Goal: Communication & Community: Answer question/provide support

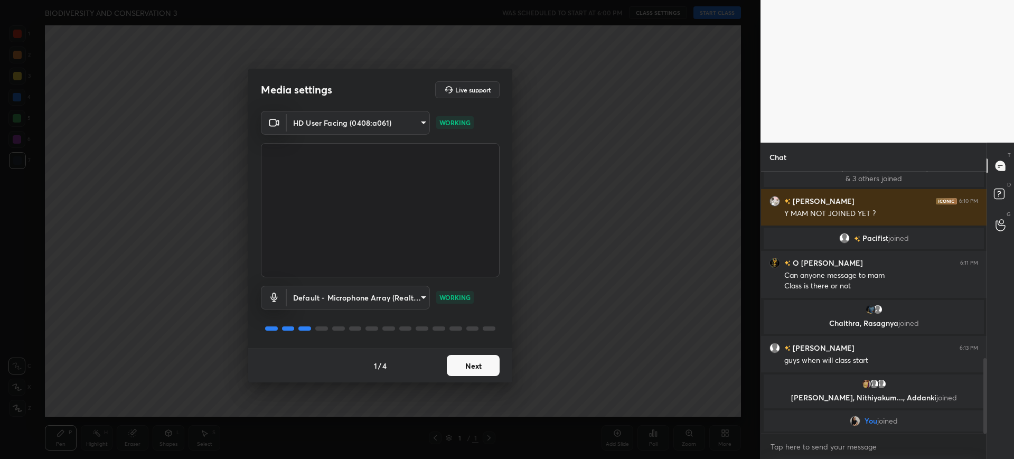
scroll to position [615, 0]
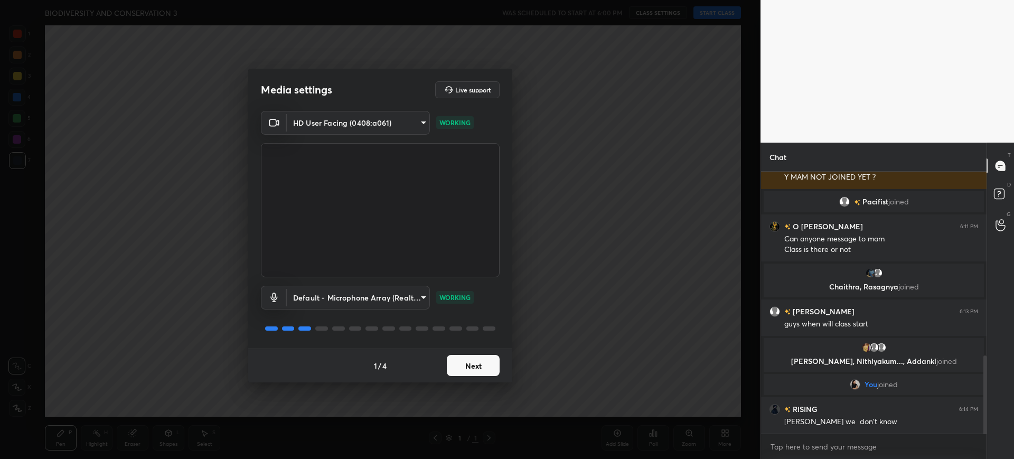
click at [486, 359] on button "Next" at bounding box center [473, 365] width 53 height 21
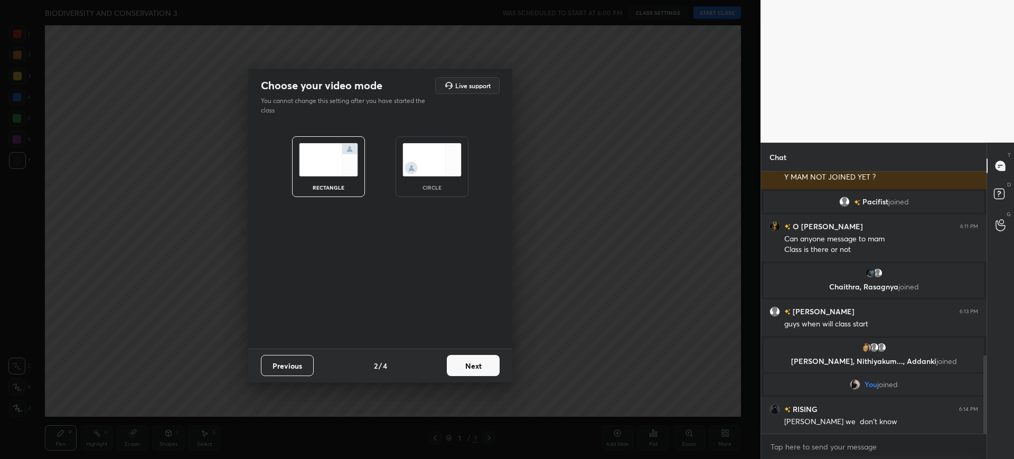
click at [486, 359] on button "Next" at bounding box center [473, 365] width 53 height 21
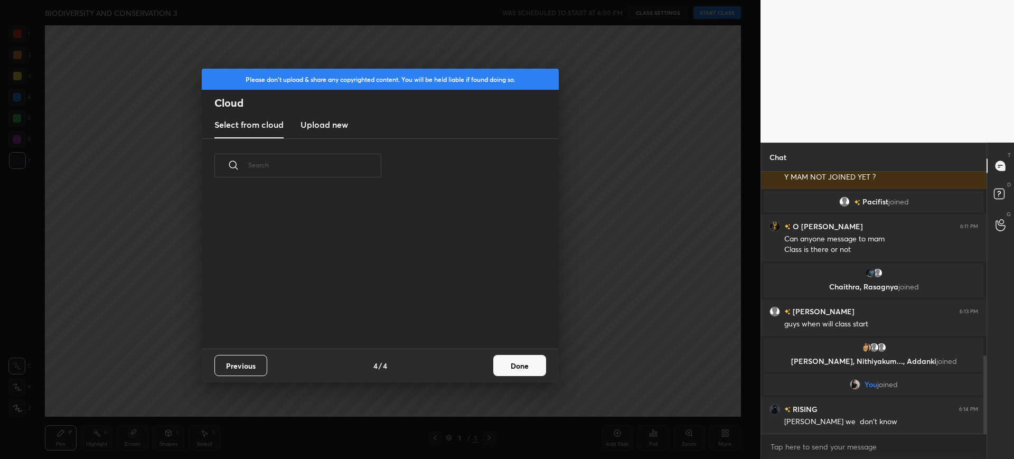
click at [486, 359] on div "Previous 4 / 4 Done" at bounding box center [380, 366] width 357 height 34
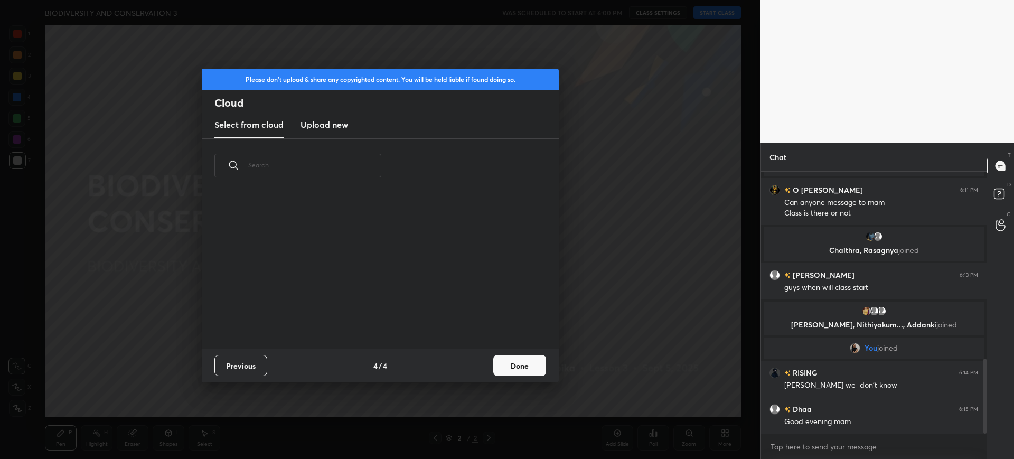
scroll to position [4, 6]
click at [534, 358] on button "Done" at bounding box center [519, 365] width 53 height 21
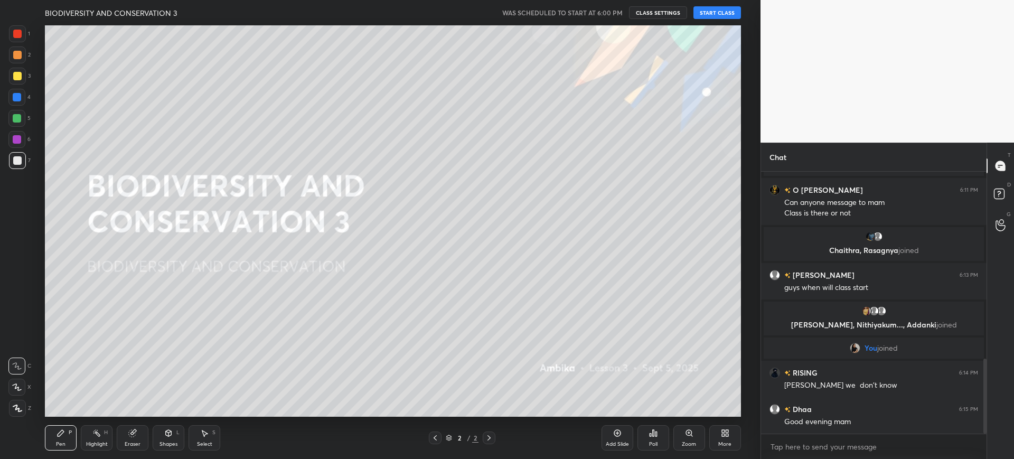
click at [718, 13] on button "START CLASS" at bounding box center [717, 12] width 48 height 13
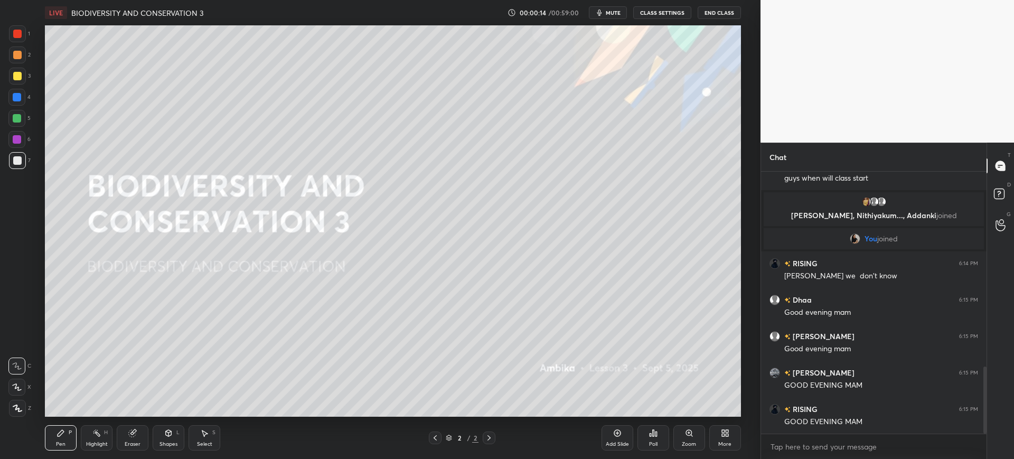
scroll to position [797, 0]
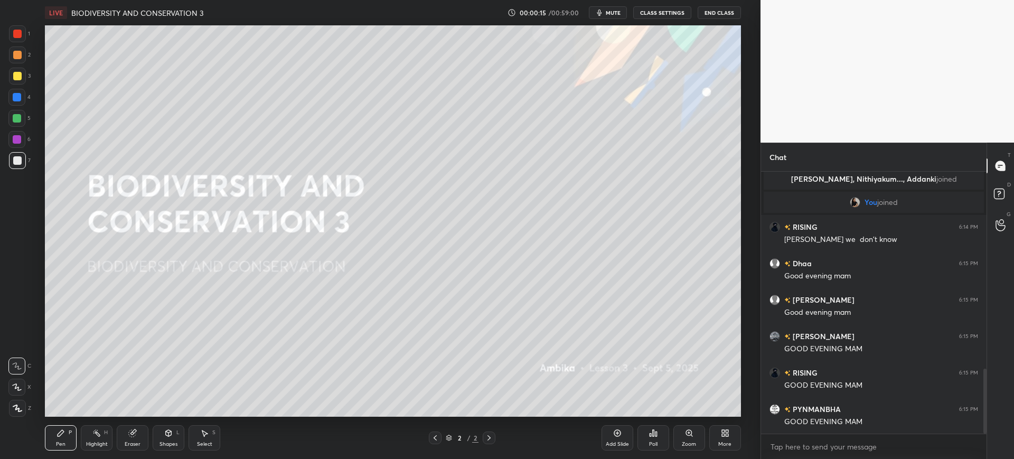
click at [615, 11] on span "mute" at bounding box center [613, 12] width 15 height 7
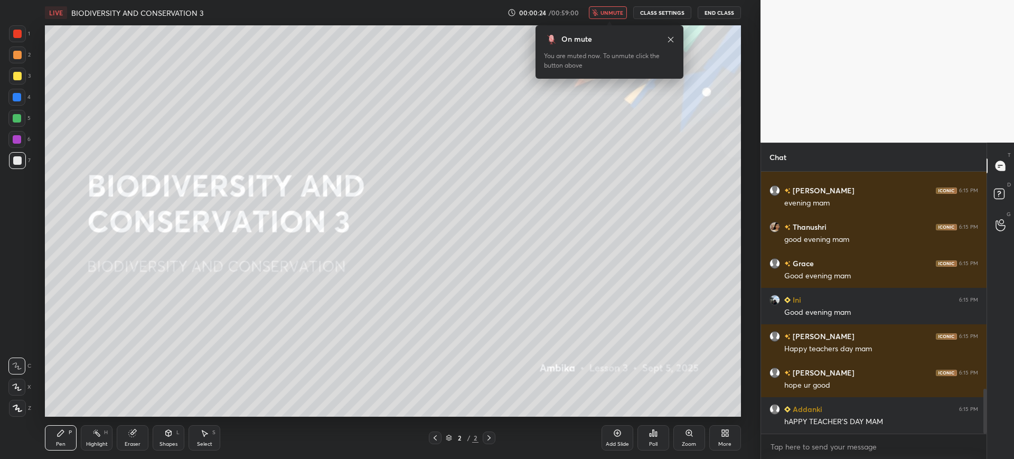
scroll to position [1296, 0]
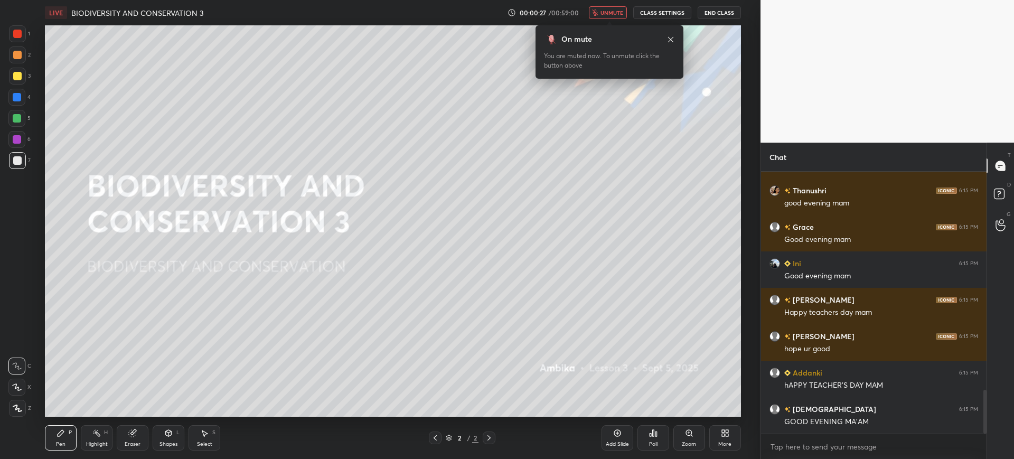
click at [615, 11] on span "unmute" at bounding box center [611, 12] width 23 height 7
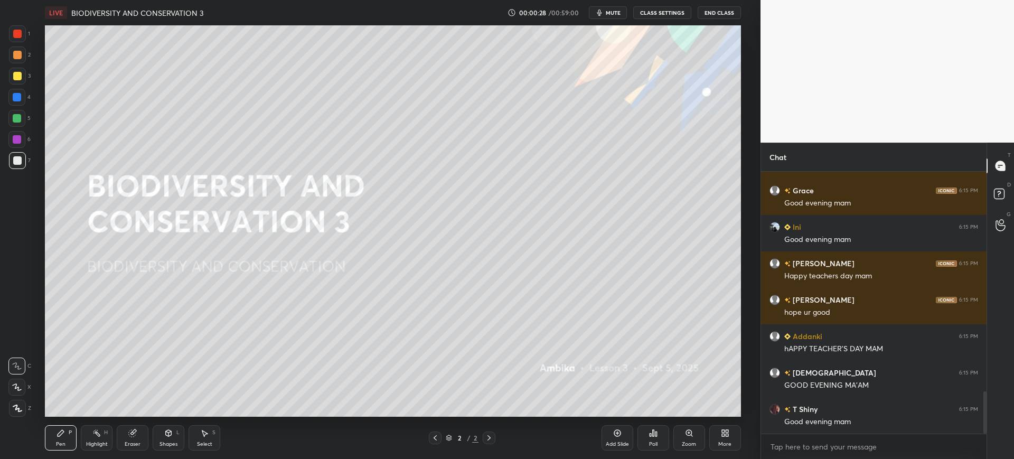
scroll to position [1369, 0]
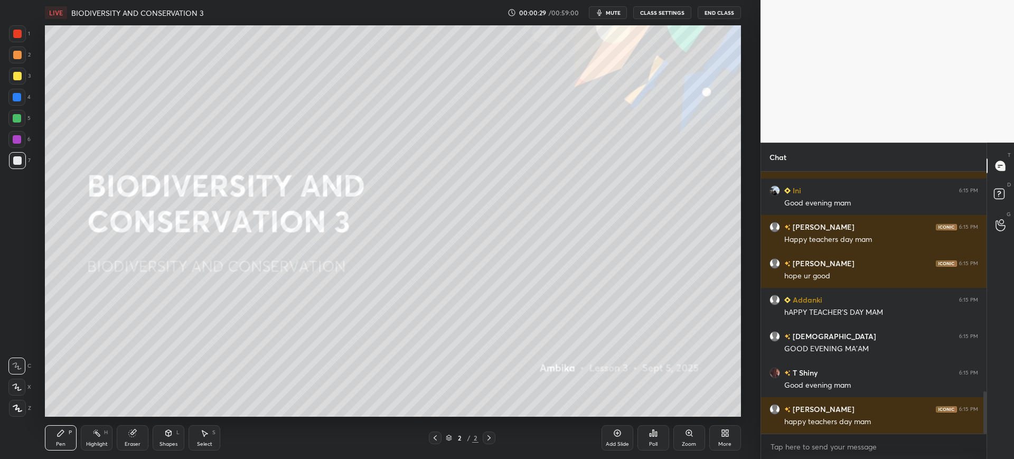
click at [727, 441] on div "More" at bounding box center [724, 443] width 13 height 5
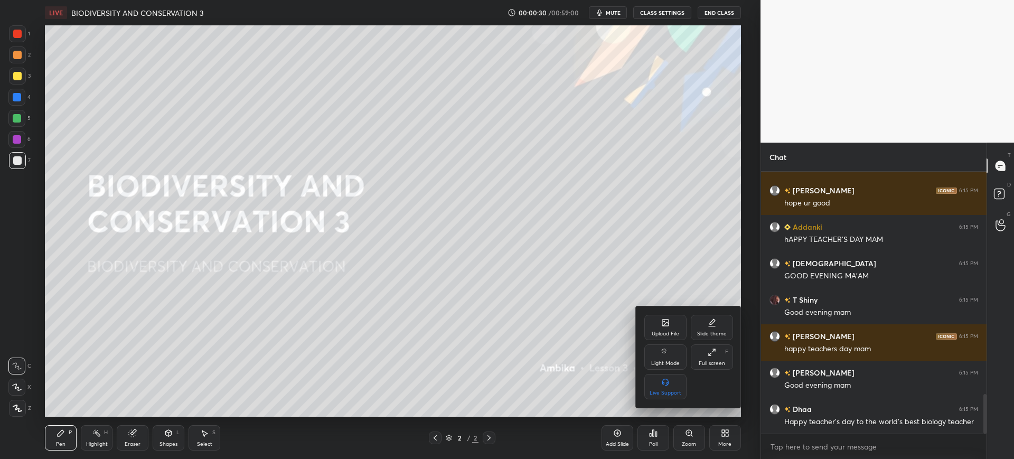
scroll to position [1478, 0]
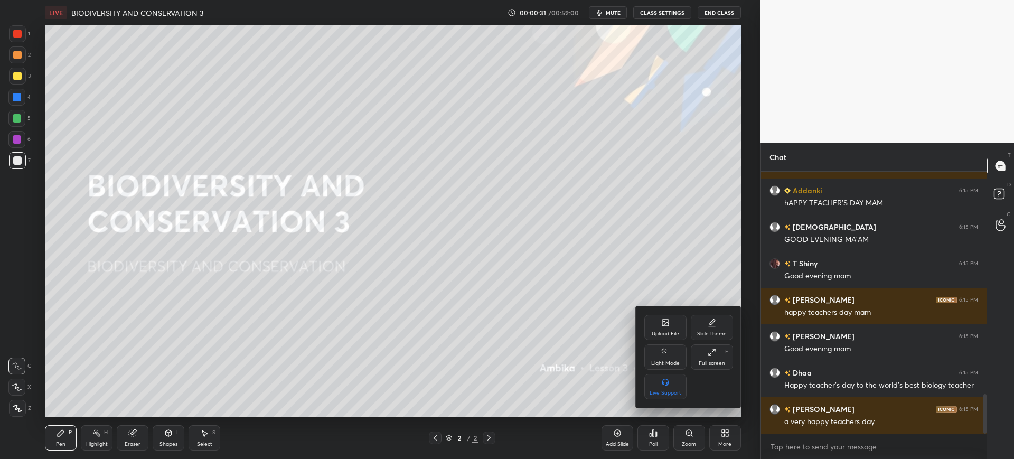
click at [667, 336] on div "Upload File" at bounding box center [665, 333] width 27 height 5
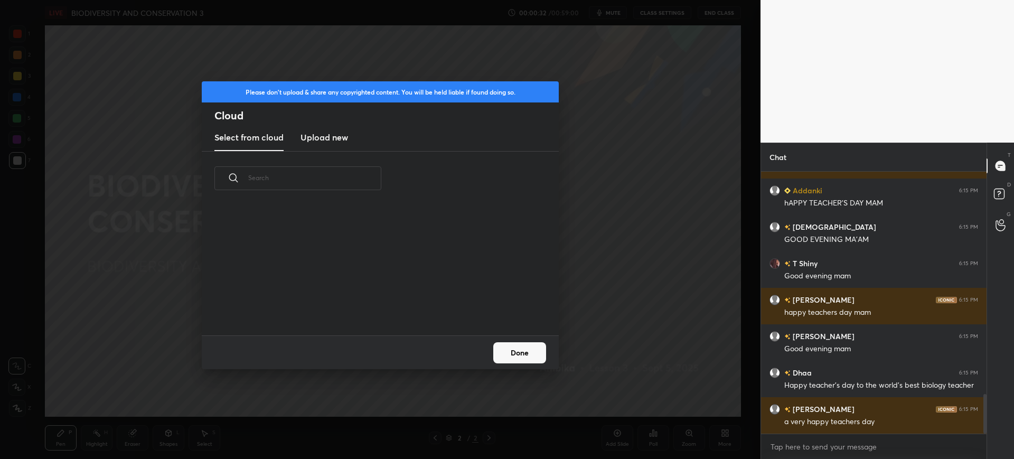
scroll to position [130, 339]
click at [335, 135] on h3 "Upload new" at bounding box center [324, 137] width 48 height 13
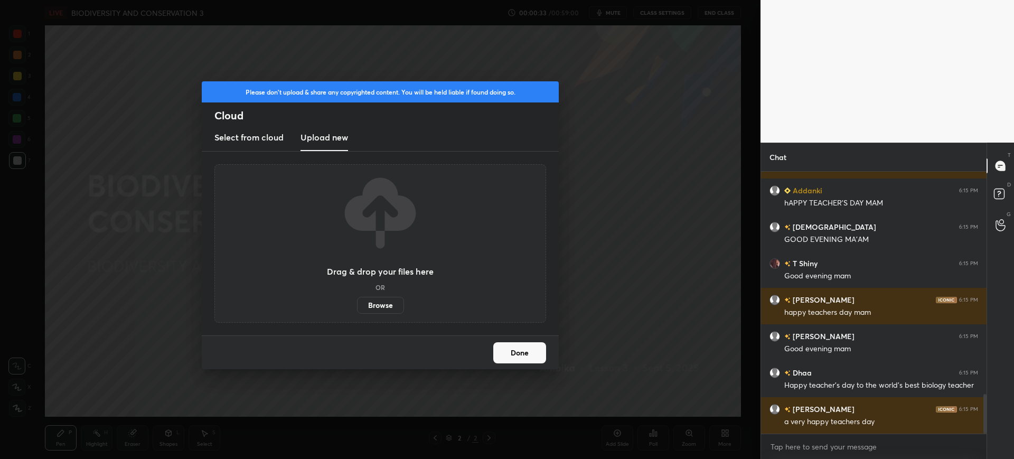
click at [385, 300] on label "Browse" at bounding box center [380, 305] width 47 height 17
click at [357, 300] on input "Browse" at bounding box center [357, 305] width 0 height 17
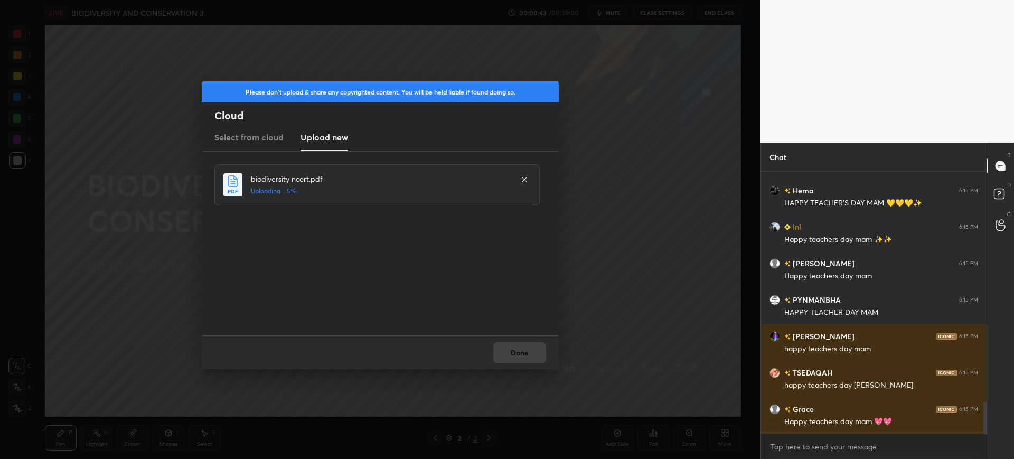
scroll to position [1952, 0]
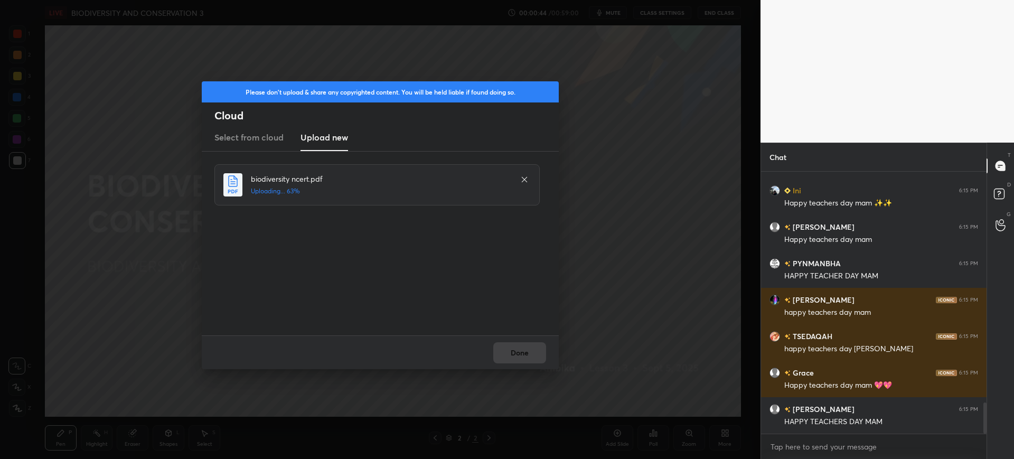
click at [518, 357] on div "Done" at bounding box center [380, 352] width 357 height 34
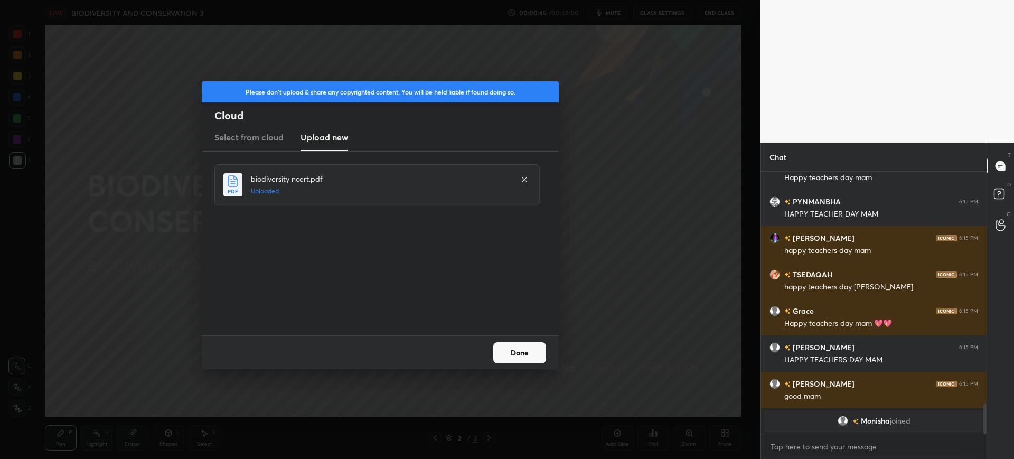
click at [524, 352] on button "Done" at bounding box center [519, 352] width 53 height 21
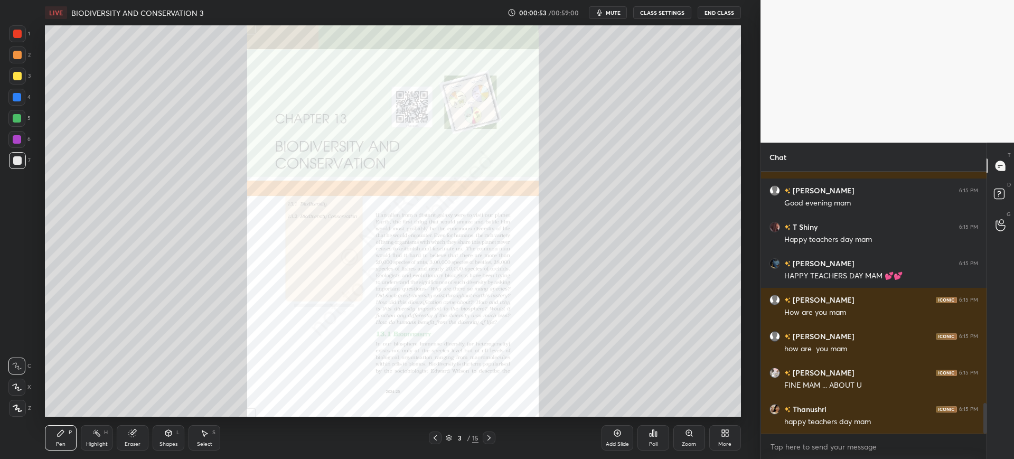
scroll to position [1962, 0]
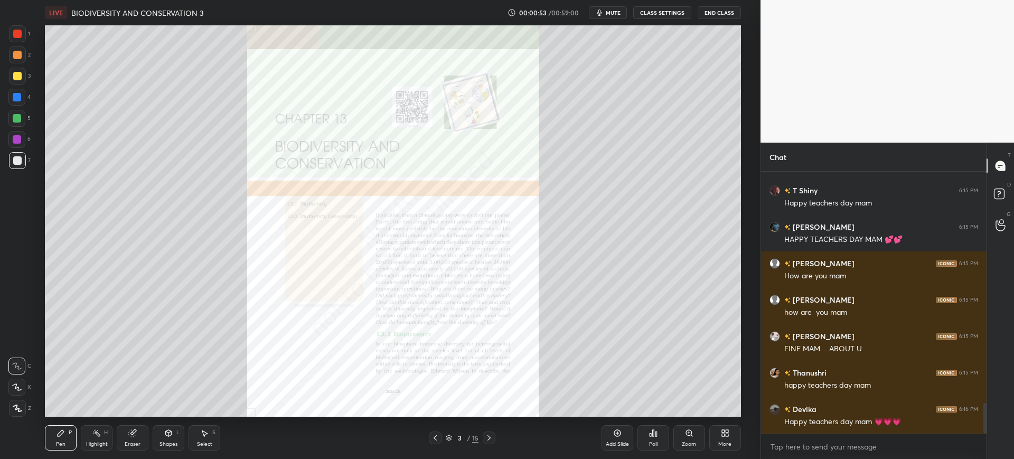
click at [617, 13] on span "mute" at bounding box center [613, 12] width 15 height 7
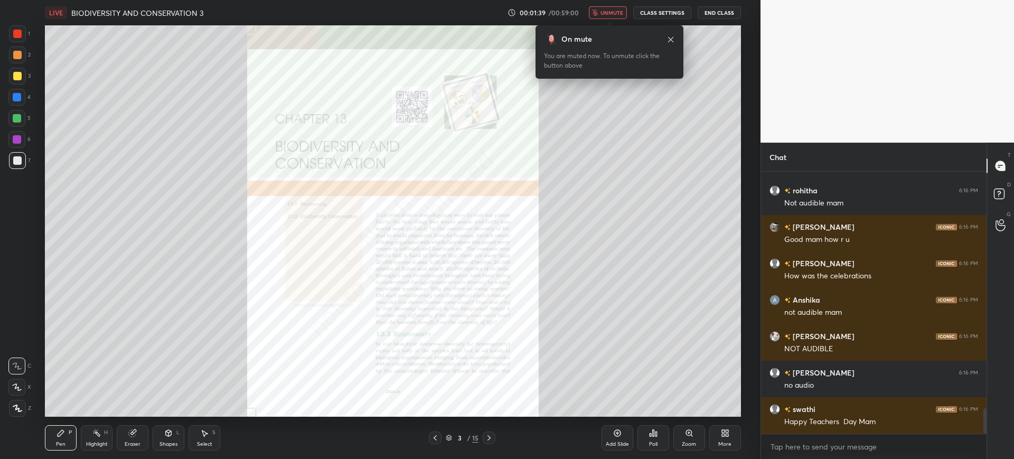
scroll to position [2472, 0]
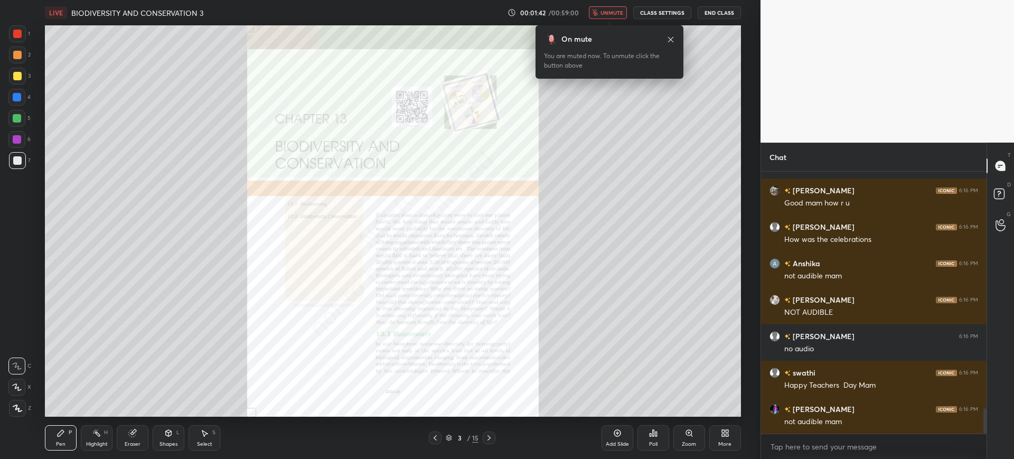
click at [608, 12] on span "unmute" at bounding box center [611, 12] width 23 height 7
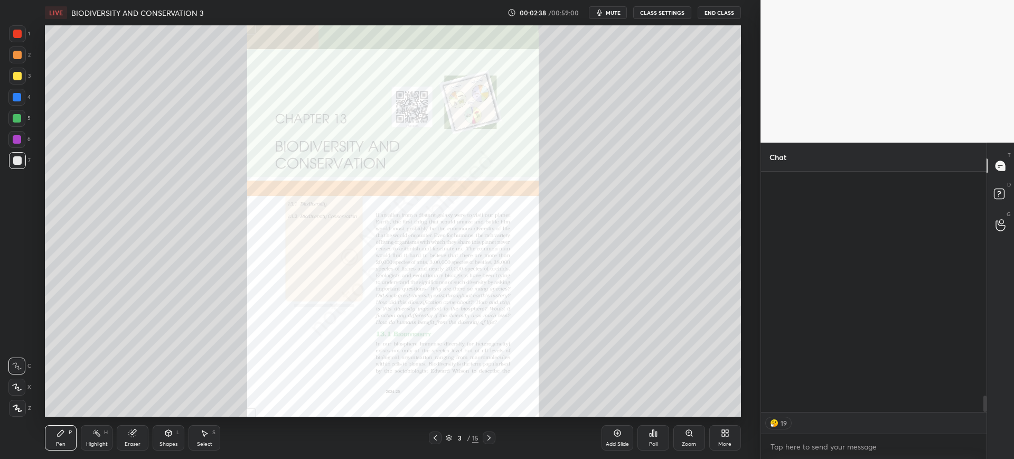
scroll to position [237, 222]
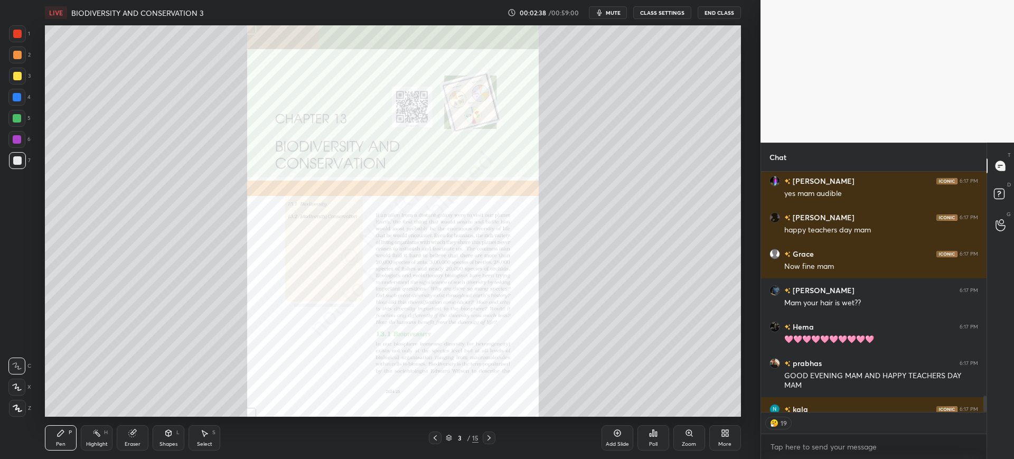
click at [23, 107] on div "4" at bounding box center [19, 99] width 22 height 21
click at [692, 439] on div "Zoom" at bounding box center [689, 437] width 32 height 25
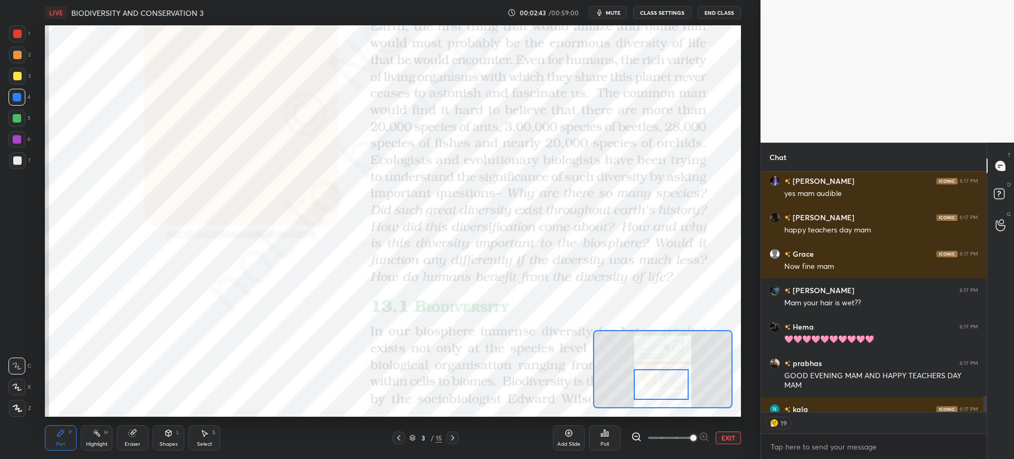
click at [454, 440] on icon at bounding box center [452, 438] width 8 height 8
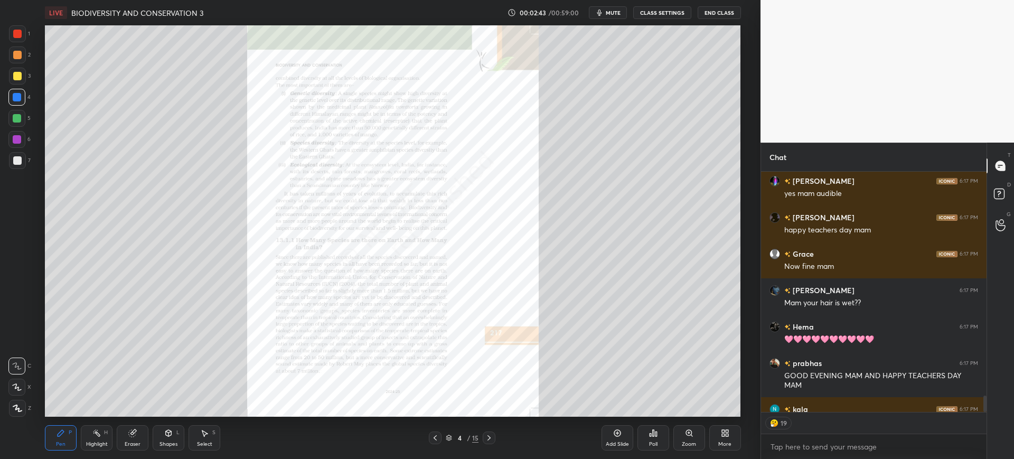
click at [463, 438] on div "4" at bounding box center [459, 438] width 11 height 6
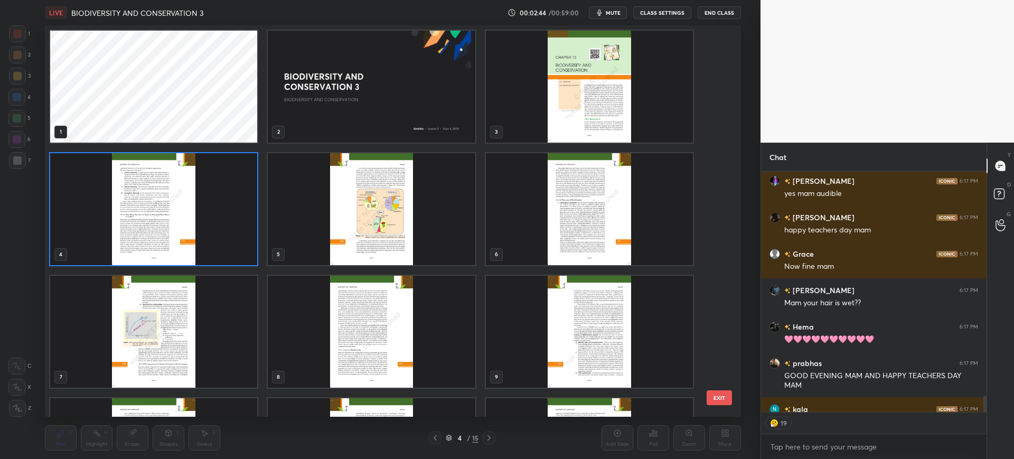
scroll to position [3602, 0]
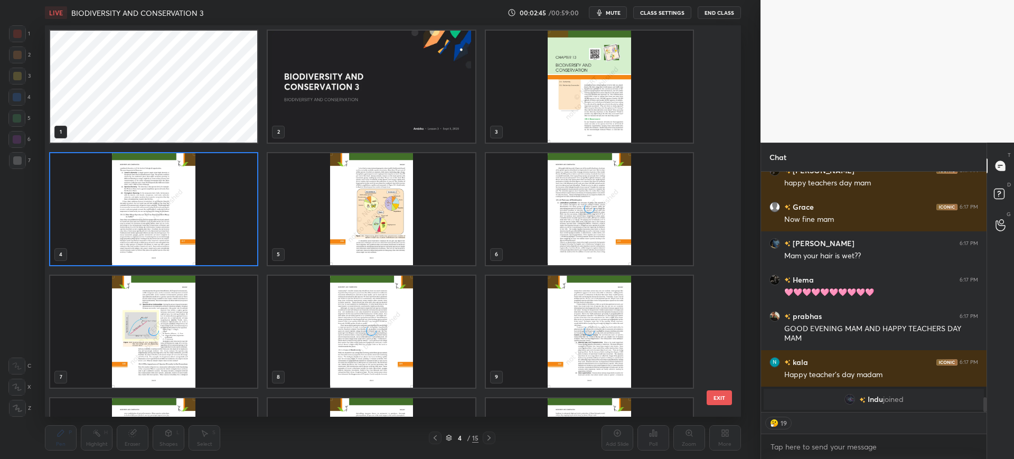
click at [725, 400] on button "EXIT" at bounding box center [719, 397] width 25 height 15
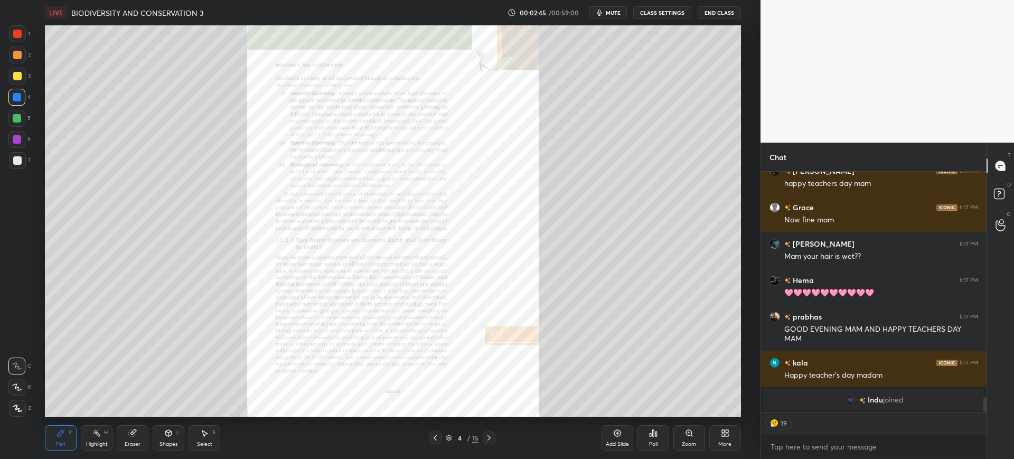
scroll to position [4, 4]
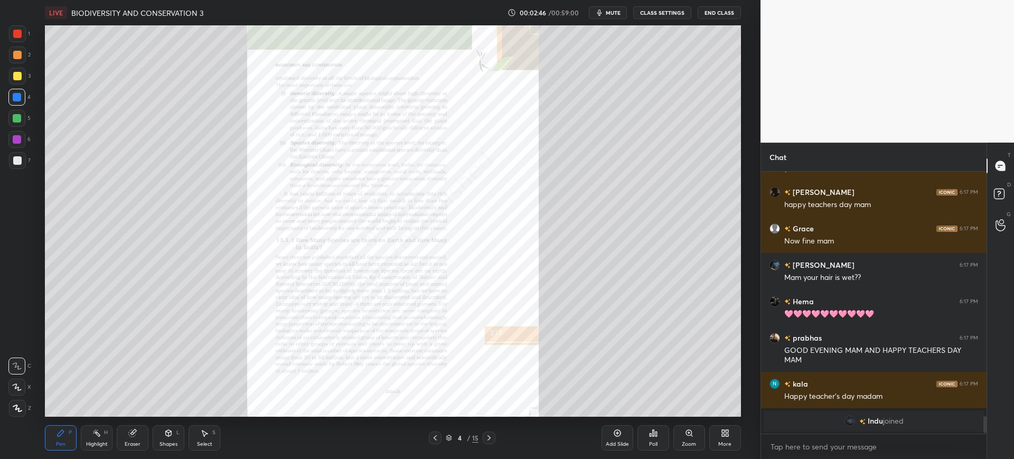
click at [493, 434] on icon at bounding box center [489, 438] width 8 height 8
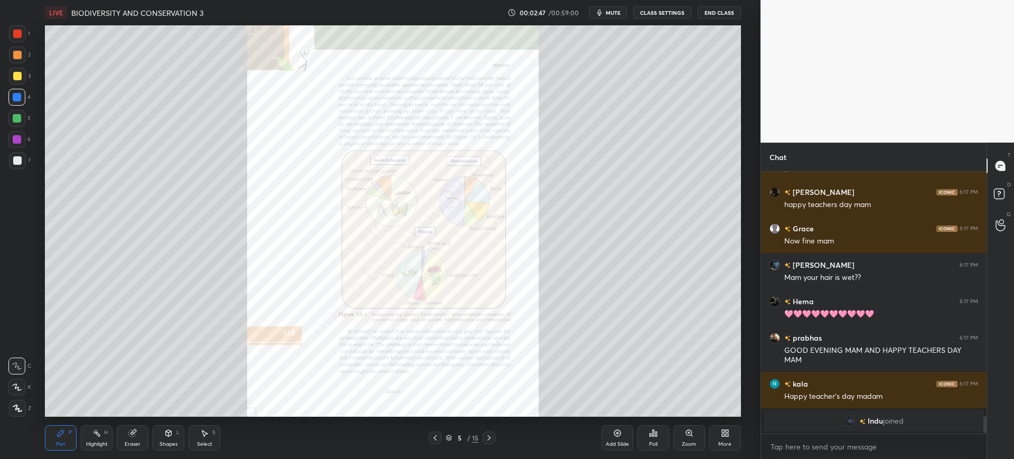
click at [440, 437] on div at bounding box center [435, 437] width 13 height 13
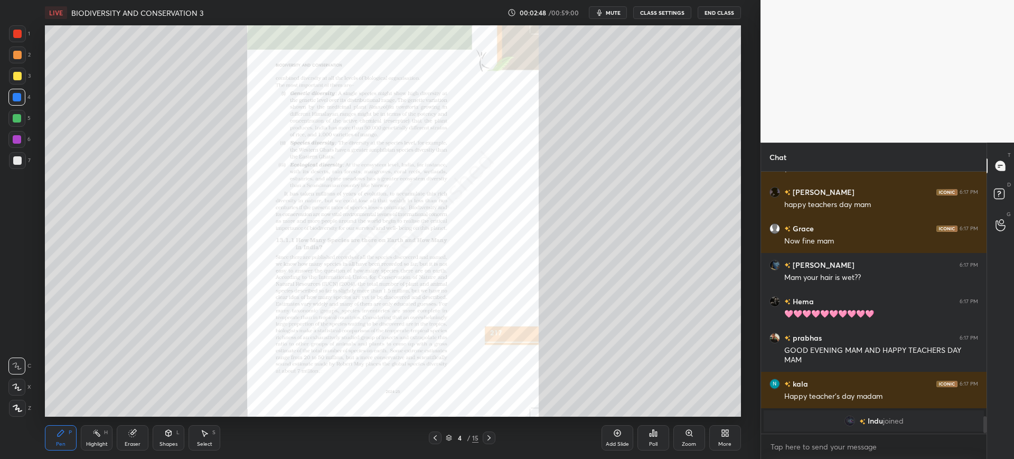
click at [435, 440] on icon at bounding box center [435, 438] width 8 height 8
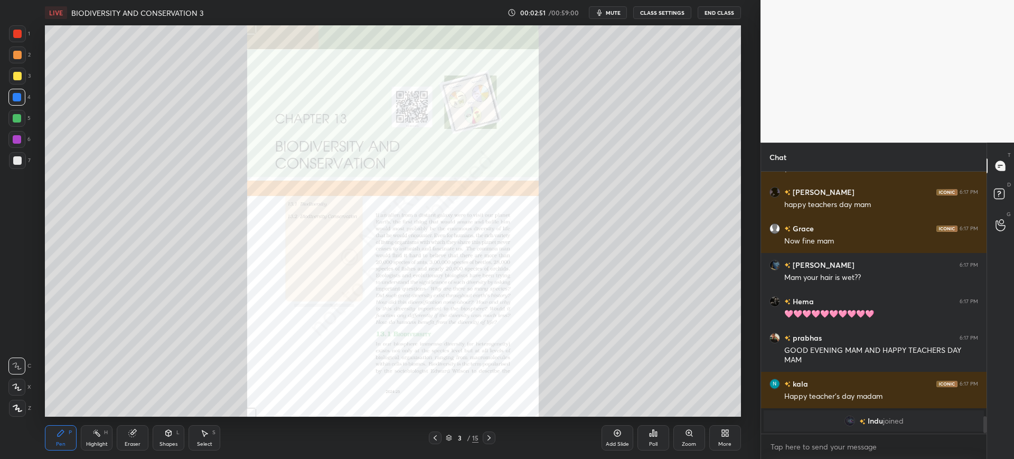
click at [485, 442] on div at bounding box center [489, 437] width 13 height 13
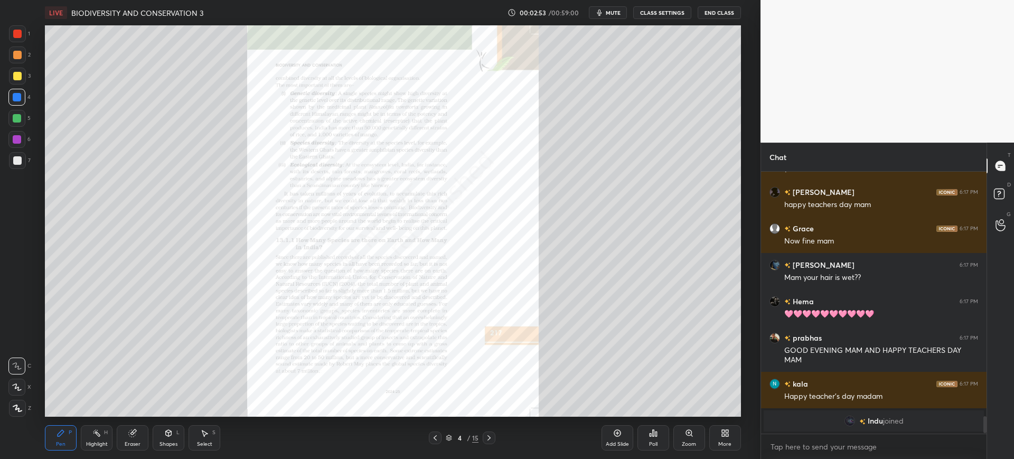
click at [702, 446] on div "Zoom" at bounding box center [689, 437] width 32 height 25
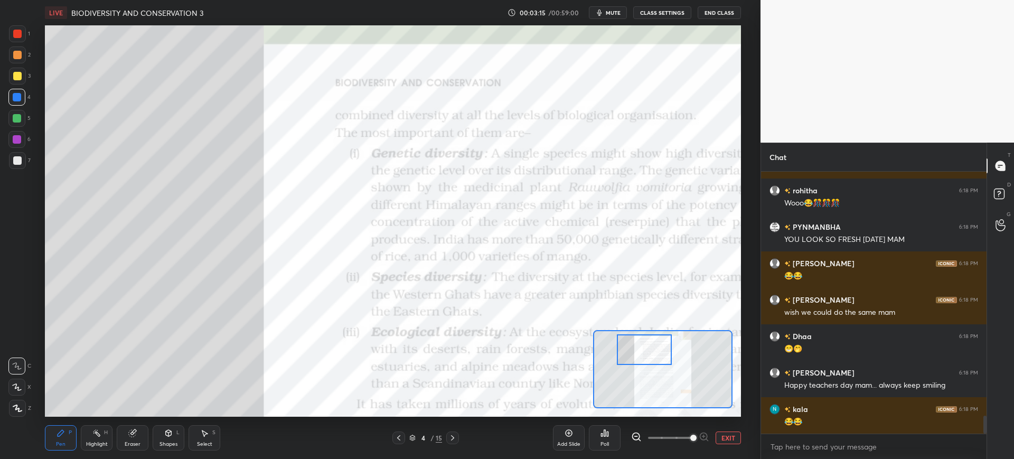
scroll to position [3591, 0]
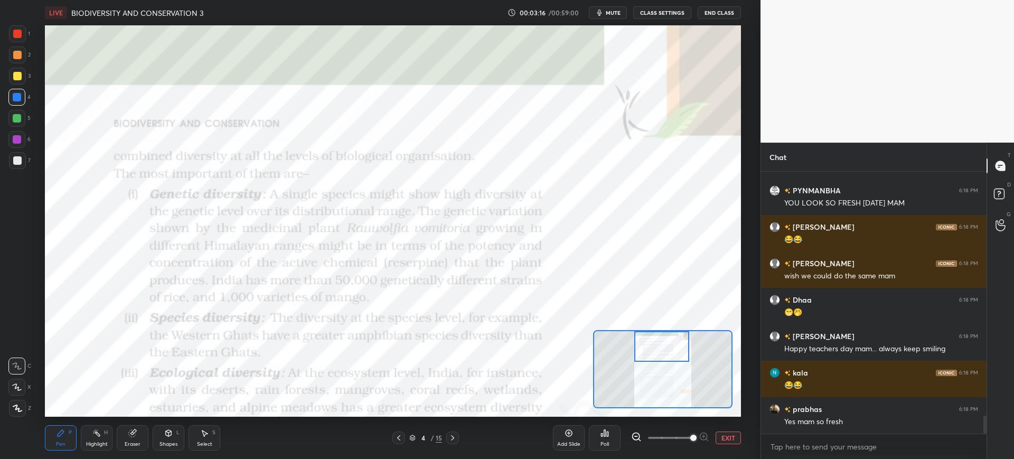
click at [600, 15] on icon "button" at bounding box center [599, 12] width 8 height 8
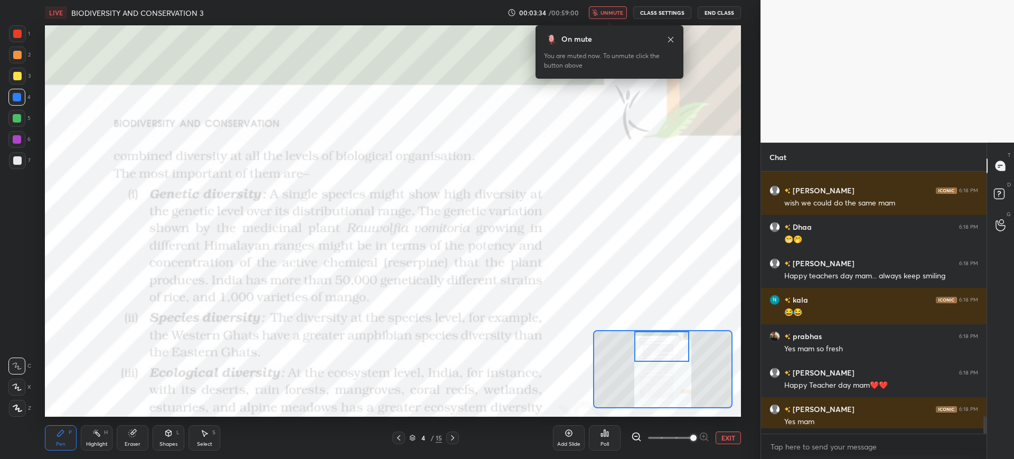
scroll to position [3664, 0]
click at [17, 36] on div at bounding box center [17, 34] width 8 height 8
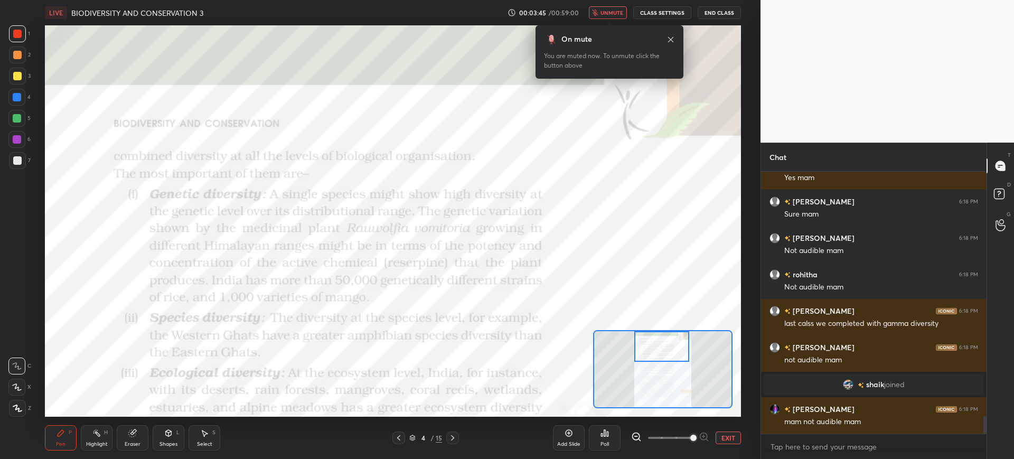
scroll to position [3755, 0]
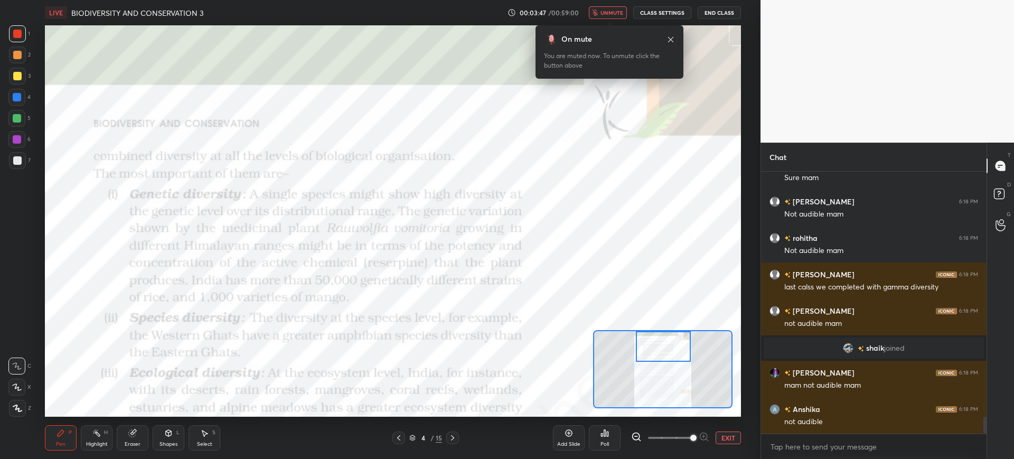
click at [613, 13] on span "unmute" at bounding box center [611, 12] width 23 height 7
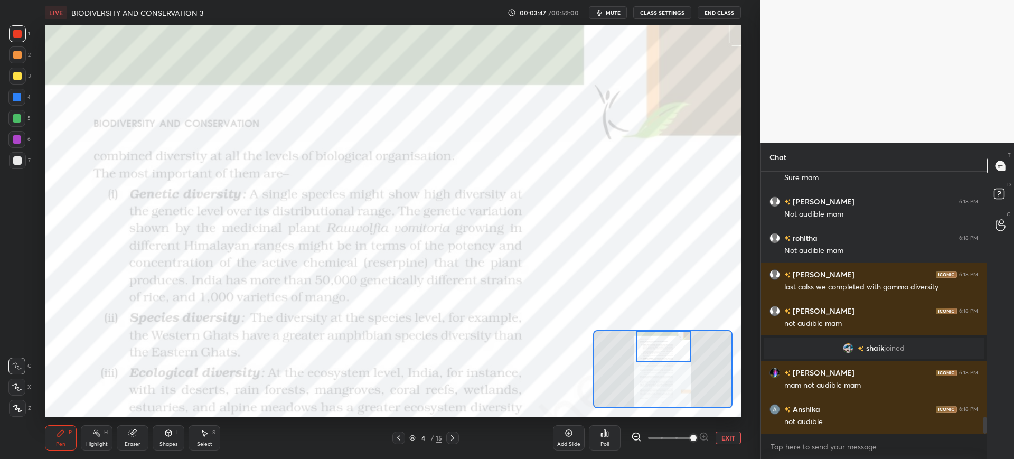
scroll to position [3791, 0]
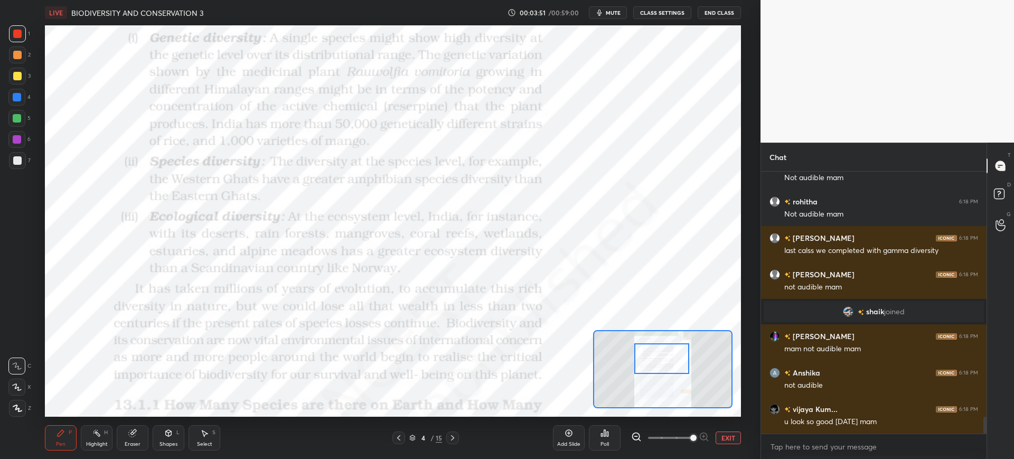
click at [12, 102] on div at bounding box center [16, 97] width 17 height 17
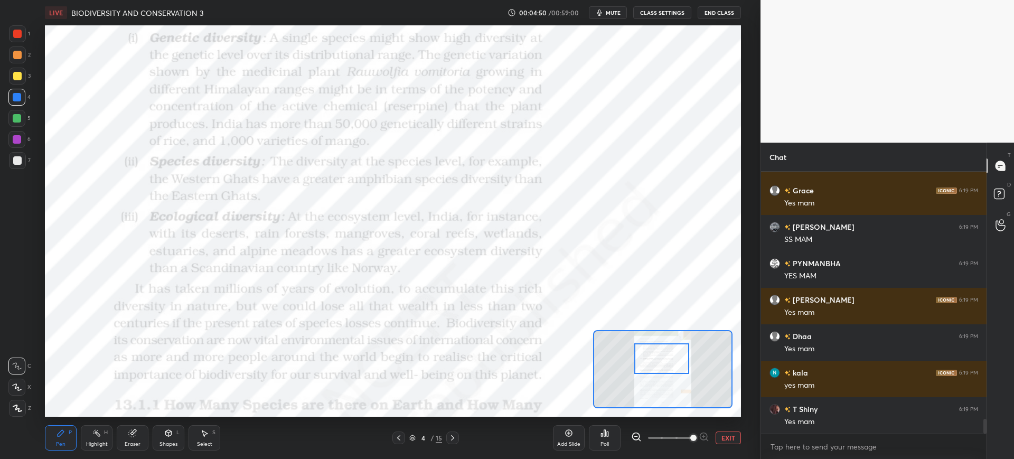
scroll to position [4338, 0]
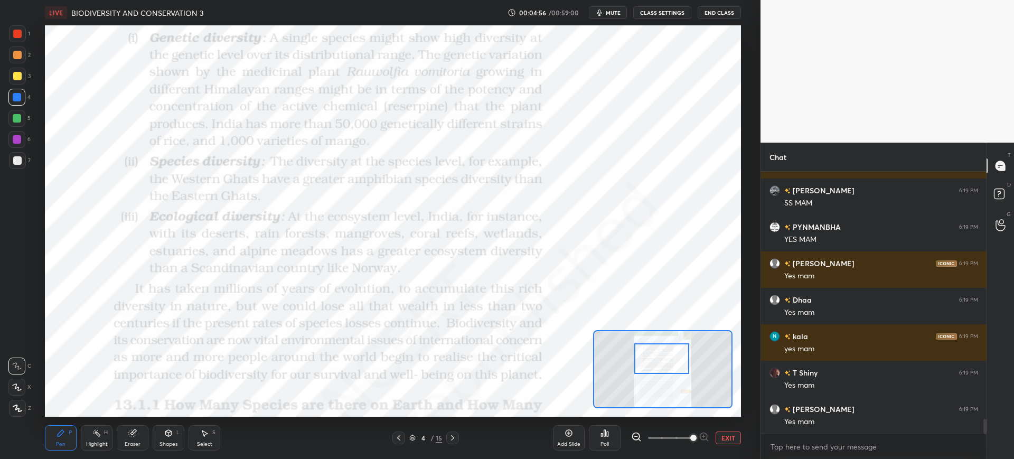
click at [610, 15] on span "mute" at bounding box center [613, 12] width 15 height 7
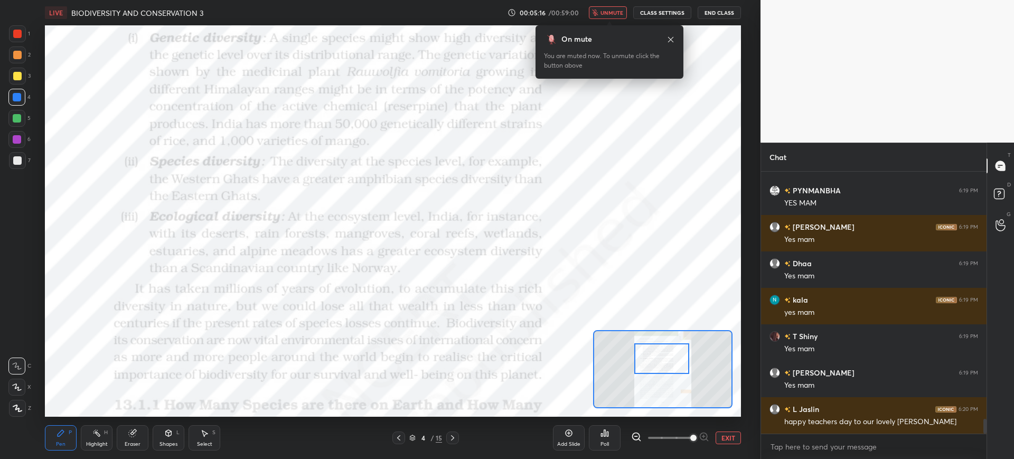
scroll to position [4411, 0]
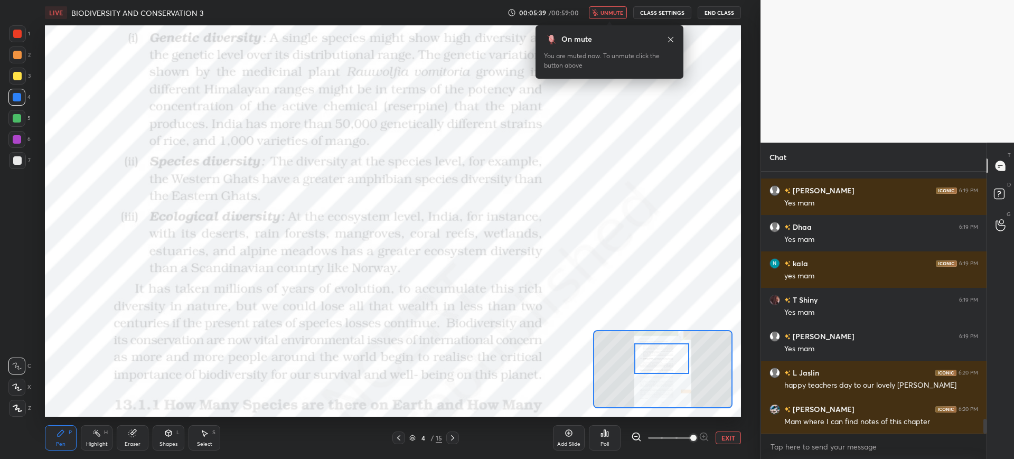
click at [616, 14] on span "unmute" at bounding box center [611, 12] width 23 height 7
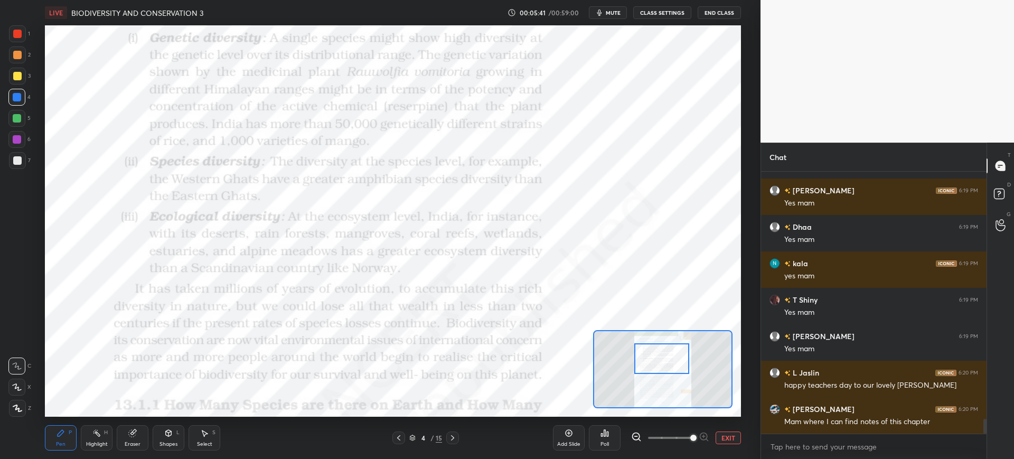
click at [18, 33] on div at bounding box center [17, 34] width 8 height 8
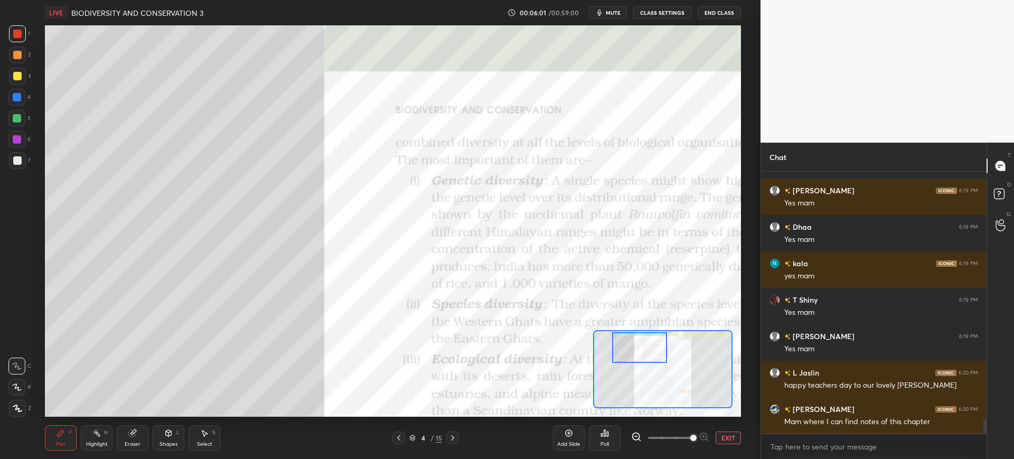
scroll to position [4447, 0]
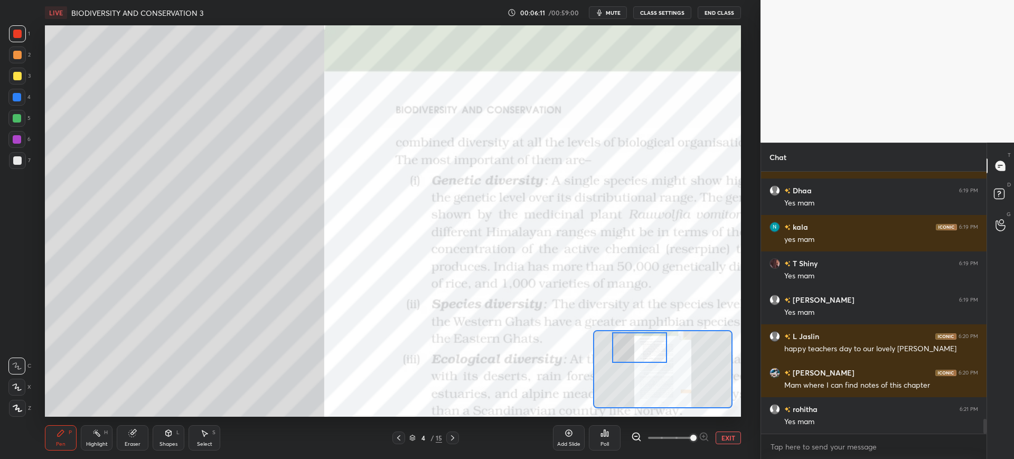
click at [136, 443] on div "Eraser" at bounding box center [133, 443] width 16 height 5
click at [20, 328] on circle at bounding box center [17, 331] width 8 height 8
click at [56, 435] on icon at bounding box center [60, 433] width 8 height 8
click at [24, 99] on div at bounding box center [16, 97] width 17 height 17
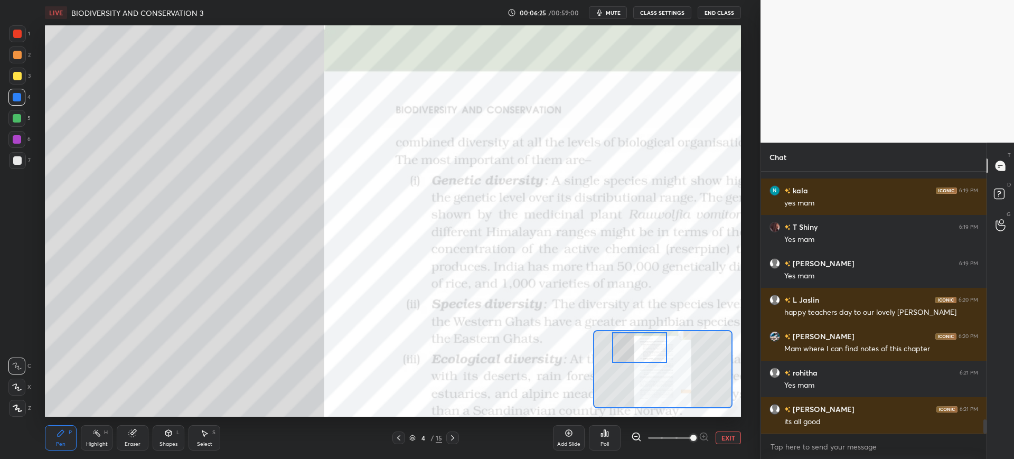
click at [25, 129] on div "5" at bounding box center [19, 120] width 22 height 21
click at [28, 162] on div "7" at bounding box center [20, 160] width 22 height 17
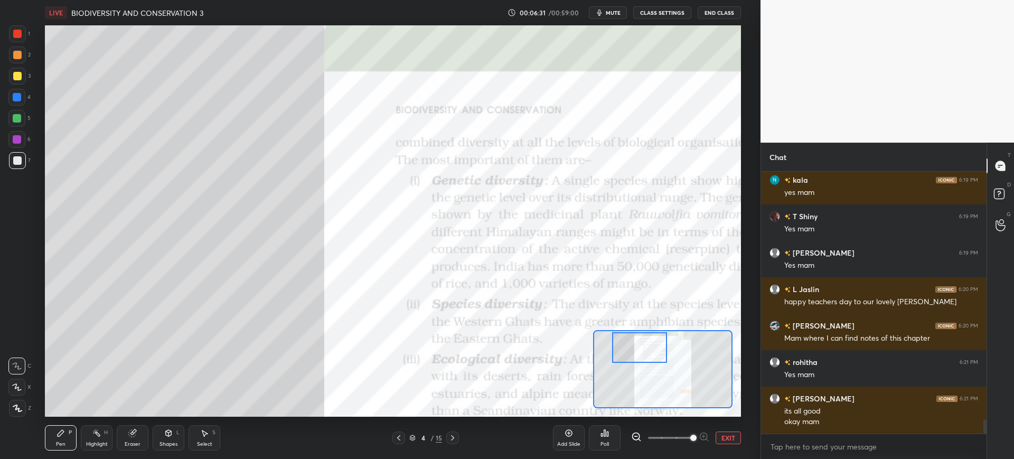
scroll to position [4531, 0]
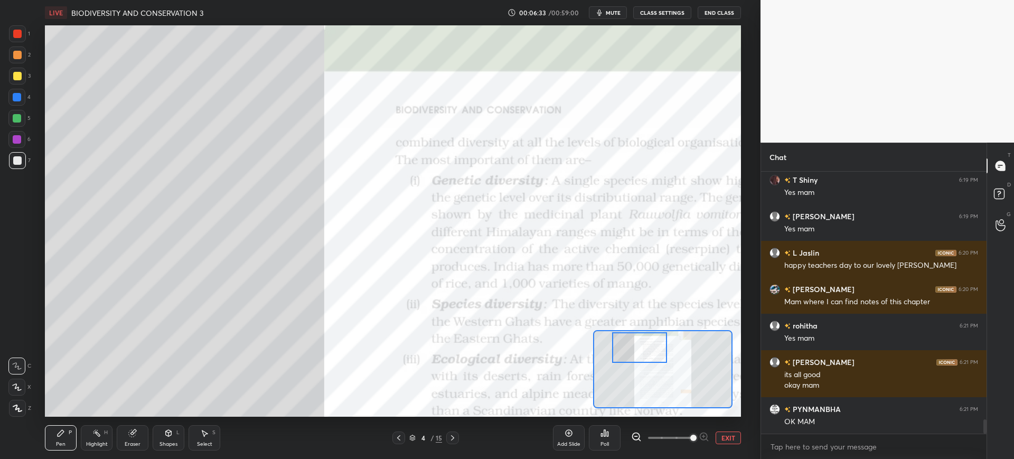
click at [28, 82] on div "3" at bounding box center [20, 76] width 22 height 17
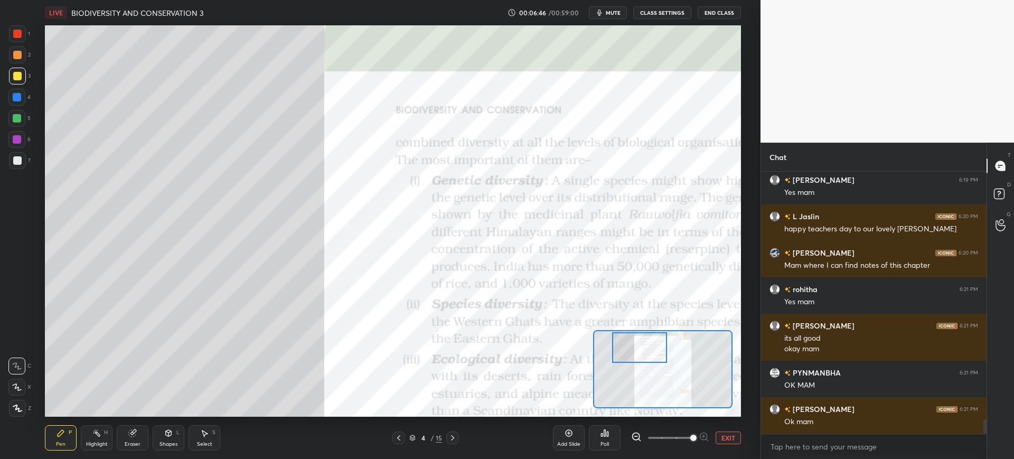
click at [12, 95] on div at bounding box center [16, 97] width 17 height 17
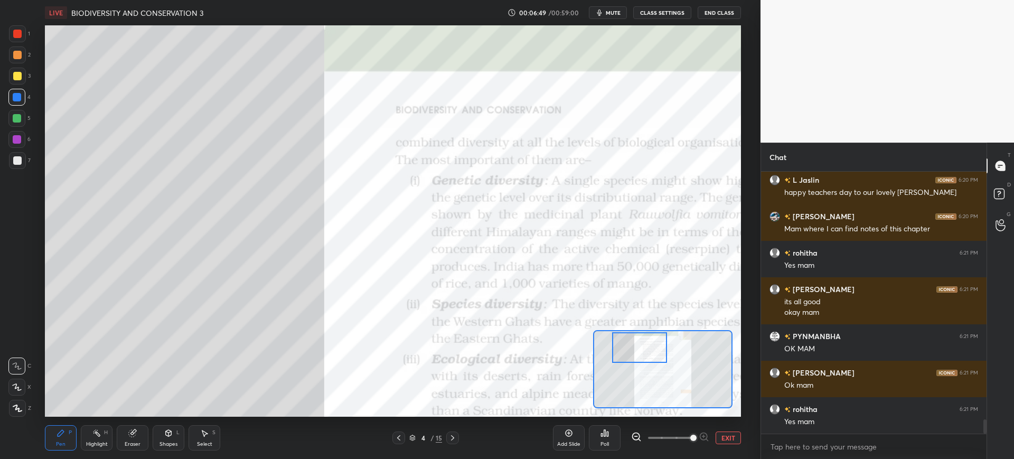
click at [20, 34] on div at bounding box center [17, 34] width 8 height 8
click at [26, 162] on div "7" at bounding box center [20, 160] width 22 height 17
click at [22, 163] on div at bounding box center [17, 160] width 17 height 17
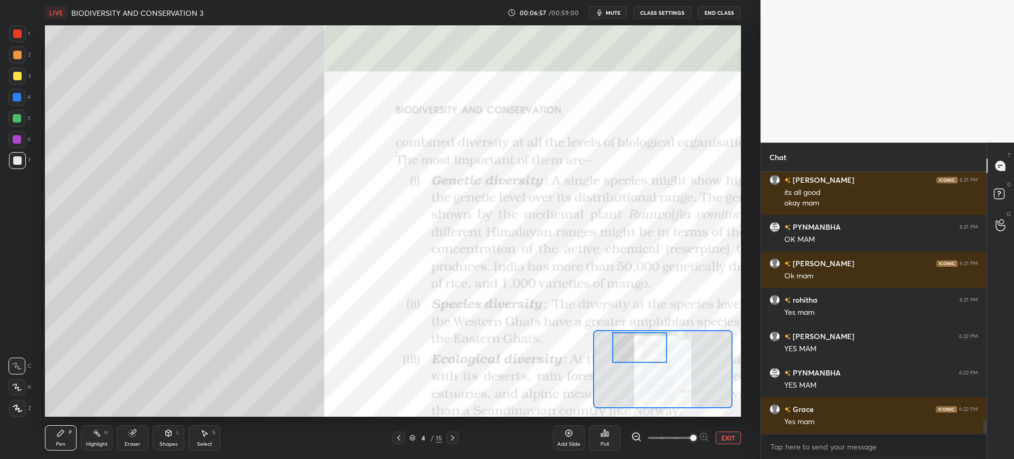
scroll to position [4749, 0]
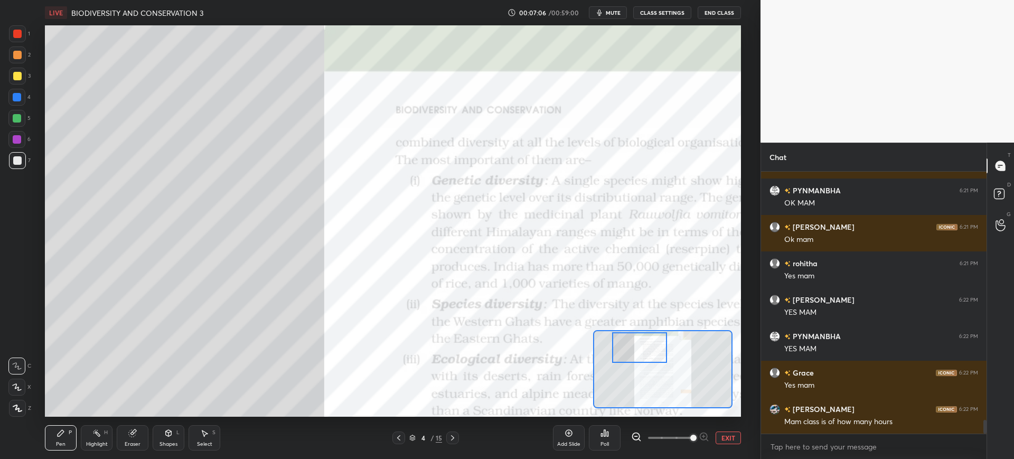
click at [21, 81] on div at bounding box center [17, 76] width 17 height 17
click at [28, 96] on div "4" at bounding box center [19, 97] width 22 height 17
click at [27, 115] on div "5" at bounding box center [19, 118] width 22 height 17
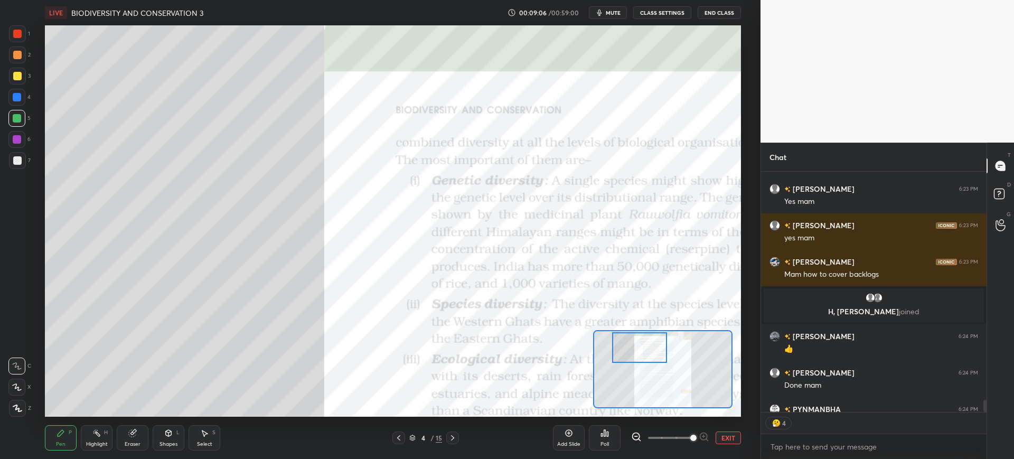
scroll to position [237, 222]
click at [31, 96] on div "1 2 3 4 5 6 7 C X Z C X Z E E Erase all H H" at bounding box center [17, 220] width 34 height 391
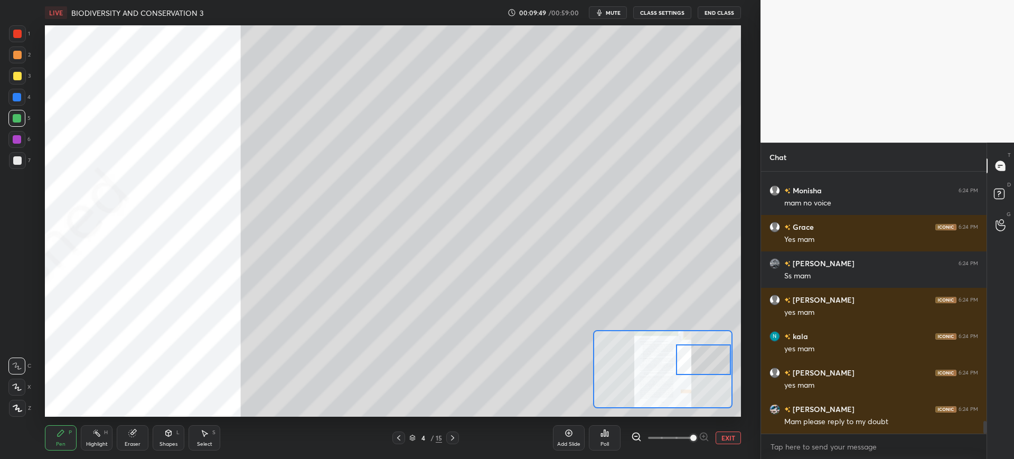
scroll to position [5243, 0]
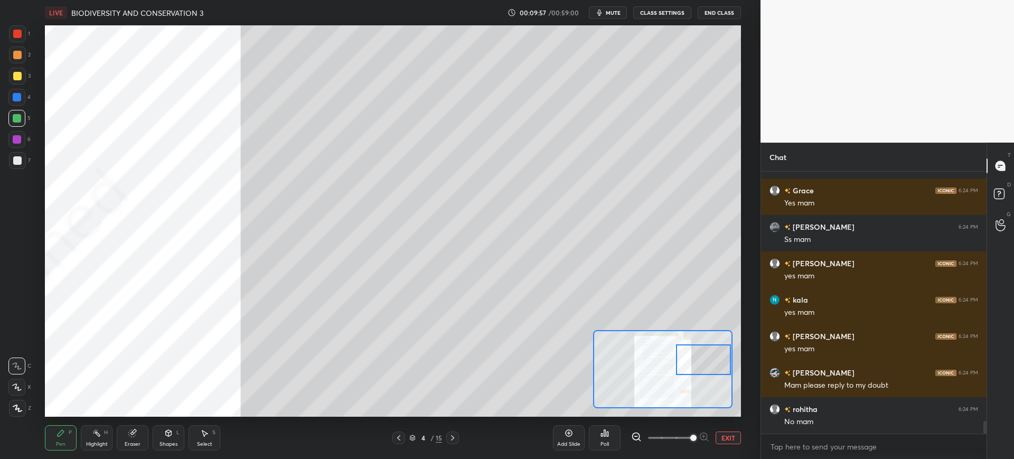
click at [20, 100] on div at bounding box center [17, 97] width 8 height 8
click at [21, 40] on div at bounding box center [17, 33] width 17 height 17
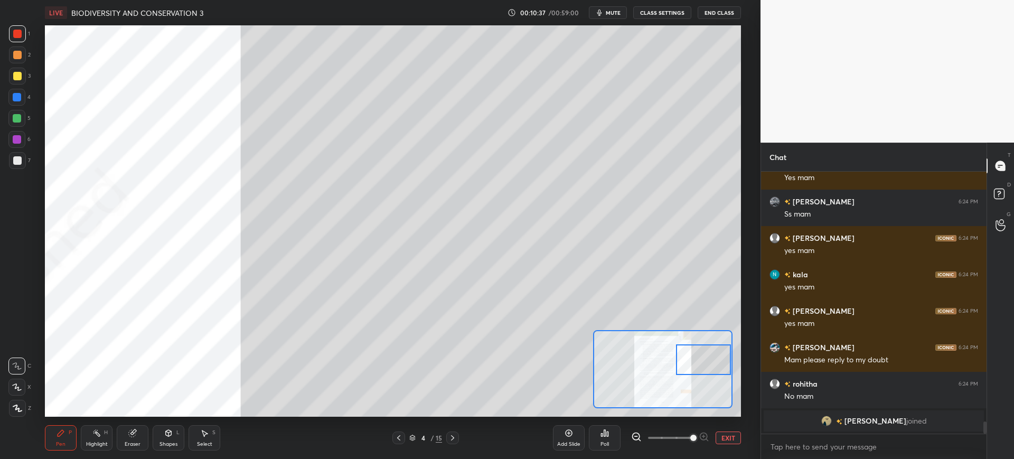
click at [20, 158] on div at bounding box center [17, 160] width 8 height 8
click at [26, 120] on div "5" at bounding box center [19, 118] width 22 height 17
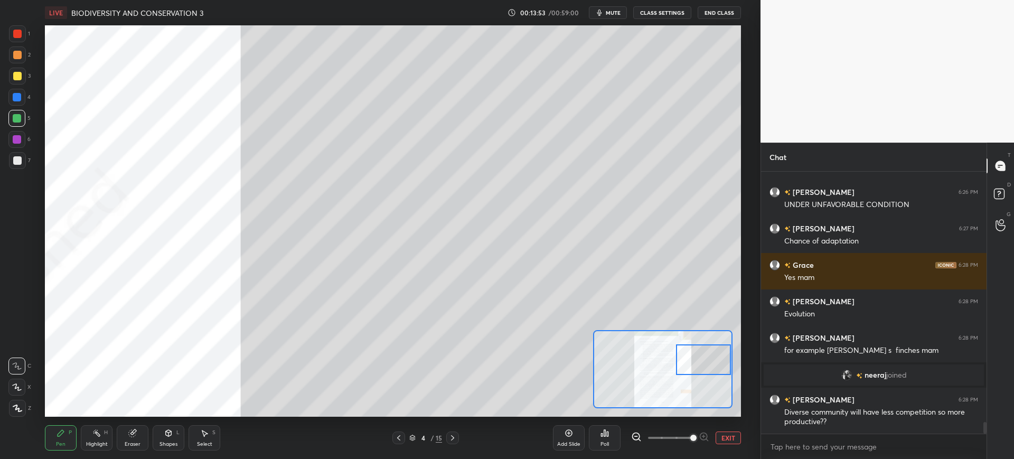
scroll to position [5782, 0]
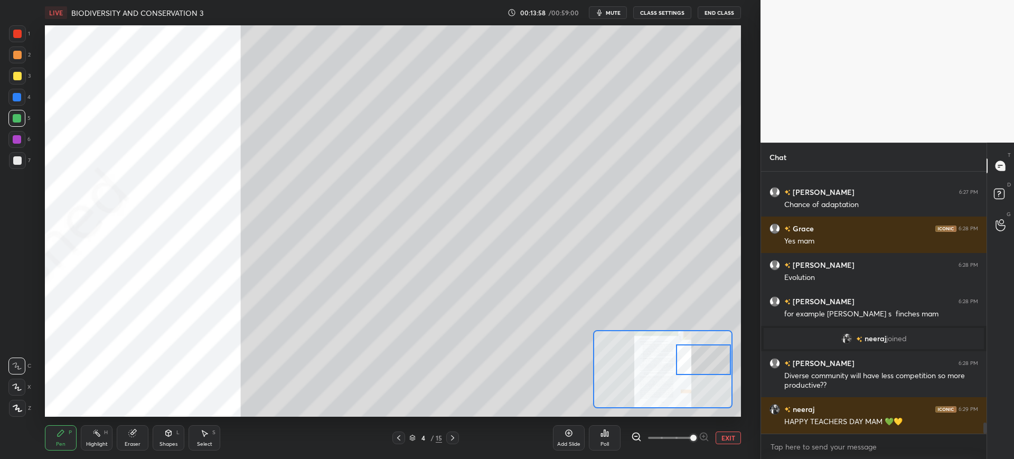
click at [10, 86] on div "3" at bounding box center [20, 78] width 22 height 21
click at [29, 170] on div "7" at bounding box center [20, 162] width 22 height 21
click at [27, 157] on div "7" at bounding box center [20, 160] width 22 height 17
click at [27, 131] on div "6" at bounding box center [19, 139] width 22 height 17
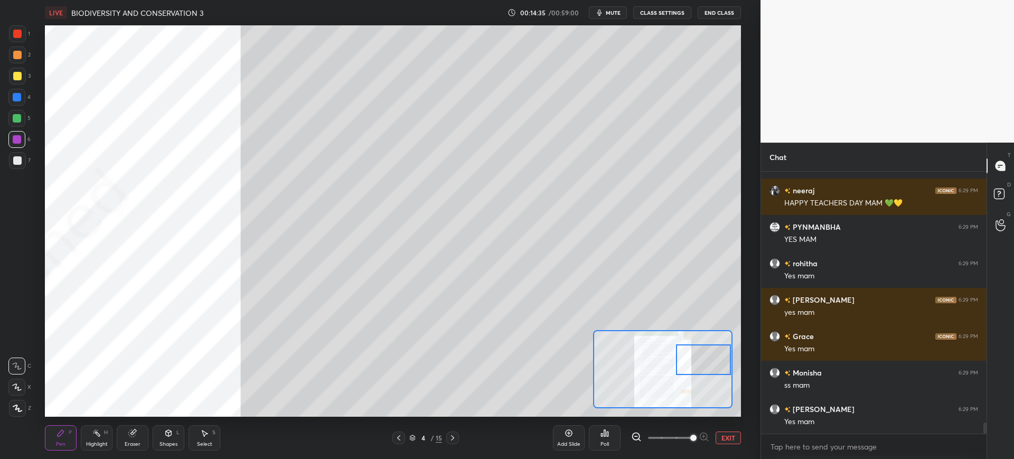
scroll to position [6037, 0]
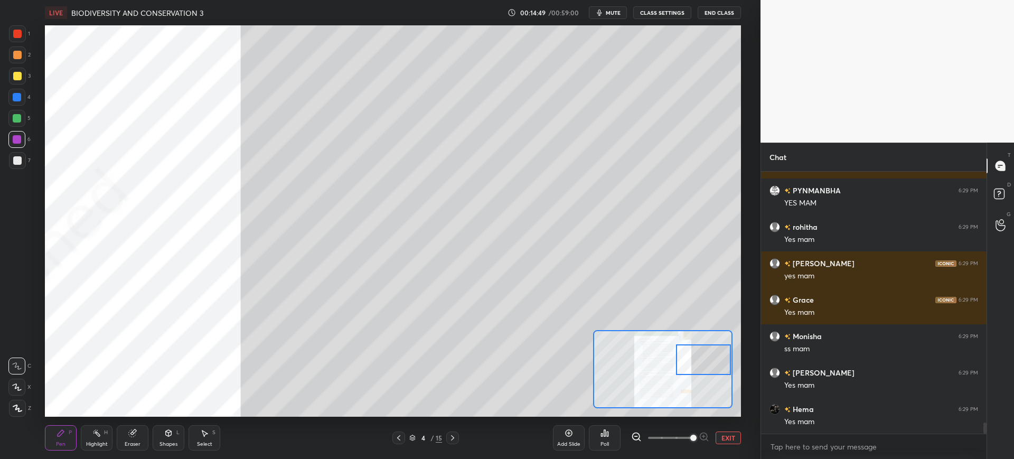
click at [27, 37] on div "1" at bounding box center [19, 33] width 21 height 17
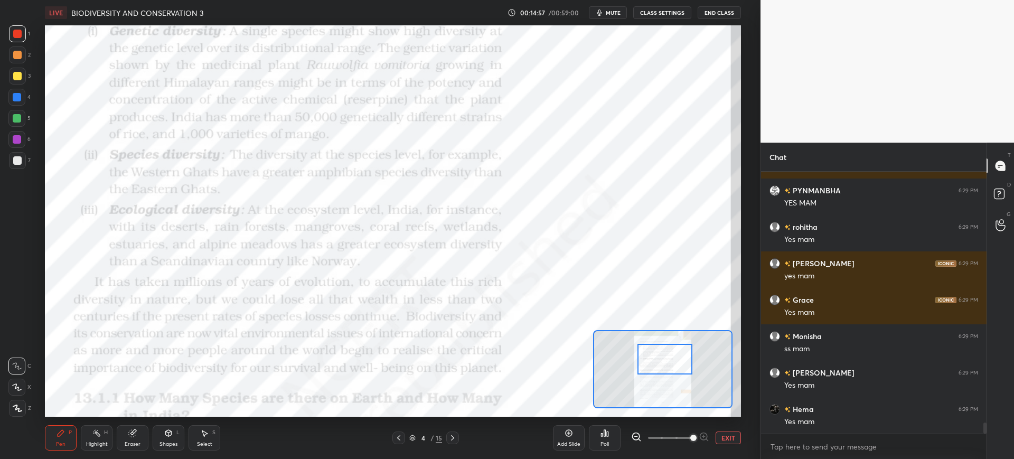
scroll to position [6073, 0]
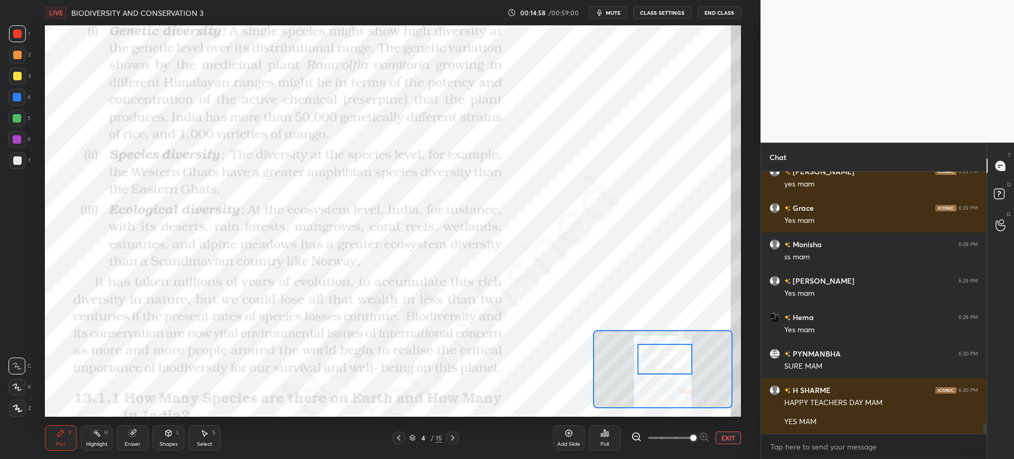
click at [14, 114] on div at bounding box center [17, 118] width 8 height 8
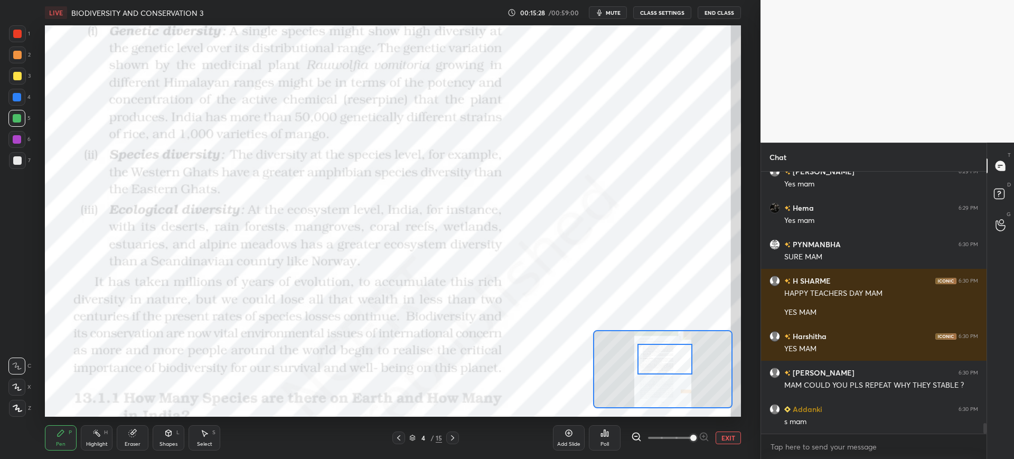
scroll to position [6264, 0]
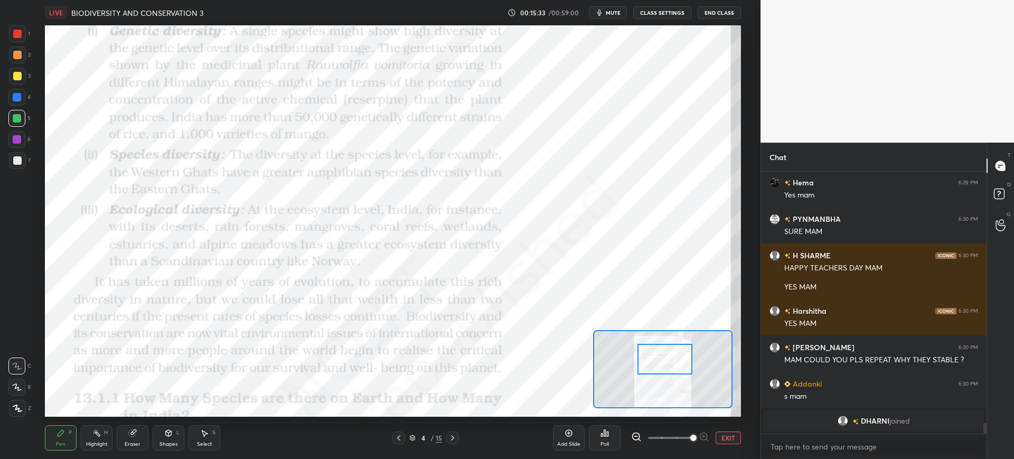
click at [16, 37] on div at bounding box center [17, 34] width 8 height 8
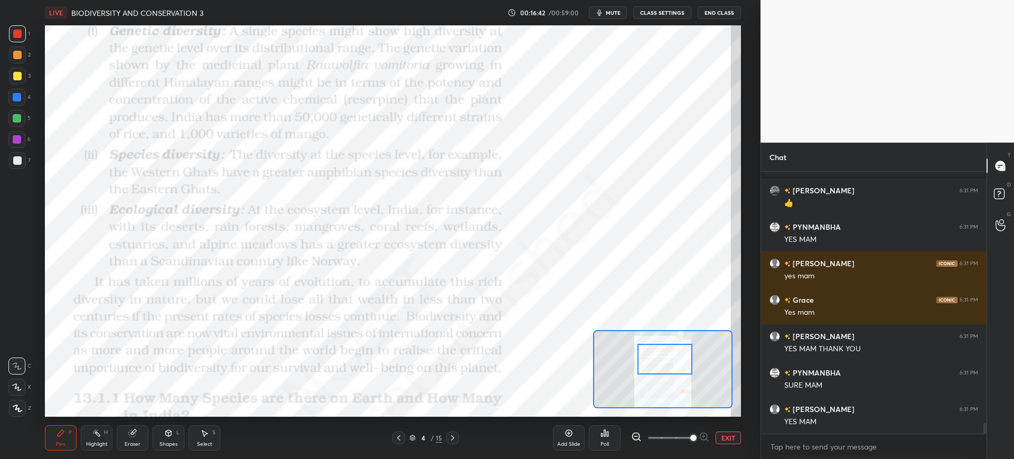
scroll to position [6405, 0]
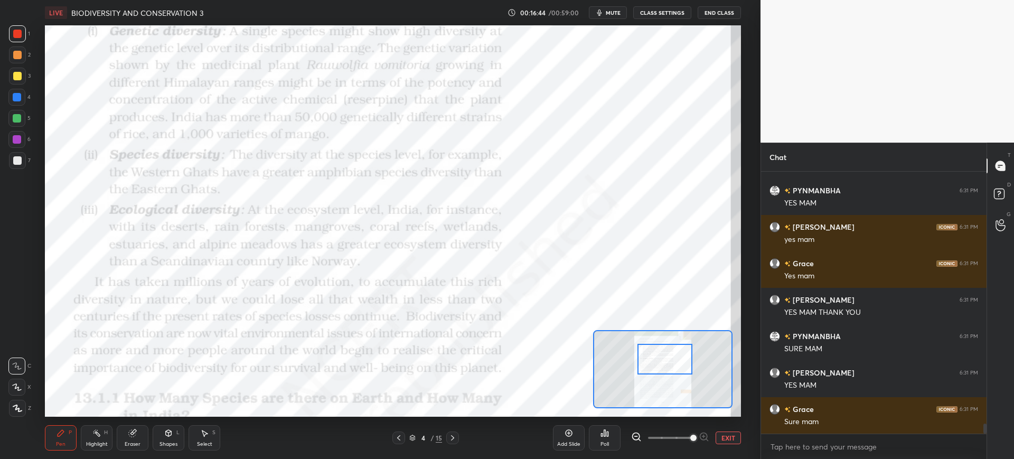
click at [23, 164] on div at bounding box center [17, 160] width 17 height 17
click at [17, 99] on div at bounding box center [17, 97] width 8 height 8
click at [32, 27] on div "1 2 3 4 5 6 7 C X Z C X Z E E Erase all H H" at bounding box center [17, 220] width 34 height 391
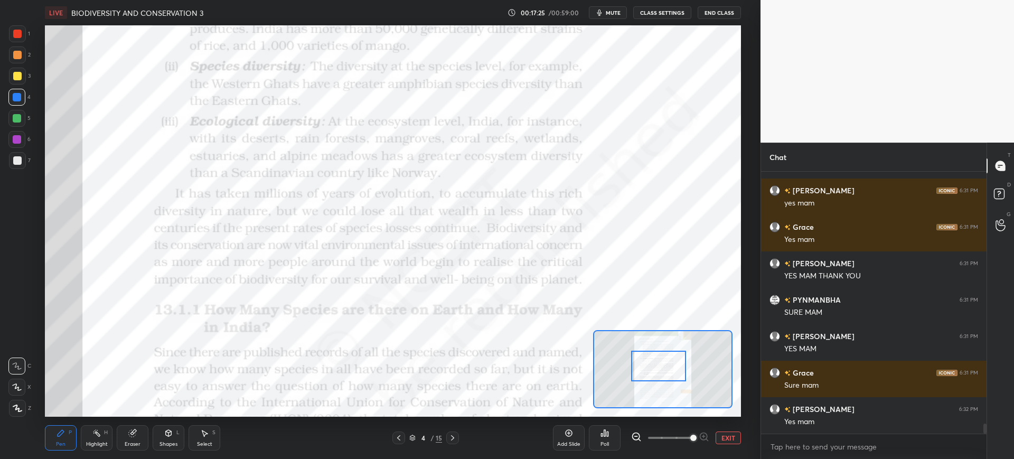
scroll to position [6487, 0]
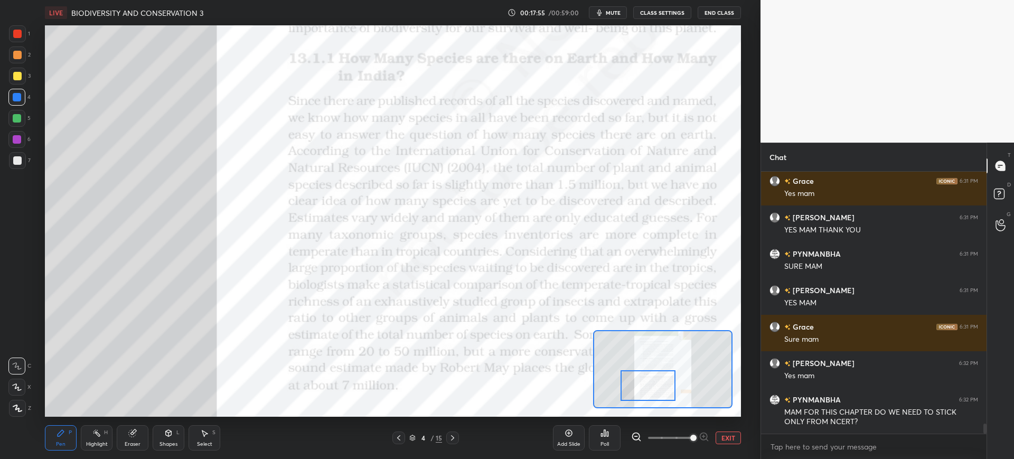
click div
click div "Eraser"
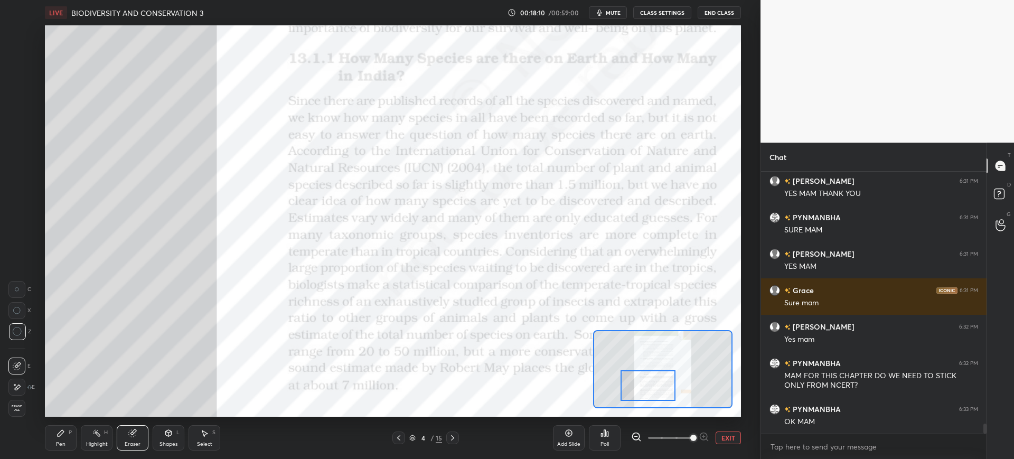
click div "Pen P Highlight H Eraser Shapes L Select S 4 / 15 Add Slide Poll EXIT"
click div "Pen P"
click div
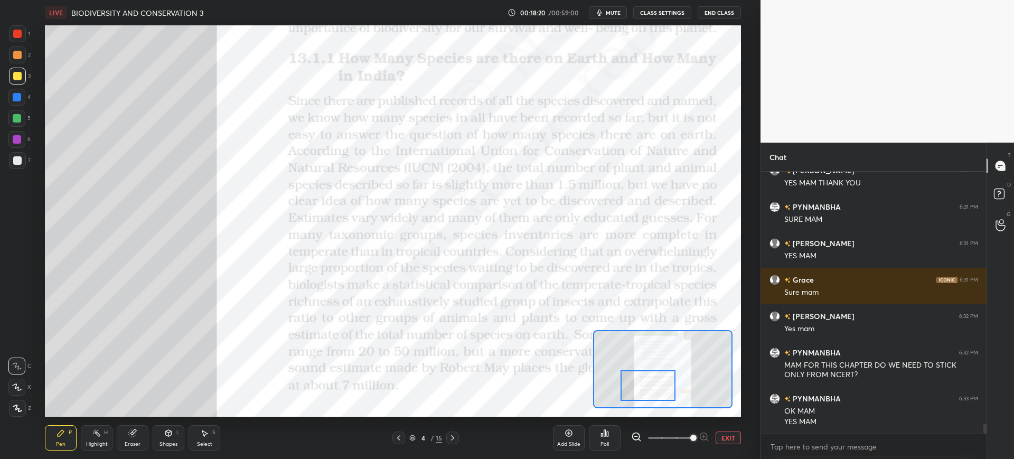
scroll to position [6570, 0]
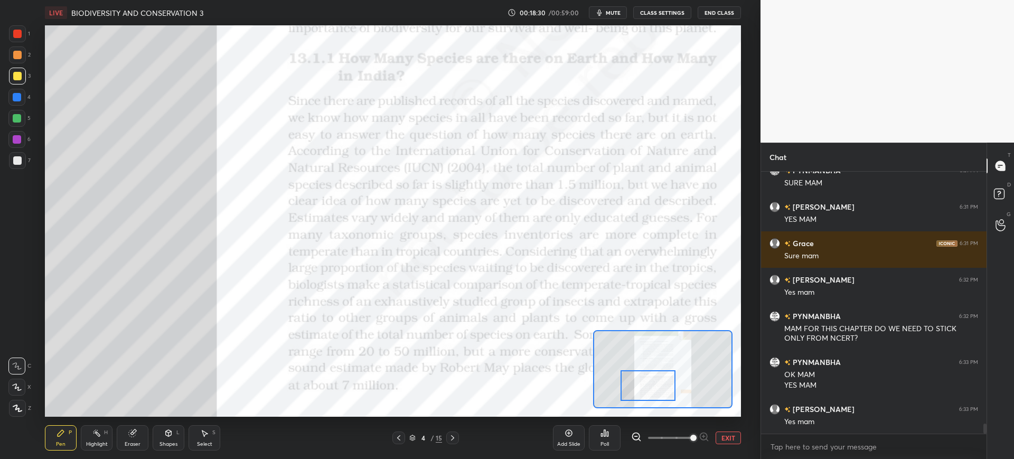
click div
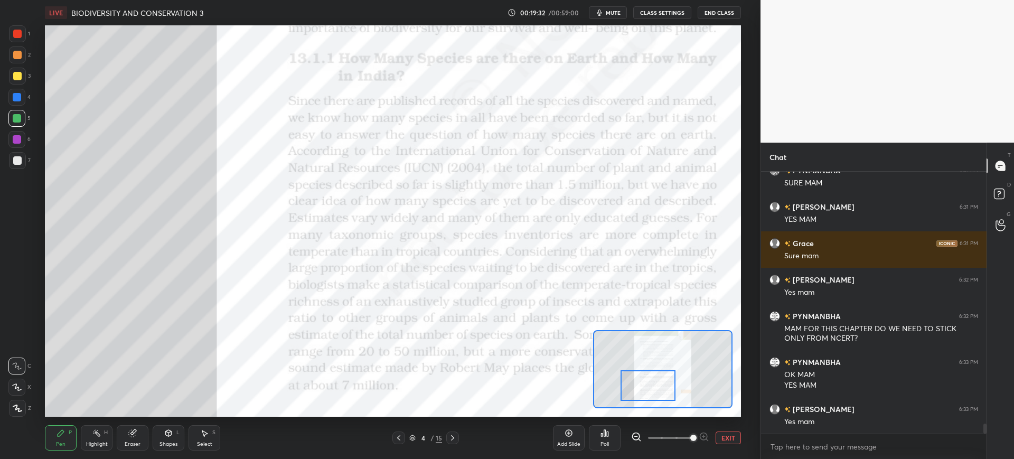
click div
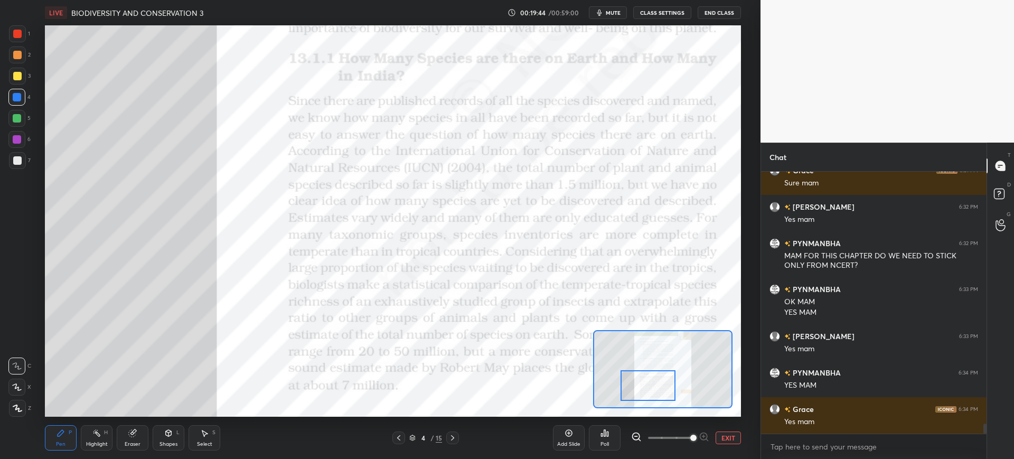
scroll to position [6680, 0]
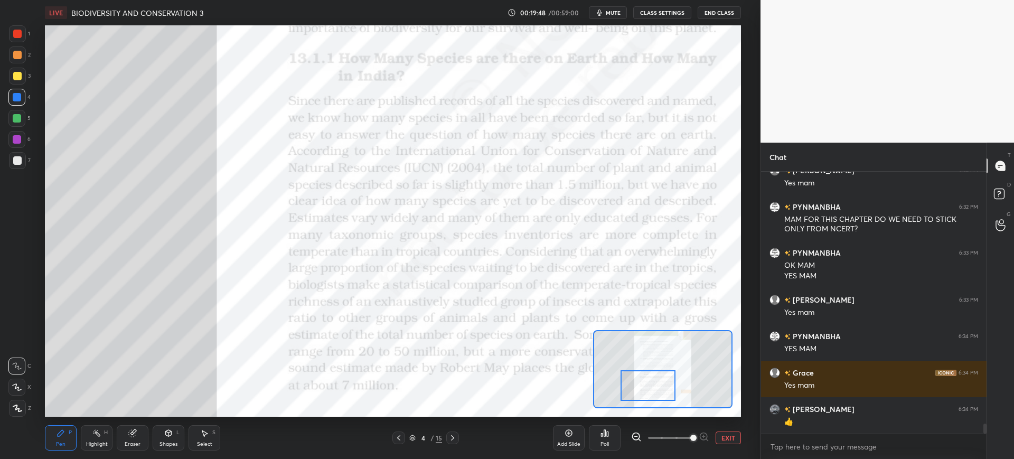
click div "1"
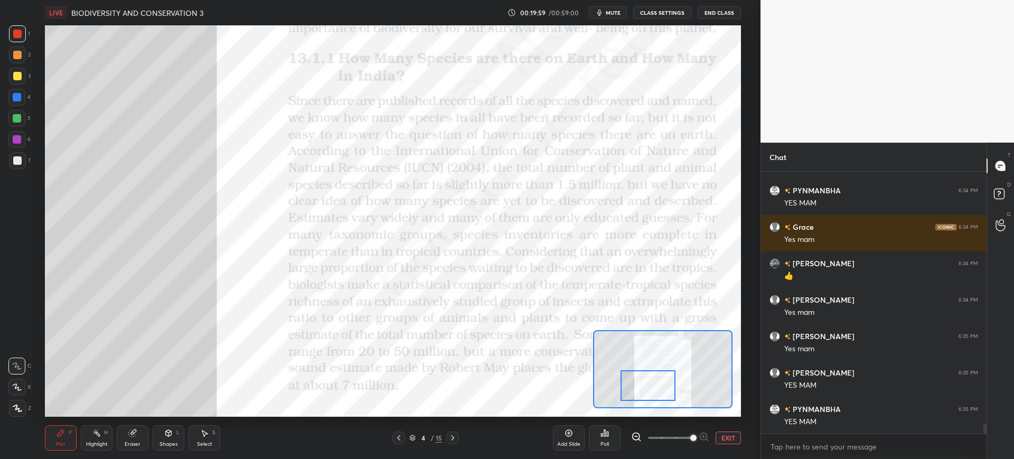
scroll to position [6862, 0]
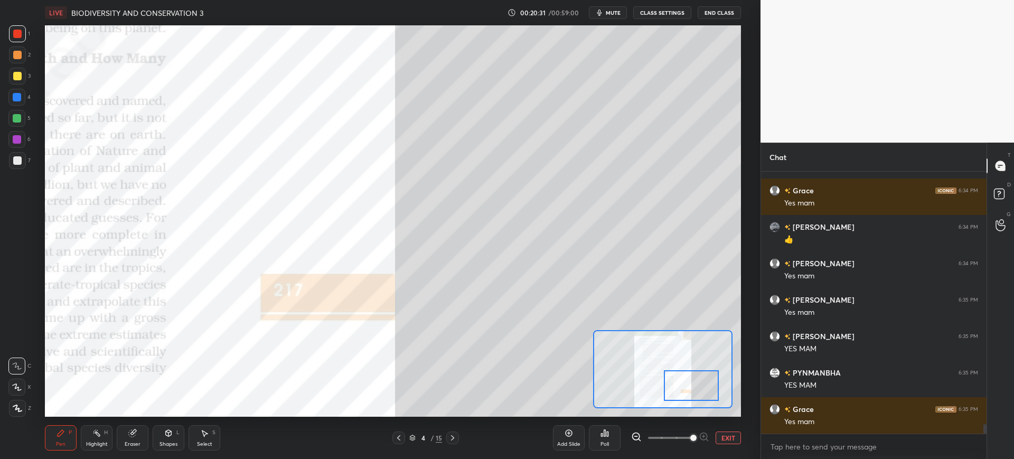
click div
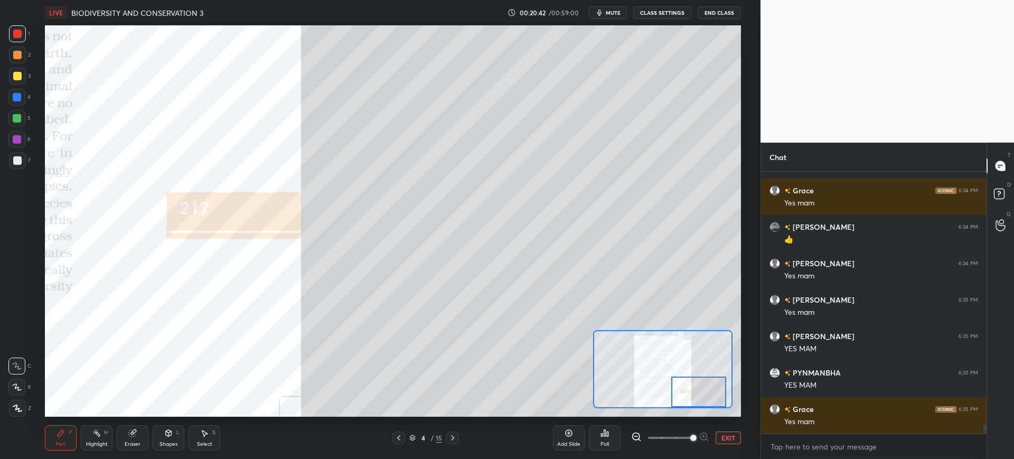
click div
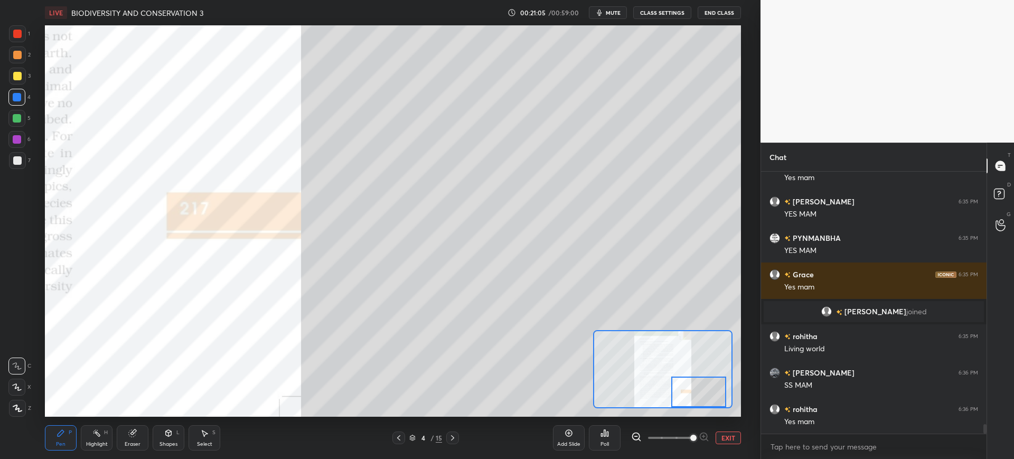
scroll to position [6800, 0]
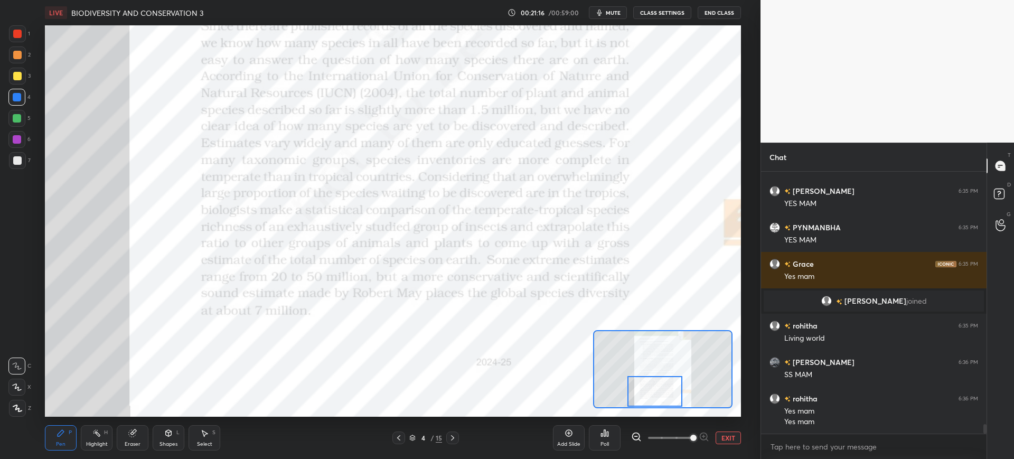
click div
click div "Add Slide"
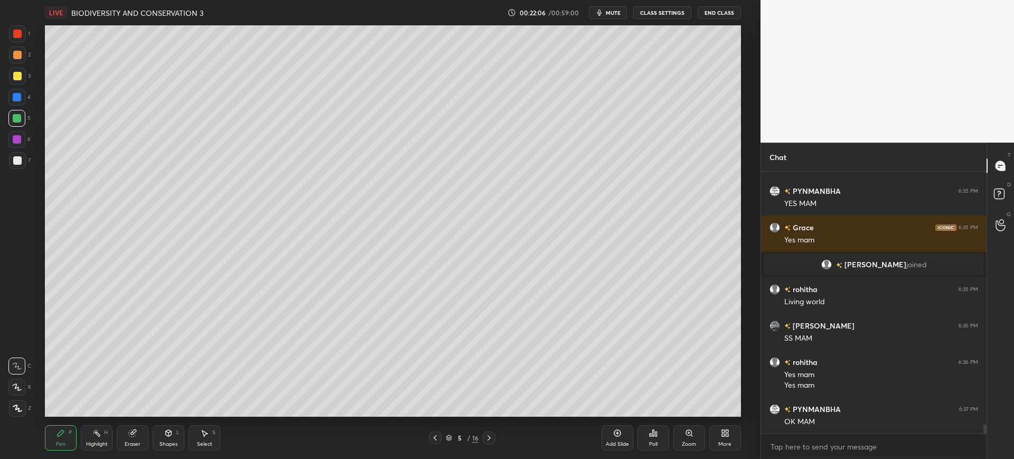
scroll to position [6873, 0]
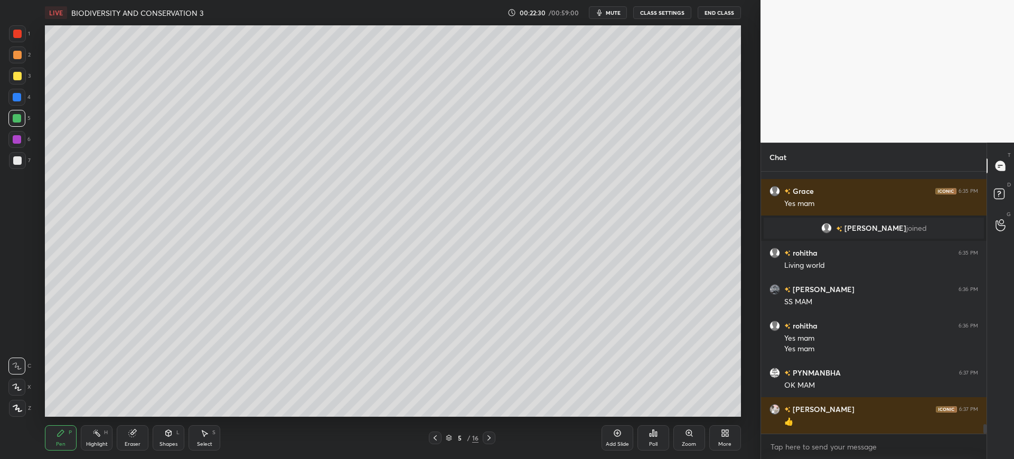
click div "Eraser"
click span "Erase all"
click icon
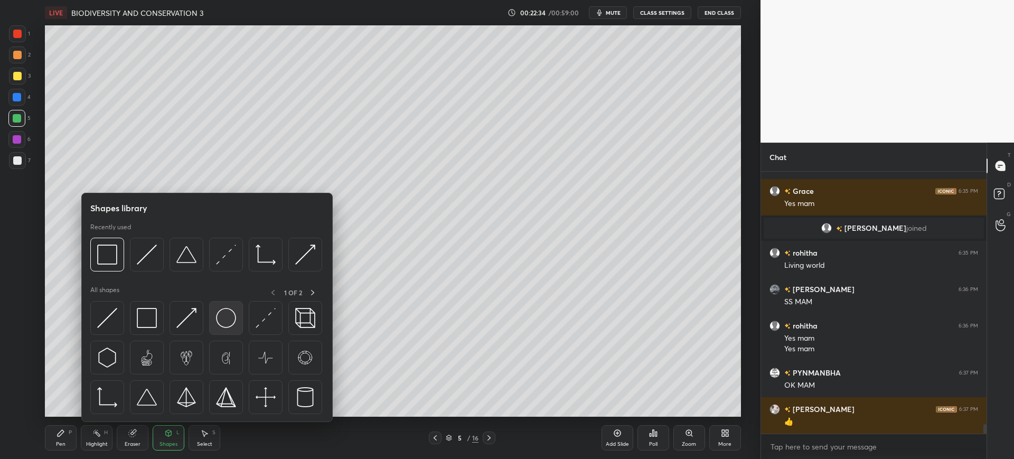
click img
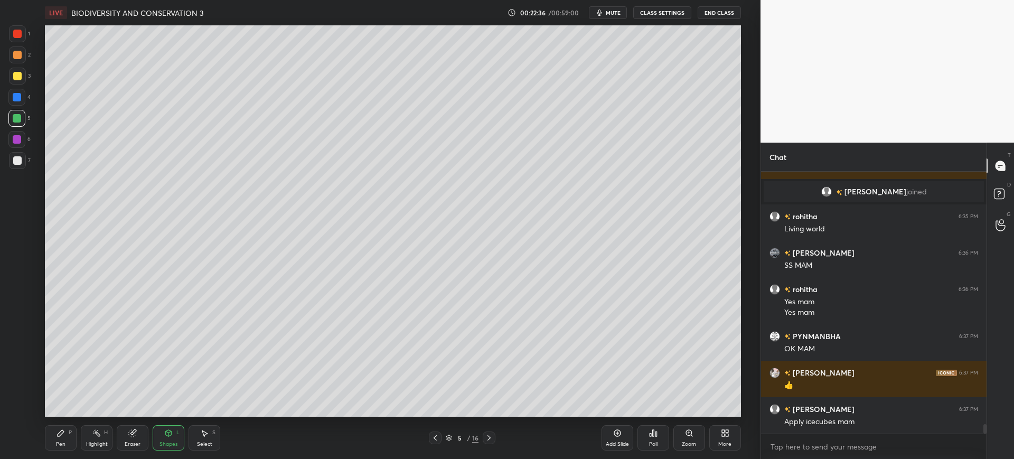
click div "Pen P"
click div
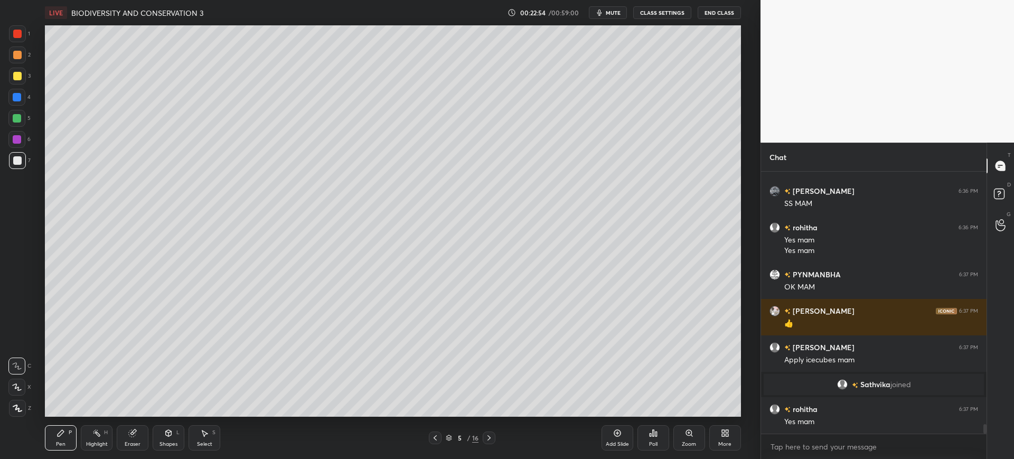
scroll to position [6937, 0]
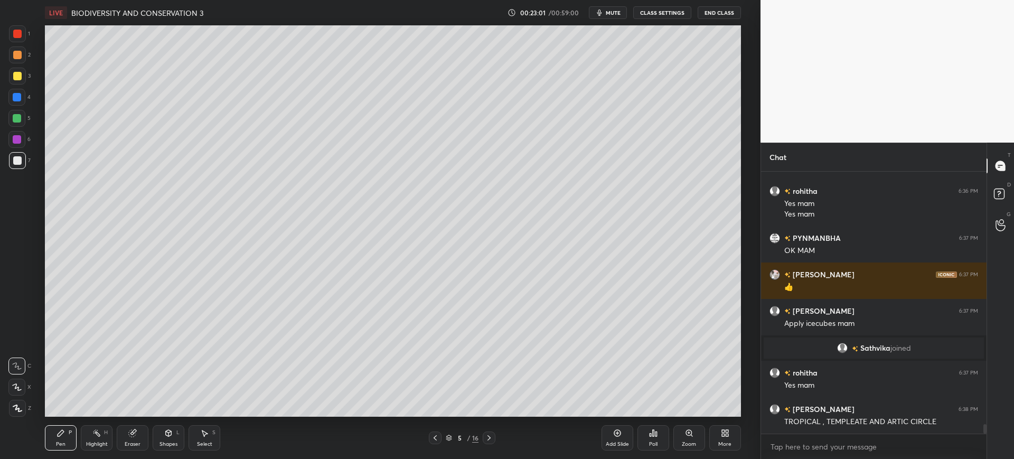
click div
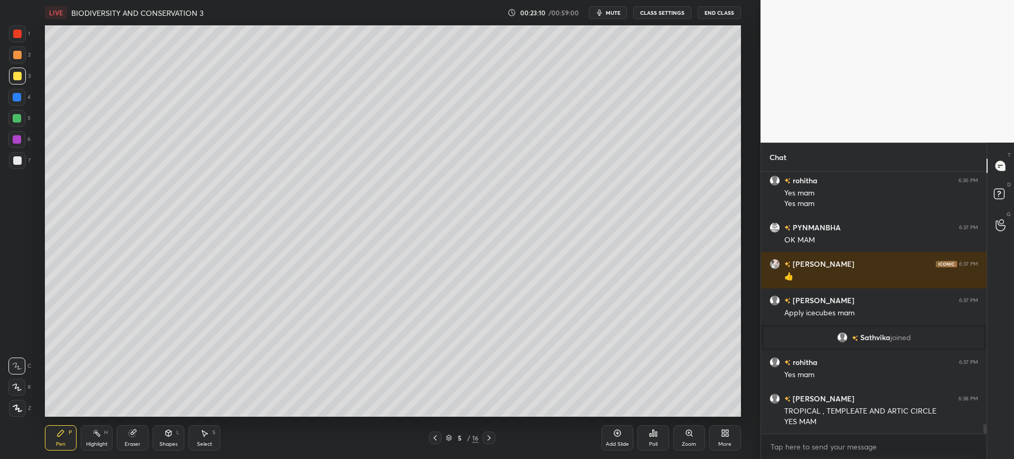
scroll to position [6973, 0]
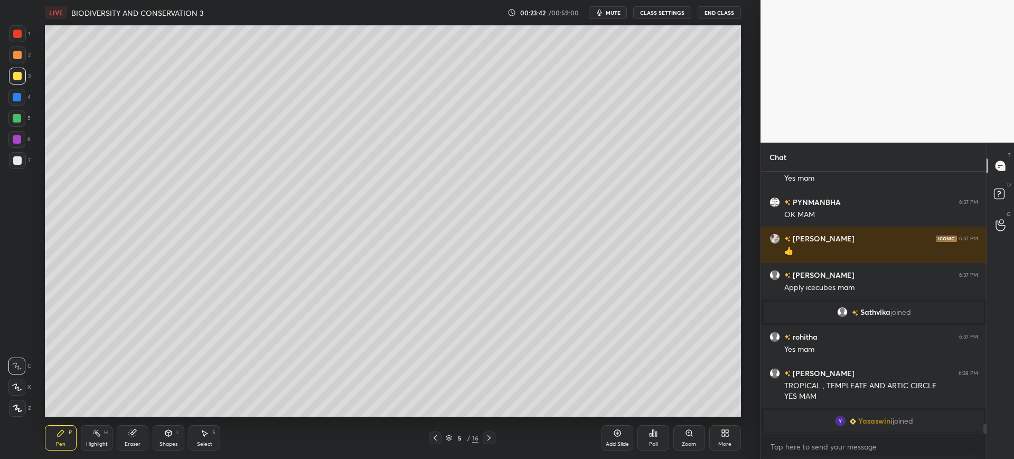
click div
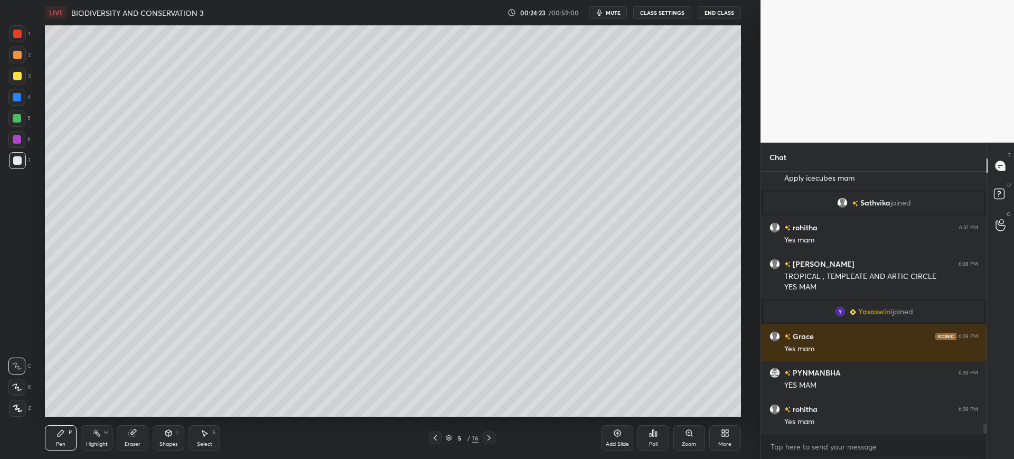
scroll to position [7059, 0]
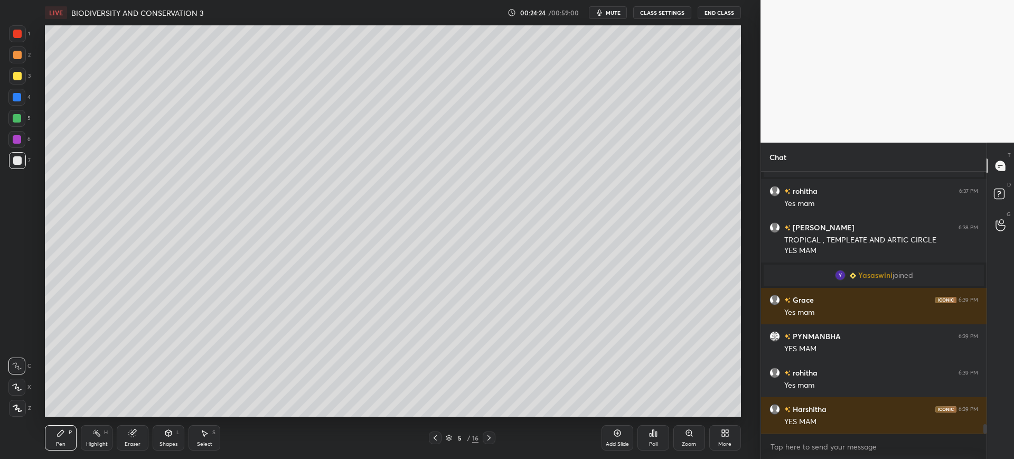
click div
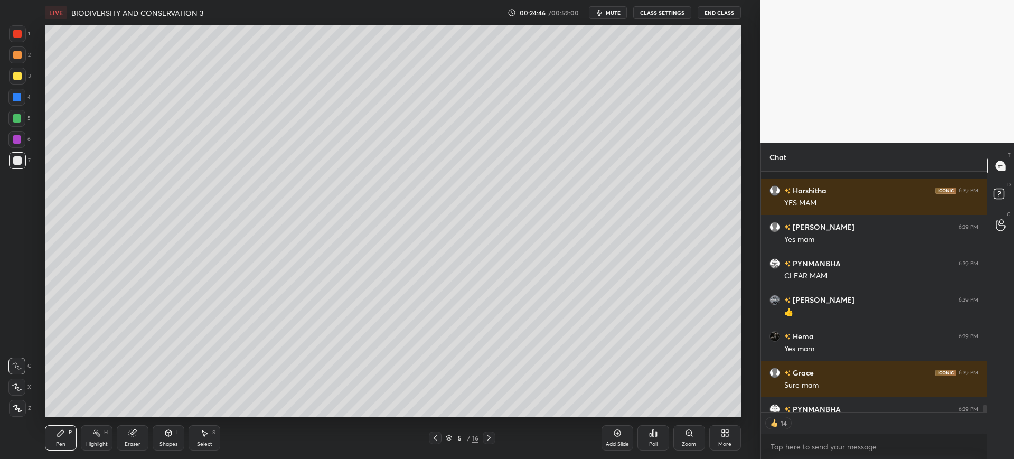
scroll to position [7335, 0]
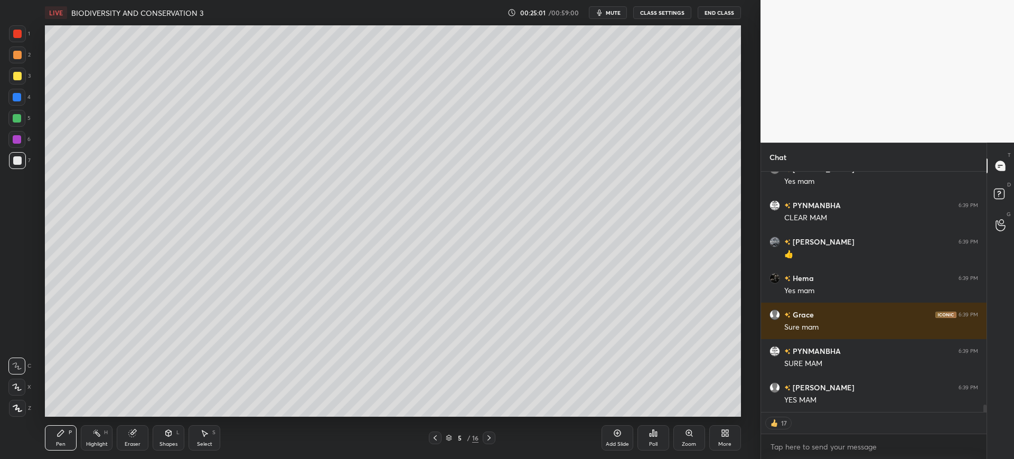
click span "mute"
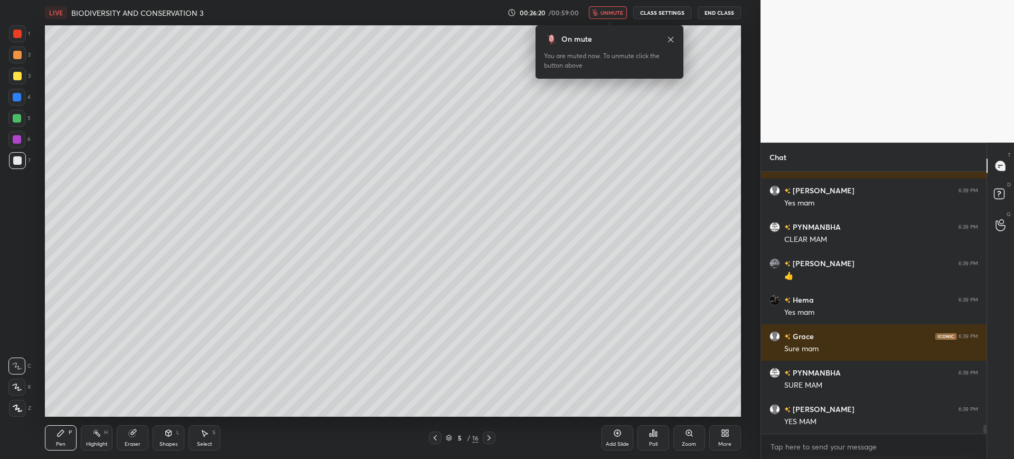
scroll to position [237, 222]
click span "unmute"
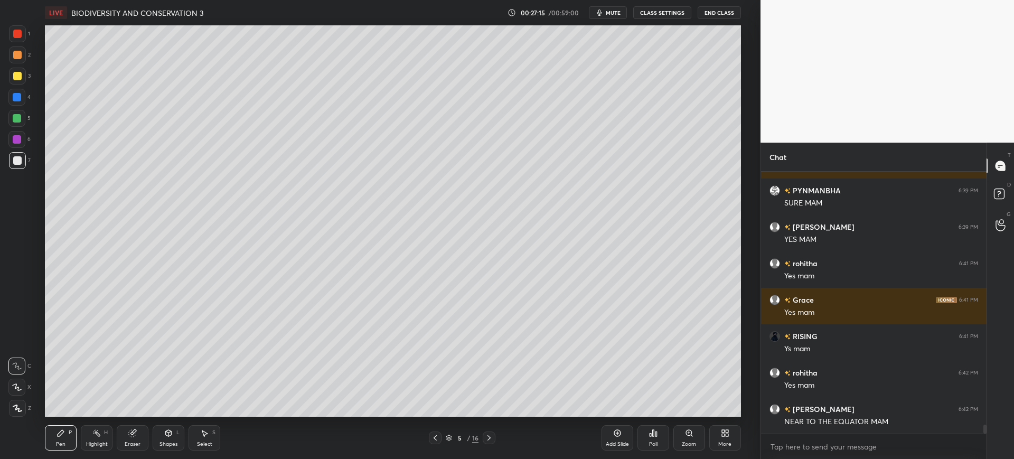
scroll to position [7532, 0]
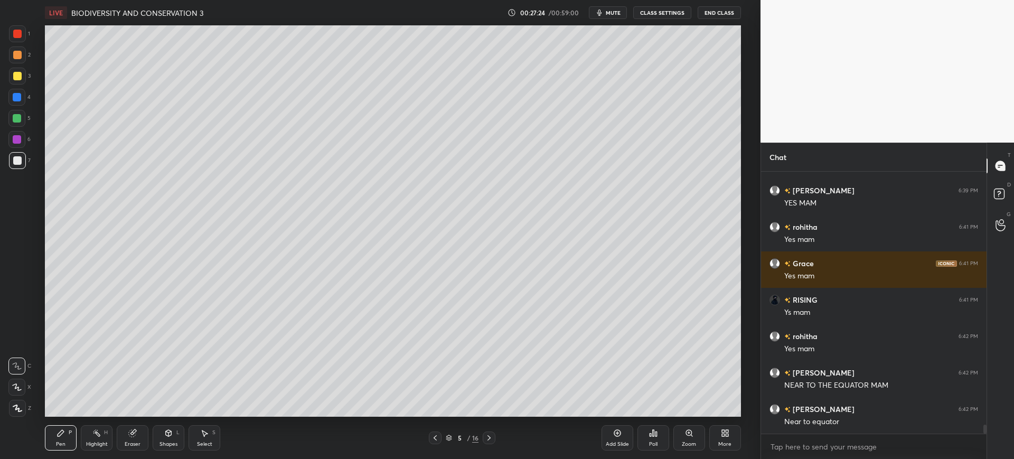
click div
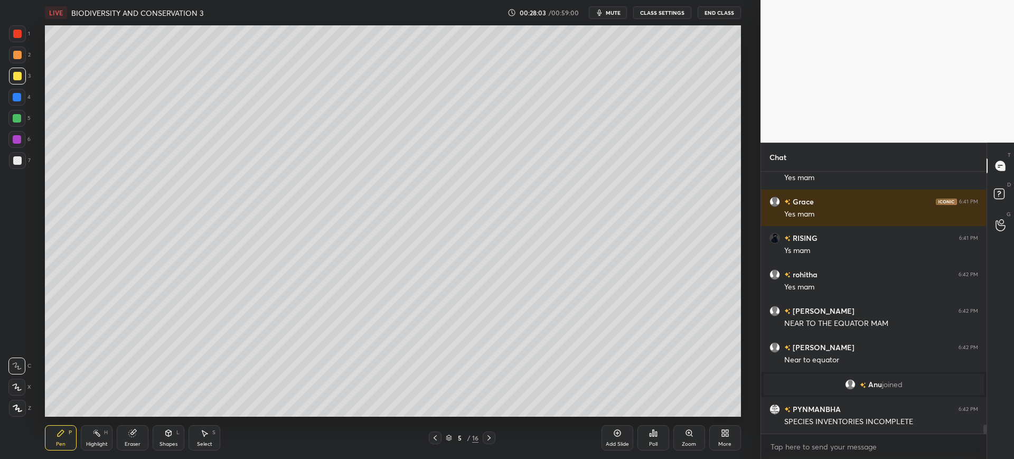
scroll to position [7451, 0]
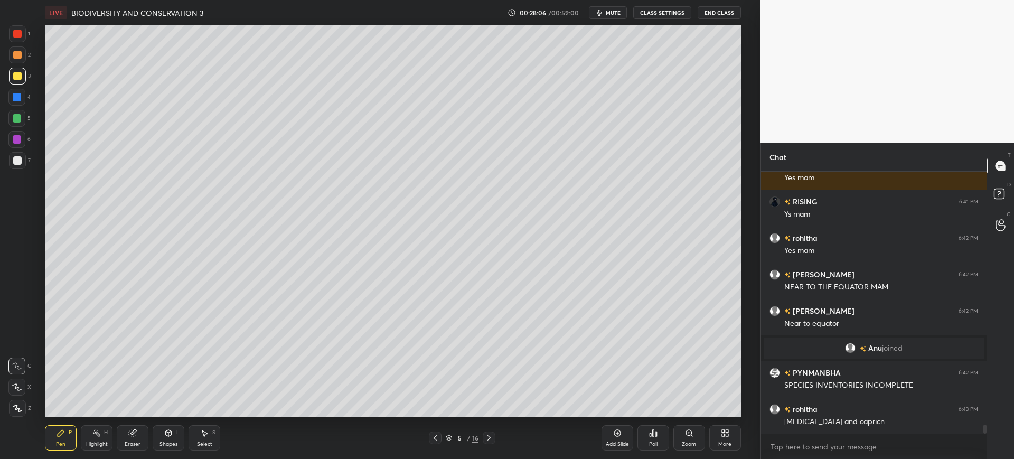
click div
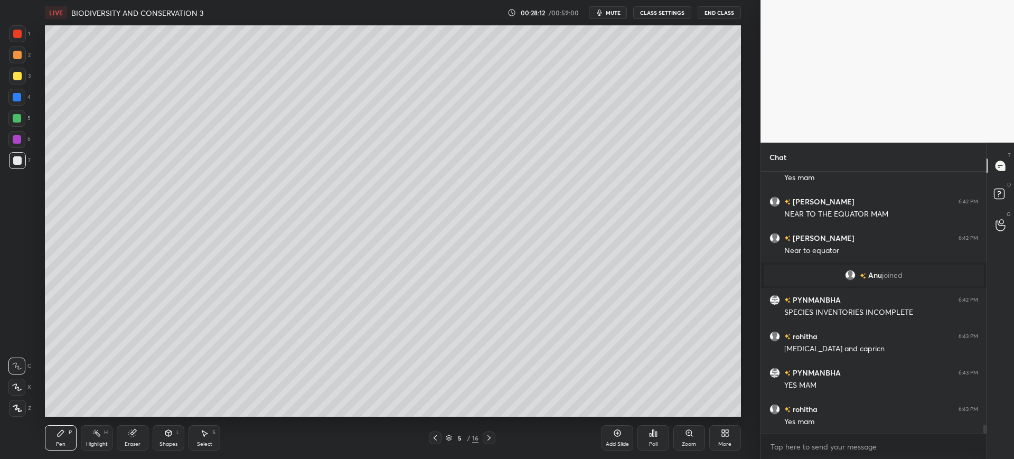
scroll to position [7560, 0]
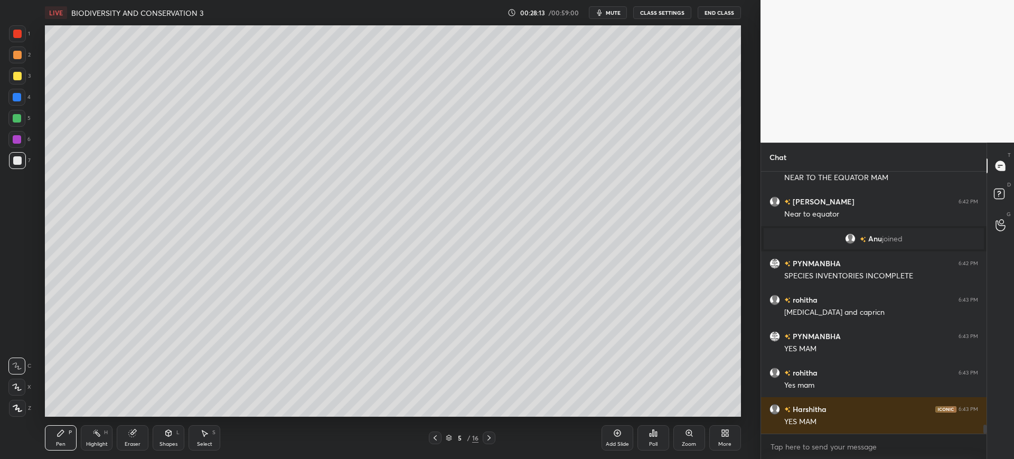
click div "4"
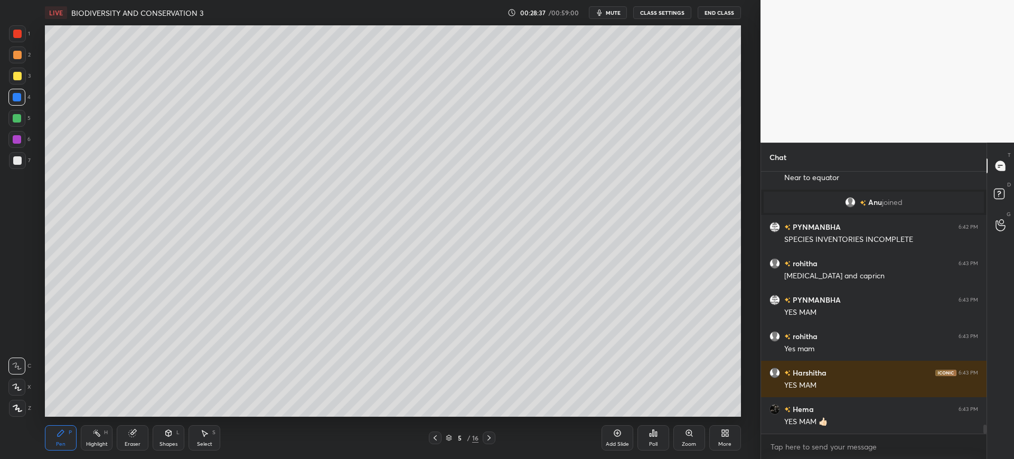
click div
click icon
click div "2"
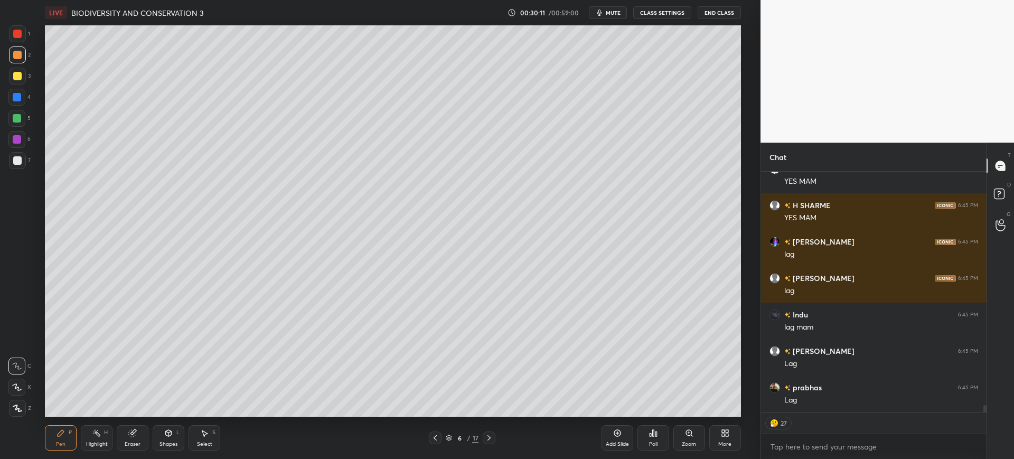
scroll to position [7910, 0]
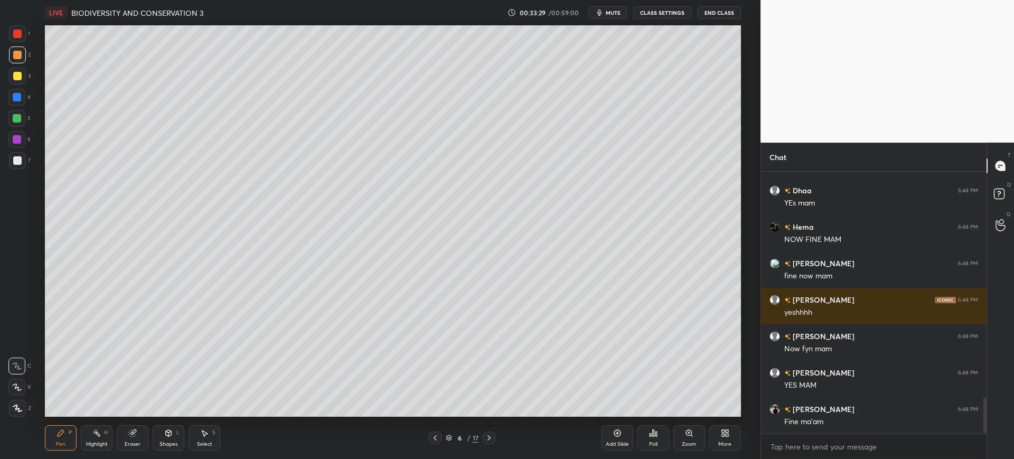
click at [147, 431] on div "Eraser" at bounding box center [133, 437] width 32 height 25
click at [12, 391] on div at bounding box center [16, 387] width 17 height 17
click at [60, 446] on div "Pen" at bounding box center [61, 443] width 10 height 5
click at [15, 165] on div at bounding box center [17, 160] width 17 height 17
click at [611, 438] on div "Add Slide" at bounding box center [617, 437] width 32 height 25
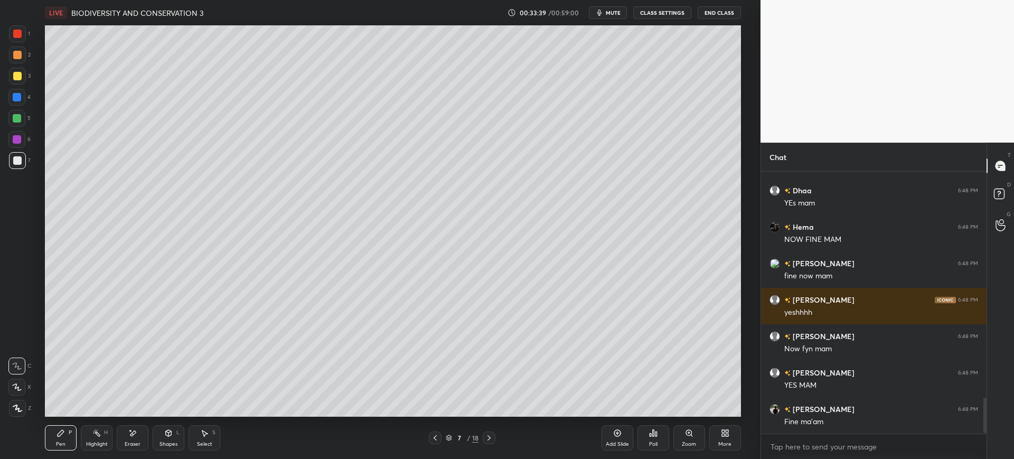
click at [16, 90] on div at bounding box center [16, 97] width 17 height 17
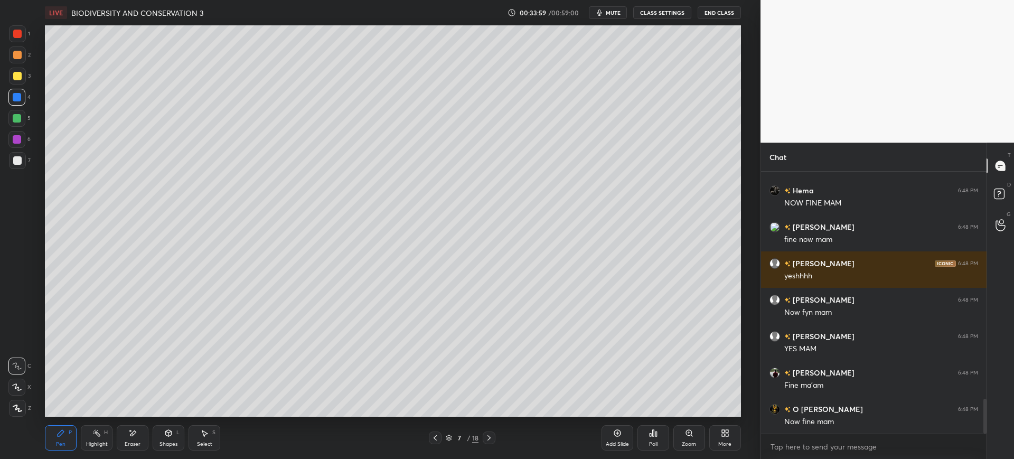
click at [15, 158] on div at bounding box center [17, 160] width 8 height 8
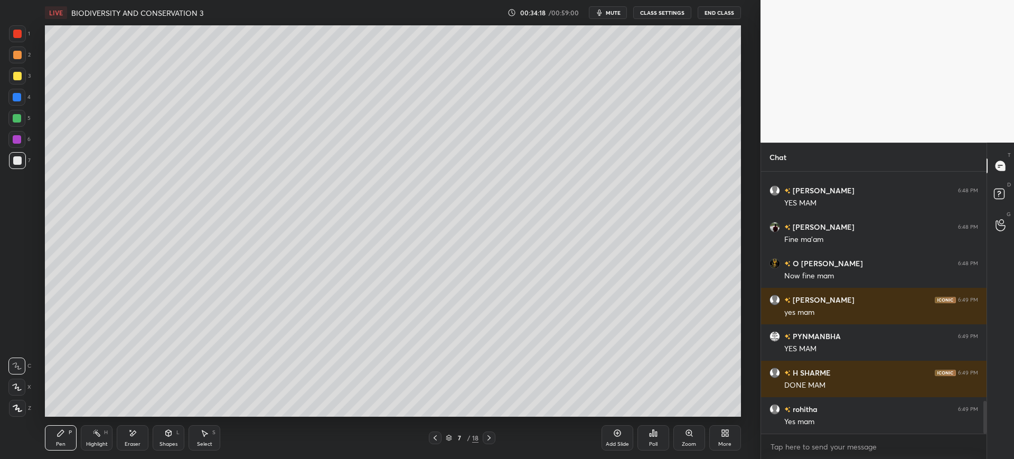
scroll to position [1881, 0]
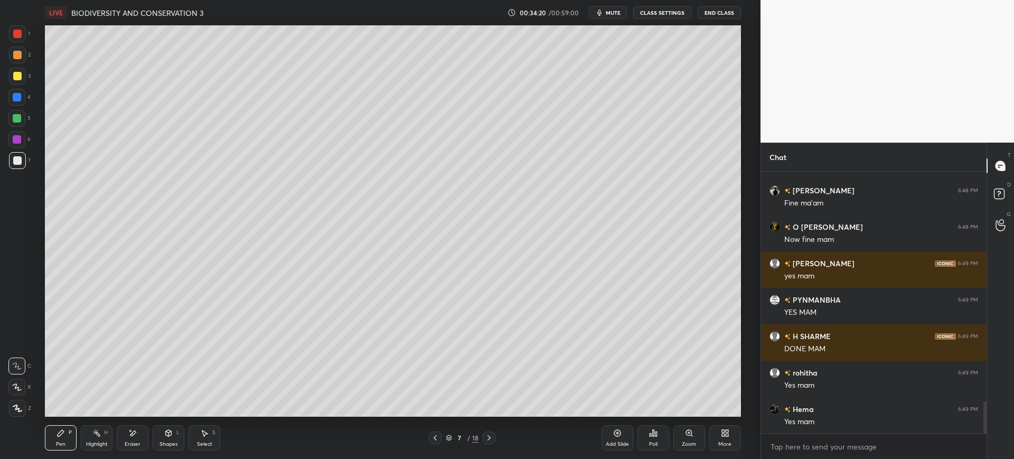
click at [18, 93] on div at bounding box center [17, 97] width 8 height 8
click at [19, 77] on div at bounding box center [17, 76] width 8 height 8
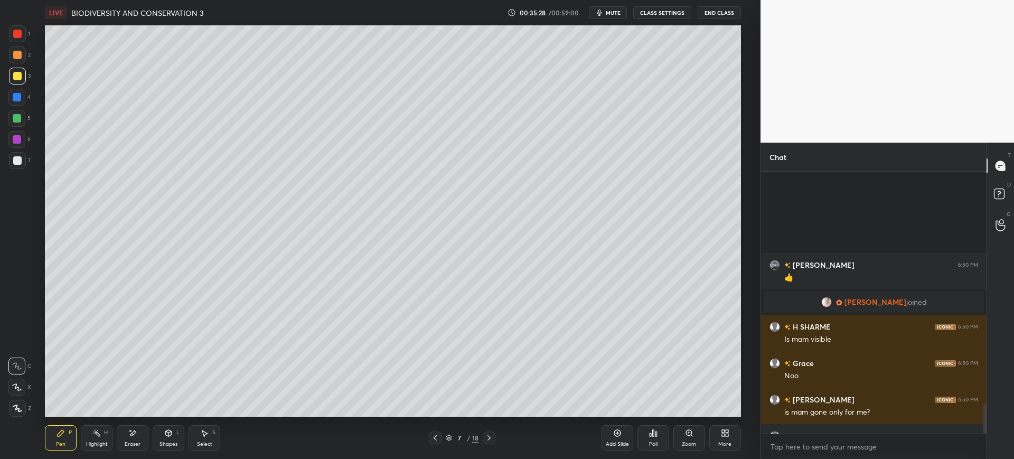
scroll to position [2054, 0]
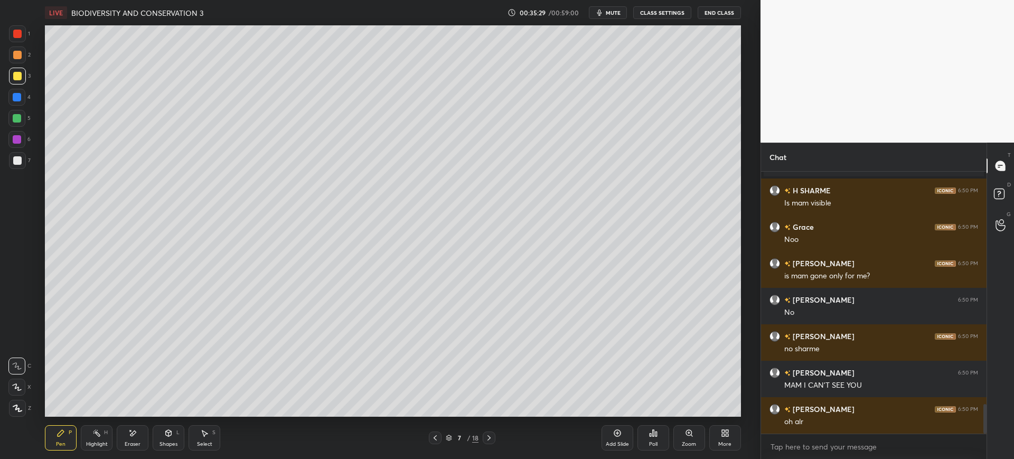
click at [18, 158] on div at bounding box center [17, 160] width 8 height 8
click at [28, 168] on div "7" at bounding box center [20, 160] width 22 height 17
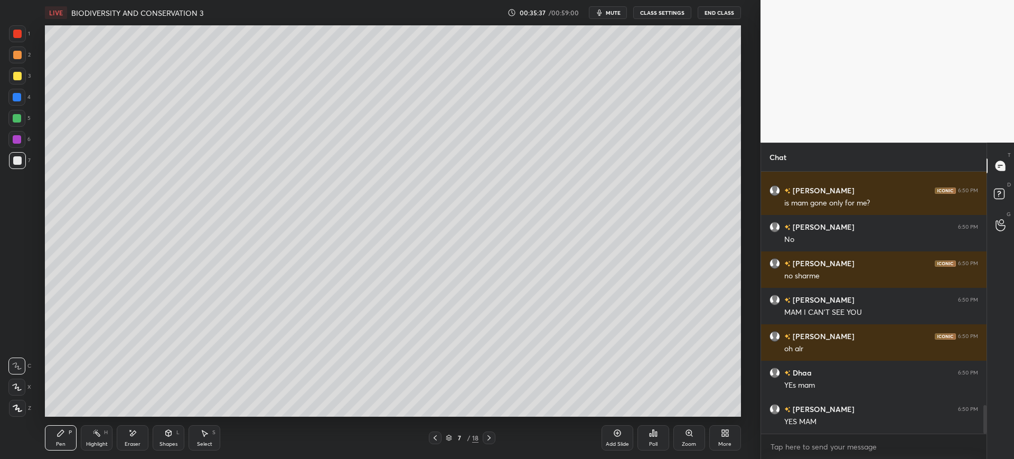
scroll to position [2163, 0]
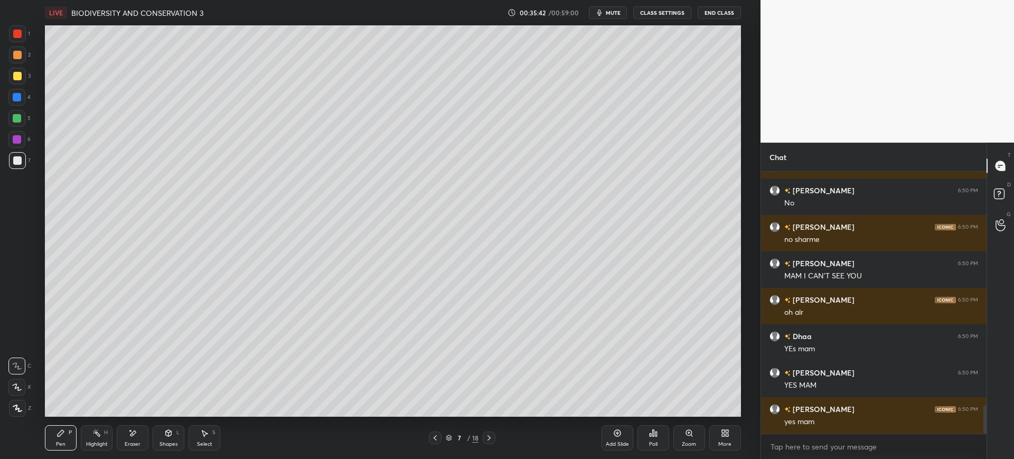
click at [601, 13] on icon "button" at bounding box center [599, 13] width 5 height 6
click at [27, 168] on div "7" at bounding box center [20, 160] width 22 height 17
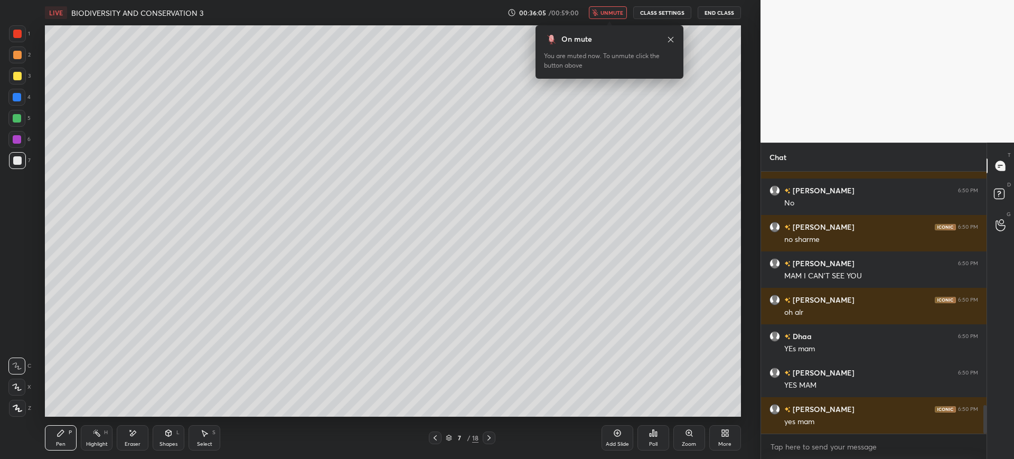
click at [608, 12] on span "unmute" at bounding box center [611, 12] width 23 height 7
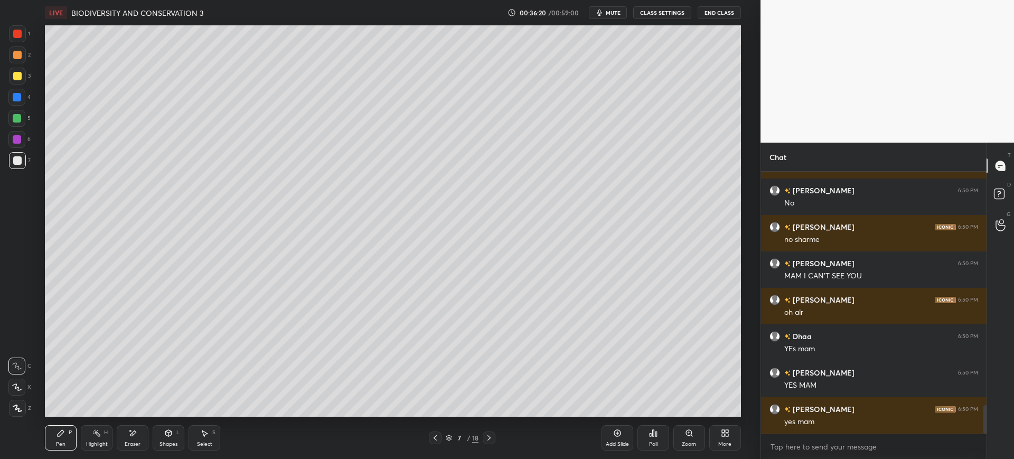
scroll to position [2188, 0]
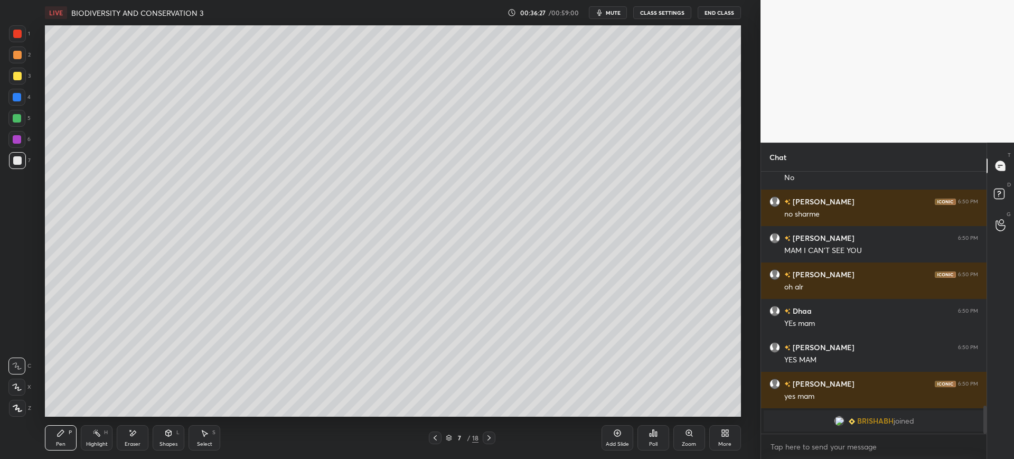
click at [428, 439] on div "7 / 18" at bounding box center [462, 437] width 278 height 13
click at [431, 437] on icon at bounding box center [435, 438] width 8 height 8
click at [617, 437] on icon at bounding box center [617, 433] width 8 height 8
click at [10, 84] on div "3" at bounding box center [20, 76] width 22 height 17
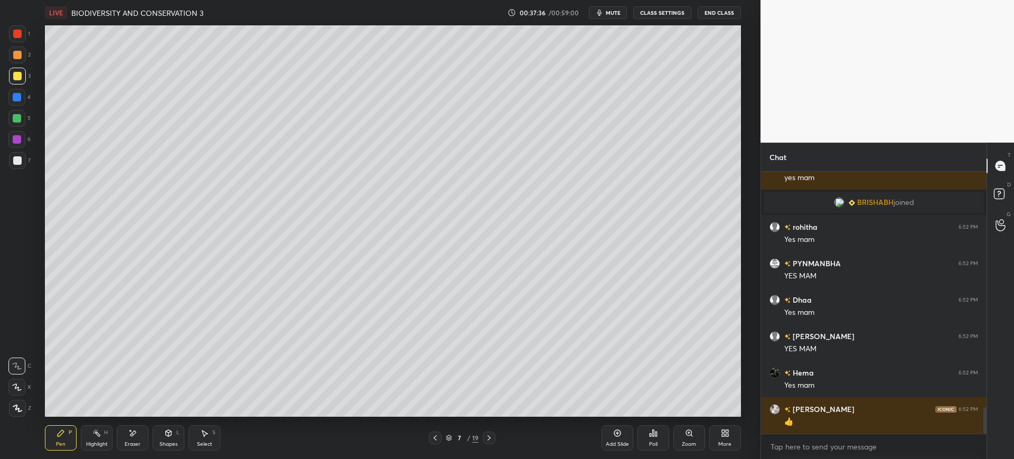
scroll to position [2353, 0]
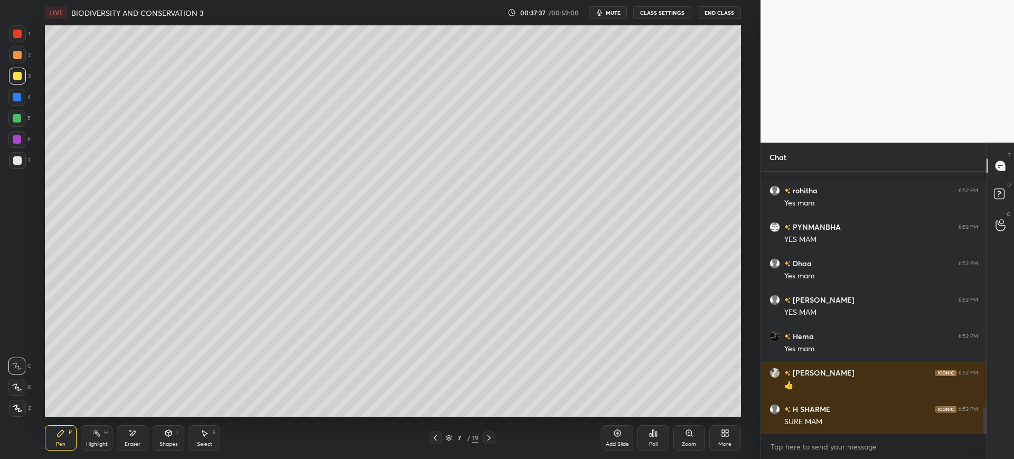
click at [22, 164] on div at bounding box center [17, 160] width 17 height 17
click at [616, 438] on div "Add Slide" at bounding box center [617, 437] width 32 height 25
click at [18, 74] on div at bounding box center [17, 76] width 8 height 8
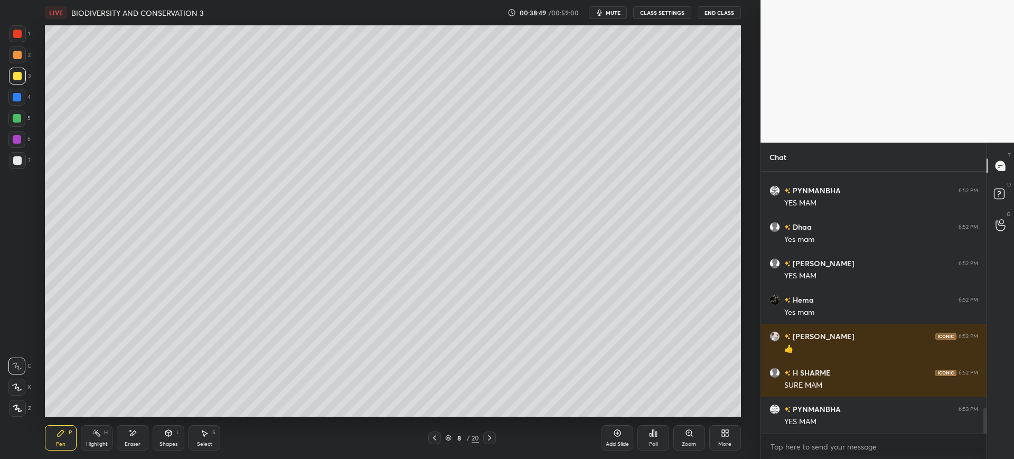
click at [21, 158] on div at bounding box center [17, 160] width 8 height 8
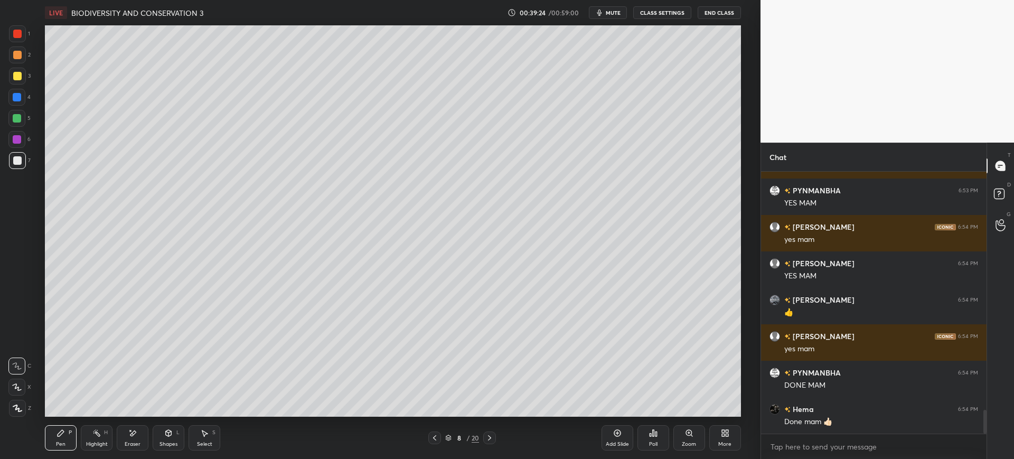
scroll to position [2644, 0]
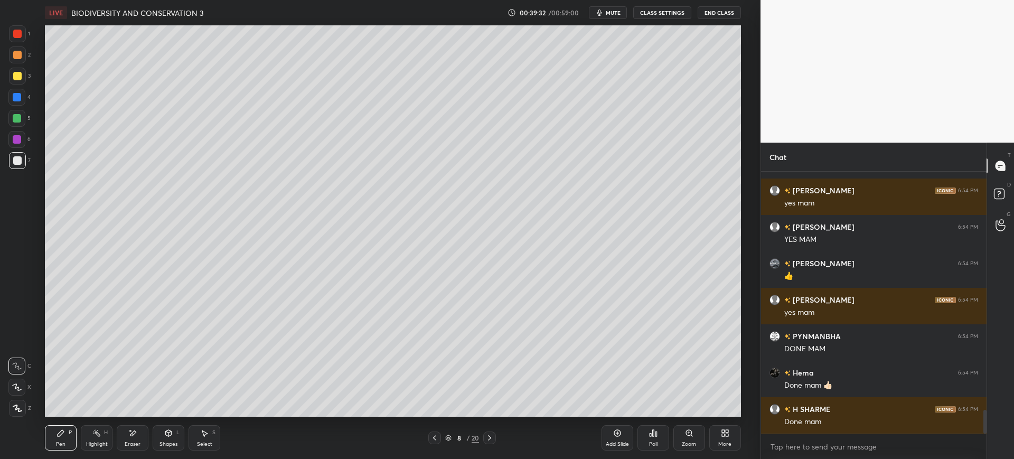
click at [30, 168] on div "7" at bounding box center [20, 160] width 22 height 17
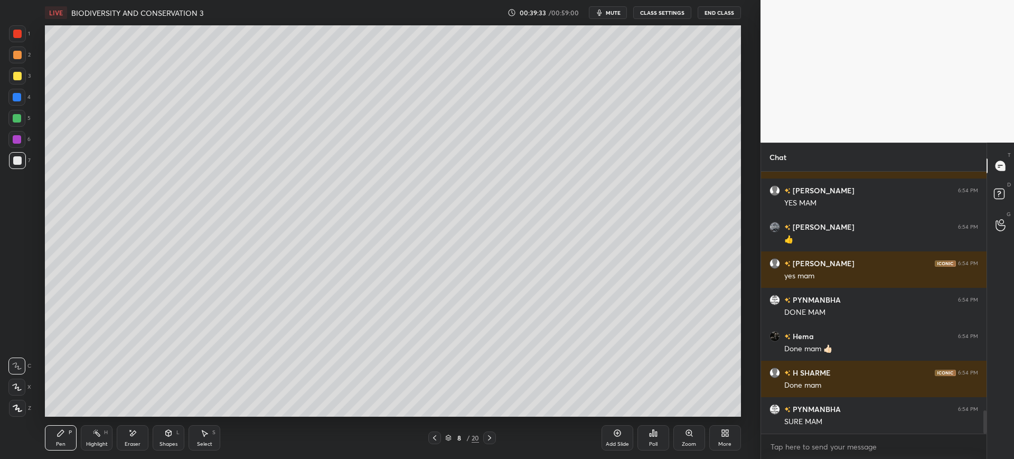
click at [16, 70] on div at bounding box center [17, 76] width 17 height 17
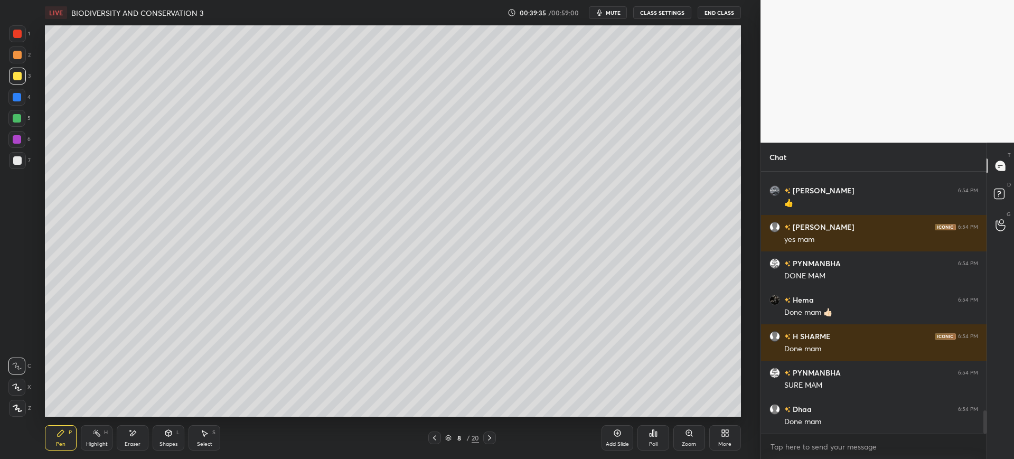
click at [22, 160] on div at bounding box center [17, 160] width 17 height 17
click at [17, 78] on div at bounding box center [17, 76] width 8 height 8
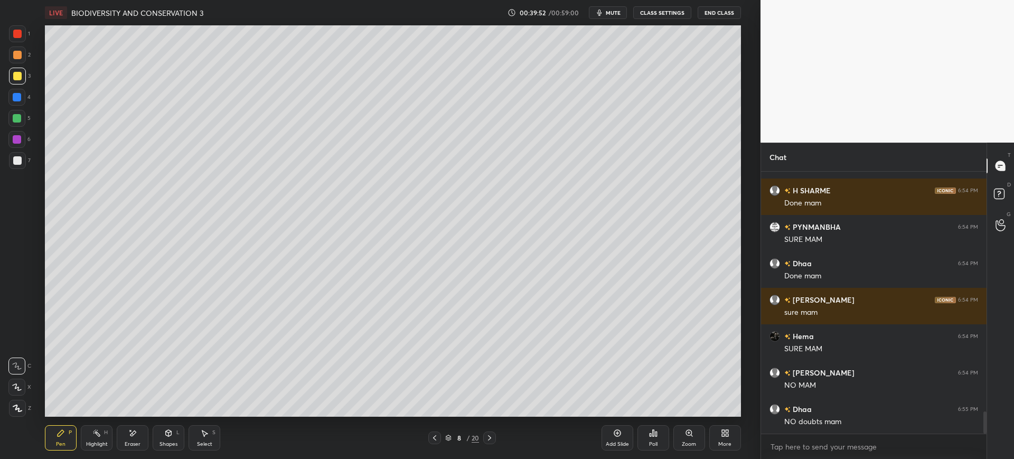
click at [461, 441] on div "8 / 20" at bounding box center [462, 438] width 34 height 10
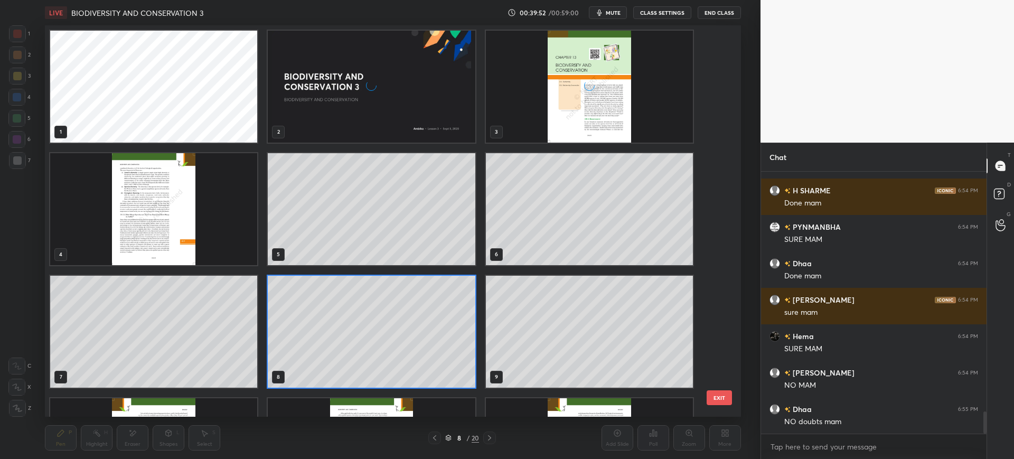
scroll to position [388, 691]
click at [711, 332] on div "1 2 3 4 5 6 7 8 9 10 11 12 13 14 15" at bounding box center [383, 220] width 677 height 391
click at [716, 334] on div "1 2 3 4 5 6 7 8 9 10 11 12 13 14 15" at bounding box center [383, 220] width 677 height 391
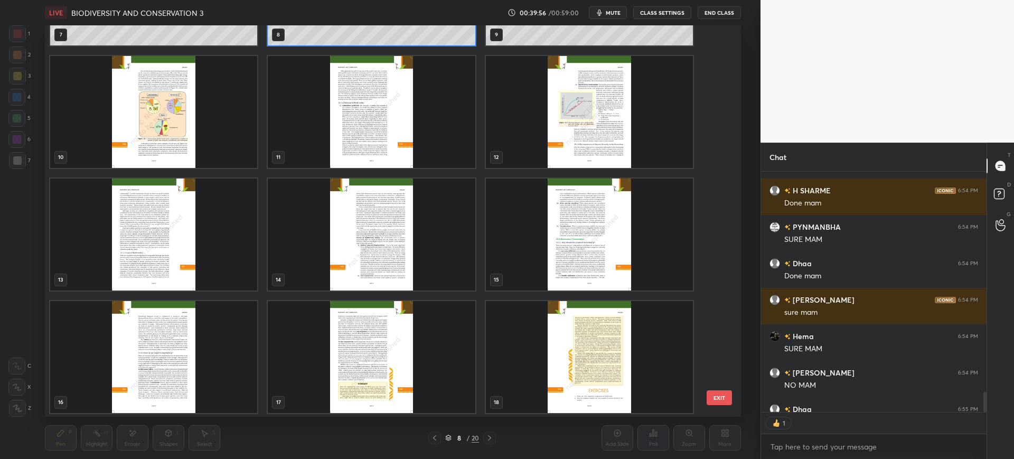
scroll to position [237, 222]
click at [200, 141] on img "grid" at bounding box center [153, 112] width 207 height 112
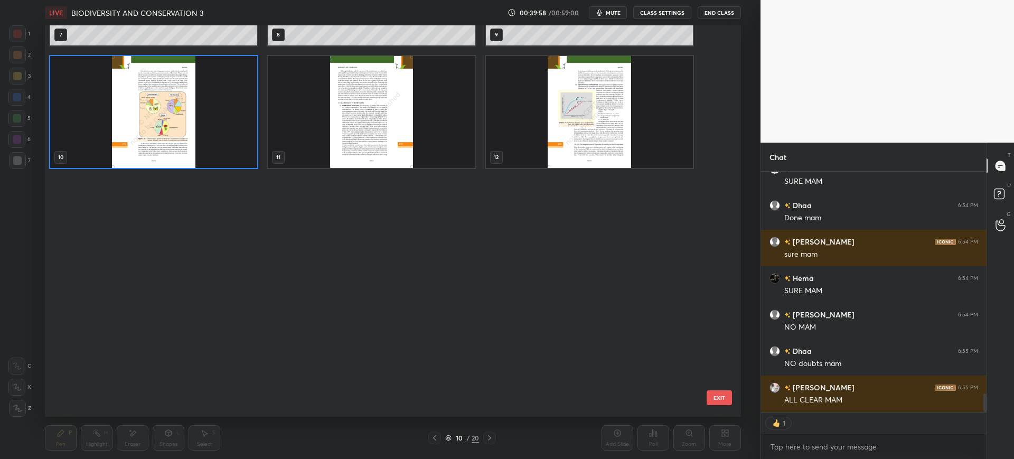
scroll to position [0, 0]
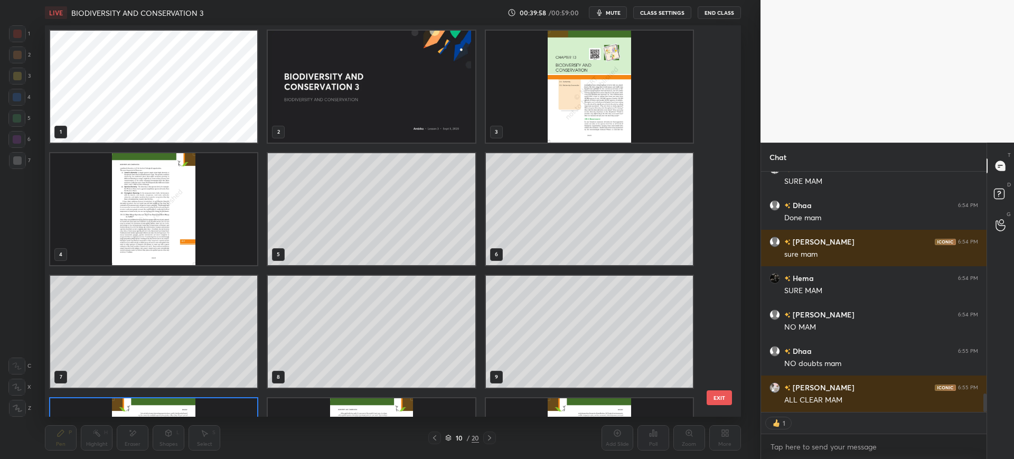
click at [608, 119] on img "grid" at bounding box center [589, 87] width 207 height 112
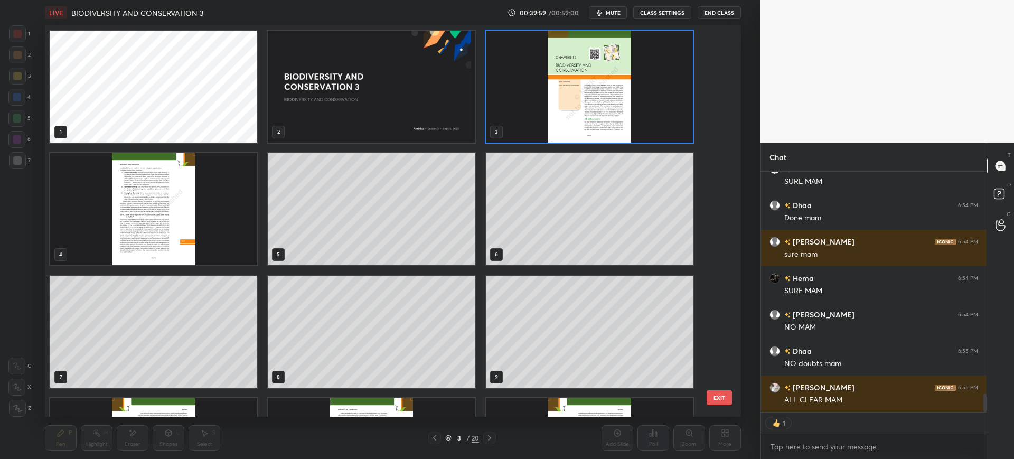
click at [181, 238] on img "grid" at bounding box center [153, 209] width 207 height 112
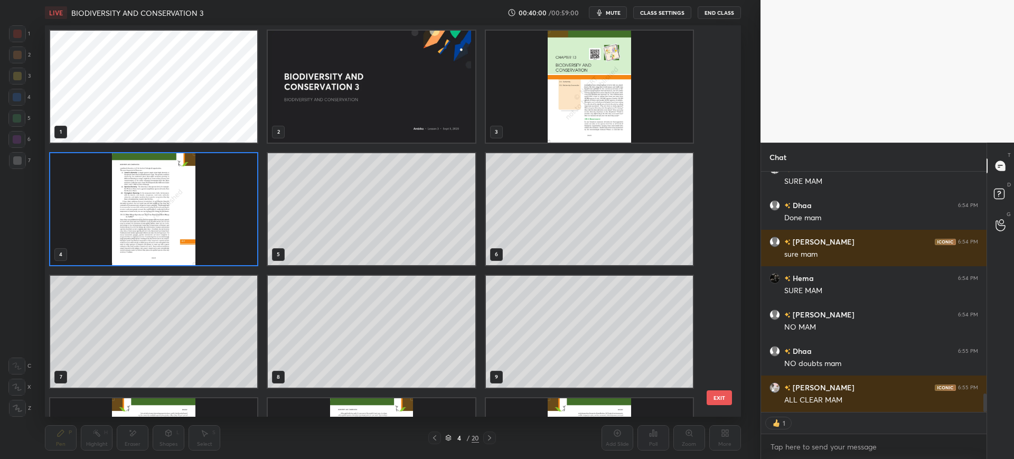
click at [717, 394] on button "EXIT" at bounding box center [719, 397] width 25 height 15
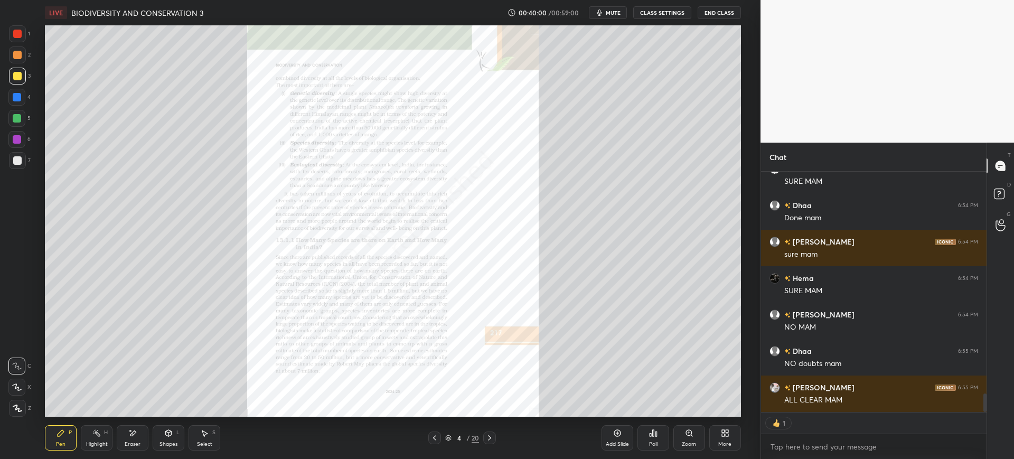
scroll to position [2958, 0]
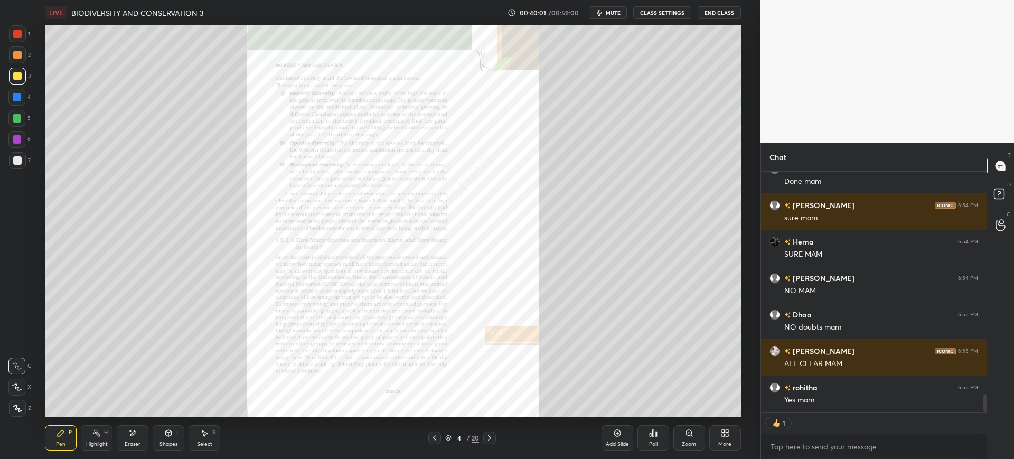
click at [690, 443] on div "Zoom" at bounding box center [689, 443] width 14 height 5
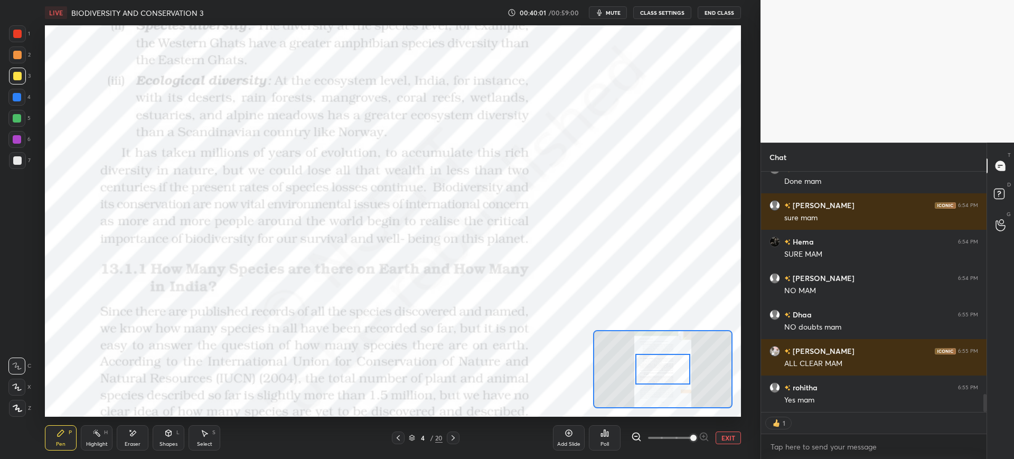
scroll to position [2994, 0]
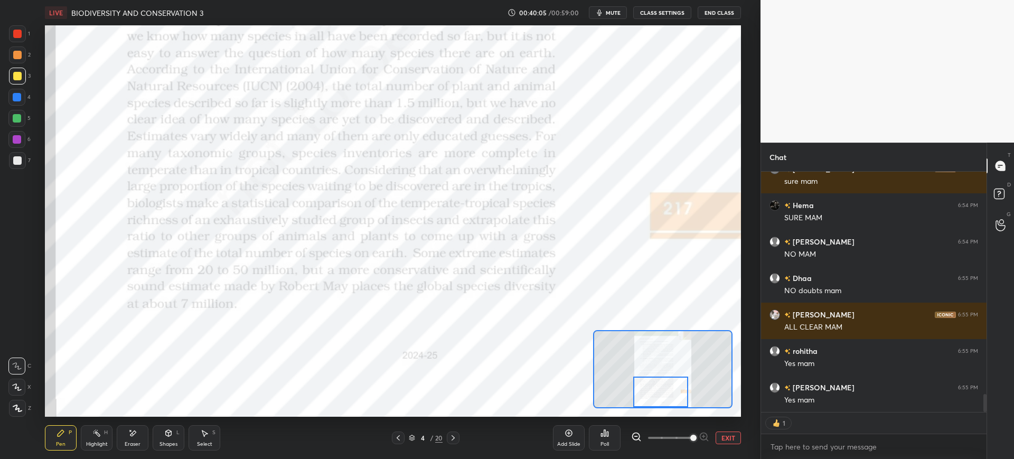
click at [21, 28] on div at bounding box center [17, 33] width 17 height 17
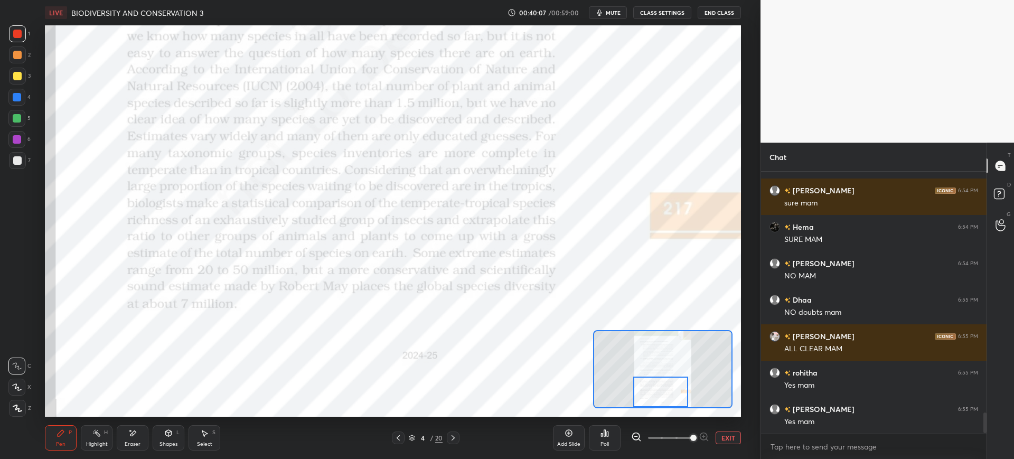
scroll to position [3009, 0]
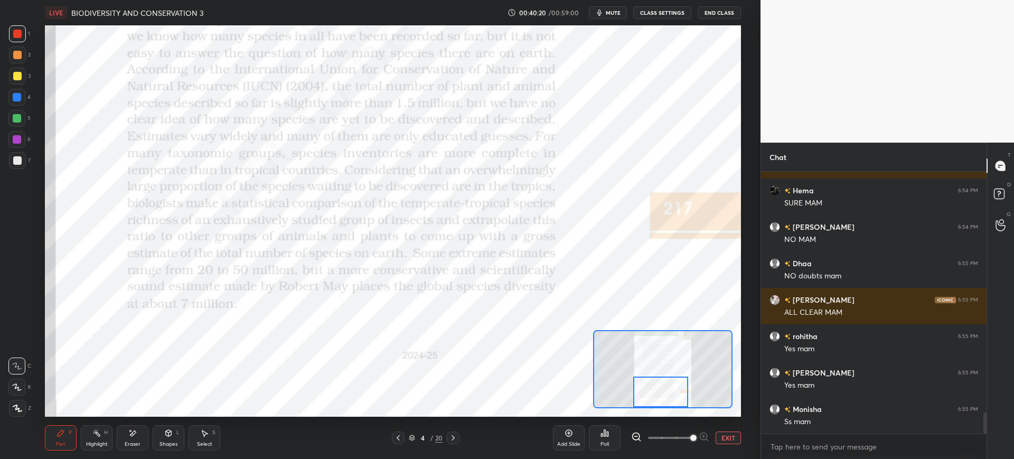
click at [16, 99] on div at bounding box center [17, 97] width 8 height 8
click at [137, 436] on icon at bounding box center [132, 433] width 8 height 9
click at [75, 433] on div "Pen P" at bounding box center [61, 437] width 32 height 25
click at [14, 144] on div at bounding box center [16, 139] width 17 height 17
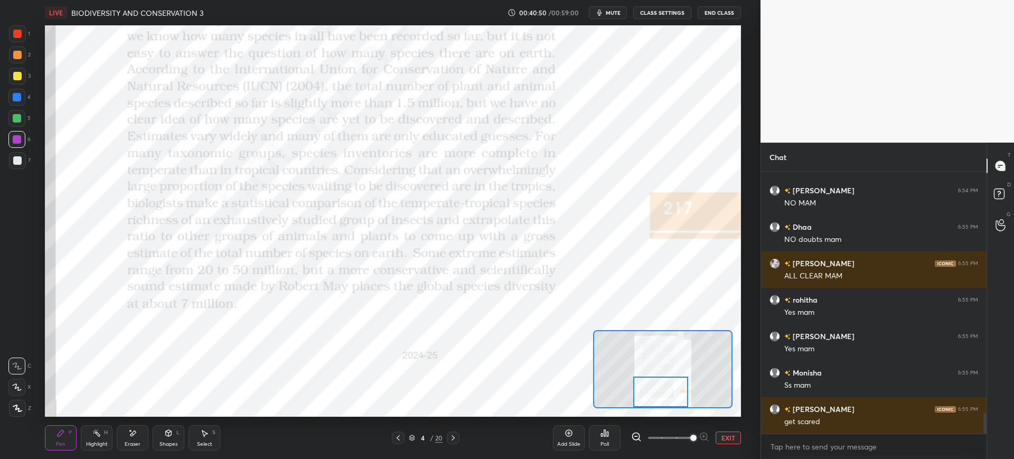
scroll to position [3082, 0]
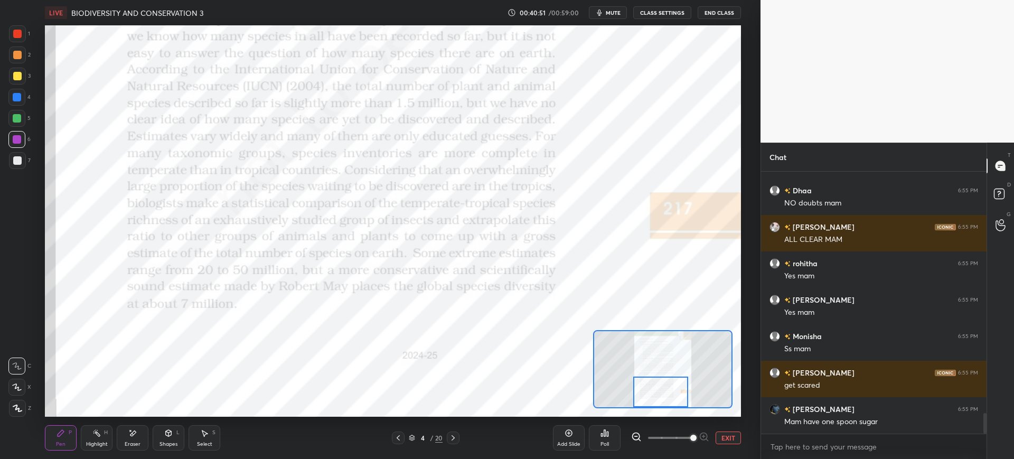
click at [18, 33] on div at bounding box center [17, 34] width 8 height 8
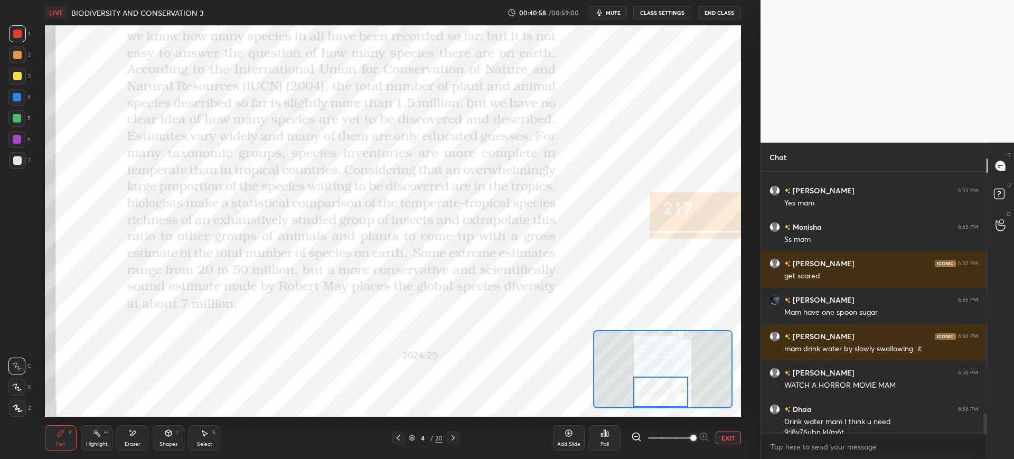
scroll to position [3201, 0]
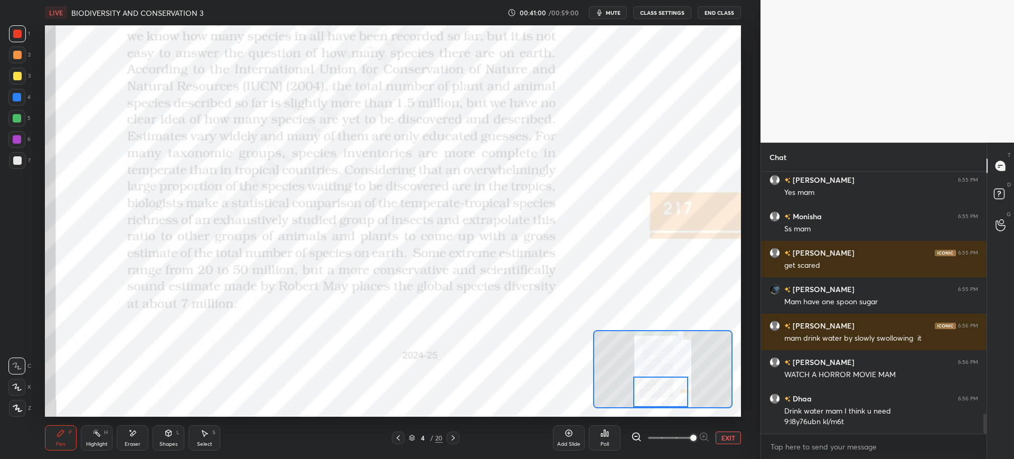
click at [10, 117] on div at bounding box center [16, 118] width 17 height 17
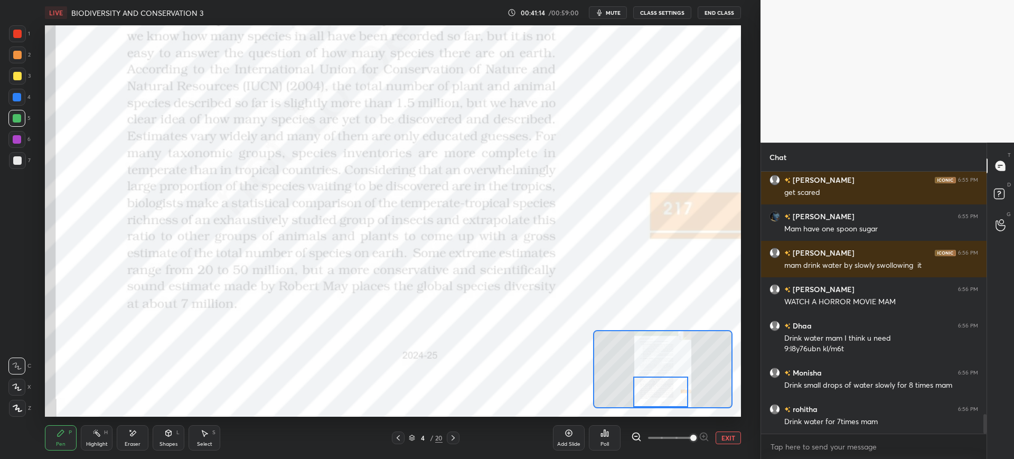
scroll to position [3311, 0]
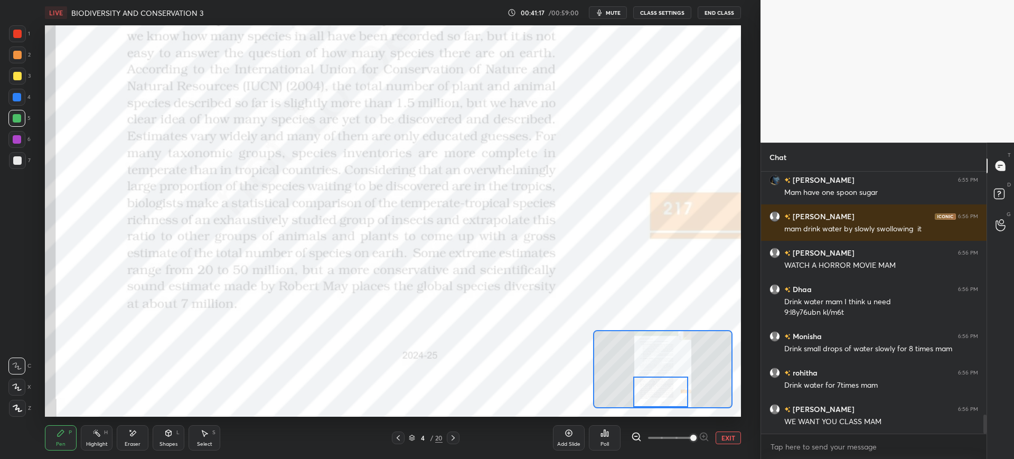
click at [12, 91] on div at bounding box center [16, 97] width 17 height 17
click at [11, 94] on div at bounding box center [16, 97] width 17 height 17
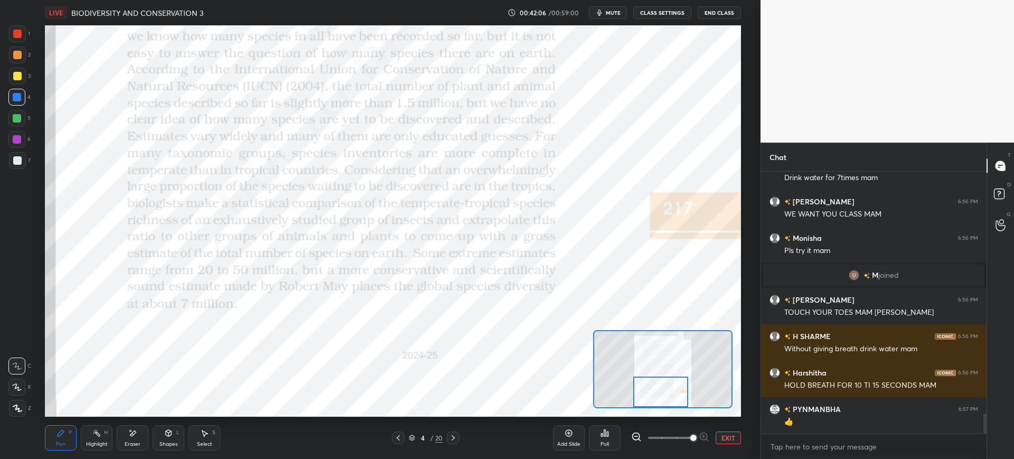
scroll to position [3226, 0]
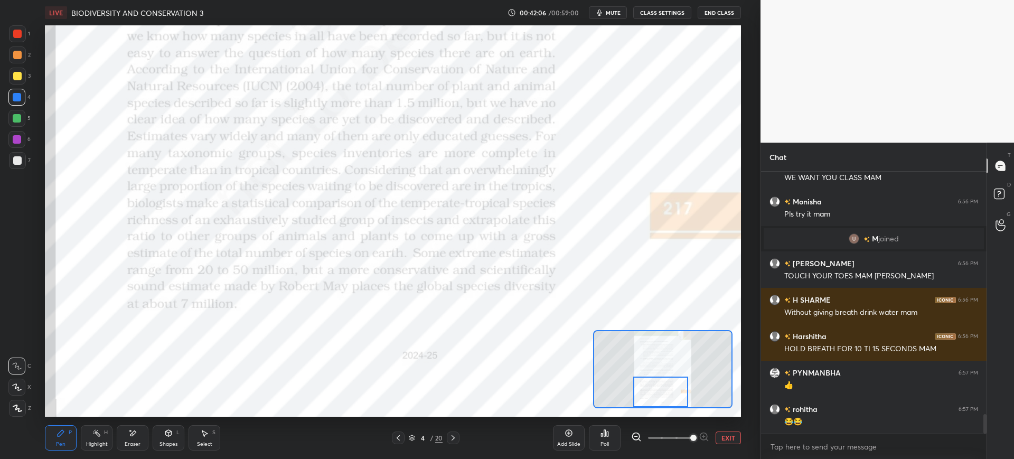
click at [16, 35] on div at bounding box center [17, 34] width 8 height 8
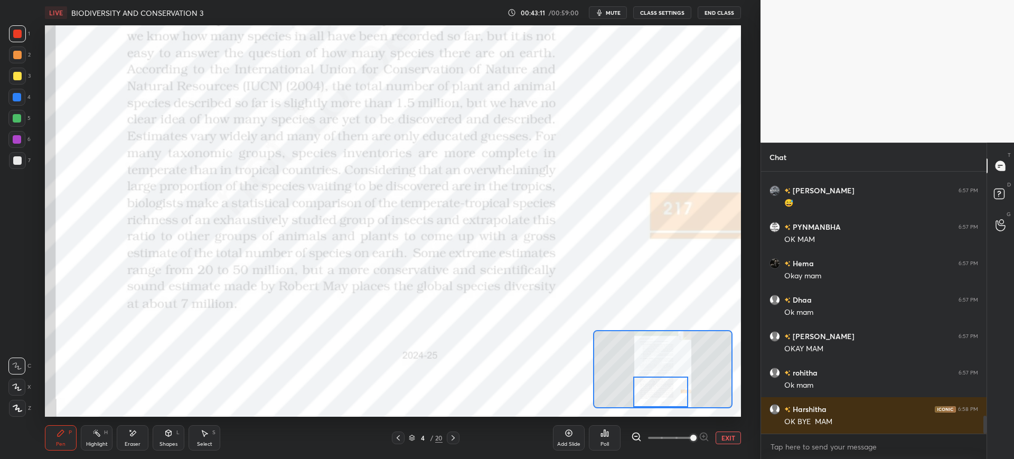
scroll to position [3563, 0]
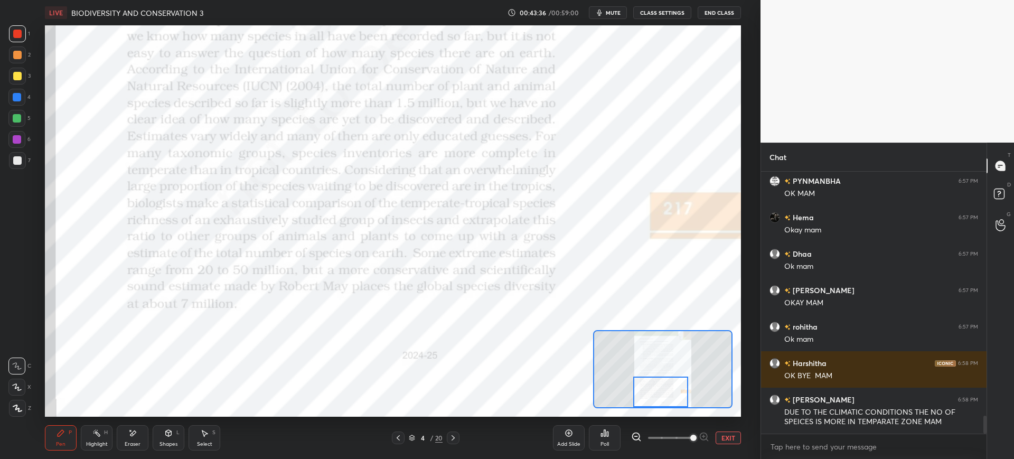
click at [726, 444] on button "EXIT" at bounding box center [727, 437] width 25 height 13
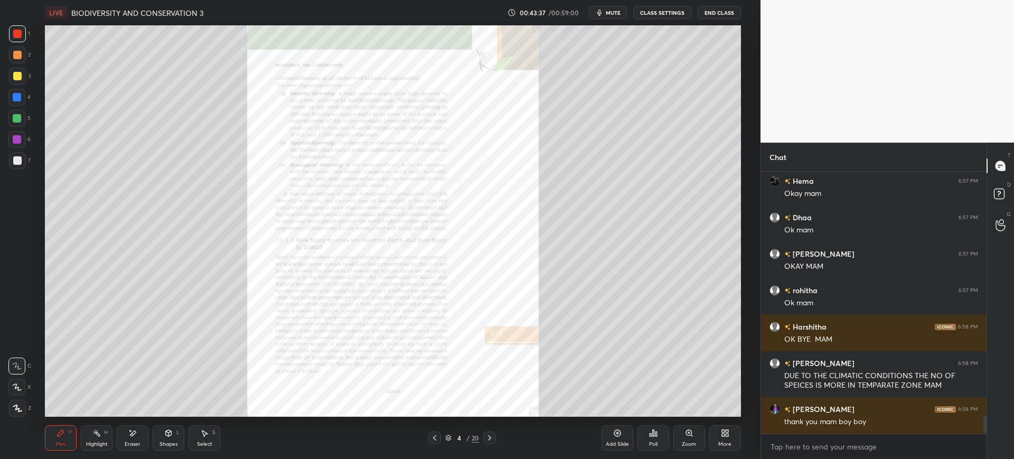
scroll to position [3636, 0]
click at [629, 439] on div "Add Slide" at bounding box center [617, 437] width 32 height 25
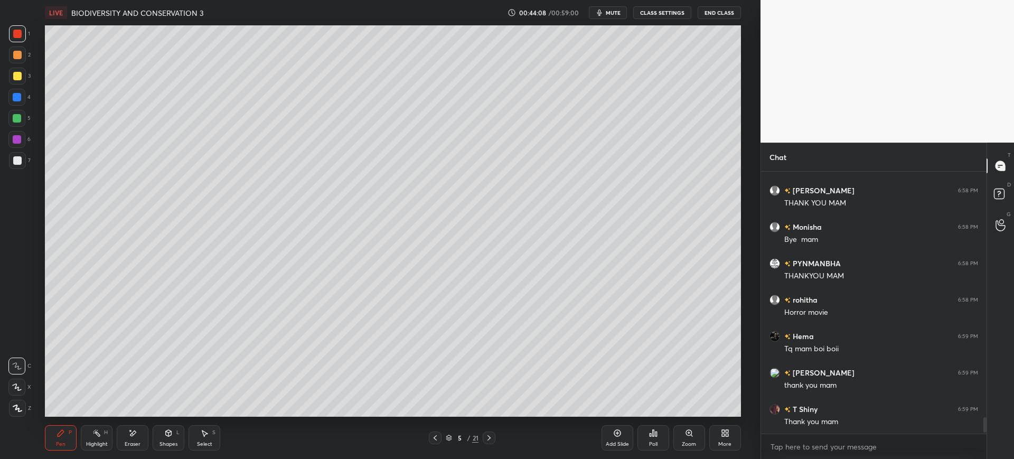
scroll to position [4292, 0]
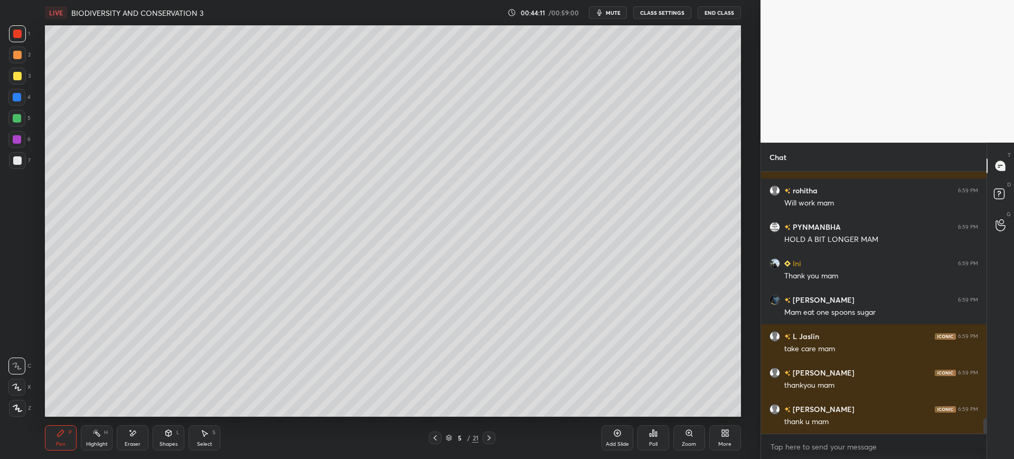
click at [726, 20] on div "LIVE BIODIVERSITY AND CONSERVATION 3 00:44:11 / 00:59:00 mute CLASS SETTINGS En…" at bounding box center [392, 12] width 695 height 25
click at [714, 13] on button "End Class" at bounding box center [719, 12] width 43 height 13
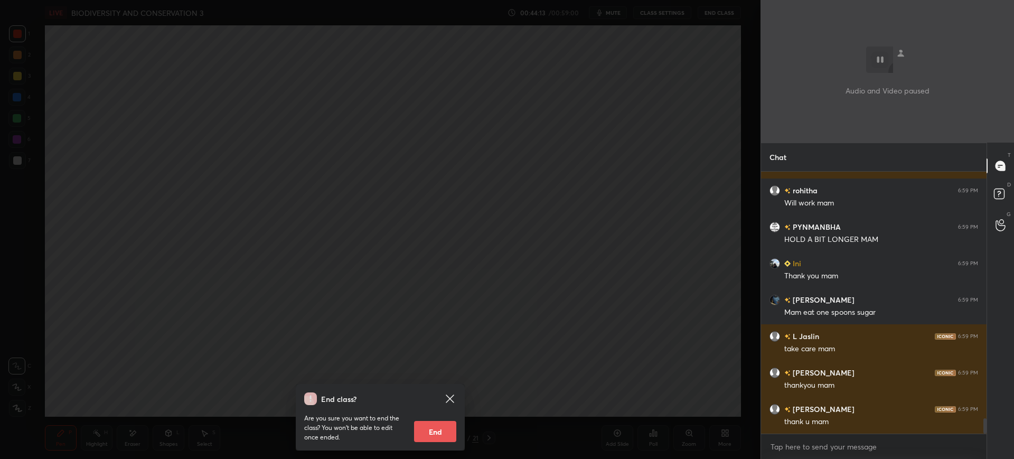
click at [444, 432] on button "End" at bounding box center [435, 431] width 42 height 21
type textarea "x"
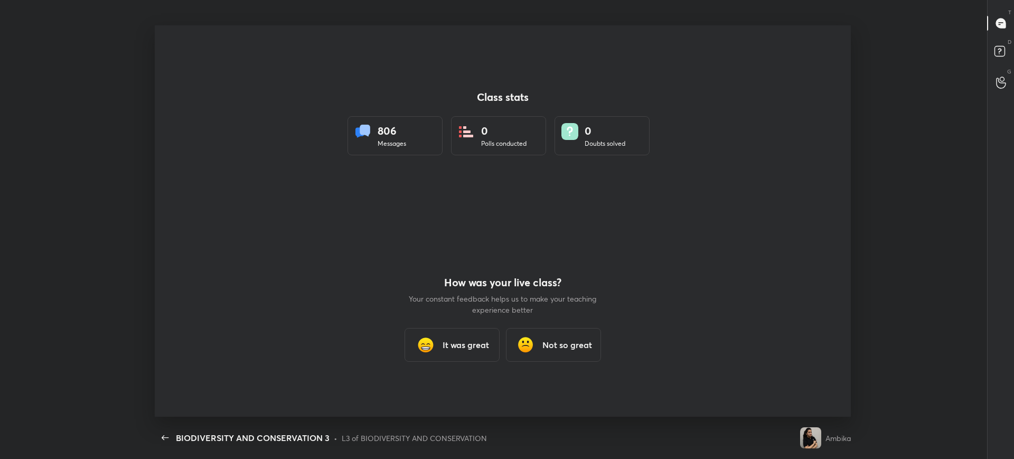
scroll to position [52412, 51798]
click at [446, 348] on h3 "It was great" at bounding box center [465, 344] width 46 height 13
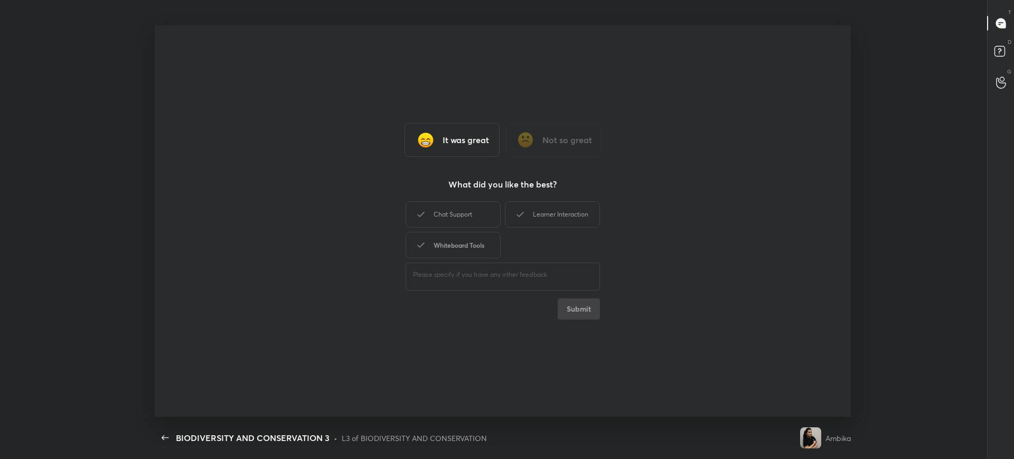
click at [437, 232] on div "Whiteboard Tools" at bounding box center [453, 245] width 95 height 26
click at [455, 204] on div "Chat Support" at bounding box center [453, 214] width 95 height 26
click at [569, 208] on div "Learner Interaction" at bounding box center [552, 214] width 95 height 26
click at [571, 322] on div "It was great Not so great What did you like the best? Chat Support Learner Inte…" at bounding box center [502, 220] width 695 height 391
click at [573, 313] on button "Submit" at bounding box center [579, 308] width 42 height 21
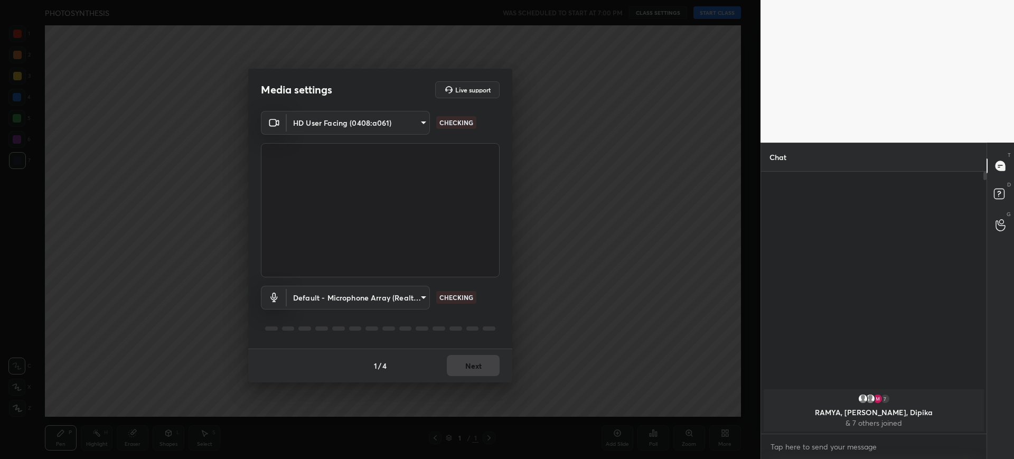
click at [468, 369] on div "1 / 4 Next" at bounding box center [380, 366] width 264 height 34
click at [471, 364] on div "1 / 4 Next" at bounding box center [380, 366] width 264 height 34
click at [475, 366] on div "1 / 4 Next" at bounding box center [380, 366] width 264 height 34
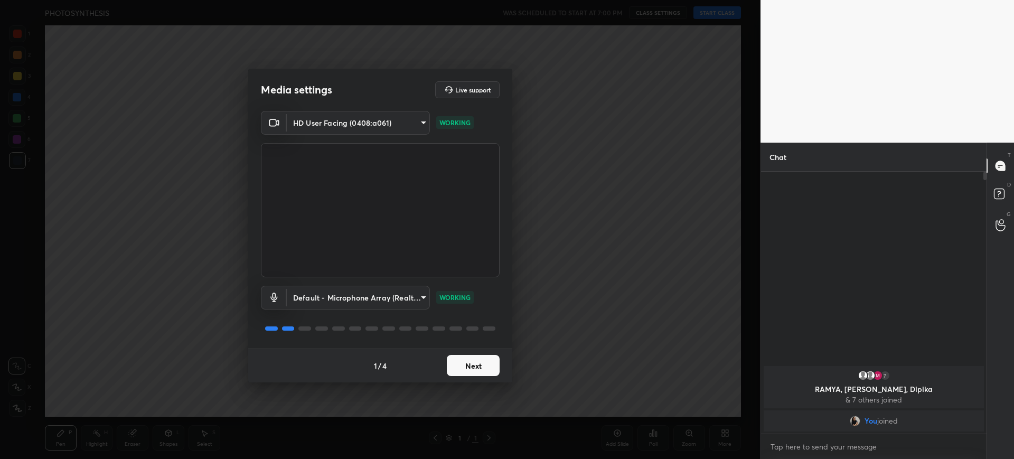
click at [478, 366] on button "Next" at bounding box center [473, 365] width 53 height 21
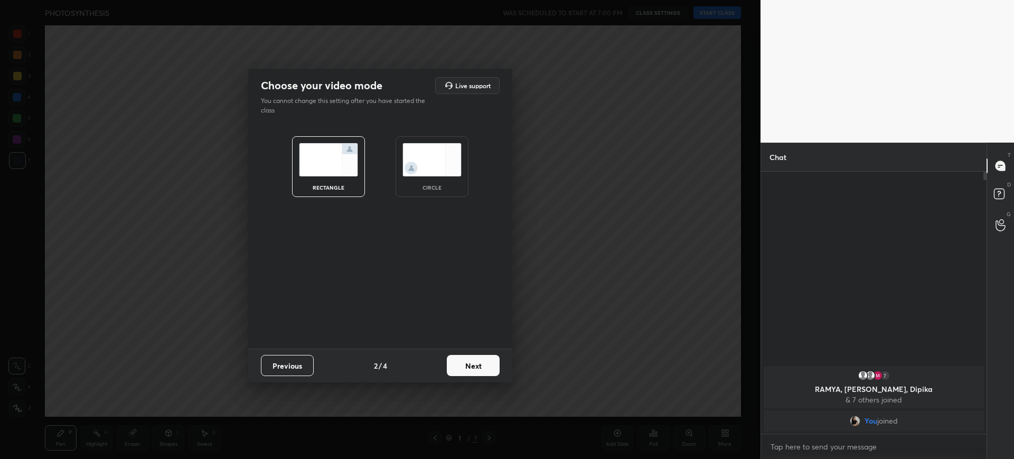
click at [480, 365] on button "Next" at bounding box center [473, 365] width 53 height 21
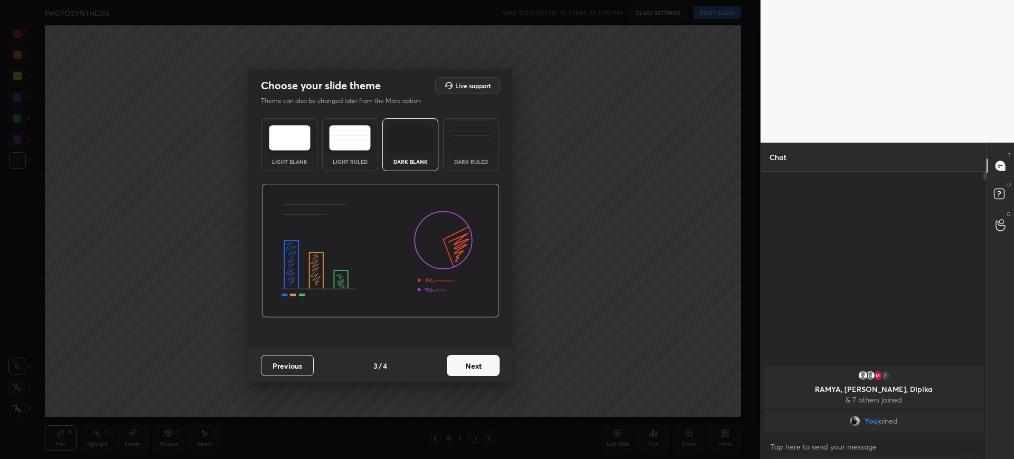
click at [483, 362] on button "Next" at bounding box center [473, 365] width 53 height 21
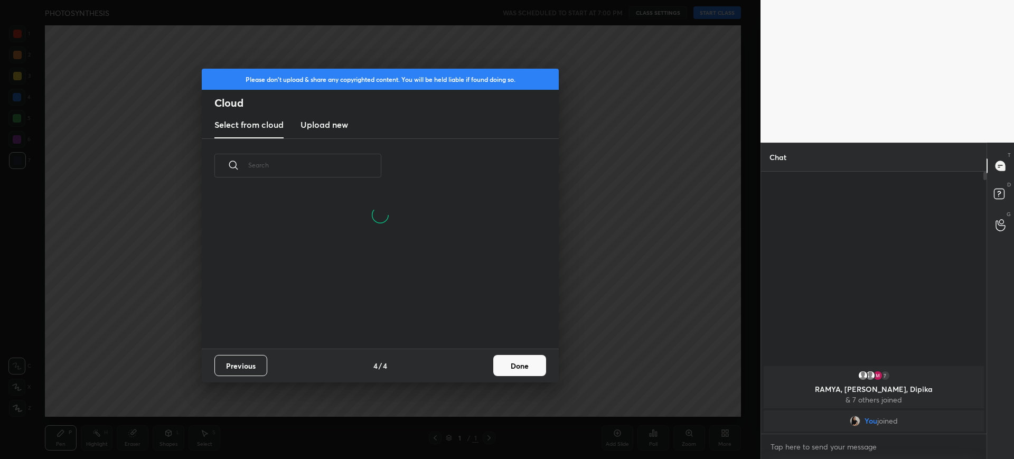
click at [522, 361] on button "Done" at bounding box center [519, 365] width 53 height 21
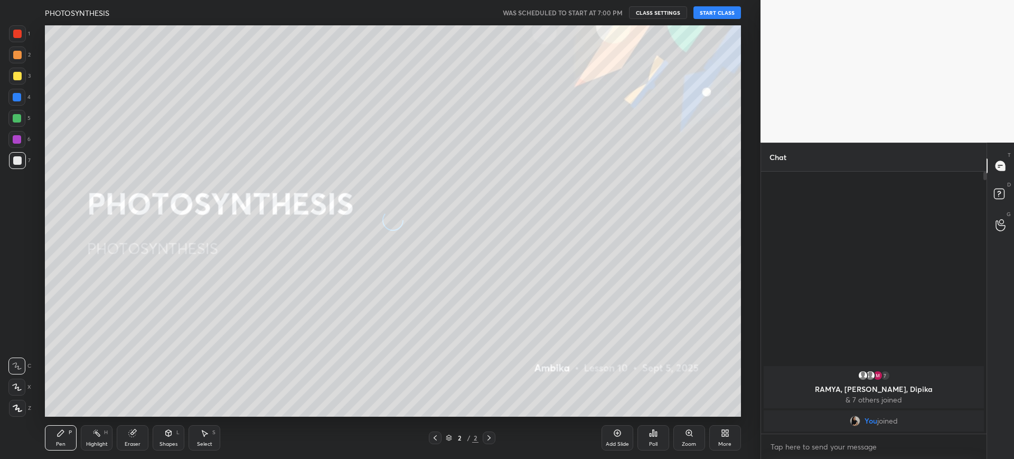
click at [719, 17] on button "START CLASS" at bounding box center [717, 12] width 48 height 13
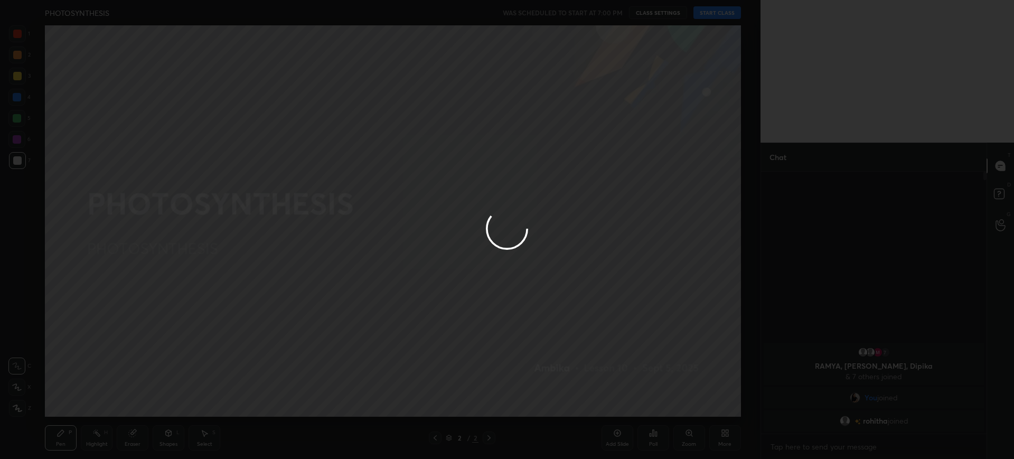
click at [719, 444] on div at bounding box center [507, 229] width 1014 height 459
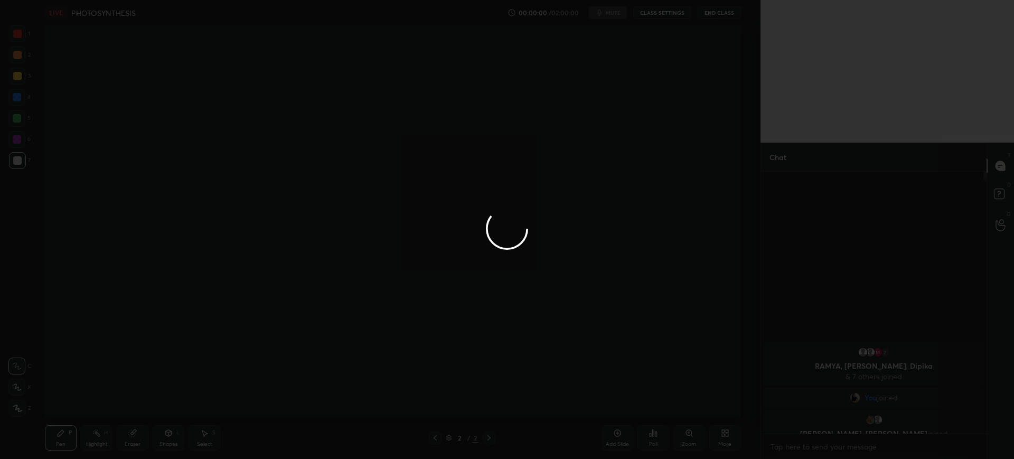
click at [722, 433] on div at bounding box center [507, 229] width 1014 height 459
click at [722, 442] on div at bounding box center [507, 229] width 1014 height 459
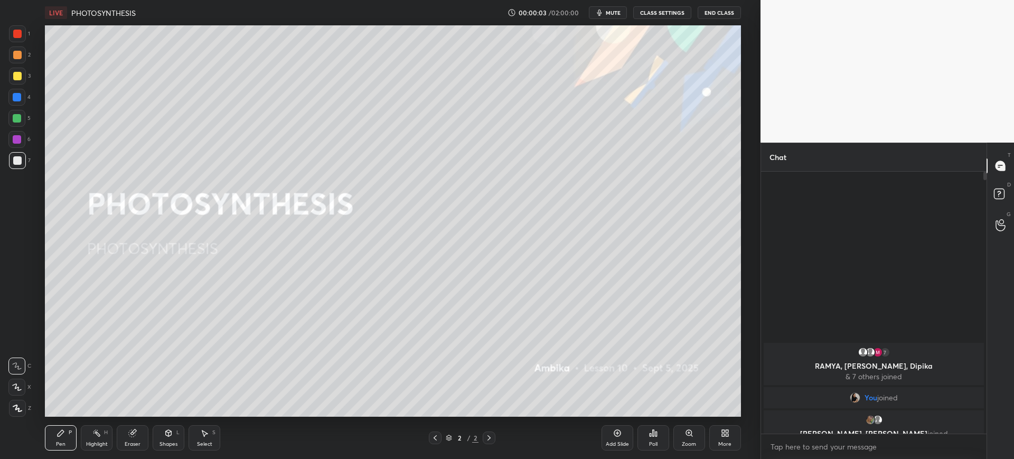
click at [724, 434] on icon at bounding box center [725, 433] width 8 height 8
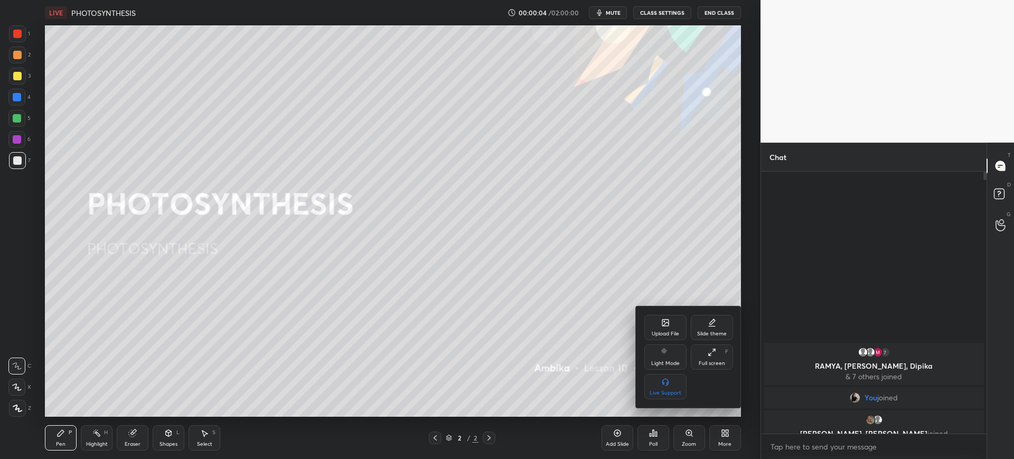
click at [668, 325] on icon at bounding box center [665, 322] width 6 height 6
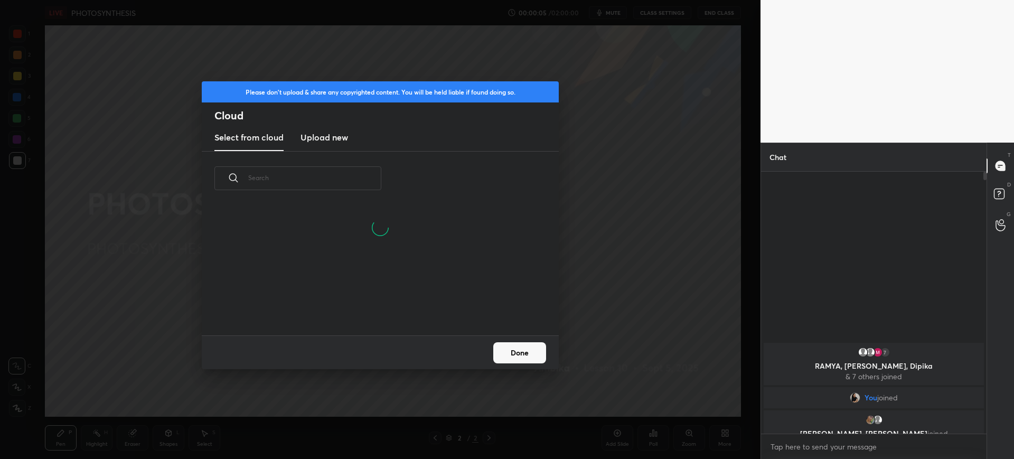
click at [343, 139] on h3 "Upload new" at bounding box center [324, 137] width 48 height 13
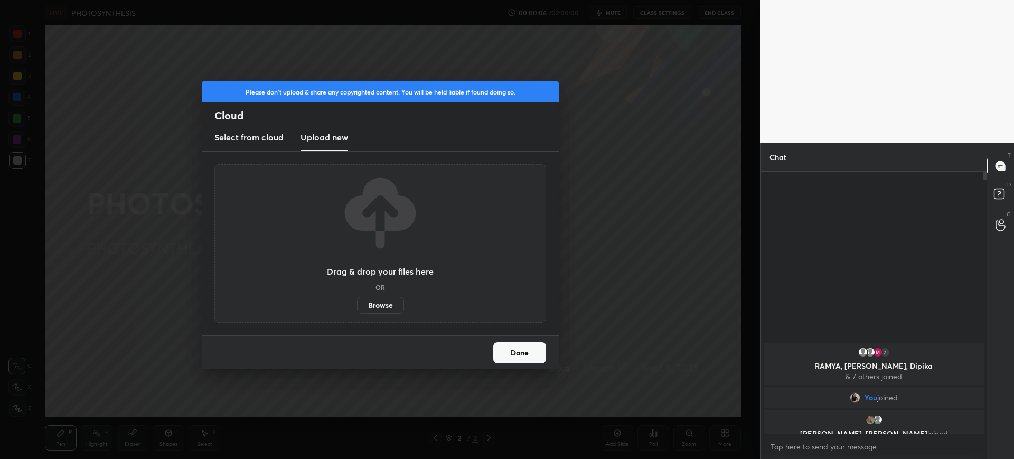
click at [376, 306] on label "Browse" at bounding box center [380, 305] width 47 height 17
click at [357, 306] on input "Browse" at bounding box center [357, 305] width 0 height 17
click at [388, 315] on div "Drag & drop your files here OR Browse" at bounding box center [380, 243] width 332 height 158
click at [379, 311] on label "Browse" at bounding box center [380, 305] width 47 height 17
click at [357, 311] on input "Browse" at bounding box center [357, 305] width 0 height 17
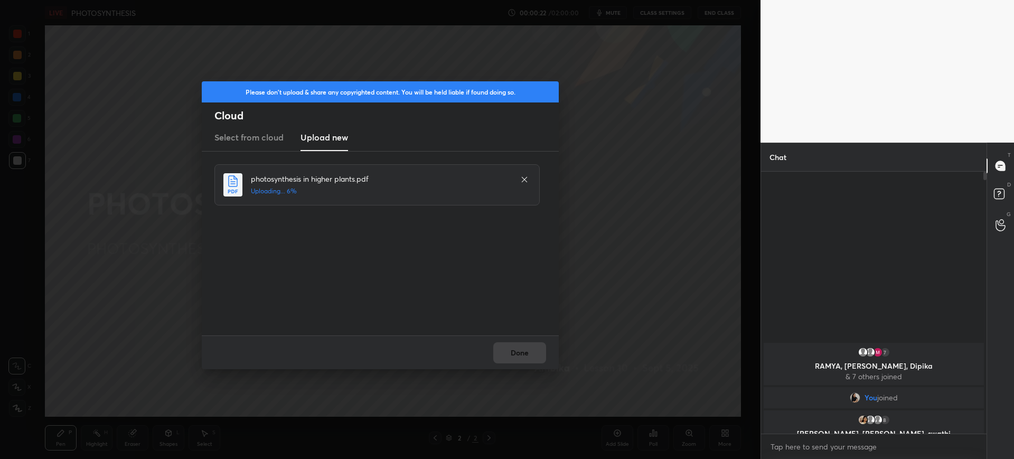
click at [533, 344] on div "Done" at bounding box center [380, 352] width 357 height 34
click at [540, 352] on div "Done" at bounding box center [380, 352] width 357 height 34
click at [541, 353] on div "Done" at bounding box center [380, 352] width 357 height 34
click at [534, 355] on div "Done" at bounding box center [380, 352] width 357 height 34
click at [545, 353] on button "Done" at bounding box center [519, 352] width 53 height 21
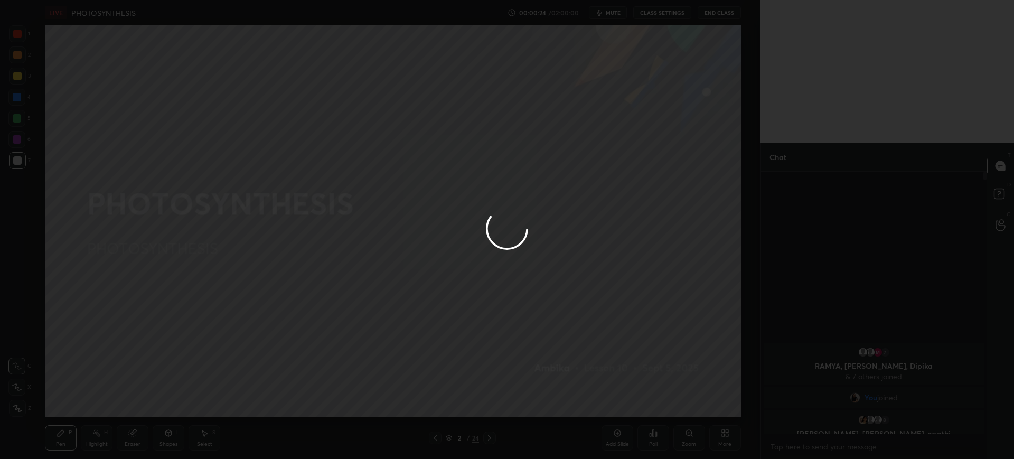
click at [543, 350] on div at bounding box center [507, 229] width 1014 height 459
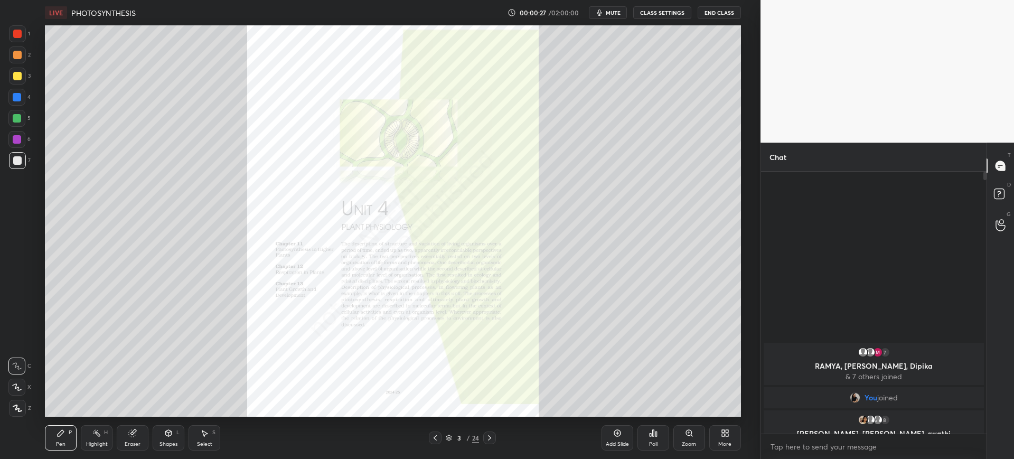
click at [487, 439] on icon at bounding box center [489, 438] width 8 height 8
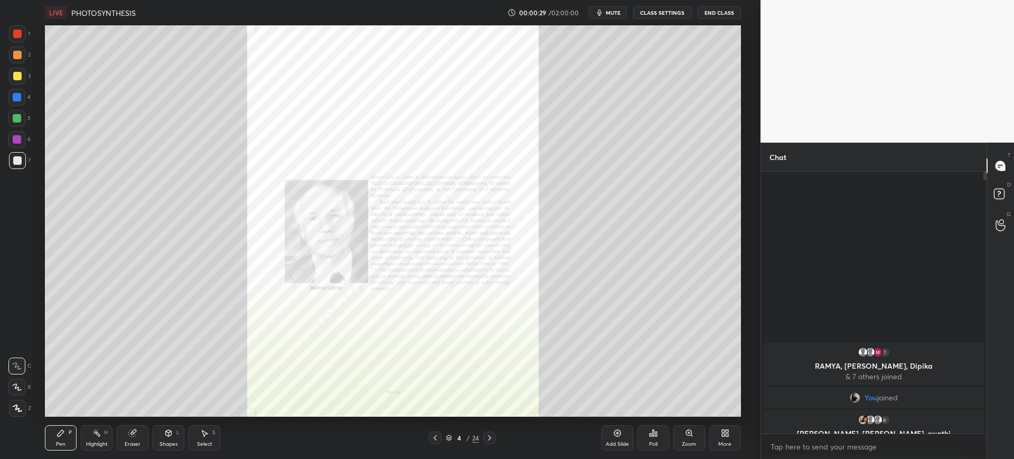
click at [690, 446] on div "Zoom" at bounding box center [689, 443] width 14 height 5
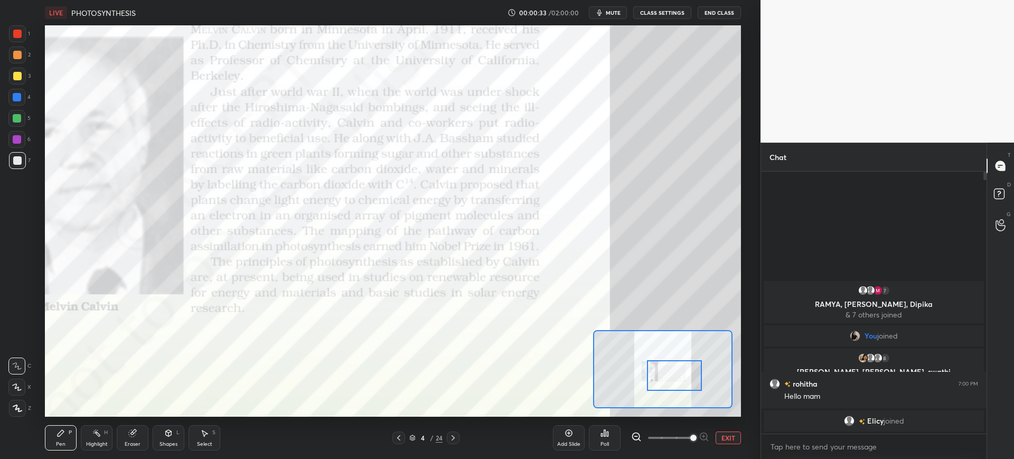
click at [14, 40] on div at bounding box center [17, 33] width 17 height 17
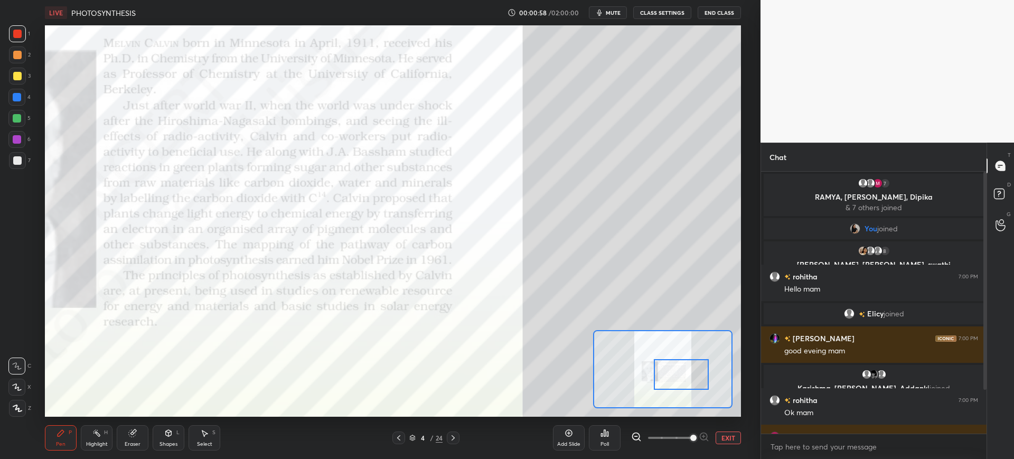
click at [612, 435] on div "Poll" at bounding box center [605, 437] width 32 height 25
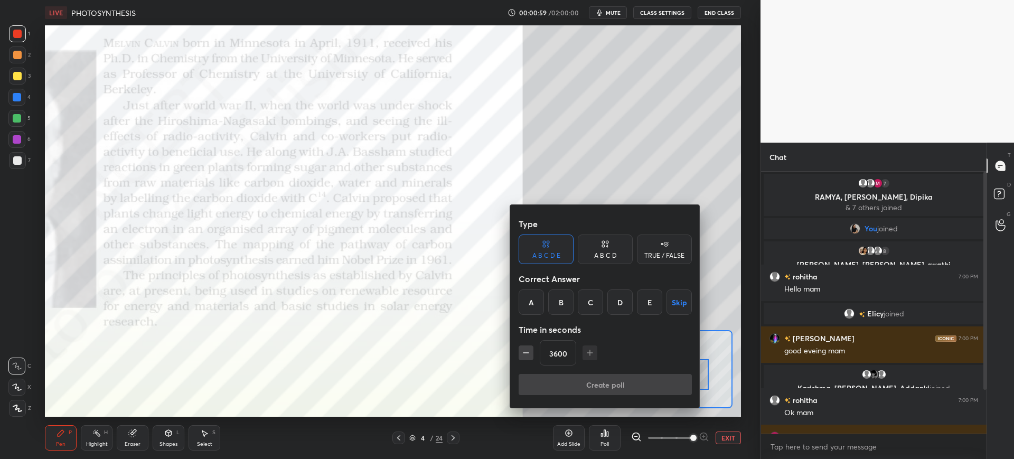
click at [589, 352] on div "3600" at bounding box center [605, 352] width 173 height 25
click at [534, 304] on div "A" at bounding box center [531, 301] width 25 height 25
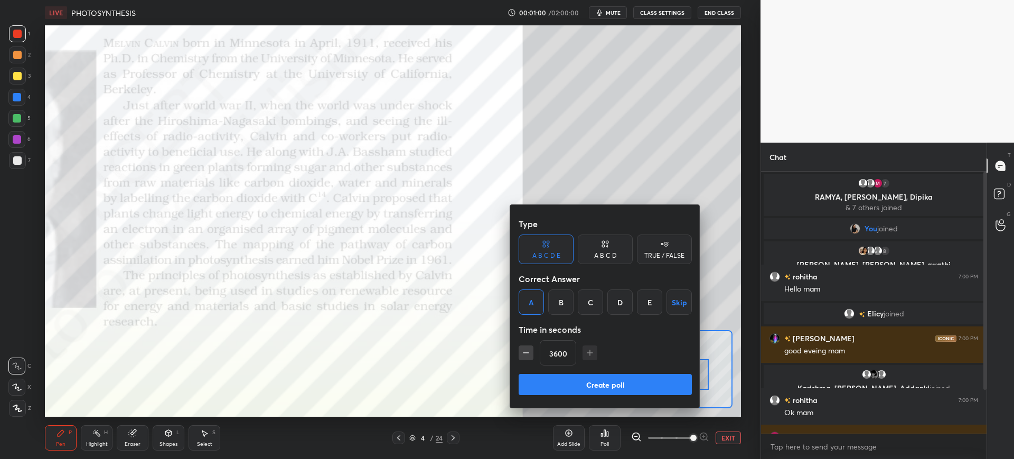
click at [585, 381] on button "Create poll" at bounding box center [605, 384] width 173 height 21
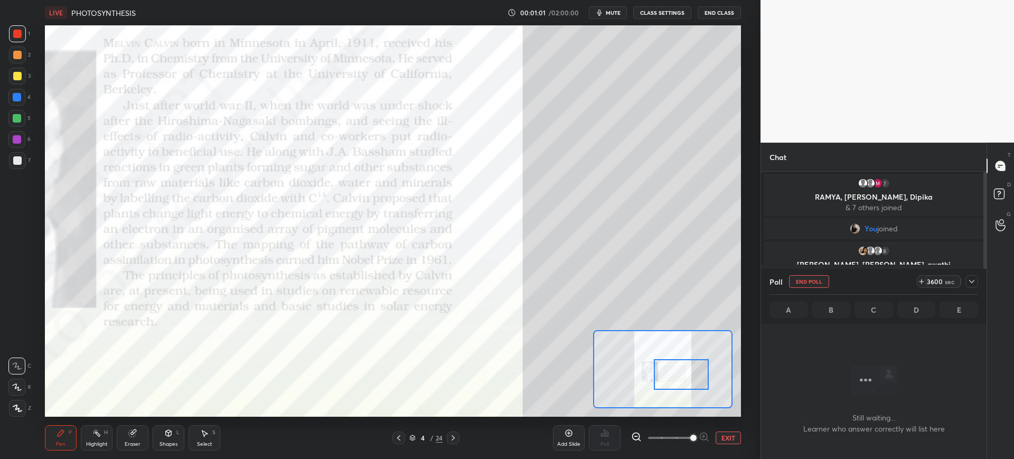
scroll to position [229, 222]
click at [618, 15] on span "mute" at bounding box center [613, 12] width 15 height 7
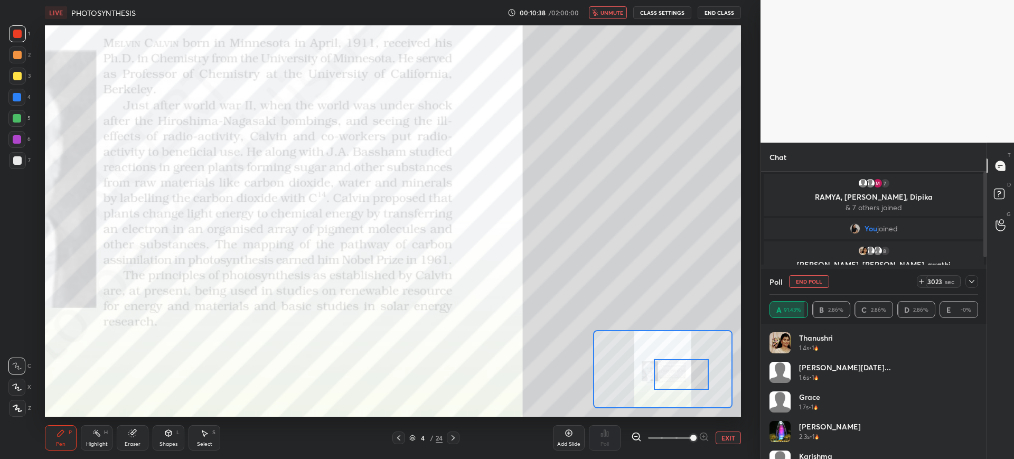
scroll to position [204, 222]
click at [603, 12] on span "unmute" at bounding box center [611, 12] width 23 height 7
click at [806, 281] on button "End Poll" at bounding box center [809, 281] width 40 height 13
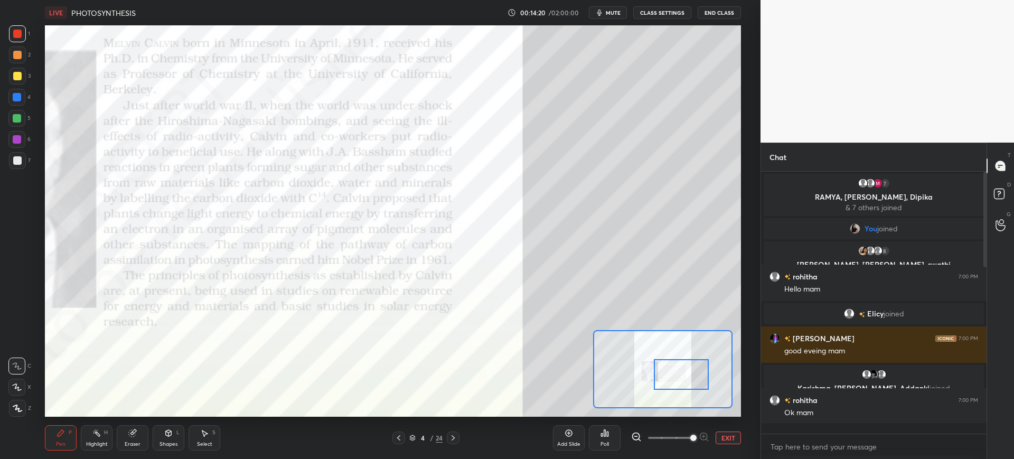
scroll to position [278, 222]
click at [728, 430] on div "Add Slide Poll EXIT" at bounding box center [647, 437] width 188 height 59
click at [723, 435] on button "EXIT" at bounding box center [727, 437] width 25 height 13
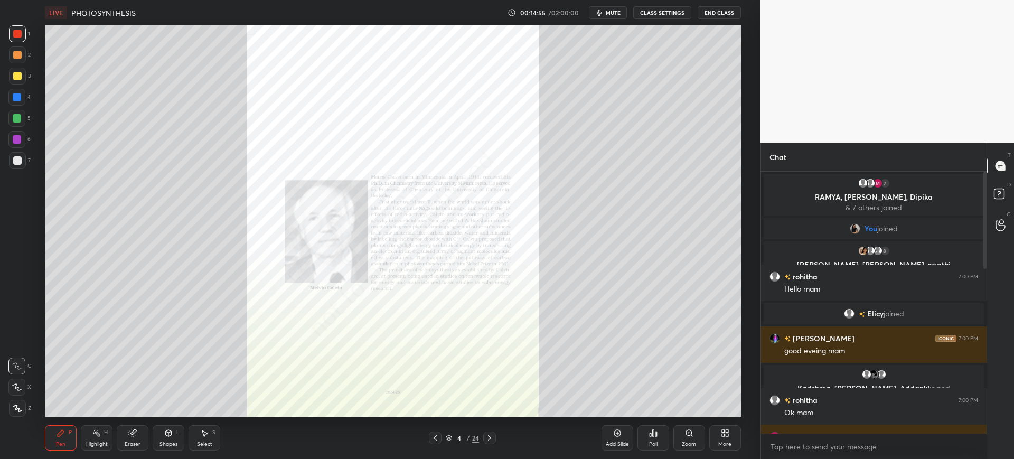
scroll to position [558, 0]
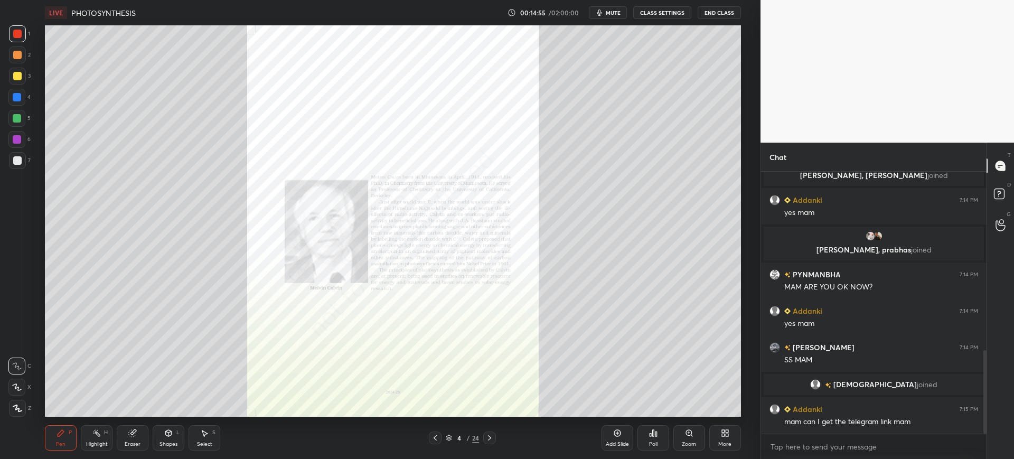
drag, startPoint x: 984, startPoint y: 230, endPoint x: 1012, endPoint y: 460, distance: 231.3
click at [1012, 0] on html "1 2 3 4 5 6 7 C X Z C X Z E E Erase all H H LIVE PHOTOSYNTHESIS 00:14:55 / 02:0…" at bounding box center [507, 0] width 1014 height 0
click at [612, 437] on div "Add Slide" at bounding box center [617, 437] width 32 height 25
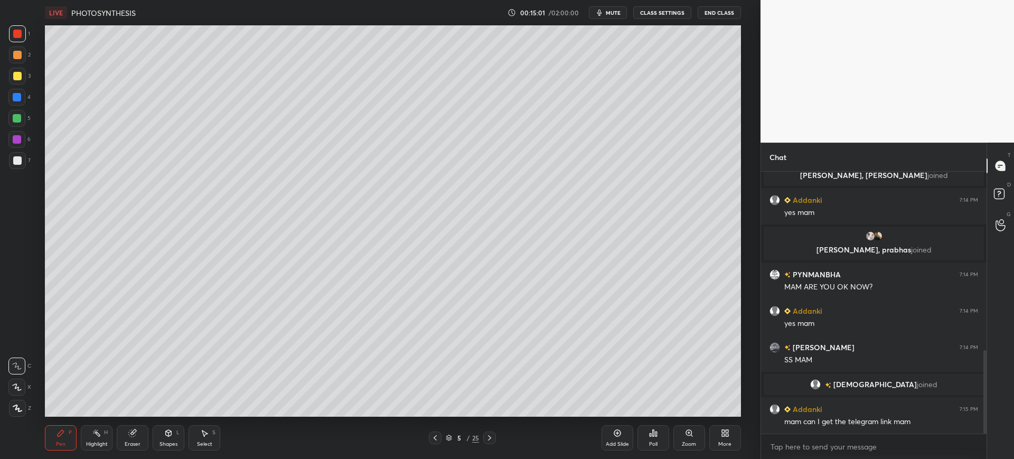
click at [457, 437] on div "5" at bounding box center [459, 438] width 11 height 6
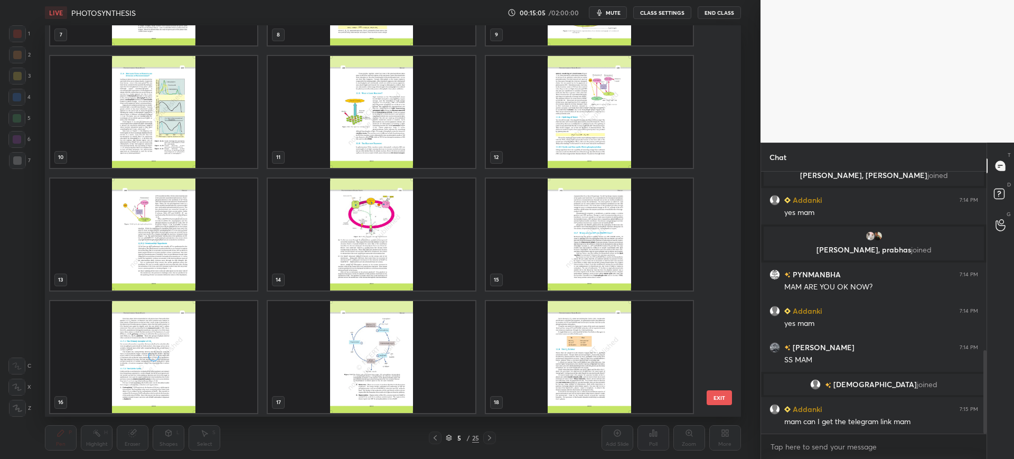
scroll to position [595, 0]
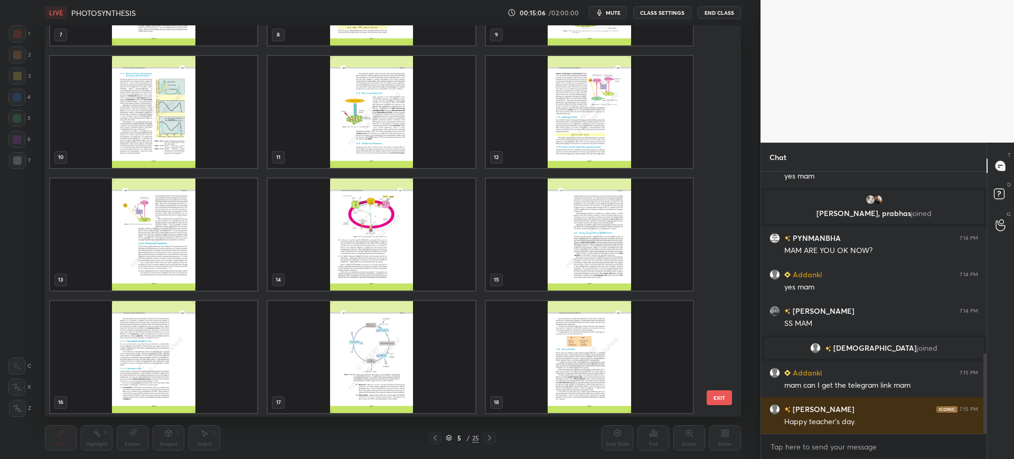
click at [418, 355] on img "grid" at bounding box center [371, 357] width 207 height 112
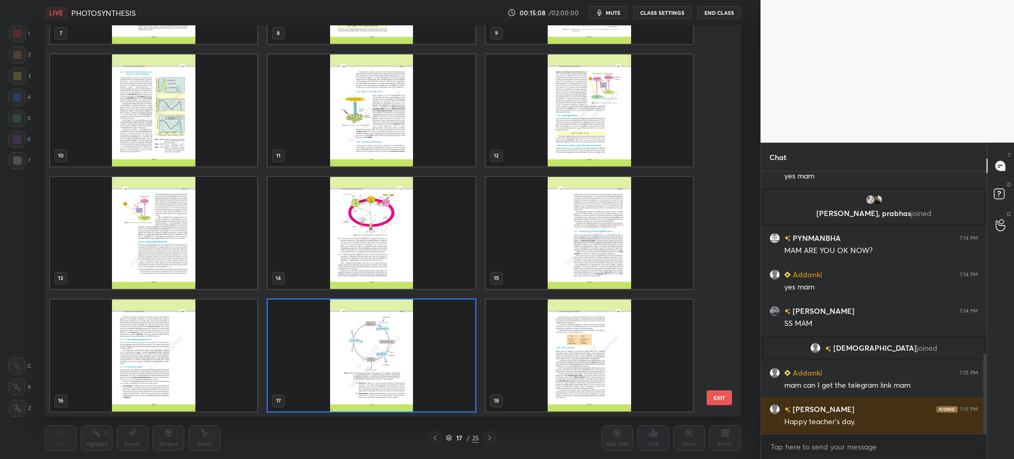
click at [221, 335] on img "grid" at bounding box center [153, 355] width 207 height 112
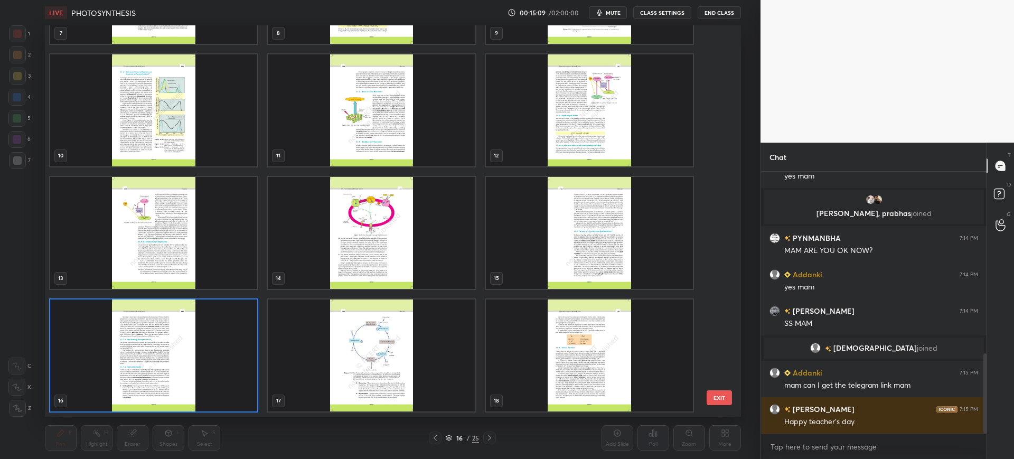
click at [721, 401] on button "EXIT" at bounding box center [719, 397] width 25 height 15
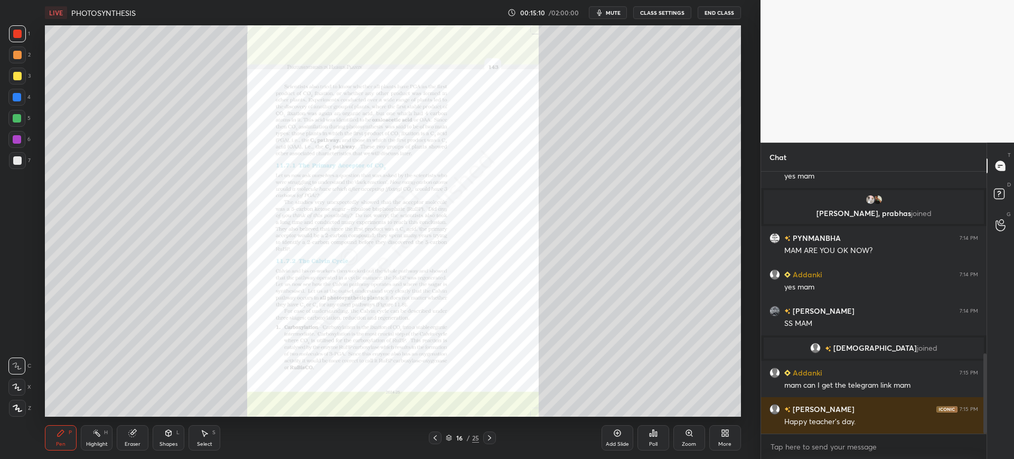
click at [21, 74] on div at bounding box center [17, 76] width 8 height 8
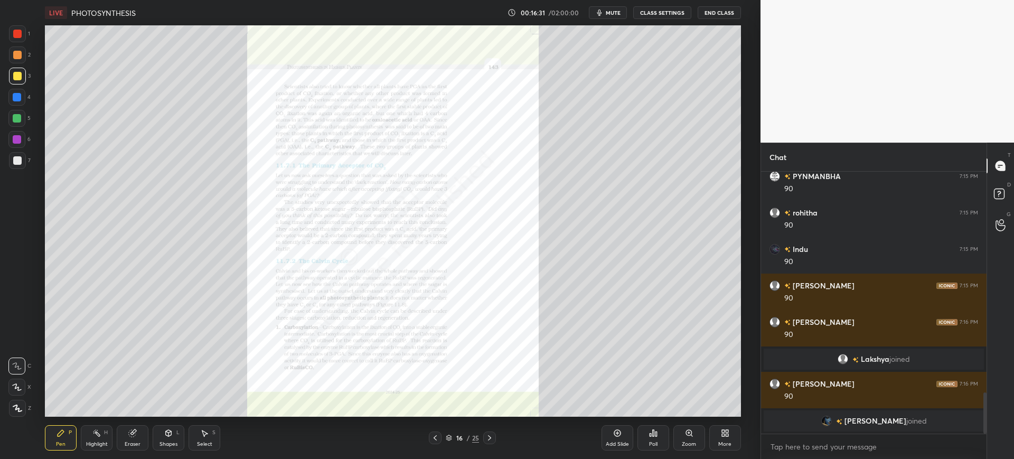
scroll to position [1416, 0]
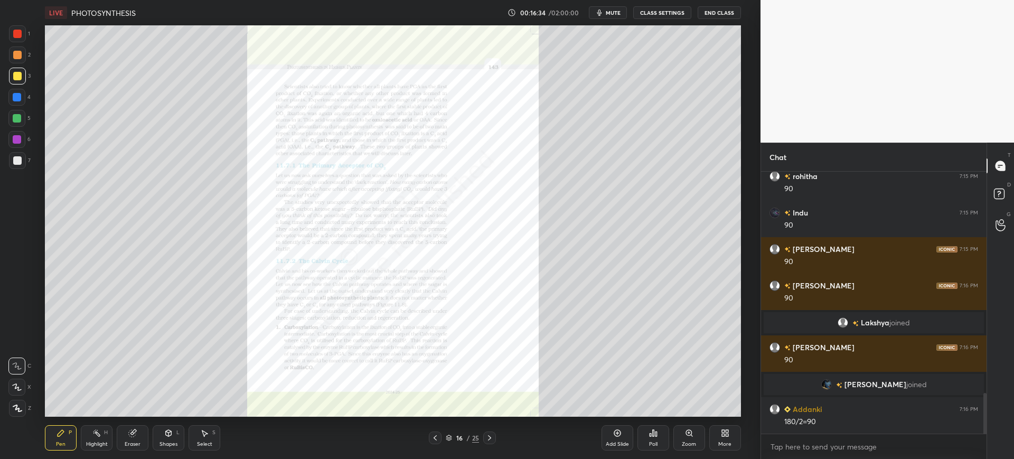
click at [129, 448] on div "Eraser" at bounding box center [133, 437] width 32 height 25
click at [16, 410] on span "Erase all" at bounding box center [17, 407] width 16 height 7
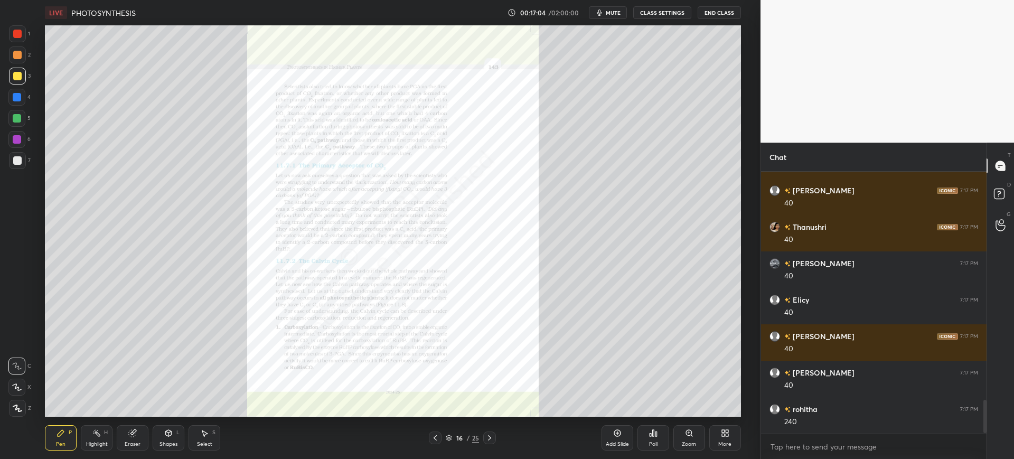
scroll to position [1816, 0]
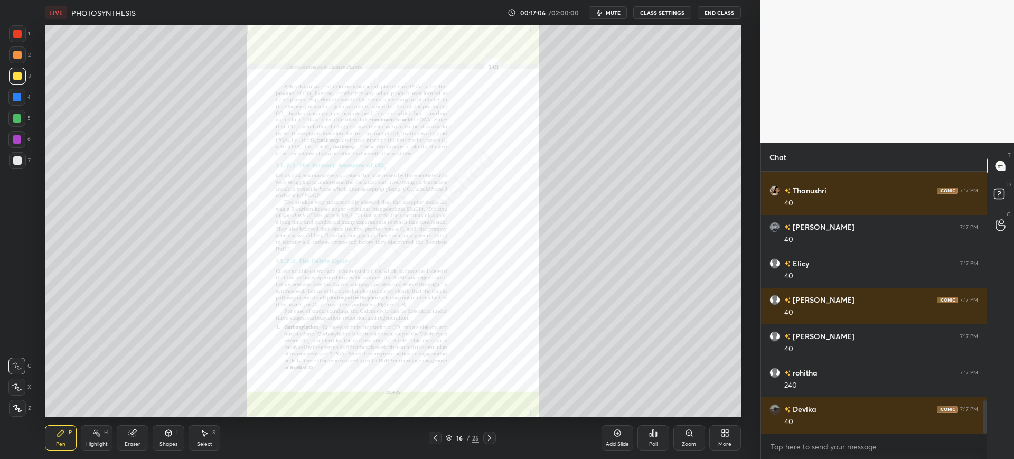
click at [20, 133] on div at bounding box center [16, 139] width 17 height 17
click at [690, 441] on div "Zoom" at bounding box center [689, 443] width 14 height 5
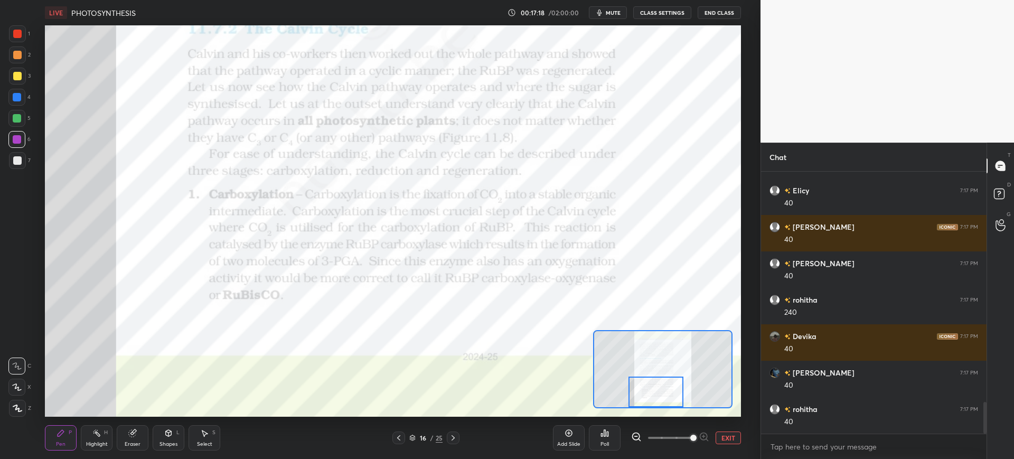
scroll to position [1926, 0]
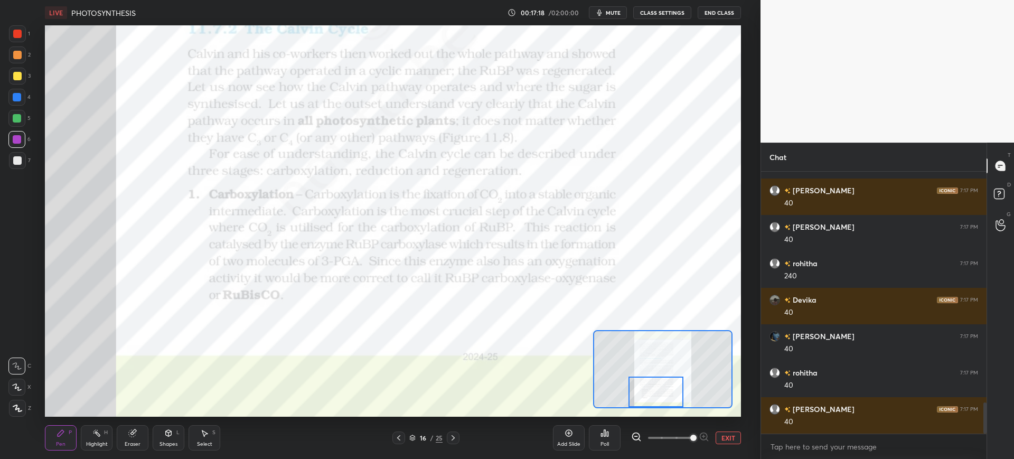
click at [453, 438] on icon at bounding box center [453, 438] width 8 height 8
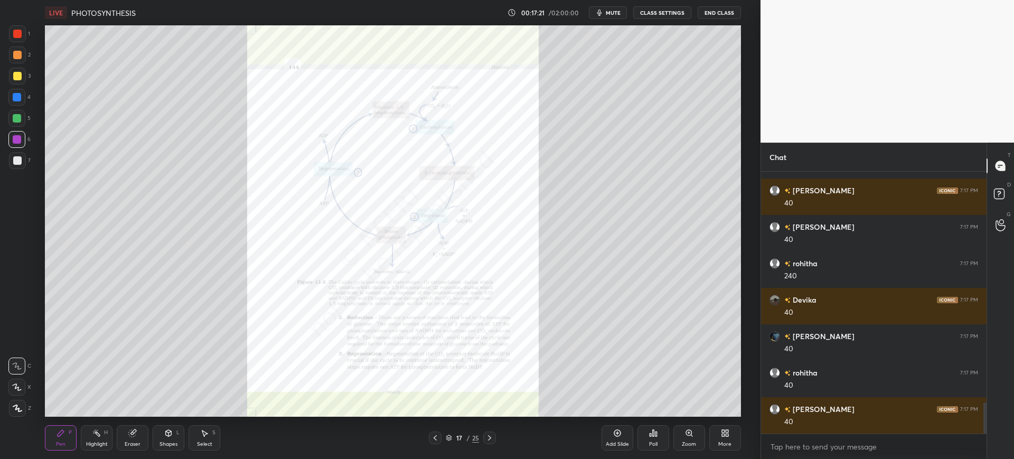
scroll to position [1962, 0]
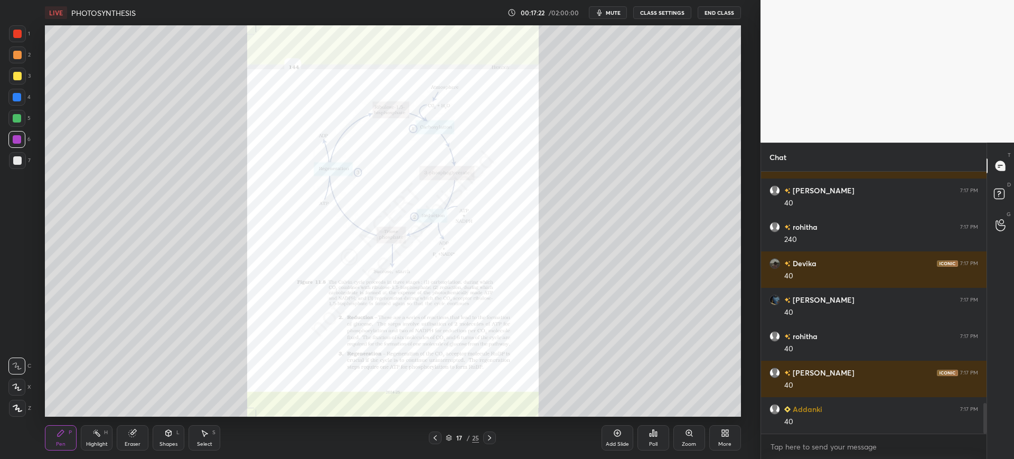
click at [22, 97] on div at bounding box center [16, 97] width 17 height 17
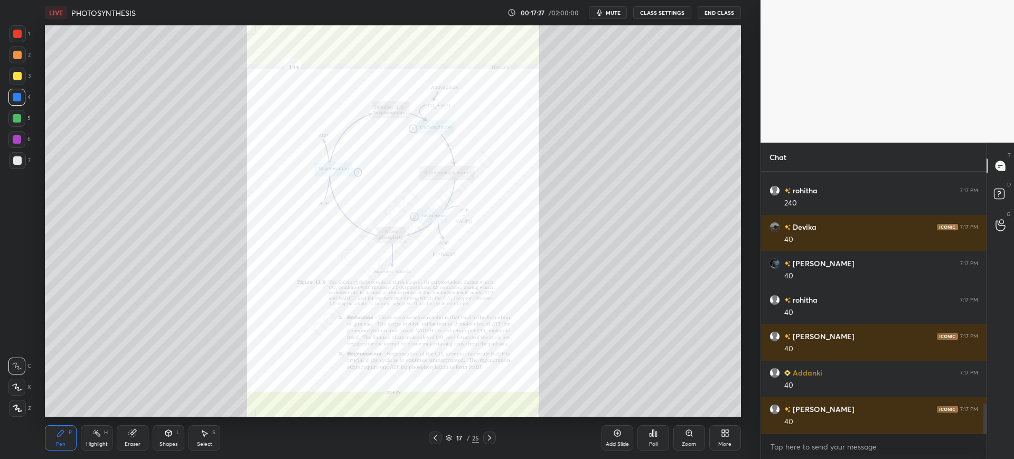
scroll to position [2035, 0]
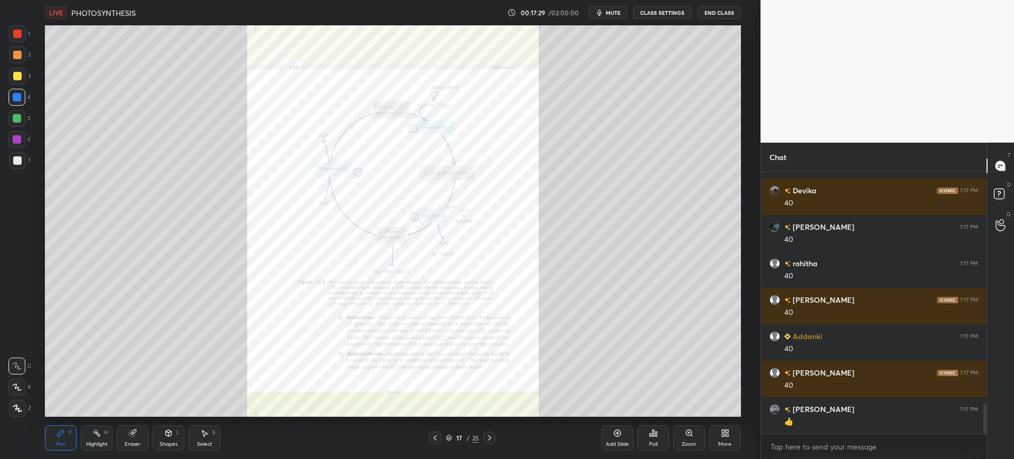
click at [685, 441] on div "Zoom" at bounding box center [689, 443] width 14 height 5
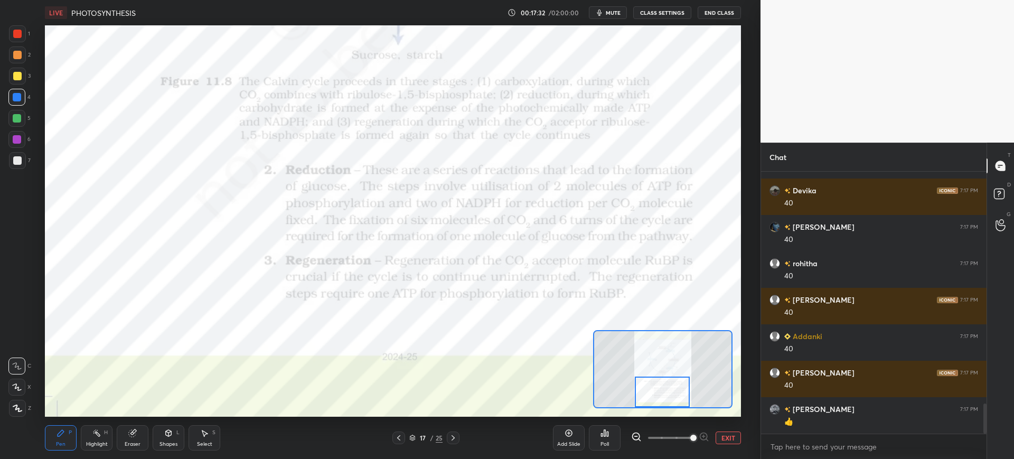
click at [17, 36] on div at bounding box center [17, 34] width 8 height 8
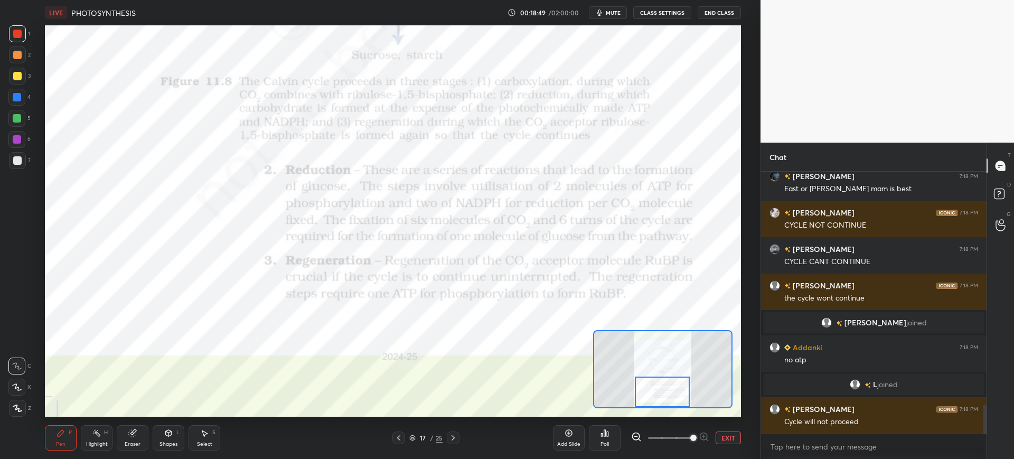
scroll to position [2145, 0]
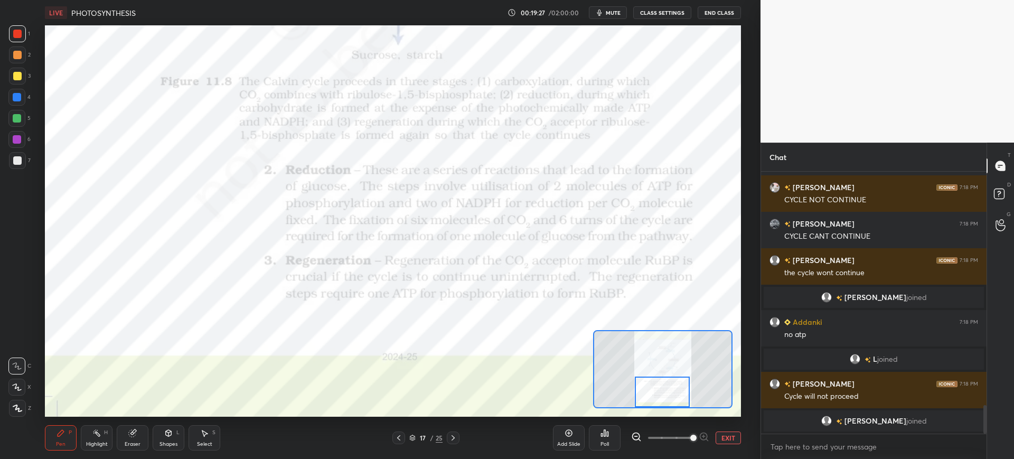
click at [600, 10] on icon "button" at bounding box center [599, 13] width 5 height 6
click at [610, 11] on span "unmute" at bounding box center [611, 12] width 23 height 7
click at [455, 434] on icon at bounding box center [453, 438] width 8 height 8
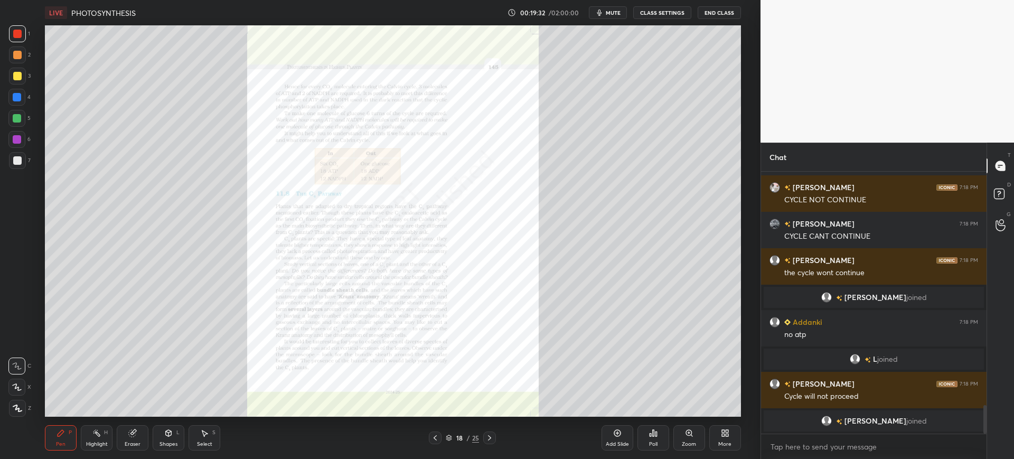
click at [692, 442] on div "Zoom" at bounding box center [689, 443] width 14 height 5
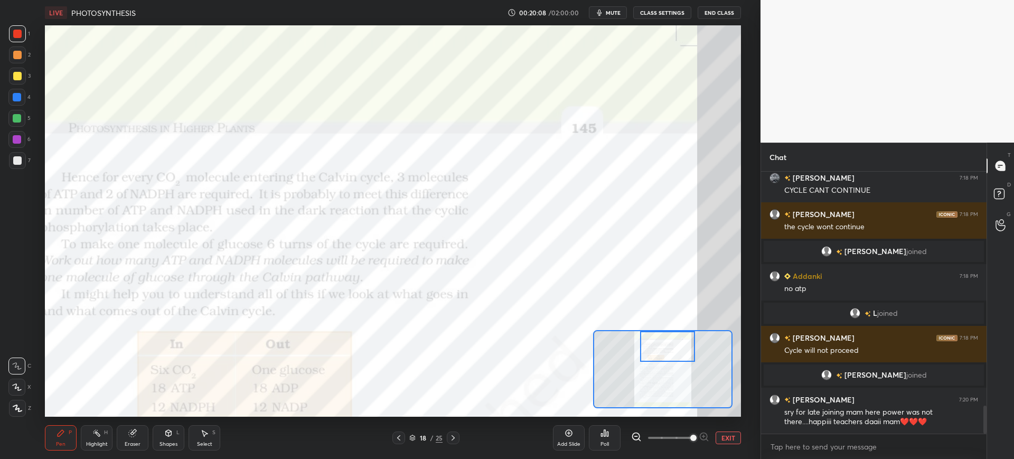
scroll to position [2207, 0]
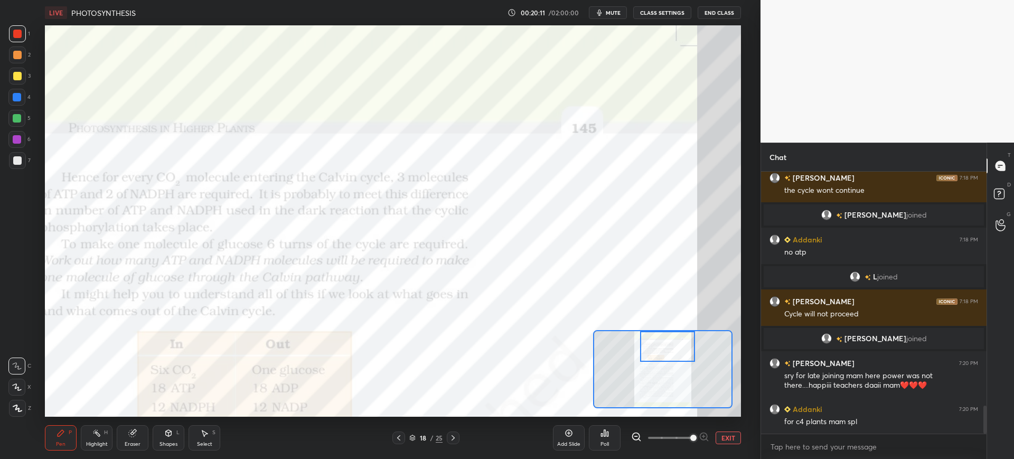
click at [581, 437] on div "Add Slide" at bounding box center [569, 437] width 32 height 25
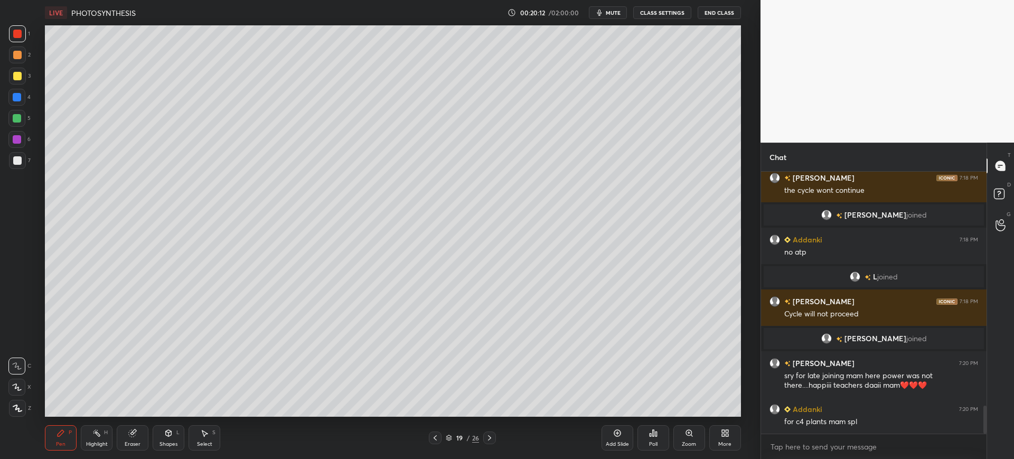
click at [20, 164] on div at bounding box center [17, 160] width 8 height 8
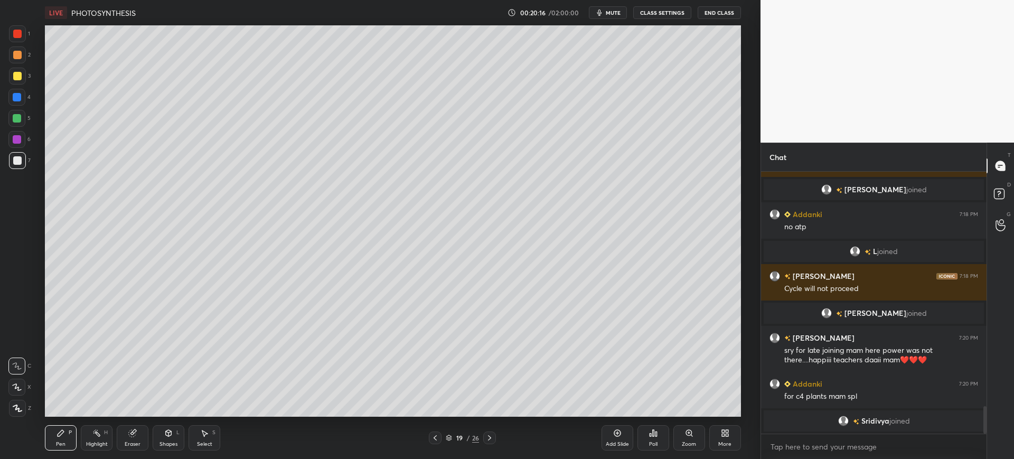
click at [159, 436] on div "Shapes L" at bounding box center [169, 437] width 32 height 25
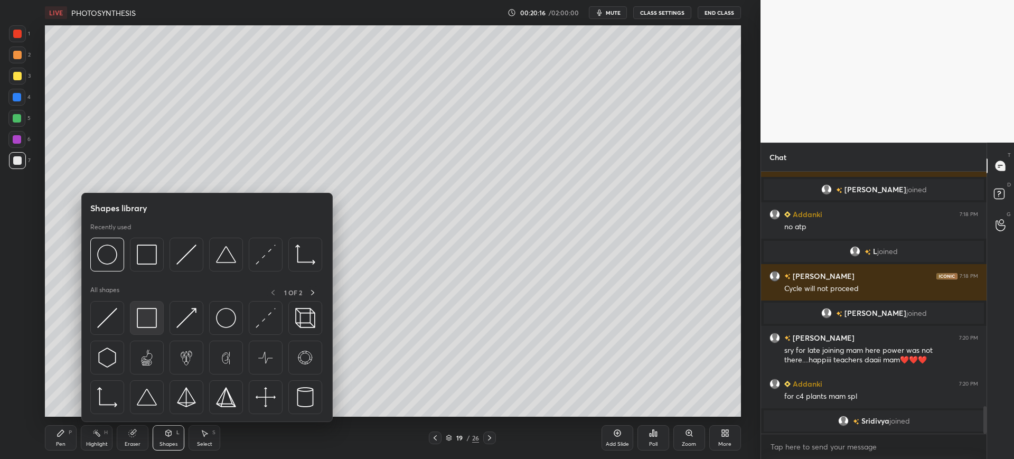
click at [140, 322] on img at bounding box center [147, 318] width 20 height 20
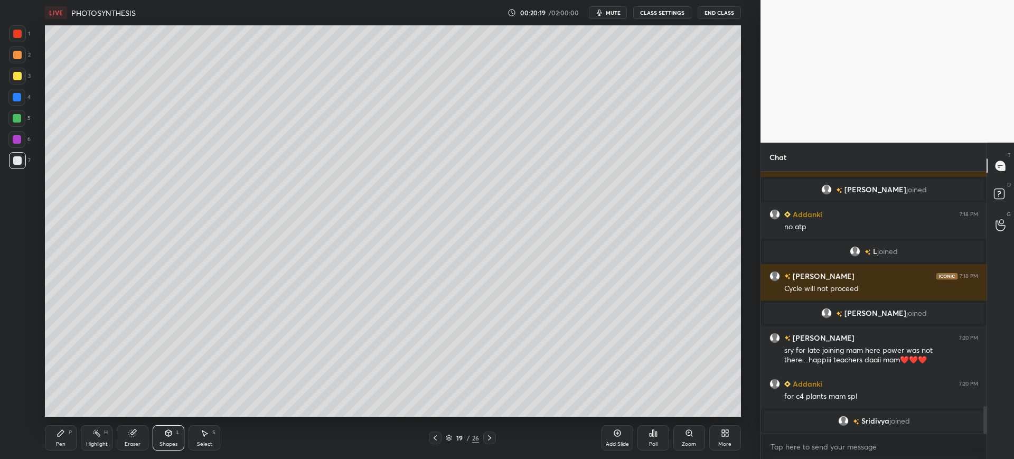
click at [56, 445] on div "Pen" at bounding box center [61, 443] width 10 height 5
click at [17, 78] on div at bounding box center [17, 76] width 8 height 8
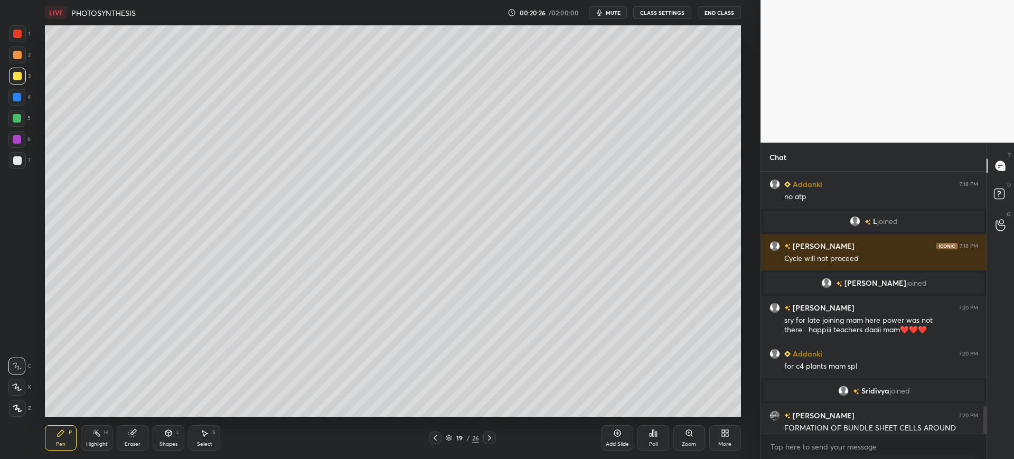
scroll to position [2248, 0]
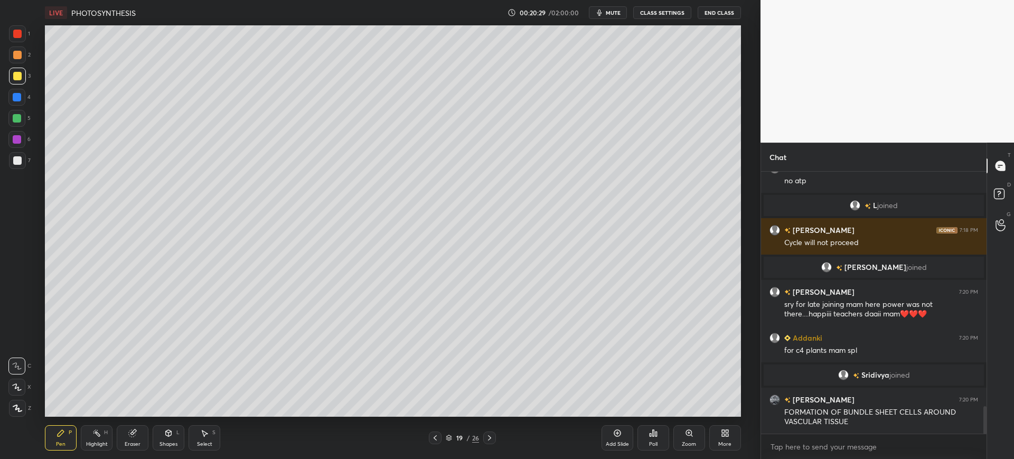
click at [21, 119] on div at bounding box center [17, 118] width 8 height 8
click at [21, 161] on div at bounding box center [17, 160] width 8 height 8
click at [20, 162] on div at bounding box center [17, 160] width 8 height 8
click at [732, 444] on div "LIVE PHOTOSYNTHESIS 00:21:50 / 02:00:00 mute CLASS SETTINGS End Class Setting u…" at bounding box center [393, 229] width 718 height 459
click at [732, 444] on div "More" at bounding box center [725, 437] width 32 height 25
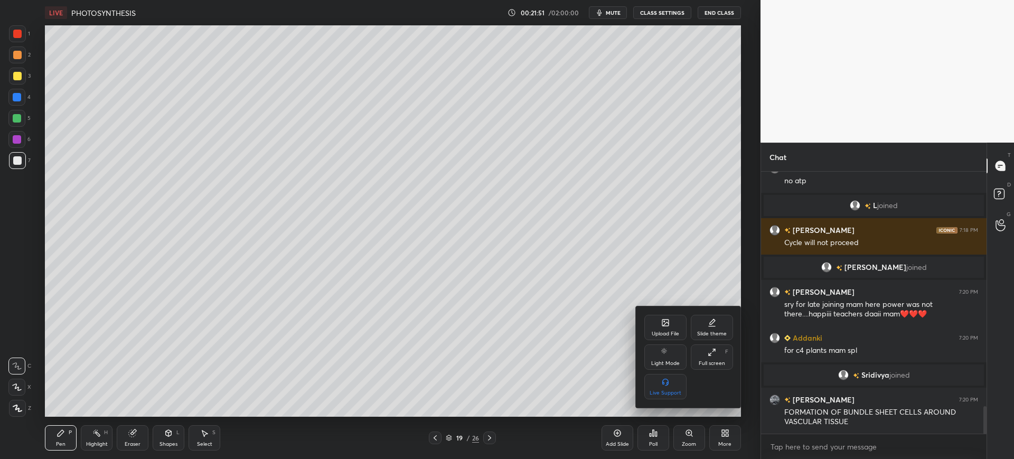
click at [656, 321] on div "Upload File" at bounding box center [665, 327] width 42 height 25
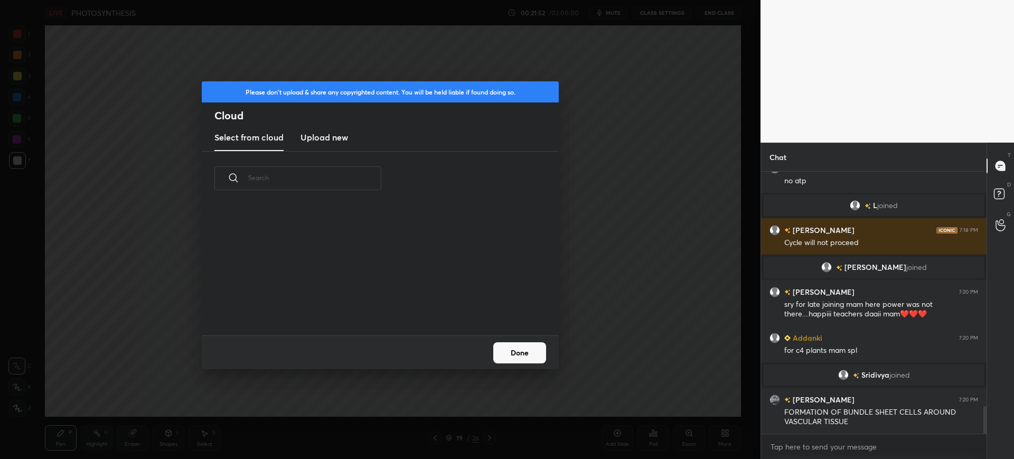
scroll to position [4, 6]
click at [315, 127] on new "Upload new" at bounding box center [324, 138] width 48 height 26
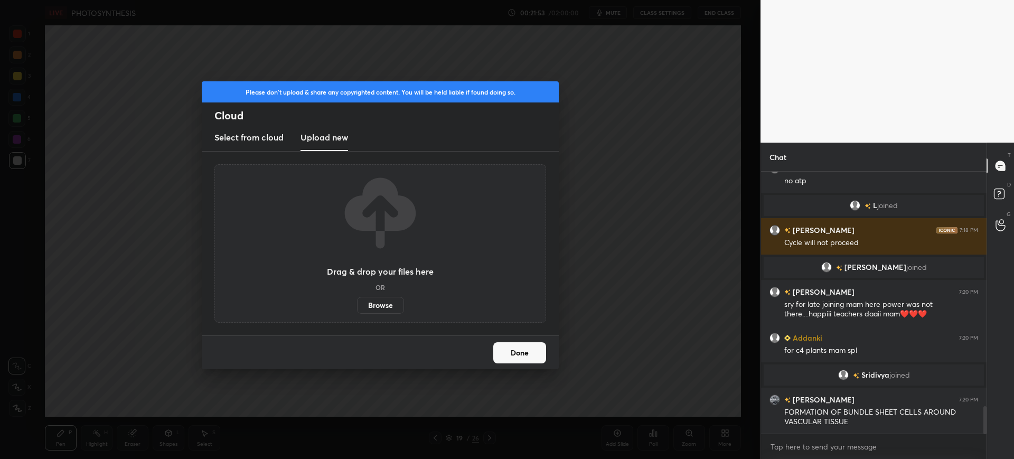
click at [376, 303] on label "Browse" at bounding box center [380, 305] width 47 height 17
click at [357, 303] on input "Browse" at bounding box center [357, 305] width 0 height 17
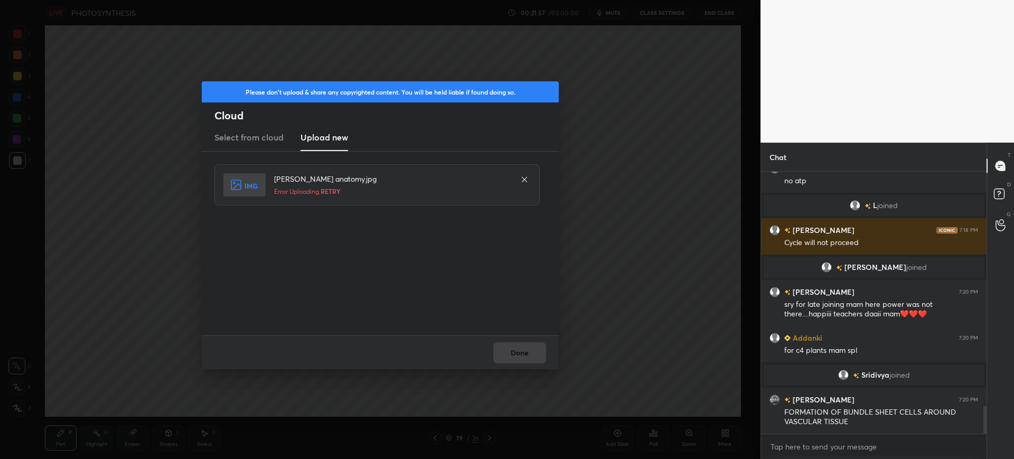
click at [524, 334] on div "kranz anatomy.jpg Error Uploading. RETRY" at bounding box center [380, 244] width 357 height 184
click at [519, 350] on div "Done" at bounding box center [380, 352] width 357 height 34
click at [523, 180] on icon at bounding box center [524, 179] width 8 height 8
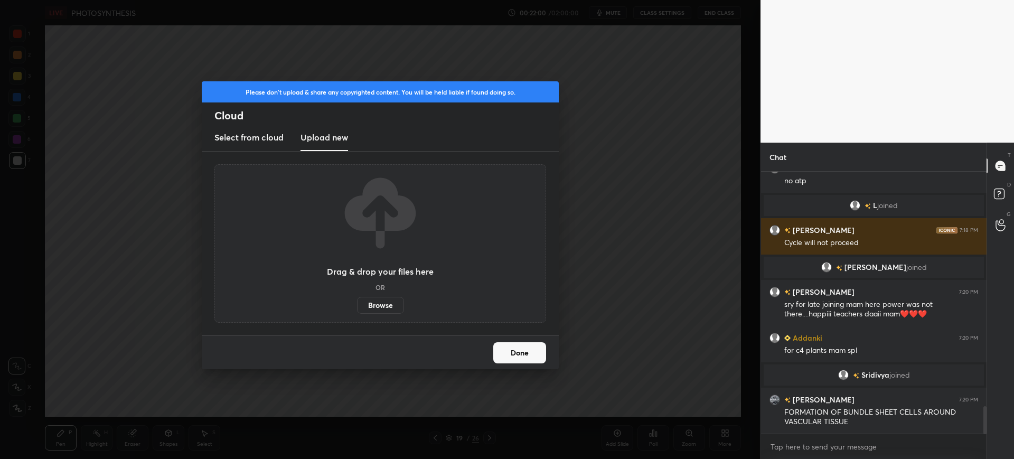
click at [379, 308] on label "Browse" at bounding box center [380, 305] width 47 height 17
click at [357, 308] on input "Browse" at bounding box center [357, 305] width 0 height 17
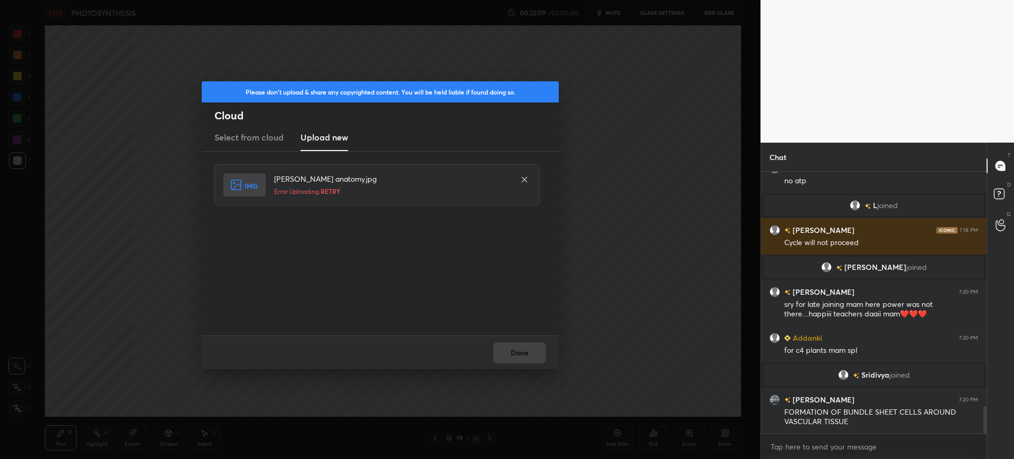
click at [525, 176] on icon at bounding box center [524, 179] width 8 height 8
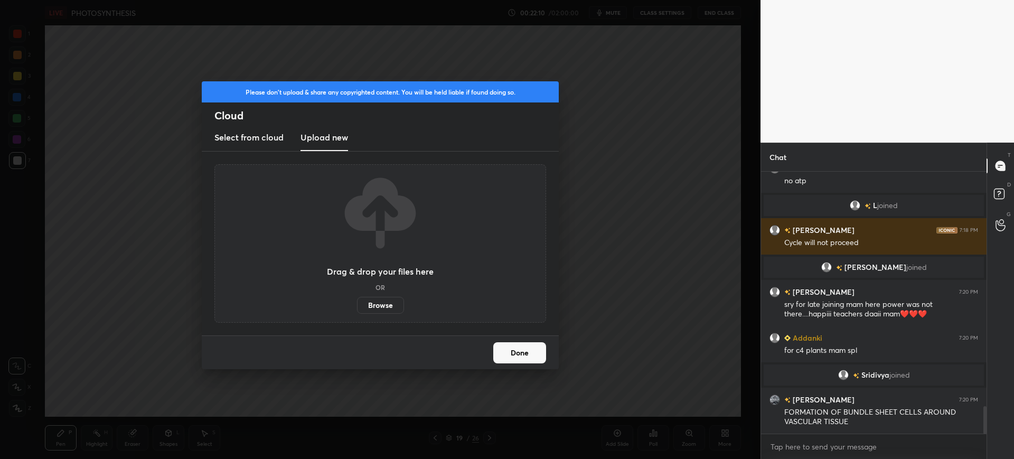
click at [384, 300] on label "Browse" at bounding box center [380, 305] width 47 height 17
click at [357, 300] on input "Browse" at bounding box center [357, 305] width 0 height 17
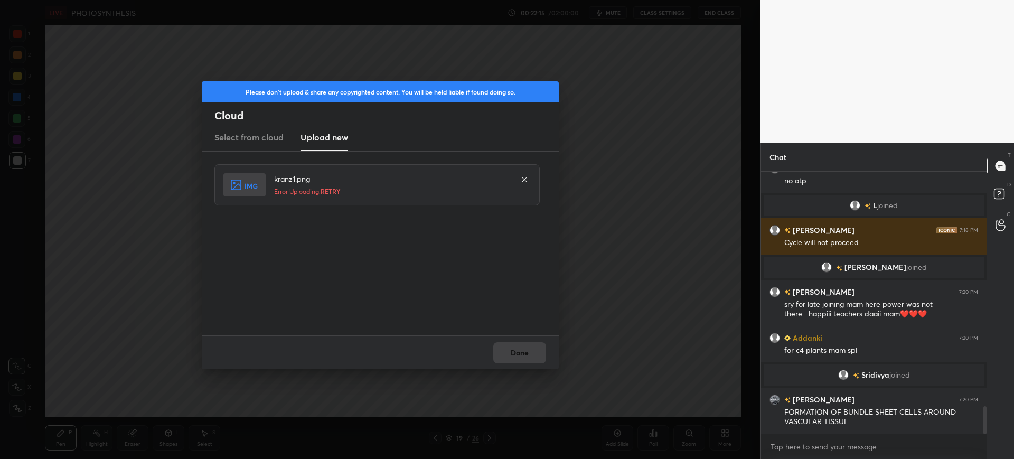
click at [521, 180] on icon at bounding box center [524, 179] width 8 height 8
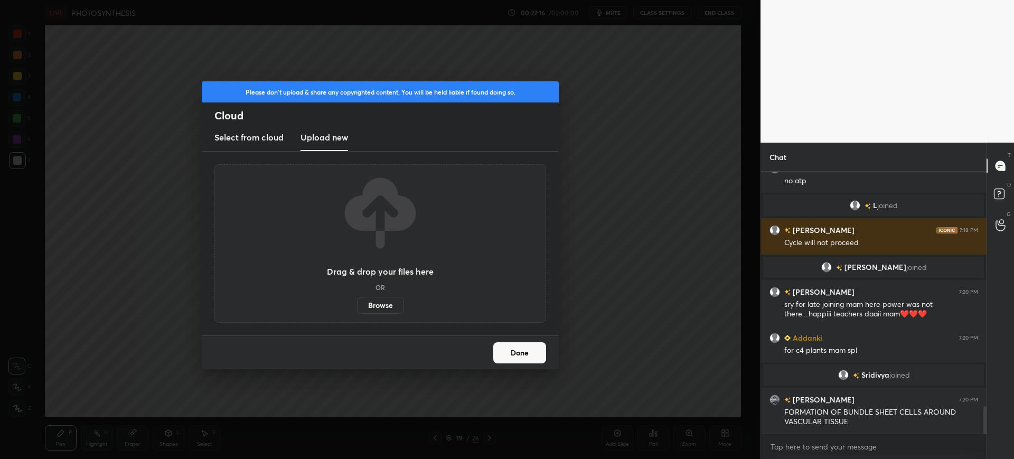
scroll to position [2285, 0]
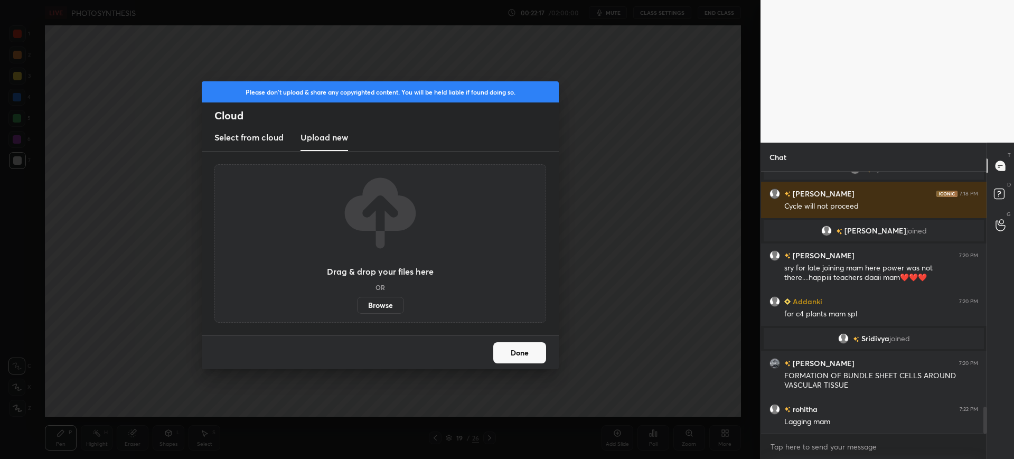
click at [672, 82] on div "Please don't upload & share any copyrighted content. You will be held liable if…" at bounding box center [380, 229] width 760 height 459
click at [530, 359] on button "Done" at bounding box center [519, 352] width 53 height 21
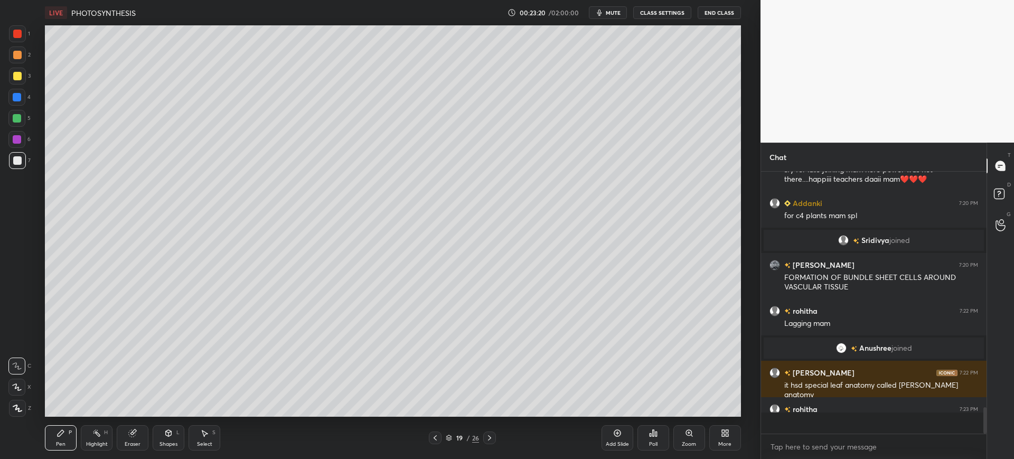
scroll to position [2333, 0]
click at [728, 440] on div "More" at bounding box center [725, 437] width 32 height 25
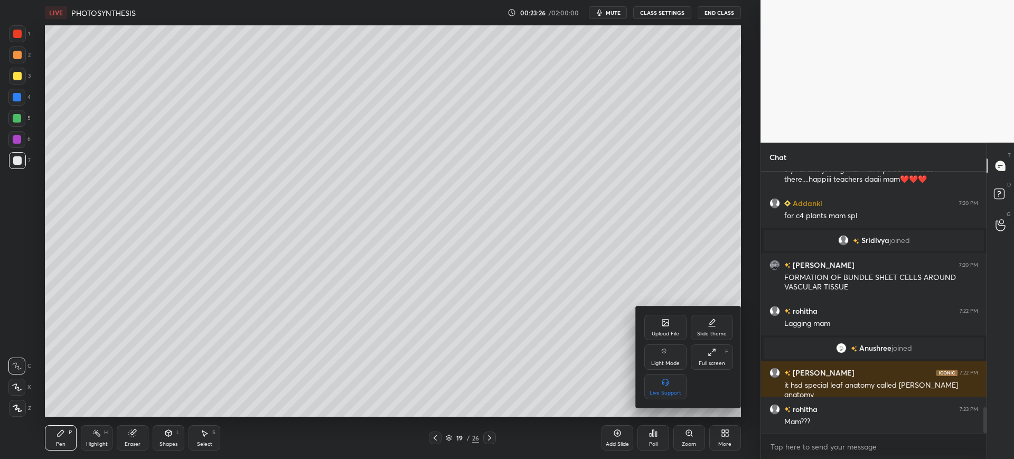
click at [666, 331] on div "Upload File" at bounding box center [665, 333] width 27 height 5
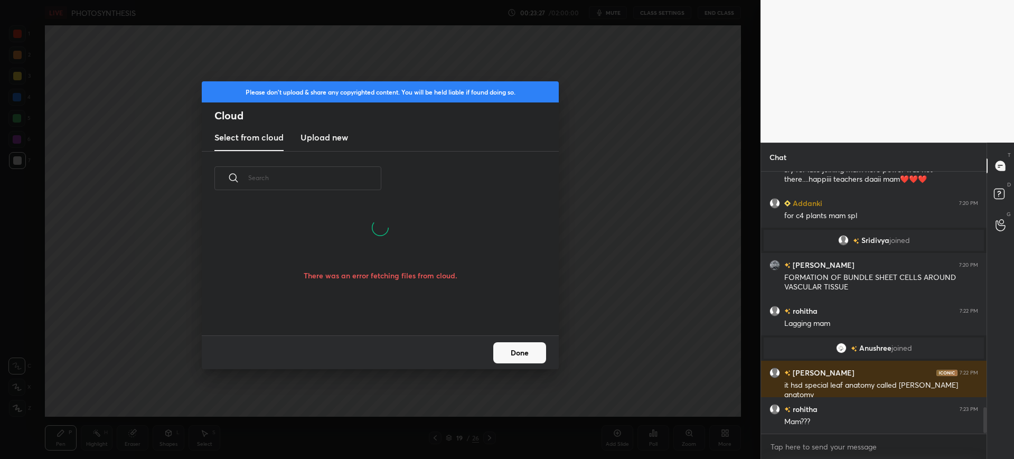
click at [339, 138] on h3 "Upload new" at bounding box center [324, 137] width 48 height 13
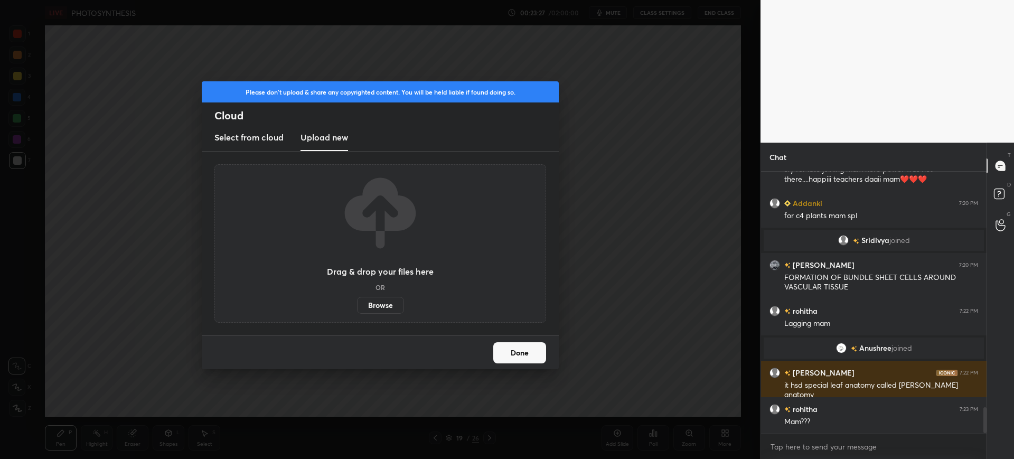
click at [388, 303] on label "Browse" at bounding box center [380, 305] width 47 height 17
click at [357, 303] on input "Browse" at bounding box center [357, 305] width 0 height 17
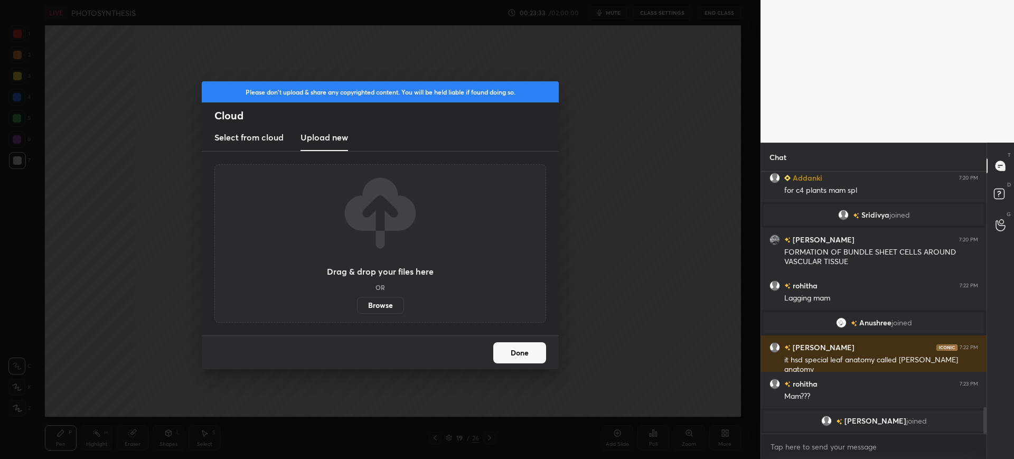
click at [384, 301] on label "Browse" at bounding box center [380, 305] width 47 height 17
click at [357, 301] on input "Browse" at bounding box center [357, 305] width 0 height 17
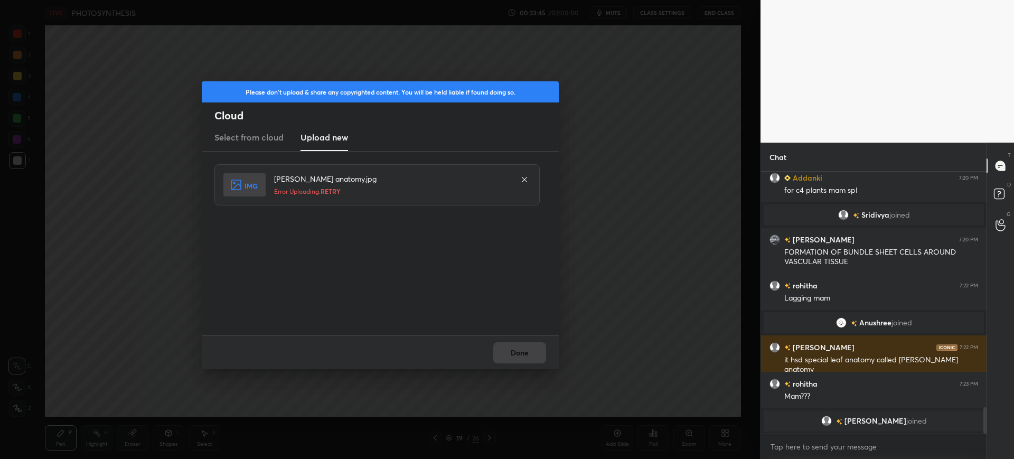
click at [528, 181] on icon at bounding box center [524, 179] width 8 height 8
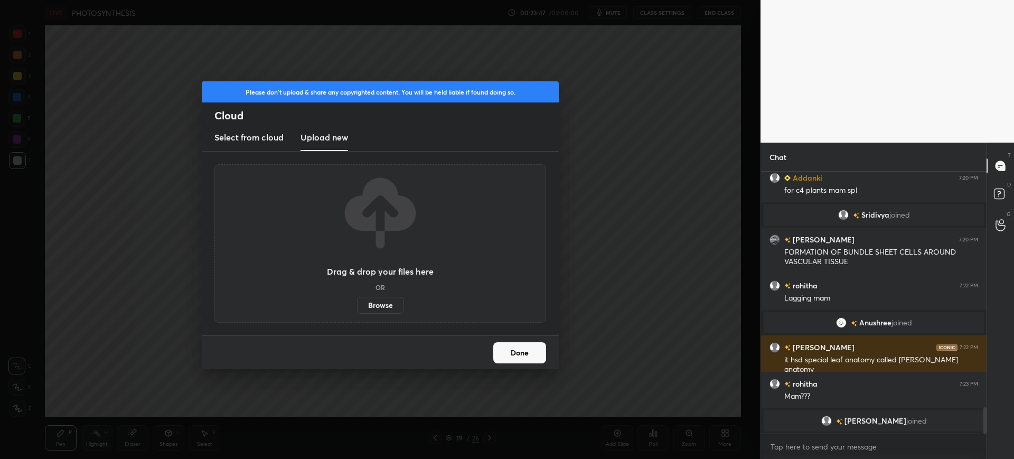
click at [516, 319] on div "Drag & drop your files here OR Browse" at bounding box center [380, 243] width 332 height 158
click at [518, 356] on button "Done" at bounding box center [519, 352] width 53 height 21
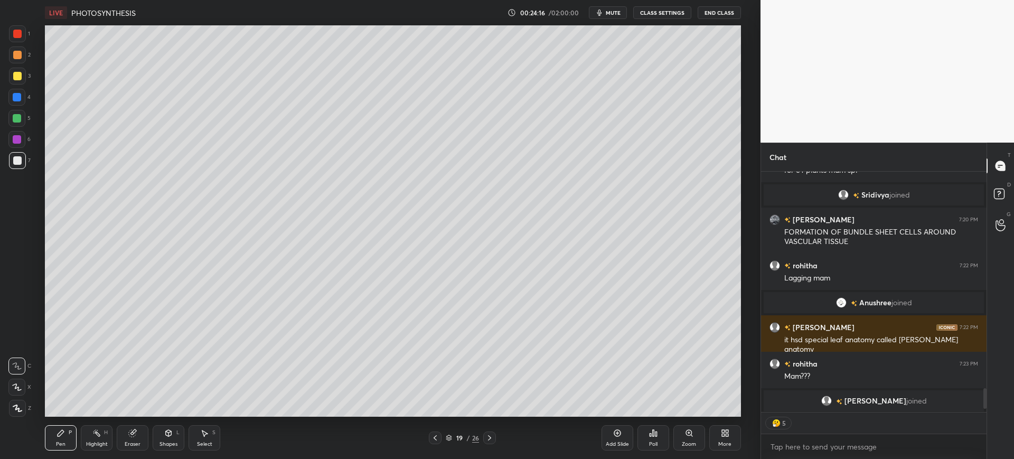
type textarea "x"
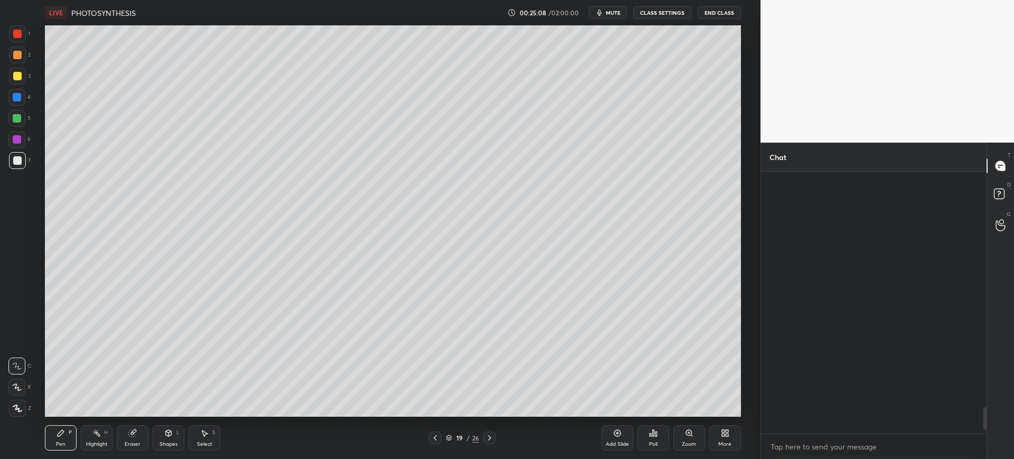
scroll to position [2768, 0]
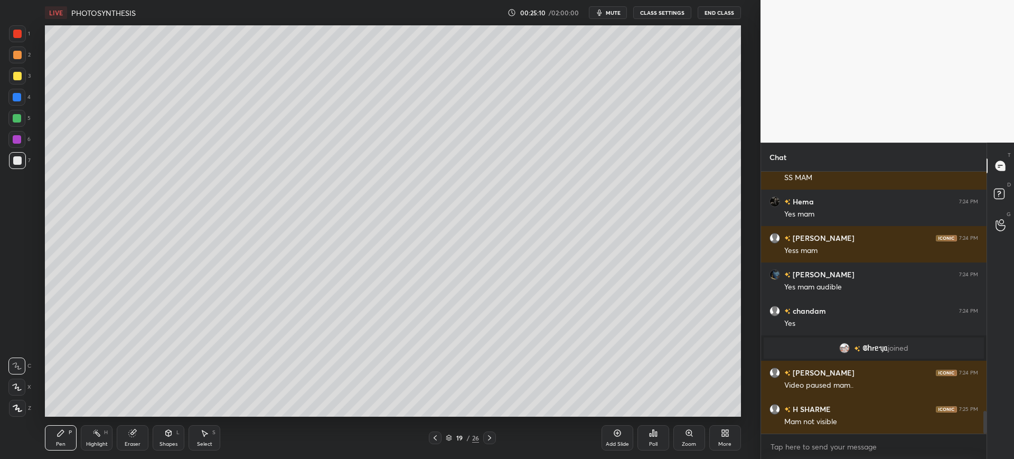
click at [714, 433] on div "More" at bounding box center [725, 437] width 32 height 25
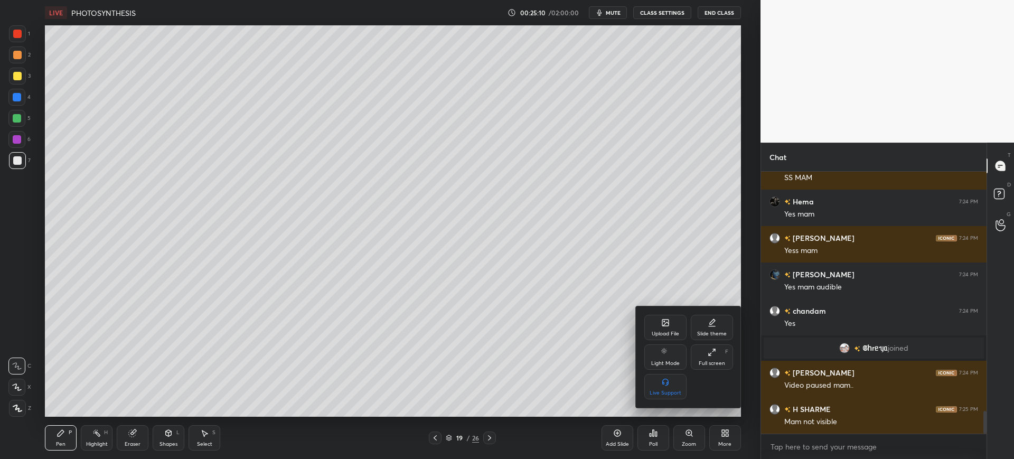
click at [657, 315] on div "Upload File" at bounding box center [665, 327] width 42 height 25
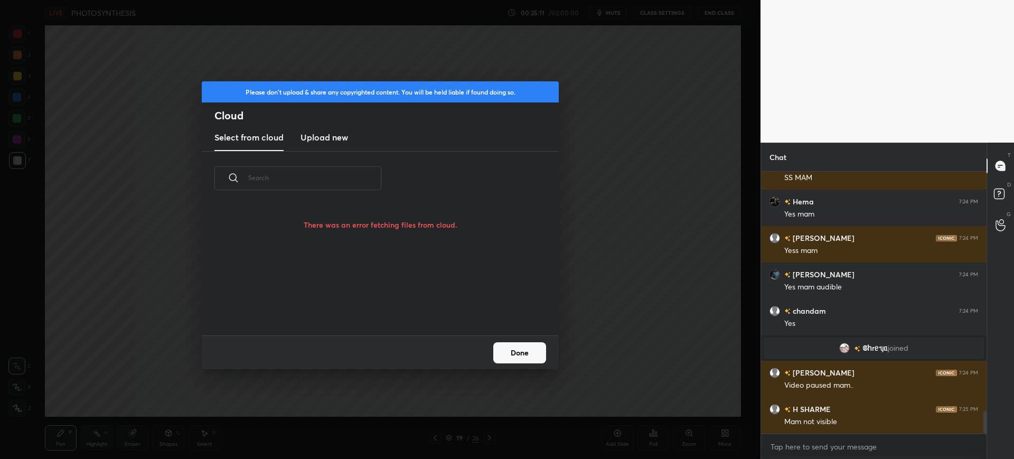
scroll to position [102, 339]
click at [322, 143] on h3 "Upload new" at bounding box center [324, 137] width 48 height 13
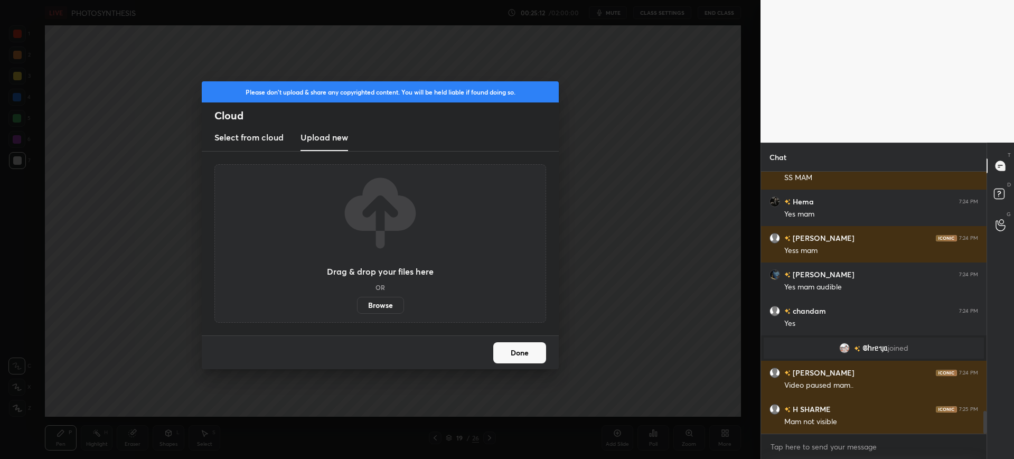
click at [380, 303] on label "Browse" at bounding box center [380, 305] width 47 height 17
click at [357, 303] on input "Browse" at bounding box center [357, 305] width 0 height 17
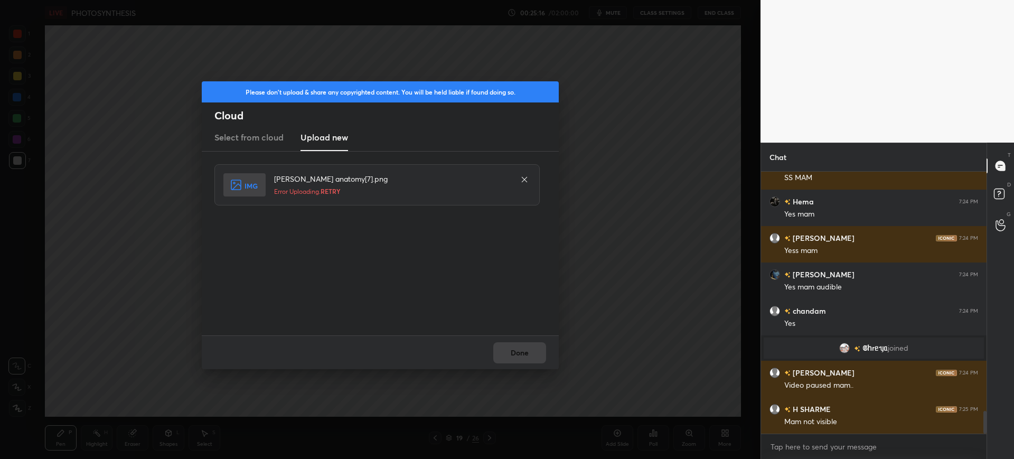
click at [523, 183] on icon at bounding box center [524, 179] width 8 height 8
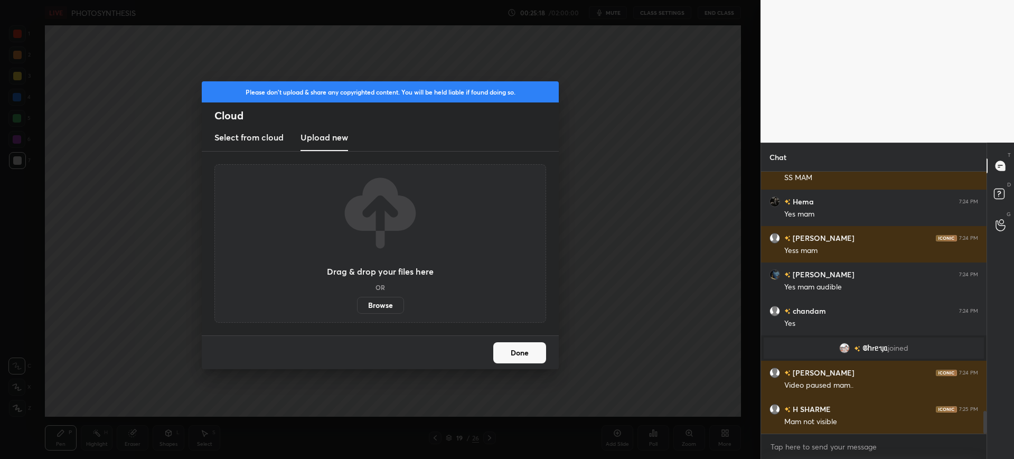
click at [508, 337] on div "Done" at bounding box center [380, 352] width 357 height 34
click at [508, 347] on button "Done" at bounding box center [519, 352] width 53 height 21
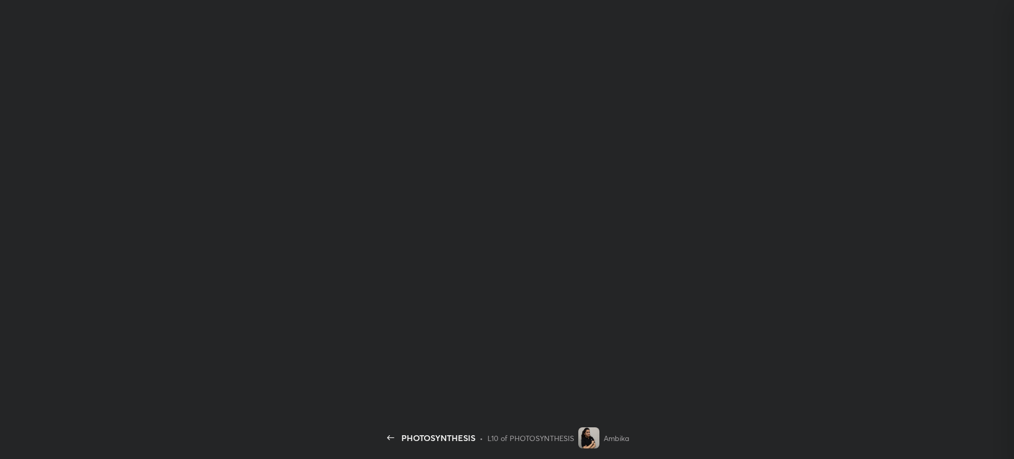
scroll to position [284, 222]
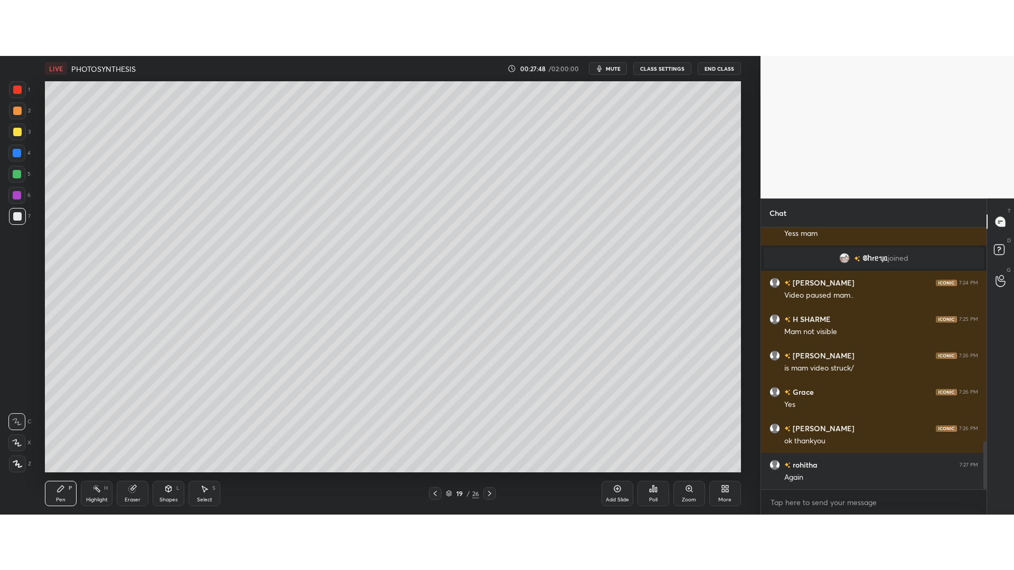
scroll to position [52412, 52085]
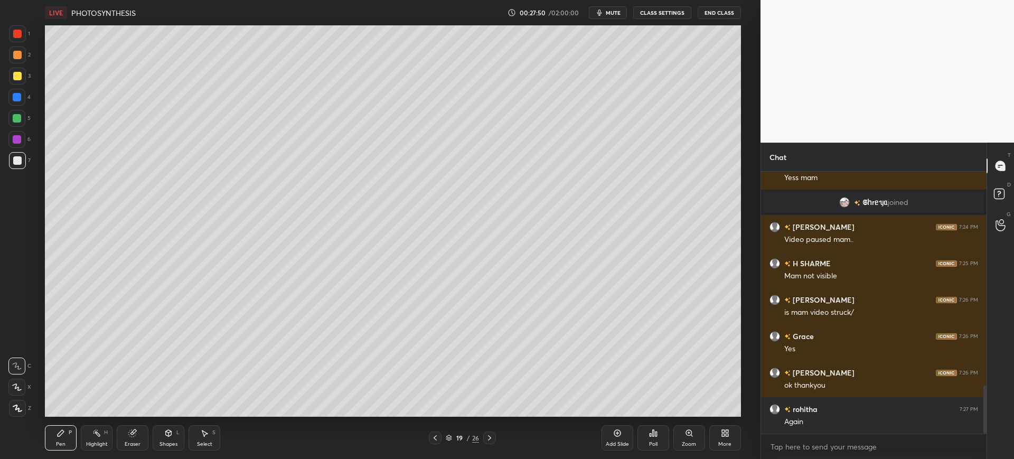
click at [723, 437] on icon at bounding box center [725, 433] width 8 height 8
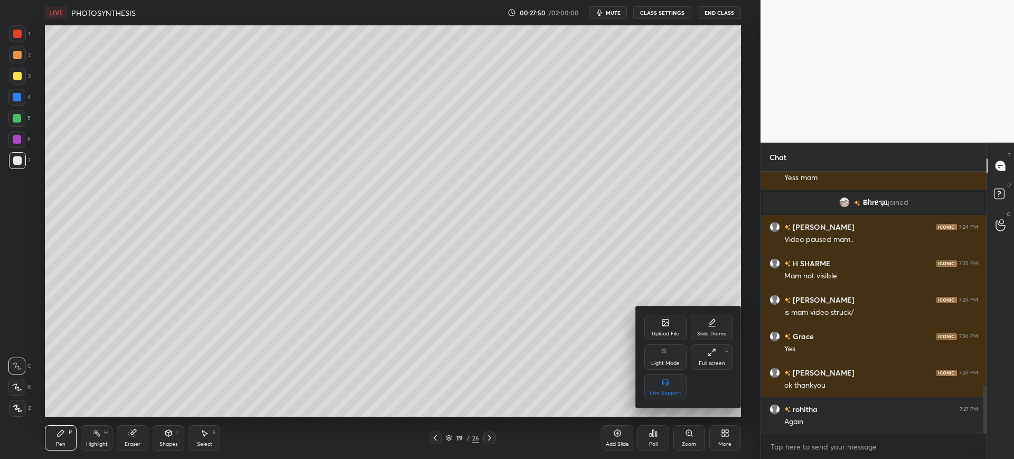
click at [715, 361] on div "Full screen" at bounding box center [712, 363] width 26 height 5
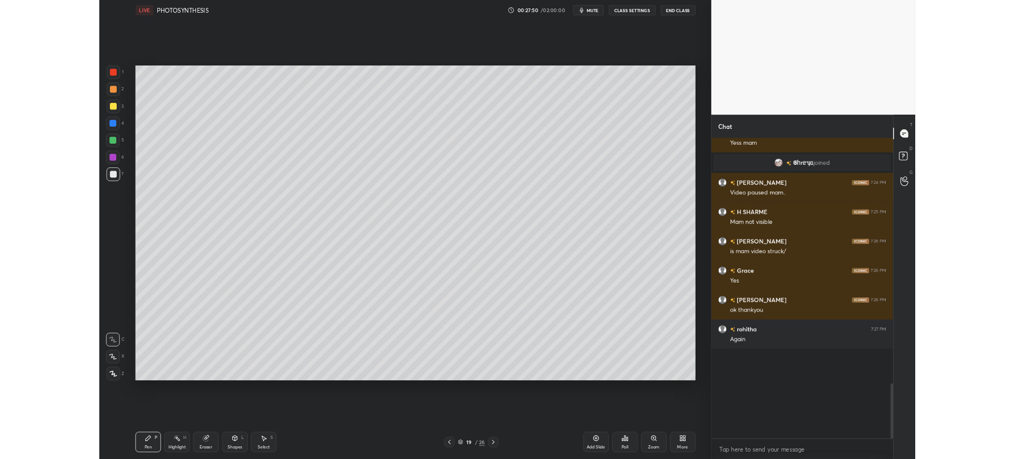
scroll to position [1056, 0]
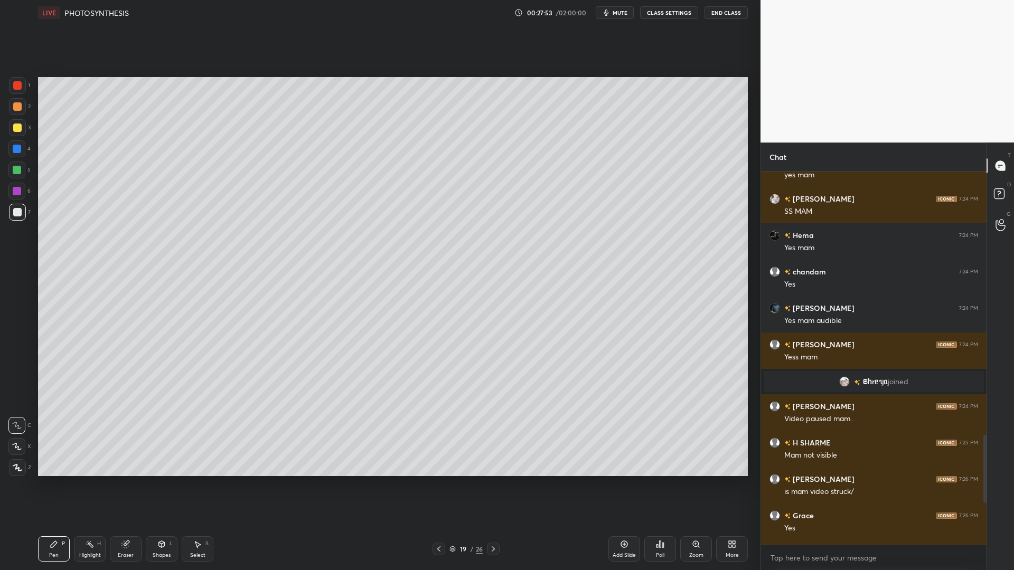
click at [729, 458] on div "More" at bounding box center [732, 548] width 32 height 25
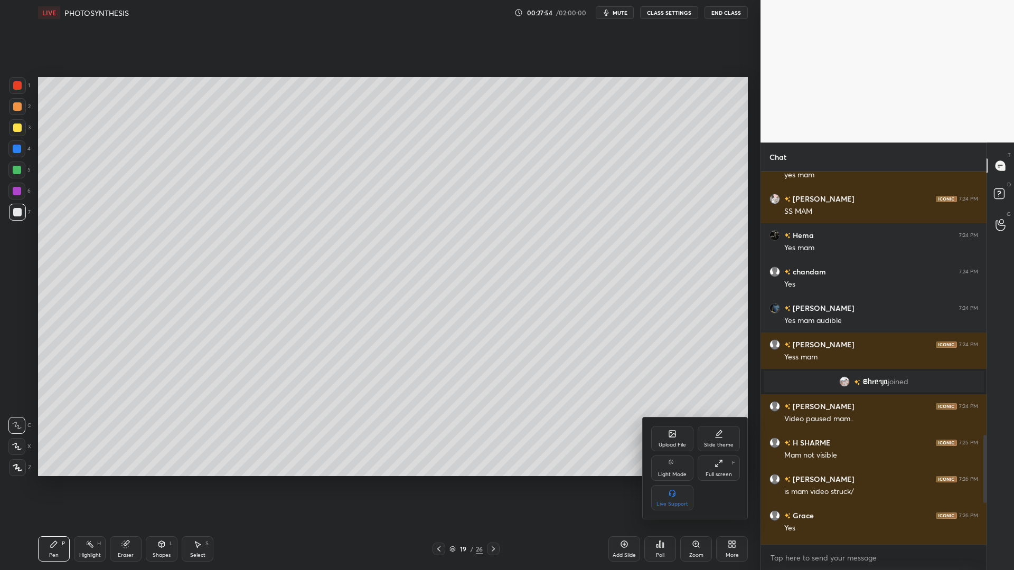
click at [668, 444] on div "Upload File" at bounding box center [671, 444] width 27 height 5
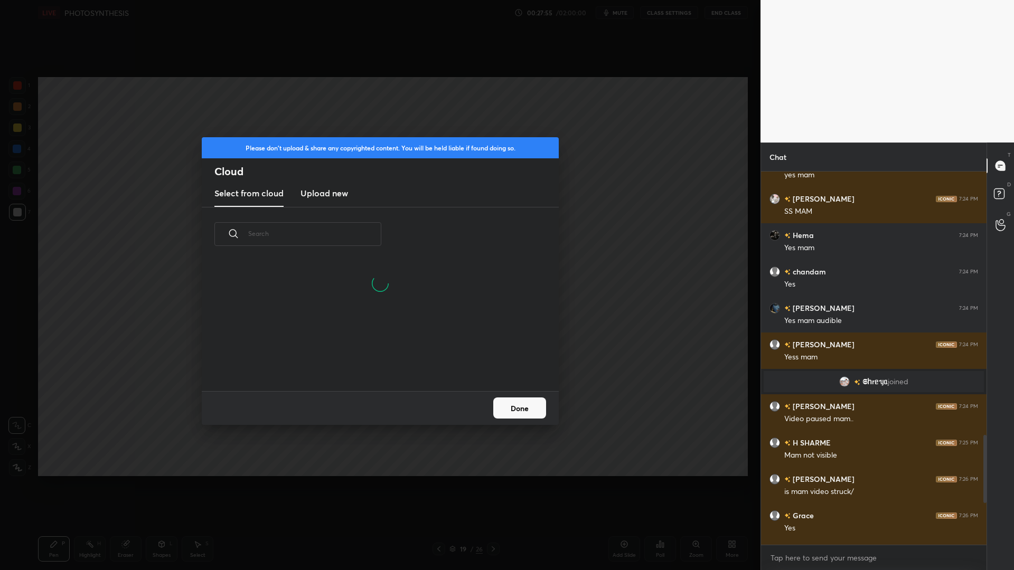
click at [339, 194] on h3 "Upload new" at bounding box center [324, 193] width 48 height 13
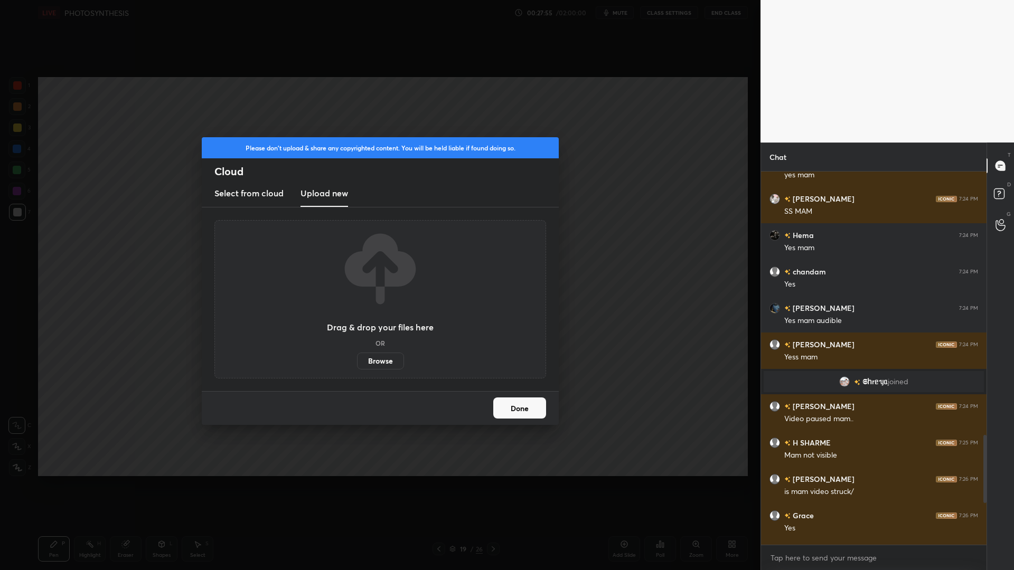
click at [376, 357] on label "Browse" at bounding box center [380, 361] width 47 height 17
click at [357, 357] on input "Browse" at bounding box center [357, 361] width 0 height 17
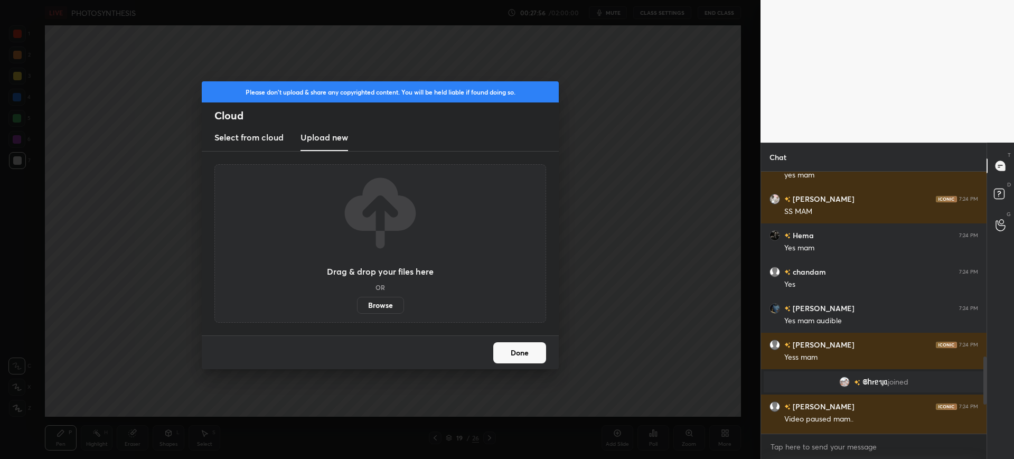
scroll to position [52412, 52085]
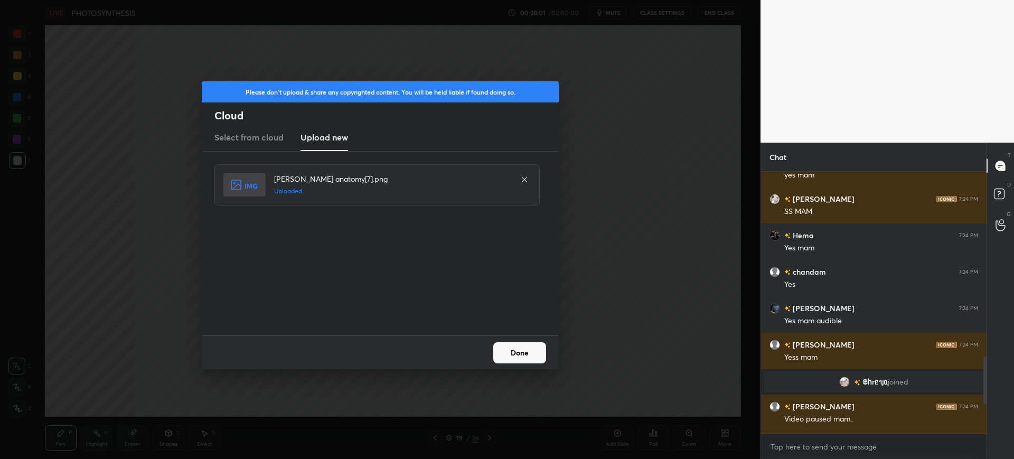
click at [531, 362] on button "Done" at bounding box center [519, 352] width 53 height 21
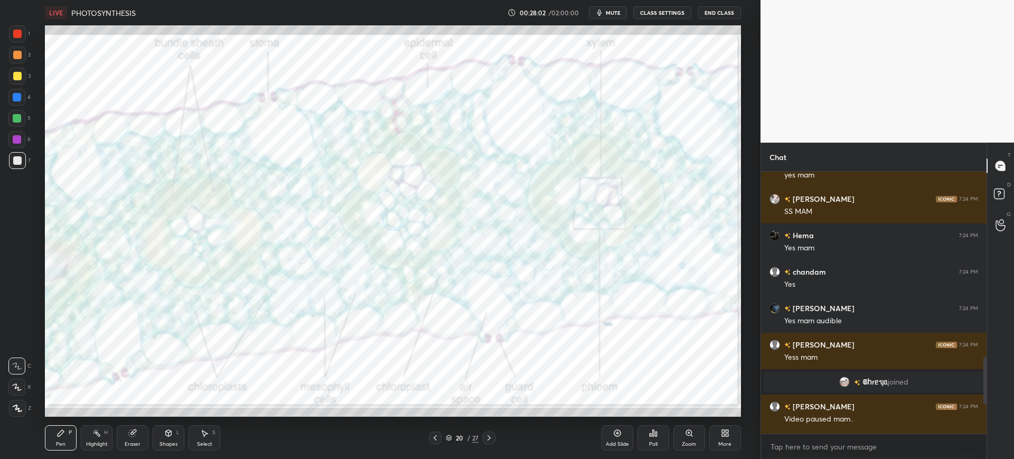
click at [721, 442] on div "More" at bounding box center [724, 443] width 13 height 5
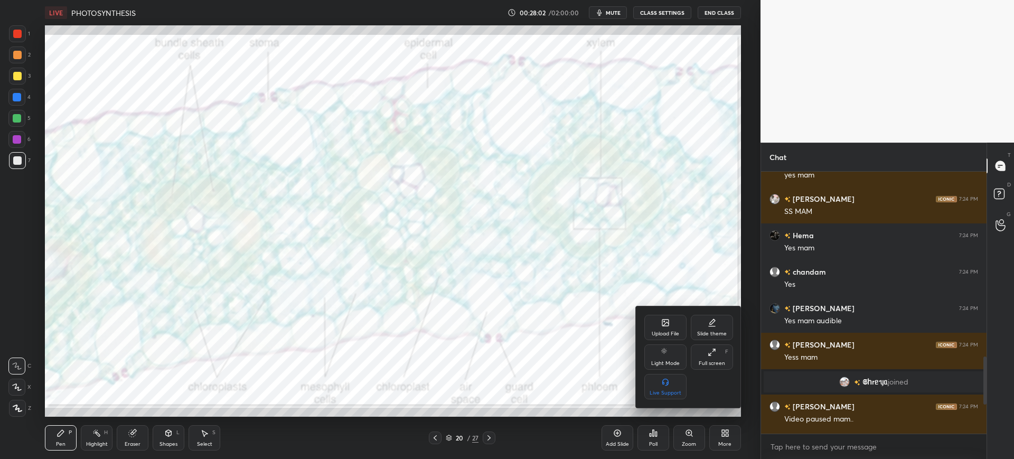
click at [655, 326] on div "Upload File" at bounding box center [665, 327] width 42 height 25
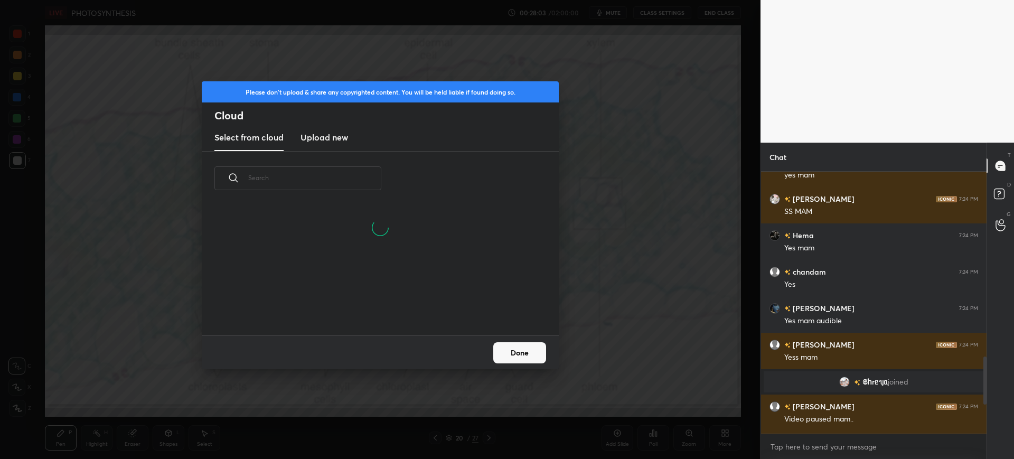
scroll to position [79, 339]
click at [327, 139] on h3 "Upload new" at bounding box center [324, 137] width 48 height 13
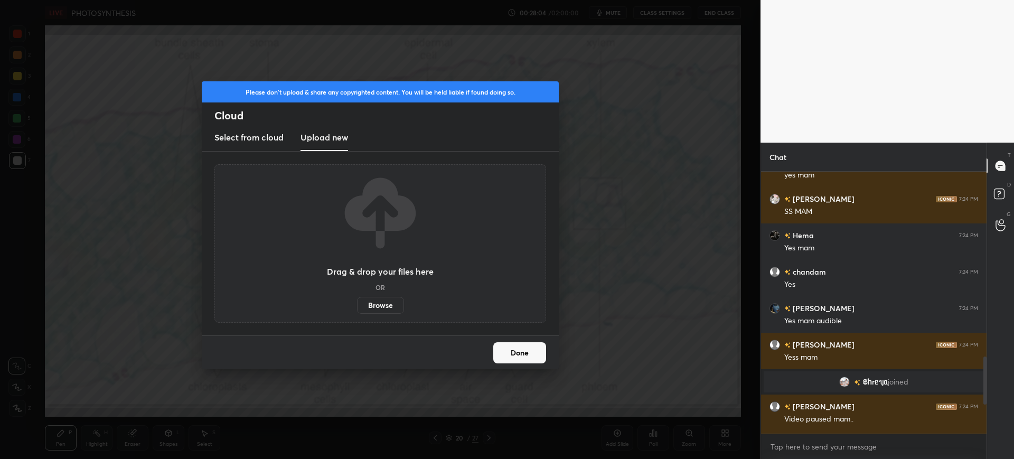
click at [383, 306] on label "Browse" at bounding box center [380, 305] width 47 height 17
click at [357, 306] on input "Browse" at bounding box center [357, 305] width 0 height 17
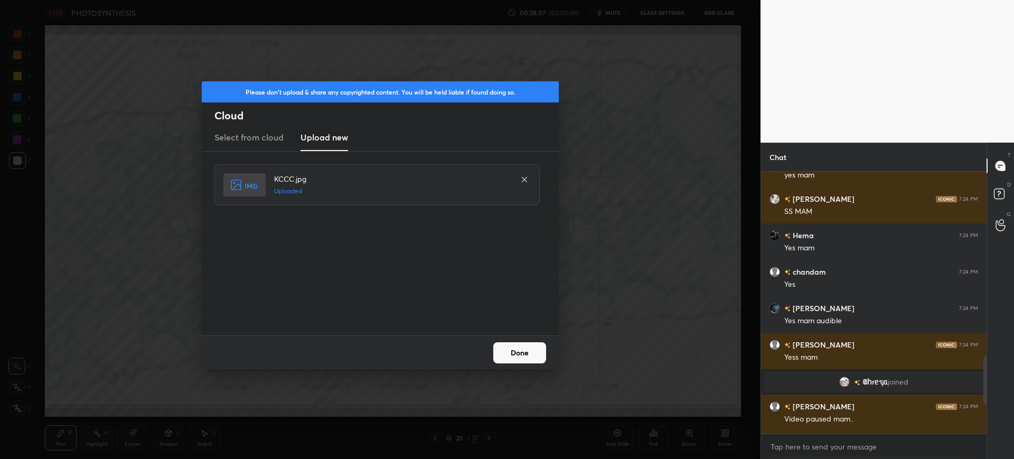
click at [532, 358] on button "Done" at bounding box center [519, 352] width 53 height 21
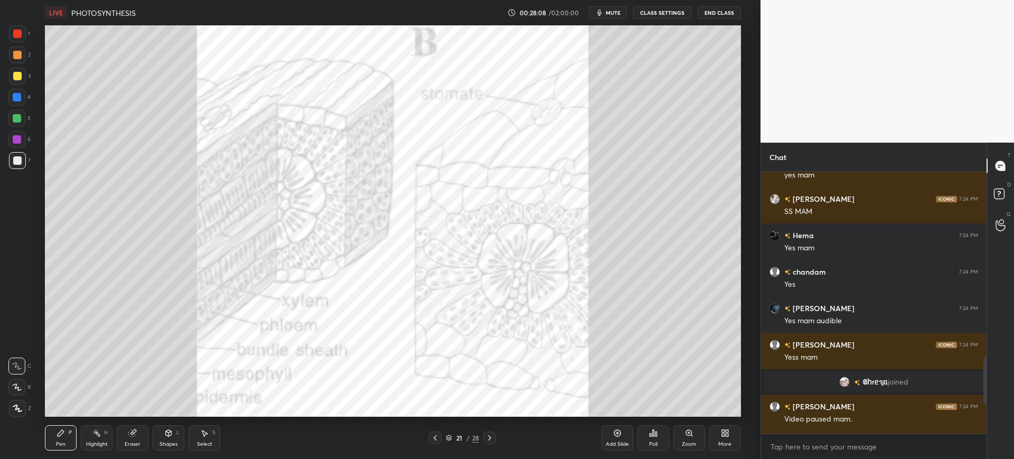
click at [717, 435] on div "More" at bounding box center [725, 437] width 32 height 25
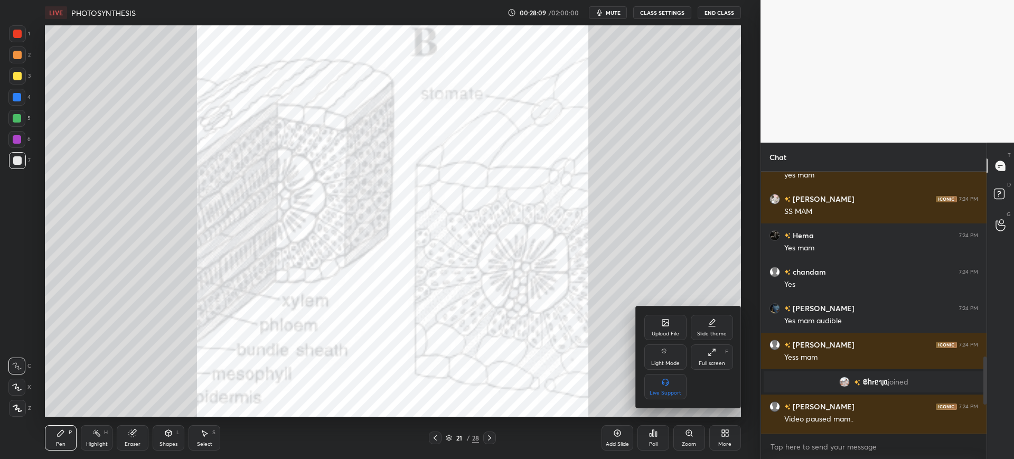
click at [648, 318] on div "Upload File" at bounding box center [665, 327] width 42 height 25
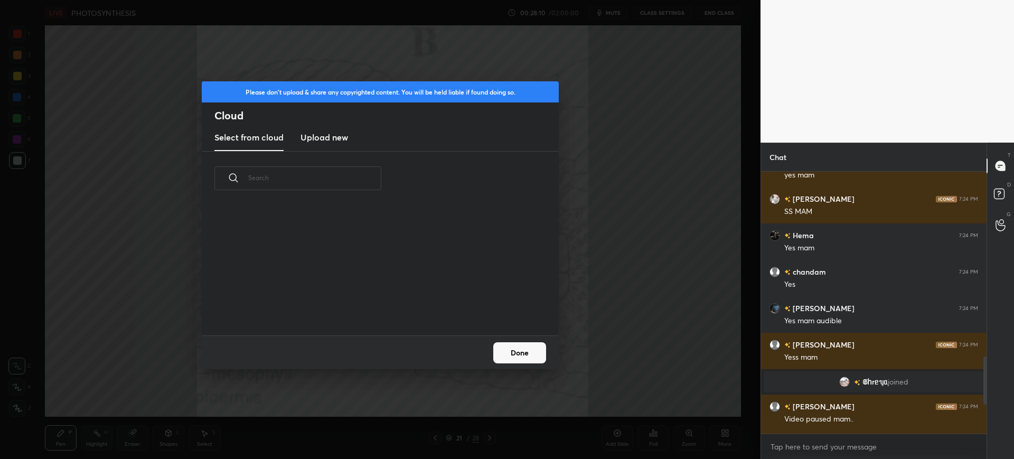
scroll to position [0, 0]
click at [329, 143] on h3 "Upload new" at bounding box center [324, 137] width 48 height 13
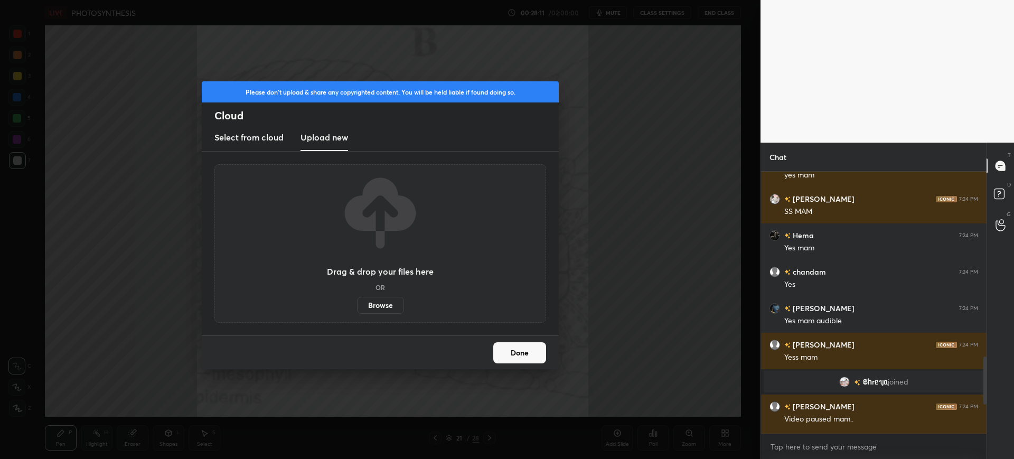
click at [378, 304] on label "Browse" at bounding box center [380, 305] width 47 height 17
click at [357, 304] on input "Browse" at bounding box center [357, 305] width 0 height 17
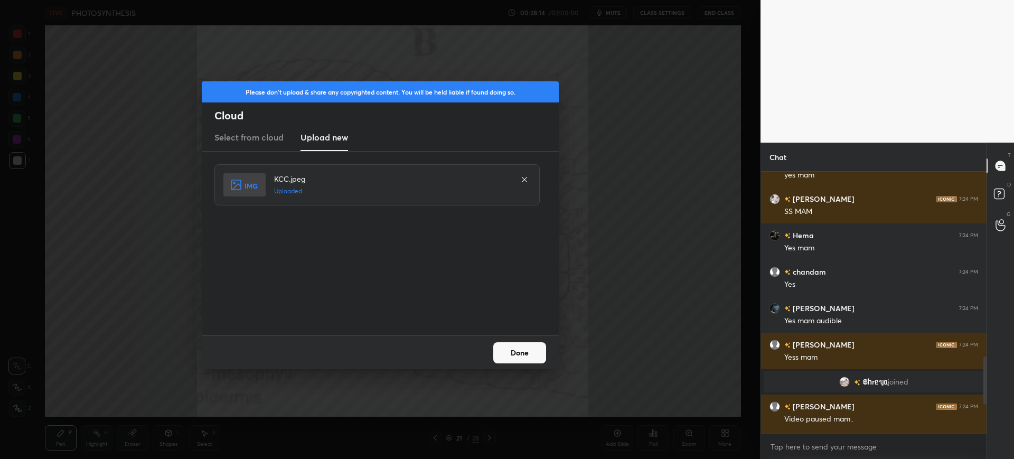
click at [530, 356] on button "Done" at bounding box center [519, 352] width 53 height 21
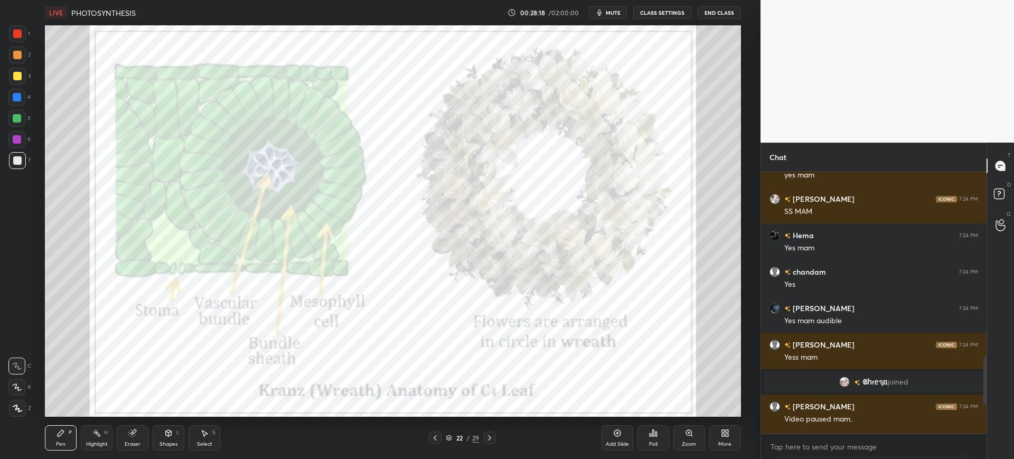
click at [435, 426] on div "Pen P Highlight H Eraser Shapes L Select S 22 / 29 Add Slide Poll Zoom More" at bounding box center [392, 438] width 695 height 42
click at [434, 435] on icon at bounding box center [435, 438] width 8 height 8
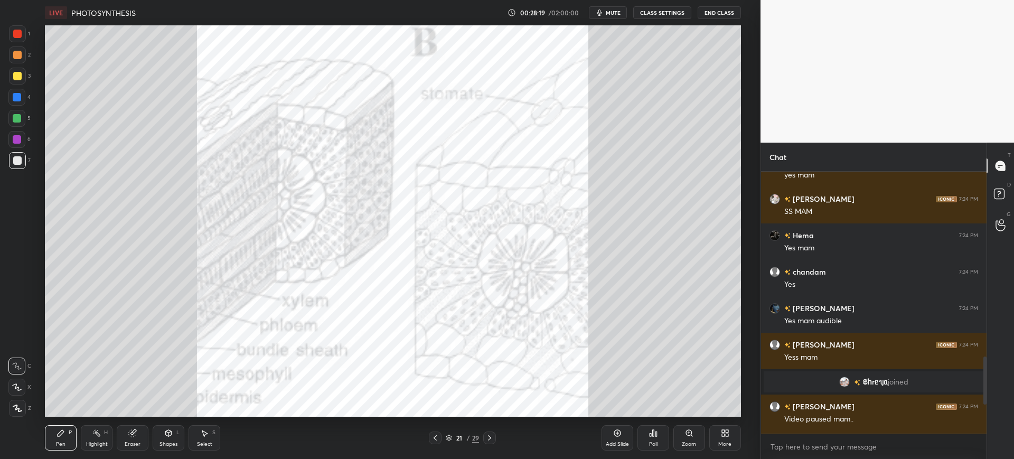
click at [435, 440] on icon at bounding box center [435, 438] width 8 height 8
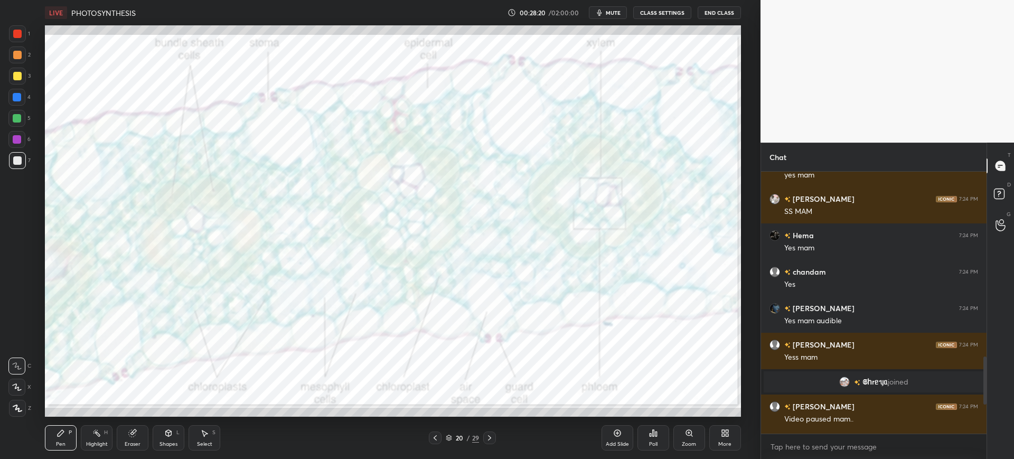
click at [436, 435] on icon at bounding box center [435, 438] width 8 height 8
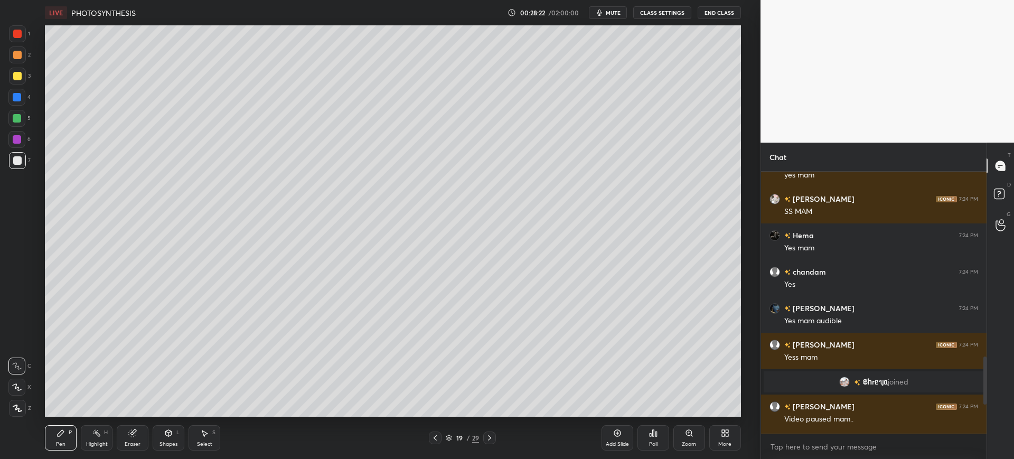
click at [20, 158] on div at bounding box center [17, 160] width 8 height 8
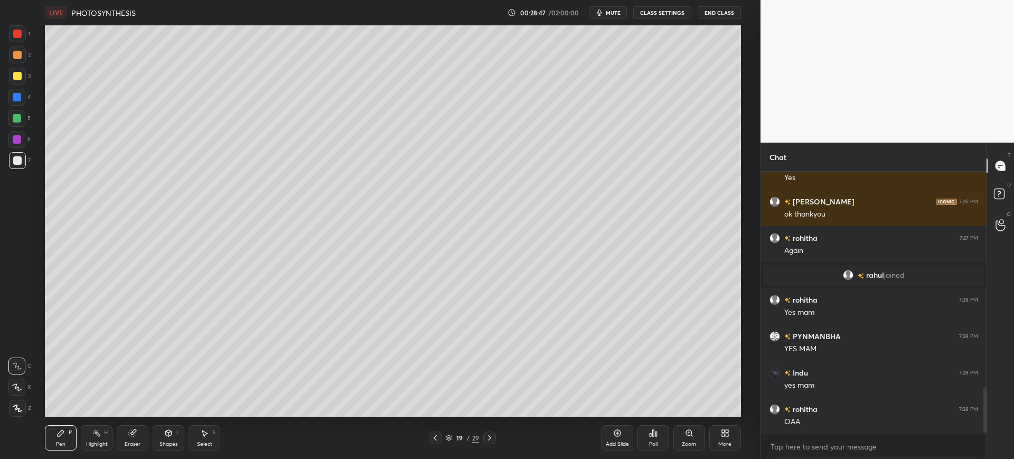
scroll to position [1252, 0]
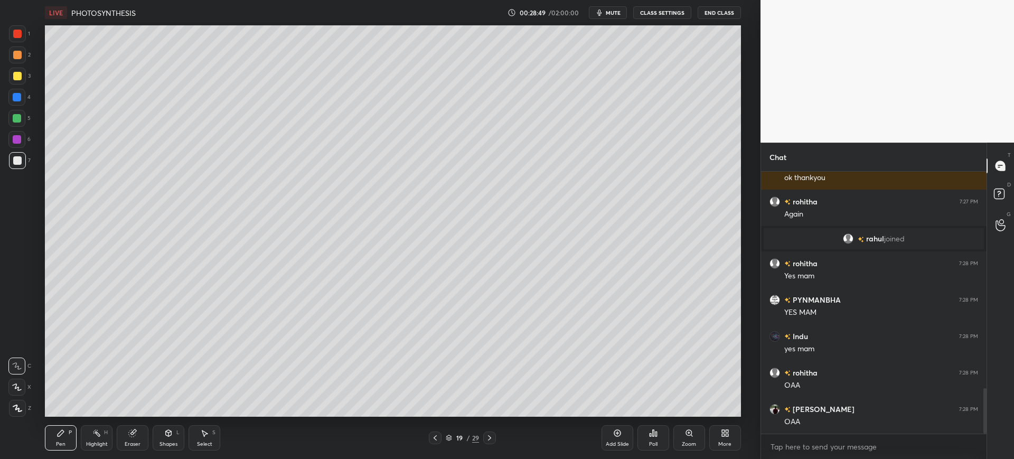
click at [7, 82] on div "1 2 3 4 5 6 7 C X Z C X Z E E Erase all H H" at bounding box center [17, 220] width 34 height 391
click at [13, 33] on div at bounding box center [17, 34] width 8 height 8
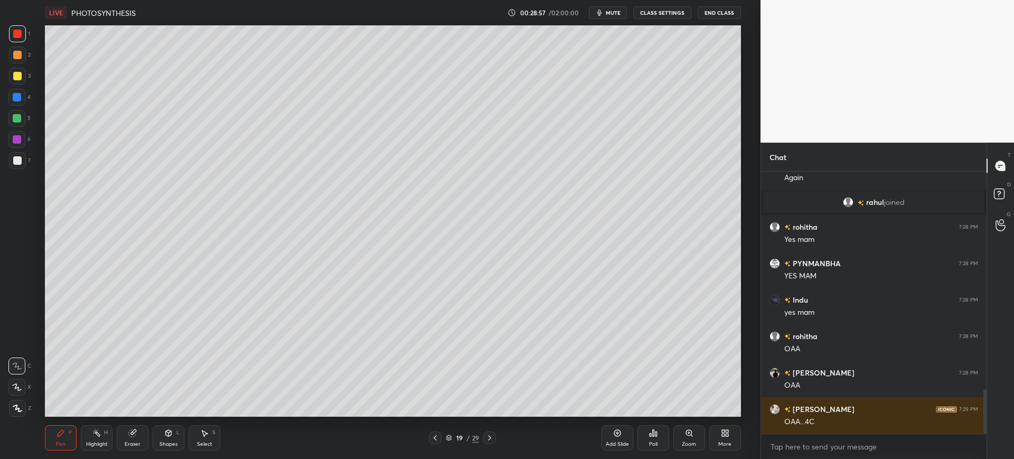
click at [27, 157] on div "7" at bounding box center [20, 160] width 22 height 17
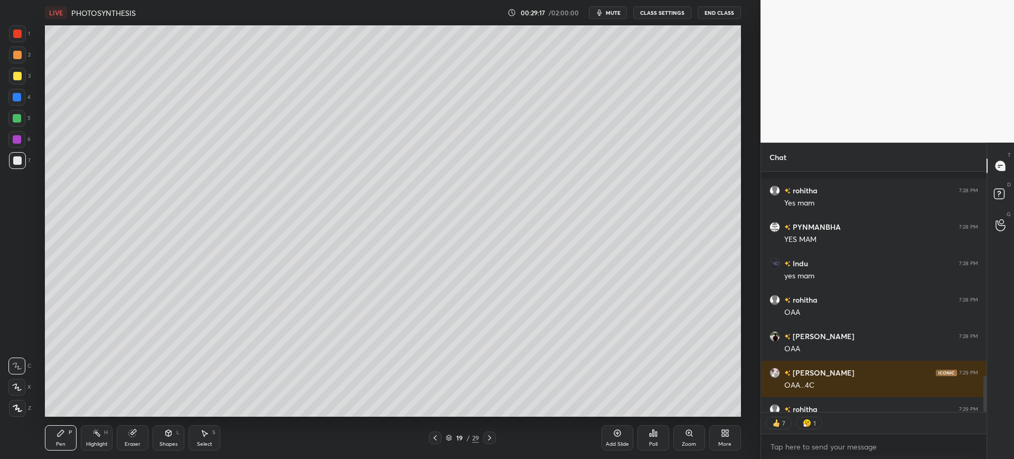
scroll to position [1372, 0]
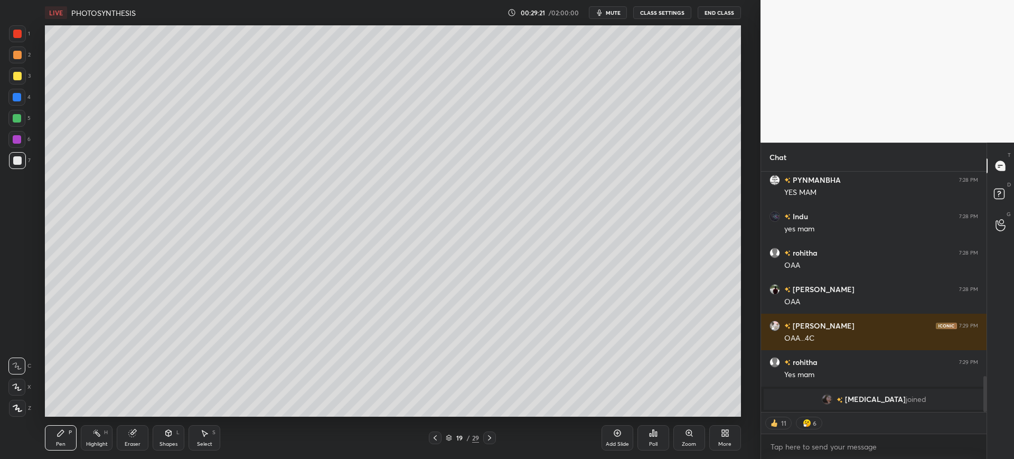
click at [614, 13] on span "mute" at bounding box center [613, 12] width 15 height 7
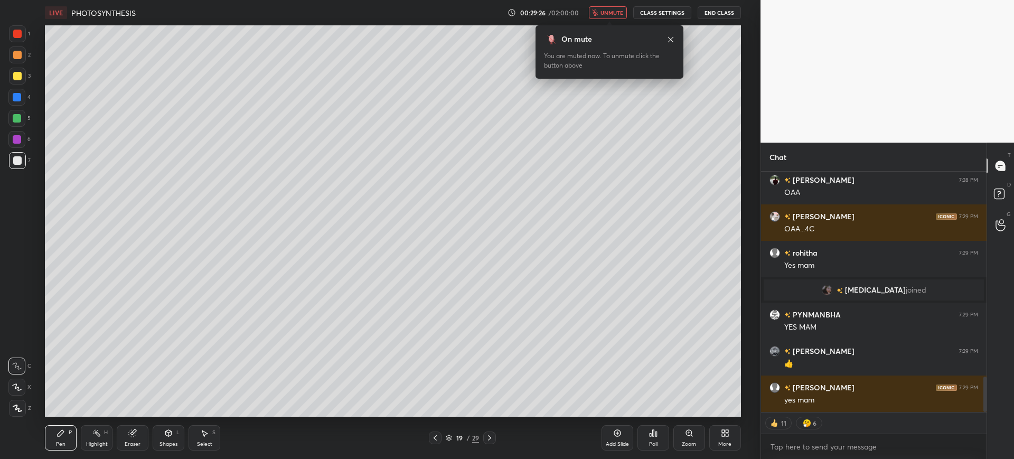
scroll to position [1399, 0]
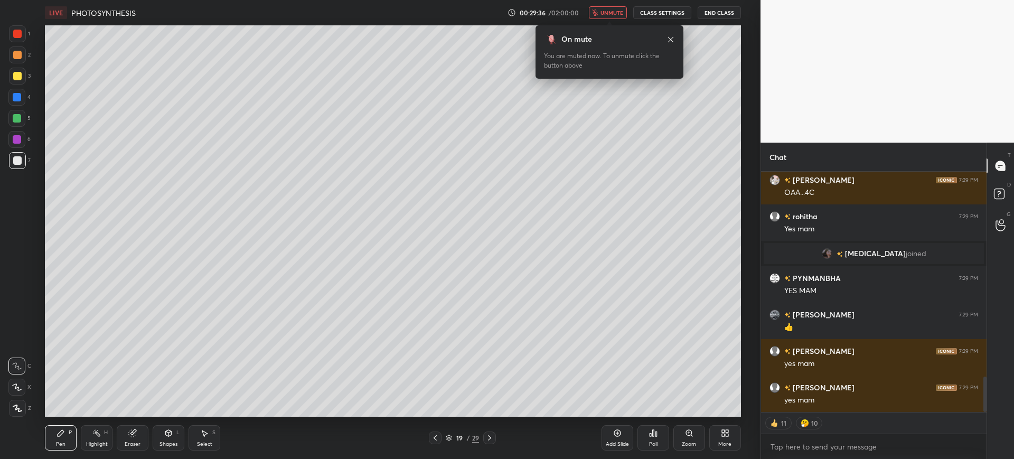
click at [598, 12] on icon "button" at bounding box center [595, 13] width 6 height 6
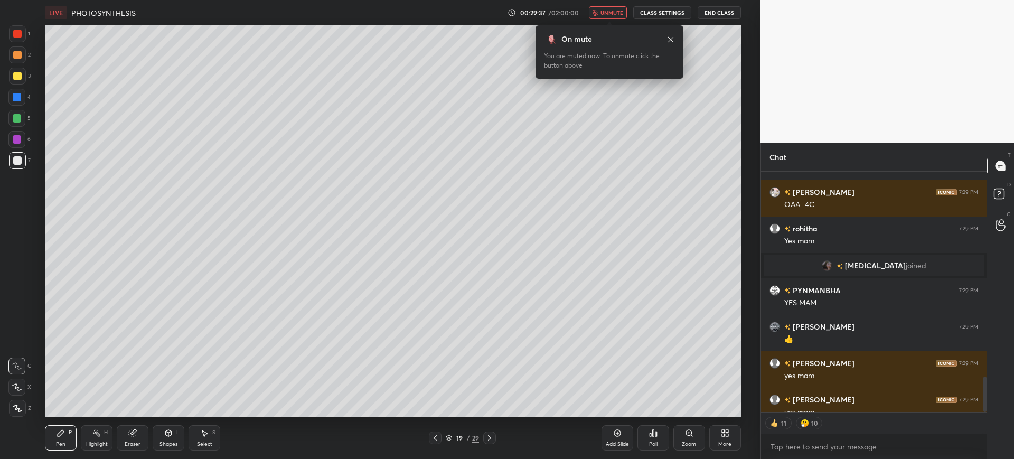
scroll to position [1378, 0]
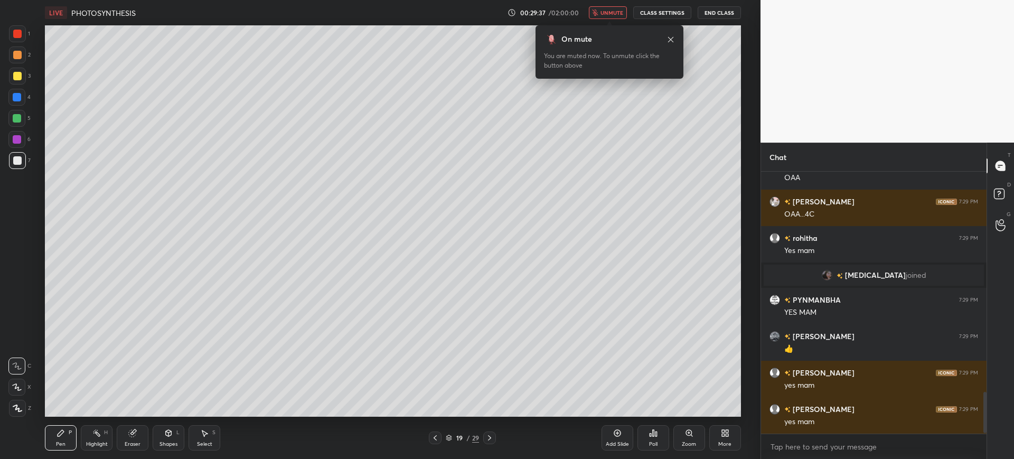
click at [605, 16] on button "unmute" at bounding box center [608, 12] width 38 height 13
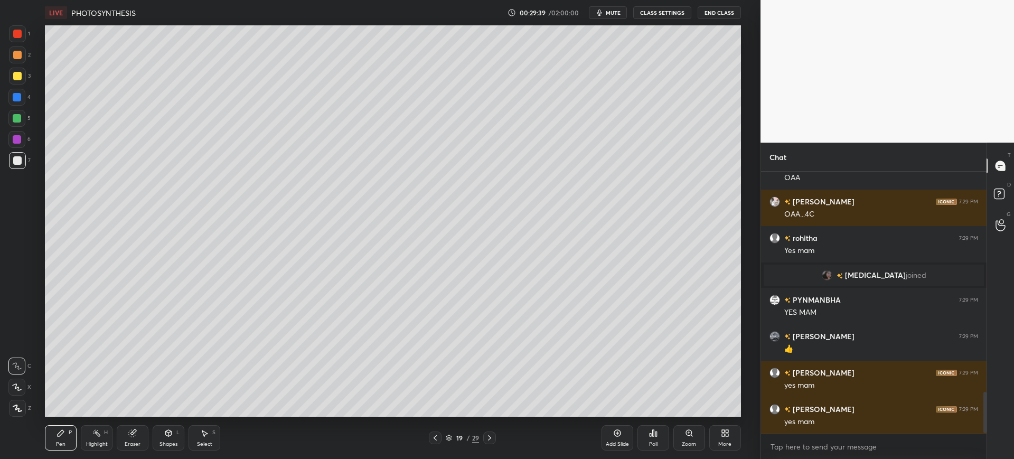
click at [26, 73] on div "3" at bounding box center [20, 76] width 22 height 17
click at [17, 105] on div at bounding box center [16, 97] width 17 height 17
click at [18, 122] on div at bounding box center [17, 118] width 8 height 8
click at [17, 98] on div at bounding box center [17, 97] width 8 height 8
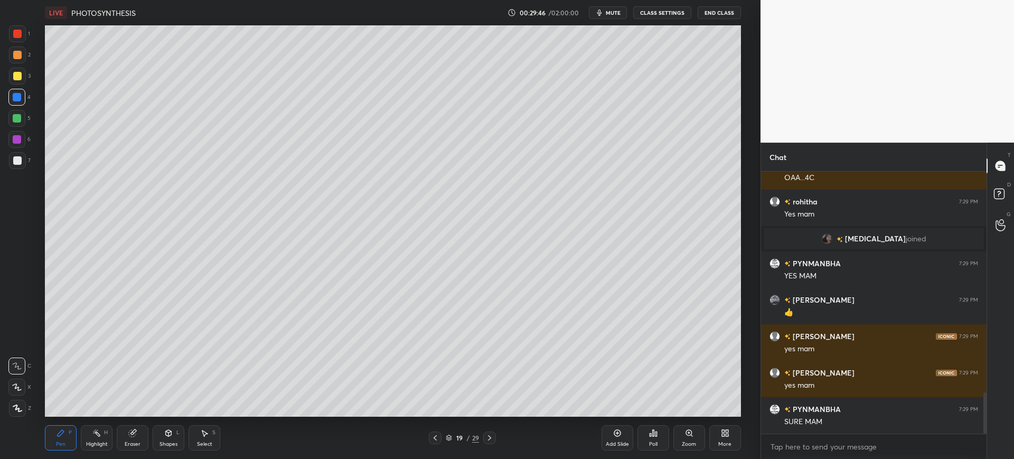
click at [21, 79] on div at bounding box center [17, 76] width 8 height 8
click at [16, 110] on div at bounding box center [16, 118] width 17 height 17
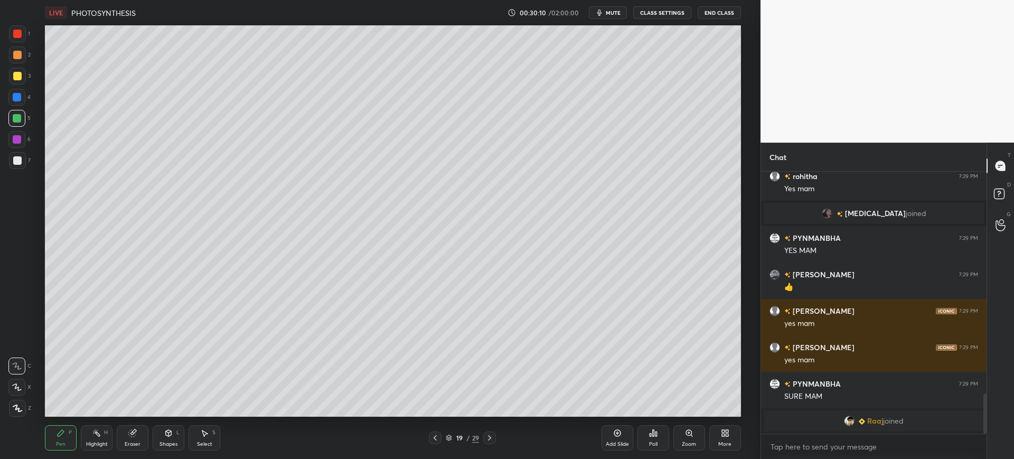
scroll to position [1437, 0]
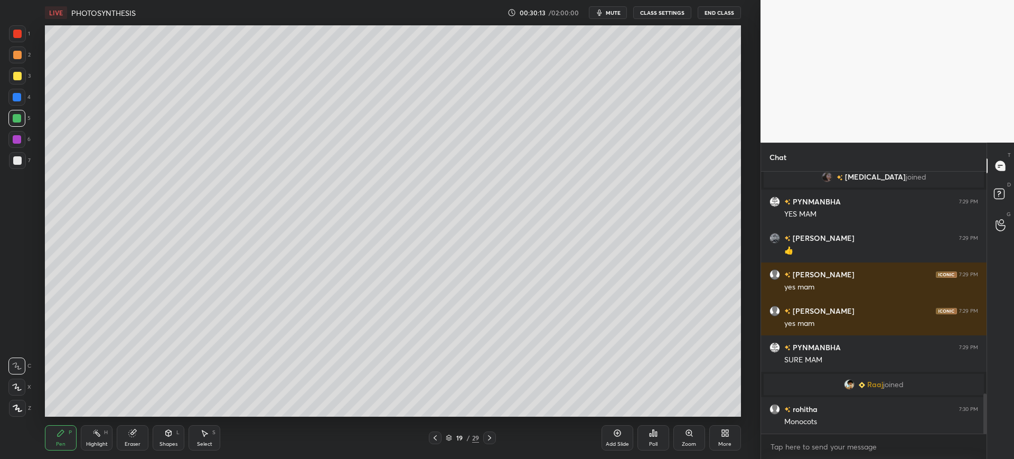
click at [16, 158] on div at bounding box center [17, 160] width 8 height 8
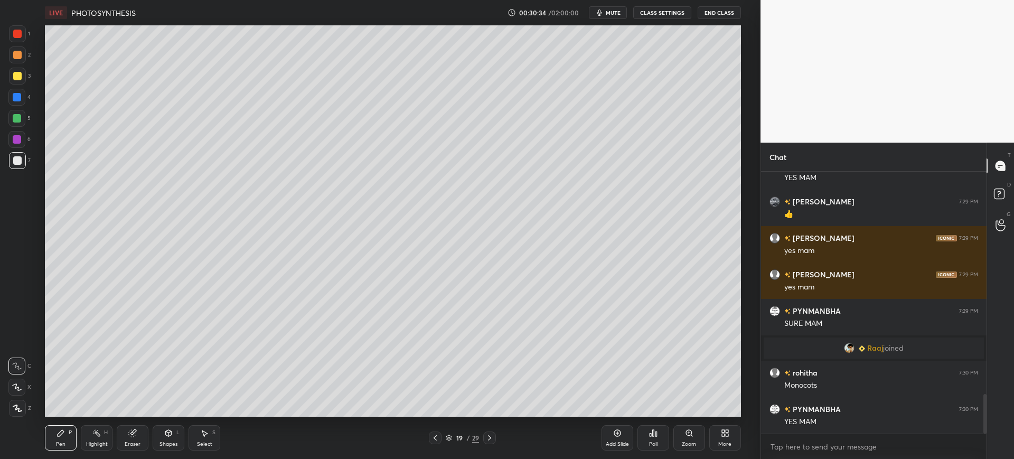
click at [616, 439] on div "Add Slide" at bounding box center [617, 437] width 32 height 25
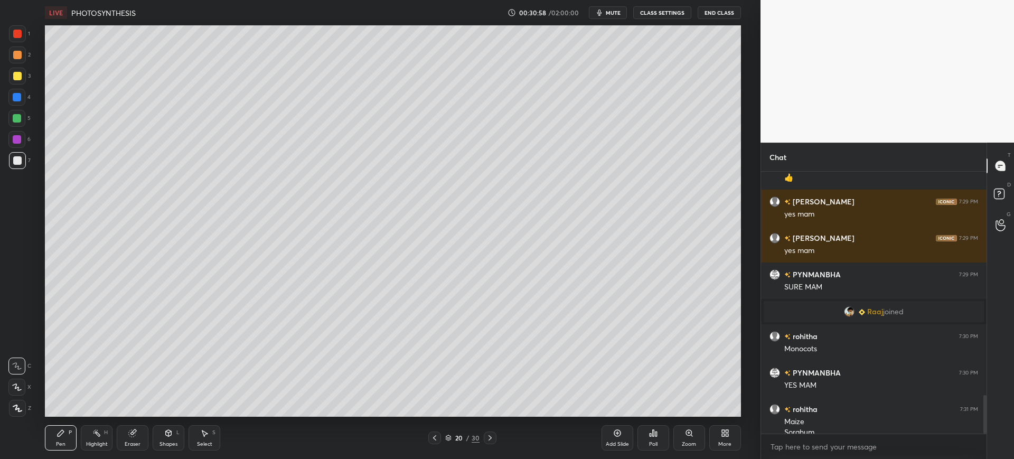
scroll to position [1520, 0]
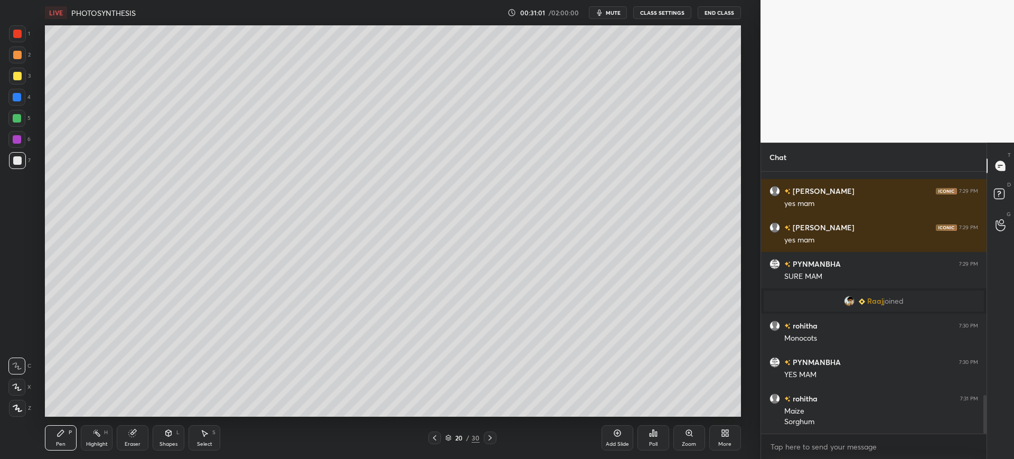
click at [22, 75] on div at bounding box center [17, 76] width 17 height 17
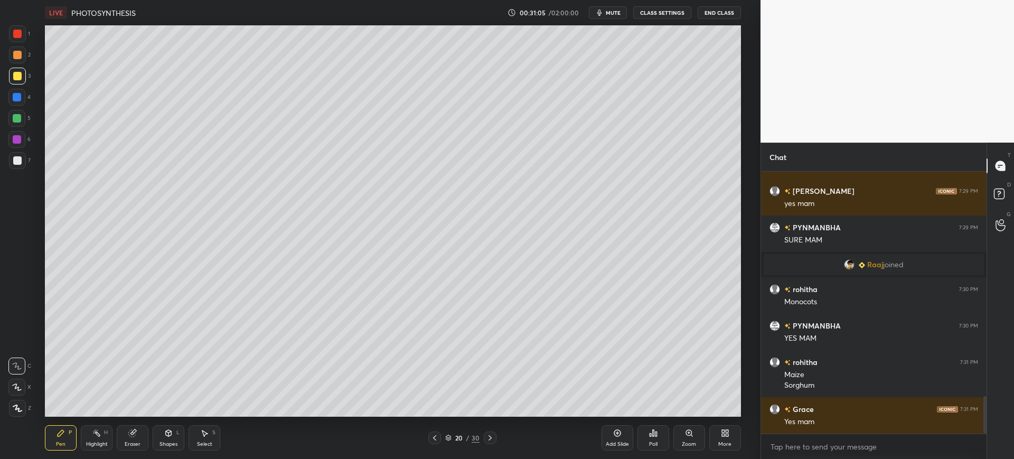
scroll to position [1593, 0]
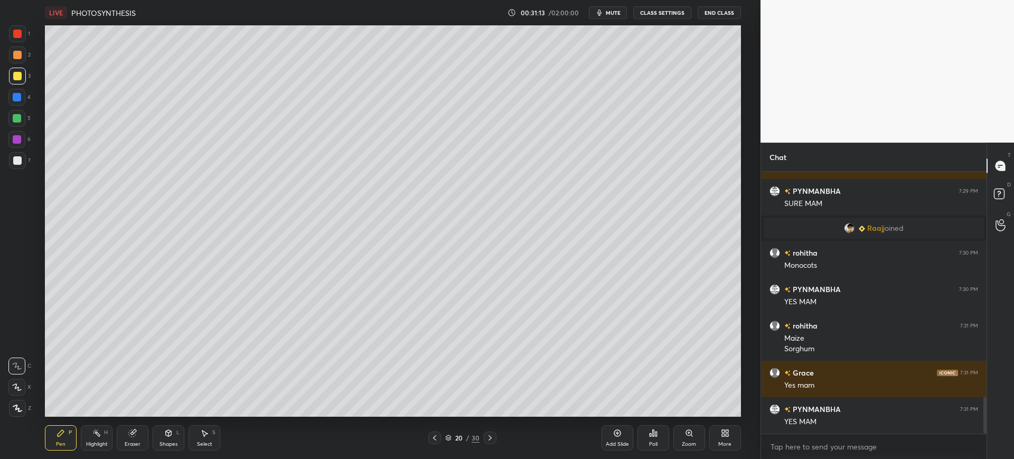
click at [610, 5] on div "LIVE PHOTOSYNTHESIS 00:31:13 / 02:00:00 mute CLASS SETTINGS End Class" at bounding box center [392, 12] width 695 height 25
click at [612, 12] on span "mute" at bounding box center [613, 12] width 15 height 7
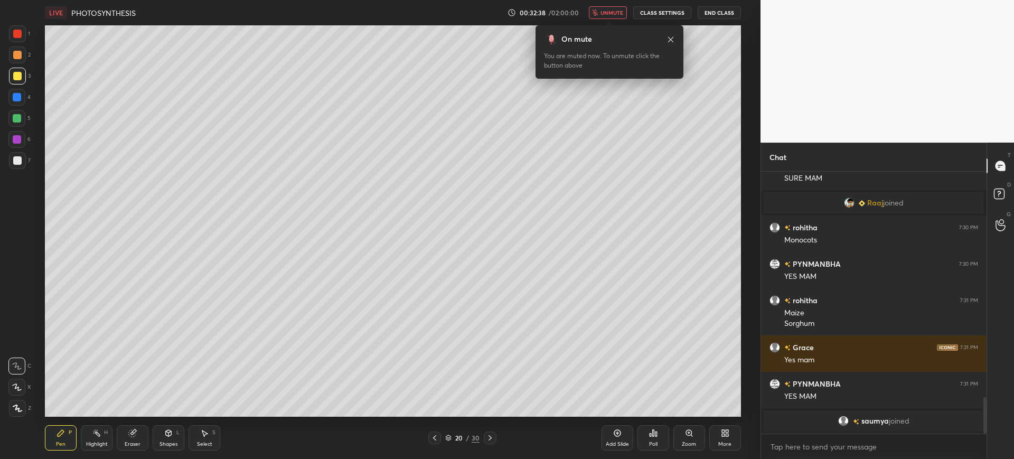
scroll to position [1631, 0]
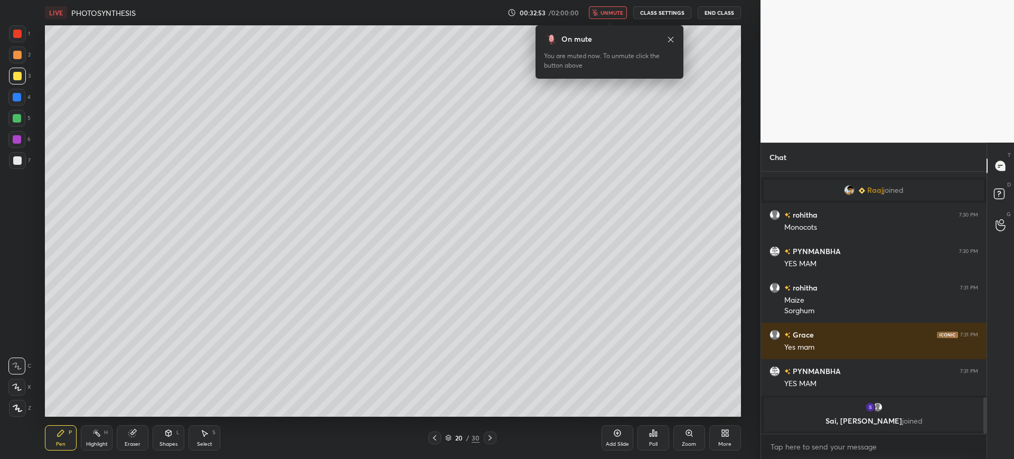
click at [27, 161] on div "7" at bounding box center [20, 160] width 22 height 17
click at [19, 102] on div at bounding box center [16, 97] width 17 height 17
click at [606, 8] on button "unmute" at bounding box center [608, 12] width 38 height 13
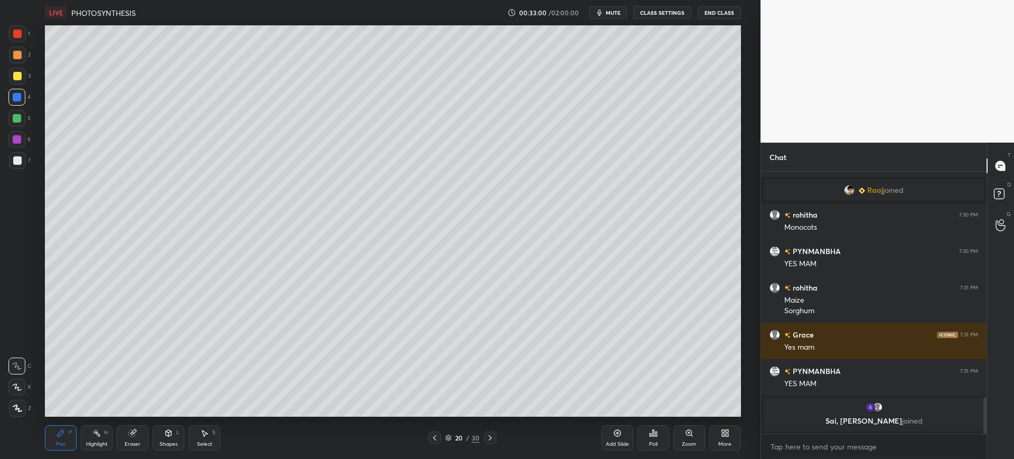
click at [22, 142] on div at bounding box center [16, 139] width 17 height 17
click at [2, 177] on div "1 2 3 4 5 6 7 C X Z C X Z E E Erase all H H" at bounding box center [17, 220] width 34 height 391
click at [11, 86] on div "3" at bounding box center [20, 78] width 22 height 21
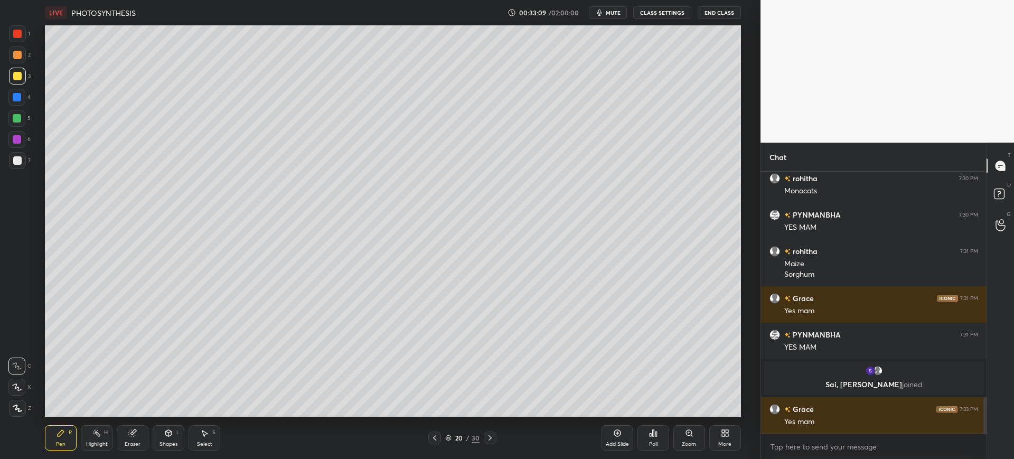
scroll to position [1655, 0]
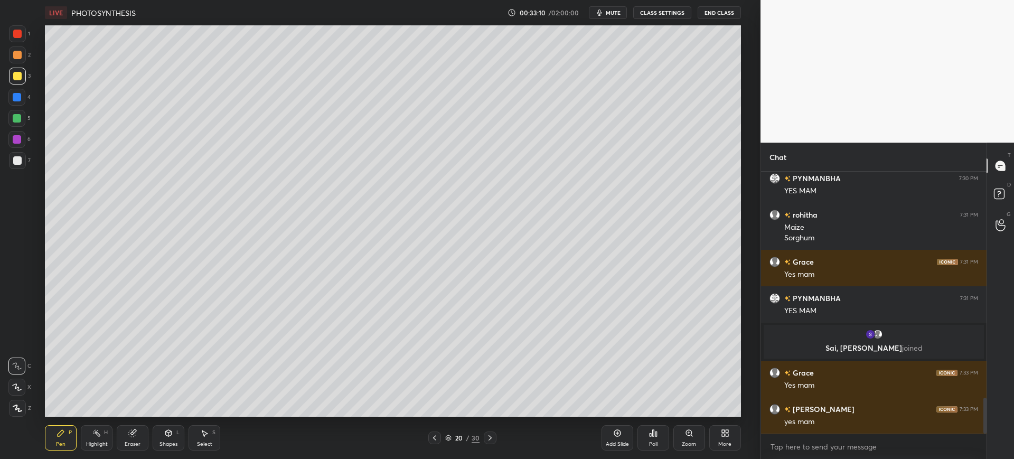
click at [610, 422] on div "Add Slide Poll Zoom More" at bounding box center [670, 437] width 139 height 59
click at [622, 429] on div "Add Slide" at bounding box center [617, 437] width 32 height 25
click at [20, 158] on div at bounding box center [17, 160] width 8 height 8
click at [610, 9] on span "mute" at bounding box center [613, 12] width 15 height 7
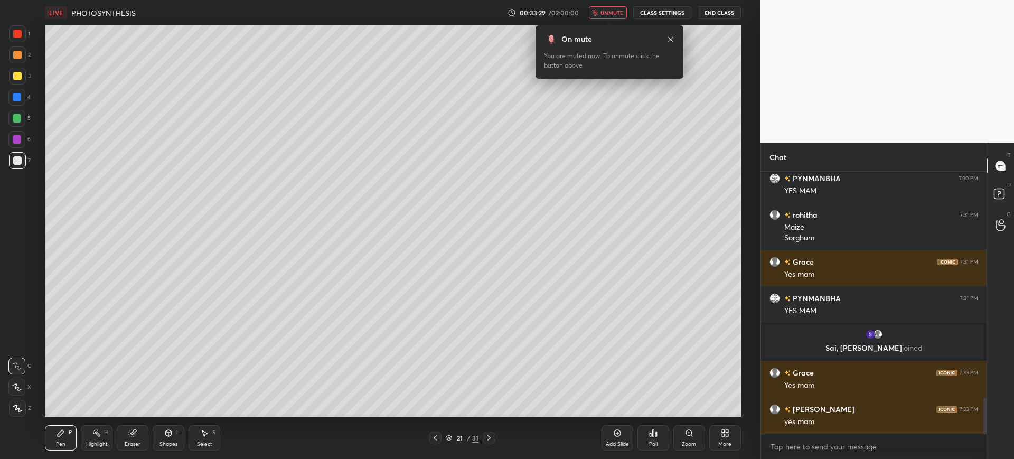
click at [136, 441] on div "Eraser" at bounding box center [133, 443] width 16 height 5
click at [18, 334] on icon at bounding box center [18, 332] width 10 height 10
click at [56, 437] on icon at bounding box center [60, 433] width 8 height 8
click at [25, 119] on div at bounding box center [16, 118] width 17 height 17
click at [18, 102] on div at bounding box center [16, 97] width 17 height 17
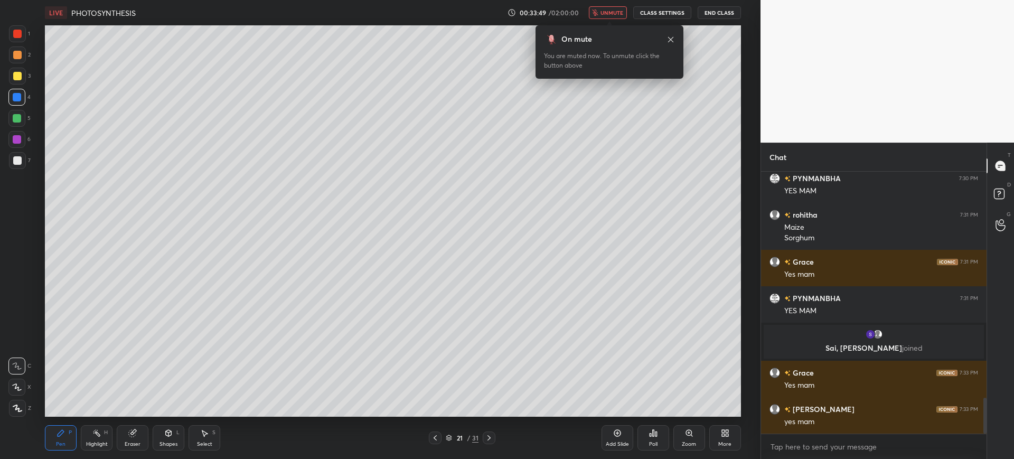
click at [14, 160] on div at bounding box center [17, 160] width 8 height 8
click at [22, 99] on div at bounding box center [16, 97] width 17 height 17
click at [18, 123] on div at bounding box center [16, 118] width 17 height 17
click at [136, 420] on div "Pen P Highlight H Eraser Shapes L Select S 21 / 31 Add Slide Poll Zoom More" at bounding box center [392, 438] width 695 height 42
click at [136, 426] on div "Eraser" at bounding box center [133, 437] width 32 height 25
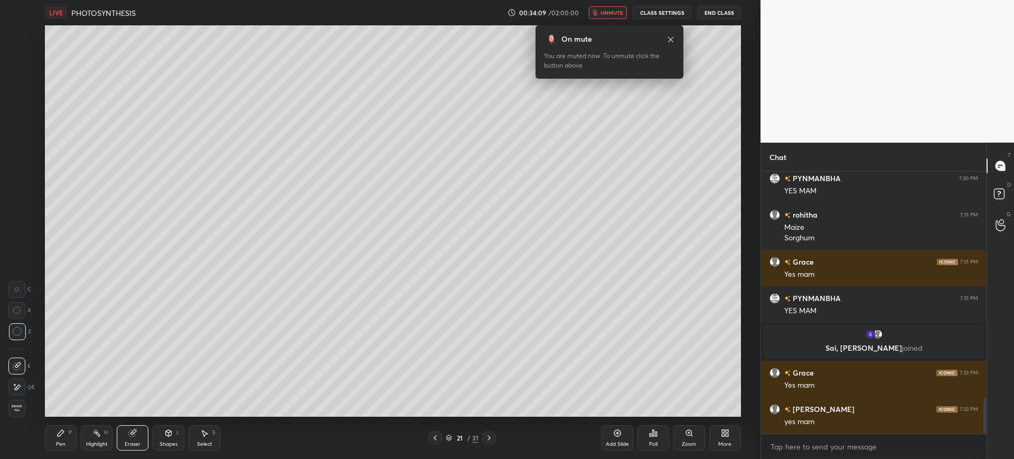
click at [66, 440] on div "Pen P" at bounding box center [61, 437] width 32 height 25
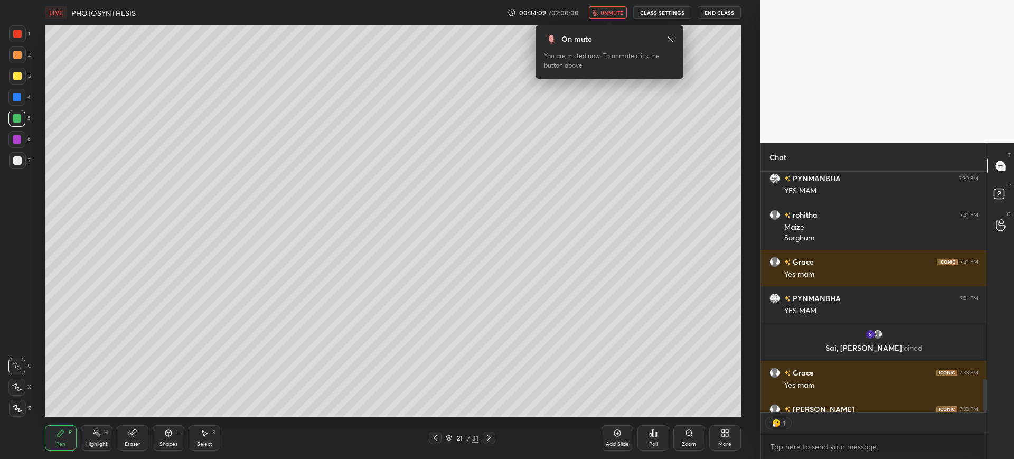
scroll to position [237, 222]
click at [19, 102] on div at bounding box center [16, 97] width 17 height 17
click at [14, 73] on div at bounding box center [17, 76] width 8 height 8
click at [14, 170] on div "7" at bounding box center [20, 162] width 22 height 21
click at [22, 119] on div at bounding box center [16, 118] width 17 height 17
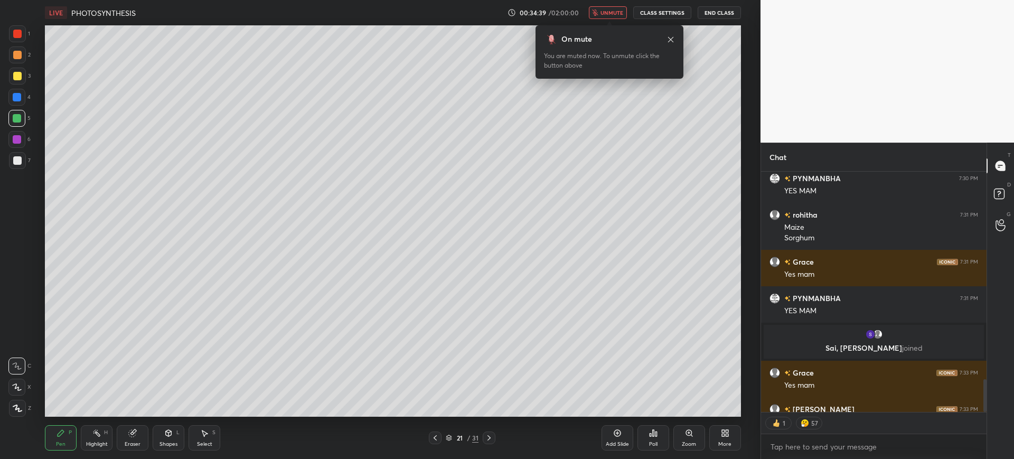
click at [668, 39] on icon at bounding box center [670, 39] width 8 height 8
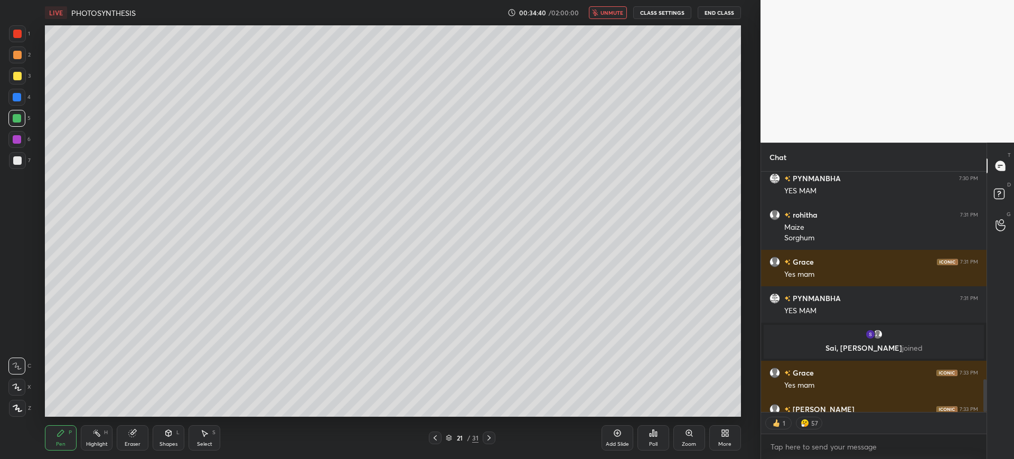
click at [25, 150] on div "6" at bounding box center [19, 141] width 22 height 21
click at [15, 99] on div at bounding box center [17, 97] width 8 height 8
click at [23, 154] on div at bounding box center [17, 160] width 17 height 17
click at [26, 69] on div "3" at bounding box center [20, 76] width 22 height 17
click at [17, 121] on div at bounding box center [17, 118] width 8 height 8
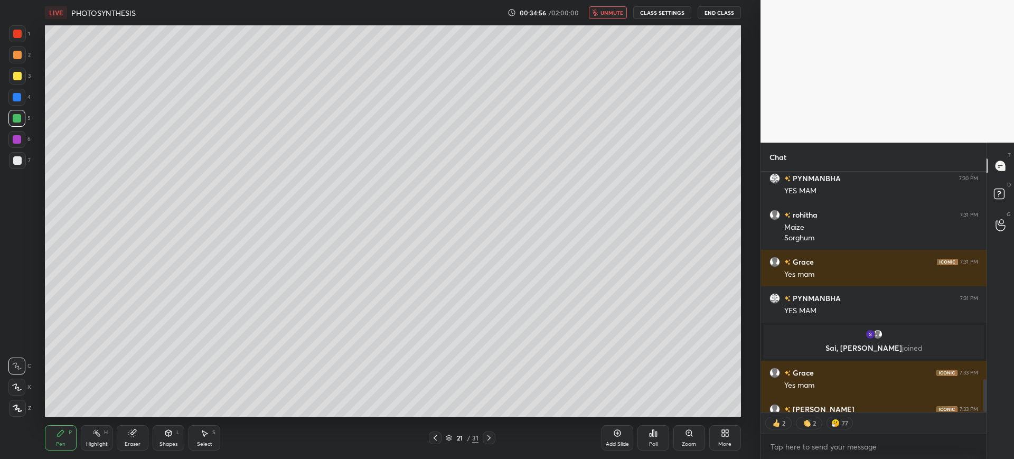
click at [22, 160] on div at bounding box center [17, 160] width 17 height 17
click at [18, 117] on div at bounding box center [17, 118] width 8 height 8
click at [16, 100] on div at bounding box center [17, 97] width 8 height 8
click at [606, 14] on span "unmute" at bounding box center [611, 12] width 23 height 7
click at [14, 82] on div at bounding box center [17, 76] width 17 height 17
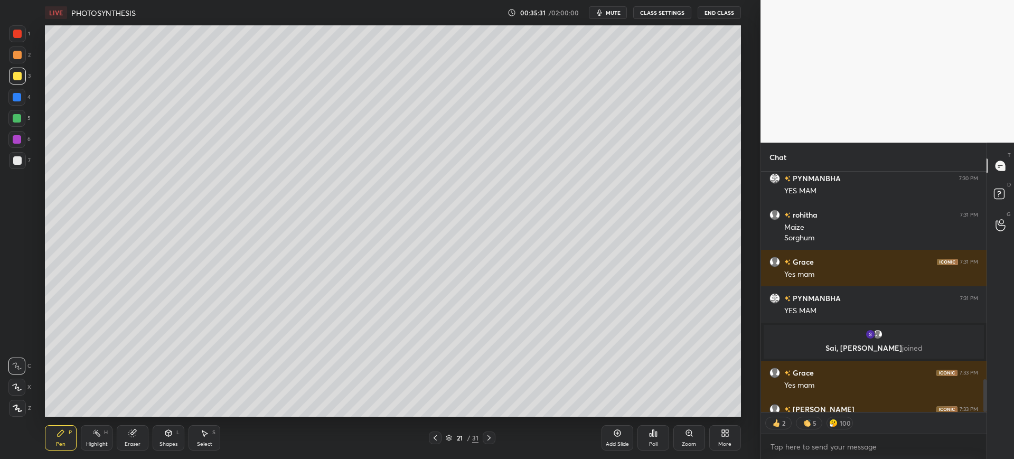
click at [19, 179] on div "1 2 3 4 5 6 7 C X Z C X Z E E Erase all H H" at bounding box center [17, 220] width 34 height 391
click at [17, 152] on div at bounding box center [17, 160] width 17 height 17
click at [15, 108] on div "4" at bounding box center [19, 99] width 22 height 21
click at [30, 117] on div "5" at bounding box center [19, 118] width 22 height 17
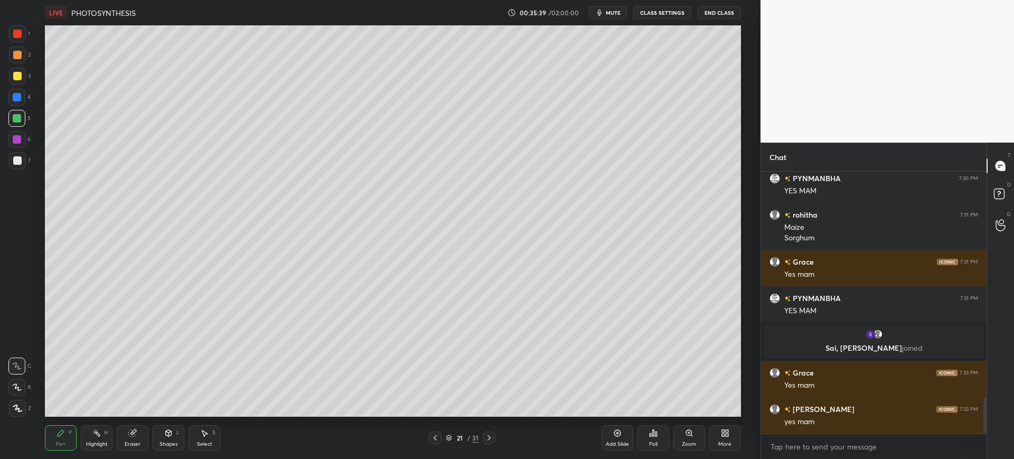
scroll to position [1655, 0]
click at [30, 158] on div "7" at bounding box center [20, 160] width 22 height 17
click at [488, 432] on div at bounding box center [489, 437] width 13 height 13
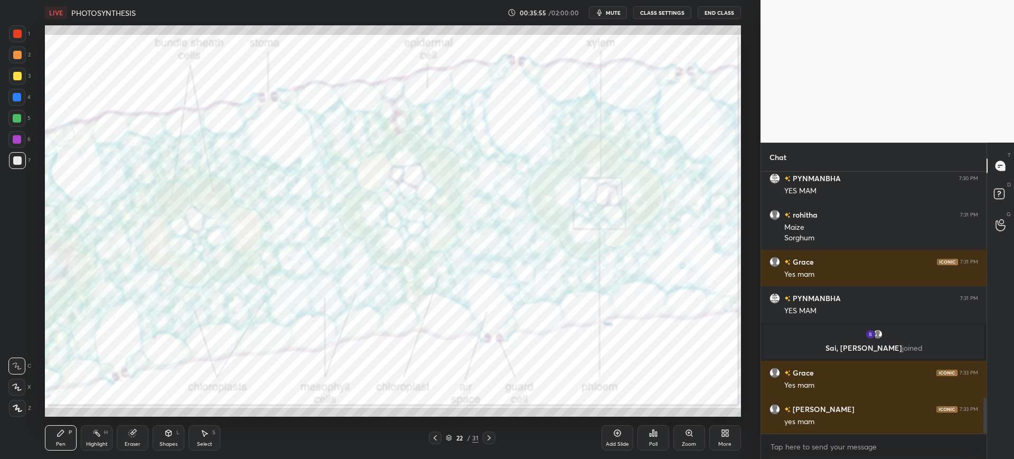
click at [17, 34] on div at bounding box center [17, 34] width 8 height 8
click at [19, 97] on div at bounding box center [17, 97] width 8 height 8
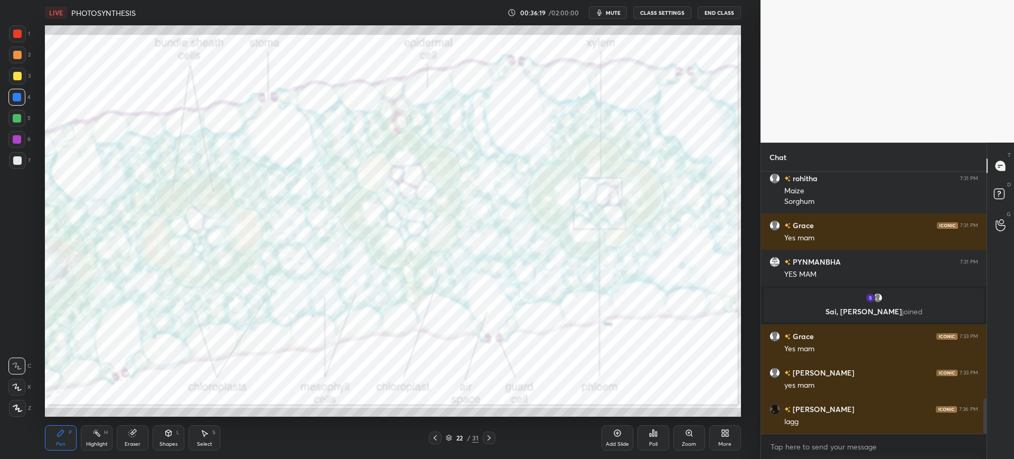
click at [17, 35] on div at bounding box center [17, 34] width 8 height 8
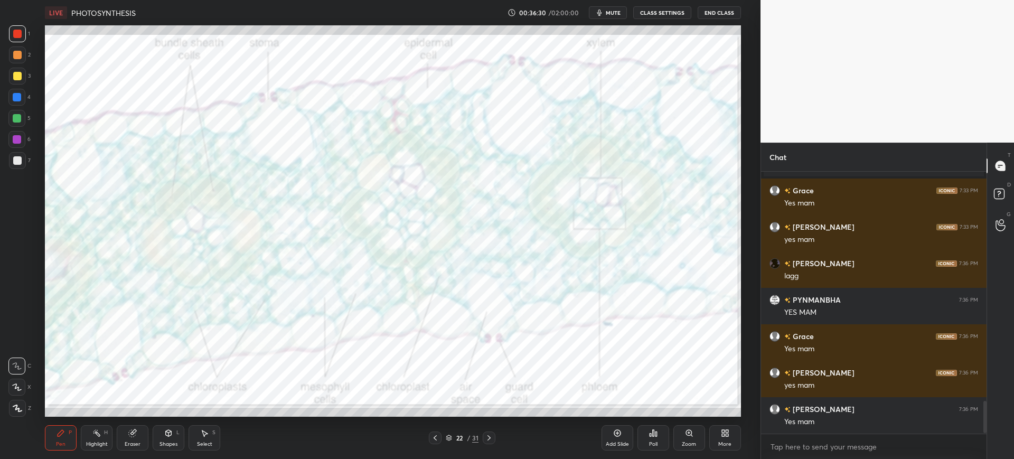
scroll to position [1873, 0]
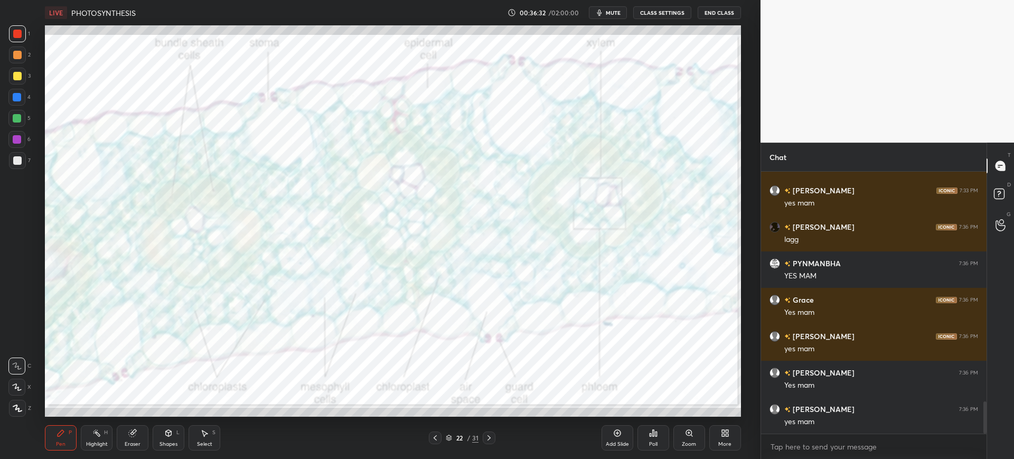
click at [1, 99] on div "1 2 3 4 5 6 7 C X Z C X Z E E Erase all H H" at bounding box center [17, 220] width 34 height 391
click at [17, 101] on div at bounding box center [16, 97] width 17 height 17
click at [23, 156] on div at bounding box center [17, 160] width 17 height 17
click at [22, 135] on div at bounding box center [16, 139] width 17 height 17
click at [14, 91] on div at bounding box center [16, 97] width 17 height 17
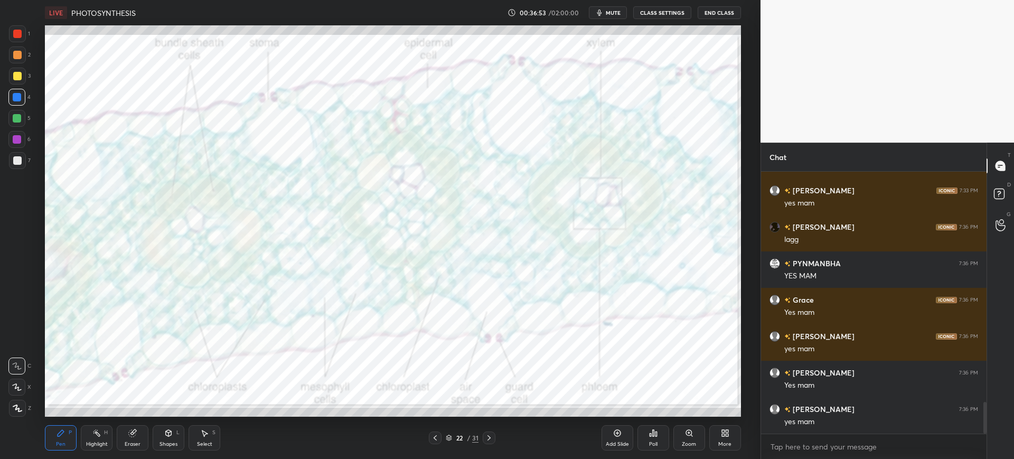
scroll to position [1910, 0]
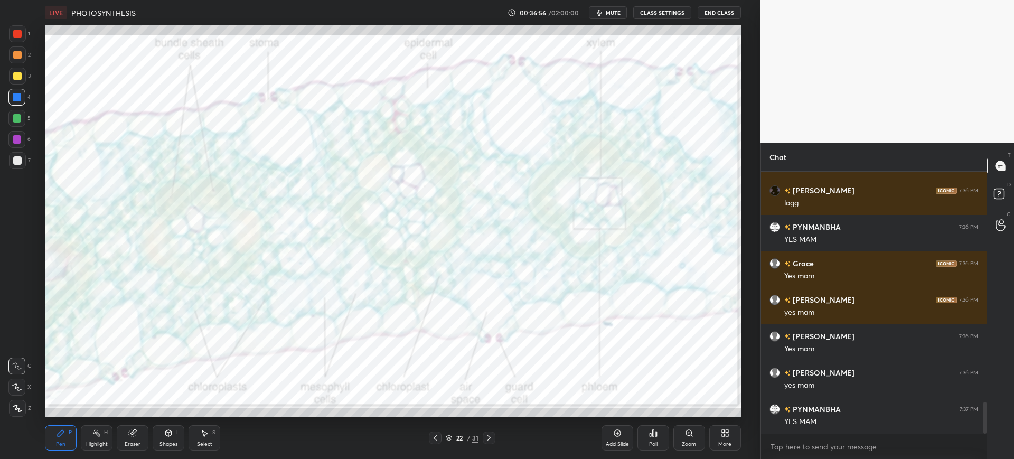
click at [440, 435] on div at bounding box center [435, 437] width 13 height 13
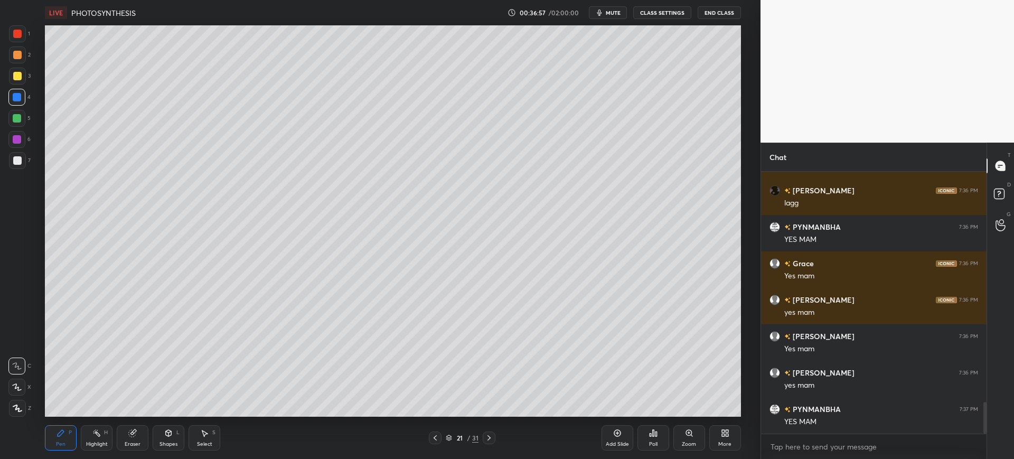
scroll to position [1946, 0]
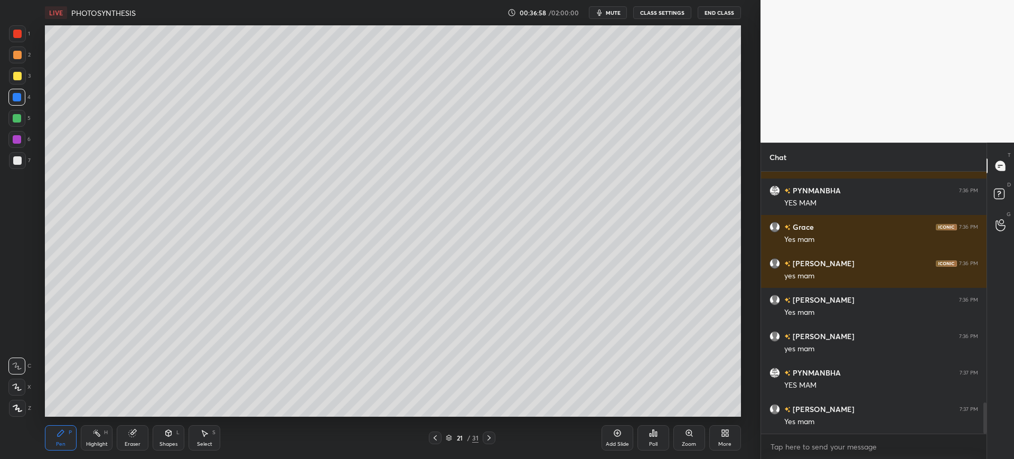
click at [20, 163] on div at bounding box center [17, 160] width 8 height 8
click at [493, 431] on div "Pen P Highlight H Eraser Shapes L Select S 21 / 31 Add Slide Poll Zoom More" at bounding box center [392, 438] width 695 height 42
click at [490, 435] on icon at bounding box center [489, 438] width 8 height 8
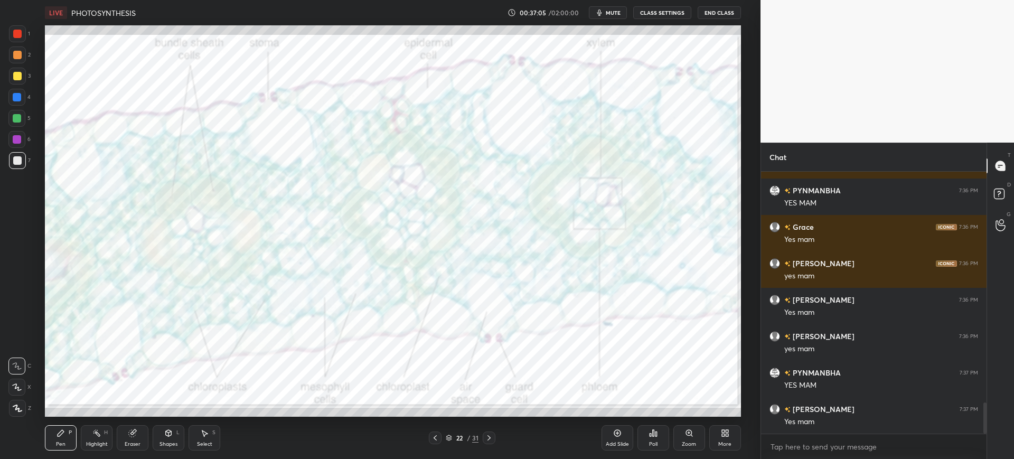
click at [489, 436] on icon at bounding box center [489, 438] width 8 height 8
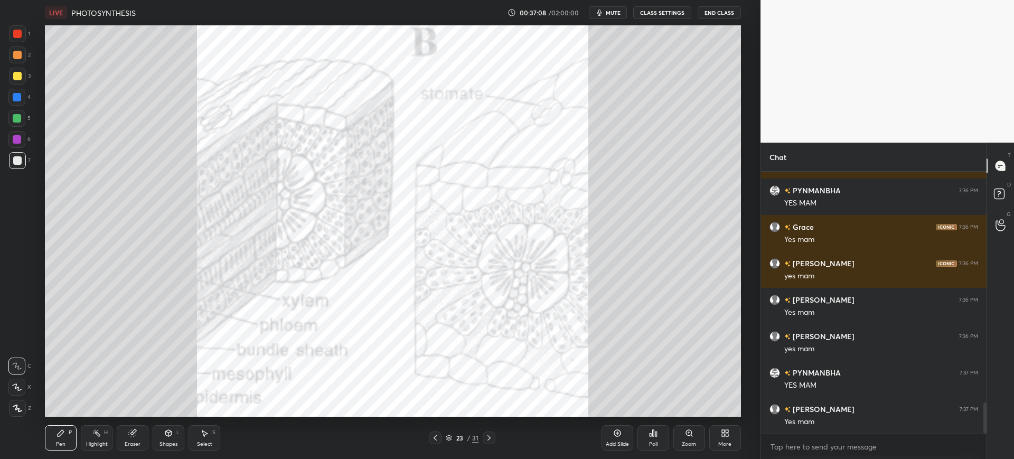
click at [26, 33] on div at bounding box center [17, 33] width 17 height 17
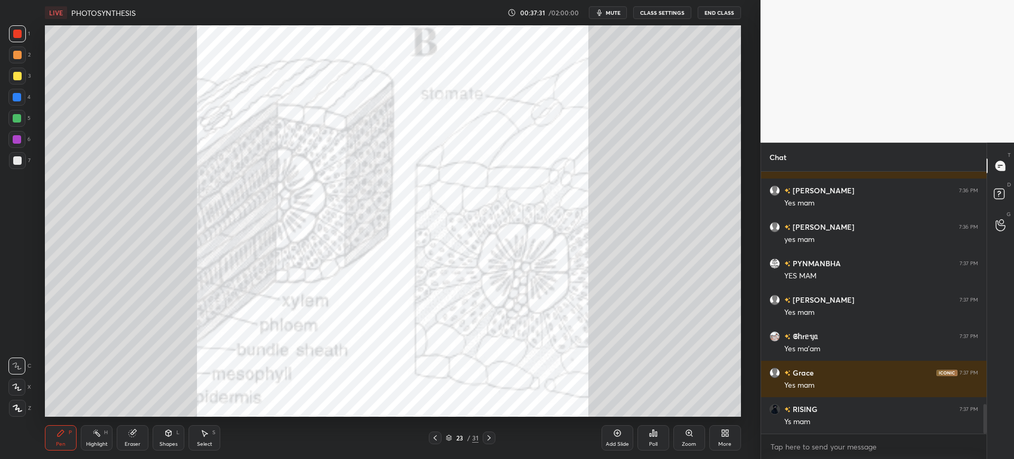
scroll to position [2092, 0]
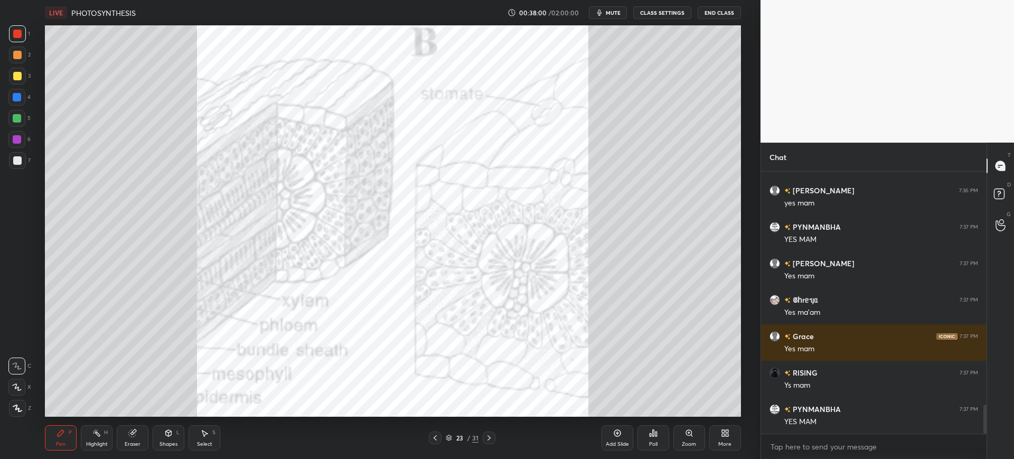
click at [16, 168] on div at bounding box center [17, 160] width 17 height 17
click at [487, 445] on div "Pen P Highlight H Eraser Shapes L Select S 23 / 31 Add Slide Poll Zoom More" at bounding box center [392, 438] width 695 height 42
click at [487, 434] on icon at bounding box center [489, 438] width 8 height 8
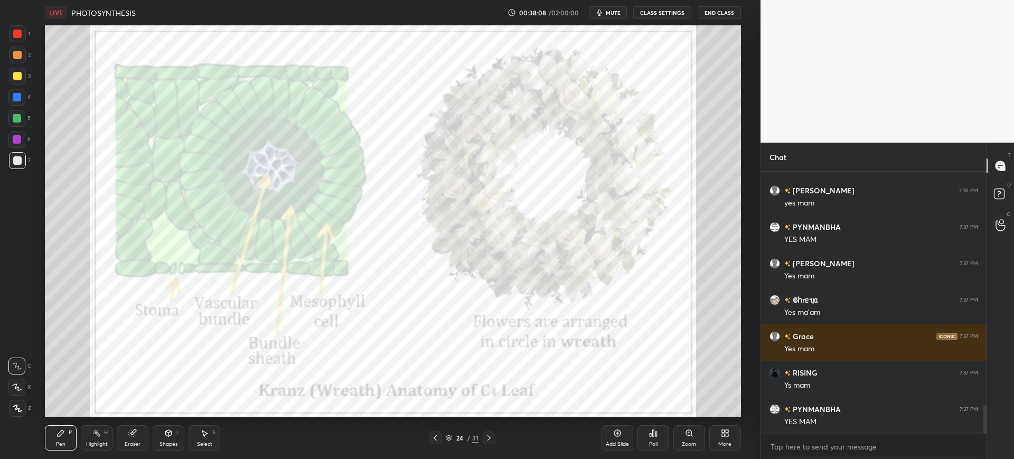
click at [12, 30] on div at bounding box center [17, 33] width 17 height 17
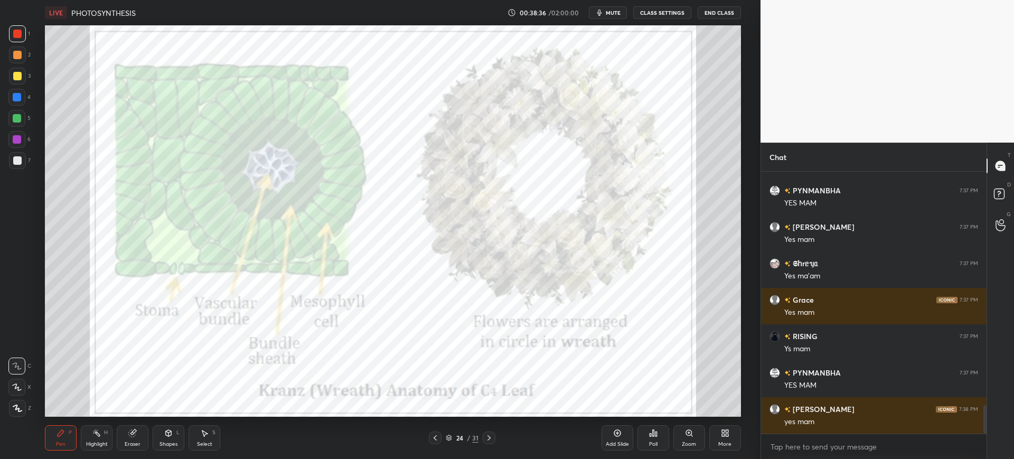
click at [16, 102] on div at bounding box center [16, 97] width 17 height 17
click at [19, 34] on div at bounding box center [17, 34] width 8 height 8
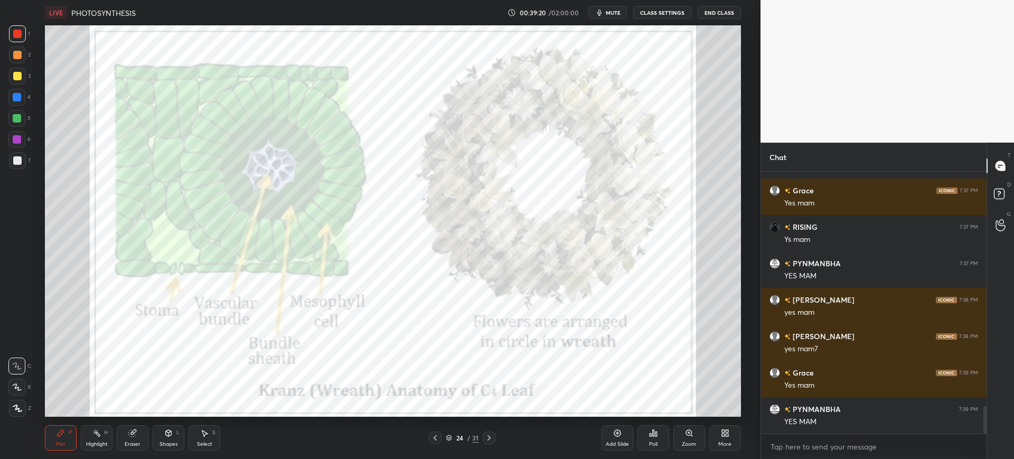
scroll to position [2274, 0]
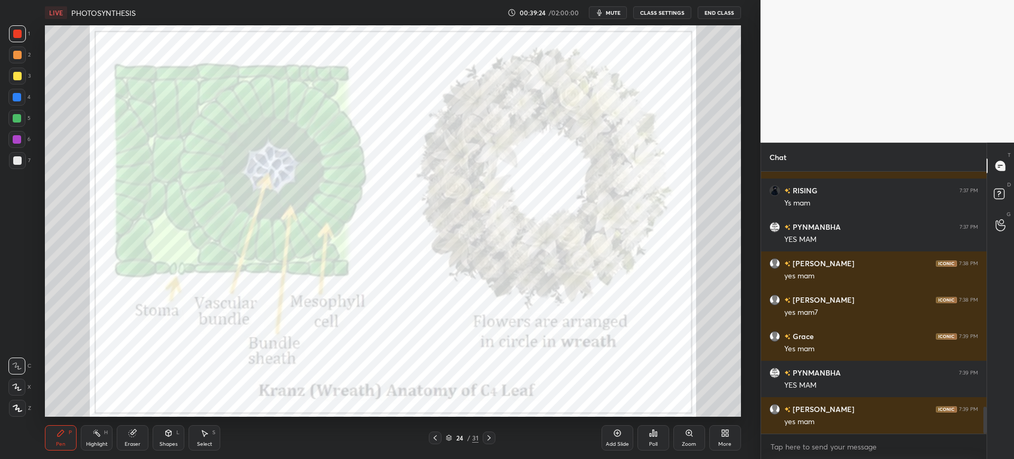
click at [627, 12] on button "mute" at bounding box center [608, 12] width 38 height 13
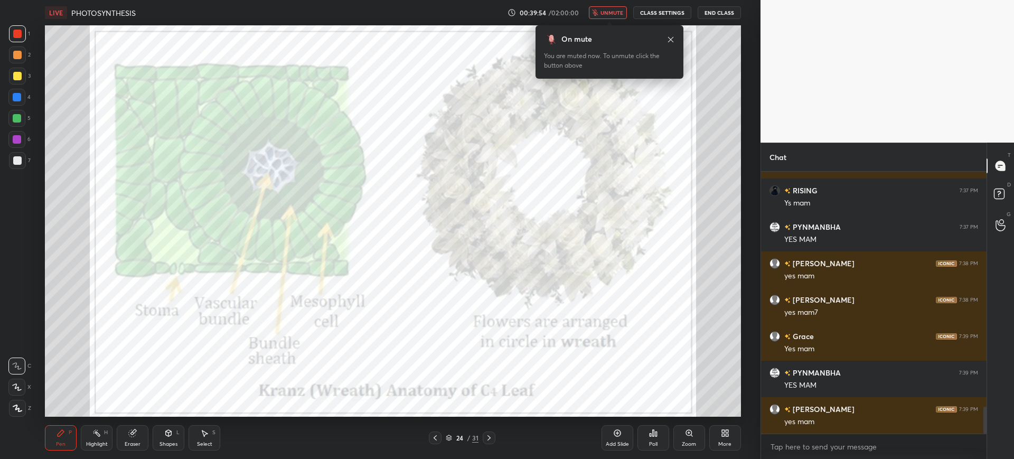
click at [26, 95] on div "4" at bounding box center [19, 97] width 22 height 17
click at [603, 12] on span "unmute" at bounding box center [611, 12] width 23 height 7
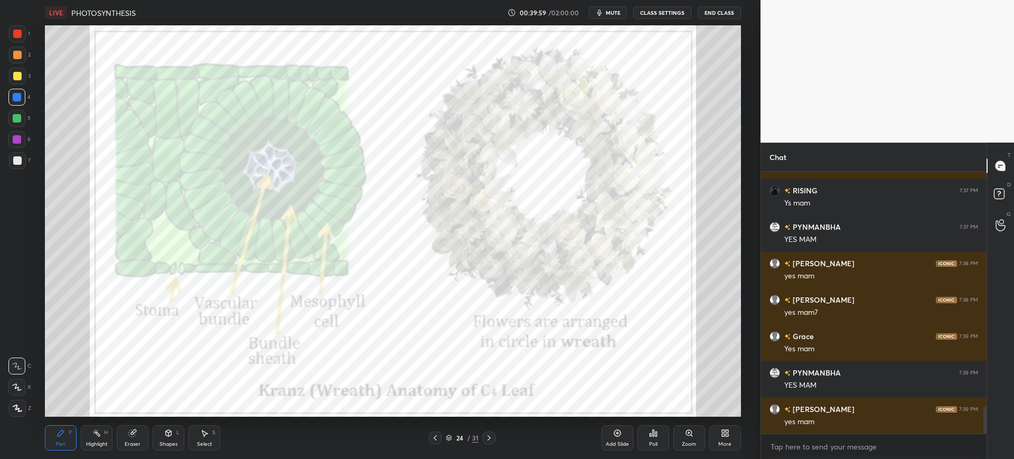
click at [14, 36] on div at bounding box center [17, 34] width 8 height 8
click at [13, 100] on div at bounding box center [17, 97] width 8 height 8
click at [16, 130] on div "5" at bounding box center [19, 120] width 22 height 21
click at [18, 141] on div at bounding box center [17, 139] width 8 height 8
click at [17, 105] on div at bounding box center [16, 97] width 17 height 17
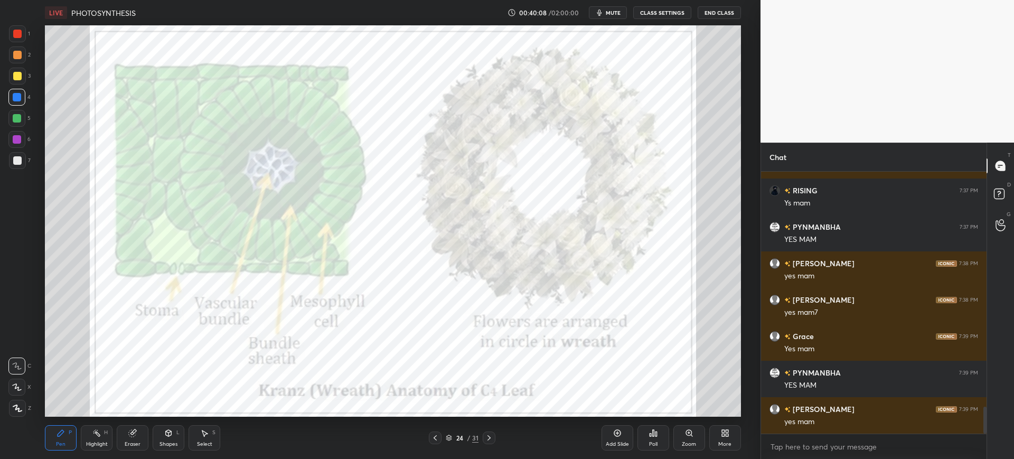
scroll to position [2311, 0]
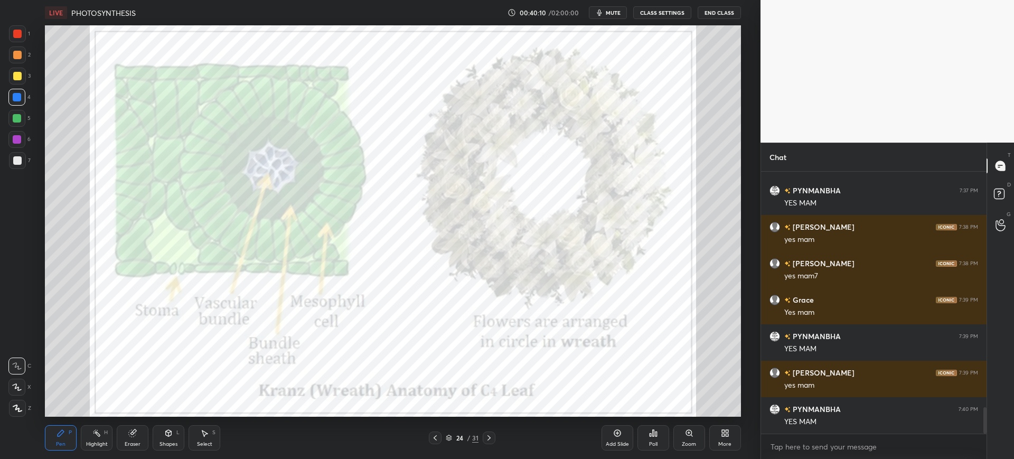
click at [23, 33] on div at bounding box center [17, 33] width 17 height 17
click at [457, 437] on div "24" at bounding box center [459, 438] width 11 height 6
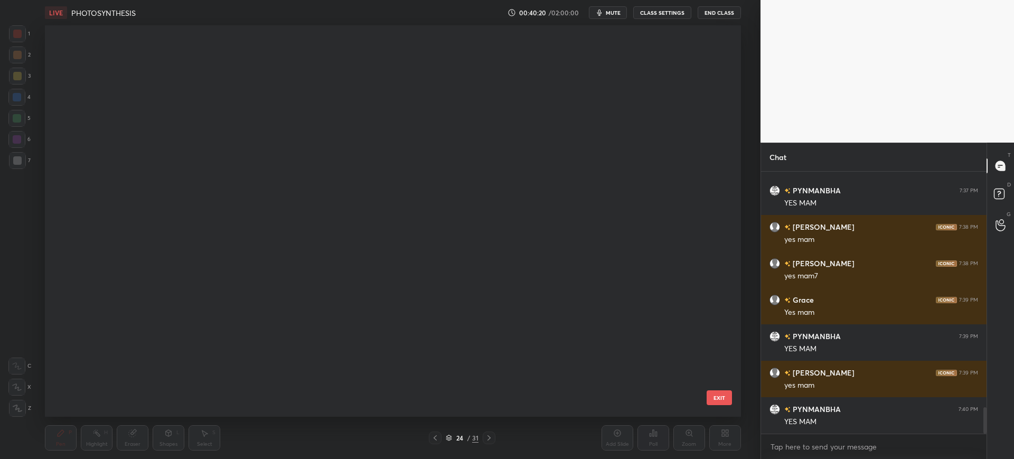
scroll to position [388, 691]
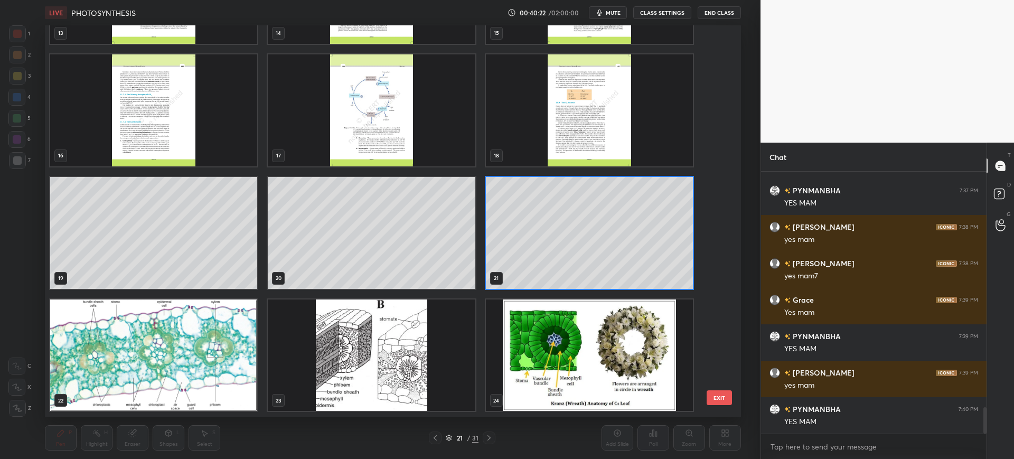
click at [717, 393] on button "EXIT" at bounding box center [719, 397] width 25 height 15
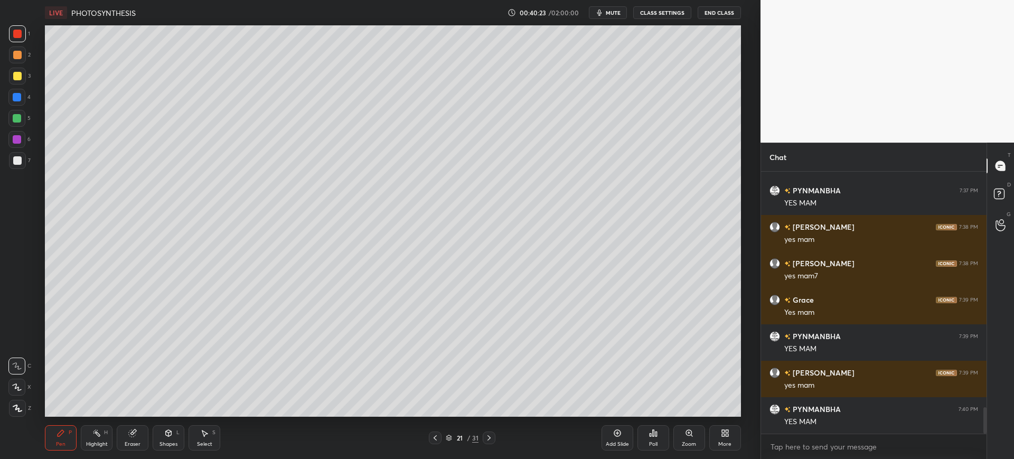
click at [25, 166] on div "7" at bounding box center [20, 160] width 22 height 17
click at [18, 97] on div at bounding box center [17, 97] width 8 height 8
click at [18, 36] on div at bounding box center [17, 34] width 8 height 8
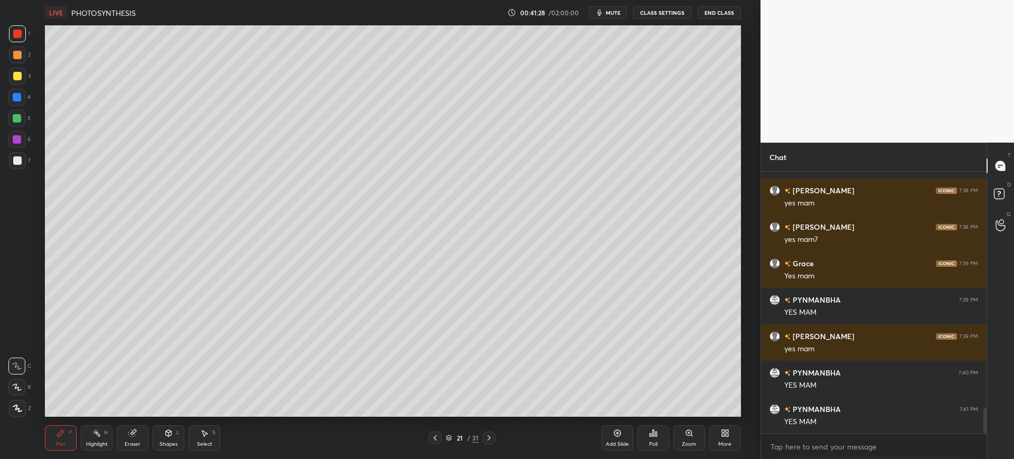
scroll to position [2384, 0]
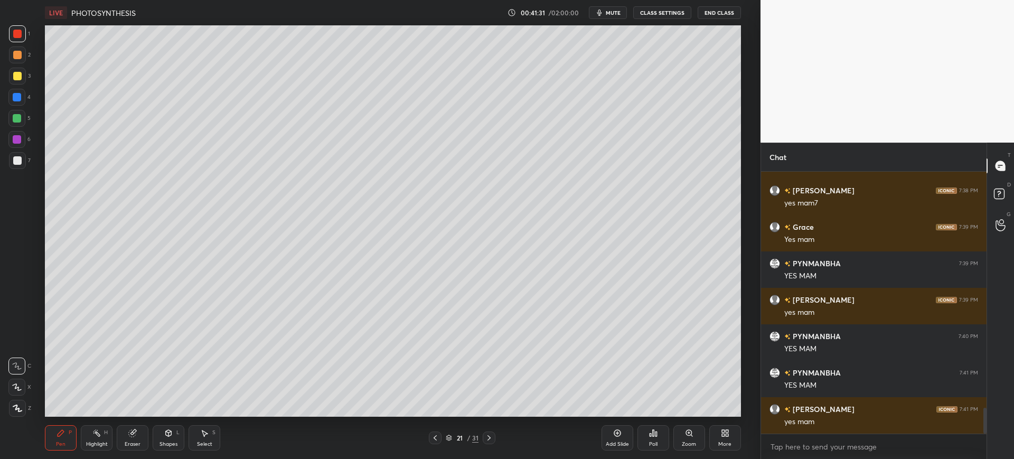
click at [616, 441] on div "Add Slide" at bounding box center [617, 443] width 23 height 5
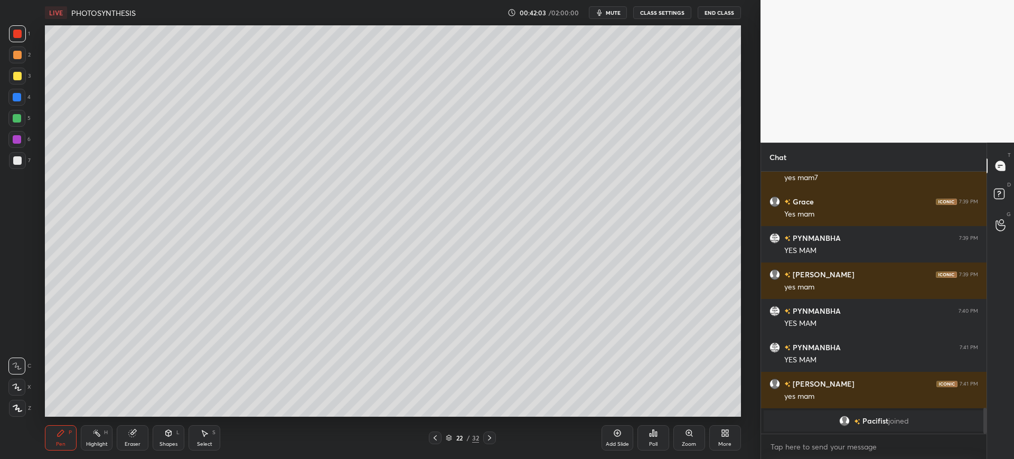
click at [16, 160] on div at bounding box center [17, 160] width 8 height 8
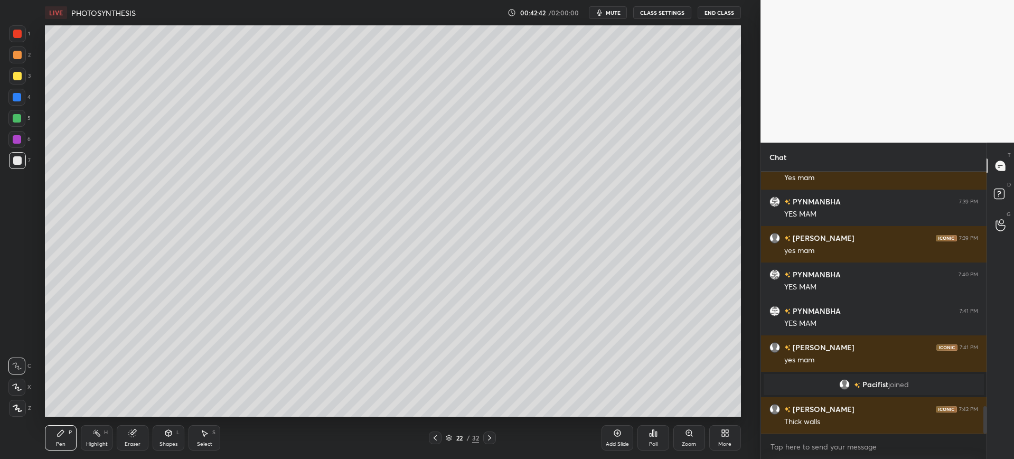
click at [16, 92] on div at bounding box center [16, 97] width 17 height 17
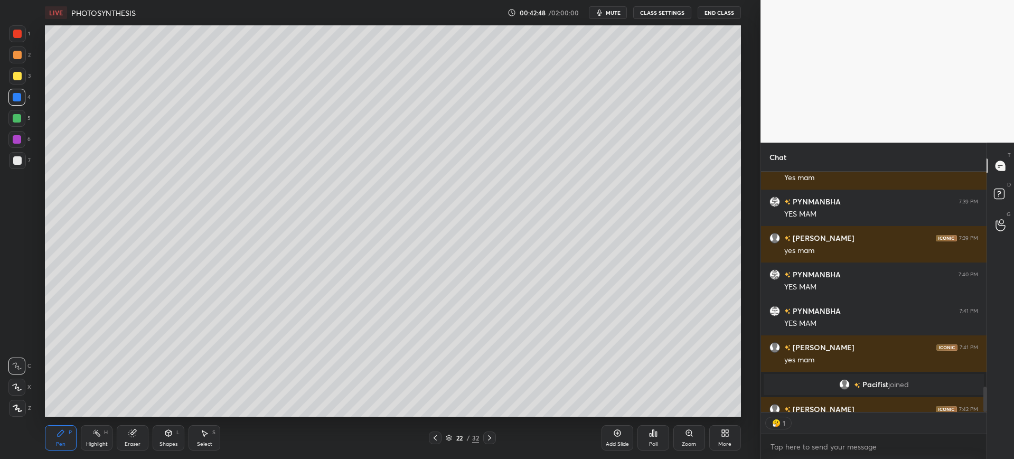
scroll to position [237, 222]
click at [17, 80] on div at bounding box center [17, 76] width 17 height 17
click at [12, 160] on div at bounding box center [17, 160] width 17 height 17
click at [20, 73] on div at bounding box center [17, 76] width 8 height 8
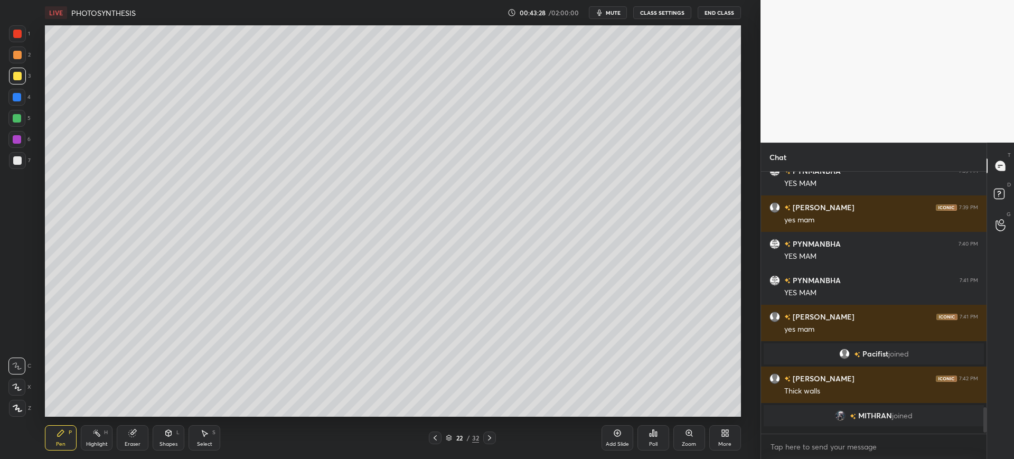
scroll to position [2240, 0]
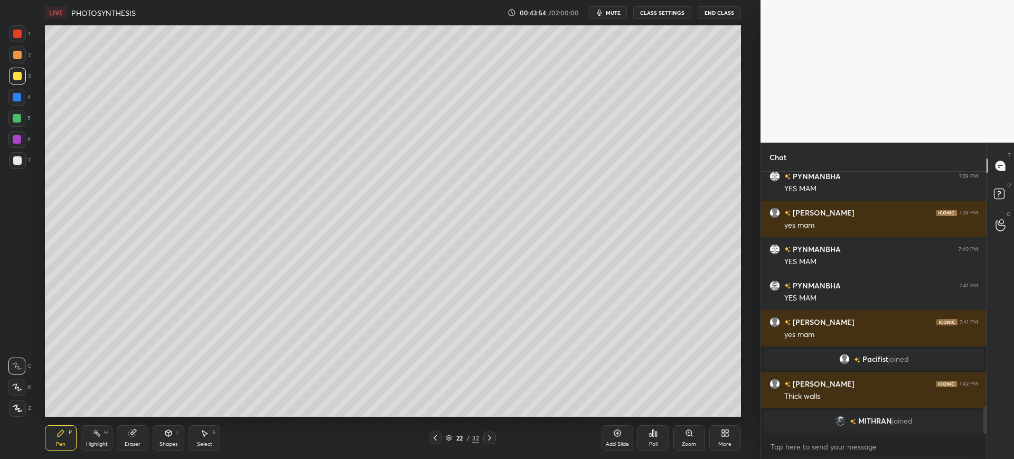
click at [604, 10] on icon "button" at bounding box center [599, 12] width 8 height 8
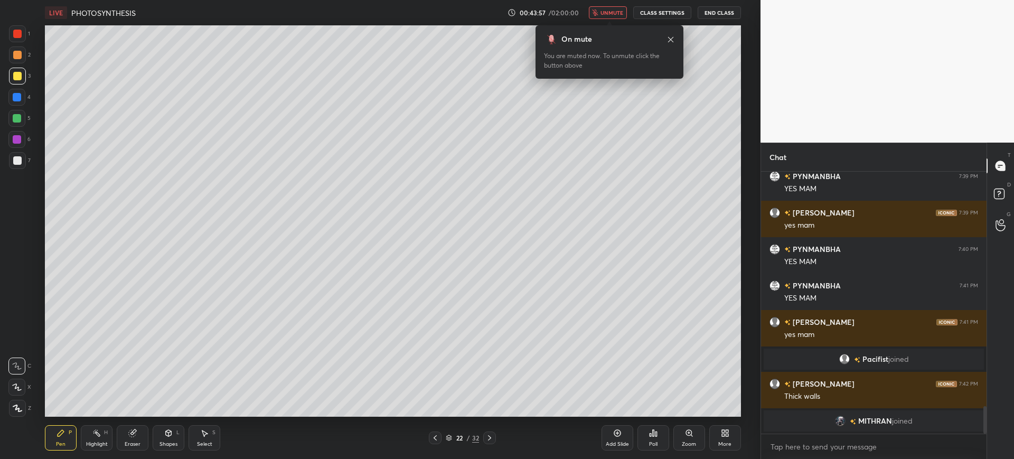
click at [18, 58] on div at bounding box center [17, 55] width 8 height 8
click at [19, 111] on div at bounding box center [16, 118] width 17 height 17
click at [22, 100] on div at bounding box center [16, 97] width 17 height 17
click at [602, 4] on div "LIVE PHOTOSYNTHESIS 00:43:59 / 02:00:00 unmute CLASS SETTINGS End Class" at bounding box center [392, 12] width 695 height 25
click at [610, 9] on span "unmute" at bounding box center [611, 12] width 23 height 7
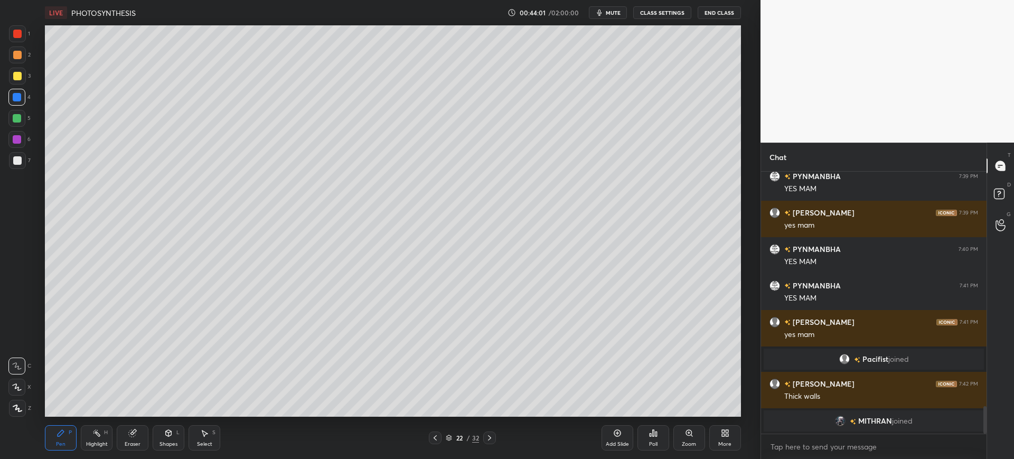
click at [19, 78] on div at bounding box center [17, 76] width 8 height 8
click at [20, 37] on div at bounding box center [17, 34] width 8 height 8
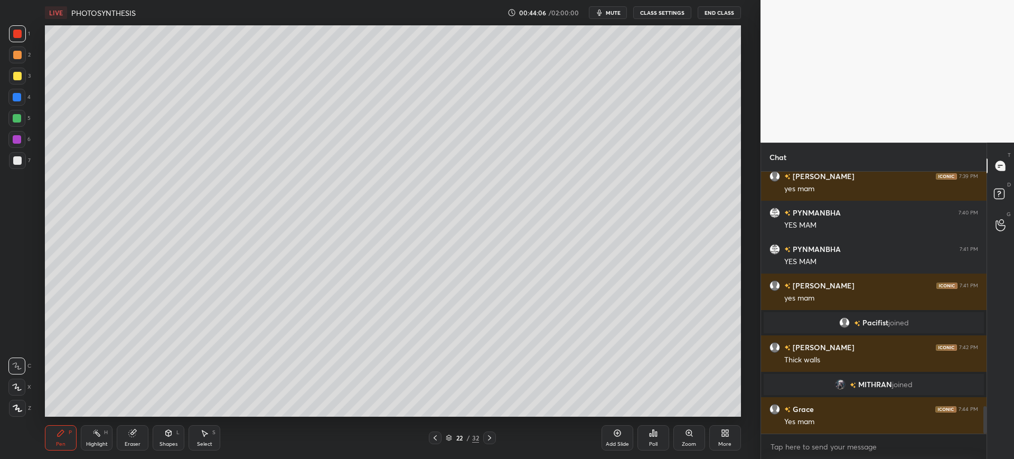
click at [15, 169] on div "7" at bounding box center [20, 162] width 22 height 21
click at [14, 102] on div at bounding box center [16, 97] width 17 height 17
click at [16, 33] on div at bounding box center [17, 34] width 8 height 8
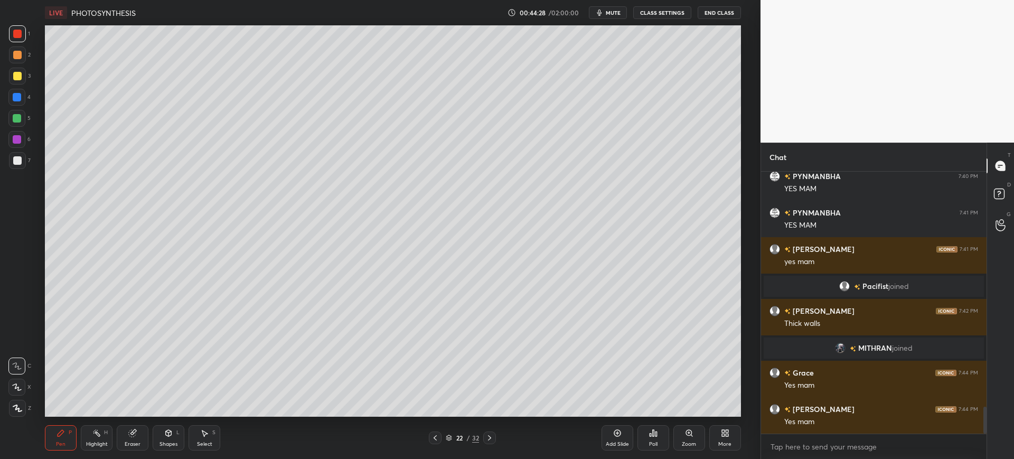
click at [438, 442] on div at bounding box center [435, 437] width 13 height 13
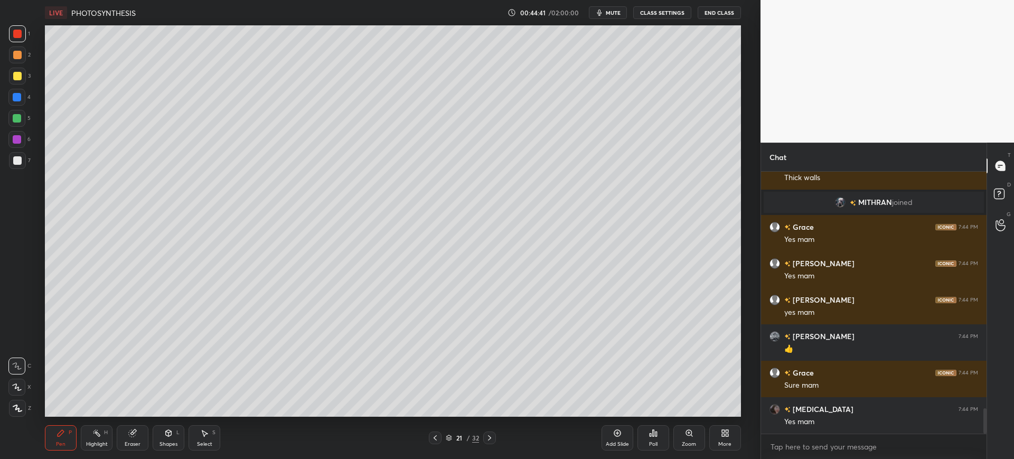
scroll to position [2475, 0]
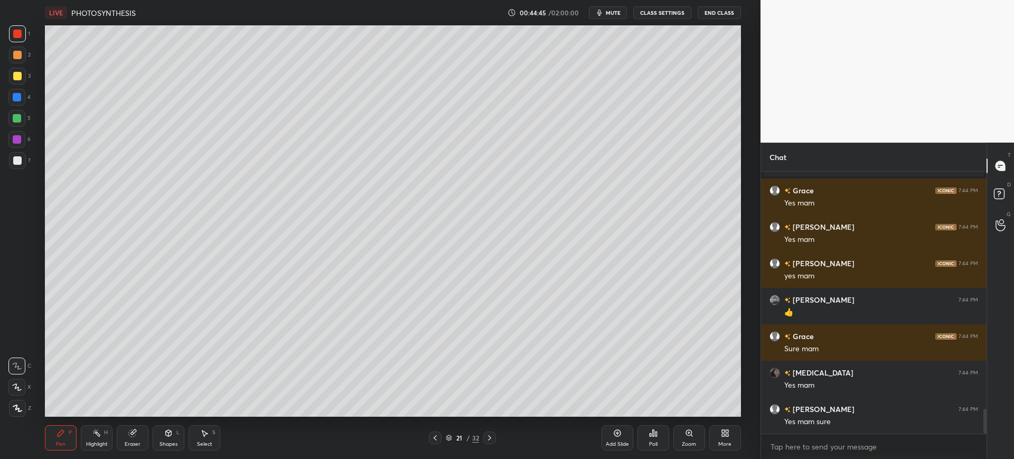
click at [486, 432] on div at bounding box center [489, 437] width 13 height 13
click at [620, 434] on icon at bounding box center [617, 433] width 7 height 7
click at [21, 165] on div at bounding box center [17, 160] width 17 height 17
click at [18, 80] on div at bounding box center [17, 76] width 17 height 17
click at [22, 99] on div at bounding box center [16, 97] width 17 height 17
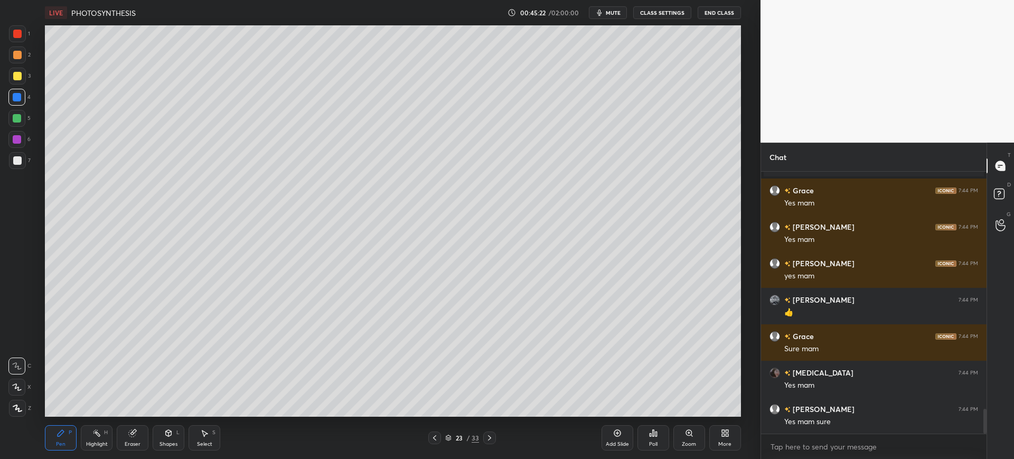
click at [22, 137] on div at bounding box center [16, 139] width 17 height 17
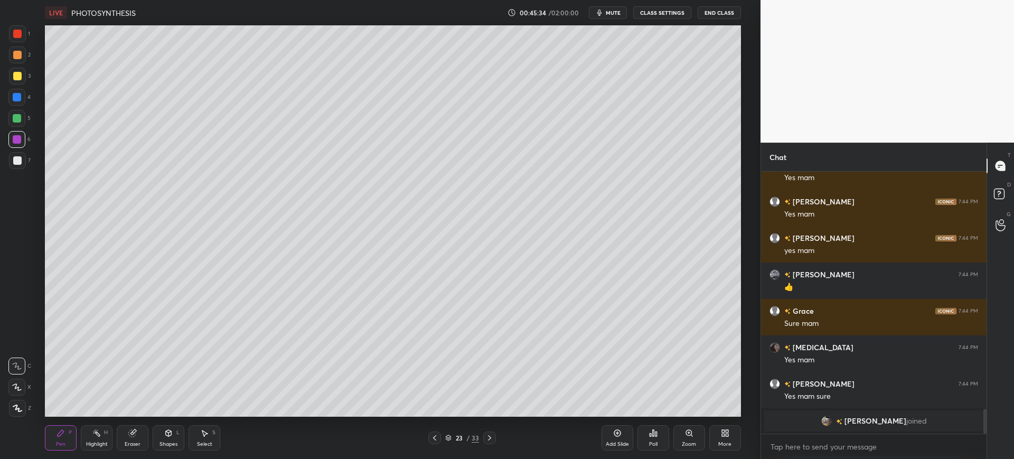
click at [27, 163] on div "7" at bounding box center [20, 160] width 22 height 17
click at [20, 80] on div at bounding box center [17, 76] width 17 height 17
click at [14, 161] on div at bounding box center [17, 160] width 8 height 8
click at [18, 101] on div at bounding box center [17, 97] width 8 height 8
click at [31, 70] on div "1 2 3 4 5 6 7 C X Z C X Z E E Erase all H H" at bounding box center [17, 220] width 34 height 391
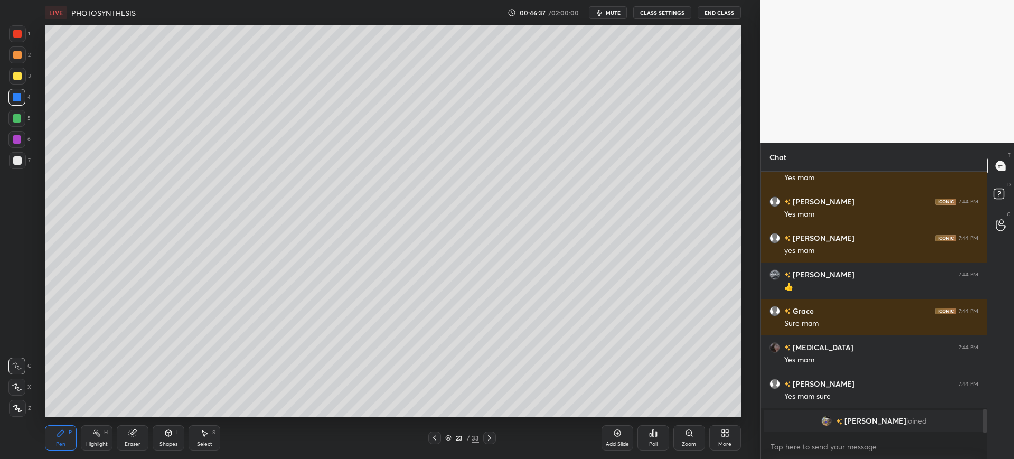
scroll to position [2456, 0]
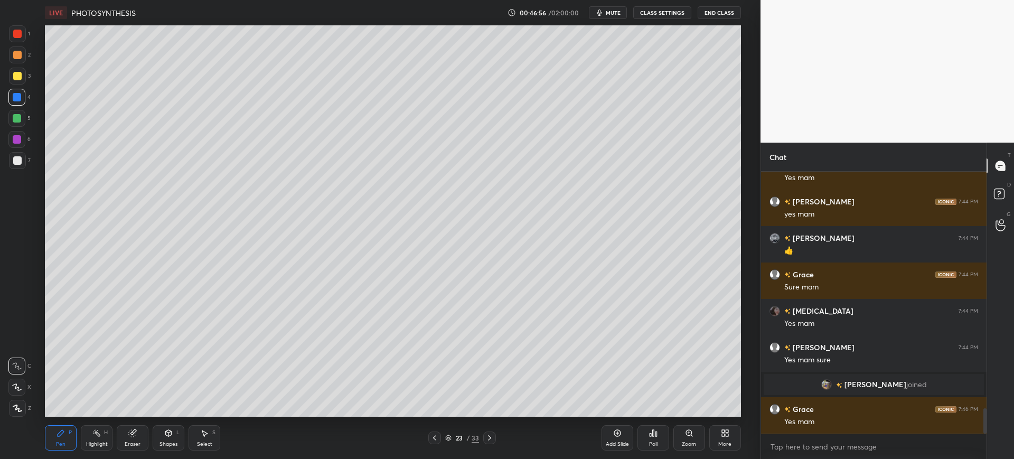
click at [28, 163] on div "7" at bounding box center [20, 160] width 22 height 17
click at [441, 421] on div "Pen P Highlight H Eraser Shapes L Select S 23 / 33 Add Slide Poll Zoom More" at bounding box center [392, 438] width 695 height 42
click at [595, 418] on div "Pen P Highlight H Eraser Shapes L Select S 23 / 33 Add Slide Poll Zoom More" at bounding box center [392, 438] width 695 height 42
click at [652, 410] on div "Poll" at bounding box center [653, 437] width 32 height 59
click at [676, 412] on div "Add Slide Poll Zoom More" at bounding box center [670, 437] width 139 height 59
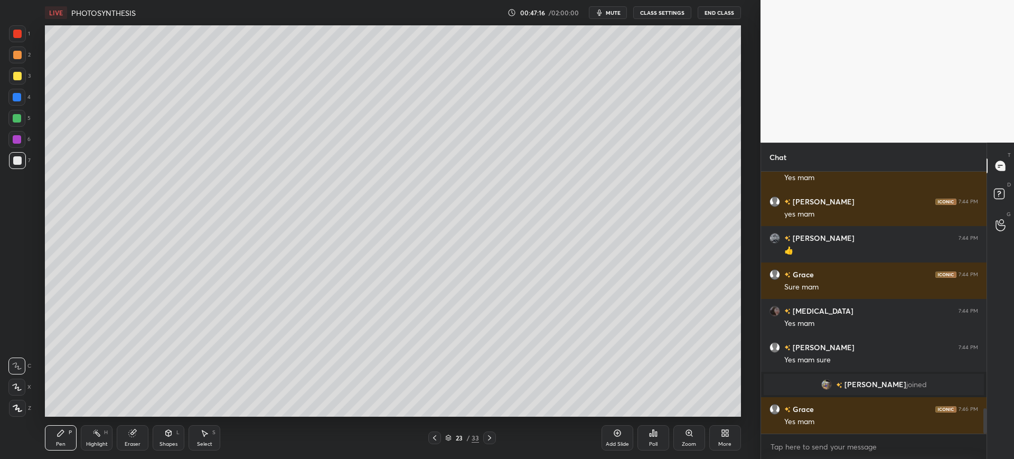
click at [681, 411] on div "Add Slide Poll Zoom More" at bounding box center [670, 437] width 139 height 59
click at [618, 435] on icon at bounding box center [617, 433] width 8 height 8
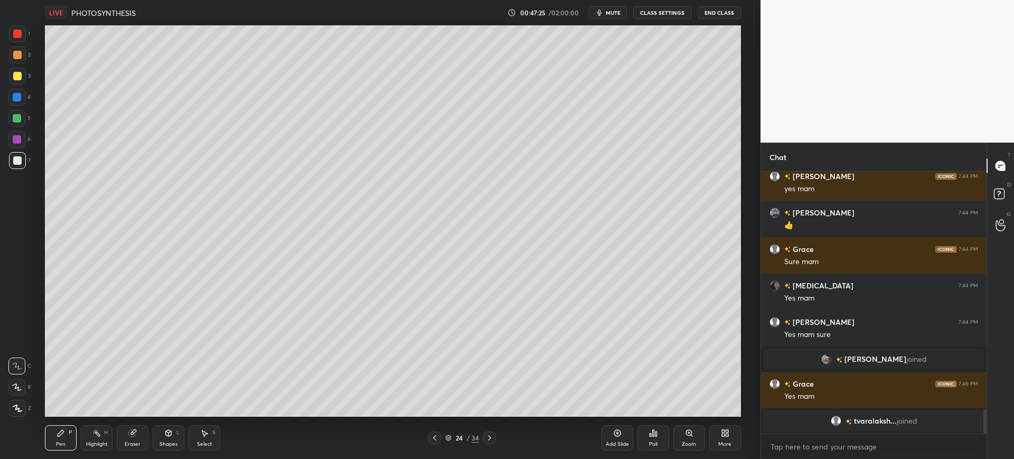
click at [20, 78] on div at bounding box center [17, 76] width 8 height 8
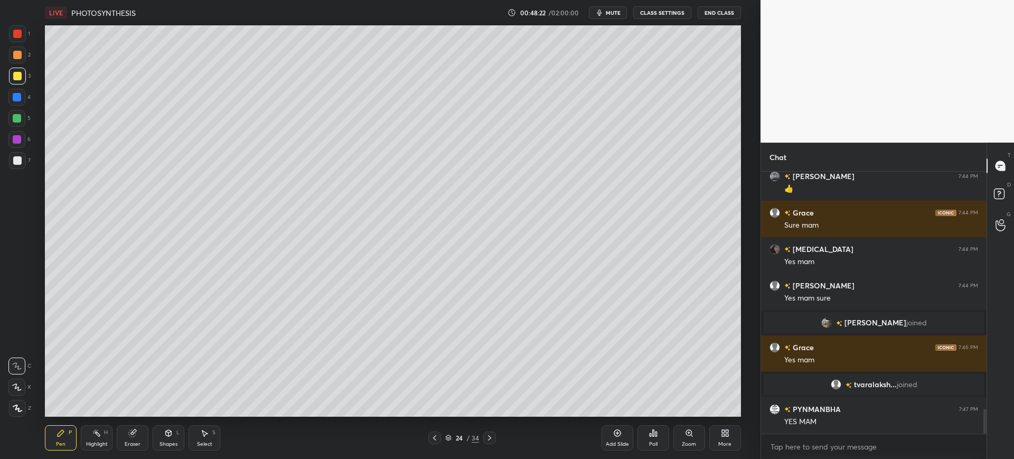
click at [27, 160] on div "7" at bounding box center [20, 160] width 22 height 17
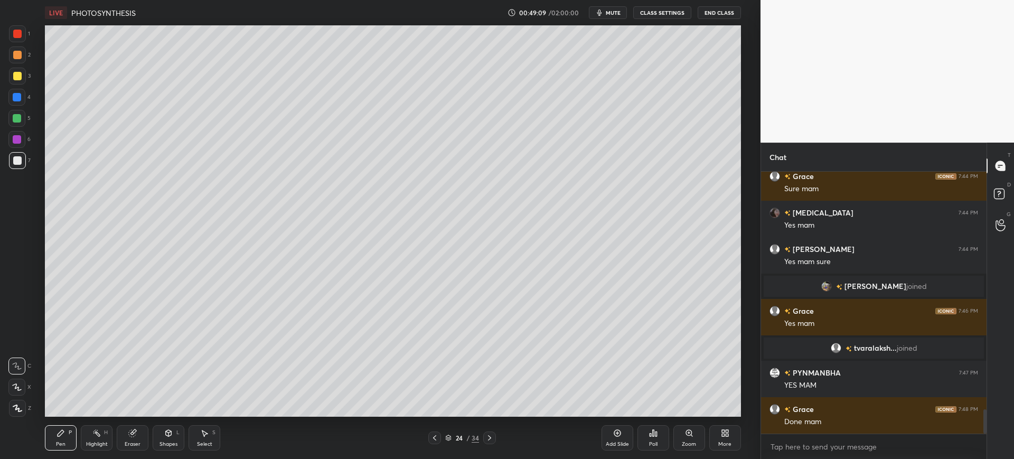
click at [140, 438] on div "Eraser" at bounding box center [133, 437] width 32 height 25
click at [59, 435] on icon at bounding box center [61, 433] width 6 height 6
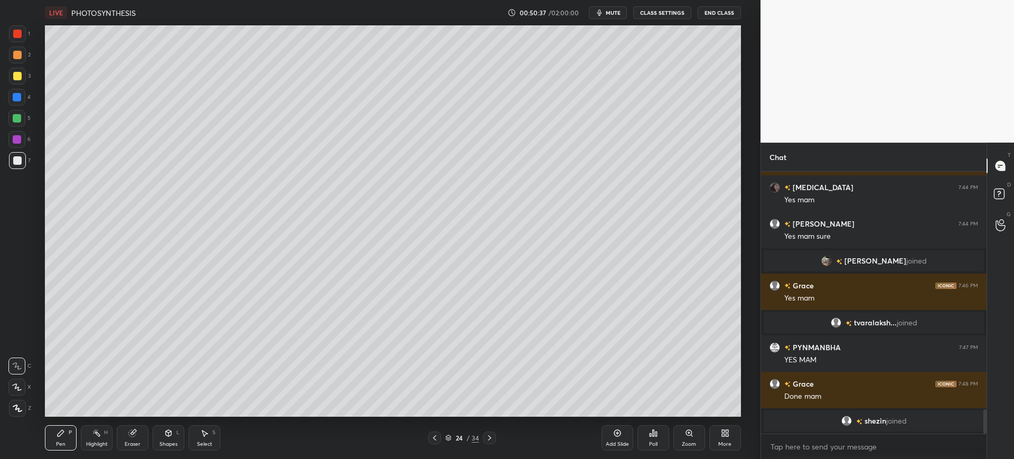
click at [625, 12] on button "mute" at bounding box center [608, 12] width 38 height 13
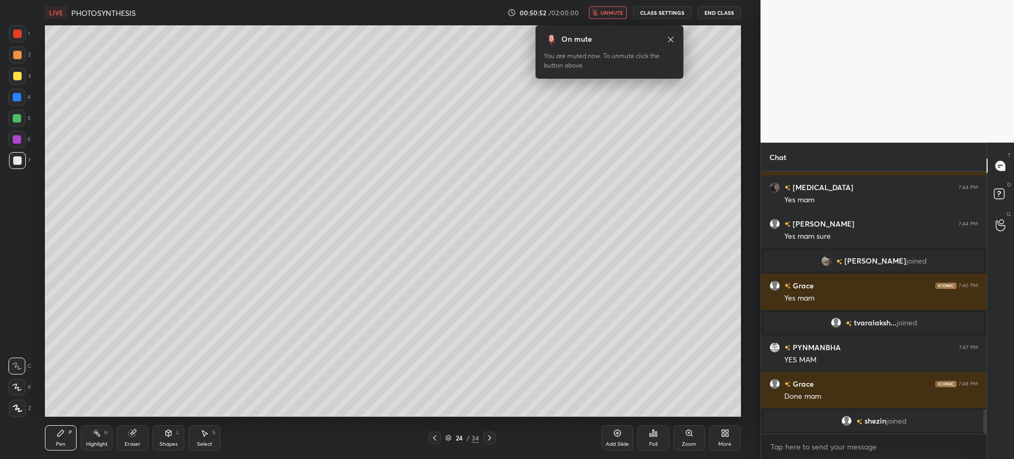
scroll to position [2586, 0]
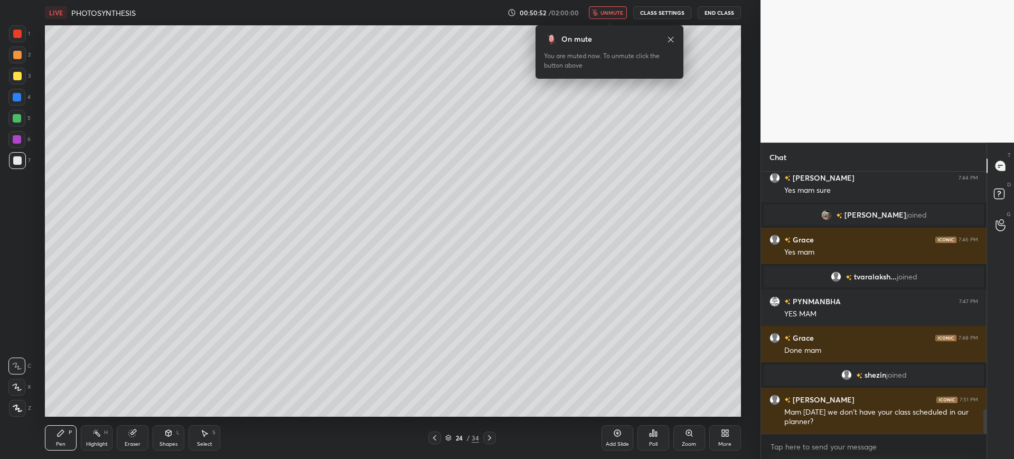
click at [17, 58] on div at bounding box center [17, 55] width 8 height 8
click at [20, 99] on div at bounding box center [17, 97] width 8 height 8
click at [611, 6] on div "LIVE PHOTOSYNTHESIS 00:51:14 / 02:00:00 unmute CLASS SETTINGS End Class" at bounding box center [392, 12] width 695 height 25
click at [614, 16] on span "unmute" at bounding box center [611, 12] width 23 height 7
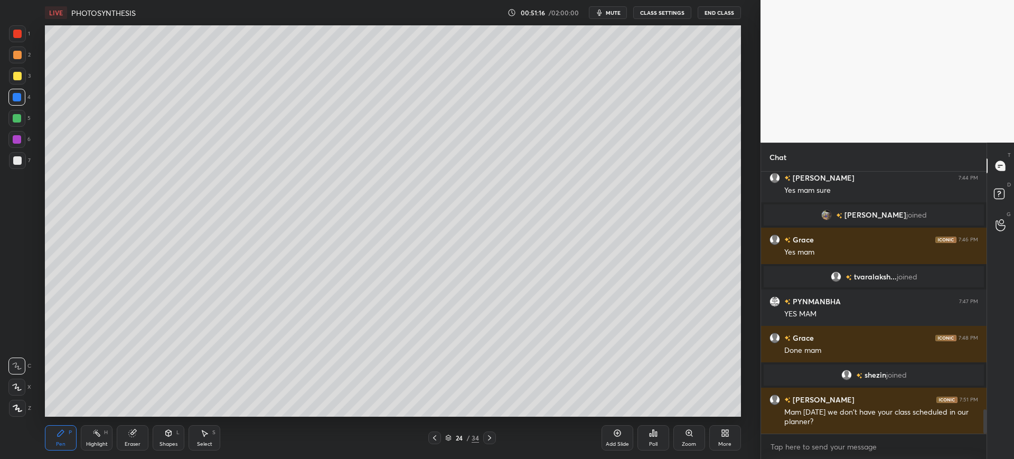
click at [27, 159] on div "7" at bounding box center [20, 160] width 22 height 17
click at [604, 436] on div "Add Slide" at bounding box center [617, 437] width 32 height 25
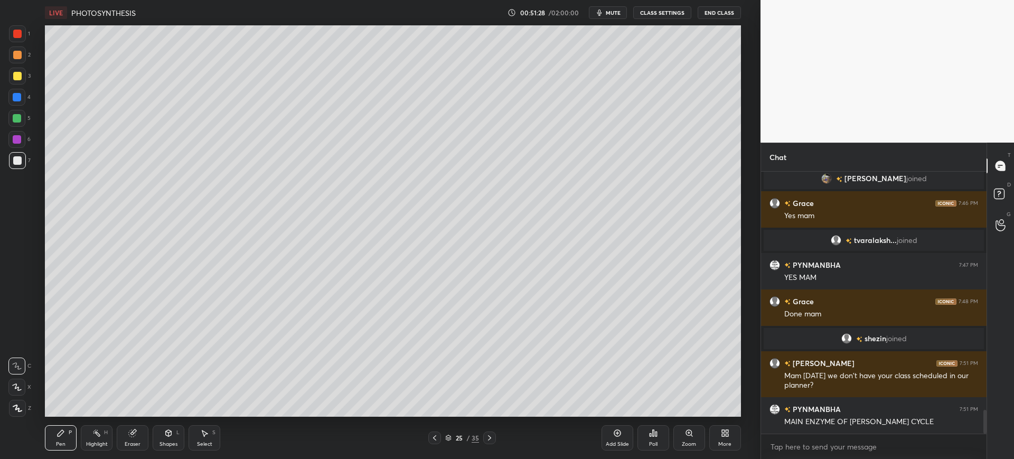
scroll to position [2659, 0]
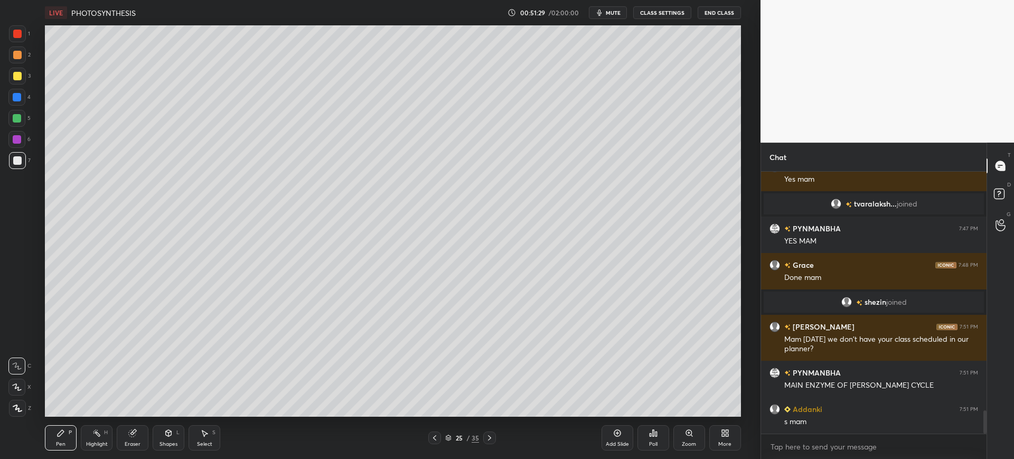
click at [607, 11] on span "mute" at bounding box center [613, 12] width 15 height 7
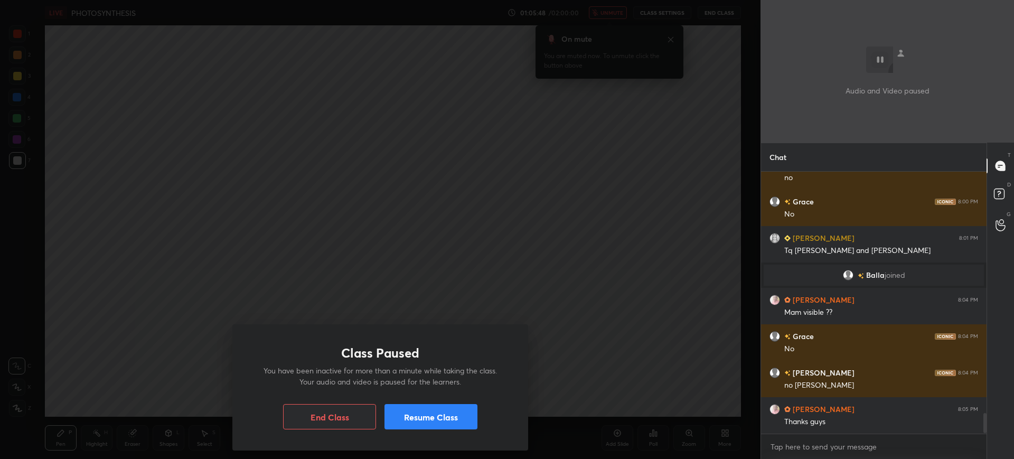
scroll to position [3054, 0]
click at [450, 415] on button "Resume Class" at bounding box center [430, 416] width 93 height 25
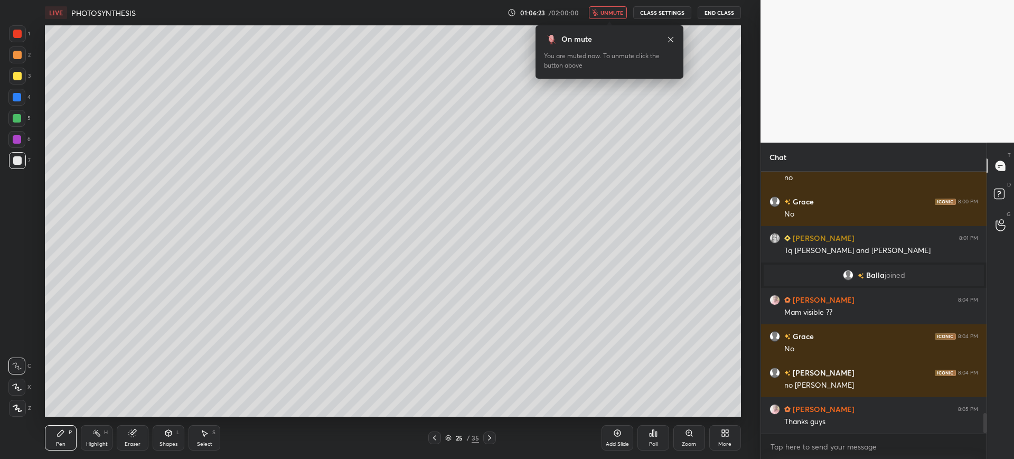
click at [612, 13] on span "unmute" at bounding box center [611, 12] width 23 height 7
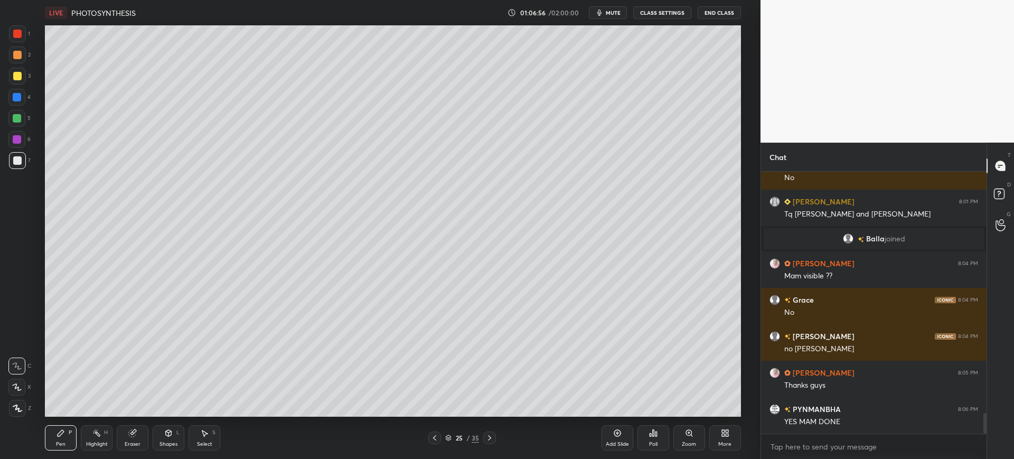
scroll to position [3155, 0]
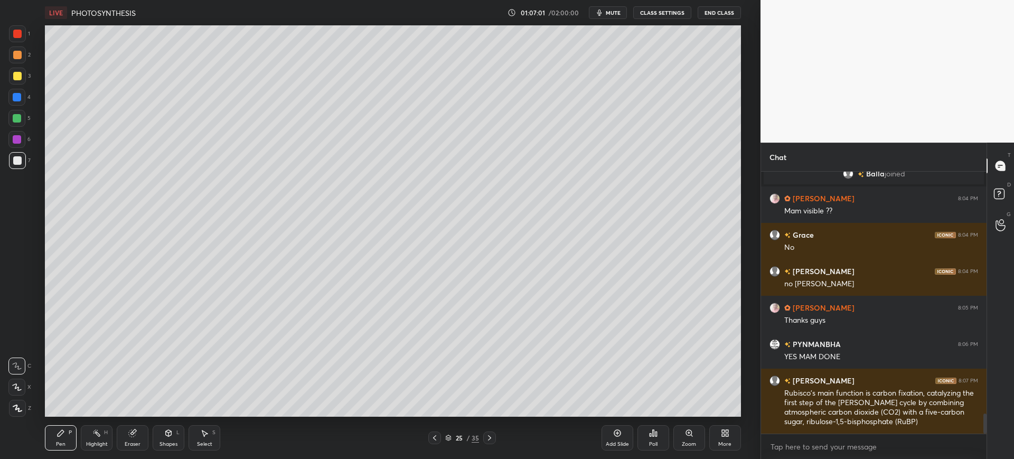
click at [613, 14] on span "mute" at bounding box center [613, 12] width 15 height 7
click at [19, 73] on div at bounding box center [17, 76] width 8 height 8
click at [617, 11] on span "unmute" at bounding box center [611, 12] width 23 height 7
click at [615, 13] on span "mute" at bounding box center [613, 12] width 15 height 7
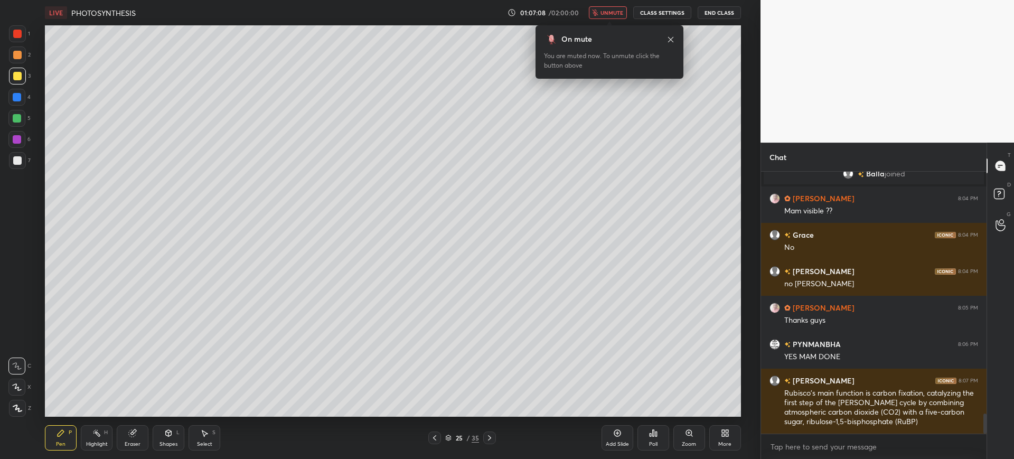
click at [139, 437] on div "Eraser" at bounding box center [133, 437] width 32 height 25
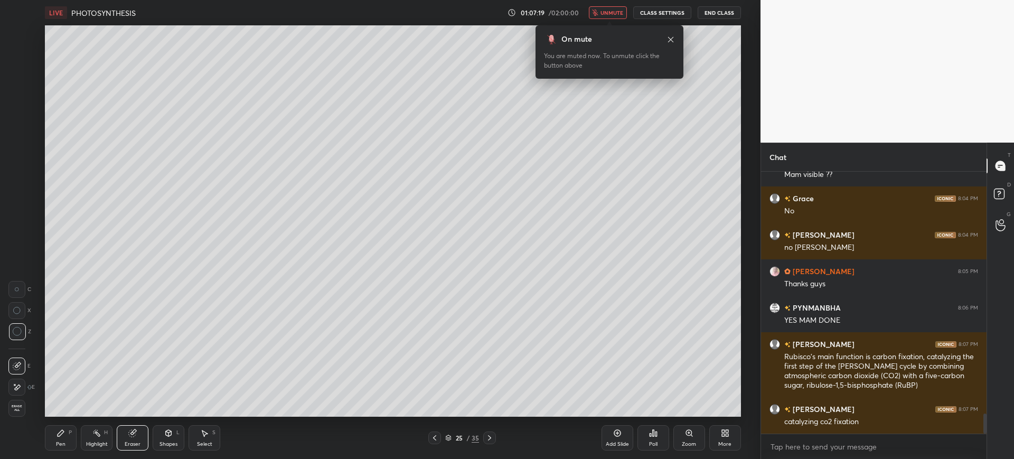
click at [65, 439] on div "Pen P" at bounding box center [61, 437] width 32 height 25
click at [21, 59] on div at bounding box center [17, 54] width 17 height 17
click at [16, 100] on div at bounding box center [17, 97] width 8 height 8
click at [20, 73] on div at bounding box center [17, 76] width 8 height 8
click at [21, 167] on div at bounding box center [17, 160] width 17 height 17
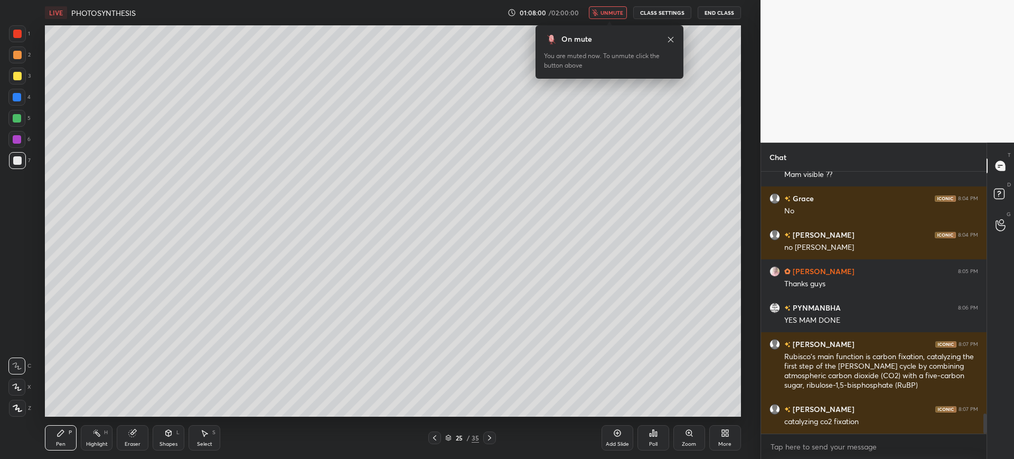
click at [140, 447] on div "Eraser" at bounding box center [133, 437] width 32 height 25
click at [69, 444] on div "Pen P" at bounding box center [61, 437] width 32 height 25
click at [17, 120] on div at bounding box center [17, 118] width 8 height 8
click at [19, 162] on div at bounding box center [17, 160] width 8 height 8
click at [671, 42] on icon at bounding box center [670, 39] width 8 height 8
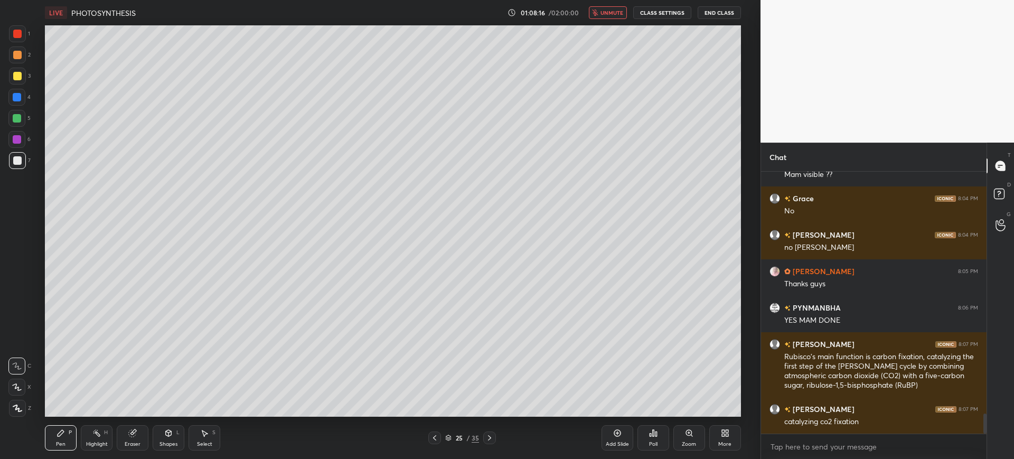
click at [12, 81] on div at bounding box center [17, 76] width 17 height 17
click at [12, 164] on div at bounding box center [17, 160] width 17 height 17
click at [607, 6] on div "LIVE PHOTOSYNTHESIS 01:09:00 / 02:00:00 unmute CLASS SETTINGS End Class" at bounding box center [392, 12] width 695 height 25
click at [602, 16] on button "unmute" at bounding box center [608, 12] width 38 height 13
click at [622, 431] on div "Add Slide" at bounding box center [617, 437] width 32 height 25
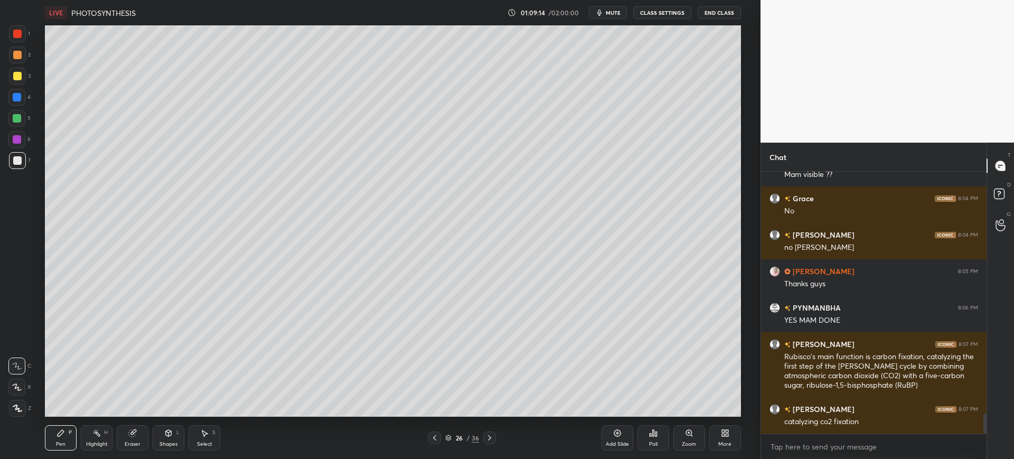
click at [16, 81] on div at bounding box center [17, 76] width 17 height 17
click at [601, 11] on icon "button" at bounding box center [599, 13] width 5 height 6
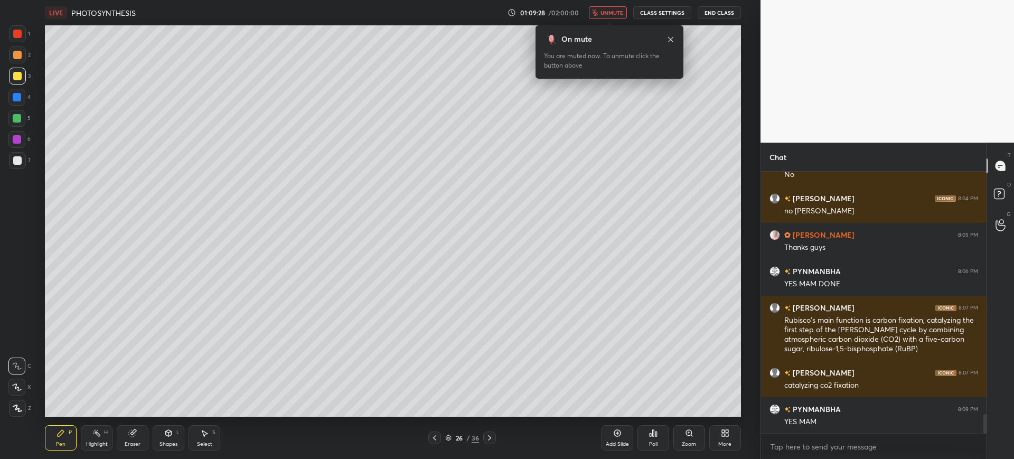
click at [140, 444] on div "Eraser" at bounding box center [133, 437] width 32 height 25
click at [45, 436] on div "Pen P" at bounding box center [61, 437] width 32 height 25
click at [11, 158] on div at bounding box center [17, 160] width 17 height 17
click at [15, 86] on div "3" at bounding box center [20, 78] width 22 height 21
click at [6, 102] on div "1 2 3 4 5 6 7 C X Z C X Z E E Erase all H H" at bounding box center [17, 220] width 34 height 391
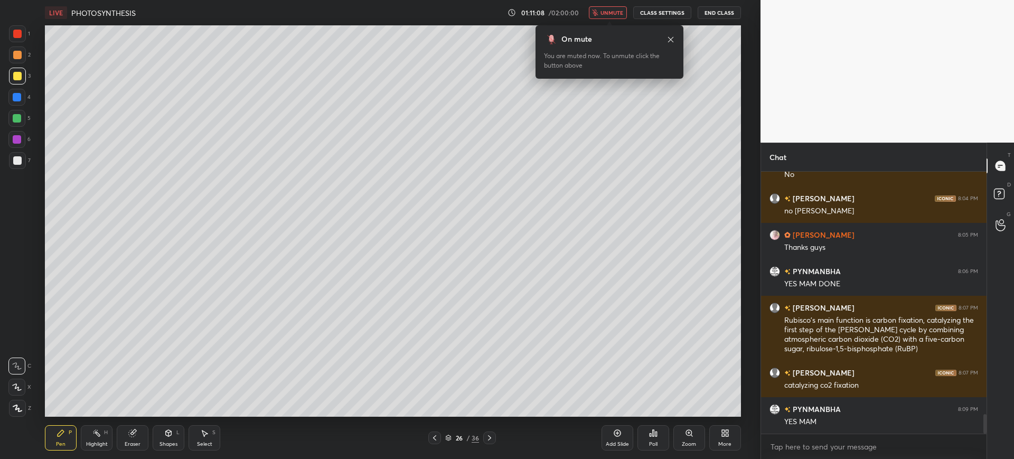
click at [21, 96] on div at bounding box center [17, 97] width 8 height 8
click at [142, 438] on div "Eraser" at bounding box center [133, 437] width 32 height 25
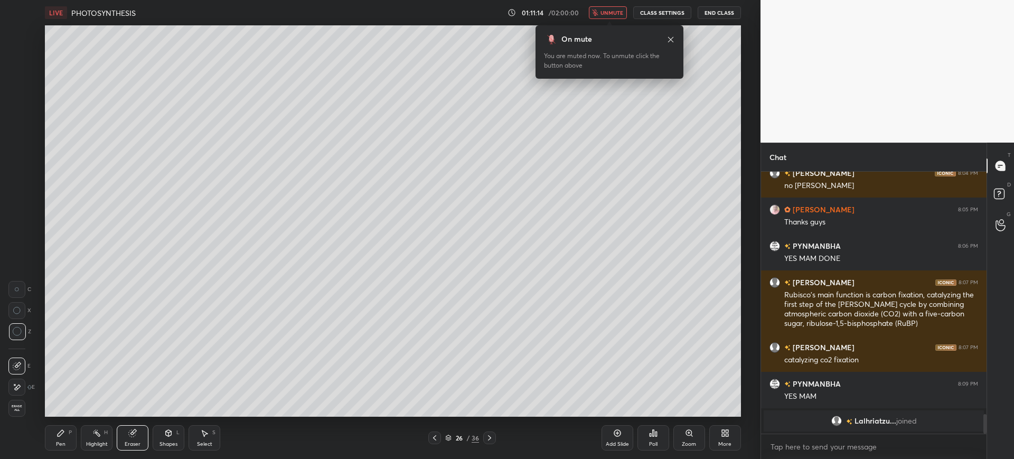
click at [58, 439] on div "Pen P" at bounding box center [61, 437] width 32 height 25
click at [20, 71] on div at bounding box center [17, 76] width 17 height 17
click at [10, 95] on div at bounding box center [16, 97] width 17 height 17
click at [19, 158] on div at bounding box center [17, 160] width 8 height 8
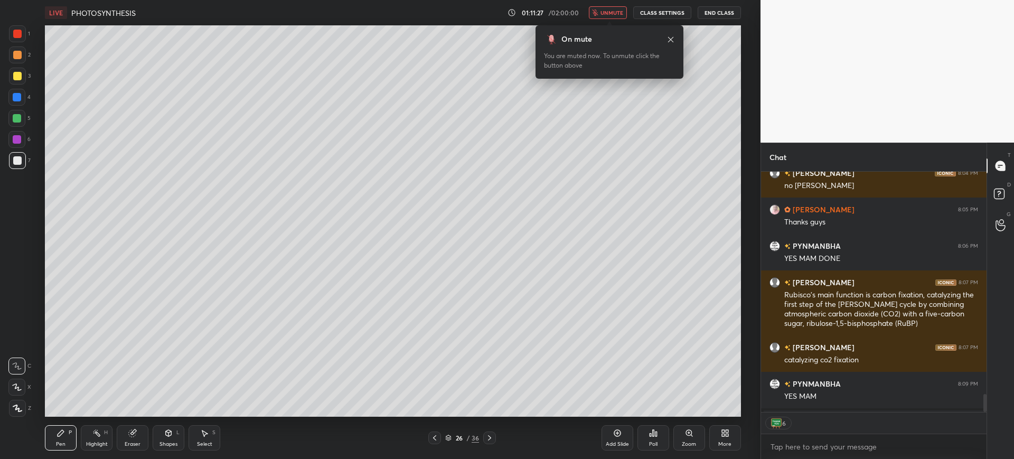
scroll to position [3253, 0]
click at [18, 32] on div at bounding box center [17, 34] width 8 height 8
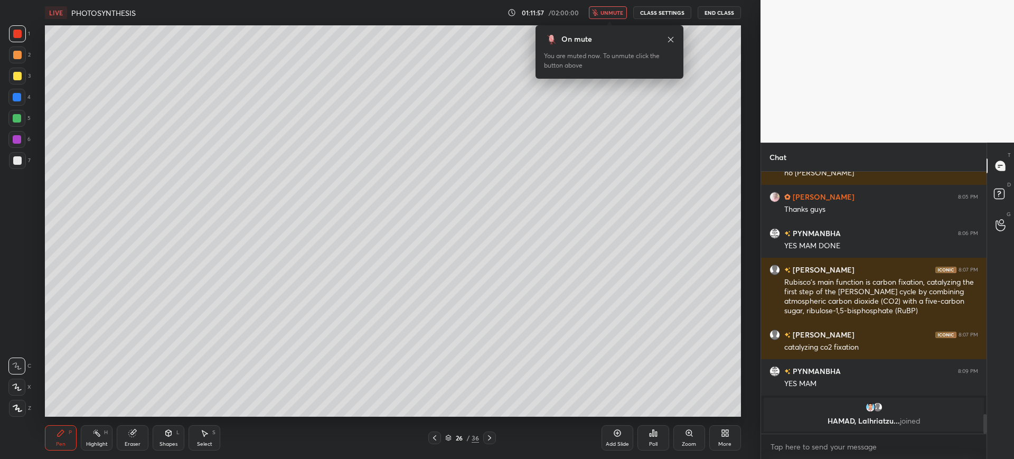
click at [18, 162] on div at bounding box center [17, 160] width 8 height 8
click at [10, 104] on div at bounding box center [16, 97] width 17 height 17
click at [612, 10] on span "unmute" at bounding box center [611, 12] width 23 height 7
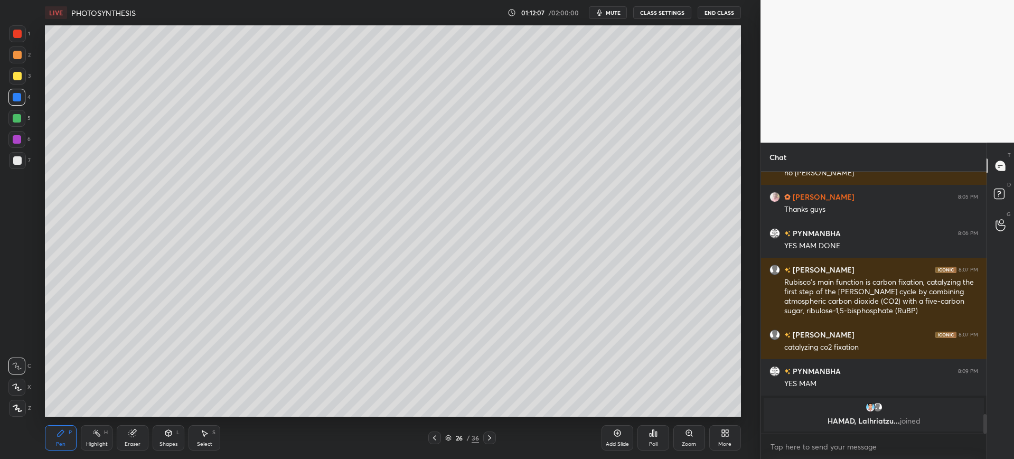
click at [21, 165] on div at bounding box center [17, 160] width 17 height 17
click at [618, 431] on icon at bounding box center [617, 433] width 8 height 8
click at [16, 76] on div at bounding box center [17, 76] width 8 height 8
click at [126, 439] on div "Eraser" at bounding box center [133, 437] width 32 height 25
click at [6, 408] on div "1 2 3 4 5 6 7 C X Z C X Z E E Erase all H H" at bounding box center [17, 220] width 34 height 391
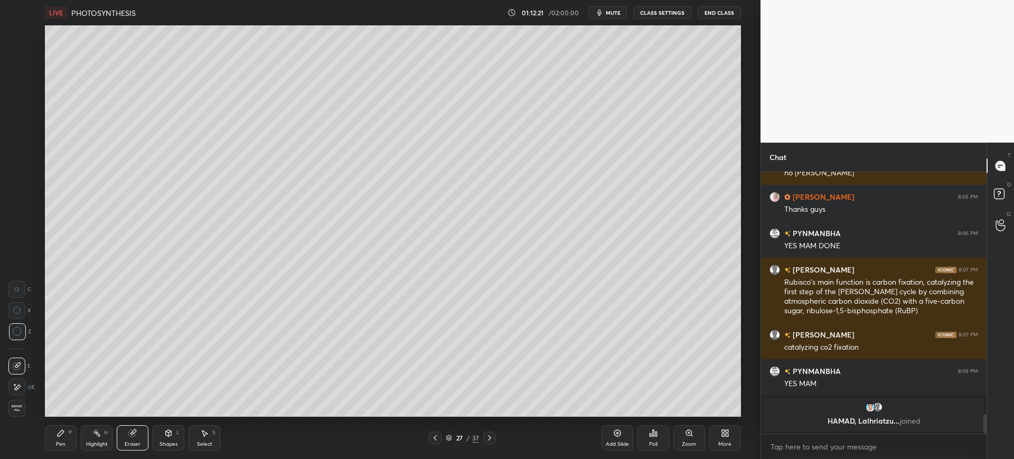
click at [171, 438] on div "Shapes L" at bounding box center [169, 437] width 32 height 25
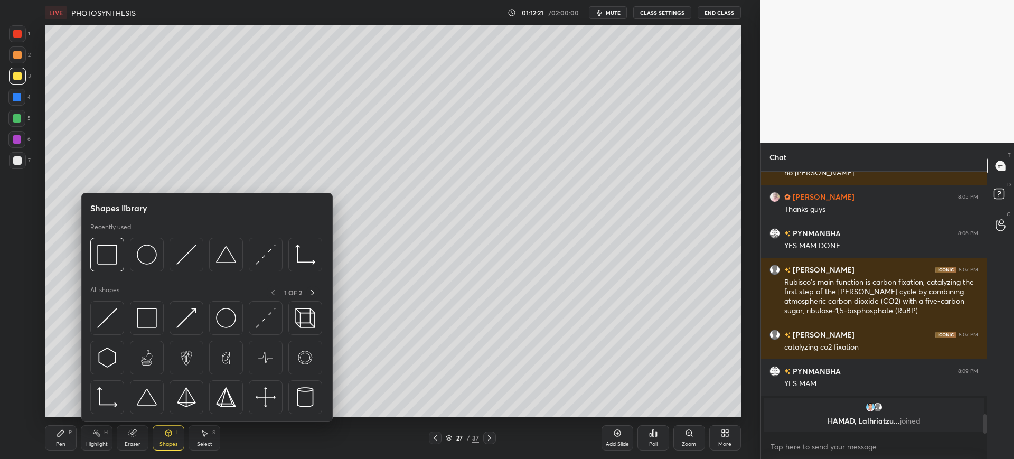
click at [58, 439] on div "Pen P" at bounding box center [61, 437] width 32 height 25
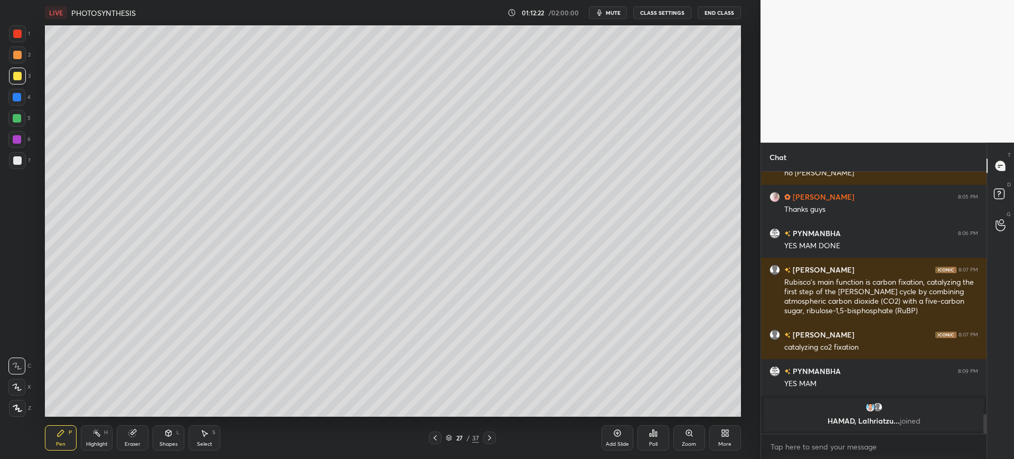
click at [158, 437] on div "Shapes L" at bounding box center [169, 437] width 32 height 25
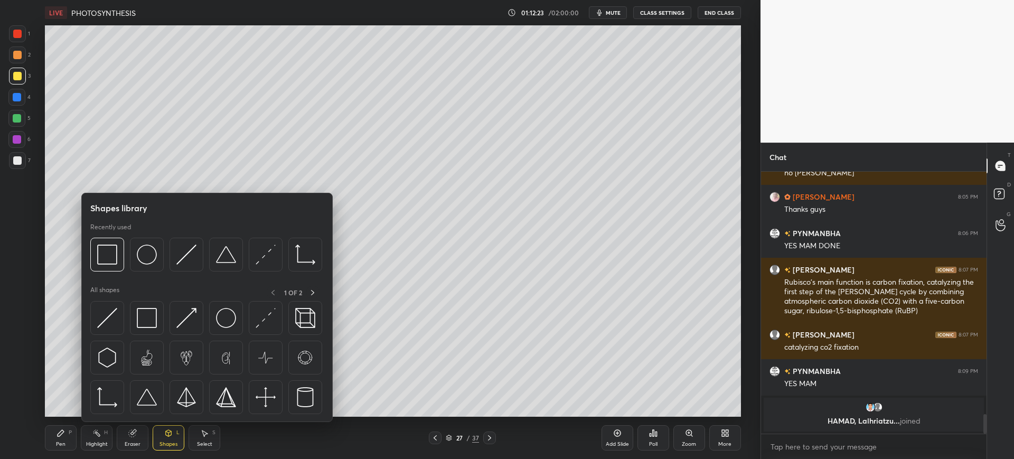
click at [126, 441] on div "Eraser" at bounding box center [133, 443] width 16 height 5
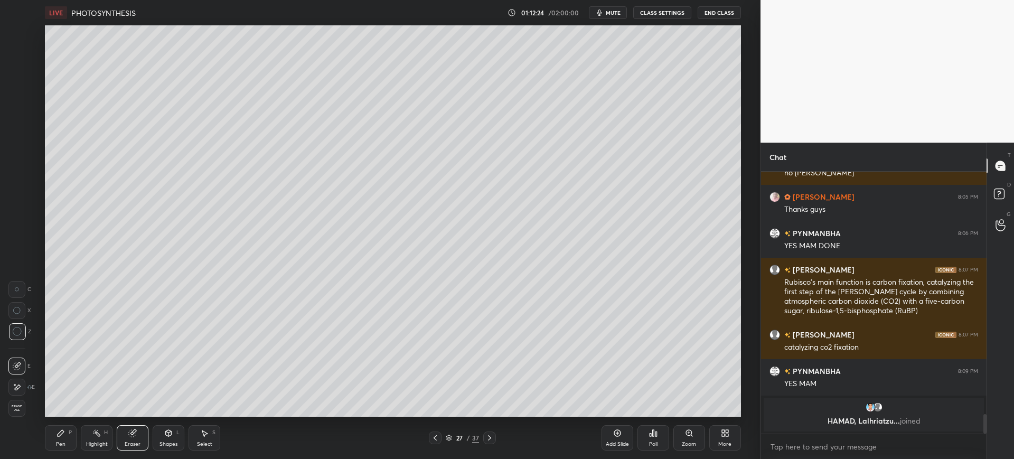
click at [20, 403] on div "Erase all" at bounding box center [16, 408] width 17 height 17
click at [23, 163] on div at bounding box center [17, 160] width 17 height 17
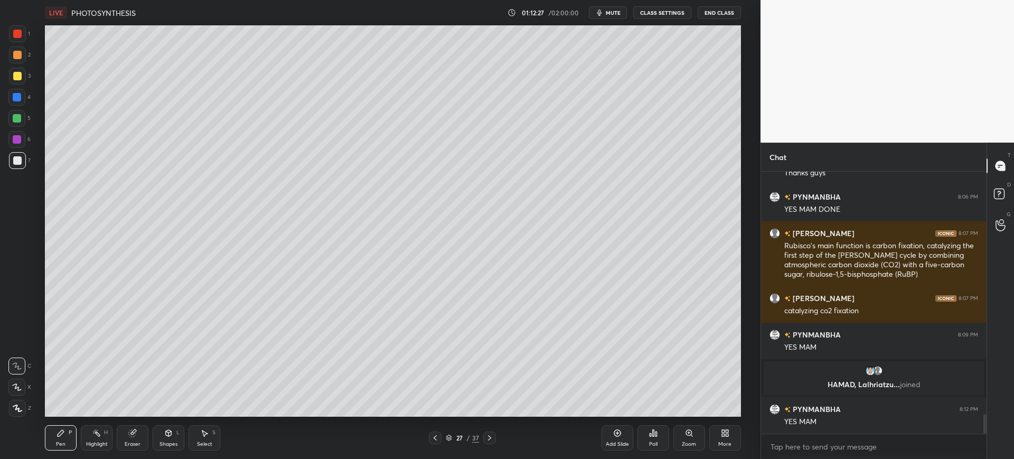
scroll to position [3225, 0]
click at [23, 159] on div at bounding box center [17, 160] width 17 height 17
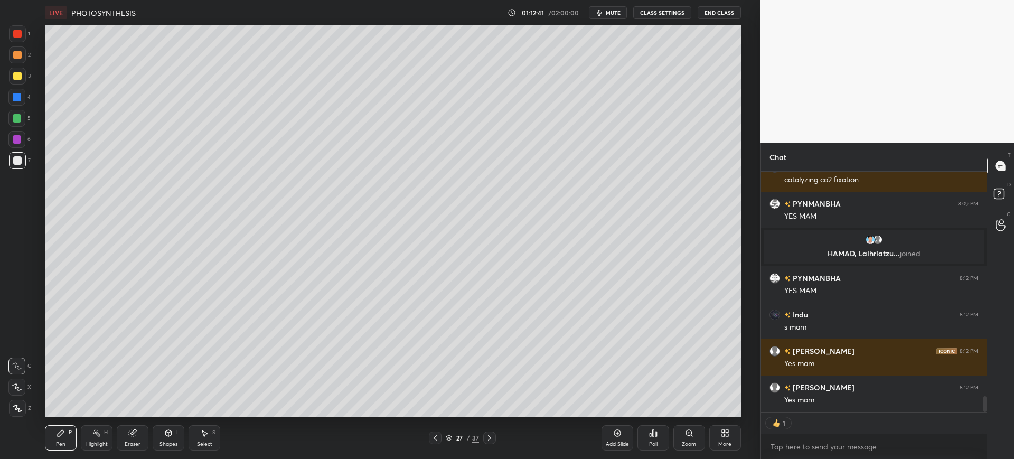
scroll to position [3334, 0]
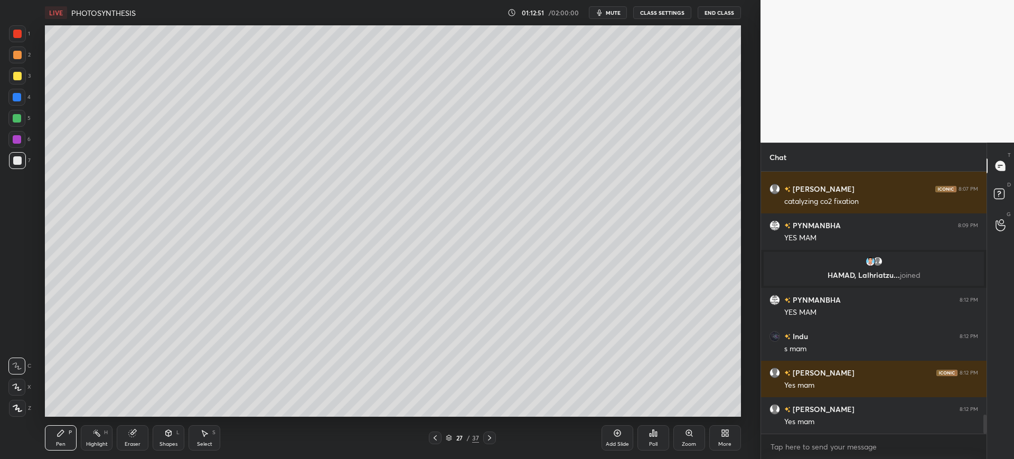
click at [27, 72] on div "3" at bounding box center [20, 76] width 22 height 17
click at [17, 99] on div at bounding box center [17, 97] width 8 height 8
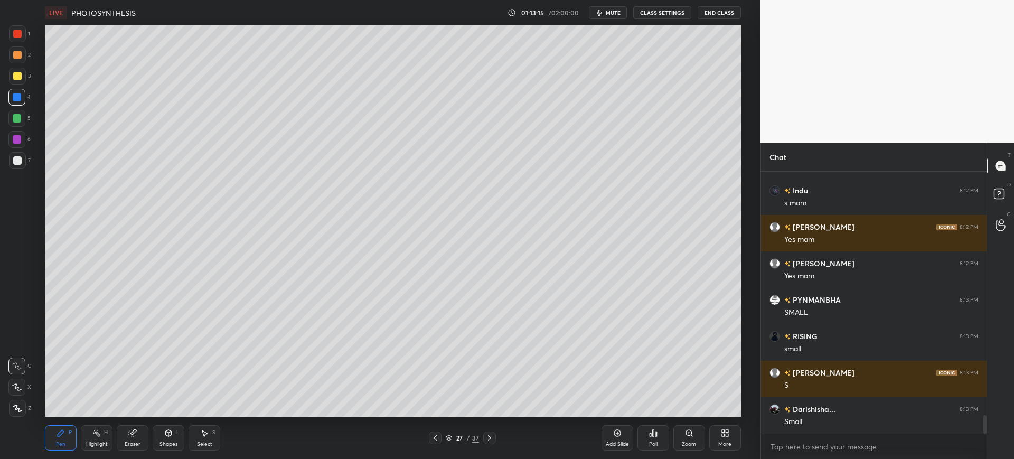
scroll to position [3553, 0]
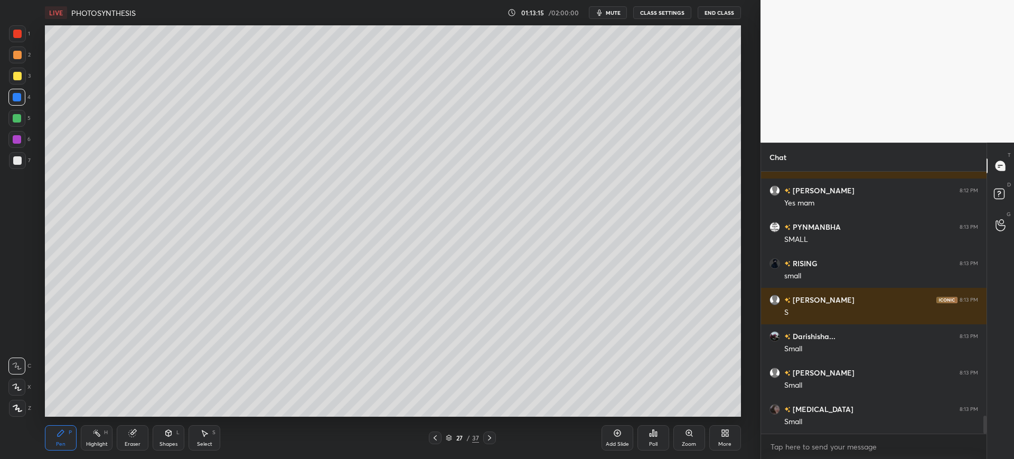
click at [23, 161] on div at bounding box center [17, 160] width 17 height 17
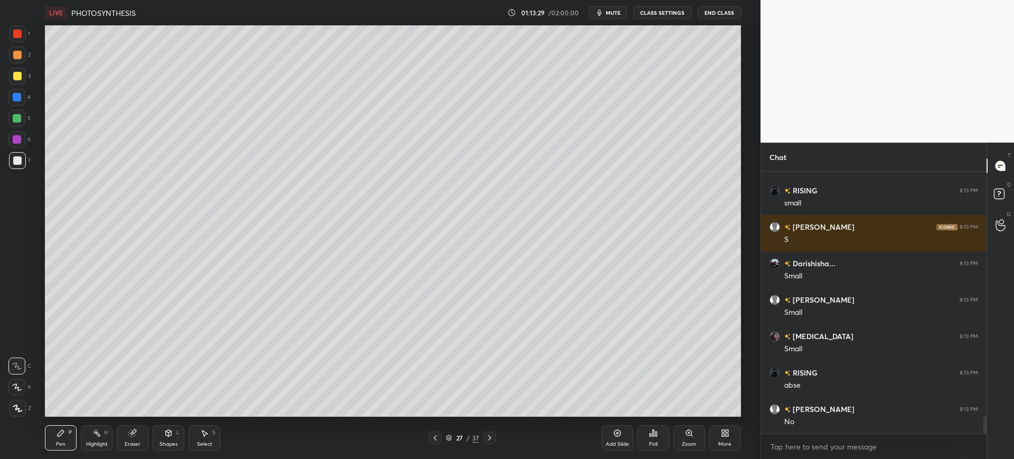
scroll to position [3662, 0]
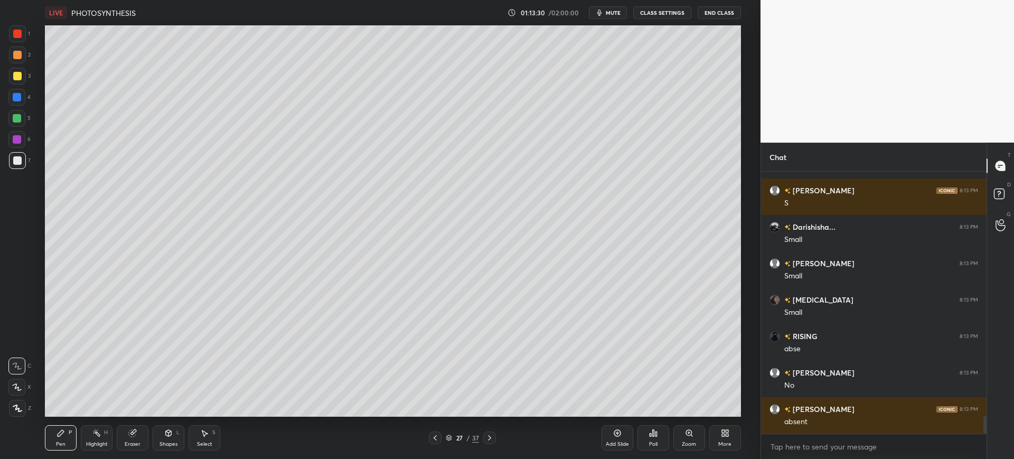
click at [31, 119] on div "1 2 3 4 5 6 7 C X Z C X Z E E Erase all H H" at bounding box center [17, 220] width 34 height 391
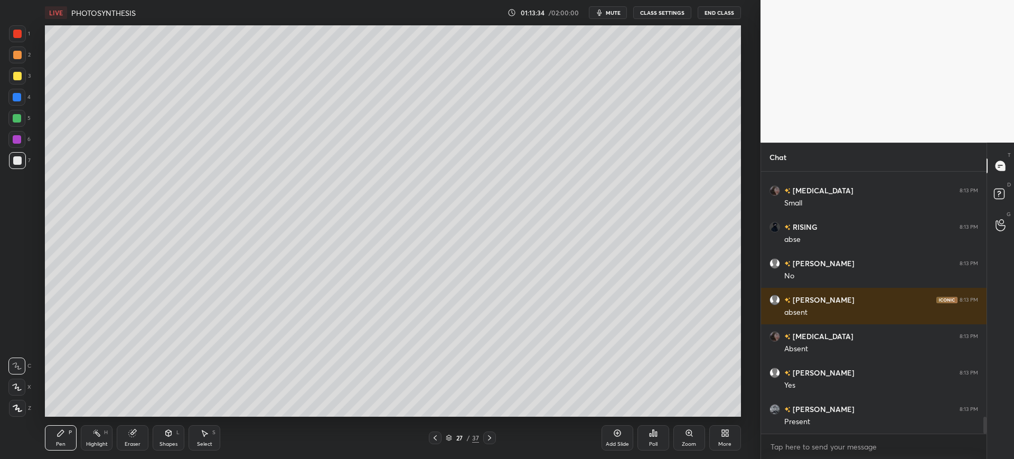
scroll to position [3808, 0]
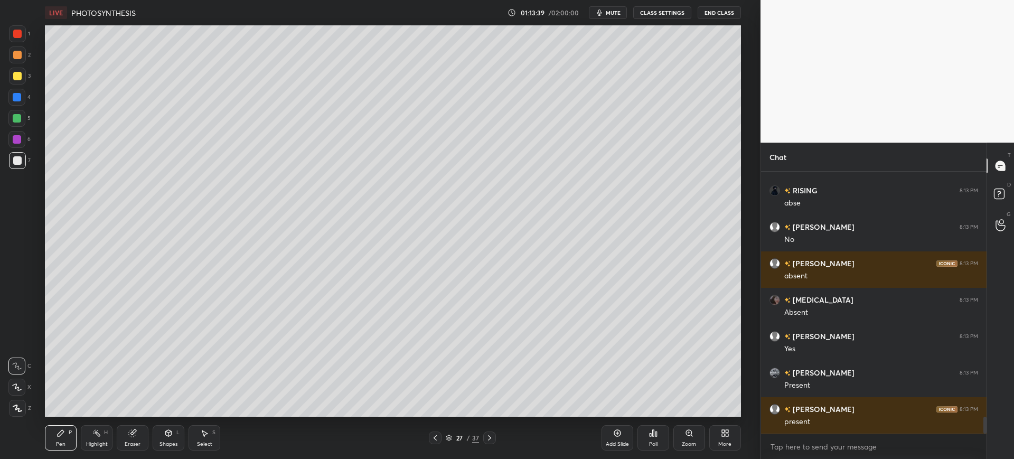
click at [25, 96] on div at bounding box center [16, 97] width 17 height 17
click at [23, 118] on div at bounding box center [16, 118] width 17 height 17
click at [20, 161] on div at bounding box center [17, 160] width 8 height 8
click at [20, 115] on div at bounding box center [17, 118] width 8 height 8
click at [12, 82] on div at bounding box center [17, 76] width 17 height 17
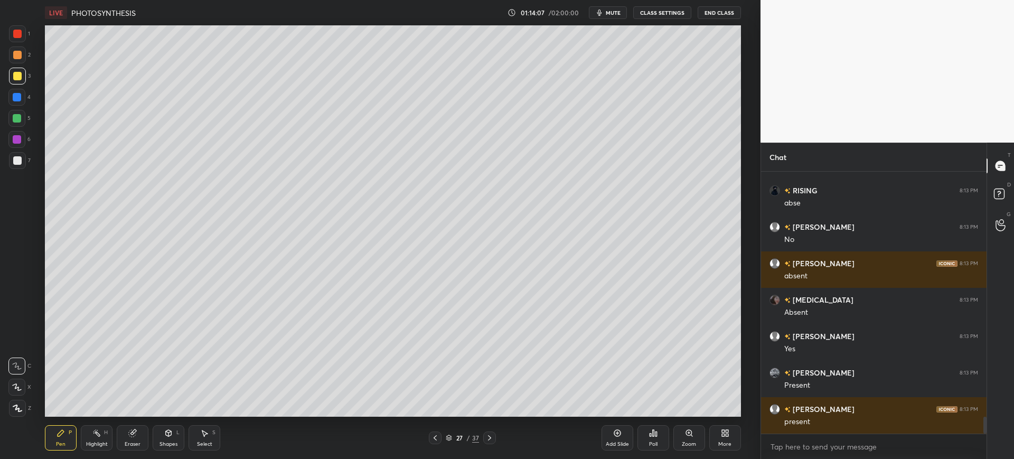
scroll to position [3844, 0]
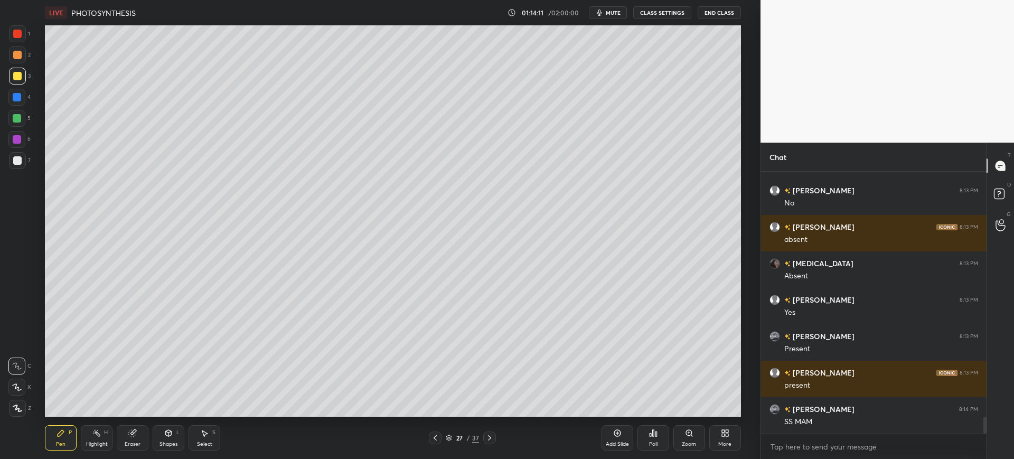
click at [20, 26] on div at bounding box center [17, 33] width 17 height 17
click at [16, 165] on div at bounding box center [17, 160] width 17 height 17
click at [19, 102] on div at bounding box center [16, 97] width 17 height 17
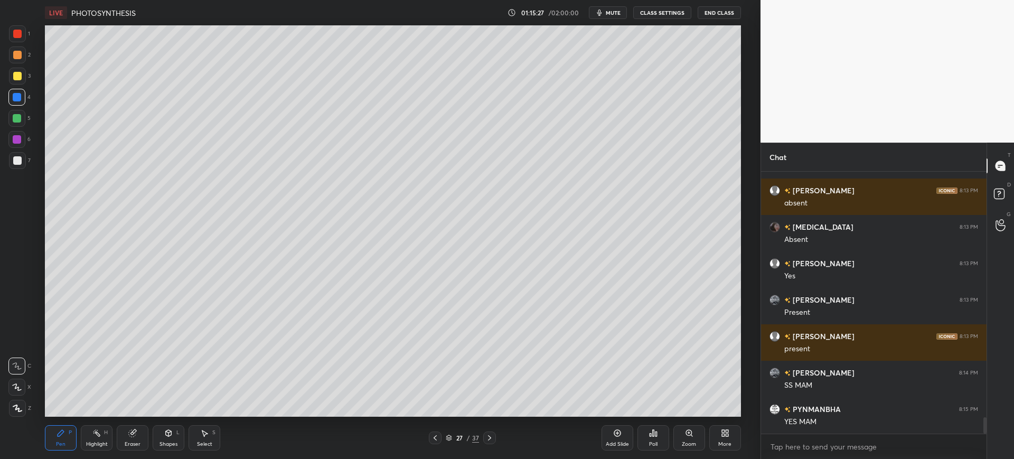
click at [33, 159] on div "1 2 3 4 5 6 7 C X Z C X Z E E Erase all H H" at bounding box center [17, 220] width 34 height 391
click at [21, 165] on div at bounding box center [17, 160] width 17 height 17
click at [1, 137] on div "1 2 3 4 5 6 7 C X Z C X Z E E Erase all H H" at bounding box center [17, 220] width 34 height 391
click at [15, 115] on div at bounding box center [17, 118] width 8 height 8
click at [21, 405] on icon at bounding box center [18, 407] width 10 height 7
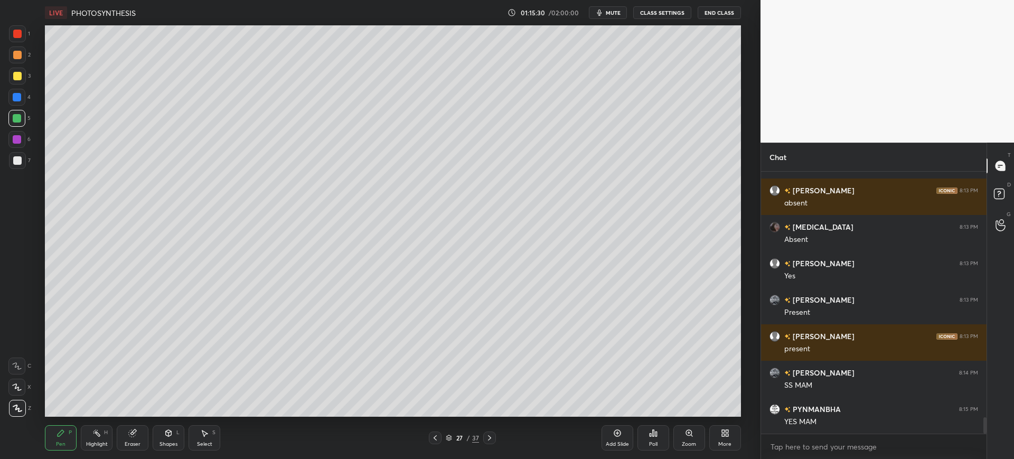
click at [22, 52] on div at bounding box center [17, 54] width 17 height 17
click at [14, 41] on div at bounding box center [17, 33] width 17 height 17
click at [20, 73] on div at bounding box center [17, 76] width 8 height 8
click at [17, 79] on div at bounding box center [17, 76] width 8 height 8
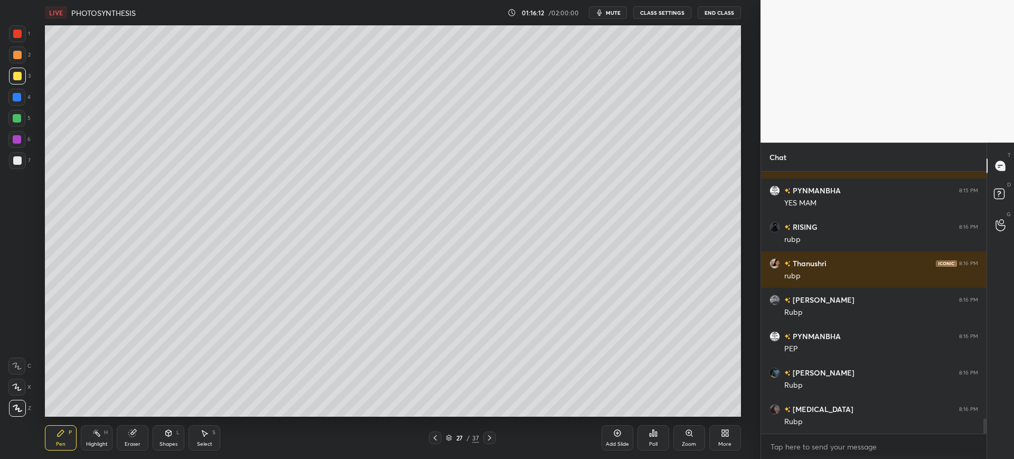
scroll to position [4208, 0]
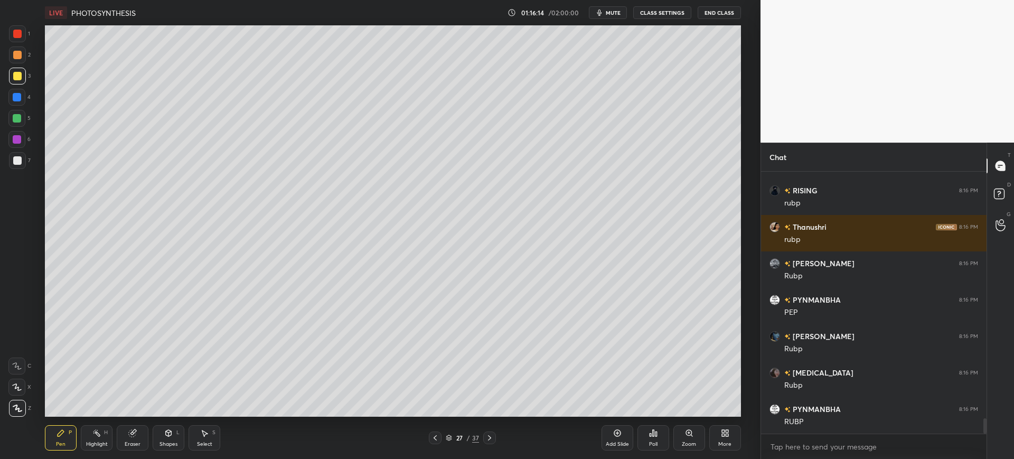
click at [15, 168] on div at bounding box center [17, 160] width 17 height 17
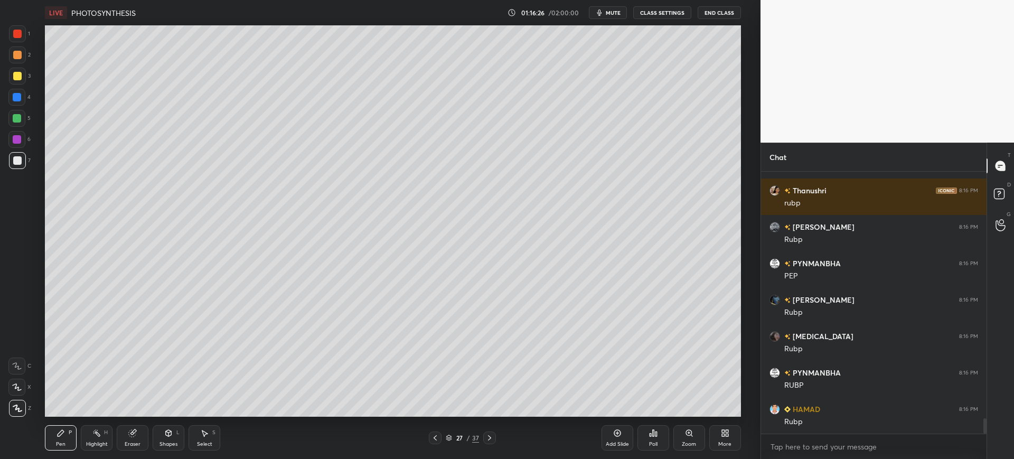
click at [19, 68] on div at bounding box center [17, 76] width 17 height 17
click at [12, 380] on div at bounding box center [16, 387] width 17 height 17
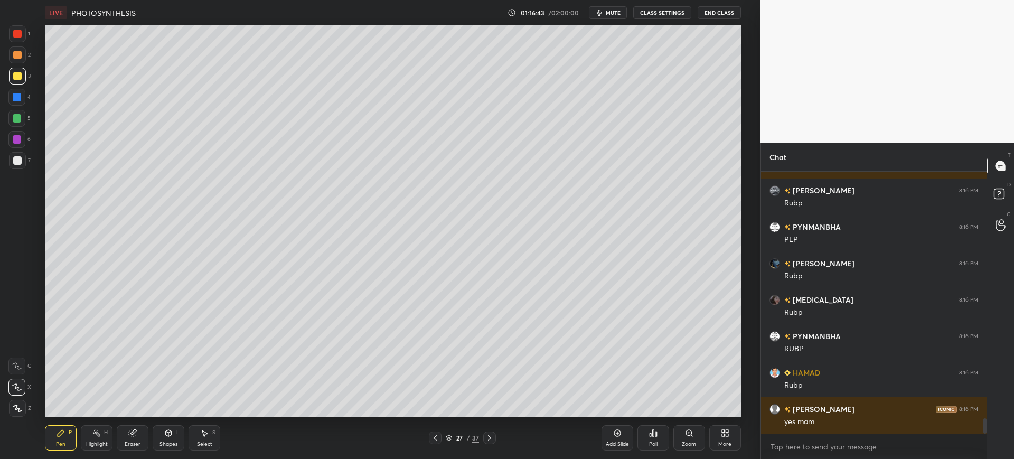
click at [26, 169] on div "7" at bounding box center [20, 162] width 22 height 21
click at [21, 101] on div at bounding box center [16, 97] width 17 height 17
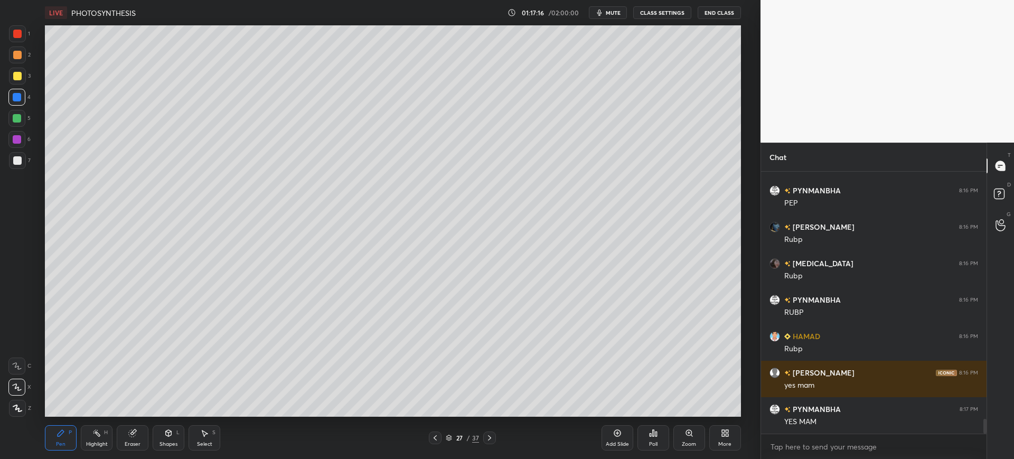
scroll to position [4354, 0]
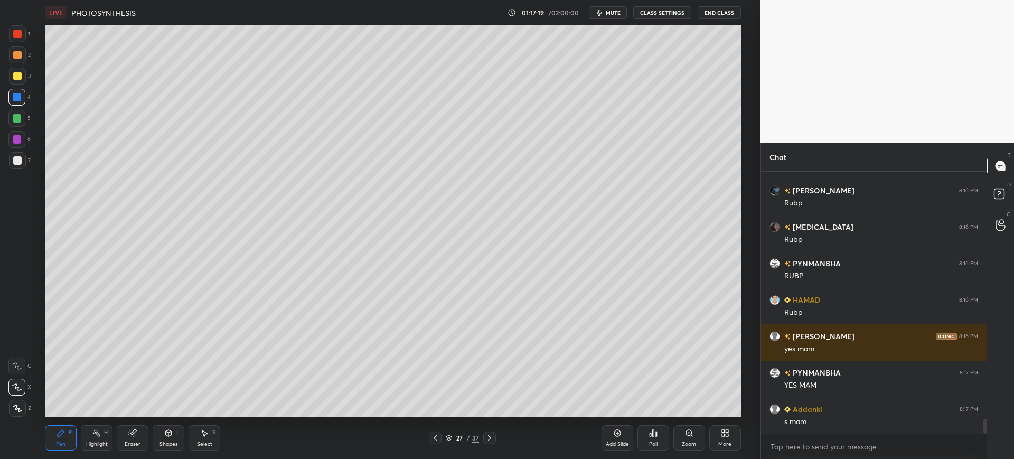
click at [29, 164] on div "7" at bounding box center [20, 160] width 22 height 17
click at [23, 373] on div at bounding box center [16, 365] width 17 height 17
click at [15, 81] on div at bounding box center [17, 76] width 17 height 17
click at [27, 159] on div "7" at bounding box center [20, 160] width 22 height 17
click at [21, 74] on div at bounding box center [17, 76] width 8 height 8
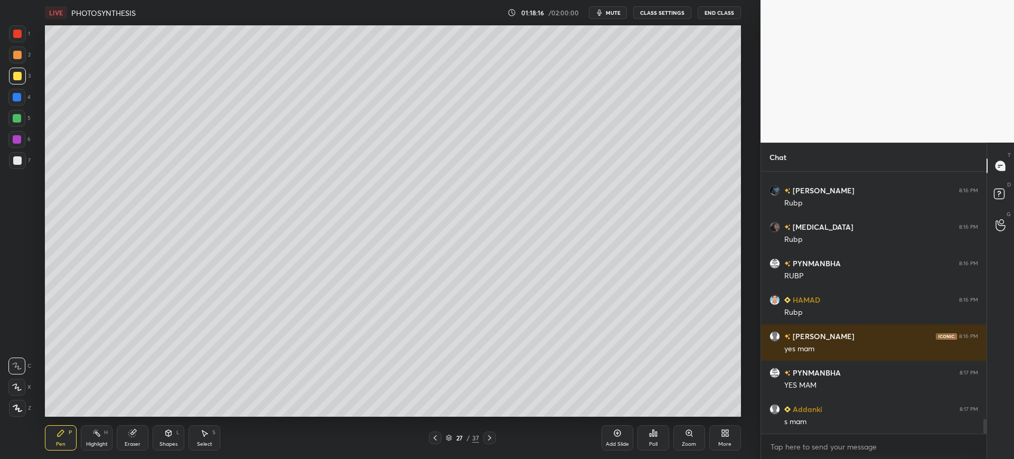
click at [25, 155] on div "7" at bounding box center [20, 160] width 22 height 17
click at [127, 441] on div "Eraser" at bounding box center [133, 443] width 16 height 5
click at [51, 440] on div "Pen P" at bounding box center [61, 437] width 32 height 25
click at [5, 85] on div "1 2 3 4 5 6 7 C X Z C X Z E E Erase all H H" at bounding box center [17, 220] width 34 height 391
click at [16, 99] on div at bounding box center [17, 97] width 8 height 8
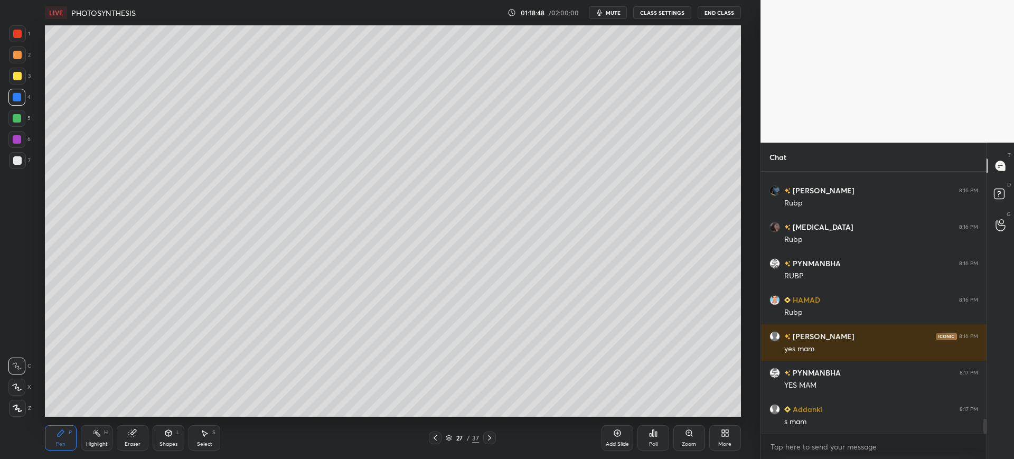
click at [136, 442] on div "Eraser" at bounding box center [133, 443] width 16 height 5
click at [63, 437] on icon at bounding box center [60, 433] width 8 height 8
click at [21, 160] on div at bounding box center [17, 160] width 8 height 8
click at [15, 80] on div at bounding box center [17, 76] width 8 height 8
click at [29, 33] on div "1" at bounding box center [19, 33] width 21 height 17
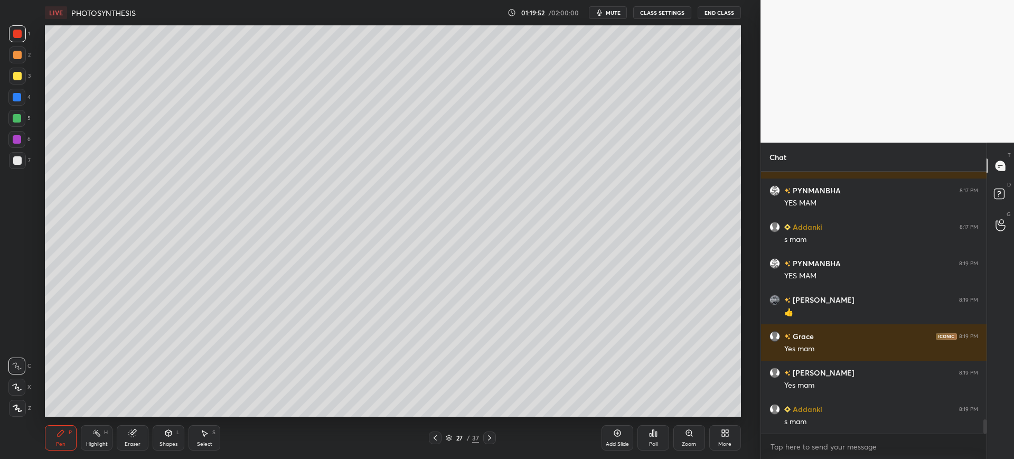
scroll to position [237, 222]
click at [8, 103] on div "4" at bounding box center [19, 97] width 22 height 17
click at [18, 160] on div at bounding box center [17, 160] width 8 height 8
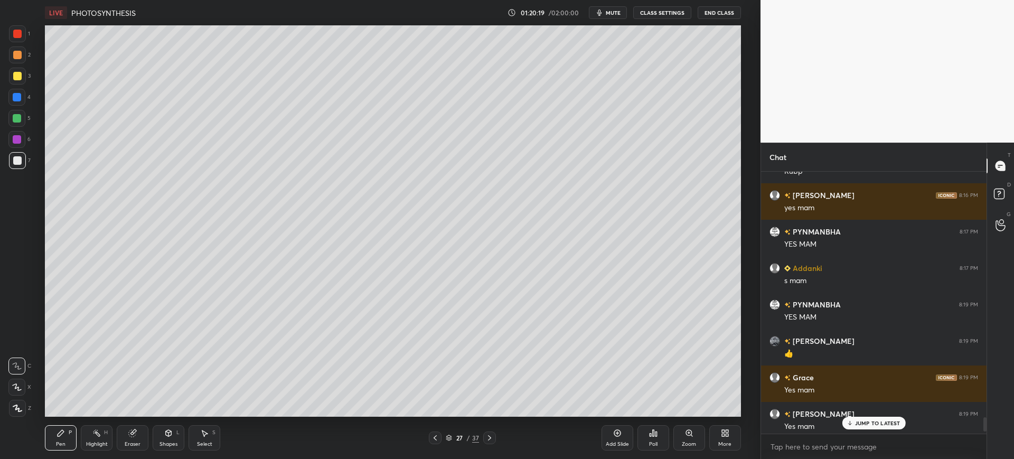
scroll to position [4494, 0]
click at [730, 435] on div "More" at bounding box center [725, 437] width 32 height 25
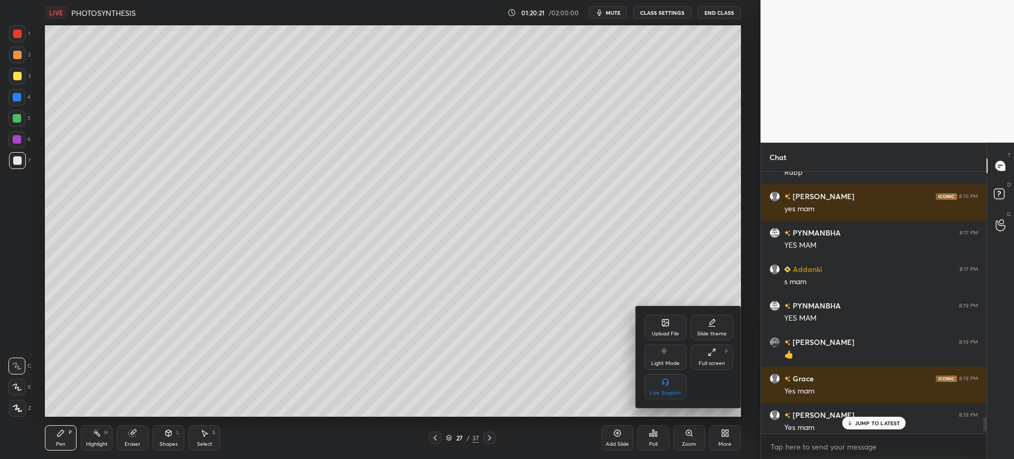
click at [657, 325] on div "Upload File" at bounding box center [665, 327] width 42 height 25
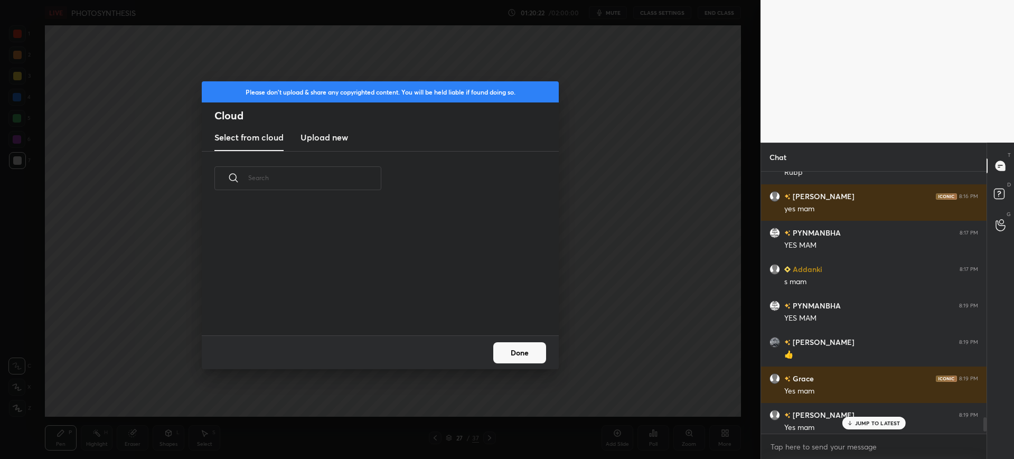
scroll to position [130, 339]
click at [333, 147] on new "Upload new" at bounding box center [324, 138] width 48 height 26
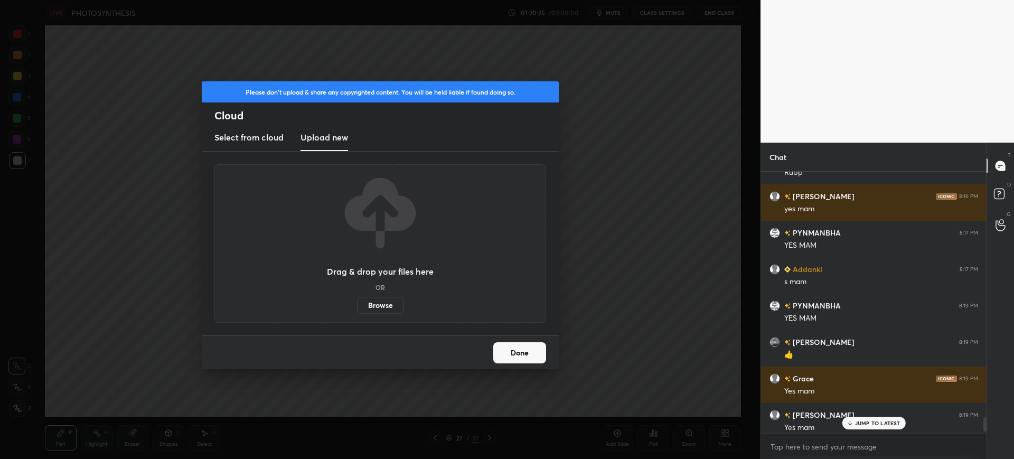
click at [372, 304] on label "Browse" at bounding box center [380, 305] width 47 height 17
click at [357, 304] on input "Browse" at bounding box center [357, 305] width 0 height 17
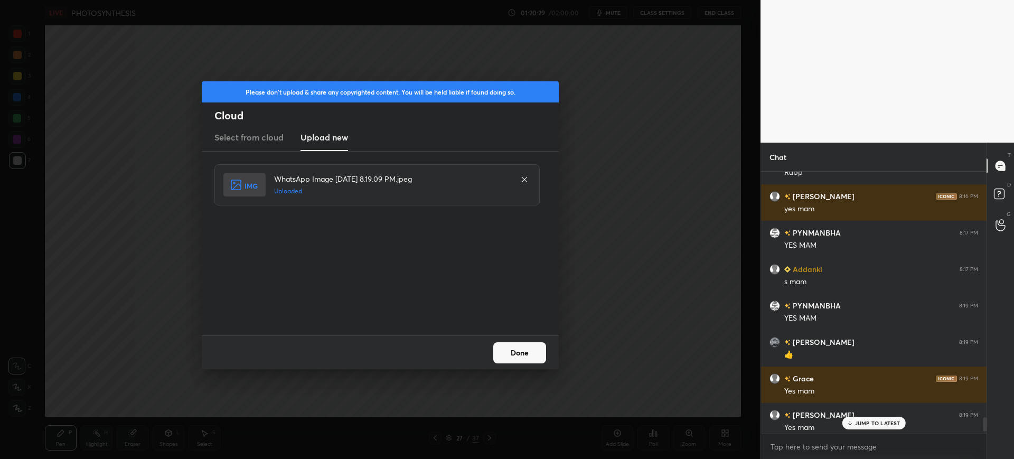
click at [518, 353] on button "Done" at bounding box center [519, 352] width 53 height 21
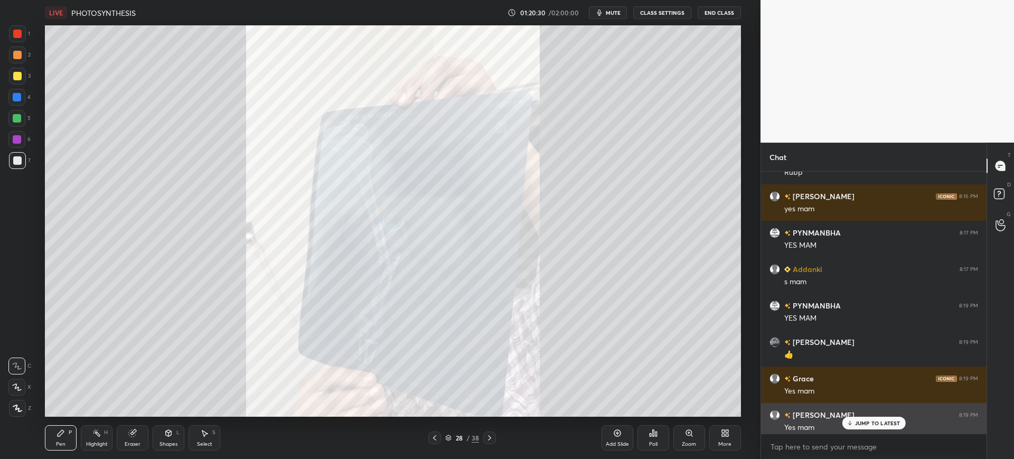
click at [872, 415] on div "[PERSON_NAME] 8:19 PM" at bounding box center [873, 414] width 209 height 11
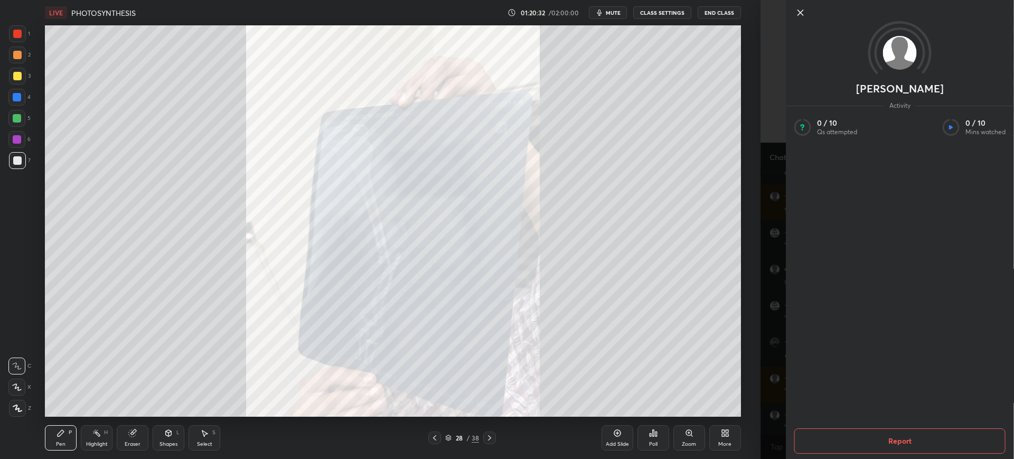
click at [687, 428] on div "Zoom" at bounding box center [689, 437] width 32 height 25
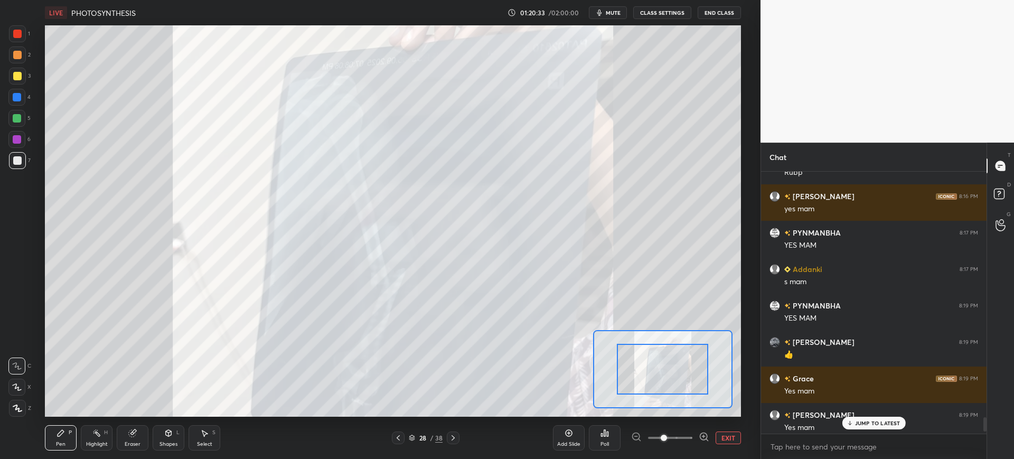
click at [874, 422] on p "JUMP TO LATEST" at bounding box center [877, 423] width 45 height 6
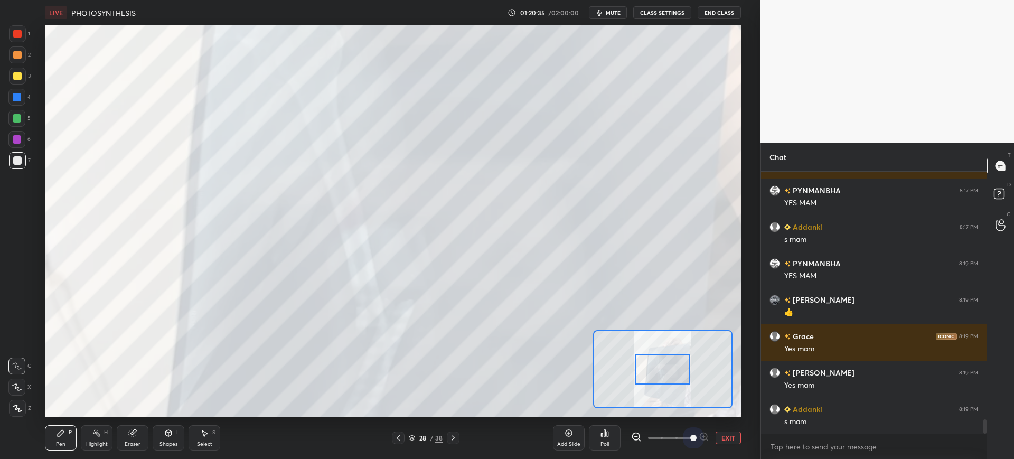
drag, startPoint x: 666, startPoint y: 434, endPoint x: 719, endPoint y: 436, distance: 52.3
click at [719, 436] on div "EXIT" at bounding box center [686, 437] width 110 height 13
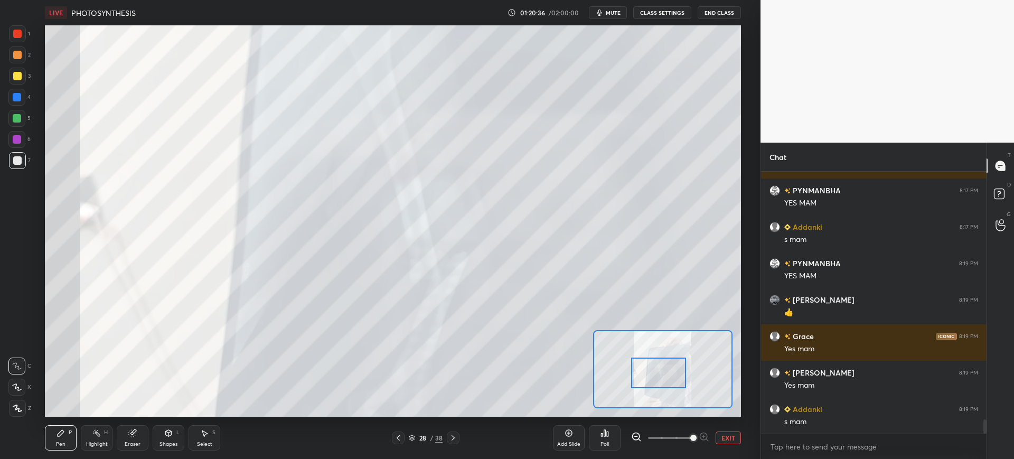
drag, startPoint x: 677, startPoint y: 370, endPoint x: 672, endPoint y: 374, distance: 6.0
click at [672, 374] on div at bounding box center [658, 372] width 55 height 31
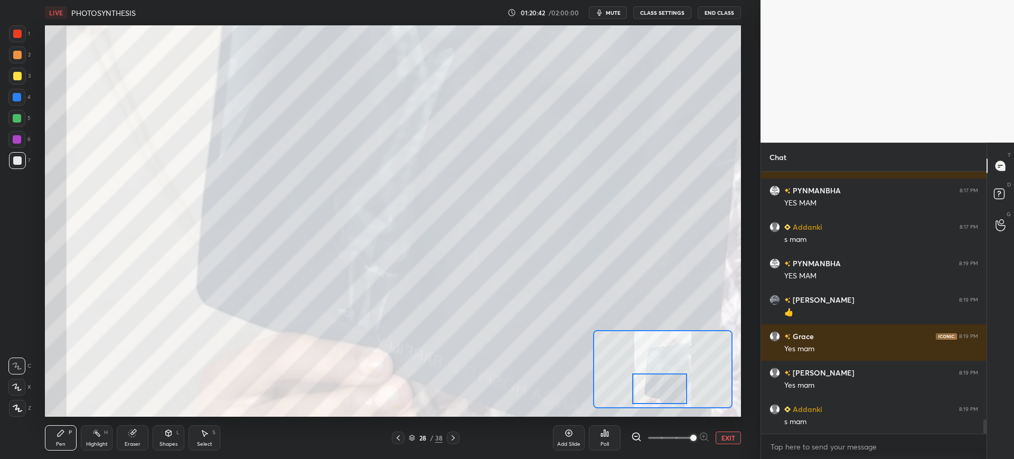
drag, startPoint x: 661, startPoint y: 377, endPoint x: 663, endPoint y: 399, distance: 22.2
click at [663, 399] on div at bounding box center [659, 388] width 55 height 31
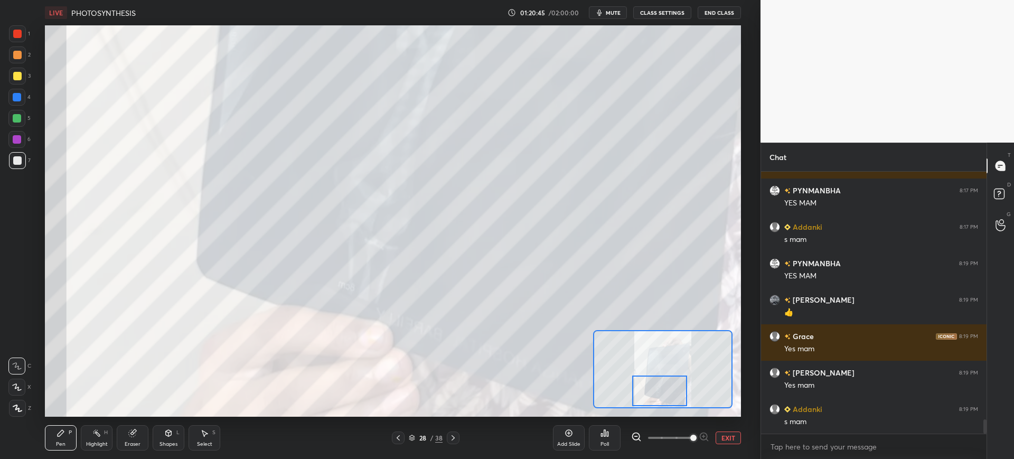
scroll to position [4573, 0]
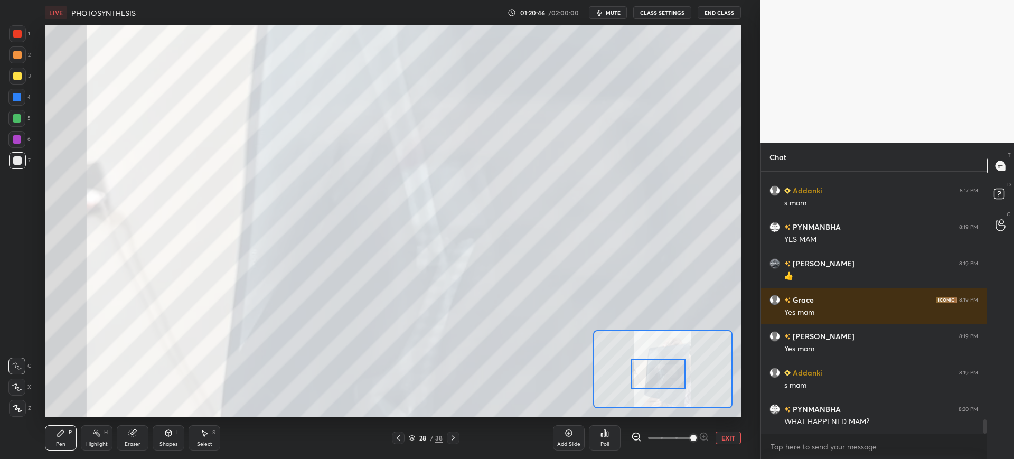
drag, startPoint x: 660, startPoint y: 385, endPoint x: 658, endPoint y: 368, distance: 17.5
click at [658, 368] on div at bounding box center [657, 374] width 55 height 31
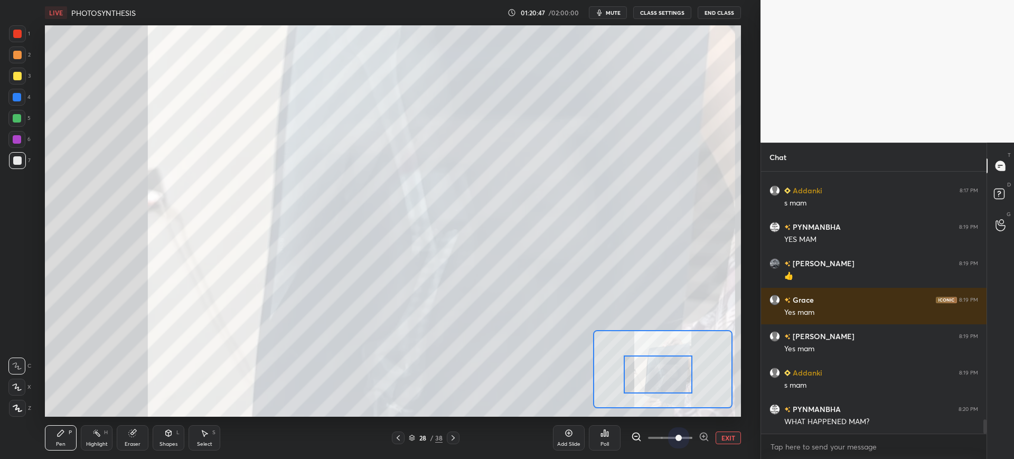
click at [671, 433] on span at bounding box center [670, 438] width 44 height 16
click at [665, 435] on span at bounding box center [670, 438] width 44 height 16
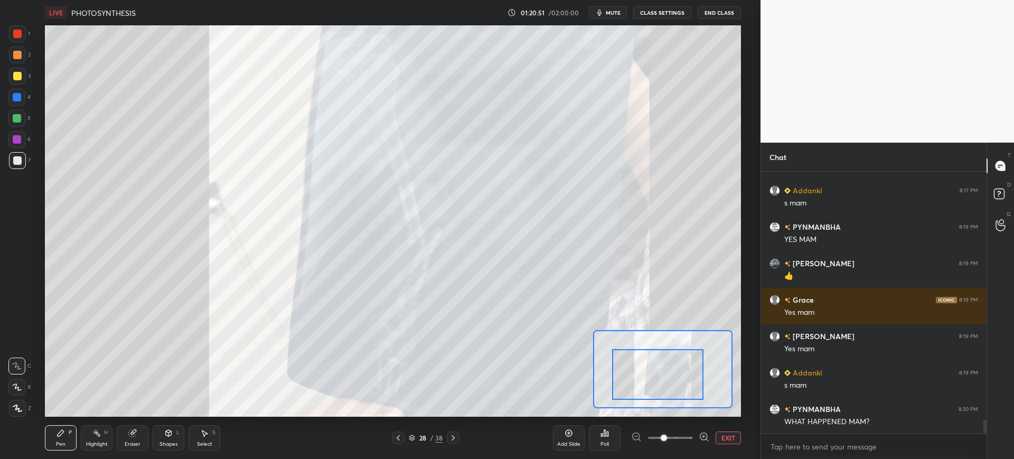
click at [18, 71] on div at bounding box center [17, 76] width 17 height 17
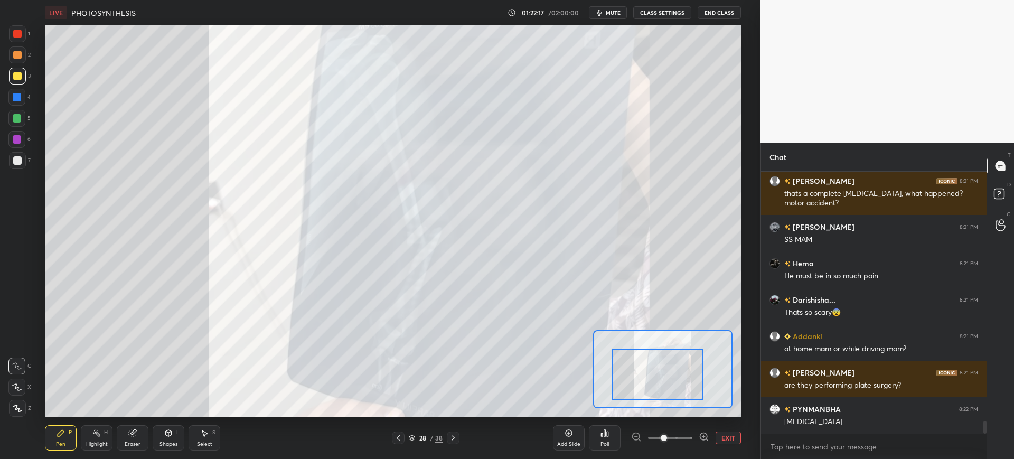
scroll to position [5202, 0]
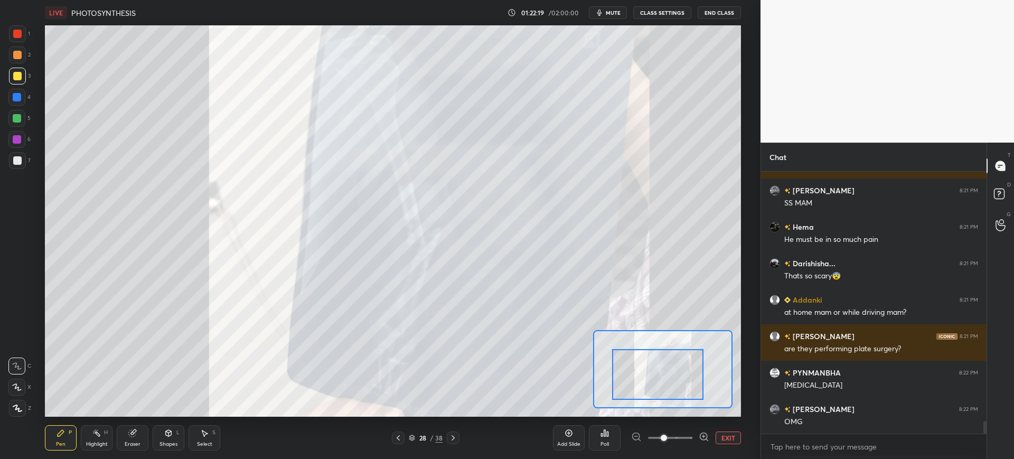
click at [29, 159] on div "7" at bounding box center [20, 160] width 22 height 17
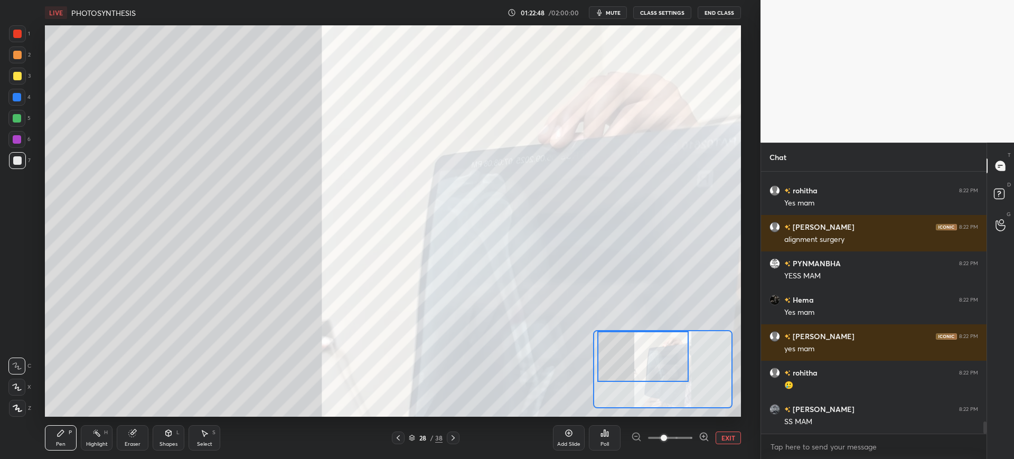
scroll to position [5493, 0]
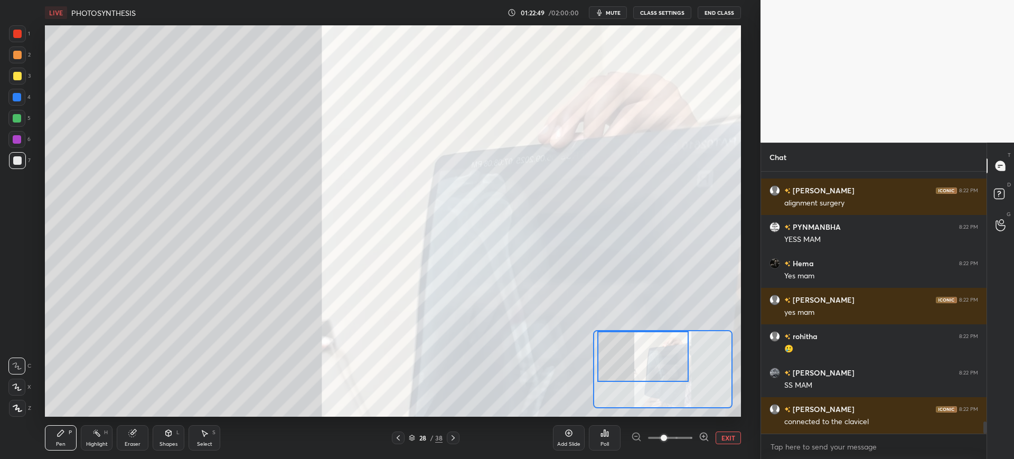
click at [26, 65] on div "2" at bounding box center [20, 56] width 22 height 21
click at [15, 42] on div at bounding box center [17, 33] width 17 height 17
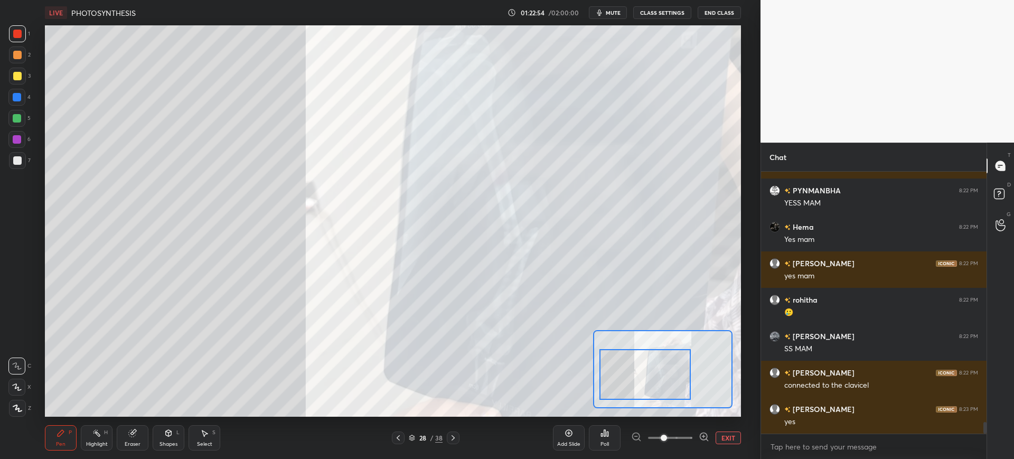
click at [665, 378] on div at bounding box center [644, 374] width 91 height 51
click at [15, 140] on div at bounding box center [17, 139] width 8 height 8
click at [8, 119] on div "1 2 3 4 5 6 7 C X Z C X Z E E Erase all H H" at bounding box center [17, 220] width 34 height 391
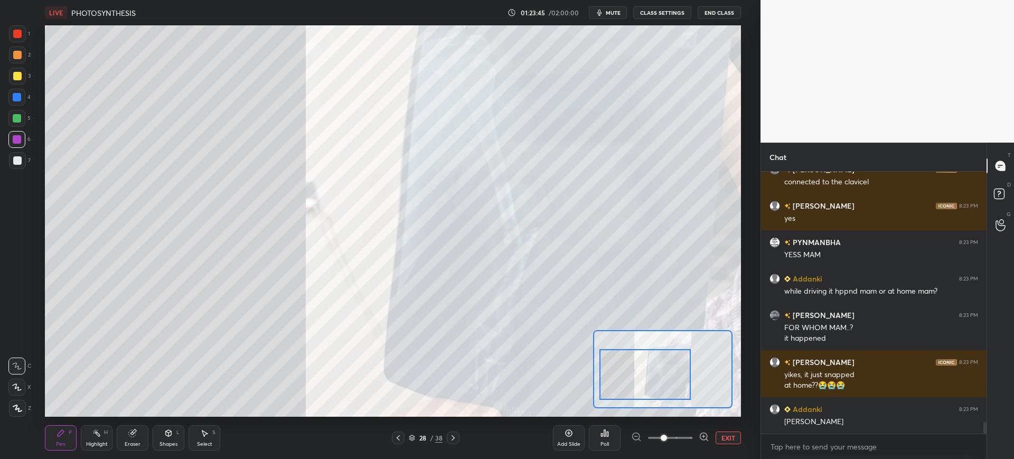
scroll to position [5769, 0]
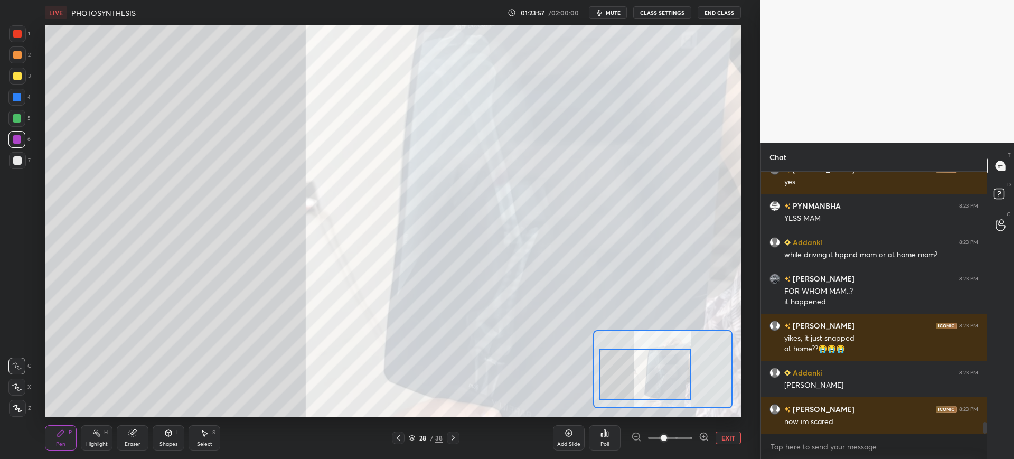
click at [37, 169] on div "Setting up your live class Poll for secs No correct answer Start poll" at bounding box center [393, 220] width 718 height 391
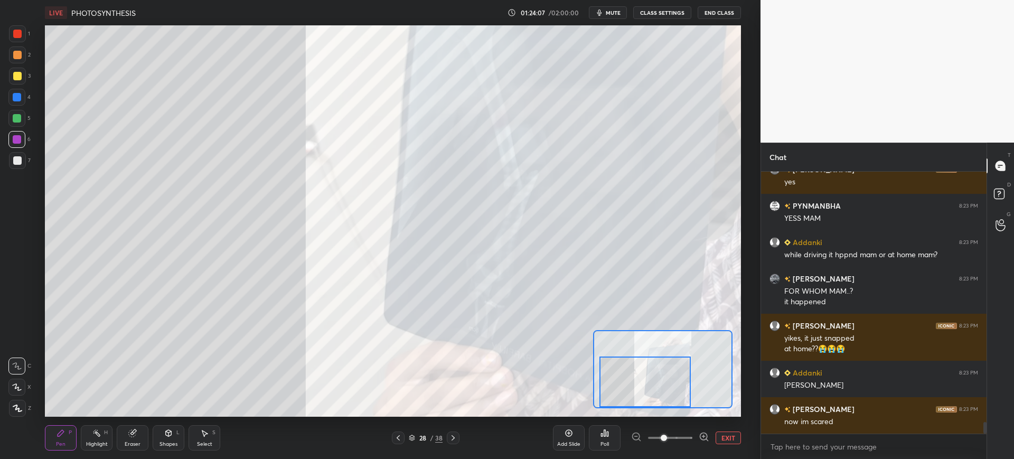
click at [714, 434] on div "EXIT" at bounding box center [686, 437] width 110 height 13
click at [734, 436] on button "EXIT" at bounding box center [727, 437] width 25 height 13
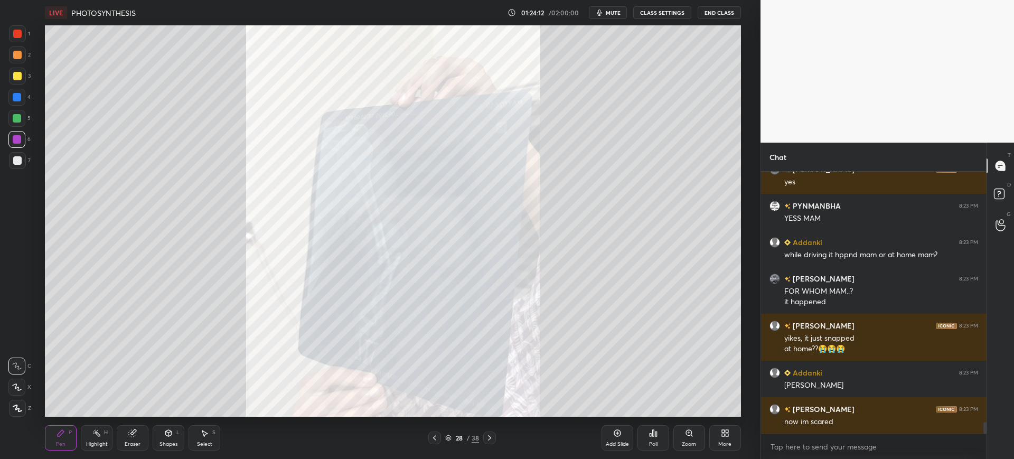
click at [437, 444] on div "Pen P Highlight H Eraser Shapes L Select S 28 / 38 Add Slide Poll Zoom More" at bounding box center [392, 438] width 695 height 42
click at [434, 438] on icon at bounding box center [434, 437] width 3 height 5
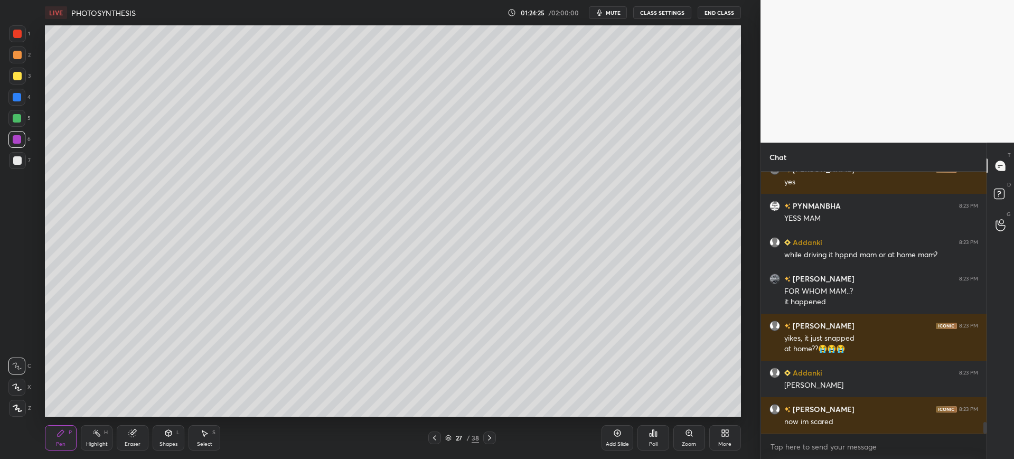
scroll to position [5806, 0]
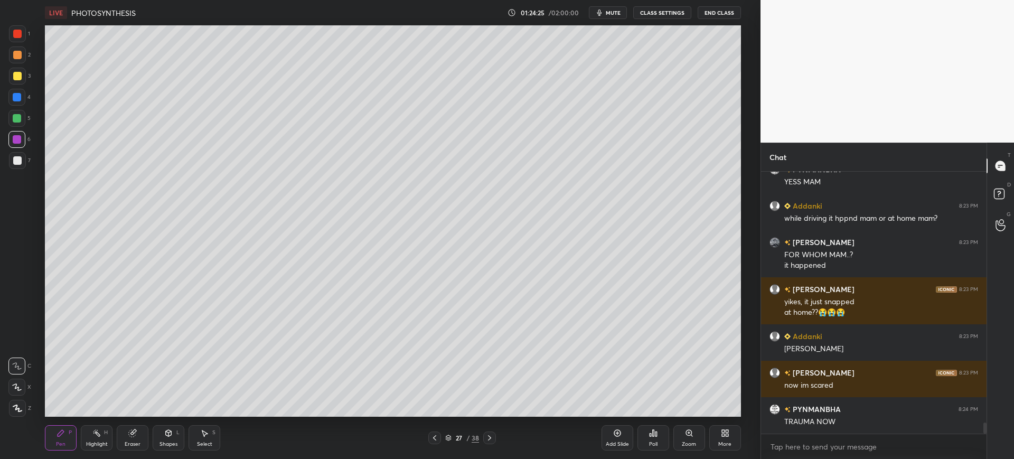
click at [18, 159] on div at bounding box center [17, 160] width 8 height 8
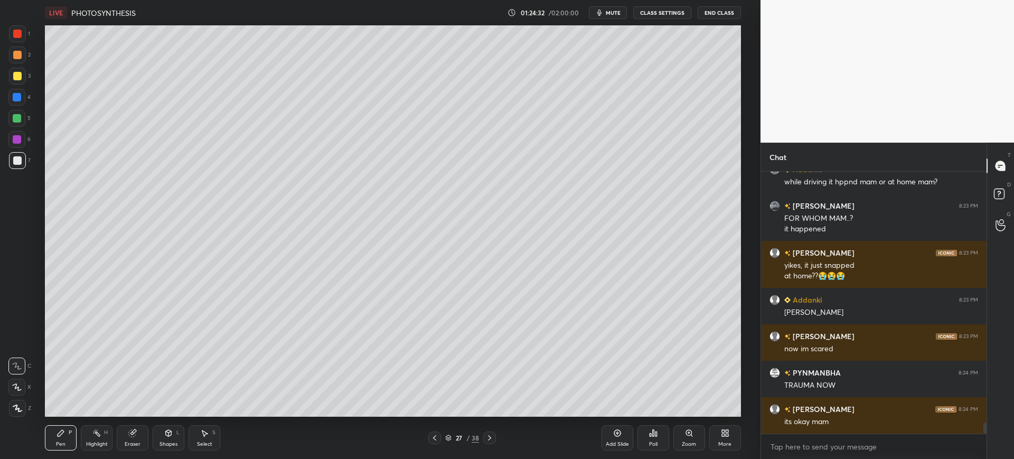
click at [19, 55] on div at bounding box center [17, 55] width 8 height 8
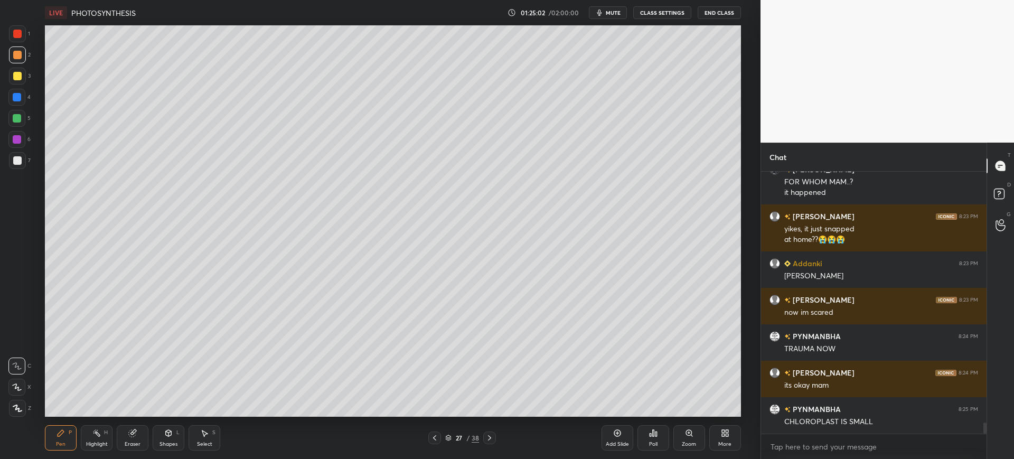
click at [16, 159] on div at bounding box center [17, 160] width 8 height 8
click at [24, 79] on div at bounding box center [17, 76] width 17 height 17
click at [24, 163] on div at bounding box center [17, 160] width 17 height 17
click at [26, 93] on div "4" at bounding box center [19, 97] width 22 height 17
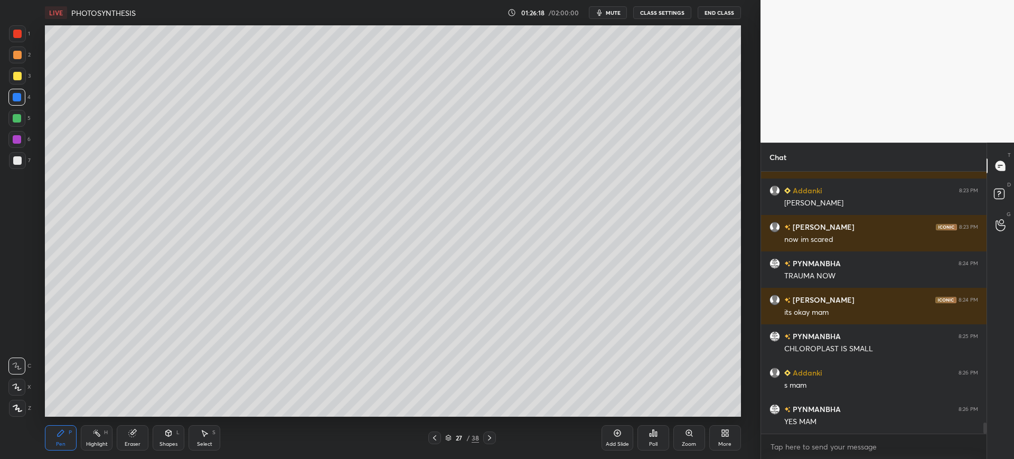
scroll to position [5988, 0]
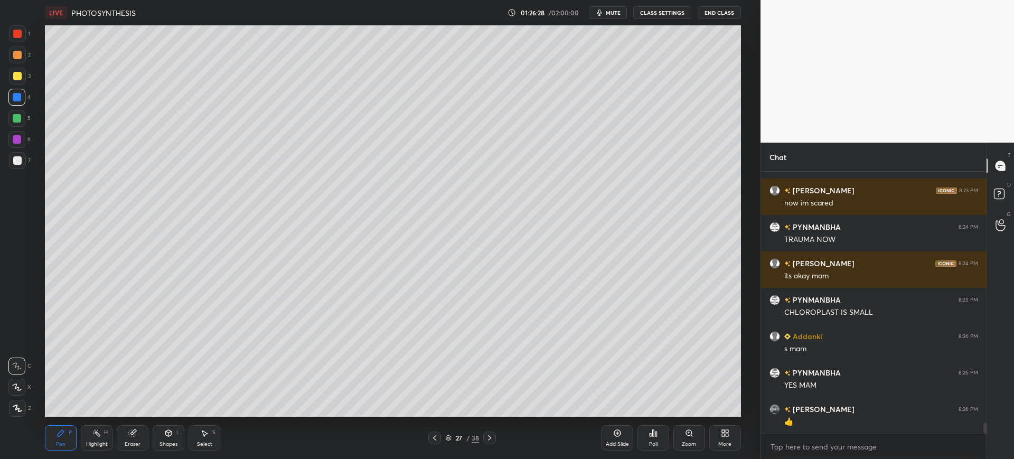
click at [23, 159] on div at bounding box center [17, 160] width 17 height 17
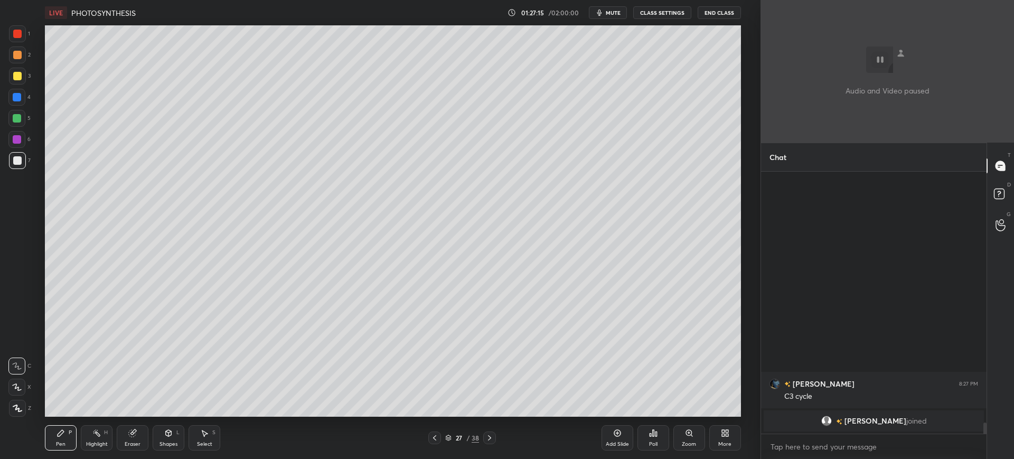
scroll to position [5366, 0]
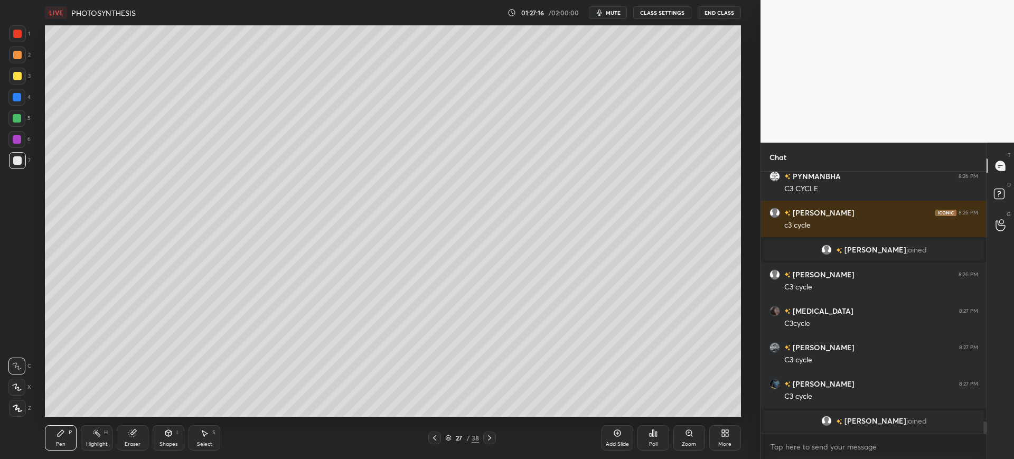
click at [15, 156] on div at bounding box center [17, 160] width 8 height 8
click at [19, 74] on div at bounding box center [17, 76] width 8 height 8
click at [21, 57] on div at bounding box center [17, 55] width 8 height 8
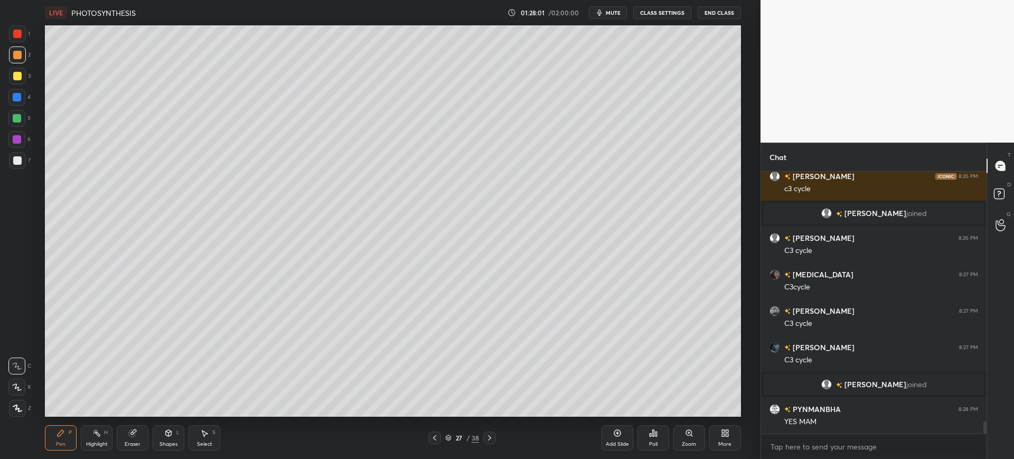
click at [16, 164] on div at bounding box center [17, 160] width 8 height 8
click at [10, 93] on div at bounding box center [16, 97] width 17 height 17
click at [17, 168] on div at bounding box center [17, 160] width 17 height 17
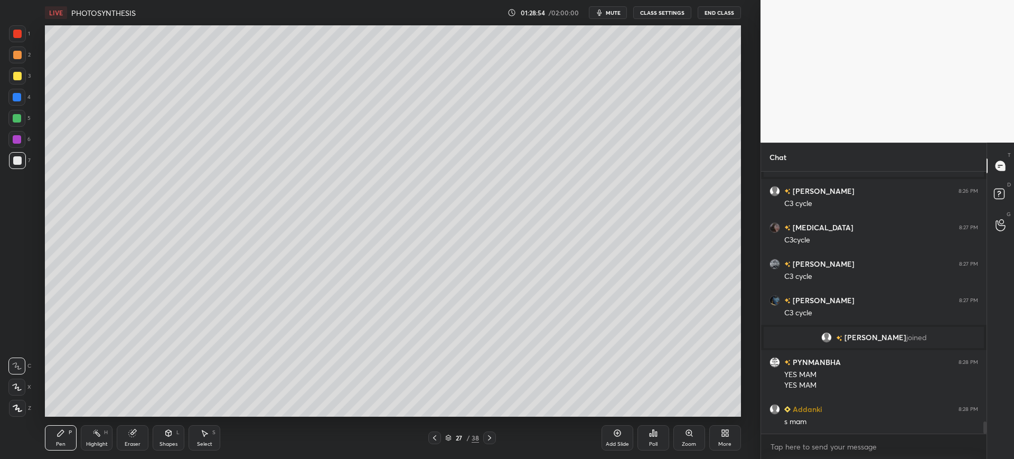
scroll to position [5486, 0]
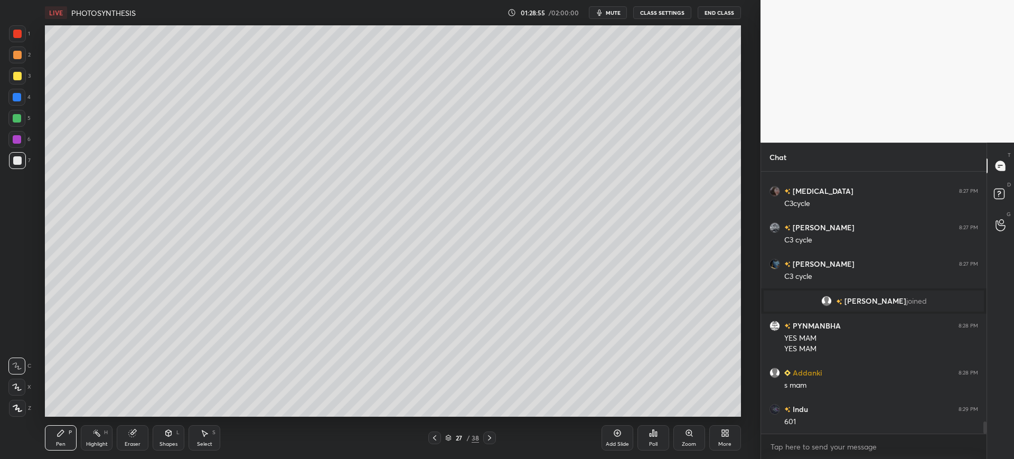
click at [1, 81] on div "1 2 3 4 5 6 7 C X Z C X Z E E Erase all H H" at bounding box center [17, 220] width 34 height 391
click at [18, 87] on div "3" at bounding box center [20, 78] width 22 height 21
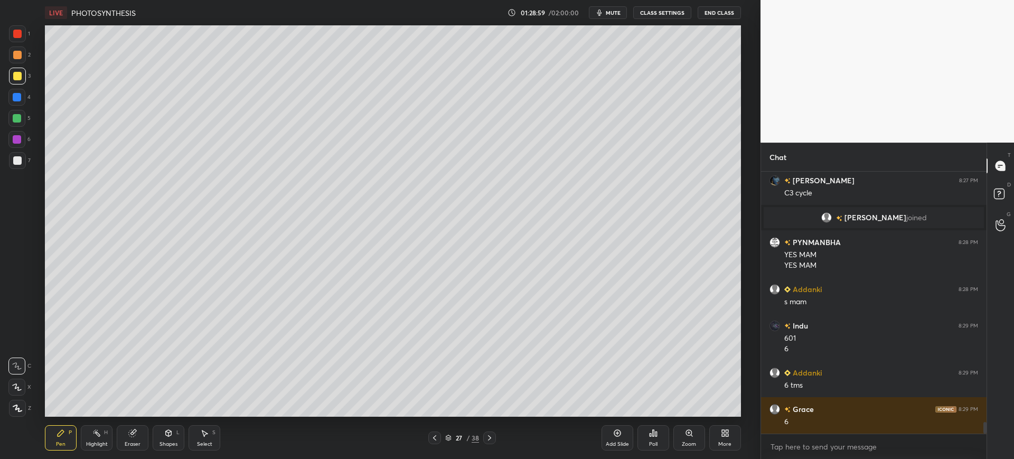
scroll to position [5606, 0]
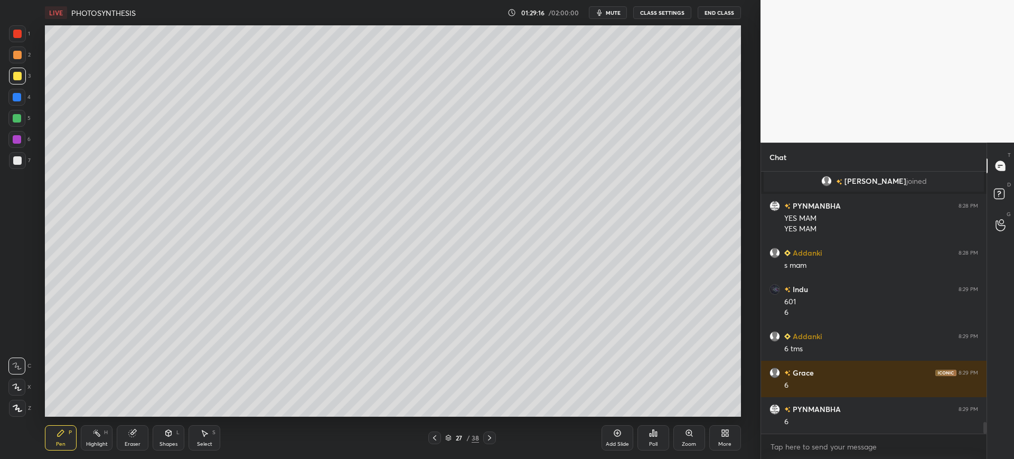
click at [18, 101] on div at bounding box center [17, 97] width 8 height 8
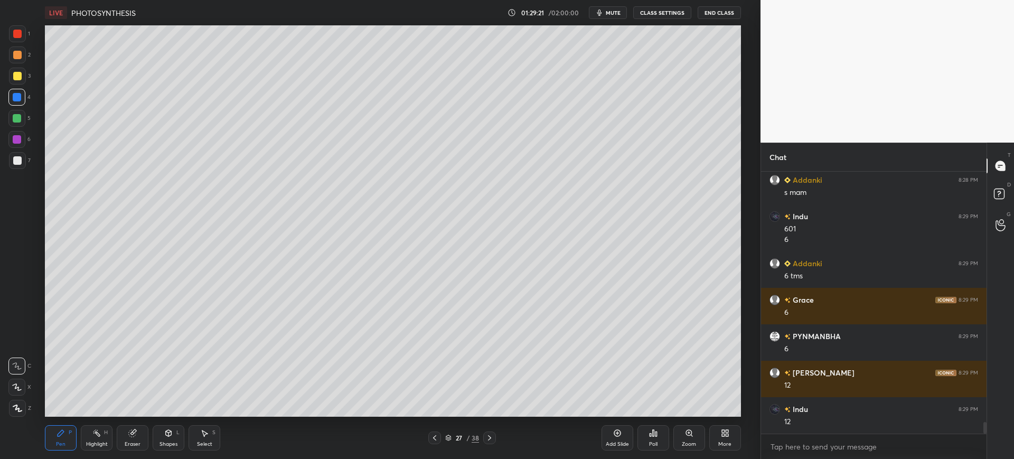
scroll to position [5715, 0]
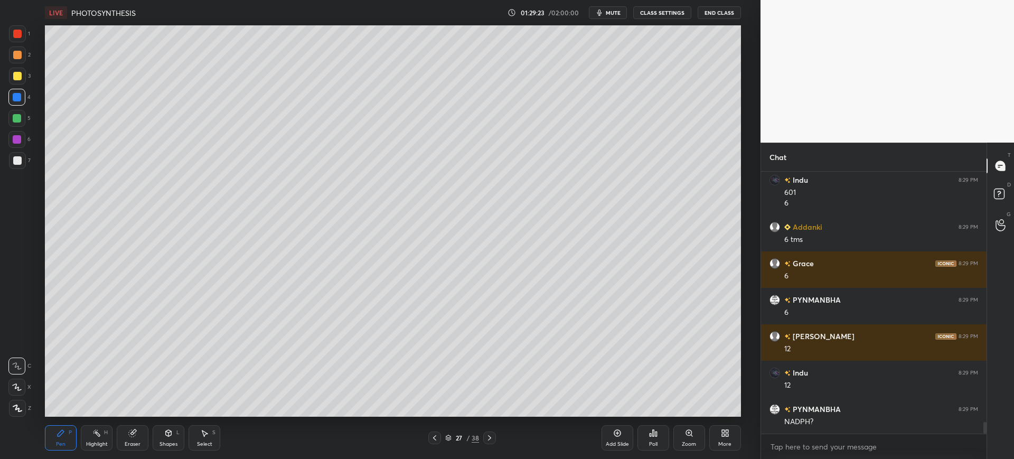
click at [606, 20] on div "LIVE PHOTOSYNTHESIS 01:29:23 / 02:00:00 mute CLASS SETTINGS End Class" at bounding box center [392, 12] width 695 height 25
click at [614, 10] on span "mute" at bounding box center [613, 12] width 15 height 7
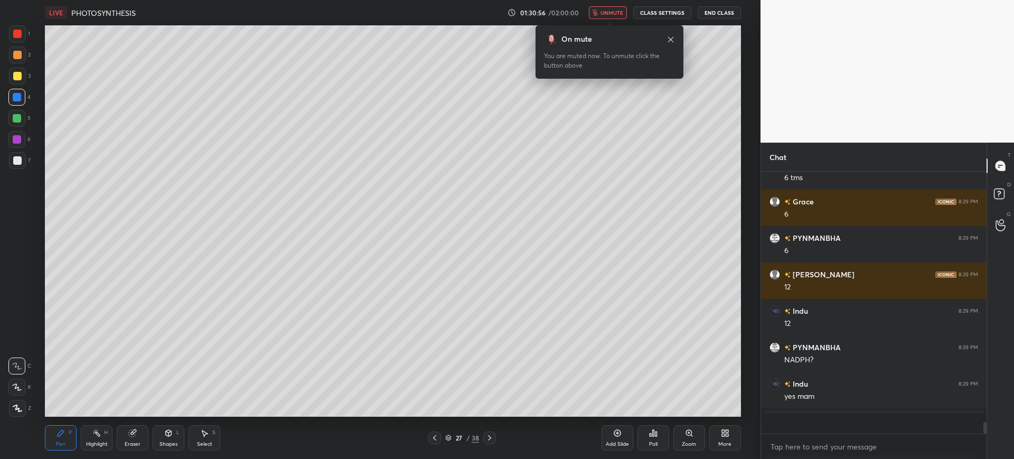
scroll to position [5777, 0]
click at [615, 12] on span "unmute" at bounding box center [611, 12] width 23 height 7
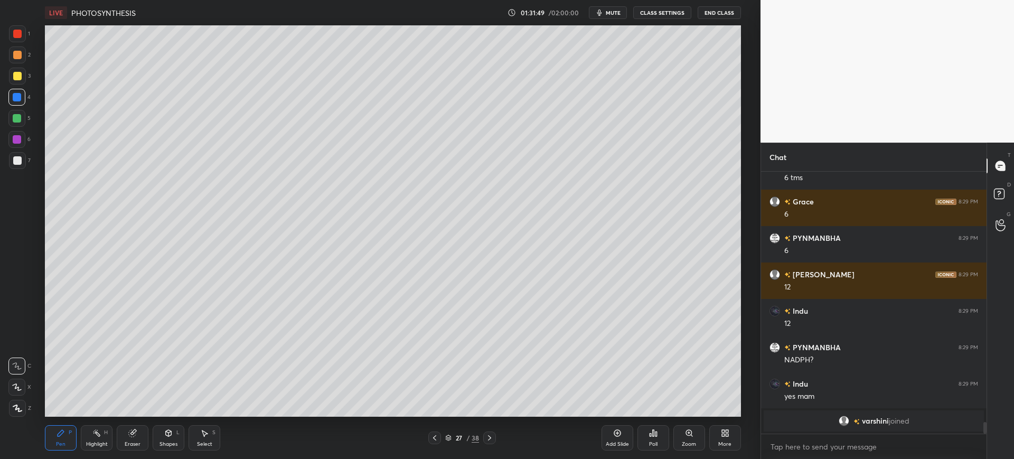
click at [622, 439] on div "Add Slide" at bounding box center [617, 437] width 32 height 25
click at [32, 160] on div "1 2 3 4 5 6 7 C X Z C X Z E E Erase all H H" at bounding box center [17, 220] width 34 height 391
click at [23, 161] on div at bounding box center [17, 160] width 17 height 17
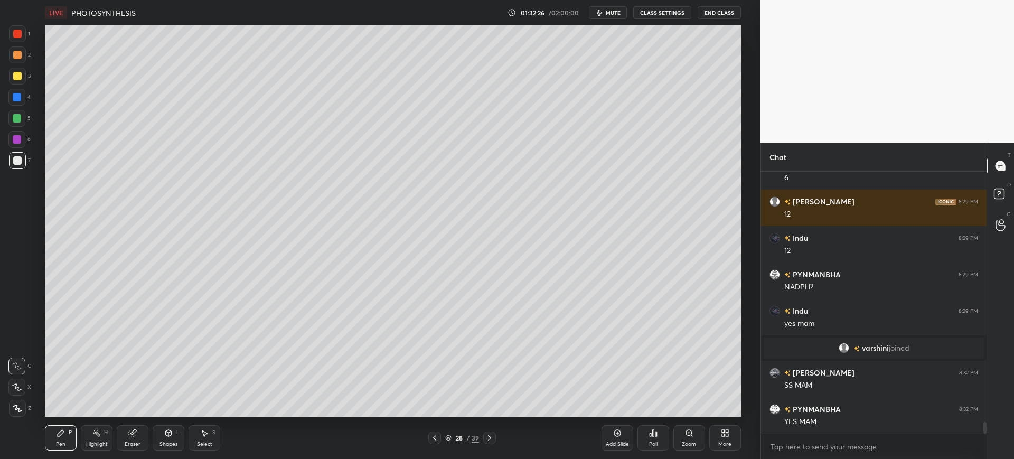
scroll to position [5745, 0]
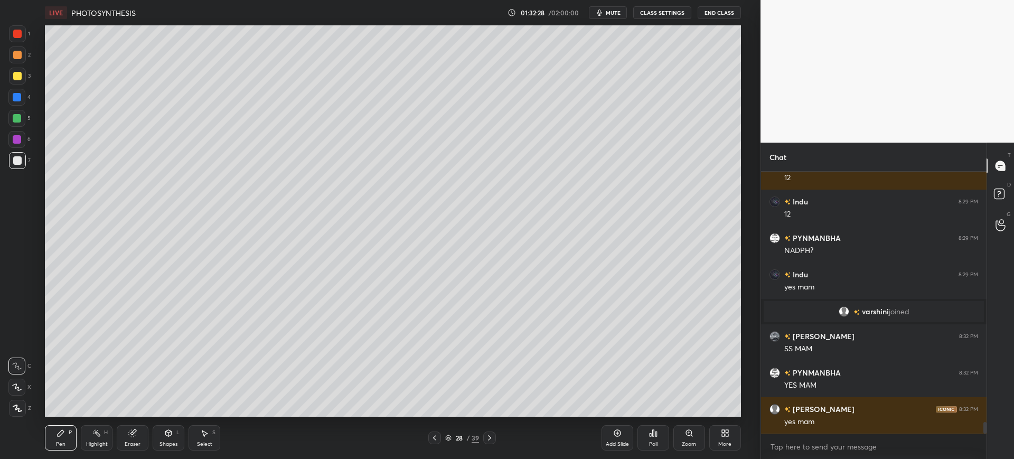
click at [20, 100] on div at bounding box center [17, 97] width 8 height 8
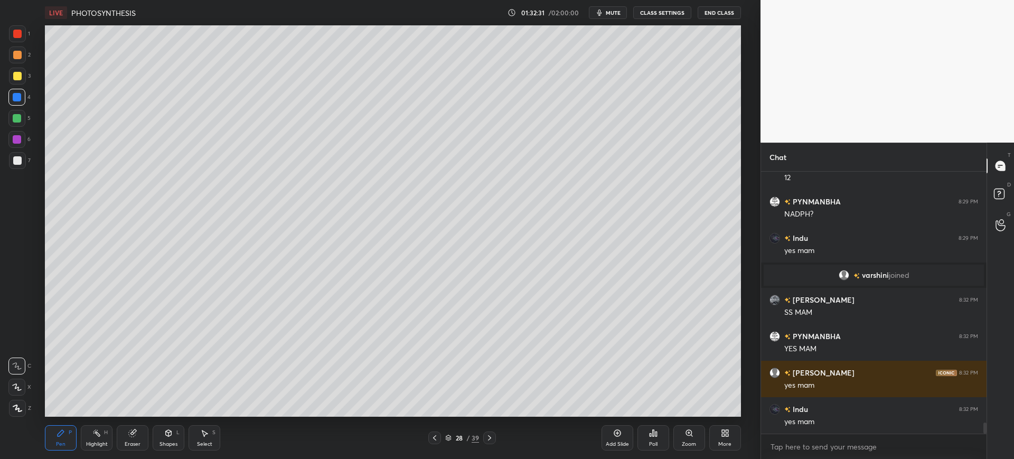
click at [37, 151] on div "Setting up your live class Poll for secs No correct answer Start poll" at bounding box center [393, 220] width 718 height 391
click at [29, 164] on div "7" at bounding box center [20, 160] width 22 height 17
click at [20, 37] on div at bounding box center [17, 34] width 8 height 8
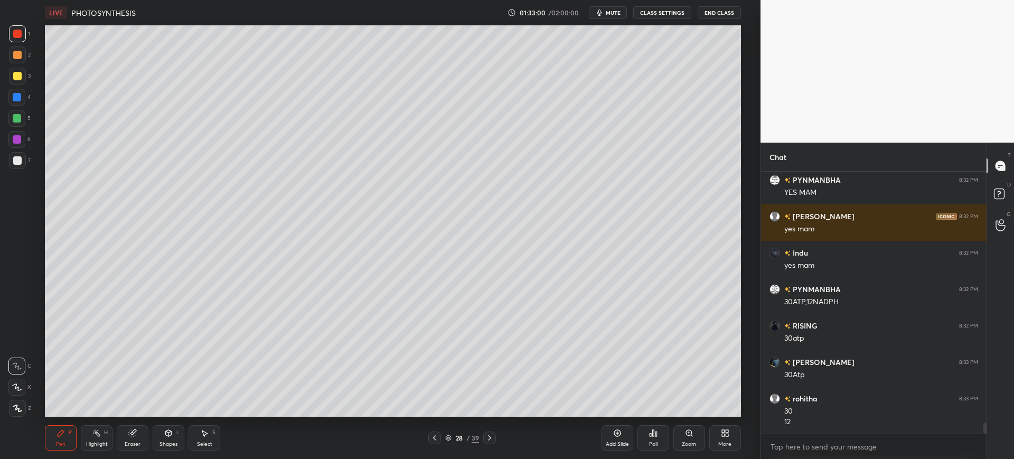
scroll to position [5948, 0]
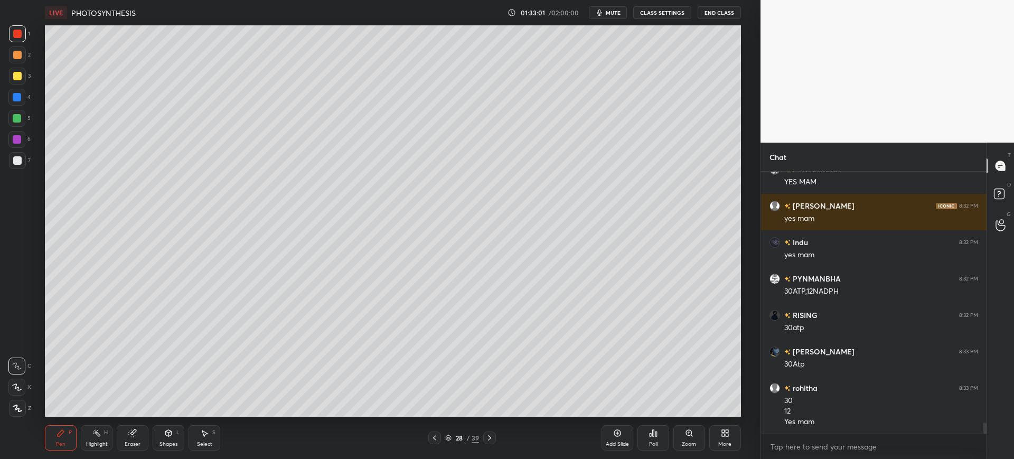
click at [24, 164] on div at bounding box center [17, 160] width 17 height 17
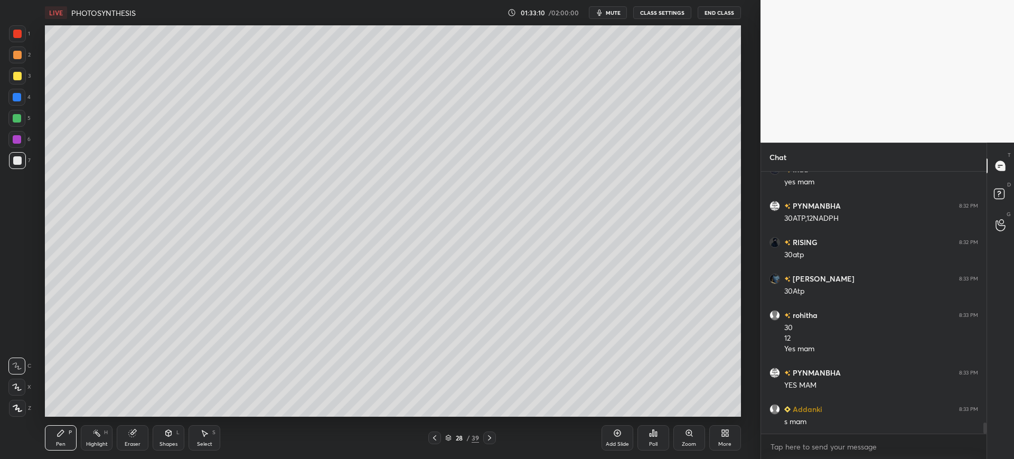
scroll to position [6058, 0]
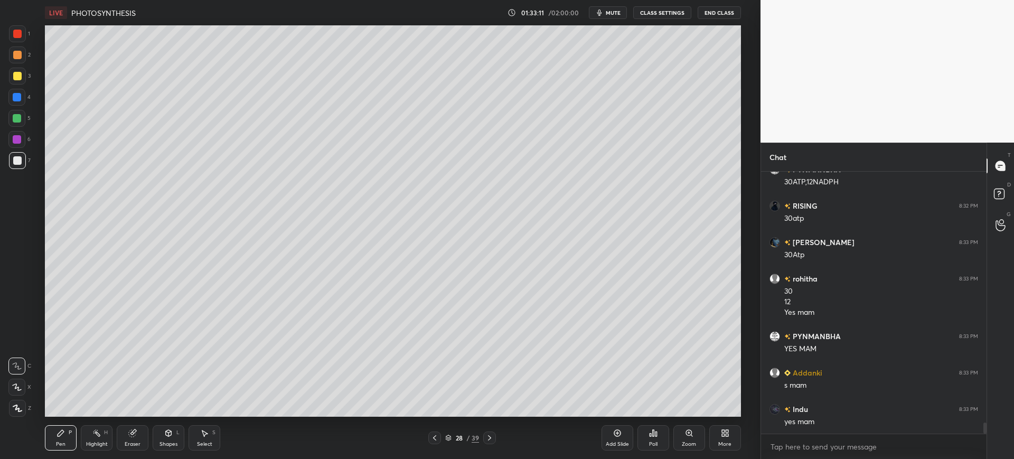
click at [437, 441] on icon at bounding box center [434, 438] width 8 height 8
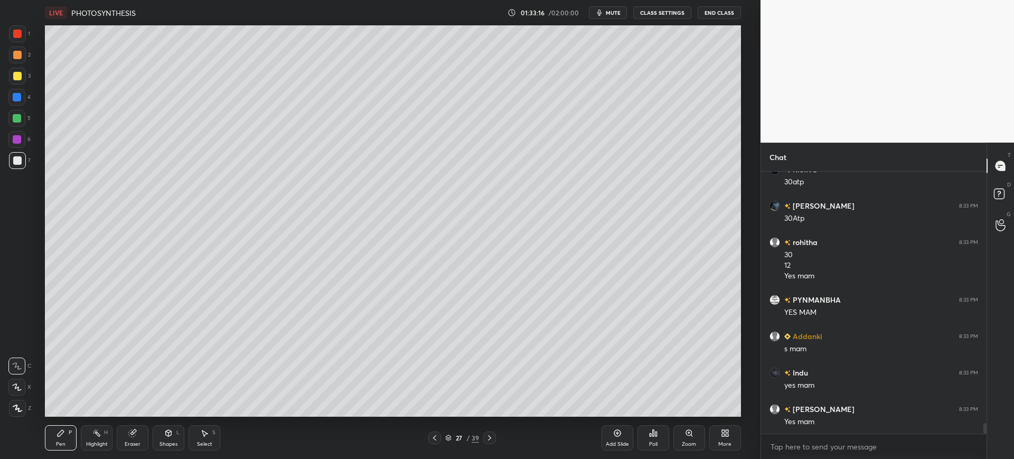
click at [485, 437] on icon at bounding box center [489, 438] width 8 height 8
click at [14, 79] on div at bounding box center [17, 76] width 8 height 8
click at [621, 439] on div "Add Slide" at bounding box center [617, 437] width 32 height 25
click at [26, 156] on div "7" at bounding box center [20, 160] width 22 height 17
click at [236, 9] on div "LIVE PHOTOSYNTHESIS" at bounding box center [274, 12] width 458 height 25
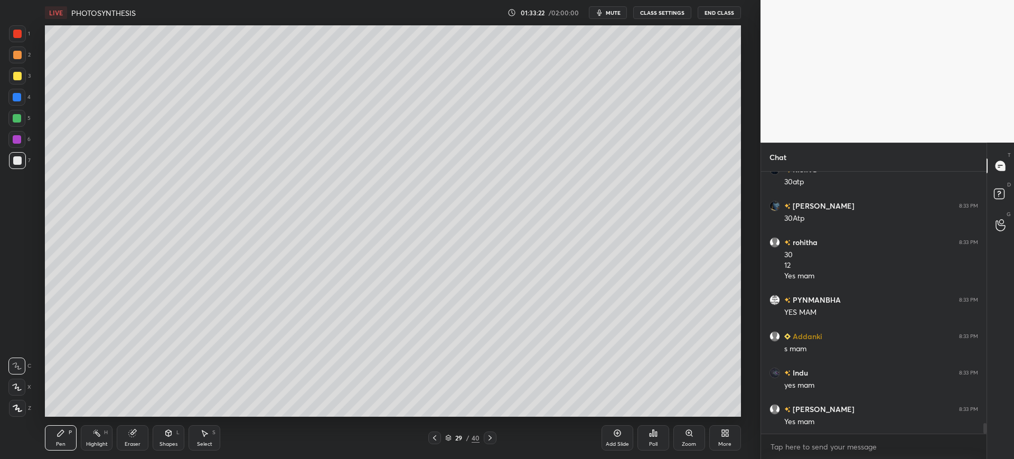
click at [21, 76] on div at bounding box center [17, 76] width 8 height 8
click at [164, 441] on div "Shapes" at bounding box center [168, 443] width 18 height 5
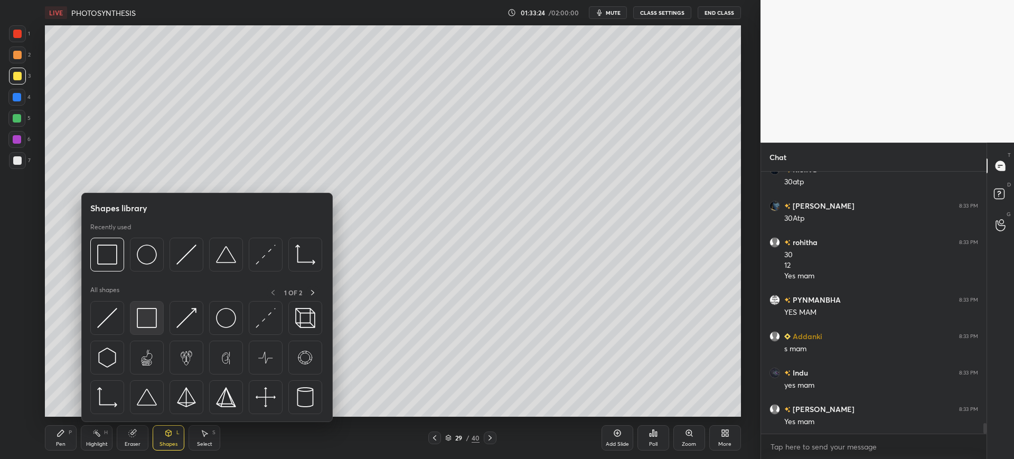
click at [146, 316] on img at bounding box center [147, 318] width 20 height 20
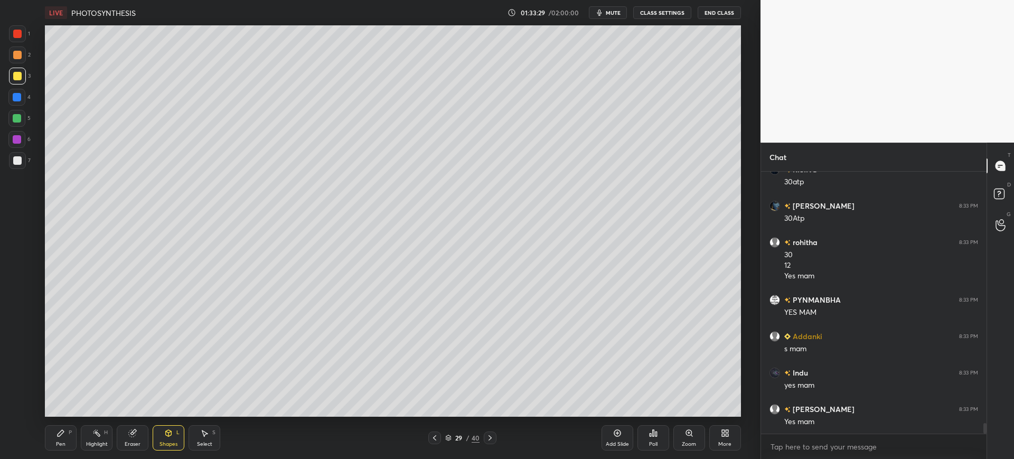
click at [75, 431] on div "Pen P" at bounding box center [61, 437] width 32 height 25
click at [17, 33] on div at bounding box center [17, 34] width 8 height 8
click at [16, 154] on div at bounding box center [17, 160] width 17 height 17
click at [18, 91] on div at bounding box center [16, 97] width 17 height 17
click at [27, 36] on div "1" at bounding box center [19, 33] width 21 height 17
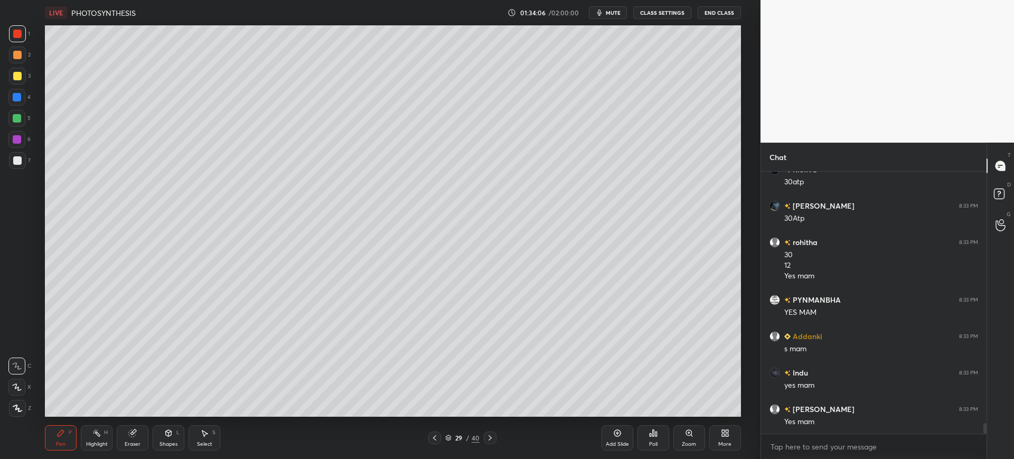
click at [15, 103] on div at bounding box center [16, 97] width 17 height 17
click at [16, 158] on div at bounding box center [17, 160] width 8 height 8
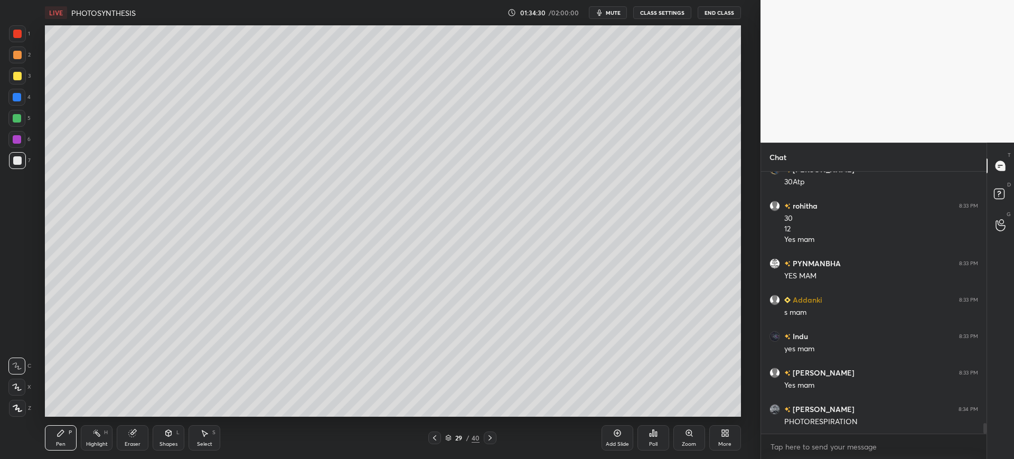
click at [25, 93] on div at bounding box center [16, 97] width 17 height 17
click at [16, 74] on div at bounding box center [17, 76] width 8 height 8
click at [21, 128] on div "5" at bounding box center [19, 120] width 22 height 21
click at [21, 162] on div at bounding box center [17, 160] width 8 height 8
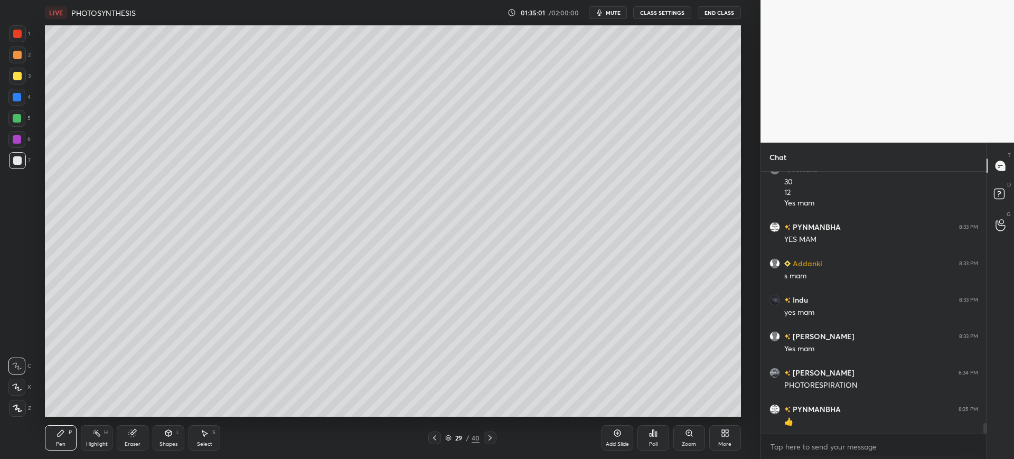
scroll to position [6203, 0]
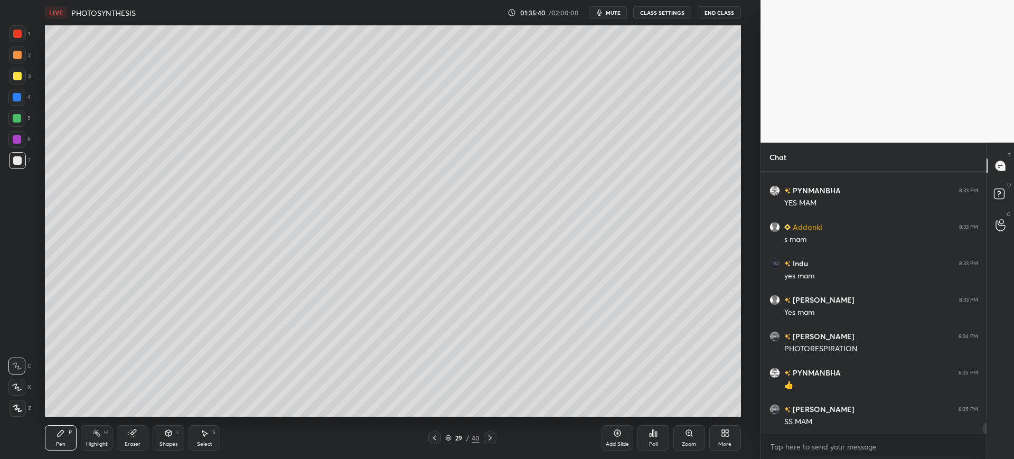
click at [29, 88] on div "3" at bounding box center [20, 78] width 22 height 21
click at [12, 79] on div at bounding box center [17, 76] width 17 height 17
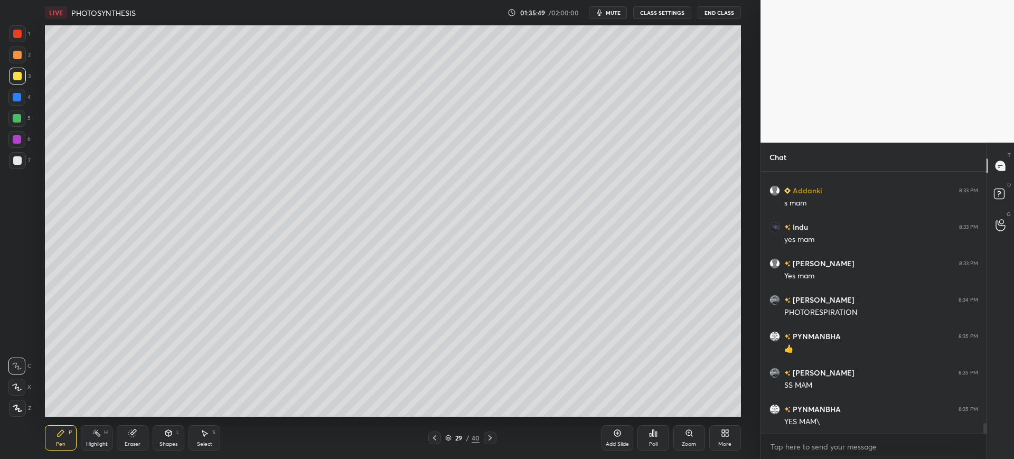
scroll to position [6276, 0]
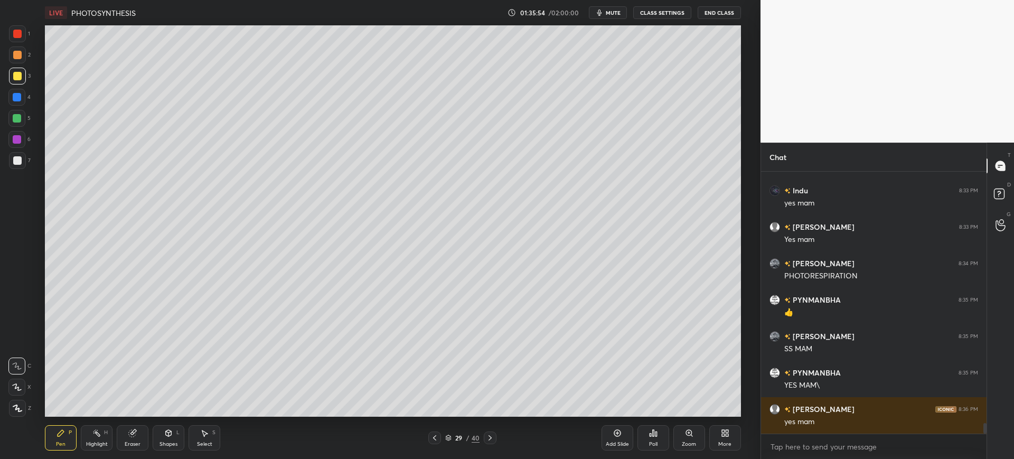
click at [611, 21] on div "LIVE PHOTOSYNTHESIS 01:35:54 / 02:00:00 mute CLASS SETTINGS End Class" at bounding box center [392, 12] width 695 height 25
click at [619, 11] on span "mute" at bounding box center [613, 12] width 15 height 7
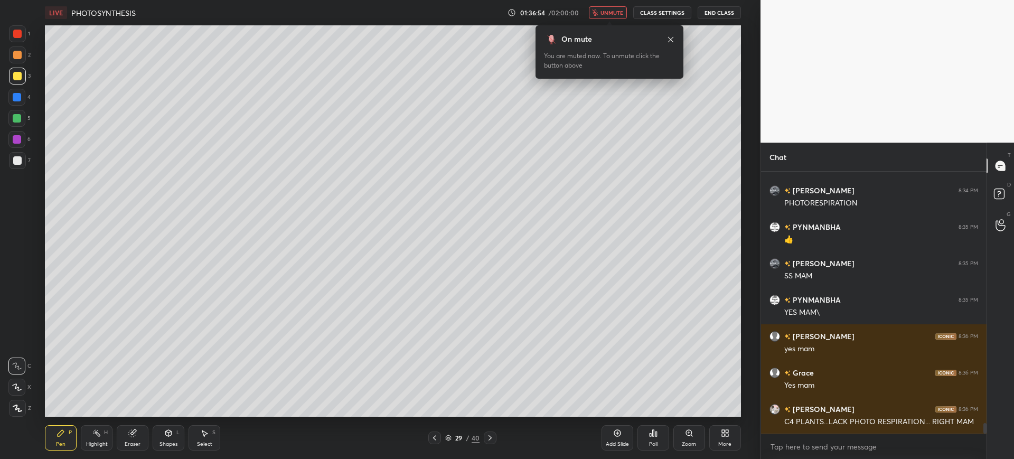
scroll to position [6374, 0]
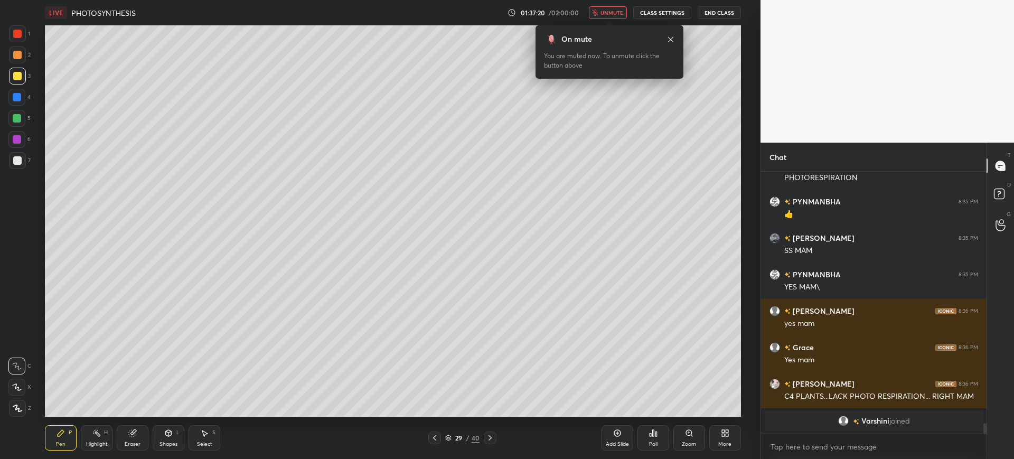
click at [611, 10] on span "unmute" at bounding box center [611, 12] width 23 height 7
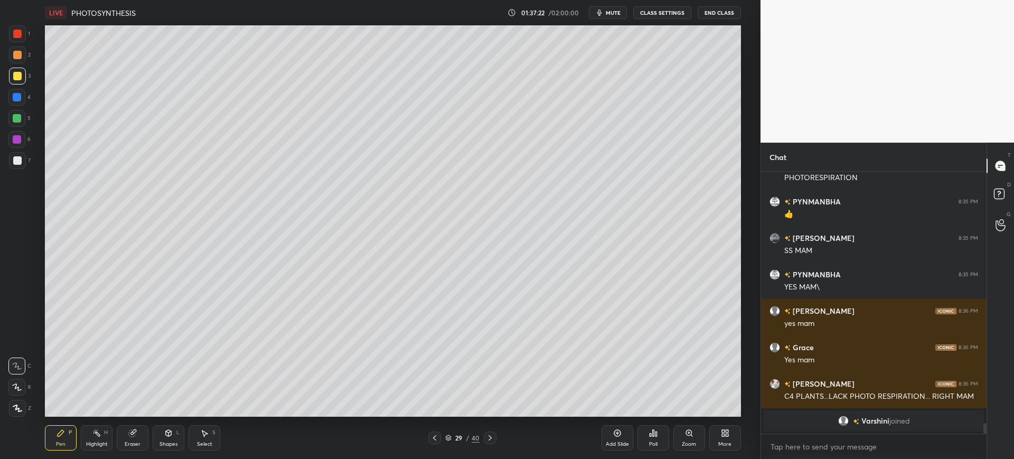
click at [15, 154] on div at bounding box center [17, 160] width 17 height 17
click at [616, 436] on icon at bounding box center [617, 433] width 7 height 7
click at [23, 100] on div at bounding box center [16, 97] width 17 height 17
click at [27, 76] on div "3" at bounding box center [20, 76] width 22 height 17
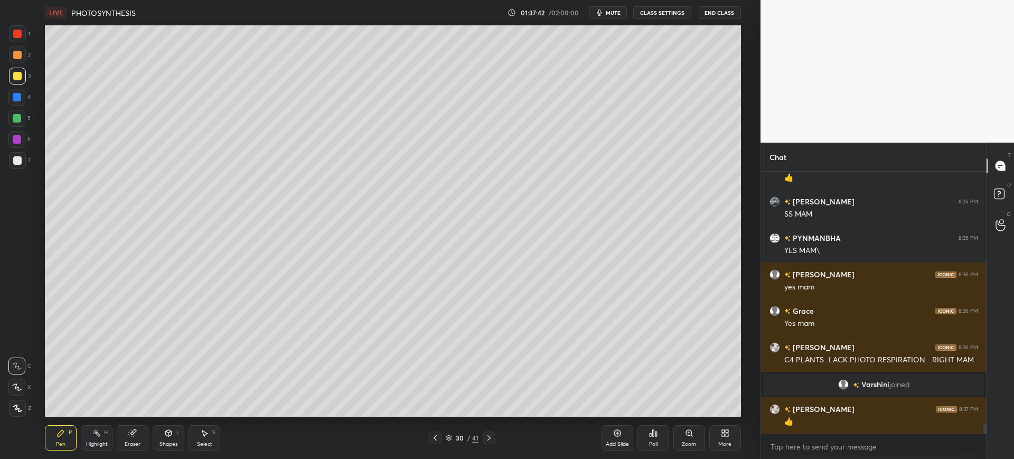
click at [458, 435] on div "30" at bounding box center [459, 438] width 11 height 6
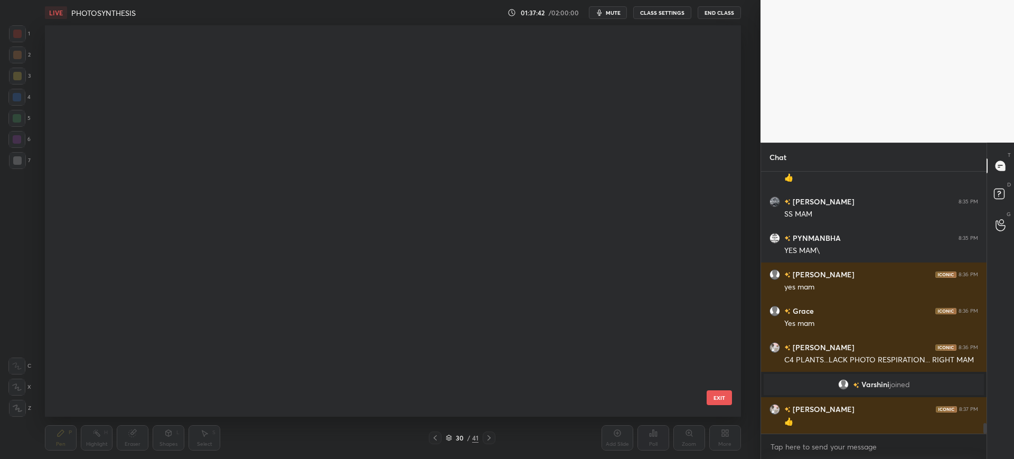
scroll to position [388, 691]
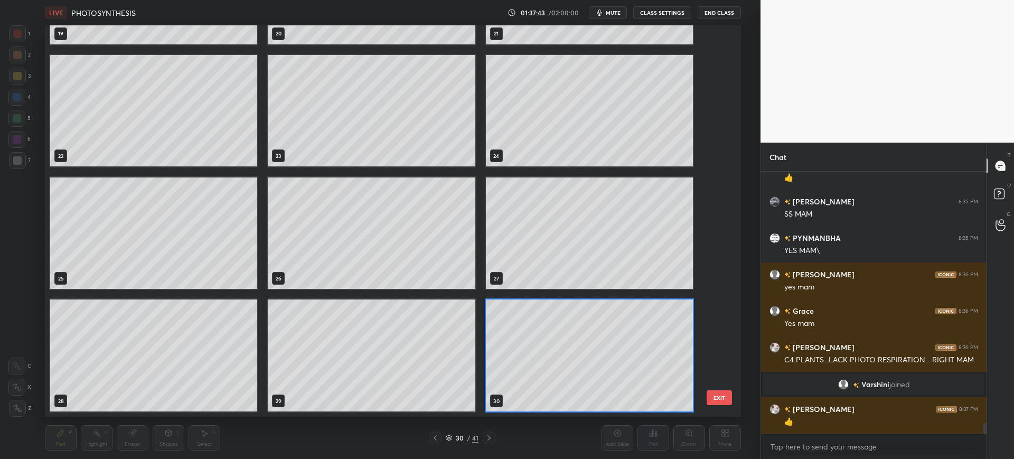
click at [722, 162] on div "16 17 18 19 20 21 22 23 24 25 26 27 28 29 30 EXIT" at bounding box center [392, 220] width 695 height 391
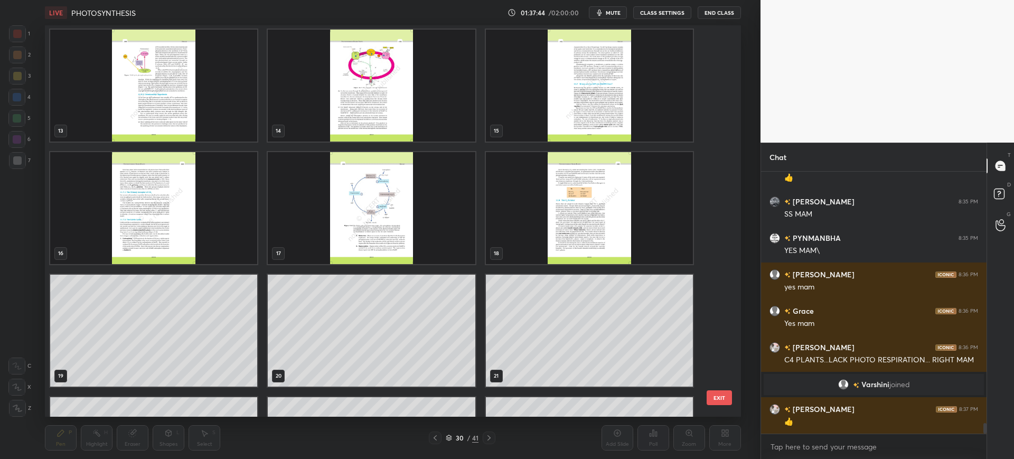
click at [394, 210] on img "grid" at bounding box center [371, 208] width 207 height 112
click at [623, 243] on img "grid" at bounding box center [589, 208] width 207 height 112
click at [707, 390] on div "10 11 12 13 14 15 16 17 18 19 20 21 22 23 24" at bounding box center [383, 220] width 677 height 391
click at [712, 395] on button "EXIT" at bounding box center [719, 397] width 25 height 15
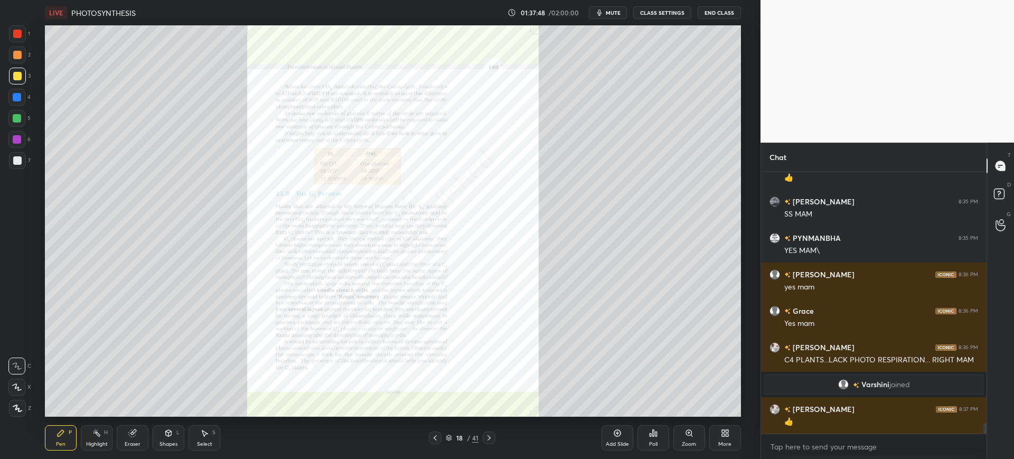
scroll to position [6279, 0]
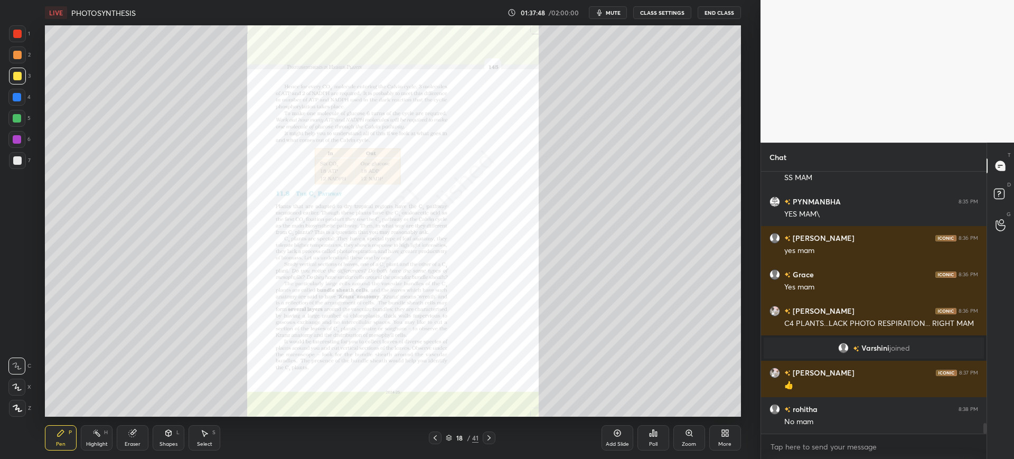
click at [477, 434] on div "41" at bounding box center [475, 438] width 6 height 10
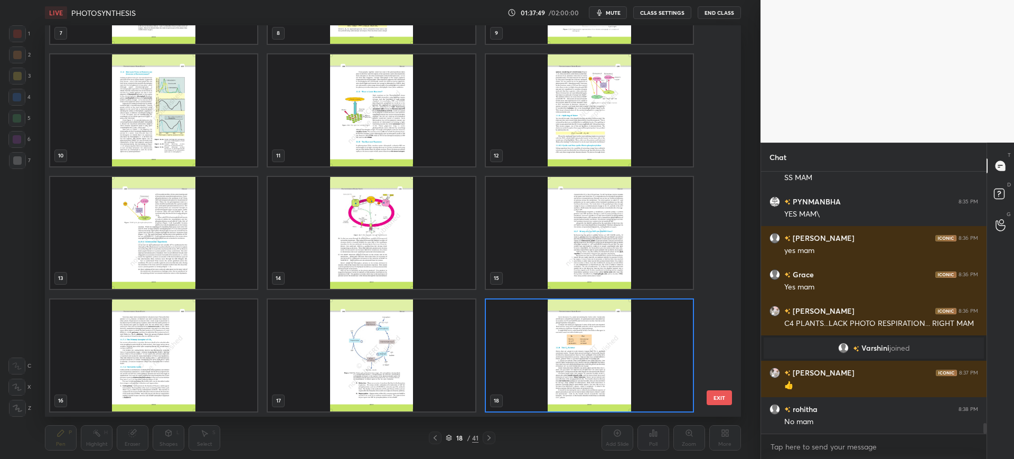
scroll to position [686, 0]
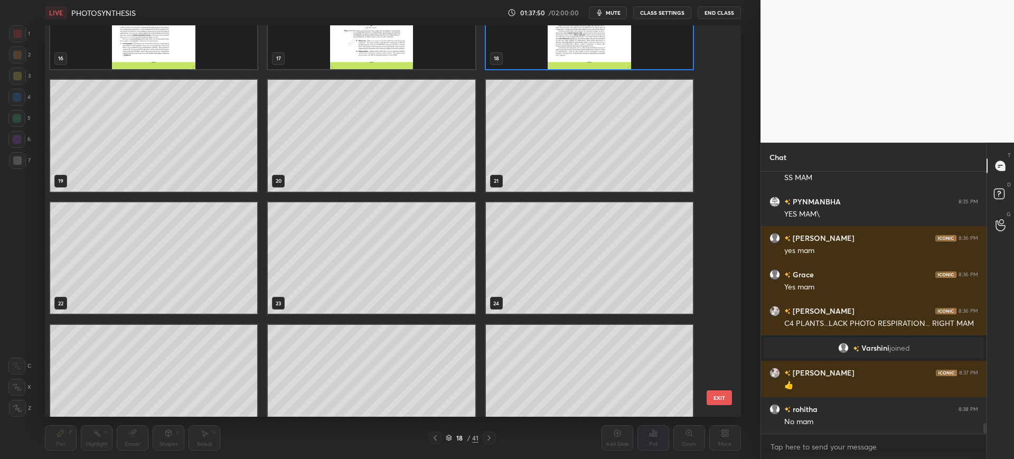
click at [716, 366] on div "16 17 18 19 20 21 22 23 24 25 26 27 28 29 30" at bounding box center [383, 220] width 677 height 391
click at [715, 374] on div "16 17 18 19 20 21 22 23 24 25 26 27 28 29 30" at bounding box center [383, 220] width 677 height 391
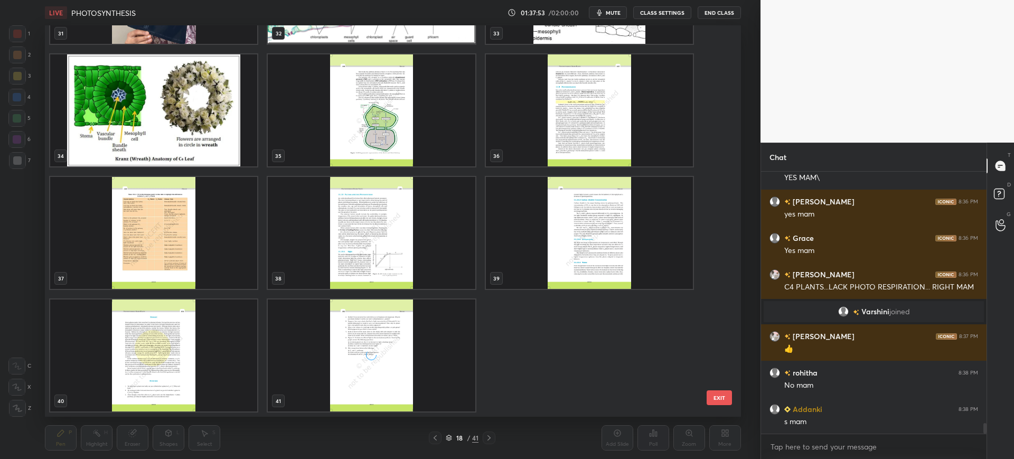
scroll to position [6352, 0]
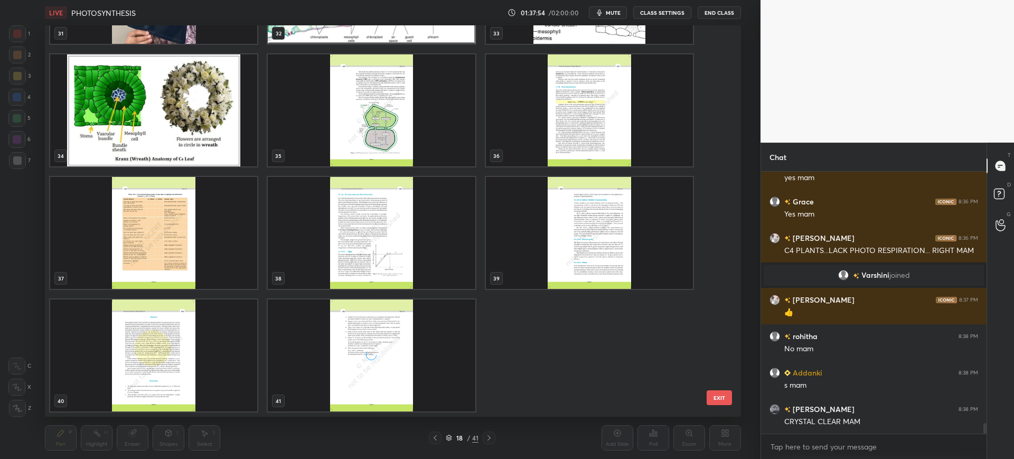
click at [206, 239] on img "grid" at bounding box center [153, 233] width 207 height 112
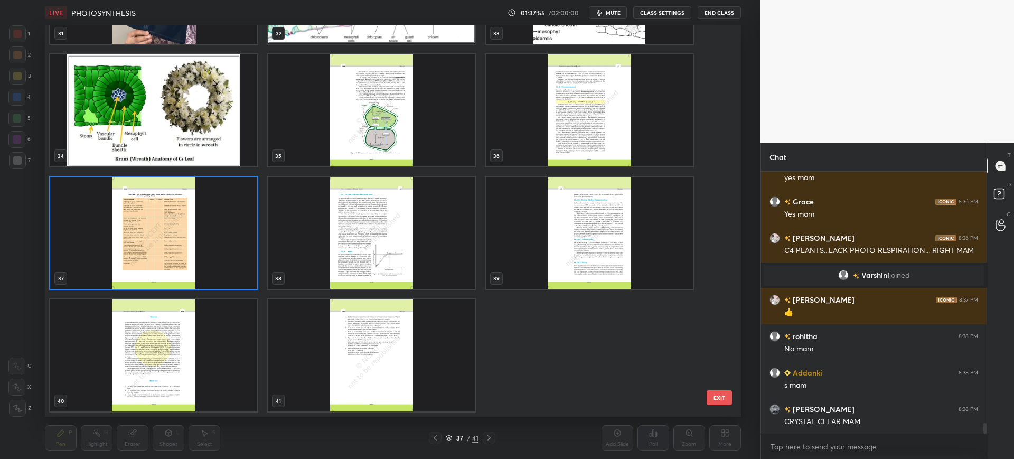
click at [714, 397] on button "EXIT" at bounding box center [719, 397] width 25 height 15
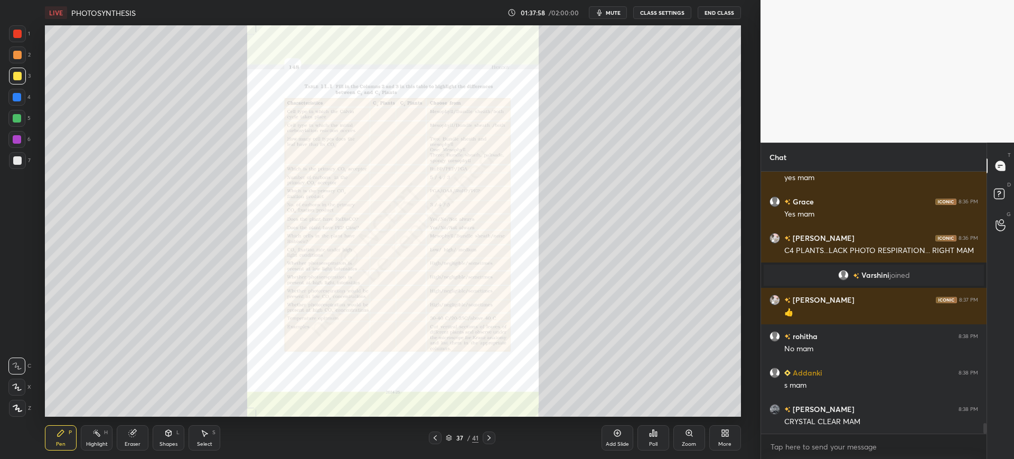
click at [18, 35] on div at bounding box center [17, 34] width 8 height 8
click at [14, 157] on div at bounding box center [17, 160] width 8 height 8
click at [656, 437] on div "Poll" at bounding box center [653, 437] width 32 height 25
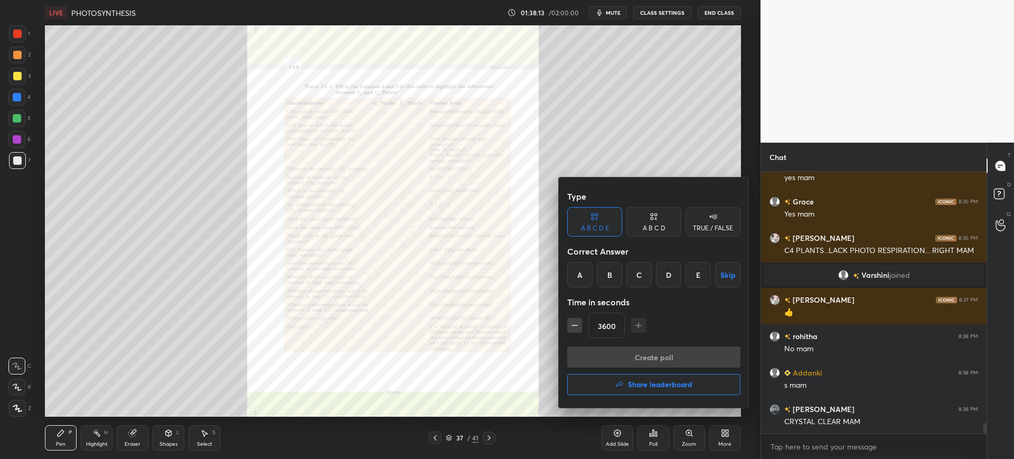
scroll to position [6388, 0]
click at [694, 438] on div at bounding box center [507, 229] width 1014 height 459
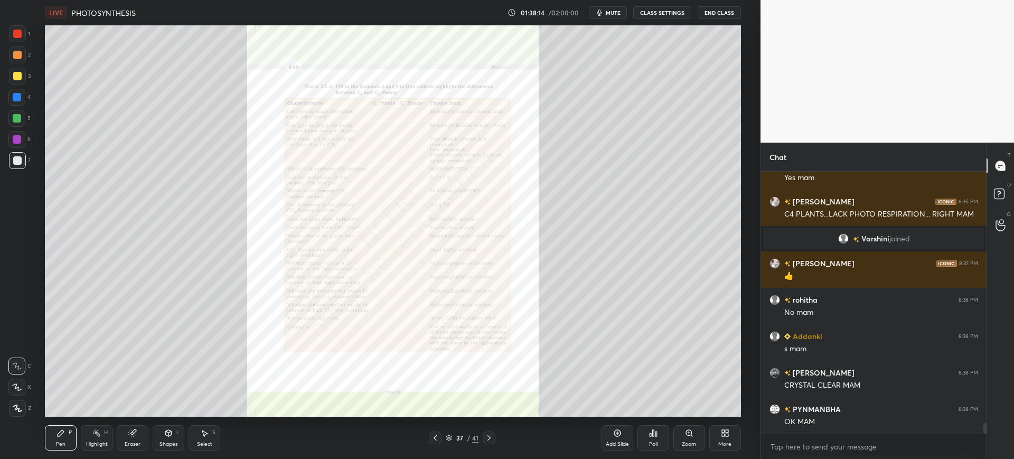
click at [692, 440] on div "Zoom" at bounding box center [689, 437] width 32 height 25
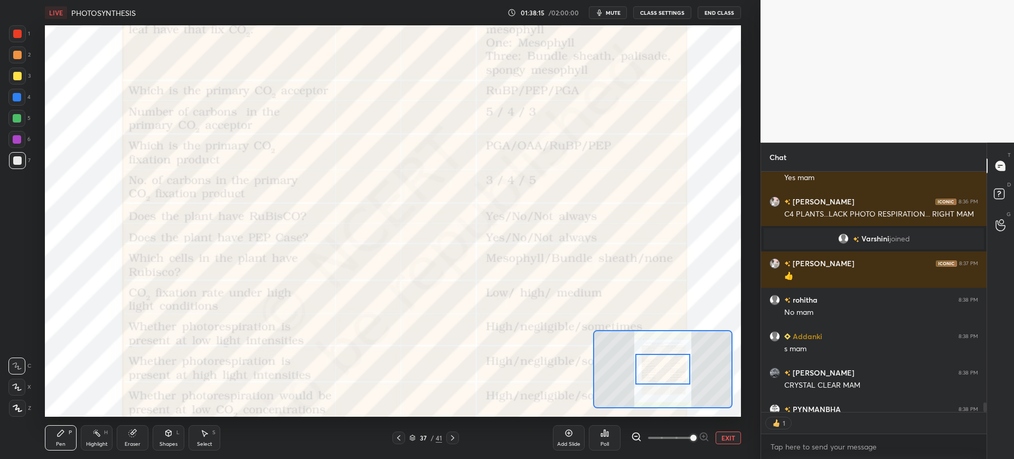
scroll to position [237, 222]
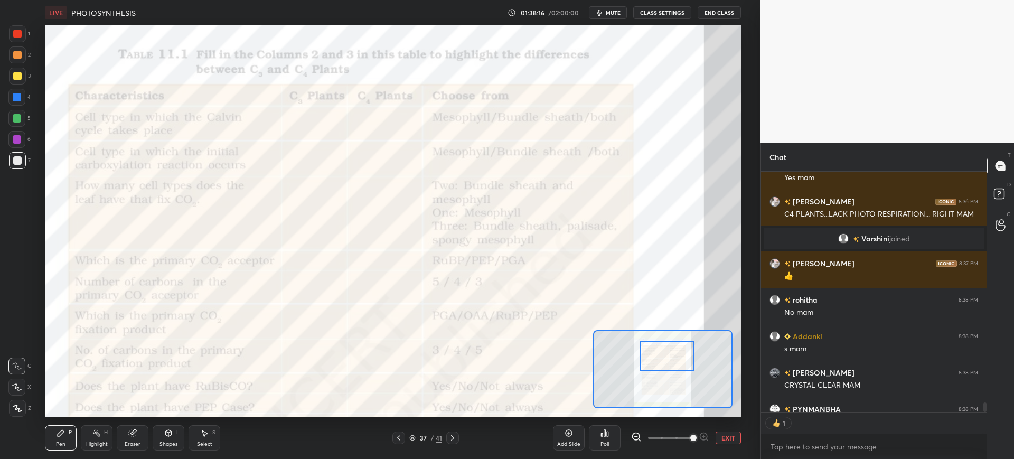
click at [667, 352] on div at bounding box center [666, 356] width 55 height 31
click at [26, 36] on div "1" at bounding box center [19, 33] width 21 height 17
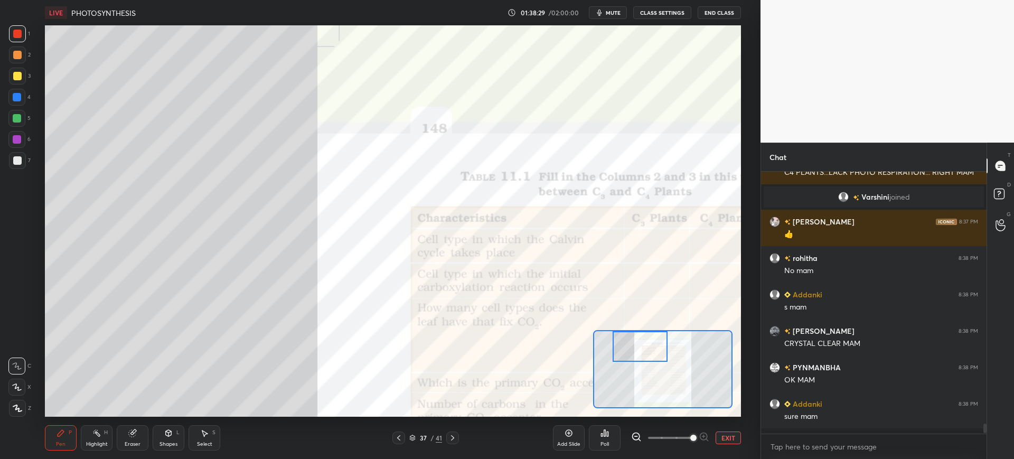
scroll to position [6425, 0]
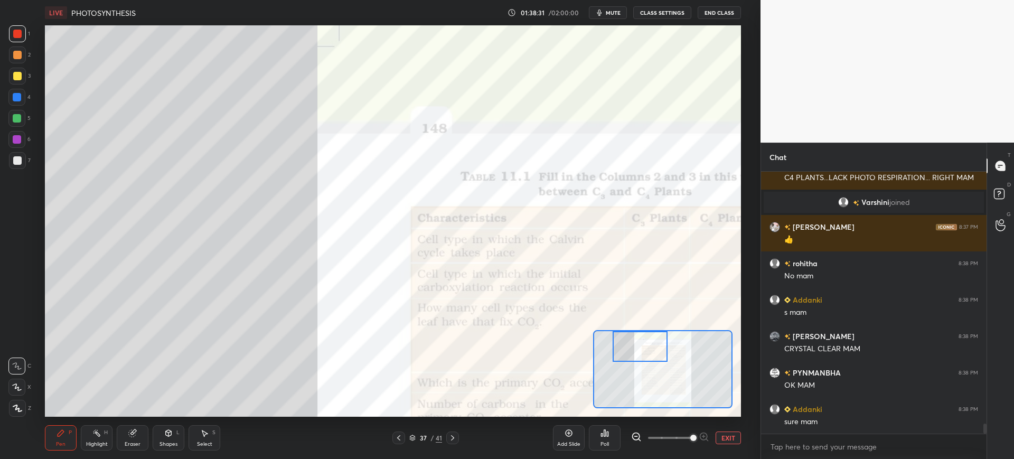
click at [423, 440] on div "37" at bounding box center [423, 438] width 11 height 6
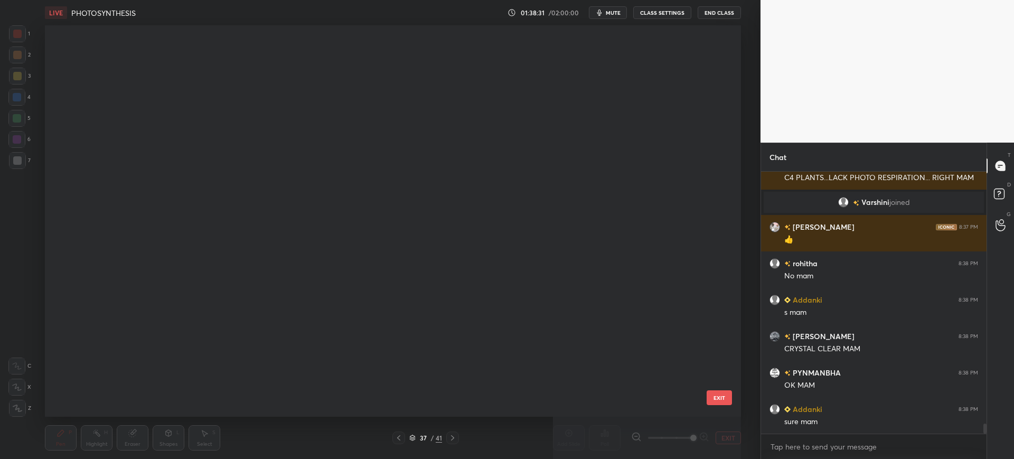
scroll to position [388, 691]
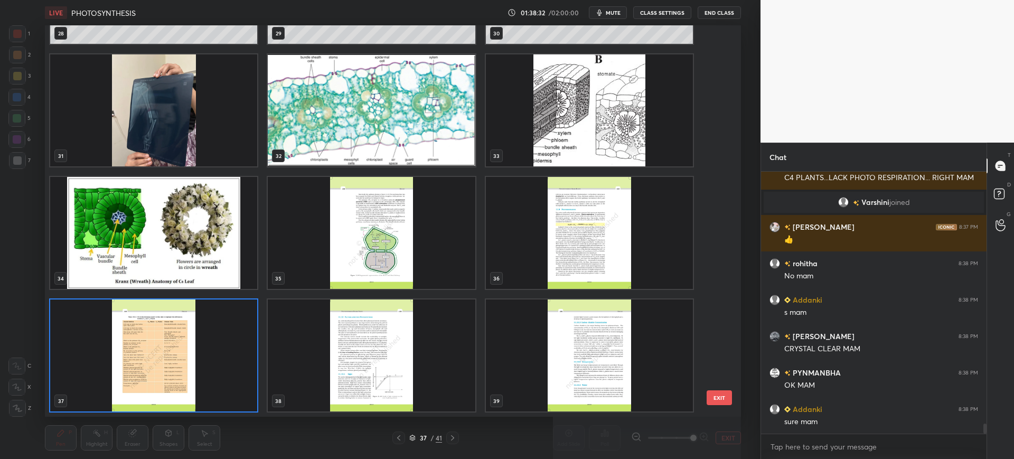
click at [405, 249] on img "grid" at bounding box center [371, 233] width 207 height 112
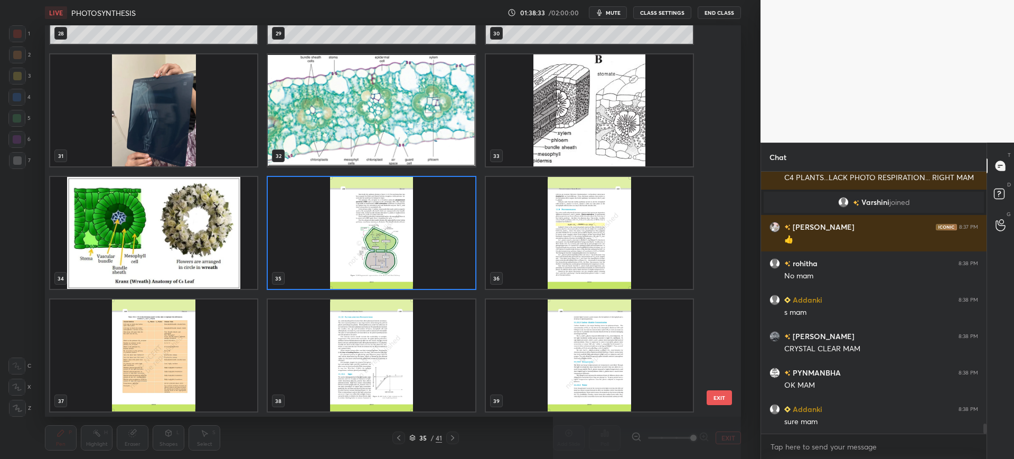
click at [725, 383] on div "25 26 27 28 29 30 31 32 33 34 35 36 37 38 39 EXIT" at bounding box center [392, 220] width 695 height 391
click at [713, 396] on button "EXIT" at bounding box center [719, 397] width 25 height 15
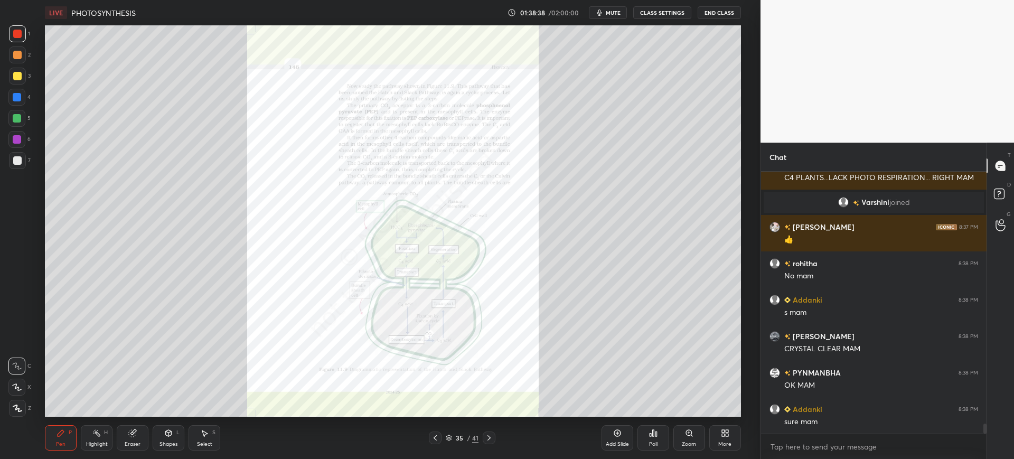
scroll to position [6461, 0]
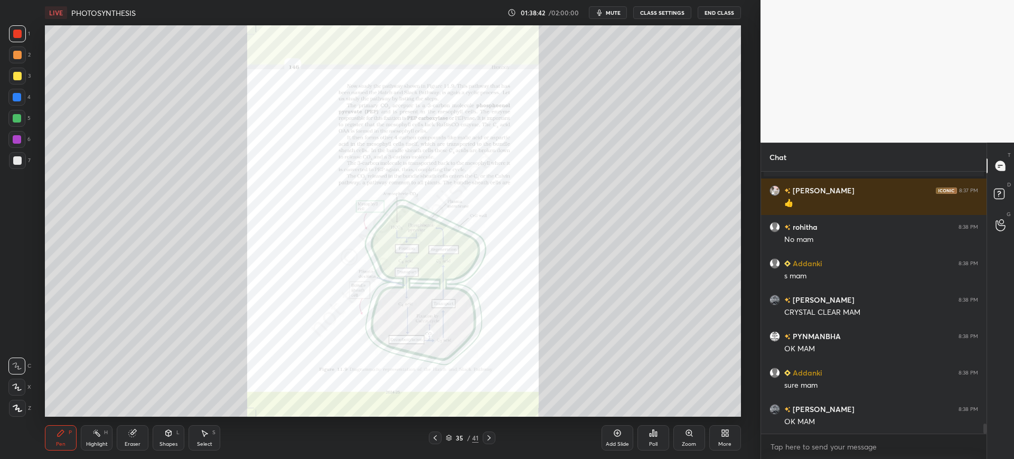
click at [696, 436] on div "Zoom" at bounding box center [689, 437] width 32 height 25
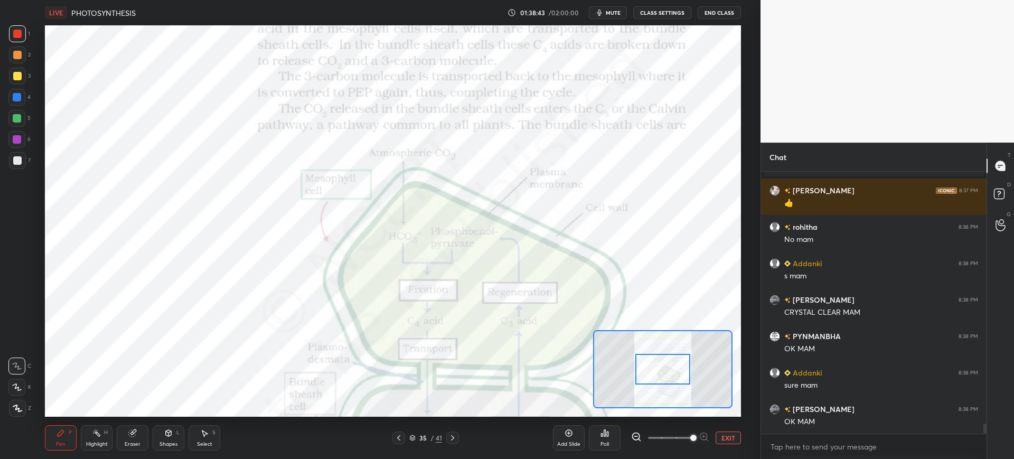
click at [398, 442] on div at bounding box center [398, 437] width 13 height 13
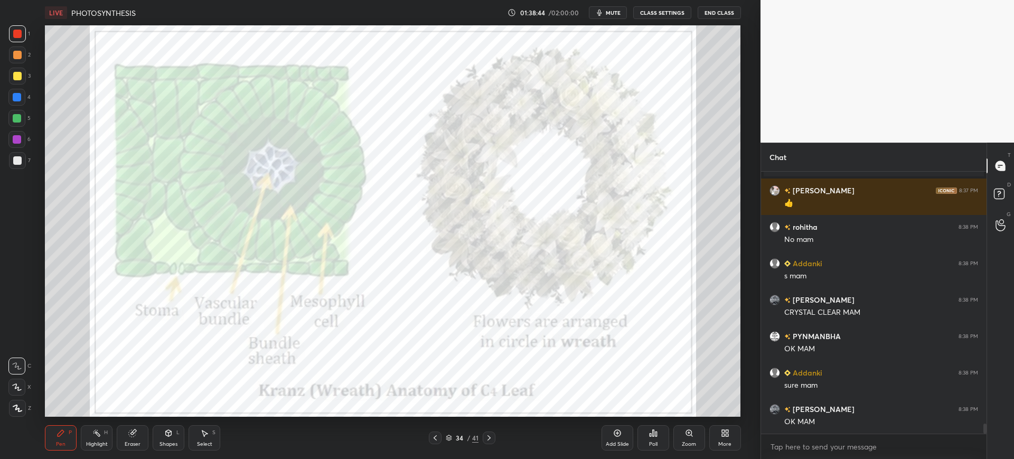
scroll to position [6497, 0]
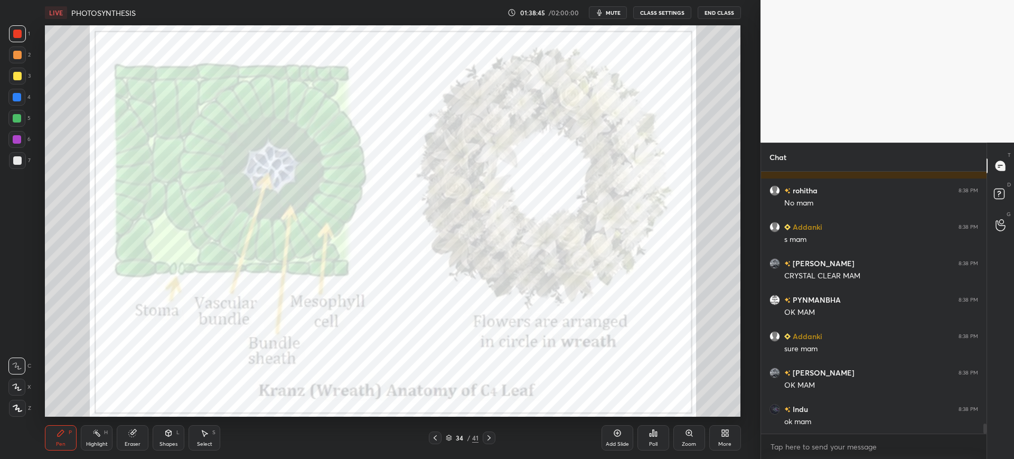
click at [454, 435] on div "34" at bounding box center [459, 438] width 11 height 6
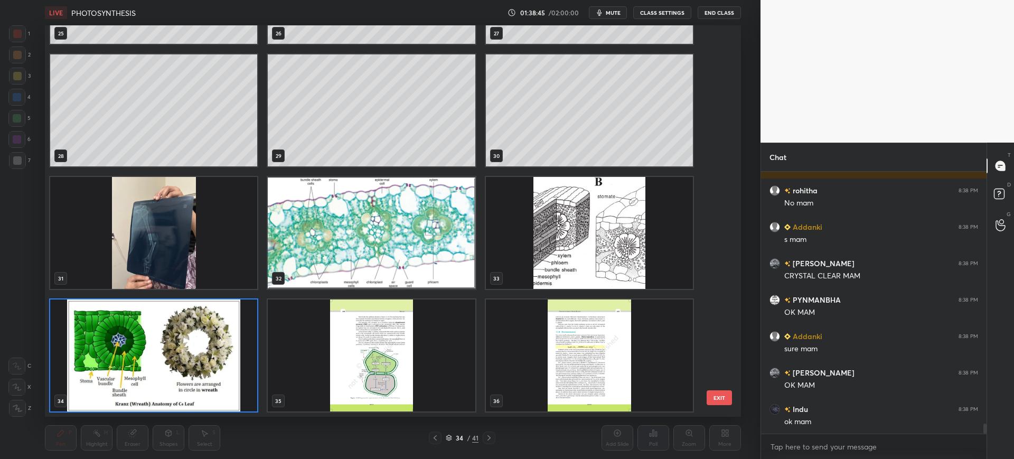
scroll to position [388, 691]
click at [723, 109] on div "22 23 24 25 26 27 28 29 30 31 32 33 34 35 36 EXIT" at bounding box center [392, 220] width 695 height 391
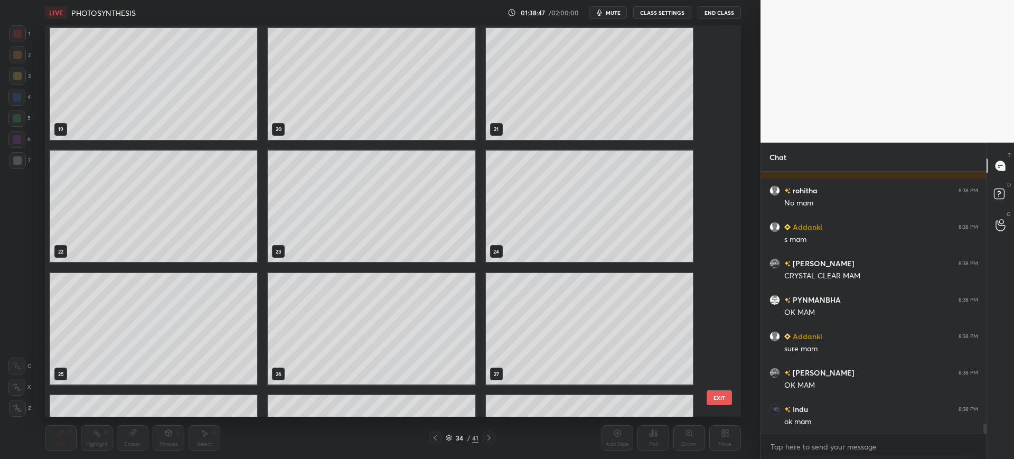
scroll to position [736, 0]
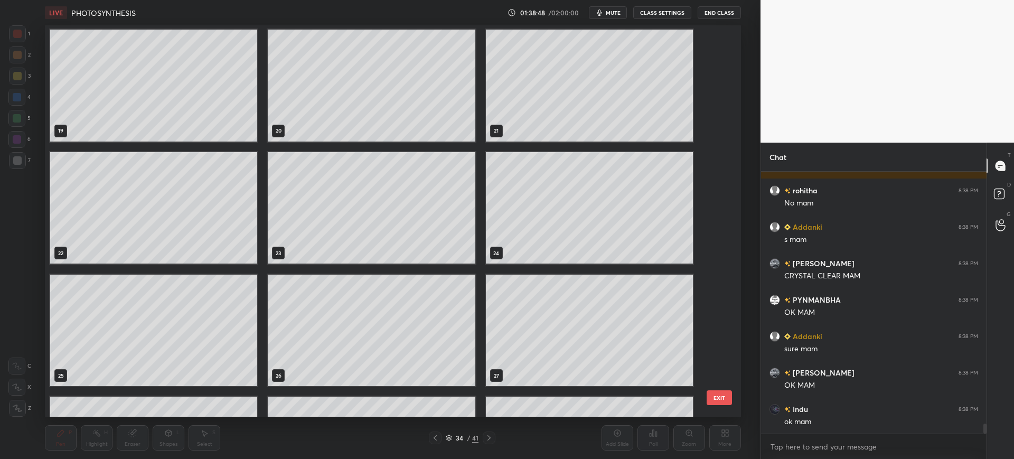
click at [716, 111] on div "16 17 18 19 20 21 22 23 24 25 26 27 28 29 30" at bounding box center [383, 220] width 677 height 391
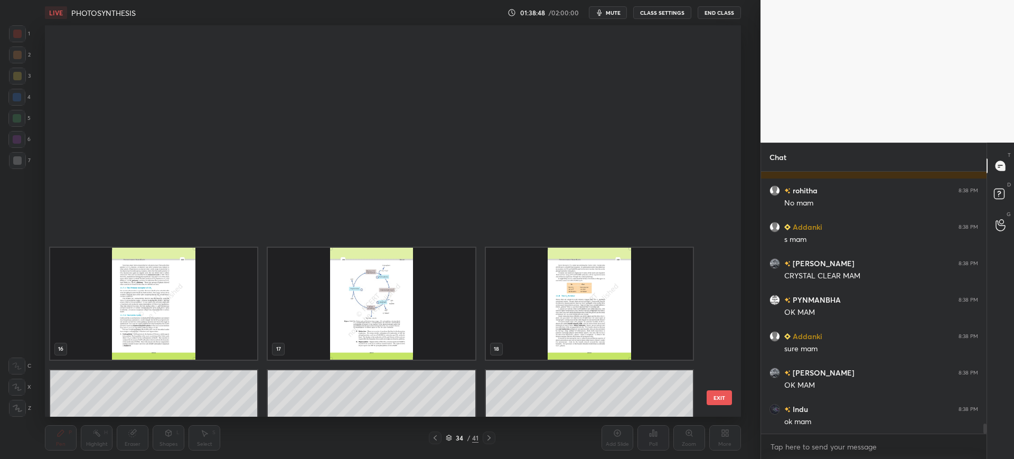
scroll to position [393, 0]
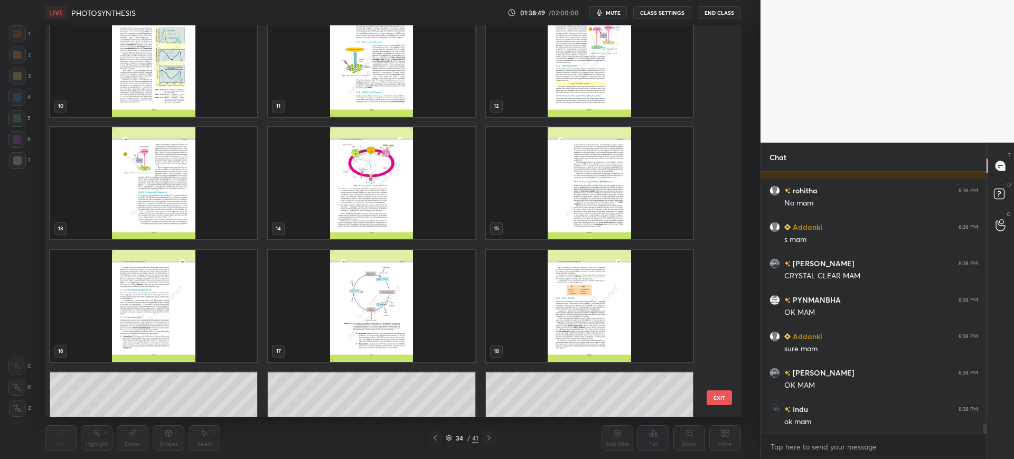
click at [579, 296] on img "grid" at bounding box center [589, 306] width 207 height 112
click at [717, 394] on button "EXIT" at bounding box center [719, 397] width 25 height 15
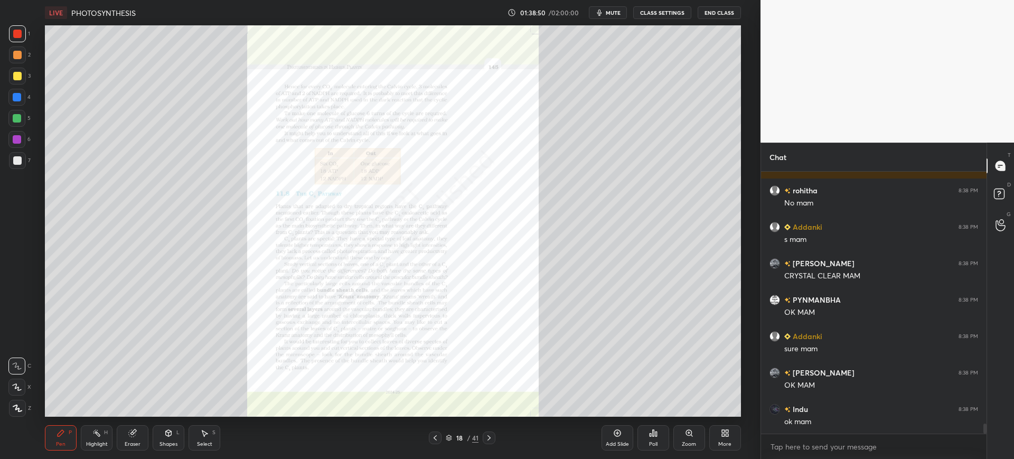
click at [701, 439] on div "Zoom" at bounding box center [689, 437] width 32 height 25
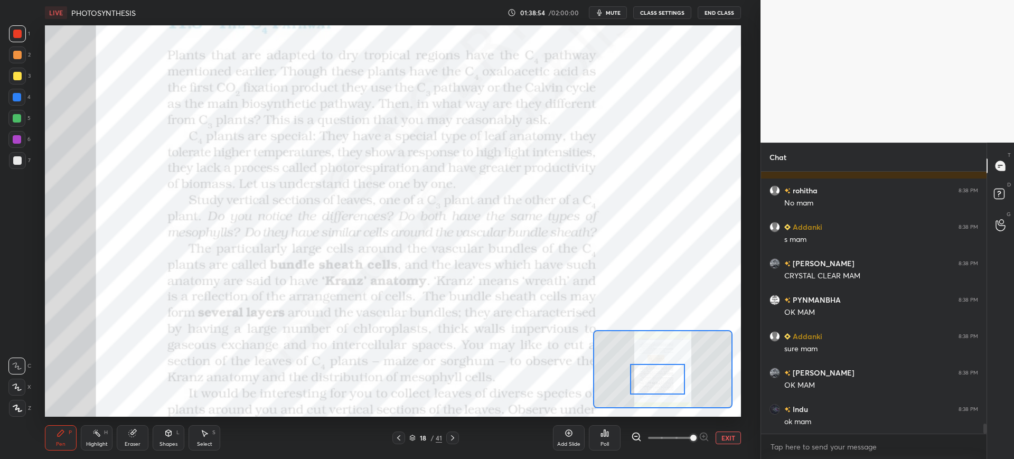
click at [14, 97] on div at bounding box center [17, 97] width 8 height 8
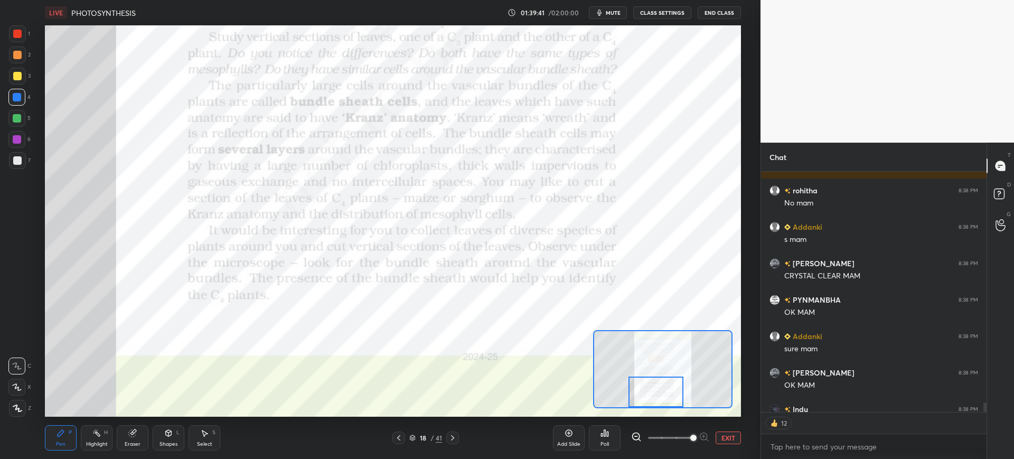
click at [15, 56] on div at bounding box center [17, 55] width 8 height 8
click at [20, 99] on div at bounding box center [17, 97] width 8 height 8
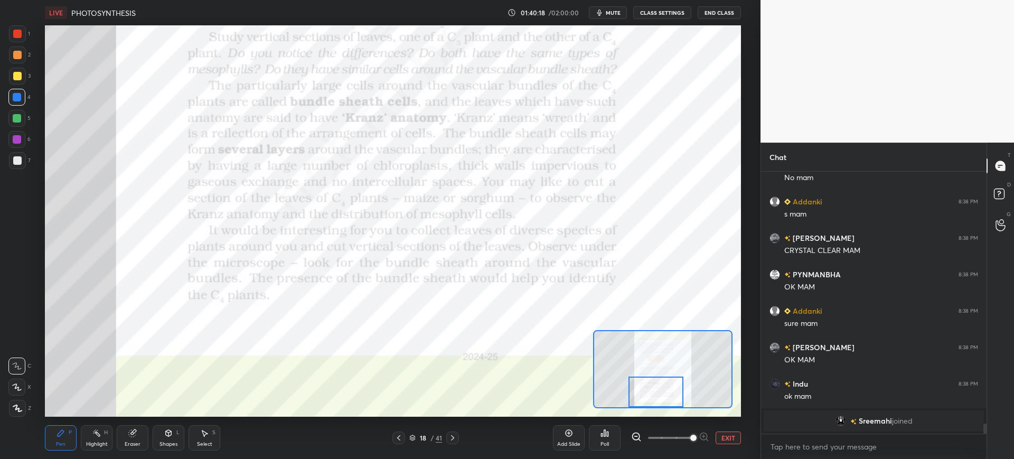
scroll to position [6438, 0]
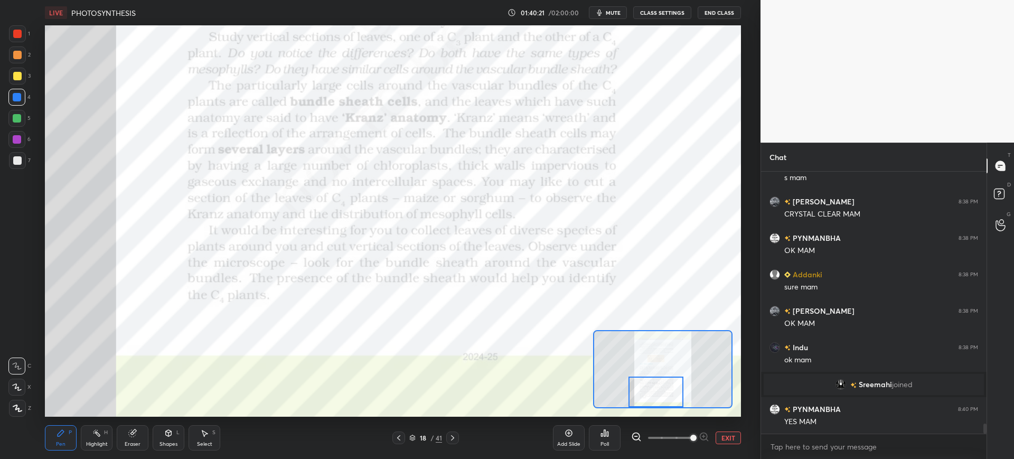
click at [454, 433] on div at bounding box center [452, 437] width 13 height 13
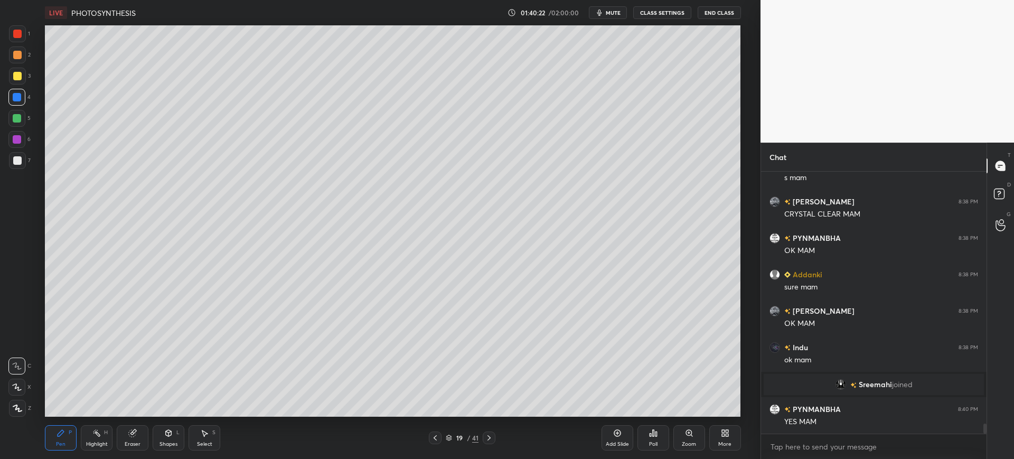
click at [495, 436] on div at bounding box center [489, 437] width 13 height 13
click at [492, 440] on icon at bounding box center [489, 438] width 8 height 8
click at [494, 436] on div at bounding box center [489, 437] width 13 height 13
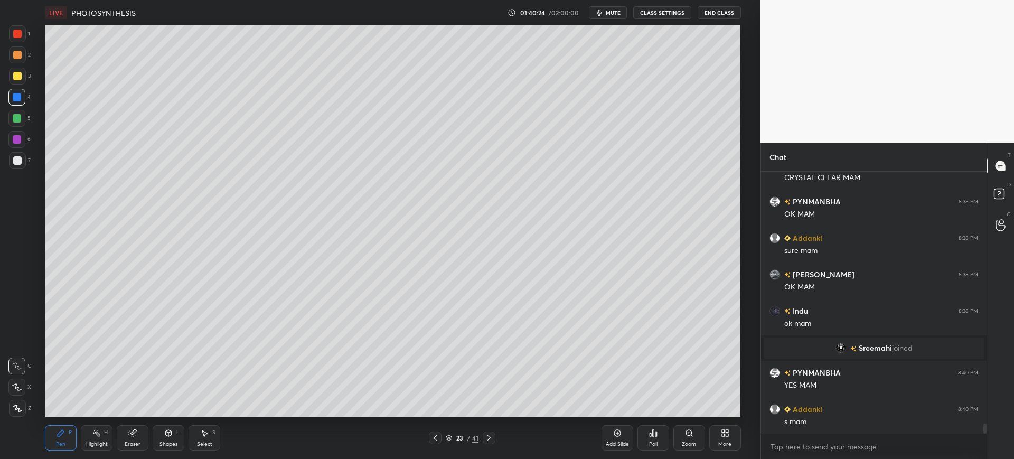
click at [496, 435] on div "23 / 41" at bounding box center [462, 437] width 278 height 13
click at [492, 436] on icon at bounding box center [489, 438] width 8 height 8
click at [492, 437] on icon at bounding box center [489, 438] width 8 height 8
click at [493, 437] on icon at bounding box center [489, 438] width 8 height 8
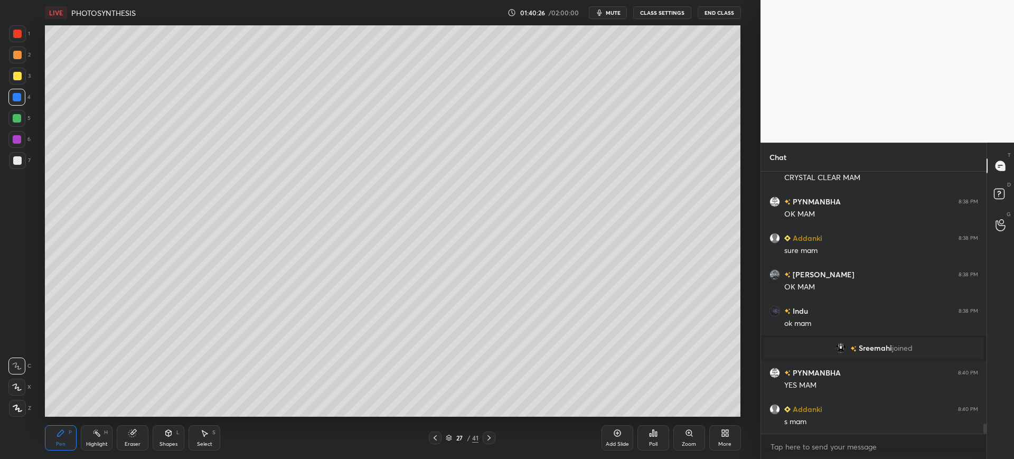
click at [493, 437] on icon at bounding box center [489, 438] width 8 height 8
click at [493, 436] on icon at bounding box center [489, 438] width 8 height 8
click at [492, 435] on icon at bounding box center [489, 438] width 8 height 8
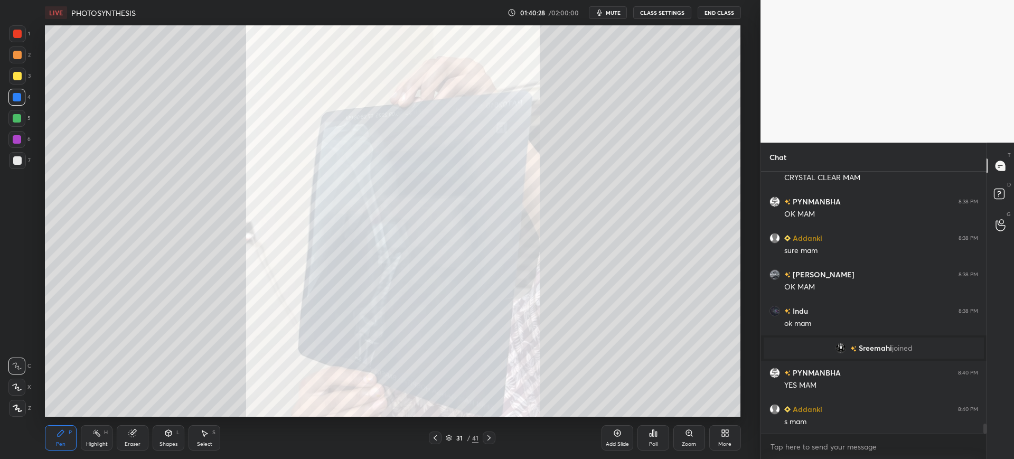
click at [492, 435] on icon at bounding box center [489, 438] width 8 height 8
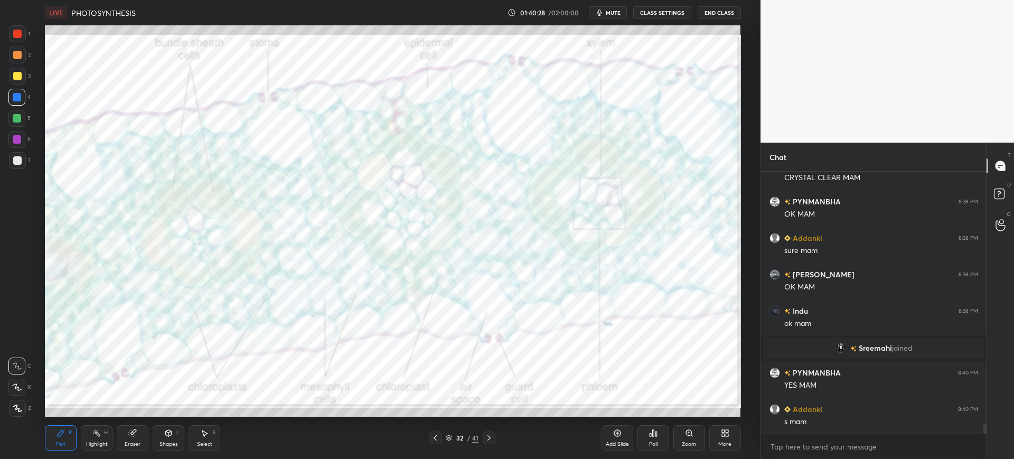
click at [493, 432] on div at bounding box center [489, 437] width 13 height 13
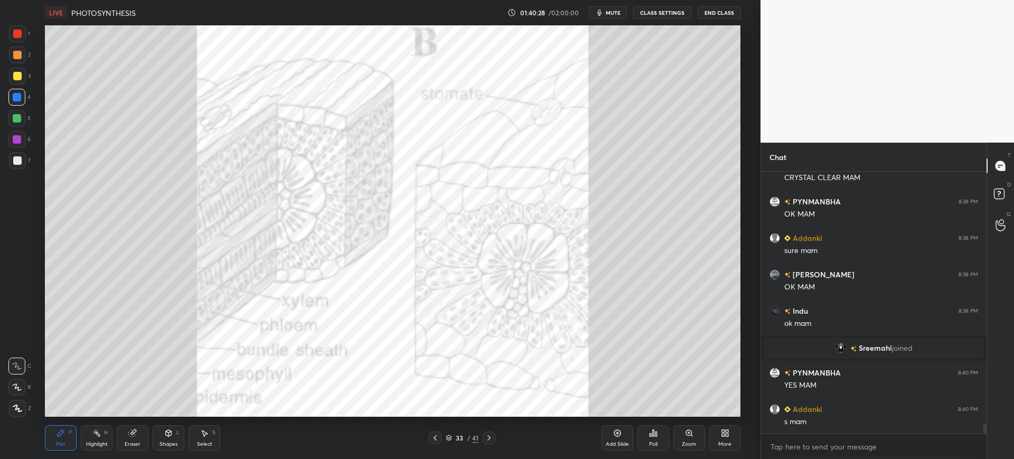
click at [493, 433] on div at bounding box center [489, 437] width 13 height 13
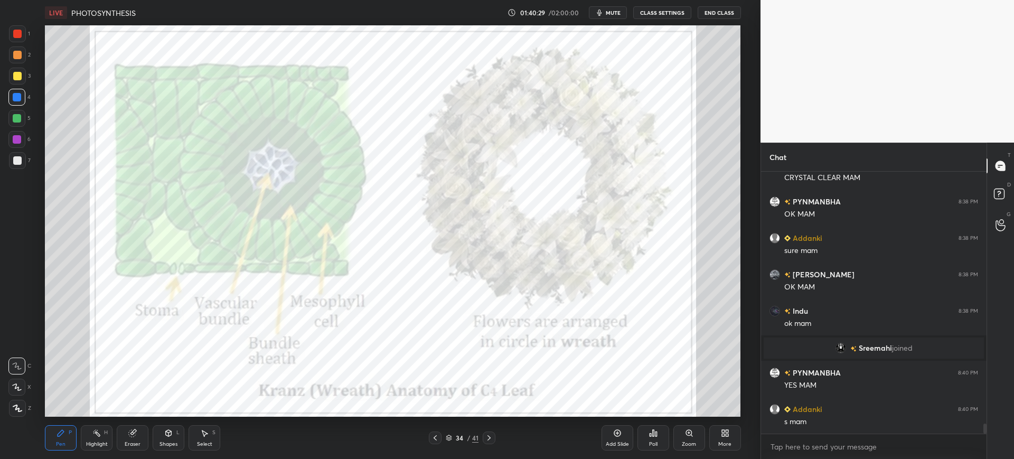
click at [494, 434] on div at bounding box center [489, 437] width 13 height 13
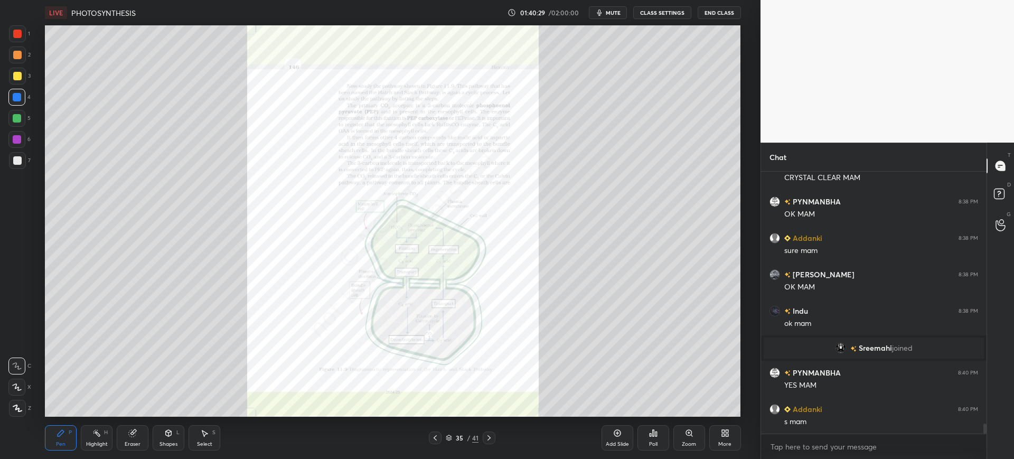
click at [494, 433] on div at bounding box center [489, 437] width 13 height 13
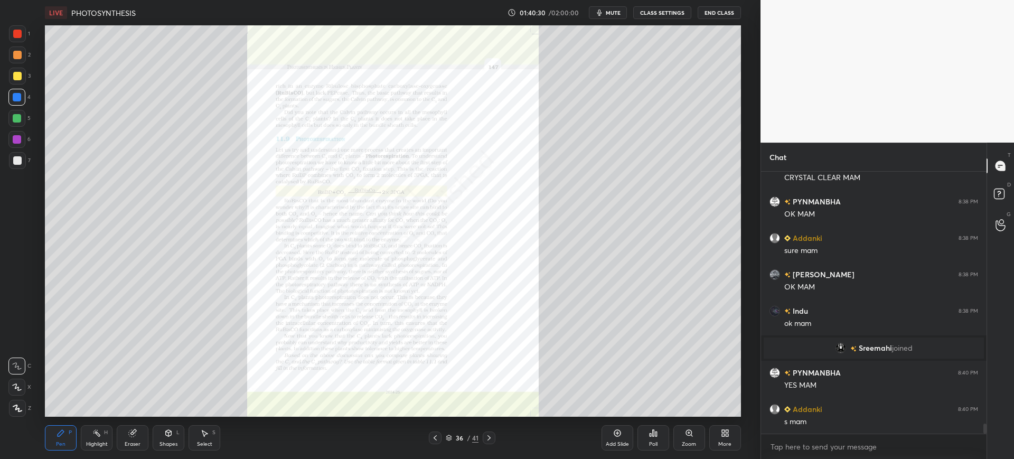
click at [437, 435] on icon at bounding box center [435, 438] width 8 height 8
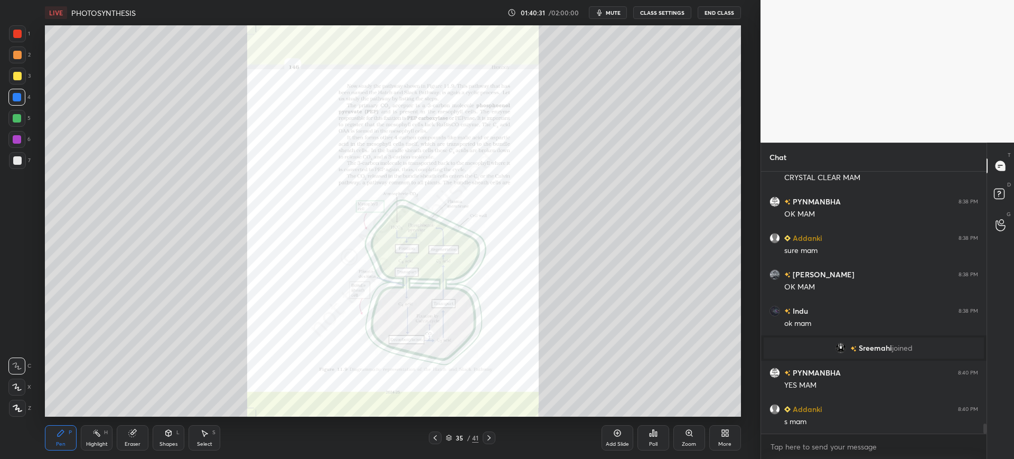
click at [692, 436] on icon at bounding box center [689, 433] width 8 height 8
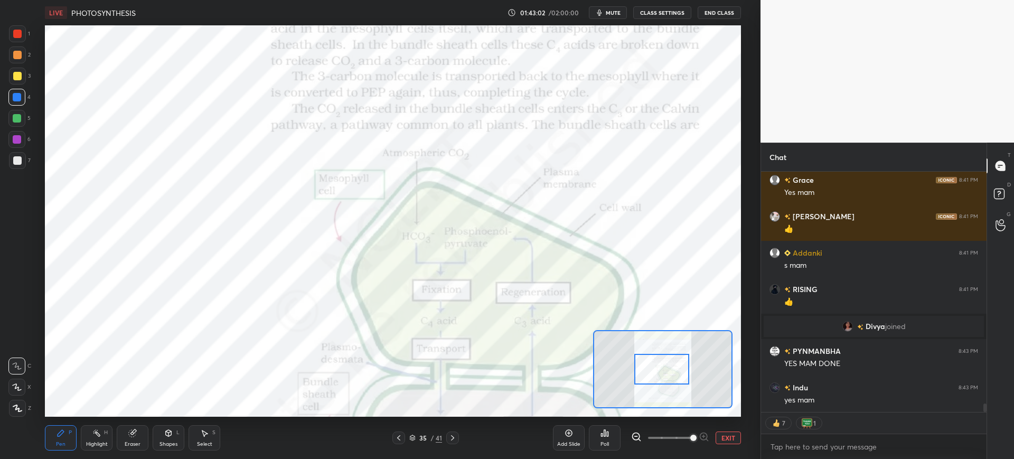
scroll to position [6759, 0]
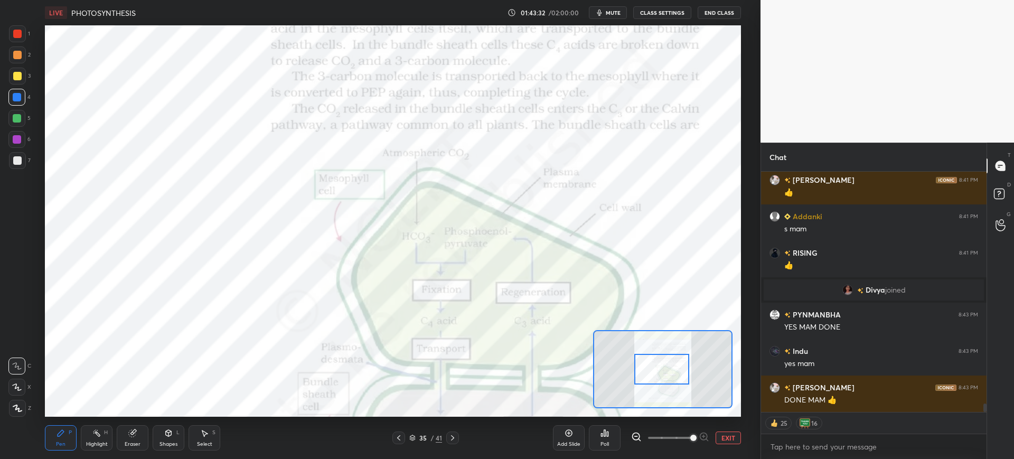
click at [8, 44] on div "1 2 3 4 5 6 7 C X Z C X Z E E Erase all H H" at bounding box center [17, 220] width 34 height 391
click at [22, 39] on div at bounding box center [17, 33] width 17 height 17
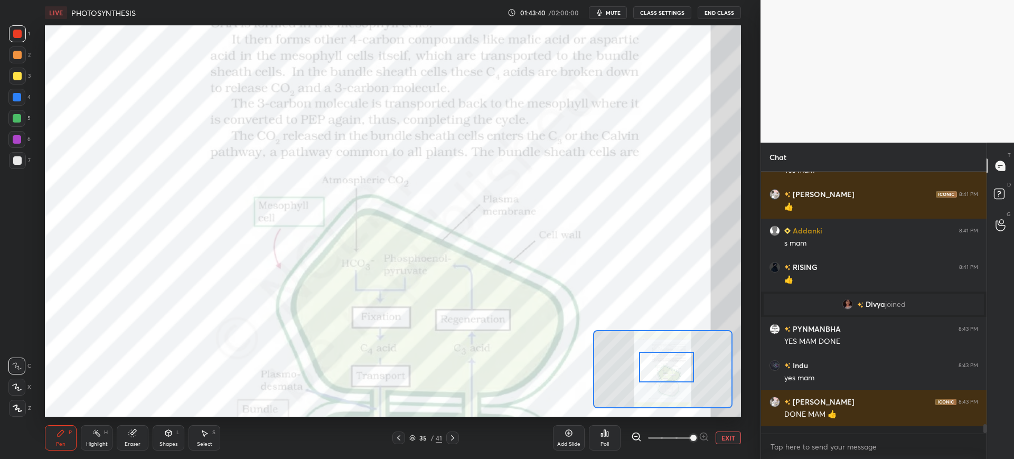
scroll to position [6737, 0]
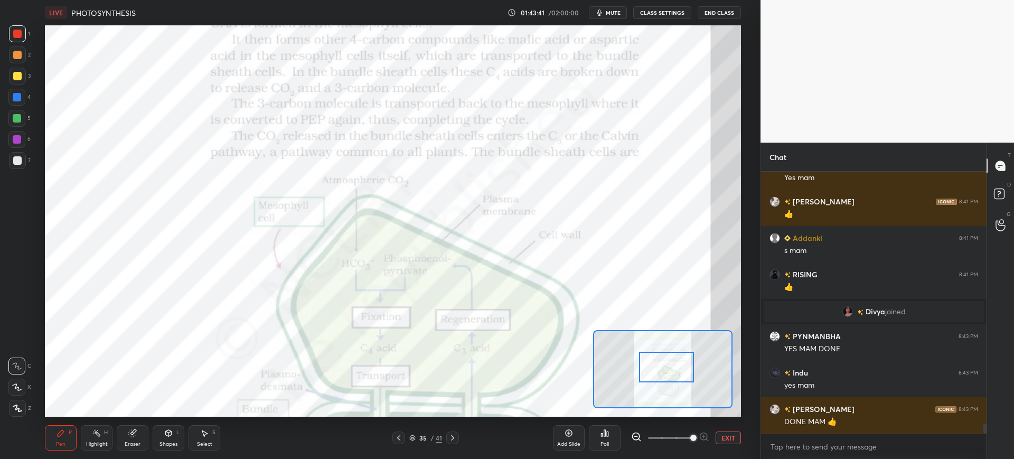
click at [18, 105] on div at bounding box center [16, 97] width 17 height 17
click at [11, 136] on div at bounding box center [16, 139] width 17 height 17
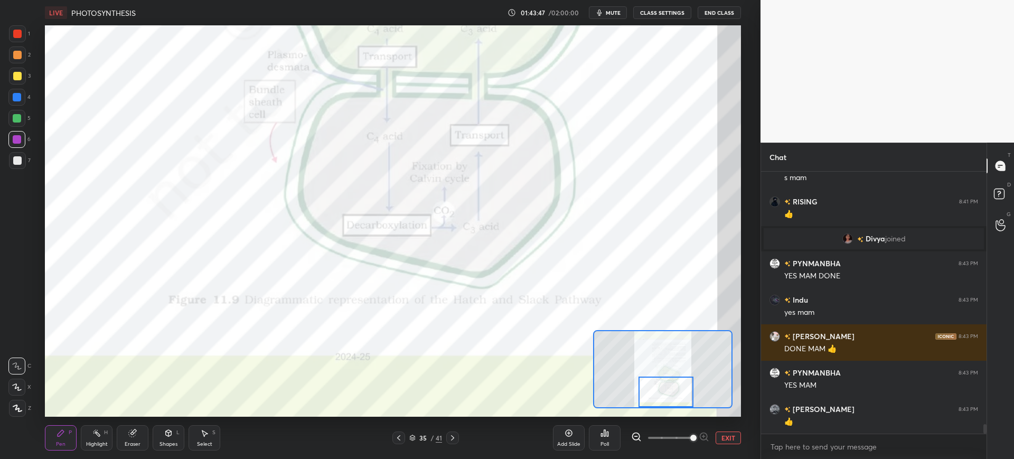
scroll to position [6846, 0]
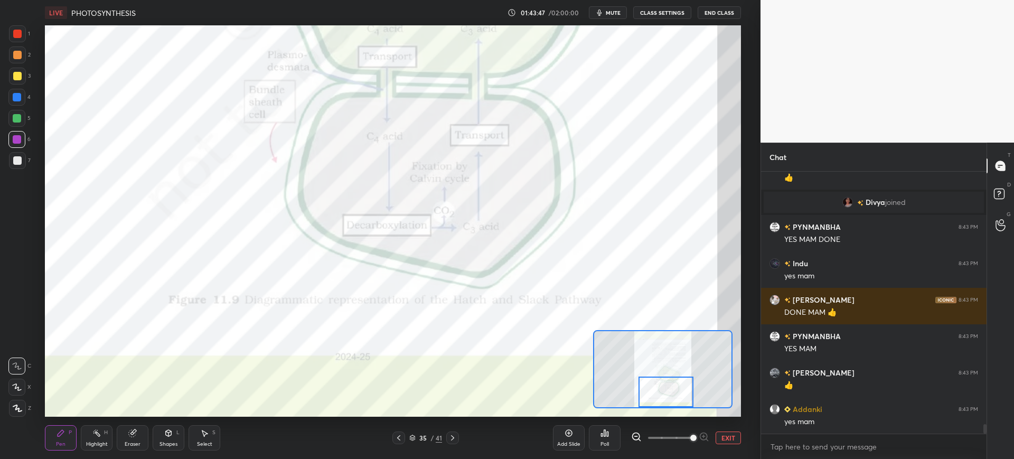
click at [456, 439] on icon at bounding box center [452, 438] width 8 height 8
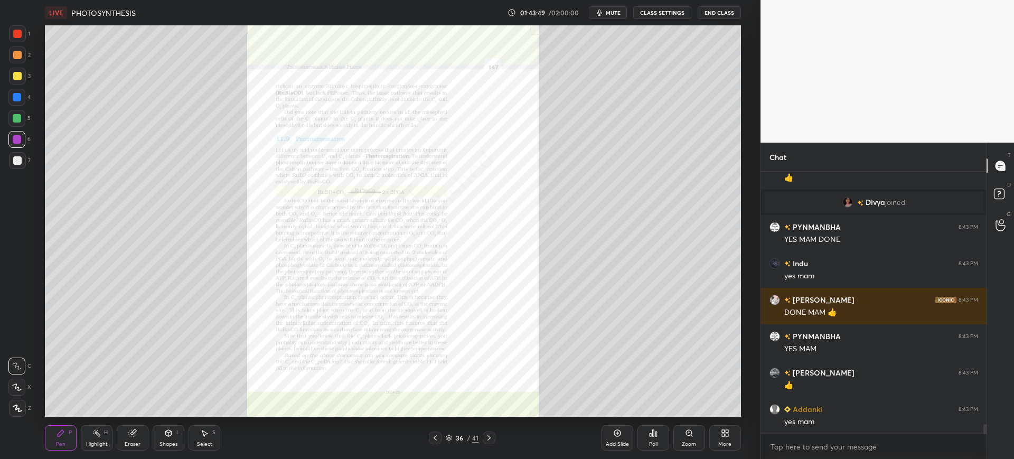
click at [684, 441] on div "Zoom" at bounding box center [689, 443] width 14 height 5
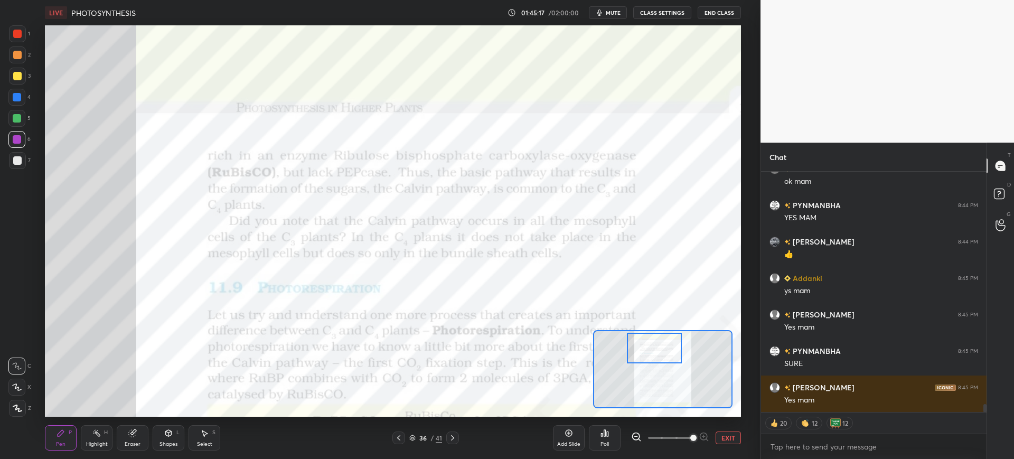
scroll to position [7279, 0]
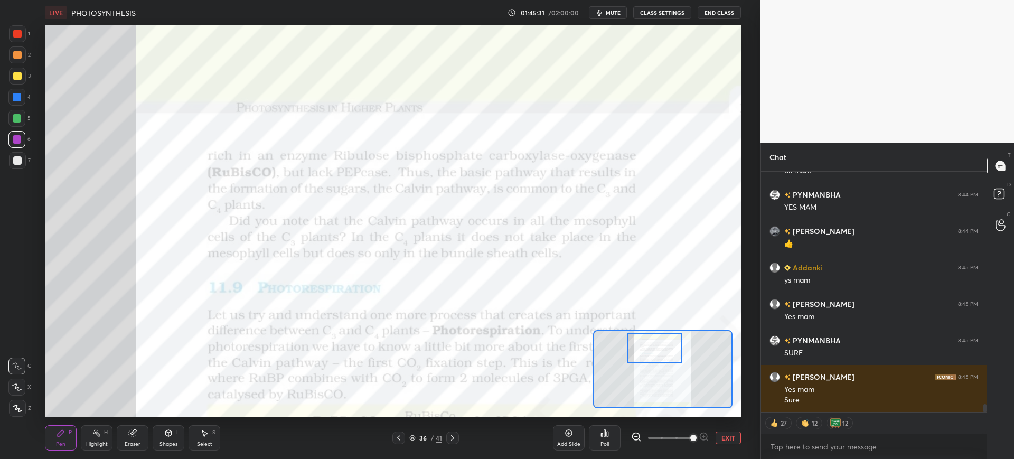
click at [18, 35] on div at bounding box center [17, 34] width 8 height 8
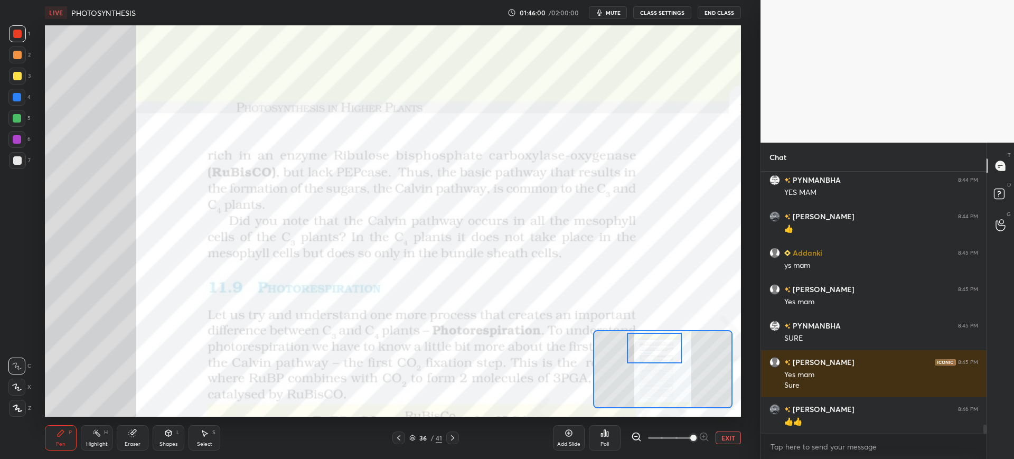
scroll to position [7294, 0]
click at [735, 436] on button "EXIT" at bounding box center [727, 437] width 25 height 13
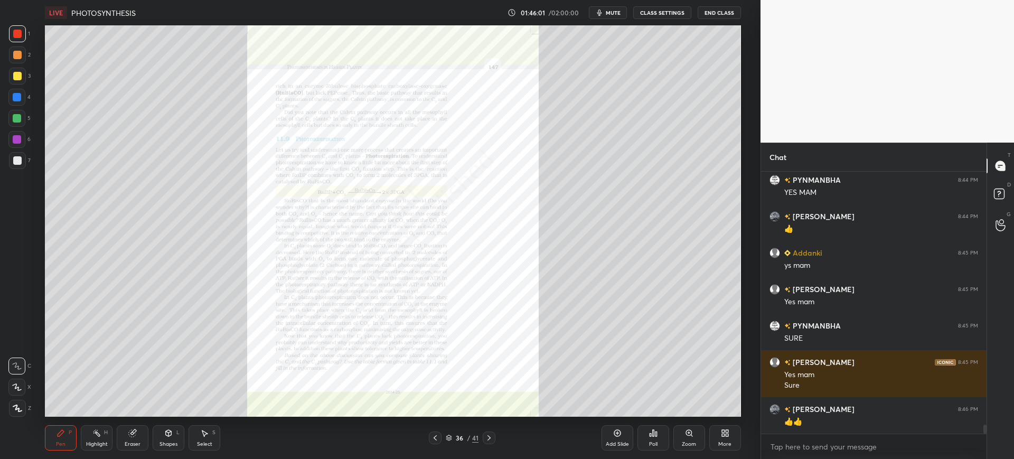
click at [724, 440] on div "More" at bounding box center [725, 437] width 32 height 25
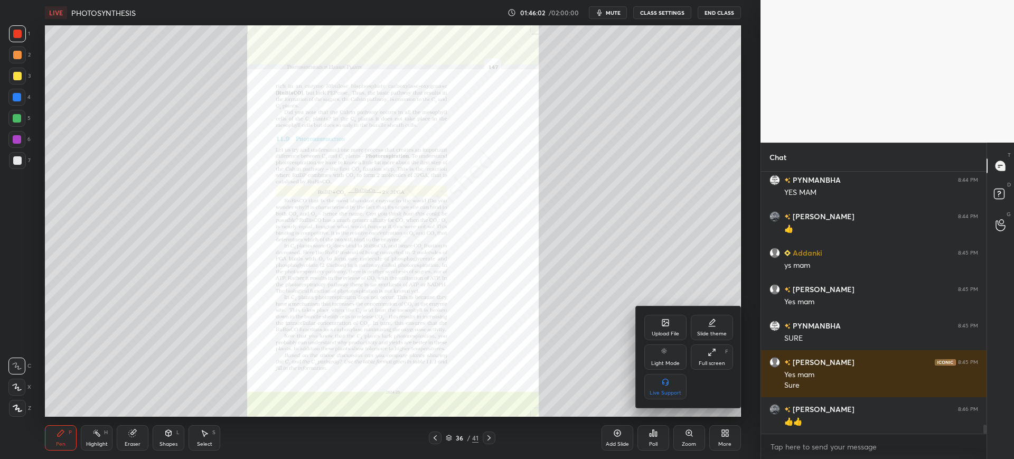
click at [665, 340] on div "Upload File Slide theme Light Mode Full screen F Live Support" at bounding box center [688, 357] width 89 height 84
click at [651, 328] on div "Upload File" at bounding box center [665, 327] width 42 height 25
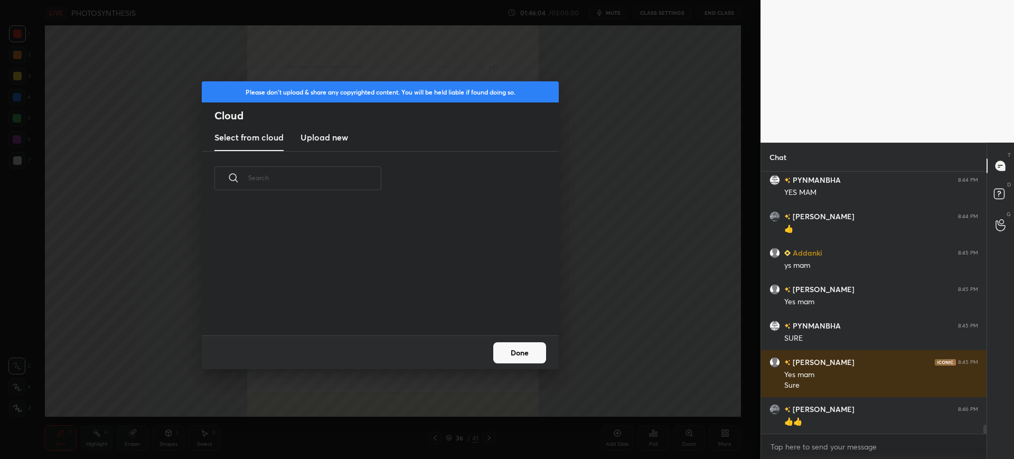
scroll to position [130, 339]
click at [328, 133] on h3 "Upload new" at bounding box center [324, 137] width 48 height 13
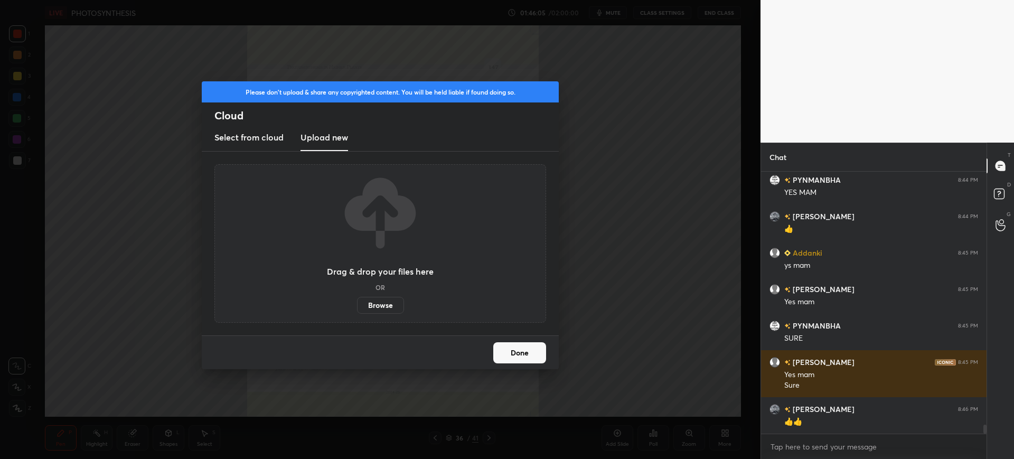
click at [374, 306] on label "Browse" at bounding box center [380, 305] width 47 height 17
click at [357, 306] on input "Browse" at bounding box center [357, 305] width 0 height 17
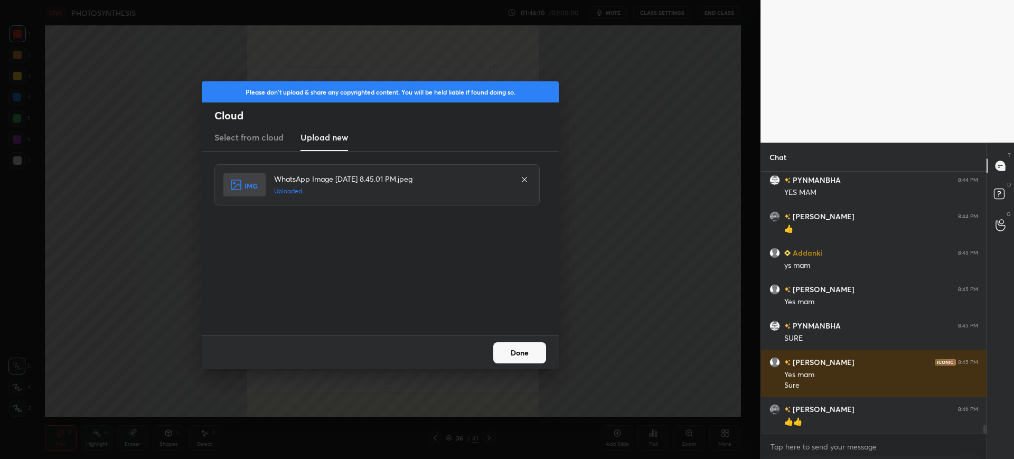
click at [523, 352] on button "Done" at bounding box center [519, 352] width 53 height 21
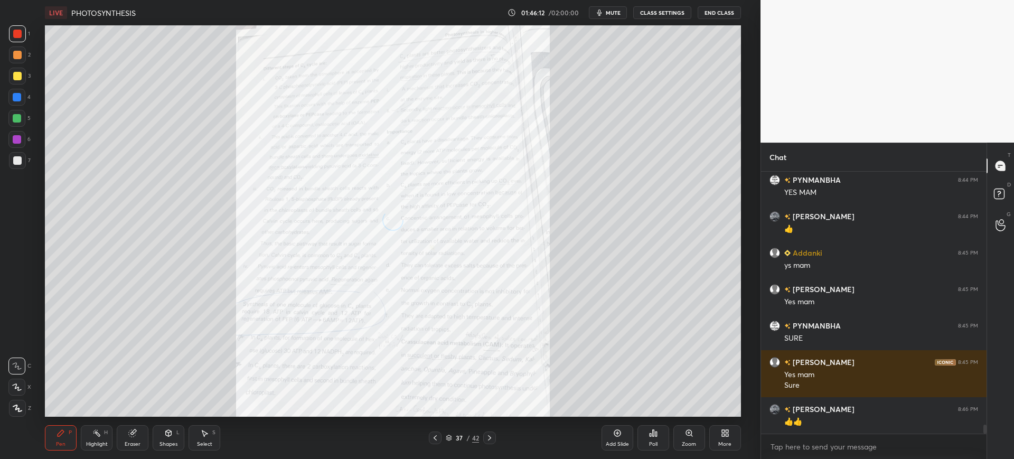
scroll to position [7340, 0]
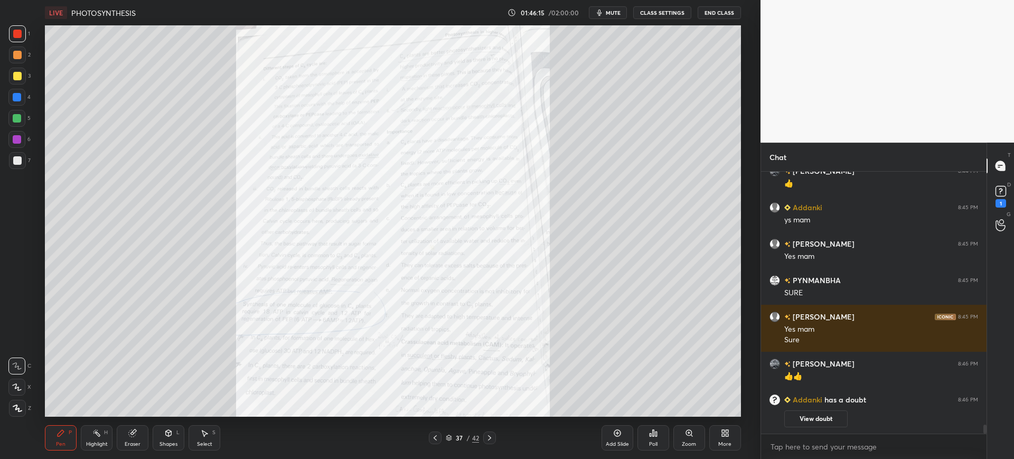
click at [24, 42] on div "1" at bounding box center [19, 35] width 21 height 21
click at [692, 445] on div "Zoom" at bounding box center [689, 443] width 14 height 5
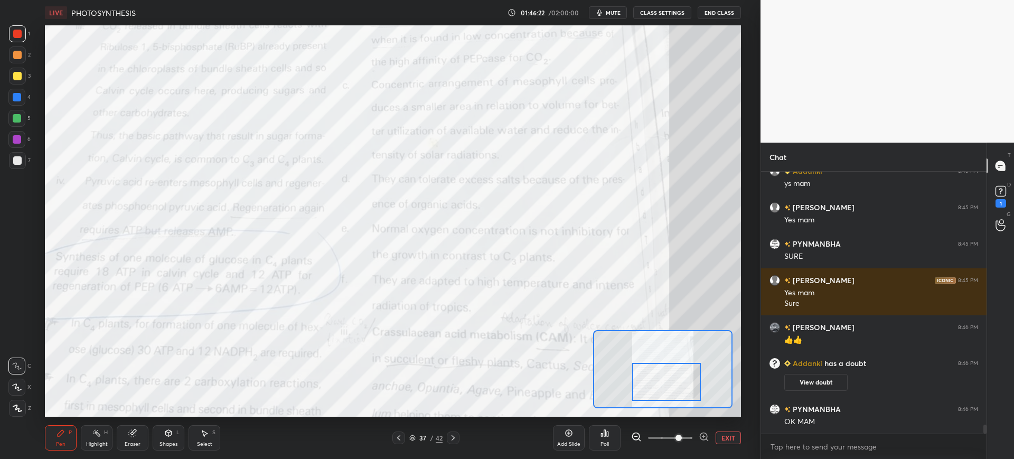
scroll to position [7209, 0]
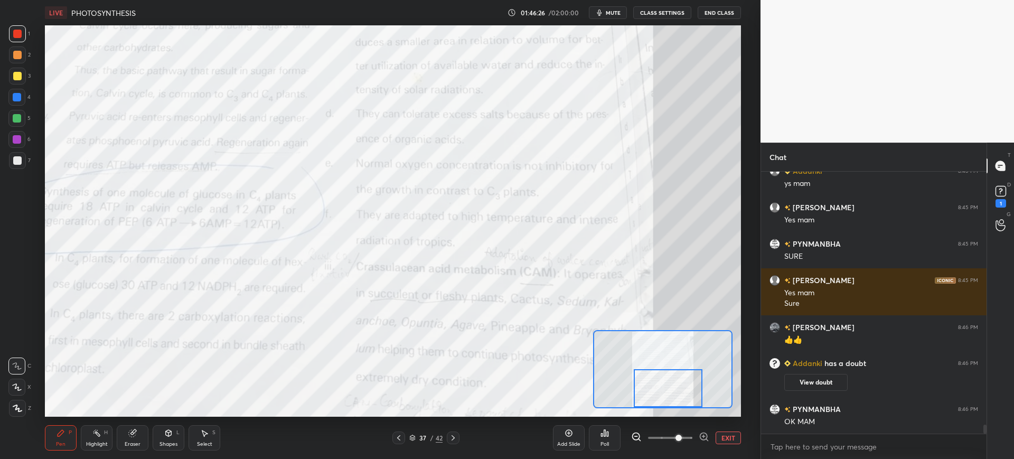
click at [566, 434] on icon at bounding box center [568, 433] width 7 height 7
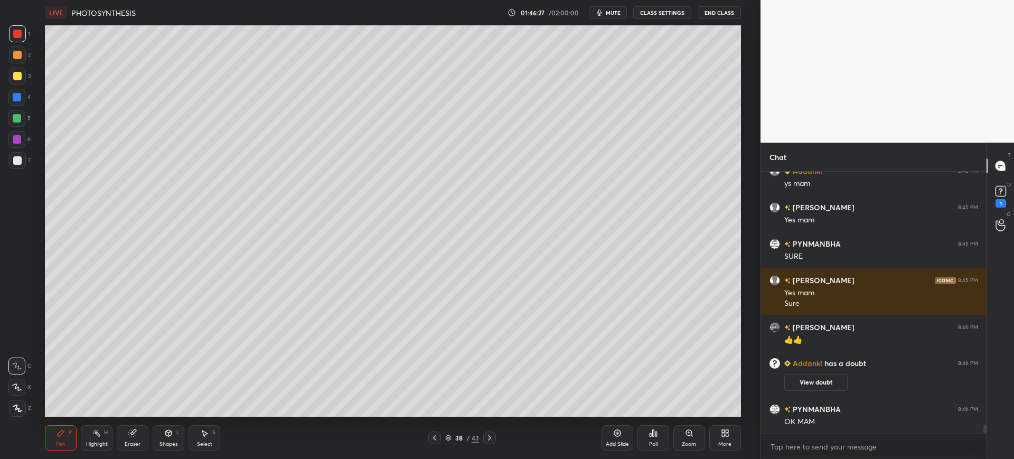
click at [24, 154] on div at bounding box center [17, 160] width 17 height 17
click at [17, 102] on div at bounding box center [16, 97] width 17 height 17
click at [121, 431] on div "Eraser" at bounding box center [133, 437] width 32 height 25
click at [51, 437] on div "Pen P" at bounding box center [61, 437] width 32 height 25
click at [21, 159] on div at bounding box center [17, 160] width 8 height 8
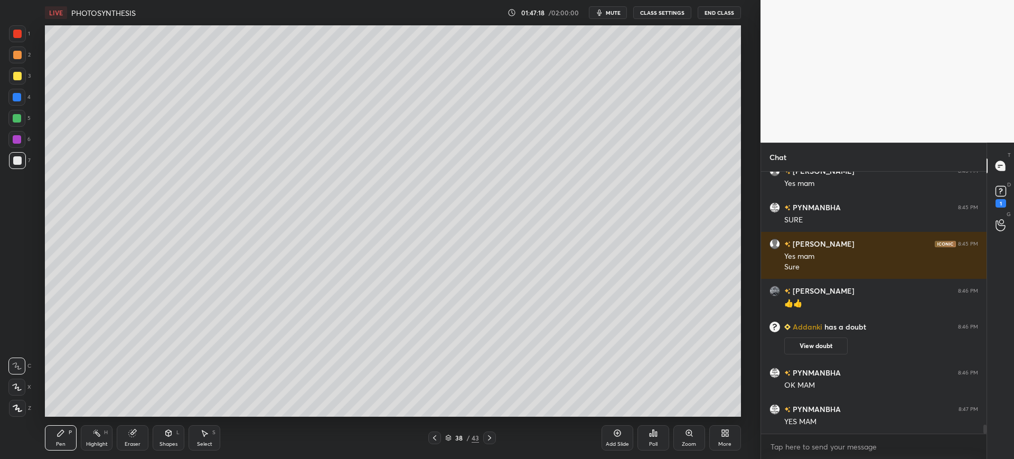
scroll to position [7282, 0]
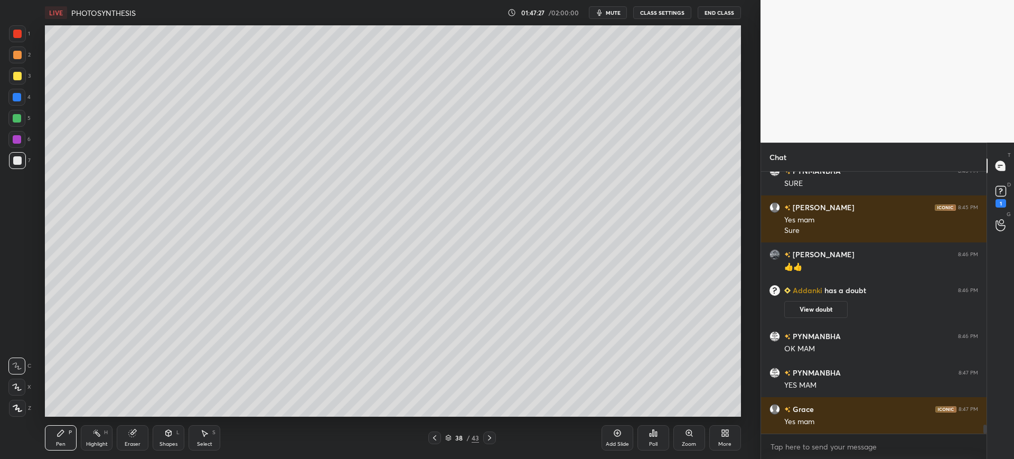
click at [15, 79] on div at bounding box center [17, 76] width 8 height 8
click at [21, 160] on div at bounding box center [17, 160] width 8 height 8
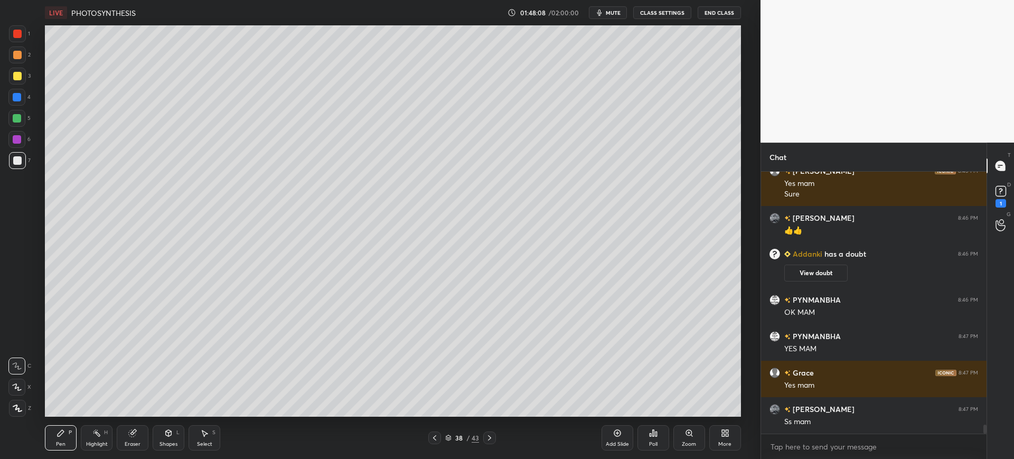
click at [20, 68] on div at bounding box center [17, 76] width 17 height 17
click at [18, 41] on div at bounding box center [17, 33] width 17 height 17
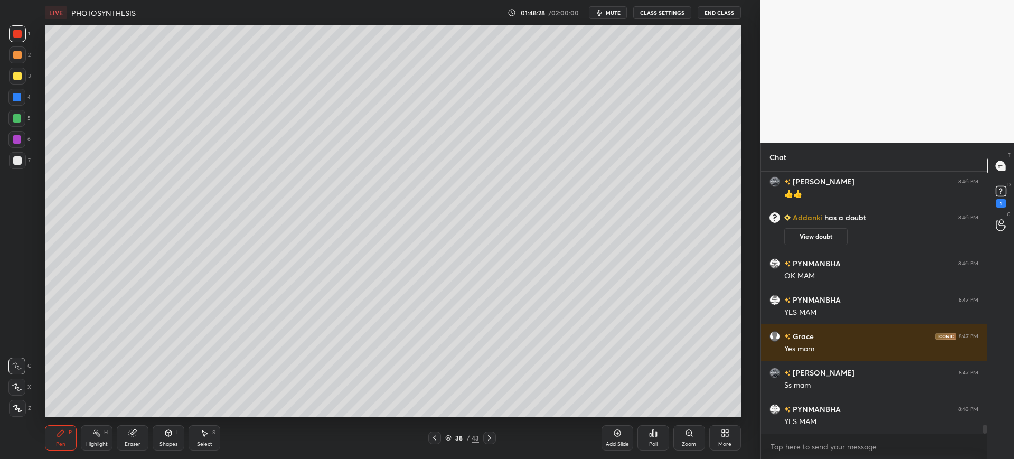
click at [16, 78] on div at bounding box center [17, 76] width 8 height 8
click at [622, 441] on div "Add Slide" at bounding box center [617, 443] width 23 height 5
click at [27, 165] on div "7" at bounding box center [20, 160] width 22 height 17
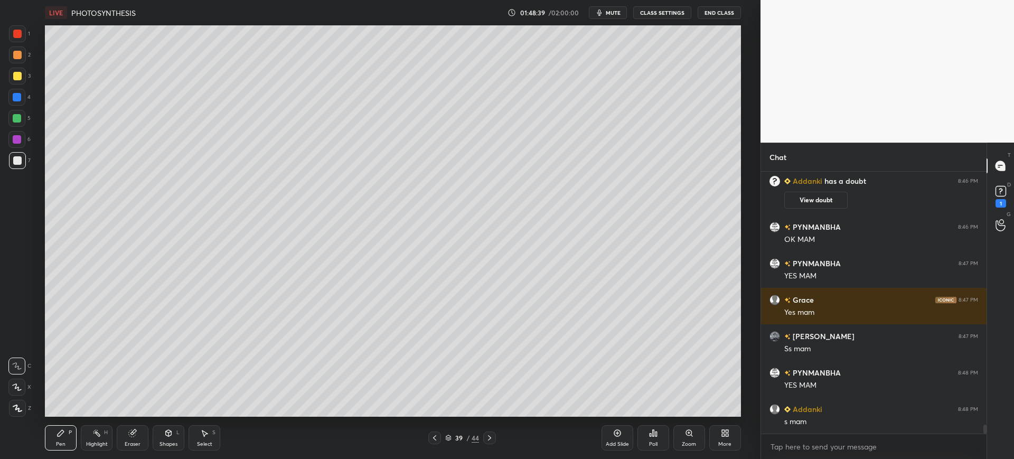
scroll to position [7427, 0]
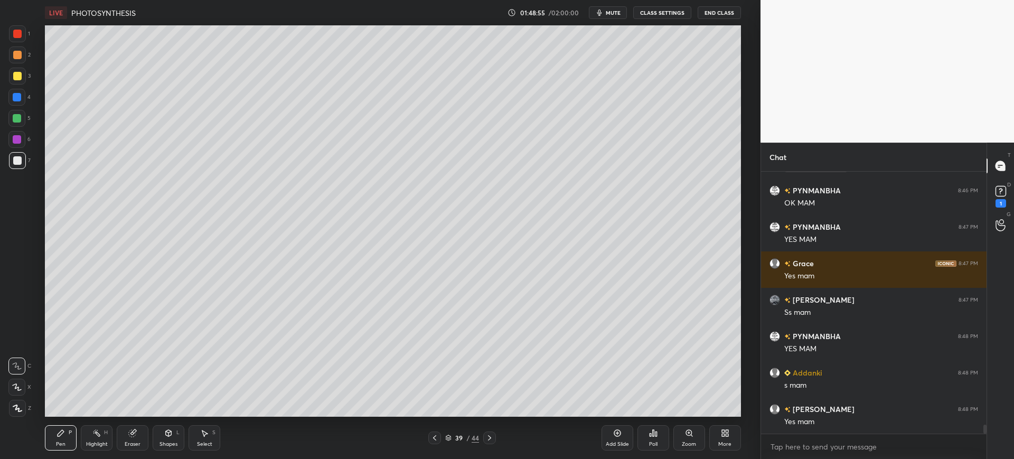
click at [14, 99] on div at bounding box center [17, 97] width 8 height 8
click at [21, 163] on div at bounding box center [17, 160] width 17 height 17
click at [23, 97] on div at bounding box center [16, 97] width 17 height 17
click at [15, 162] on div at bounding box center [17, 160] width 8 height 8
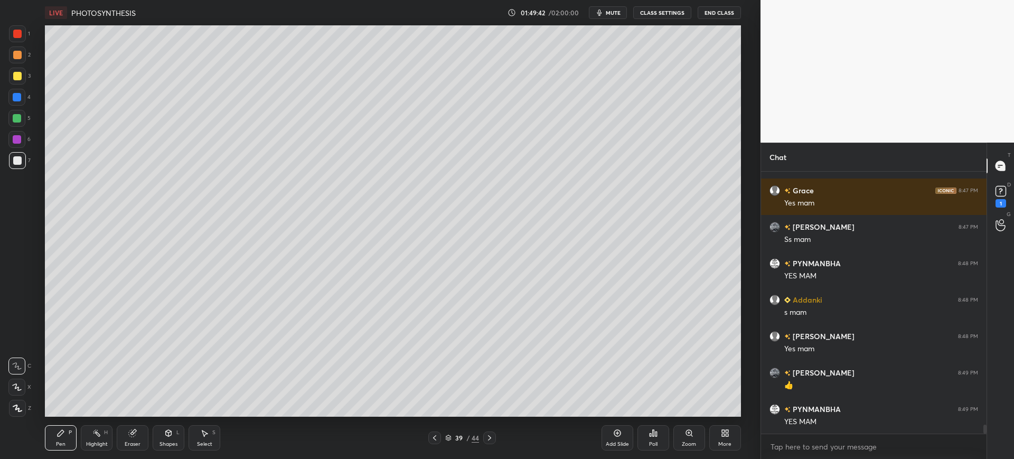
click at [17, 34] on div at bounding box center [17, 34] width 8 height 8
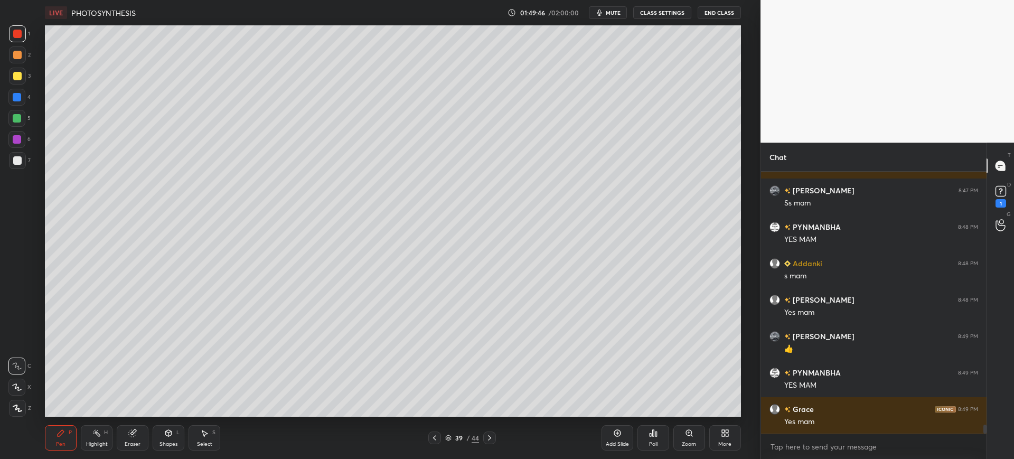
click at [16, 154] on div at bounding box center [17, 160] width 17 height 17
click at [17, 74] on div at bounding box center [17, 76] width 8 height 8
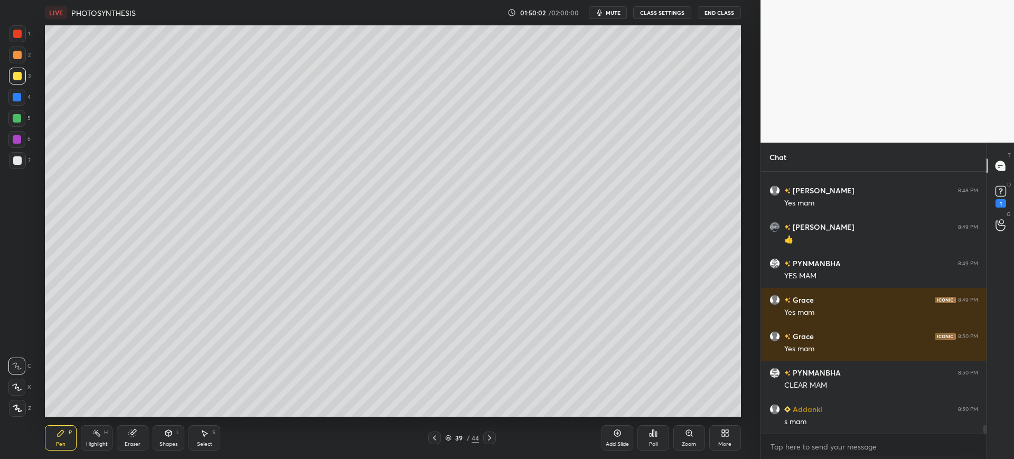
scroll to position [7682, 0]
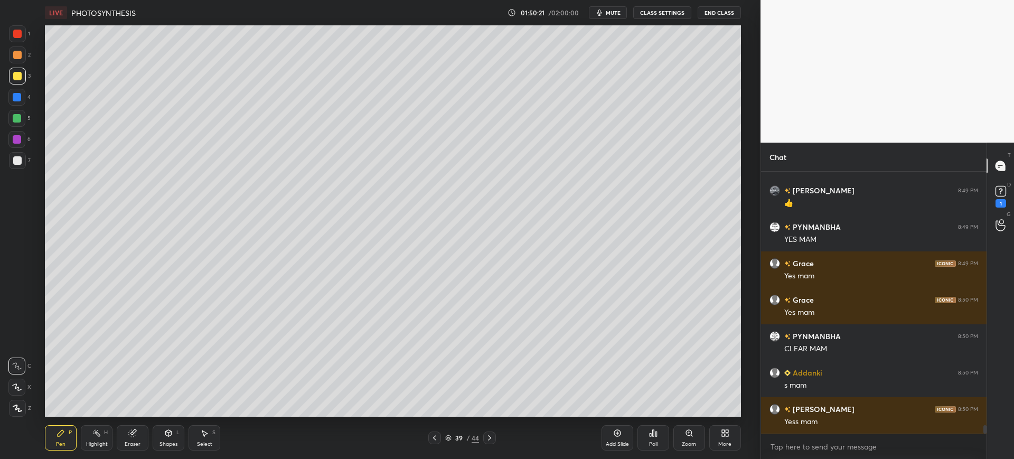
click at [10, 159] on div at bounding box center [17, 160] width 17 height 17
click at [27, 81] on div "3" at bounding box center [20, 76] width 22 height 17
click at [18, 108] on div "4" at bounding box center [19, 99] width 22 height 21
click at [15, 112] on div at bounding box center [16, 118] width 17 height 17
click at [17, 158] on div at bounding box center [17, 160] width 8 height 8
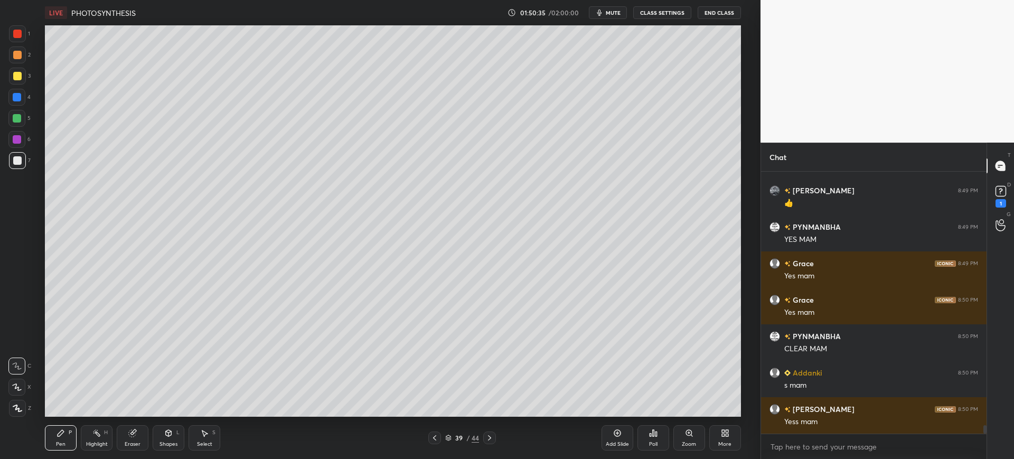
click at [614, 438] on div "Add Slide" at bounding box center [617, 437] width 32 height 25
click at [27, 154] on div "7" at bounding box center [20, 160] width 22 height 17
click at [26, 70] on div "3" at bounding box center [20, 76] width 22 height 17
click at [17, 32] on div at bounding box center [17, 34] width 8 height 8
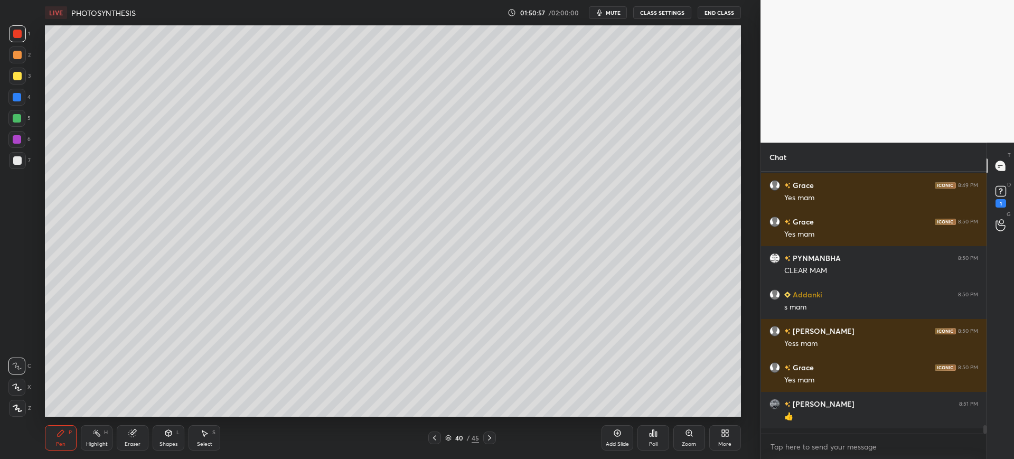
scroll to position [7755, 0]
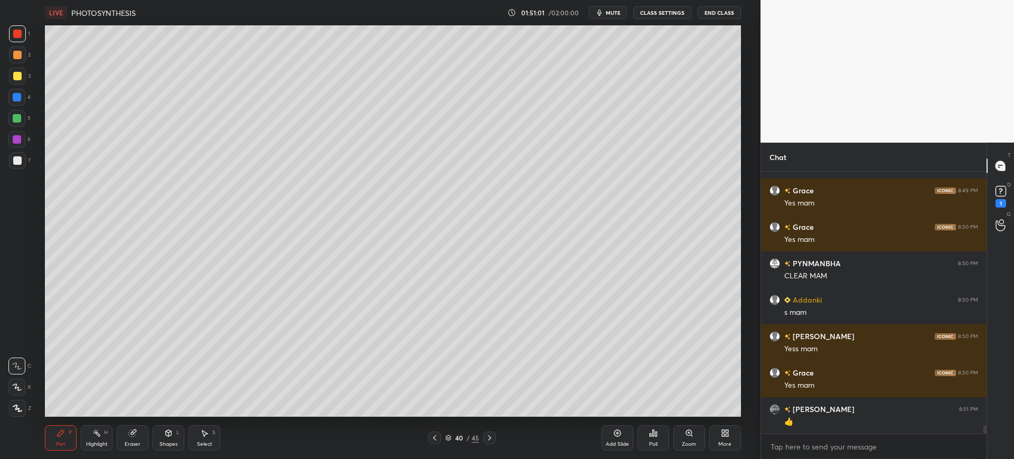
click at [13, 164] on div at bounding box center [17, 160] width 8 height 8
click at [17, 95] on div at bounding box center [17, 97] width 8 height 8
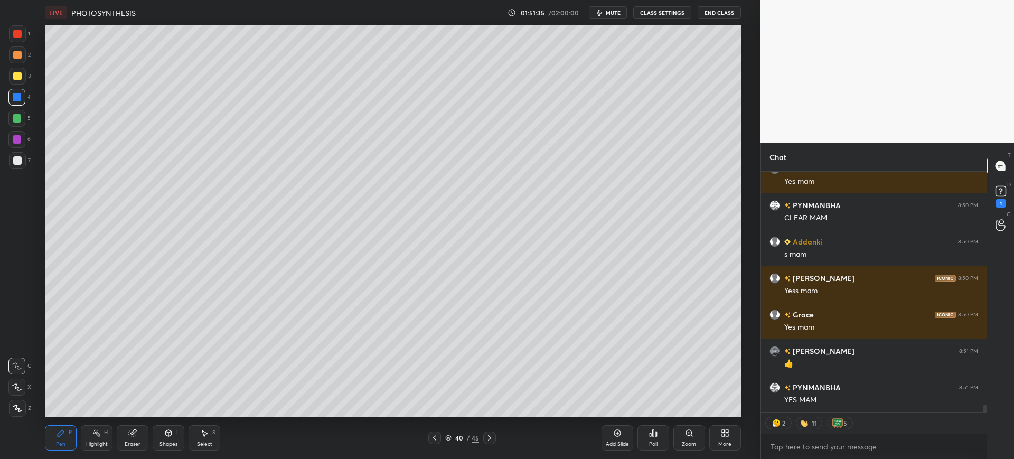
click at [138, 437] on div "Eraser" at bounding box center [133, 437] width 32 height 25
click at [59, 442] on div "Pen" at bounding box center [61, 443] width 10 height 5
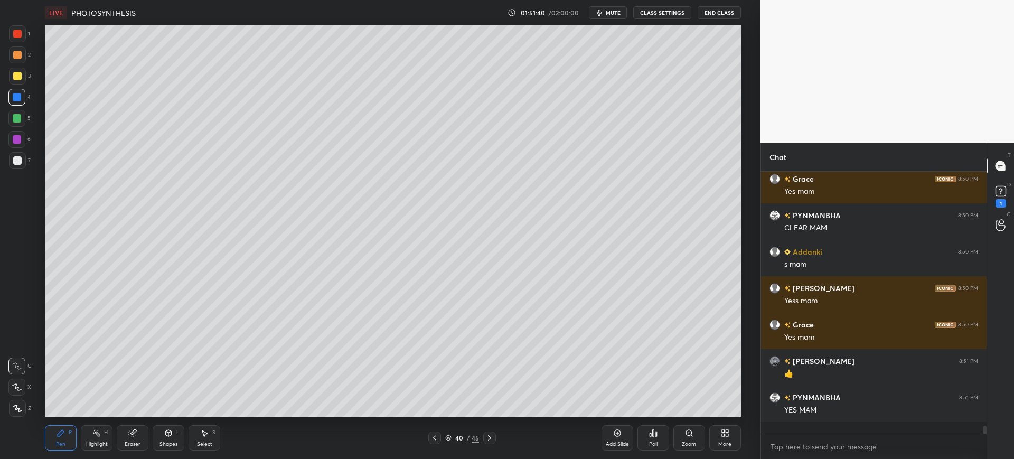
scroll to position [7792, 0]
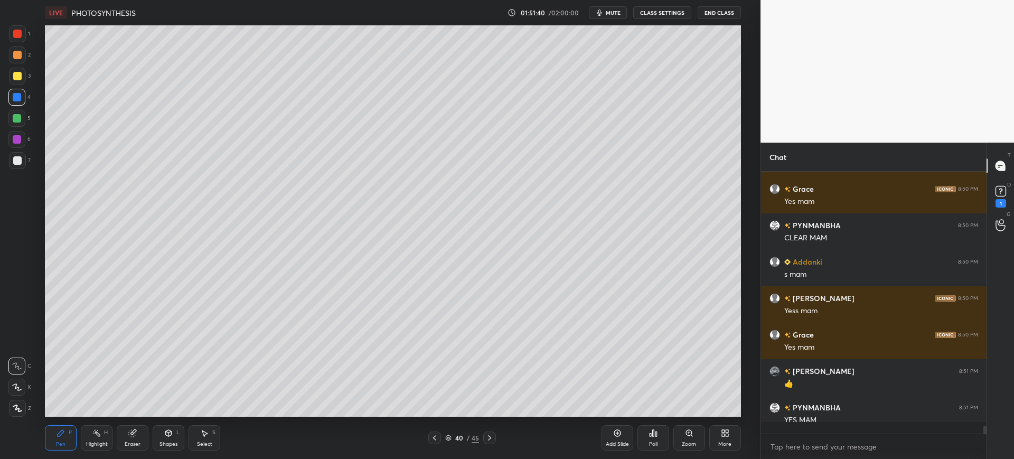
click at [17, 160] on div at bounding box center [17, 160] width 8 height 8
click at [15, 78] on div at bounding box center [17, 76] width 8 height 8
click at [21, 58] on div at bounding box center [17, 55] width 8 height 8
click at [619, 444] on div "Add Slide" at bounding box center [617, 443] width 23 height 5
click at [11, 167] on div at bounding box center [17, 160] width 17 height 17
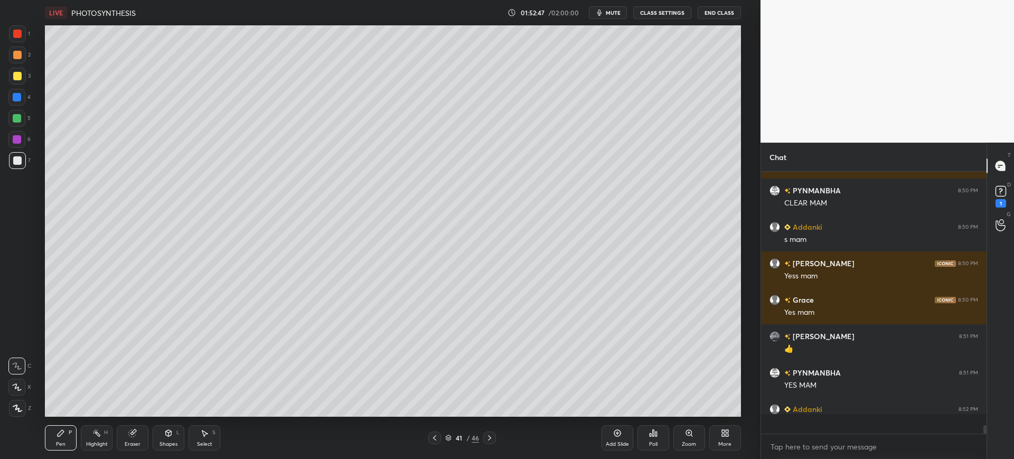
scroll to position [7828, 0]
click at [16, 97] on div at bounding box center [17, 97] width 8 height 8
click at [14, 161] on div at bounding box center [17, 160] width 8 height 8
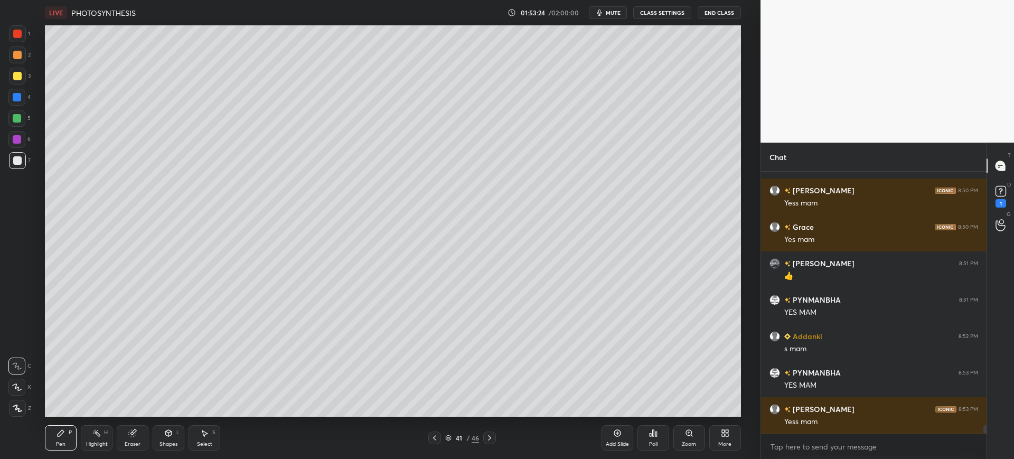
scroll to position [7937, 0]
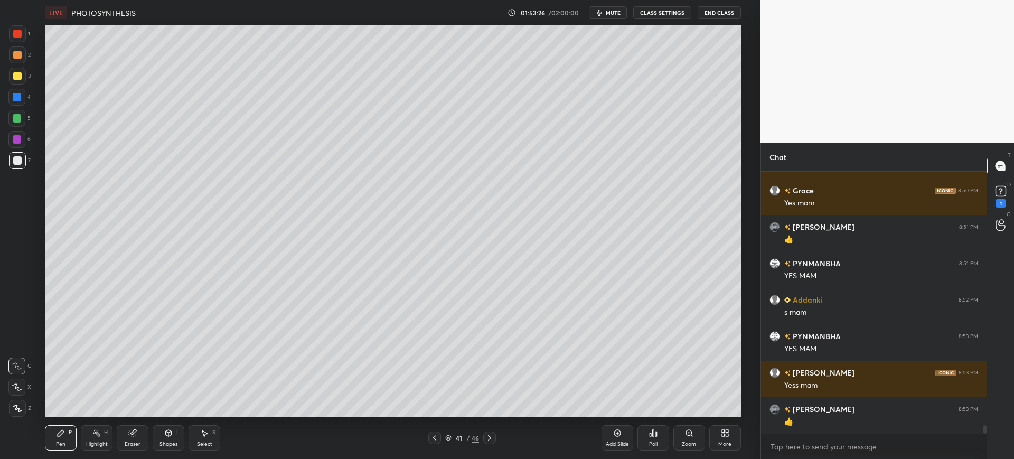
click at [17, 84] on div at bounding box center [17, 76] width 17 height 17
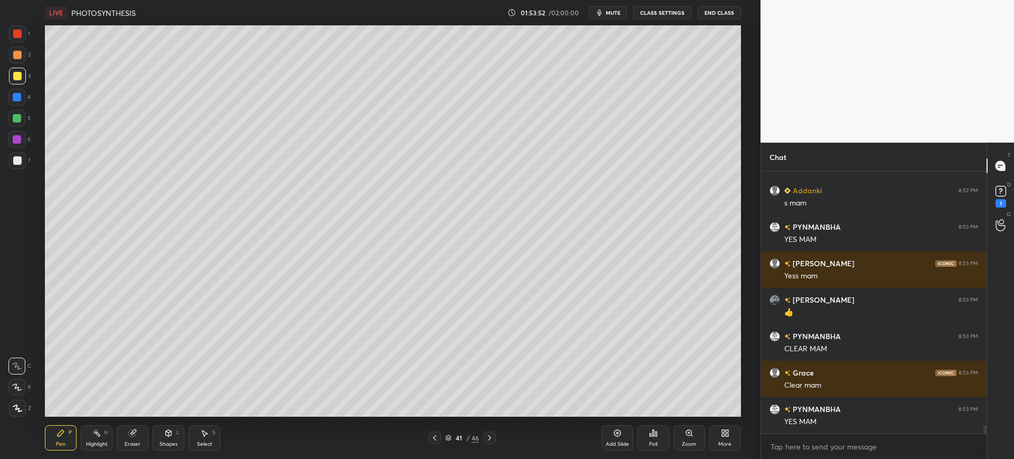
scroll to position [8083, 0]
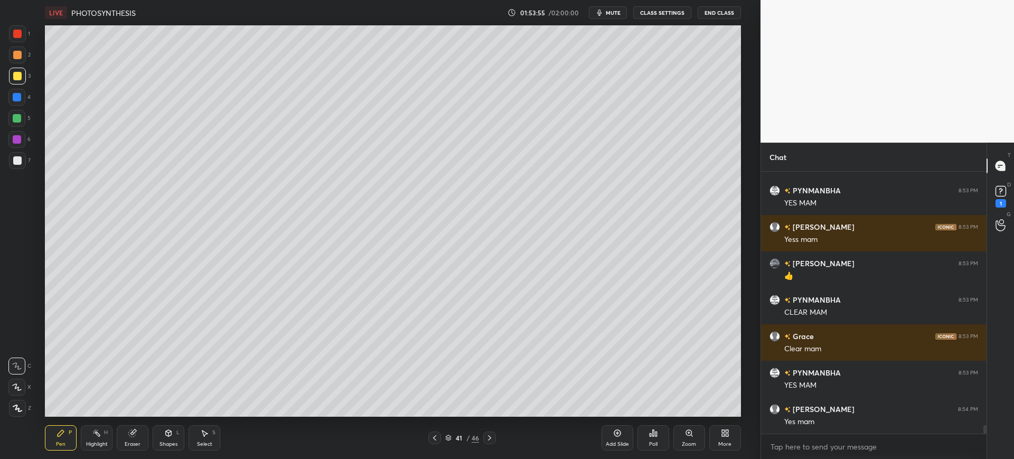
click at [621, 450] on div "Add Slide" at bounding box center [617, 437] width 32 height 25
click at [170, 438] on div "Shapes L" at bounding box center [169, 437] width 32 height 25
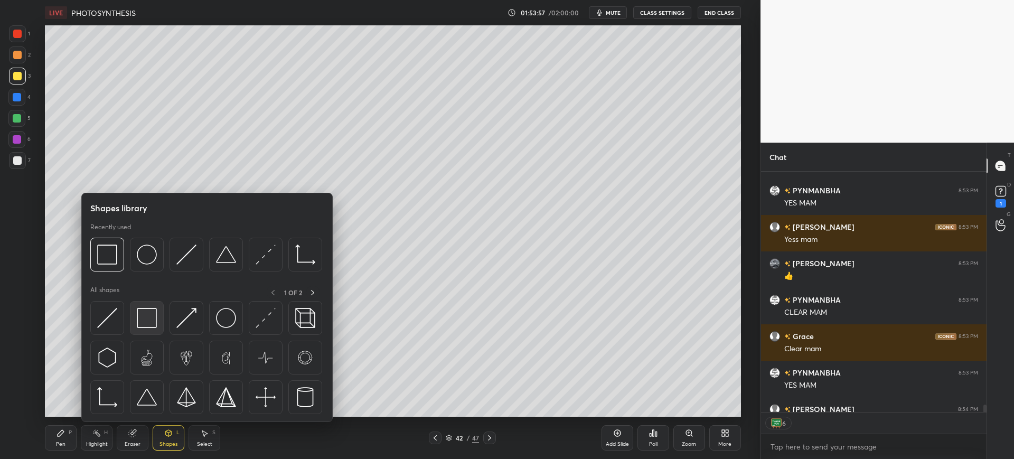
click at [149, 314] on img at bounding box center [147, 318] width 20 height 20
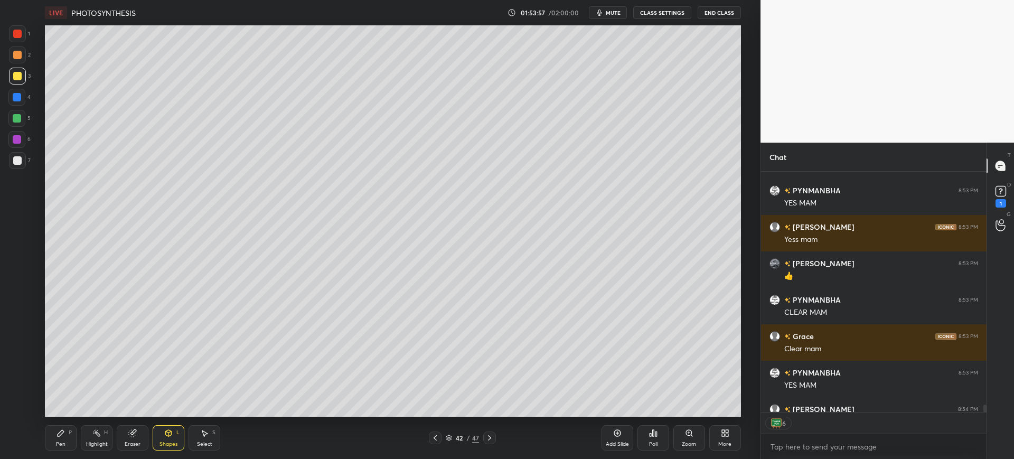
scroll to position [8141, 0]
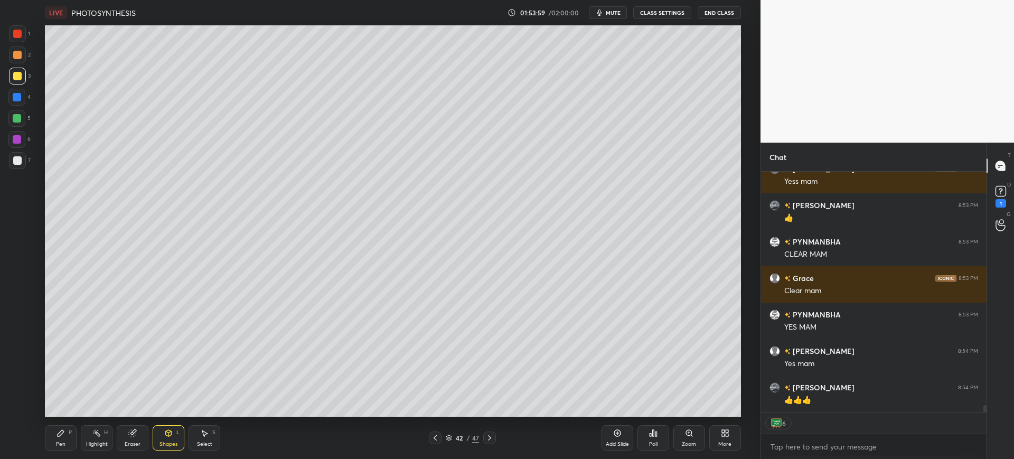
click at [106, 434] on div "H" at bounding box center [106, 432] width 4 height 5
click at [51, 435] on div "Pen P" at bounding box center [61, 437] width 32 height 25
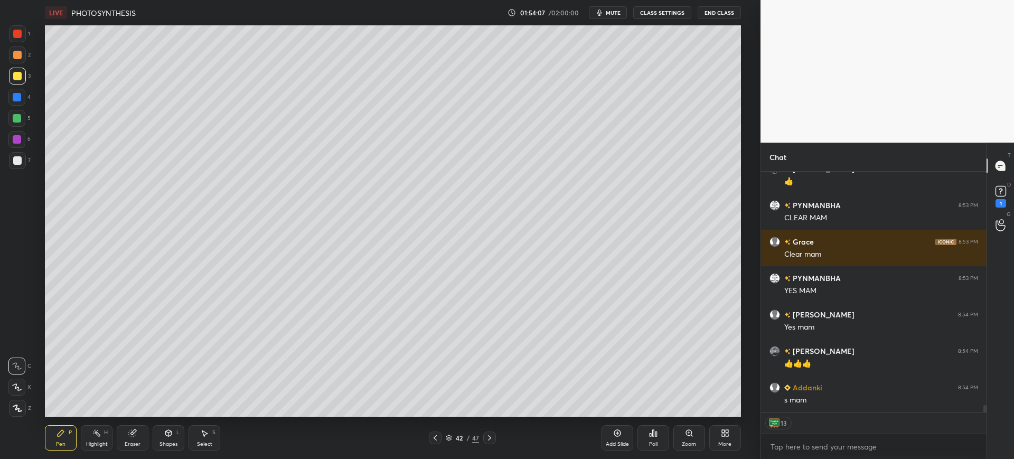
click at [21, 164] on div at bounding box center [17, 160] width 8 height 8
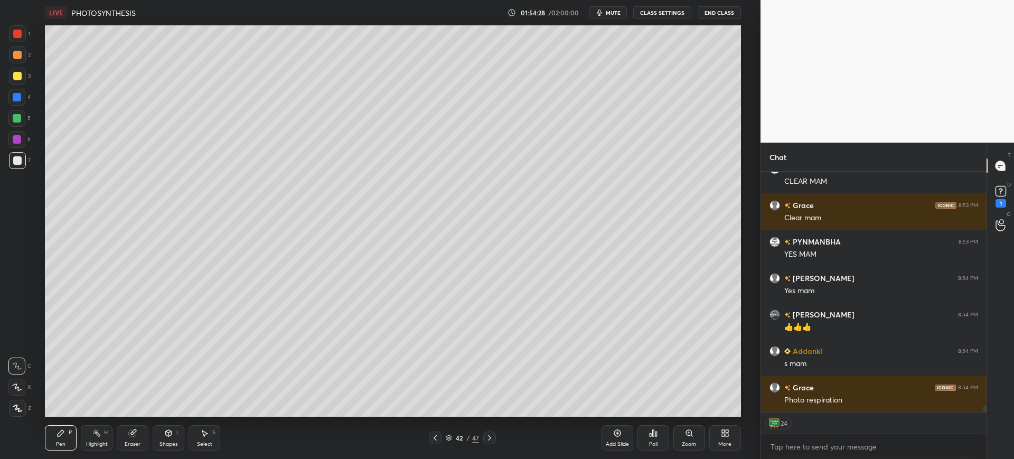
click at [22, 73] on div at bounding box center [17, 76] width 17 height 17
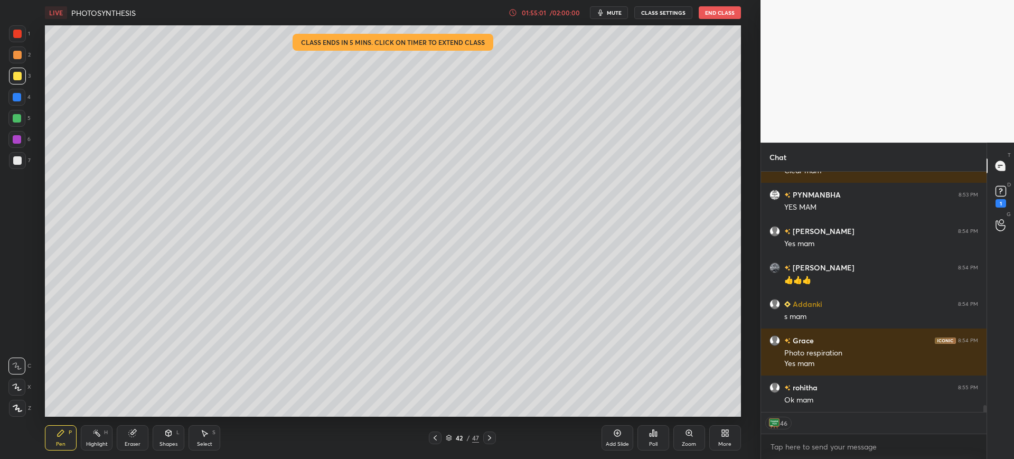
scroll to position [8297, 0]
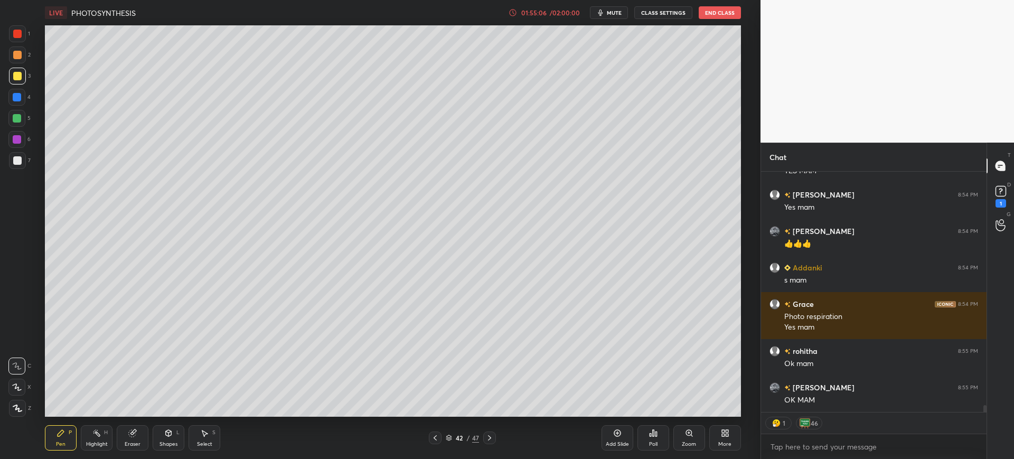
click at [22, 166] on div at bounding box center [17, 160] width 17 height 17
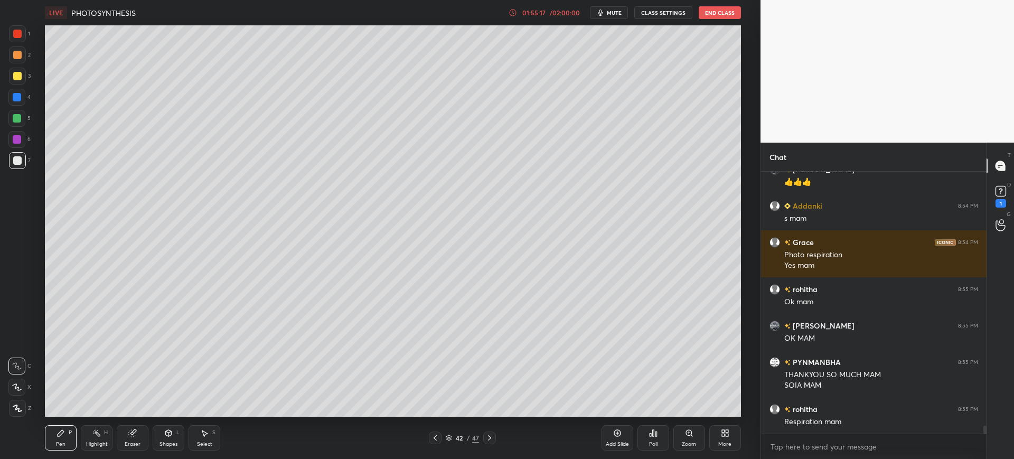
scroll to position [237, 222]
click at [3, 76] on div "1 2 3 4 5 6 7 C X Z C X Z E E Erase all H H" at bounding box center [17, 220] width 34 height 391
click at [16, 57] on div at bounding box center [17, 55] width 8 height 8
click at [32, 39] on div "1 2 3 4 5 6 7 C X Z C X Z E E Erase all H H" at bounding box center [17, 220] width 34 height 391
click at [20, 164] on div at bounding box center [17, 160] width 8 height 8
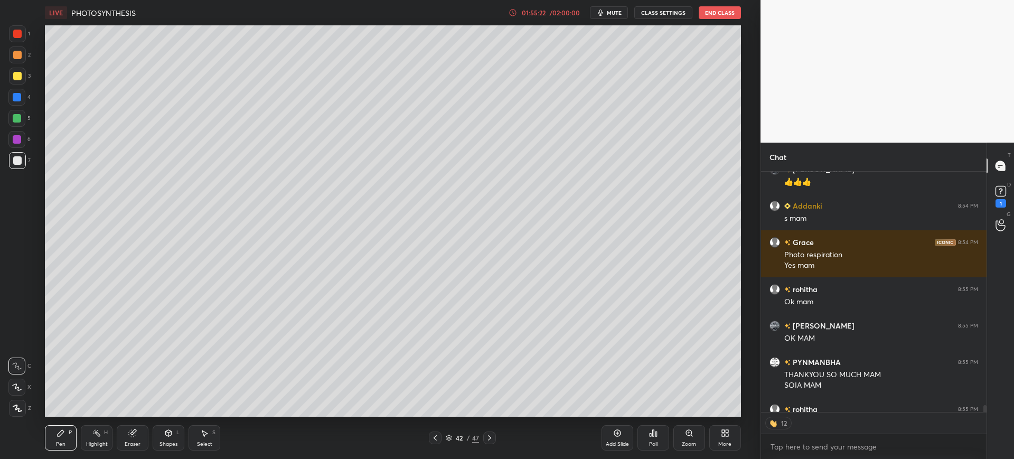
scroll to position [8417, 0]
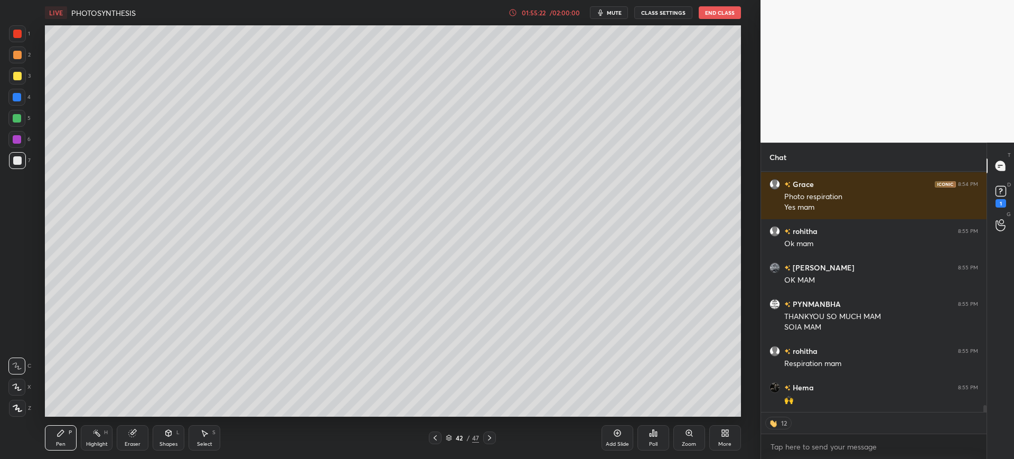
click at [14, 99] on div at bounding box center [17, 97] width 8 height 8
click at [12, 87] on div "3" at bounding box center [20, 78] width 22 height 21
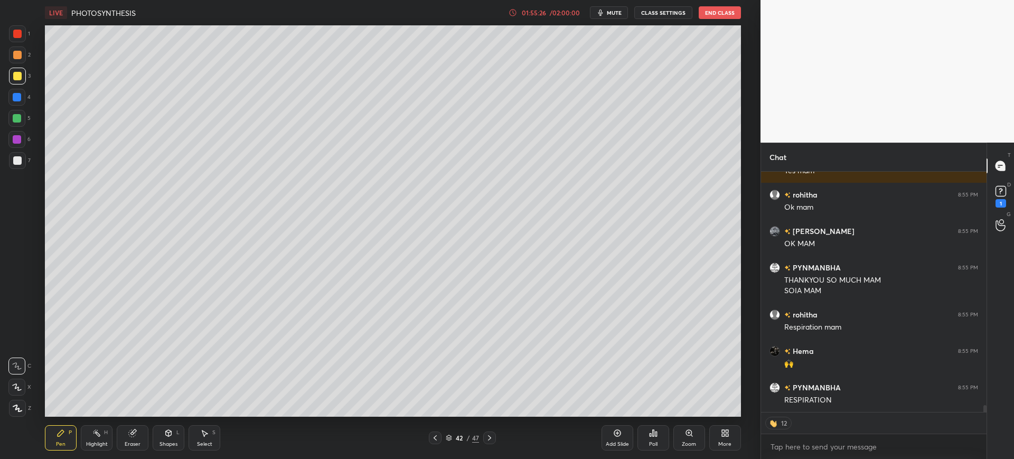
click at [18, 167] on div at bounding box center [17, 160] width 17 height 17
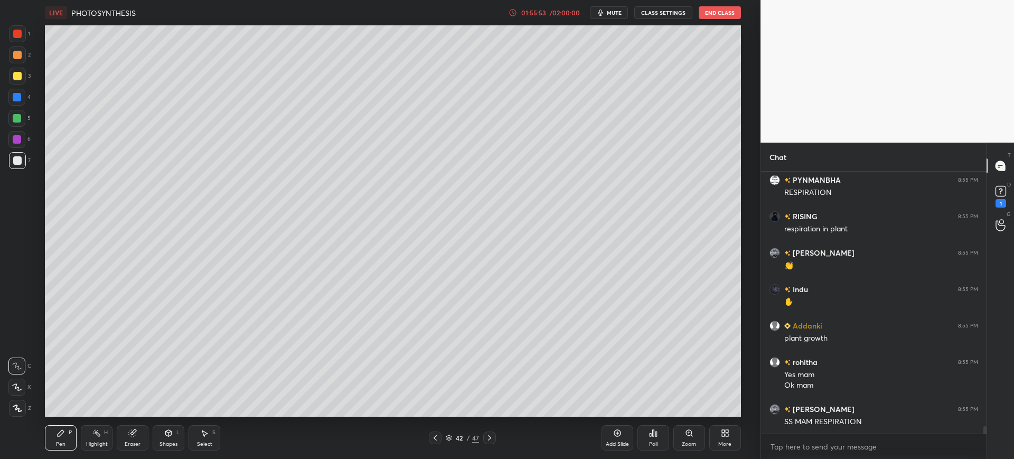
scroll to position [8698, 0]
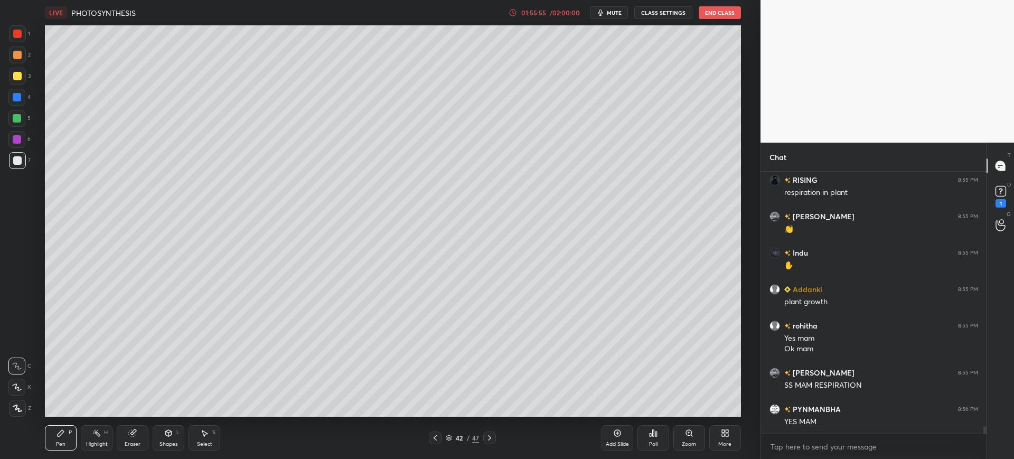
click at [622, 440] on div "Add Slide" at bounding box center [617, 437] width 32 height 25
click at [18, 79] on div at bounding box center [17, 76] width 8 height 8
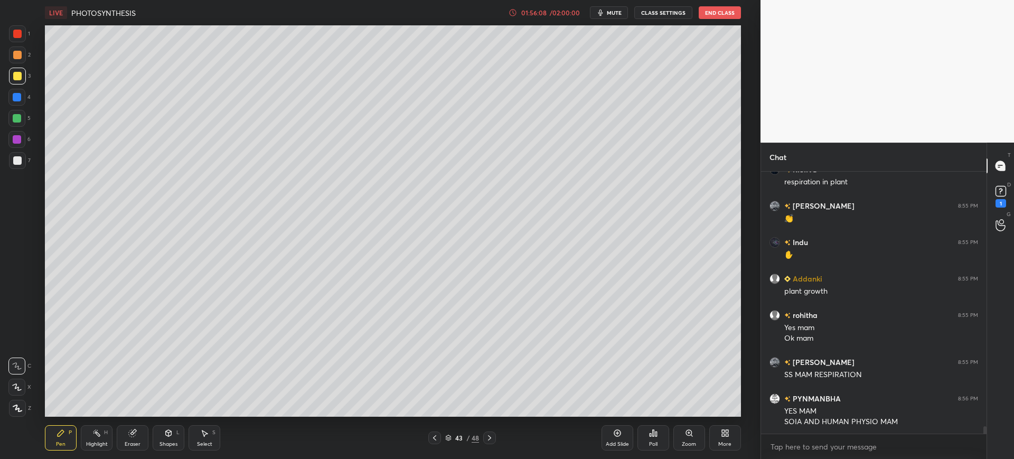
click at [35, 90] on div "Setting up your live class Poll for secs No correct answer Start poll" at bounding box center [393, 220] width 718 height 391
click at [21, 98] on div at bounding box center [17, 97] width 8 height 8
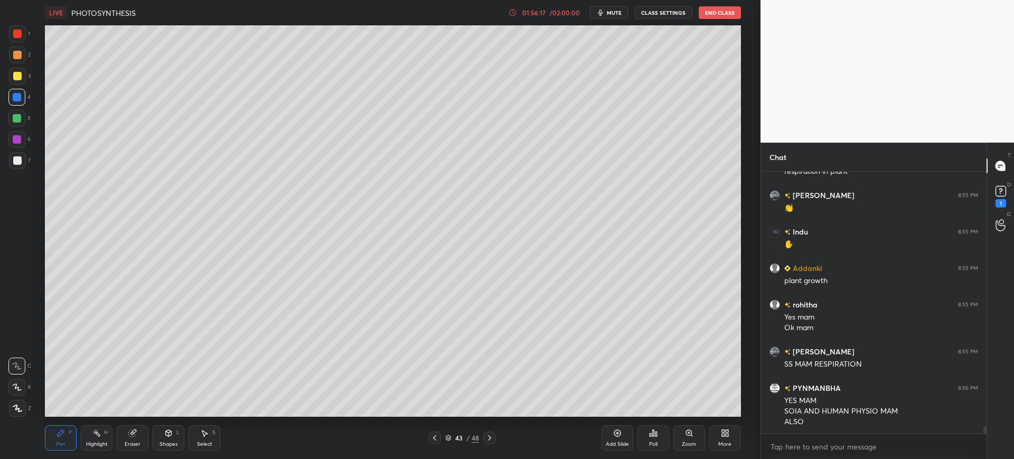
click at [23, 157] on div at bounding box center [17, 160] width 17 height 17
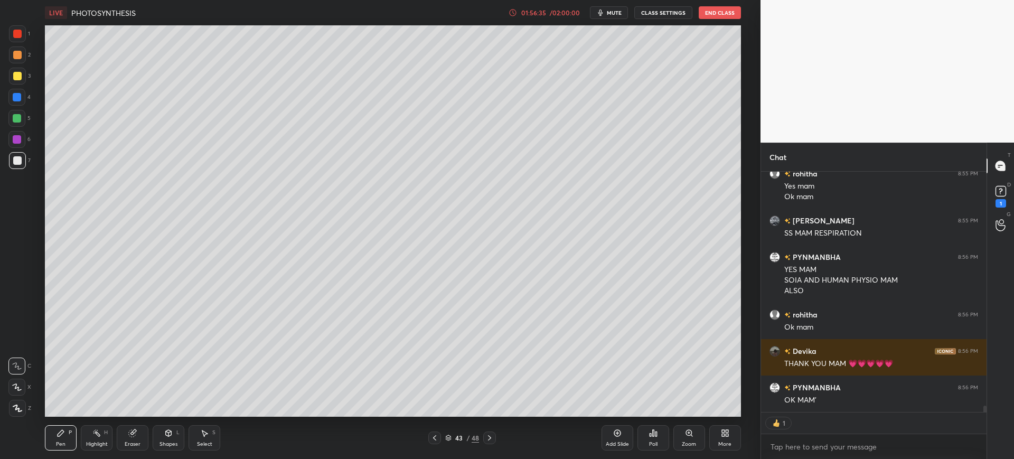
scroll to position [8886, 0]
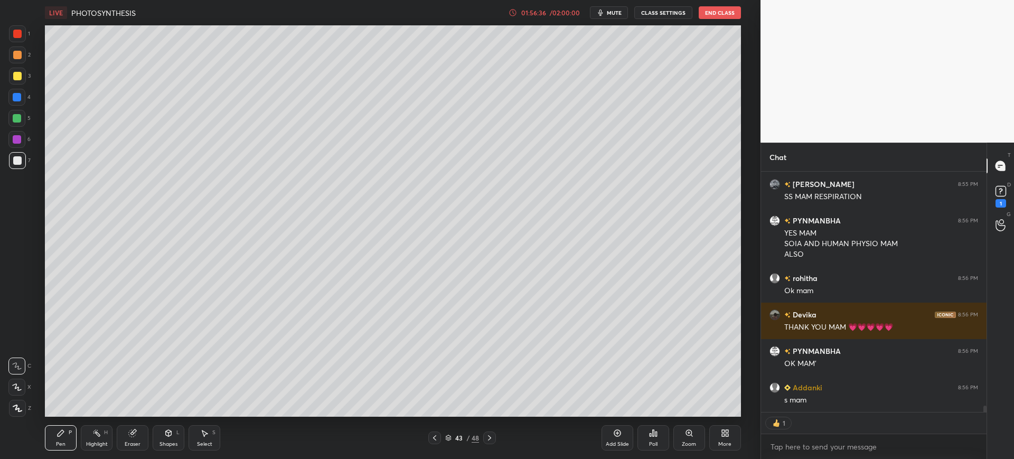
click at [12, 90] on div at bounding box center [16, 97] width 17 height 17
click at [19, 72] on div at bounding box center [17, 76] width 8 height 8
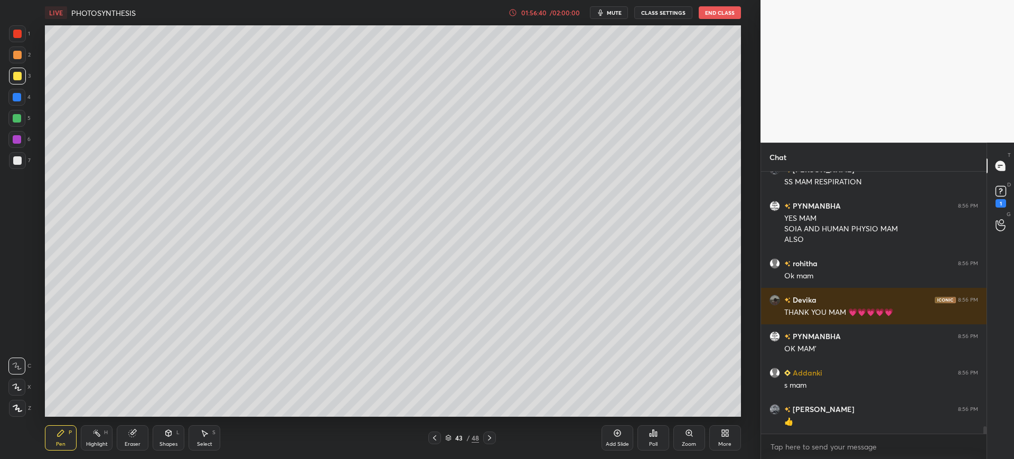
scroll to position [8901, 0]
click at [139, 430] on div "Eraser" at bounding box center [133, 437] width 32 height 25
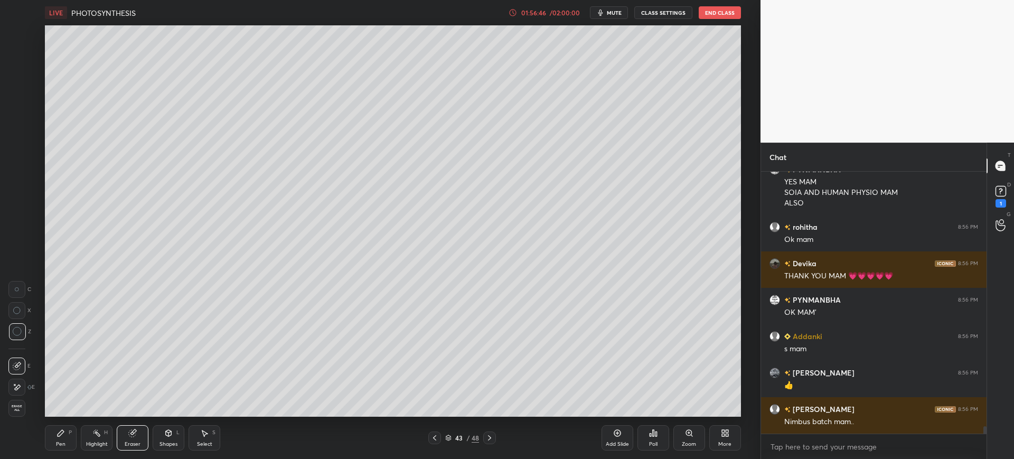
click at [53, 434] on div "Pen P" at bounding box center [61, 437] width 32 height 25
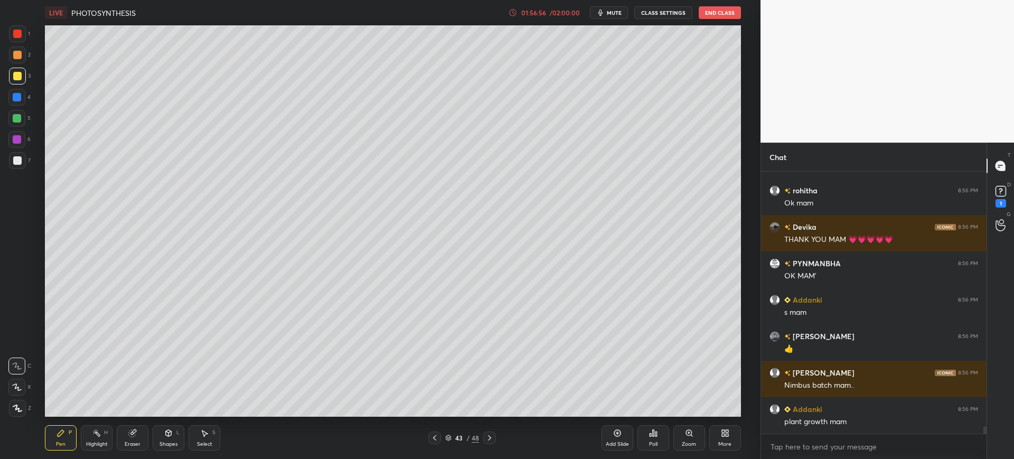
click at [26, 164] on div "7" at bounding box center [20, 160] width 22 height 17
click at [23, 70] on div at bounding box center [17, 76] width 17 height 17
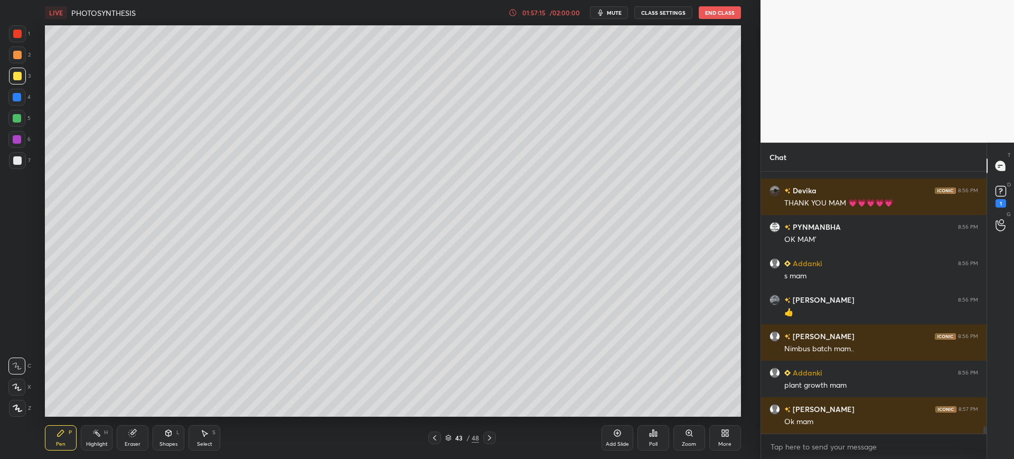
scroll to position [9047, 0]
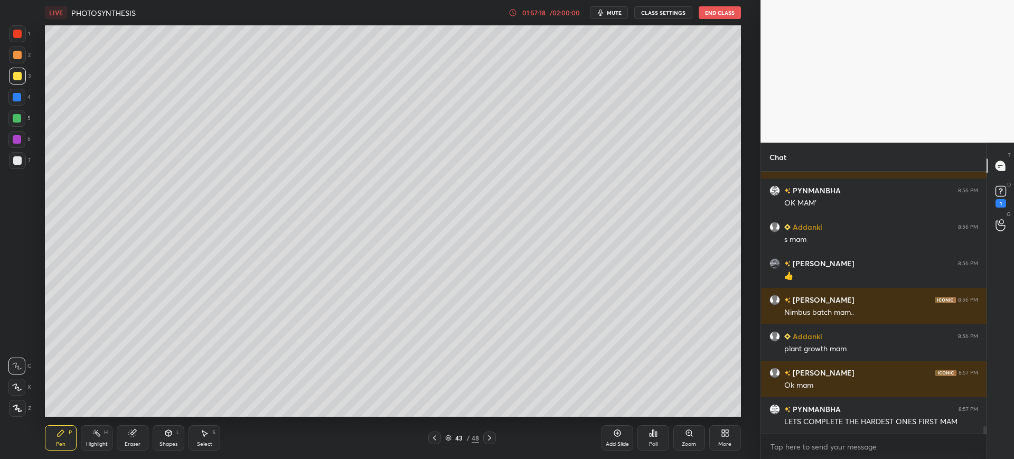
click at [17, 157] on div at bounding box center [17, 160] width 8 height 8
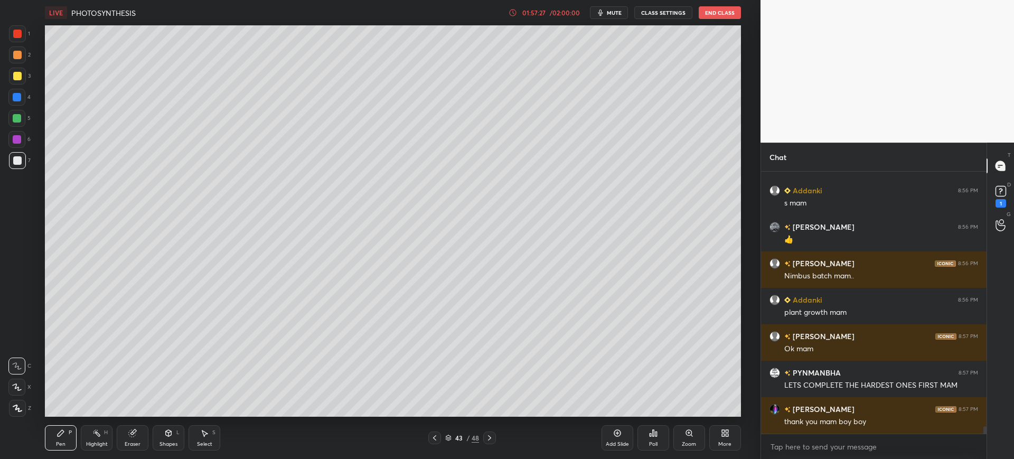
click at [15, 93] on div at bounding box center [17, 97] width 8 height 8
click at [23, 81] on div at bounding box center [17, 76] width 17 height 17
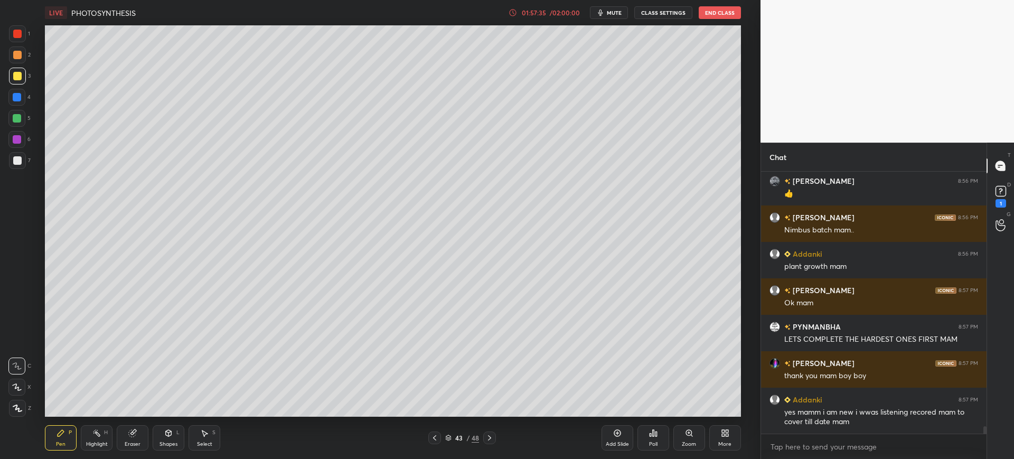
click at [14, 157] on div at bounding box center [17, 160] width 8 height 8
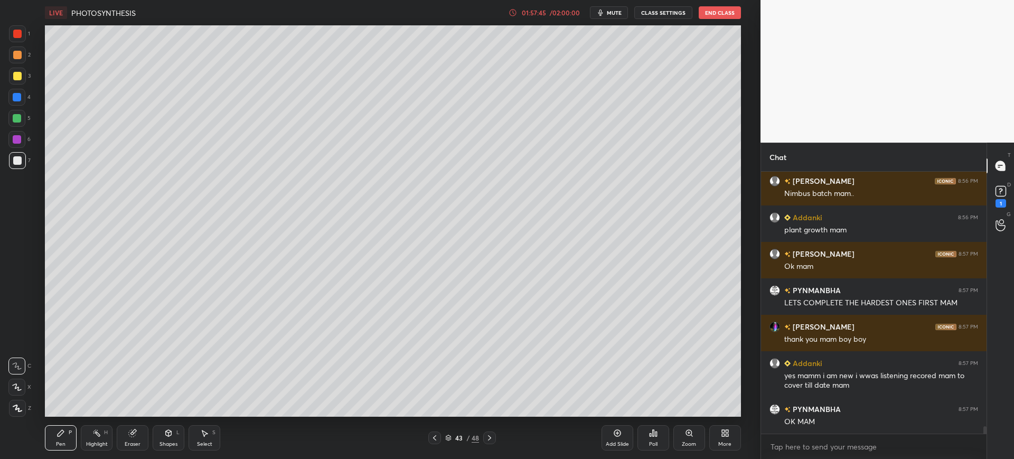
click at [10, 115] on div at bounding box center [16, 118] width 17 height 17
click at [11, 78] on div at bounding box center [17, 76] width 17 height 17
click at [14, 153] on div at bounding box center [17, 160] width 17 height 17
click at [26, 155] on div "7" at bounding box center [20, 160] width 22 height 17
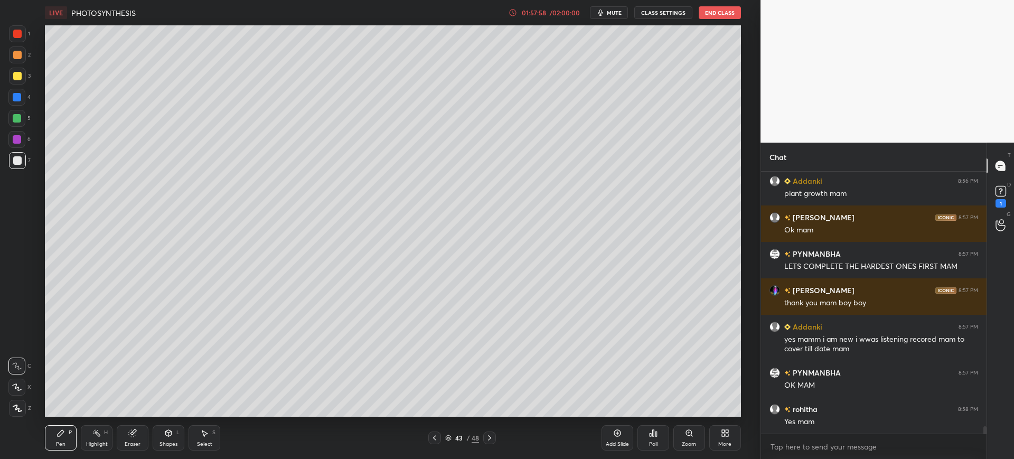
click at [12, 84] on div "3" at bounding box center [20, 78] width 22 height 21
click at [23, 35] on div at bounding box center [17, 33] width 17 height 17
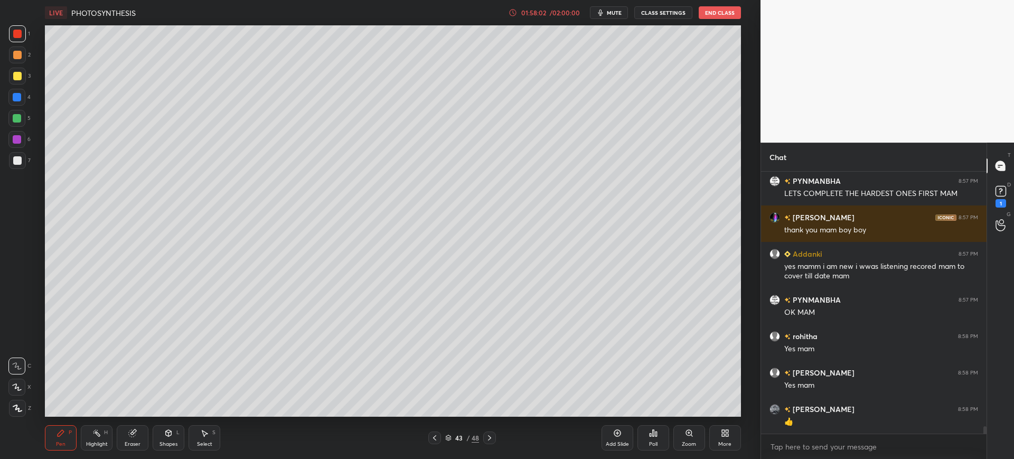
scroll to position [9311, 0]
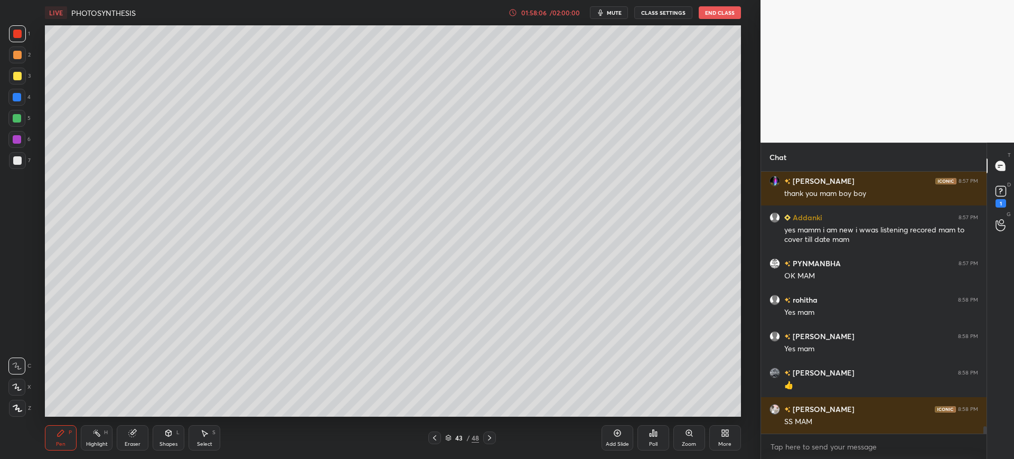
click at [26, 165] on div "7" at bounding box center [20, 160] width 22 height 17
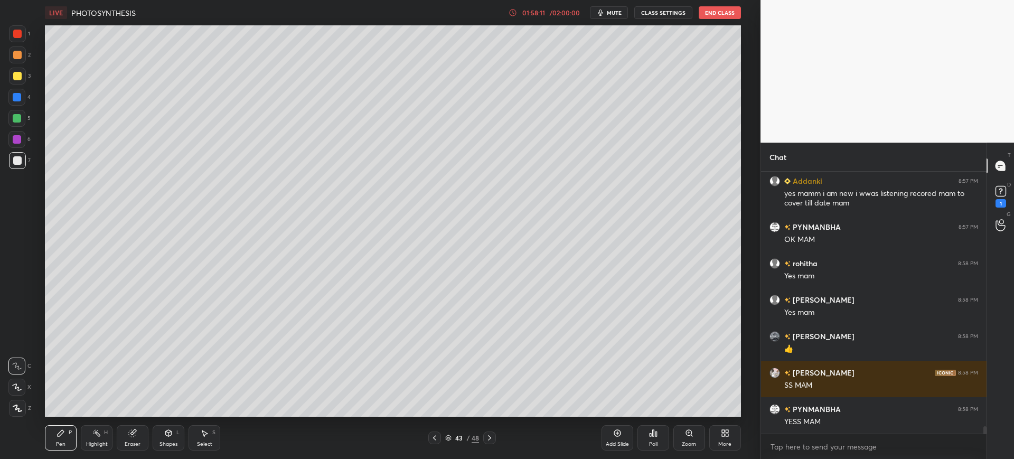
click at [613, 422] on div "Add Slide Poll Zoom More" at bounding box center [670, 437] width 139 height 59
click at [613, 430] on icon at bounding box center [617, 433] width 8 height 8
click at [26, 71] on div "3" at bounding box center [20, 76] width 22 height 17
click at [11, 150] on div "6" at bounding box center [19, 141] width 22 height 21
click at [21, 161] on div at bounding box center [17, 160] width 8 height 8
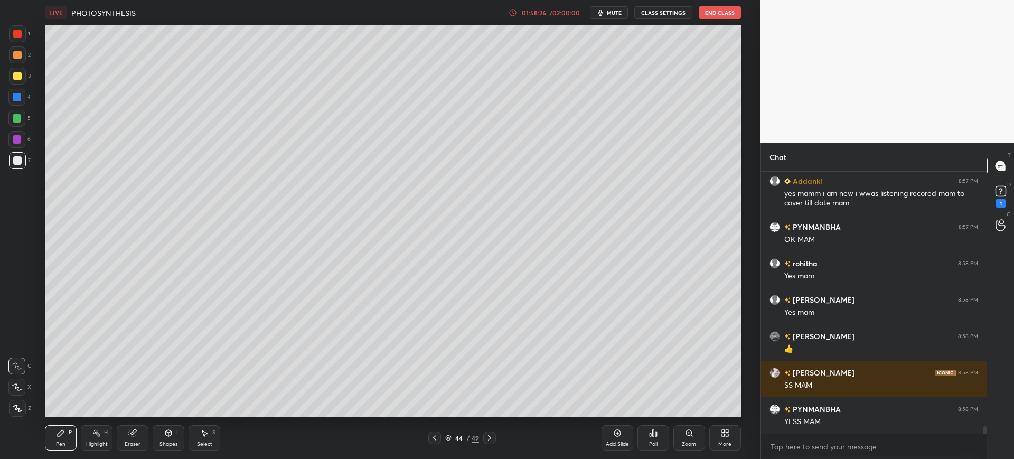
click at [141, 433] on div "Eraser" at bounding box center [133, 437] width 32 height 25
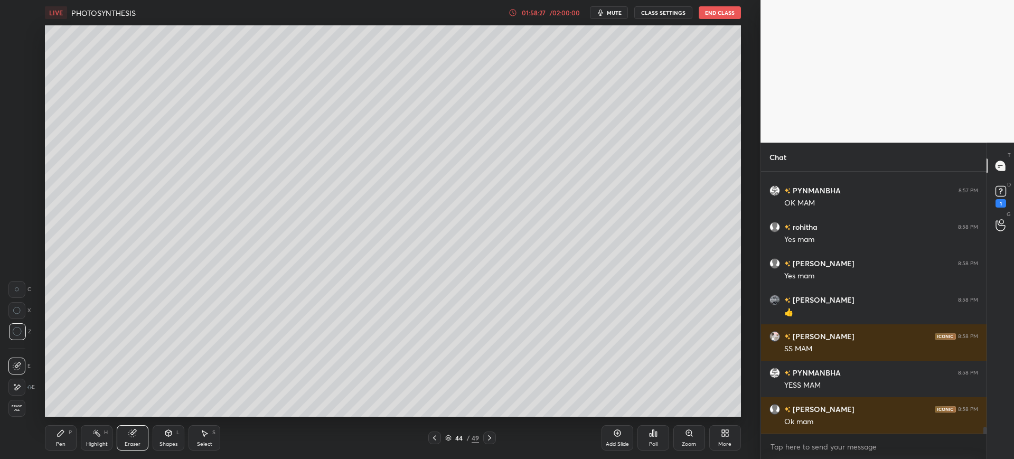
click at [22, 408] on span "Erase all" at bounding box center [17, 407] width 16 height 7
click at [14, 71] on div at bounding box center [17, 76] width 17 height 17
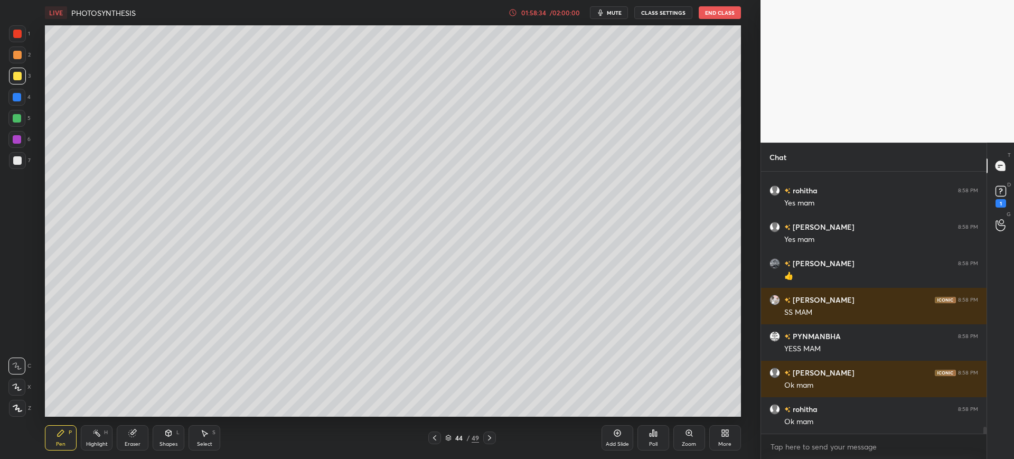
scroll to position [9457, 0]
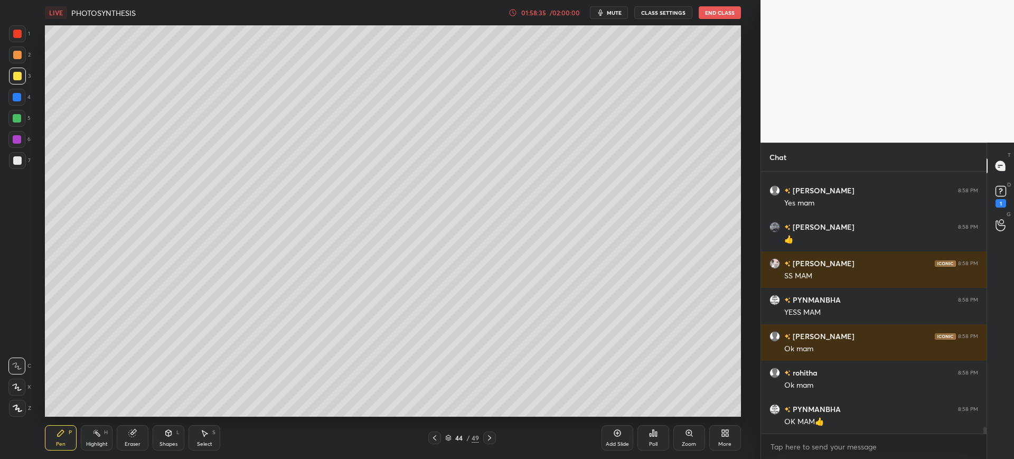
click at [23, 162] on div at bounding box center [17, 160] width 17 height 17
click at [1, 161] on div "1 2 3 4 5 6 7 C X Z C X Z E E Erase all H H" at bounding box center [17, 220] width 34 height 391
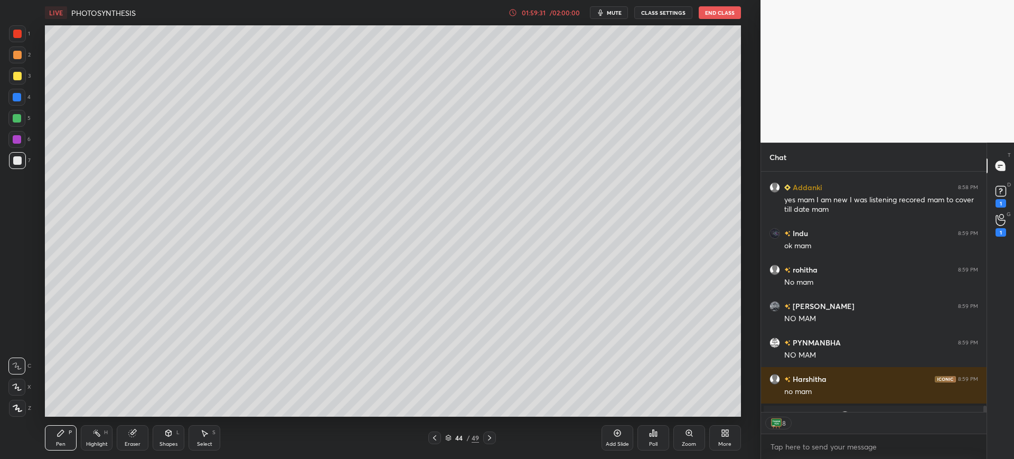
scroll to position [9050, 0]
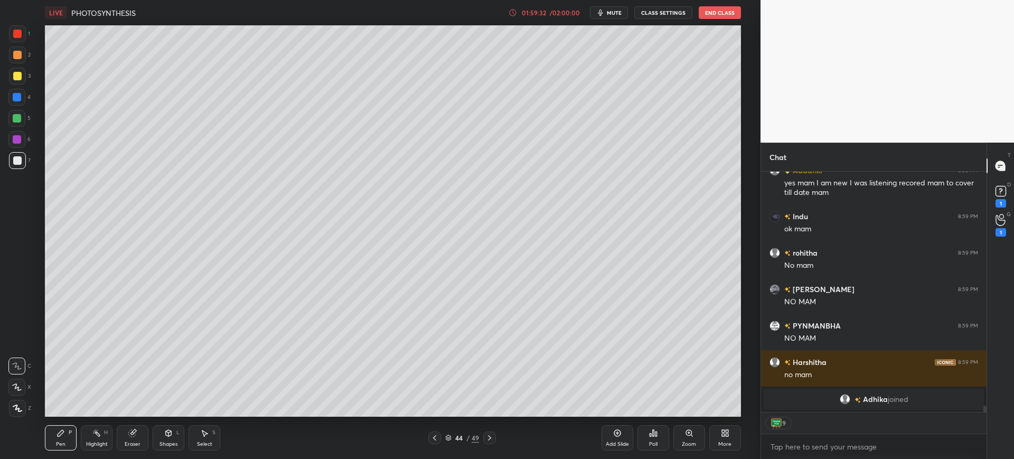
click at [21, 170] on div "7" at bounding box center [20, 162] width 22 height 21
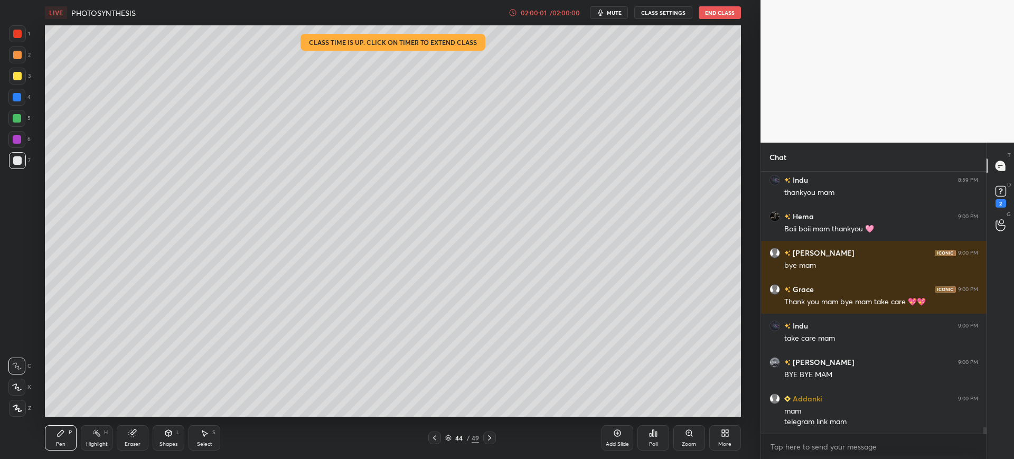
scroll to position [9505, 0]
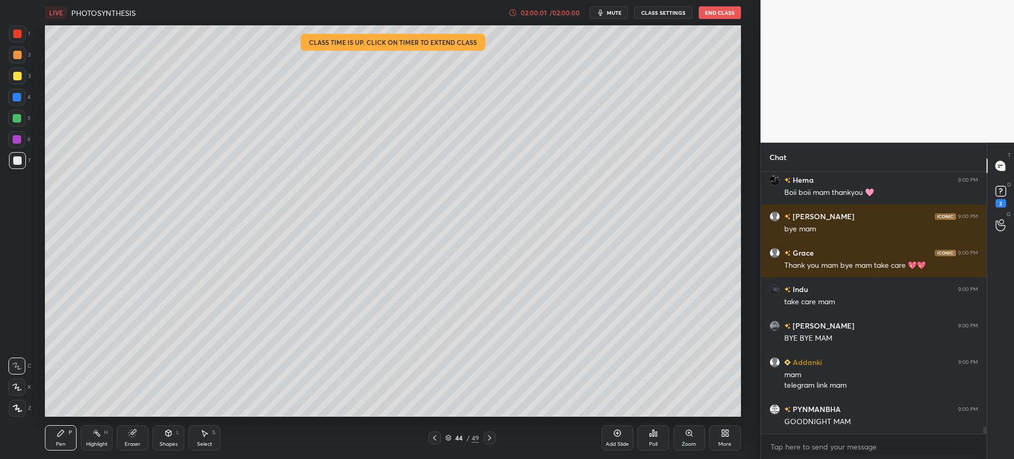
click at [726, 11] on button "End Class" at bounding box center [720, 12] width 42 height 13
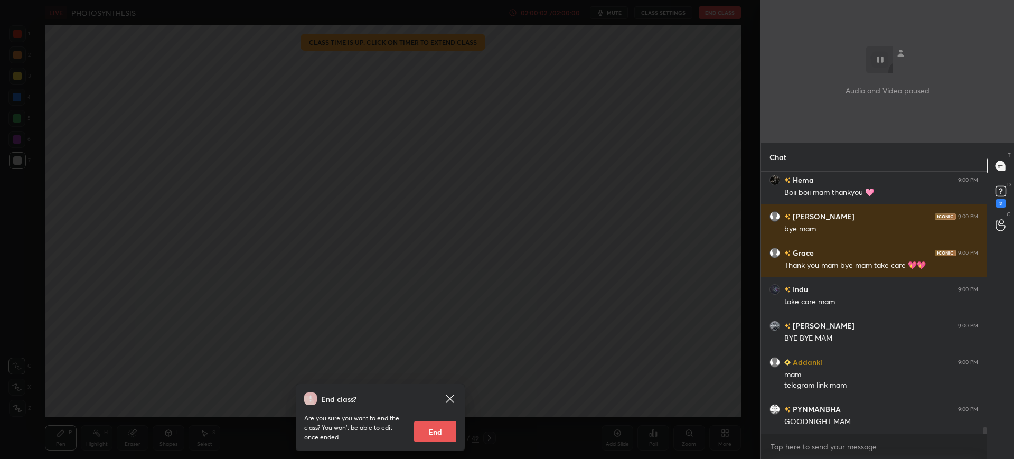
scroll to position [9542, 0]
click at [434, 423] on button "End" at bounding box center [435, 431] width 42 height 21
type textarea "x"
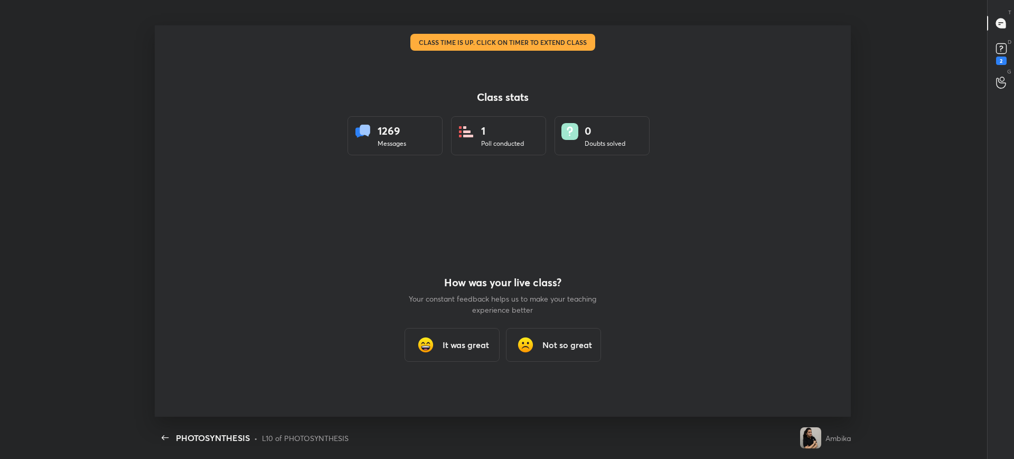
scroll to position [391, 891]
